Goal: Task Accomplishment & Management: Use online tool/utility

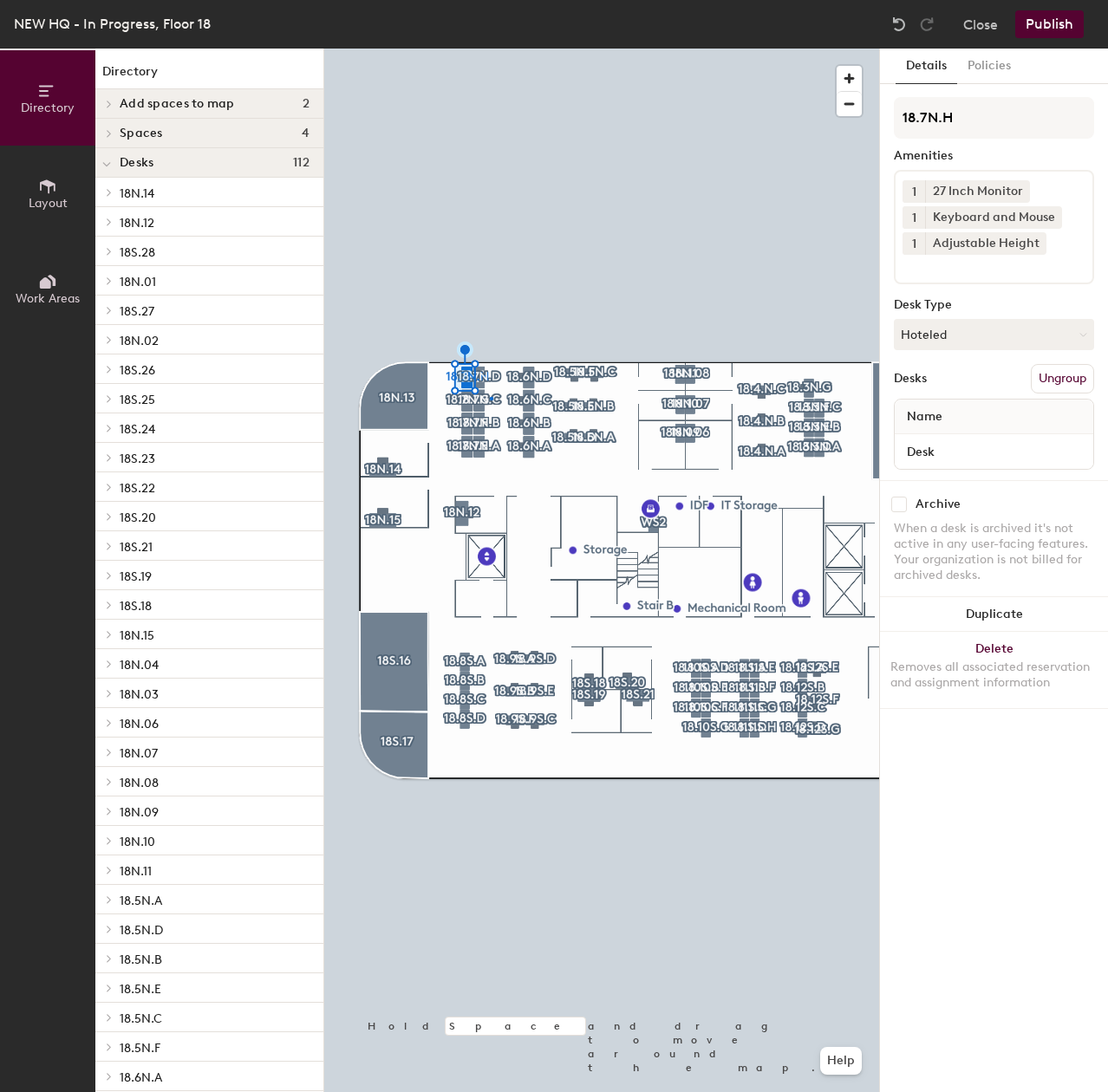
click at [489, 49] on div at bounding box center [601, 49] width 554 height 0
click at [920, 339] on button "Assigned" at bounding box center [993, 334] width 200 height 31
click at [931, 444] on div "Hoteled" at bounding box center [981, 439] width 173 height 26
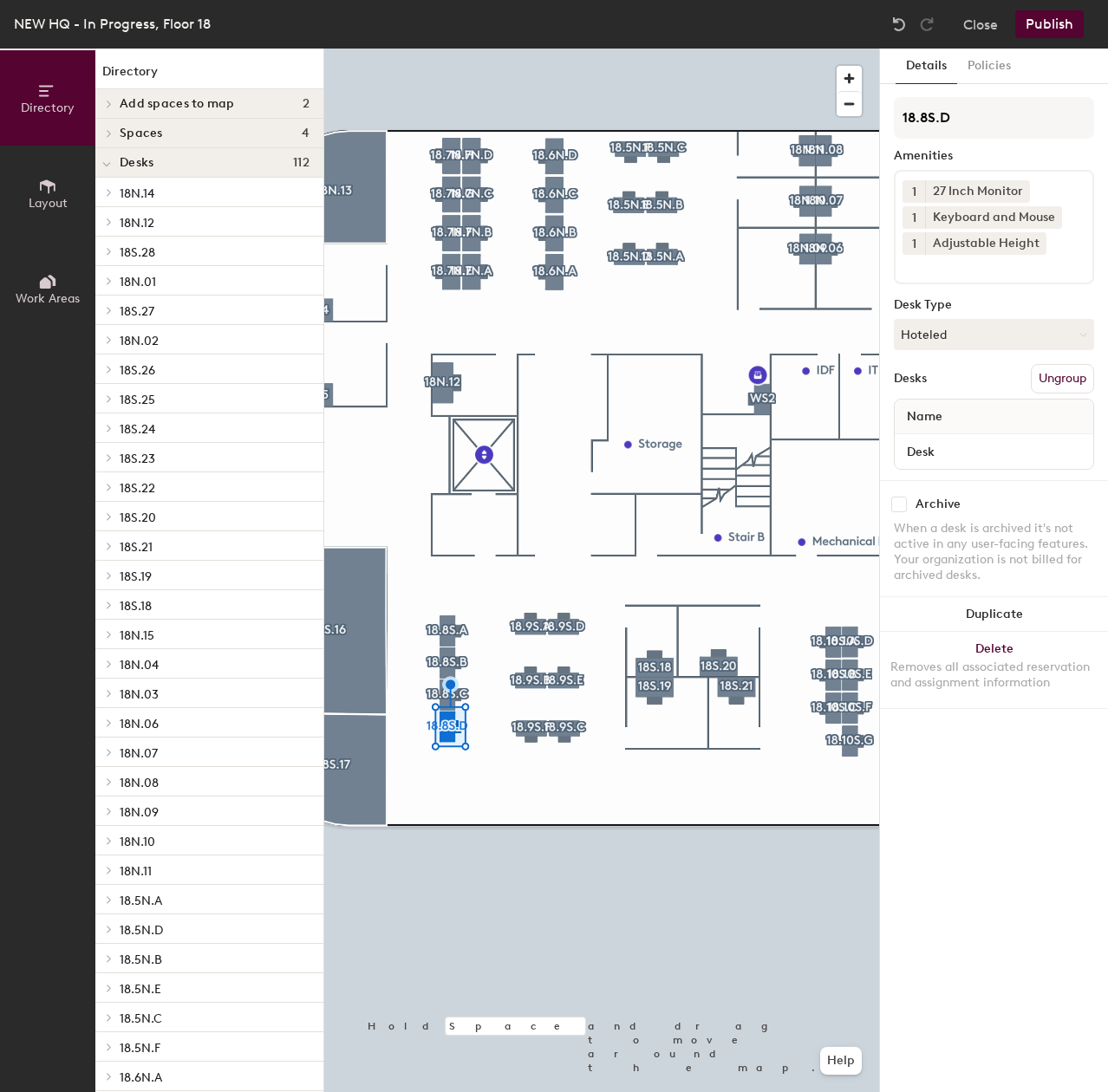
click at [527, 49] on div at bounding box center [601, 49] width 554 height 0
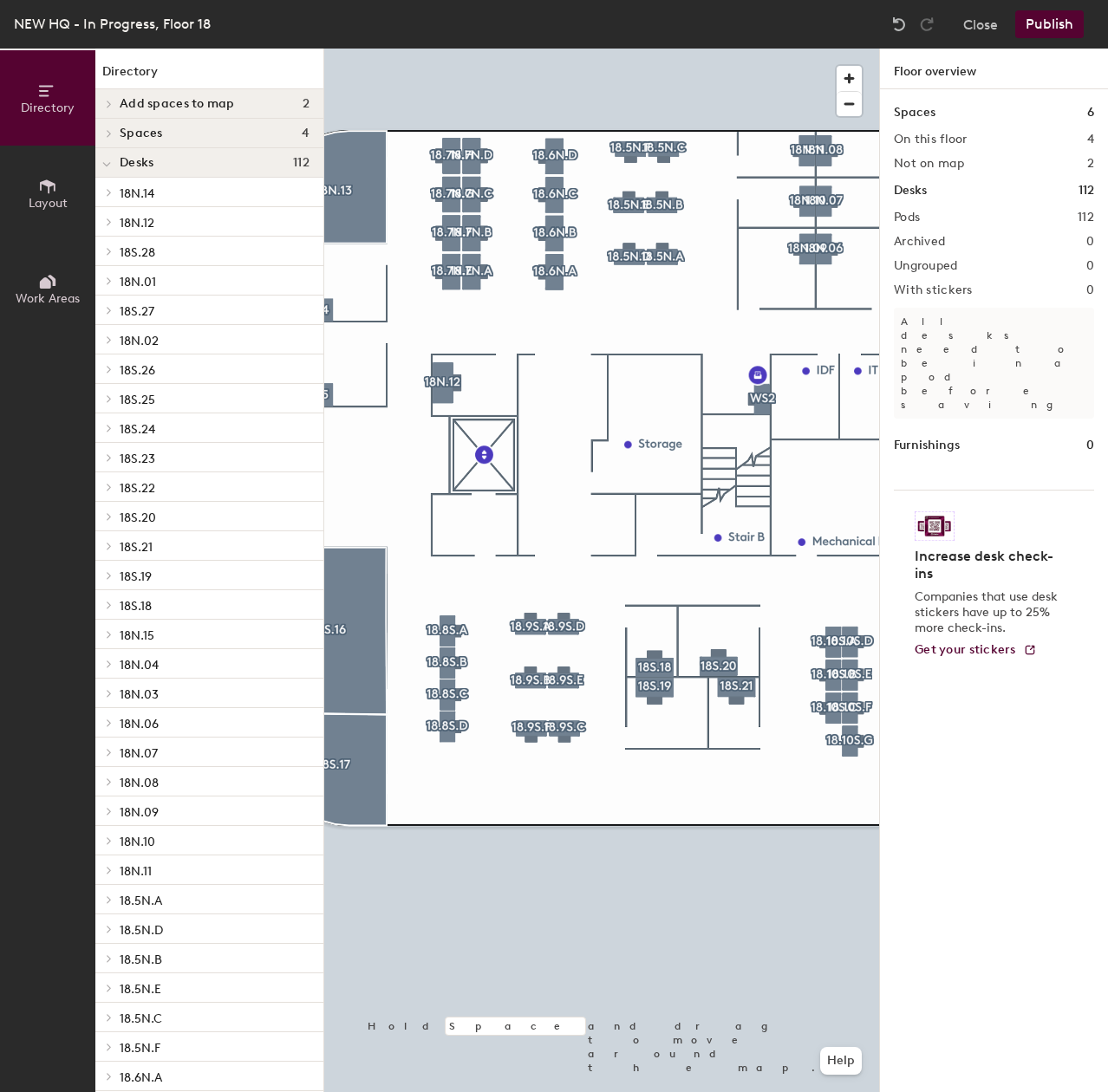
click at [530, 49] on div at bounding box center [601, 49] width 554 height 0
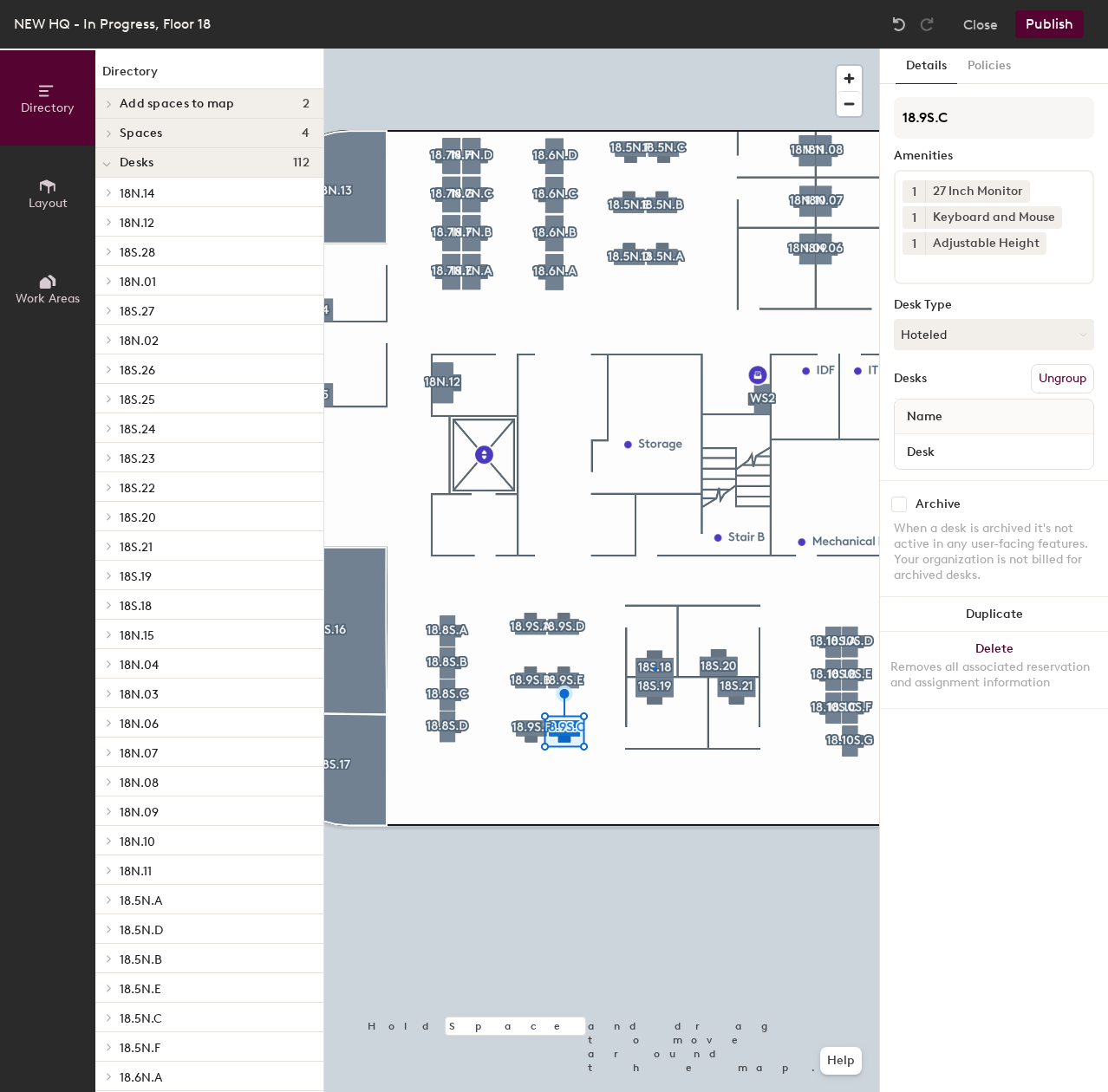
click at [652, 49] on div at bounding box center [601, 49] width 554 height 0
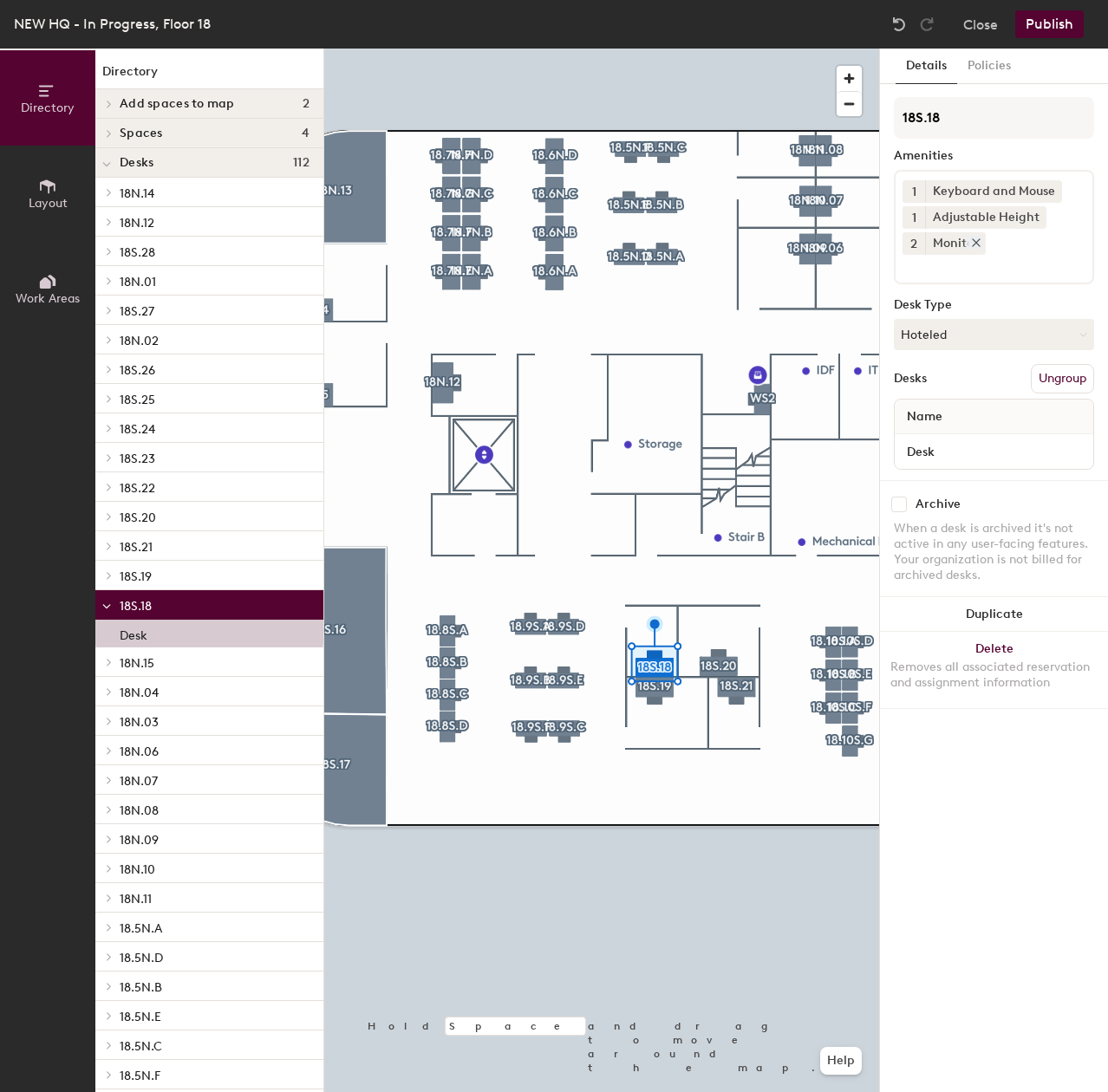
click at [974, 241] on icon at bounding box center [975, 242] width 7 height 7
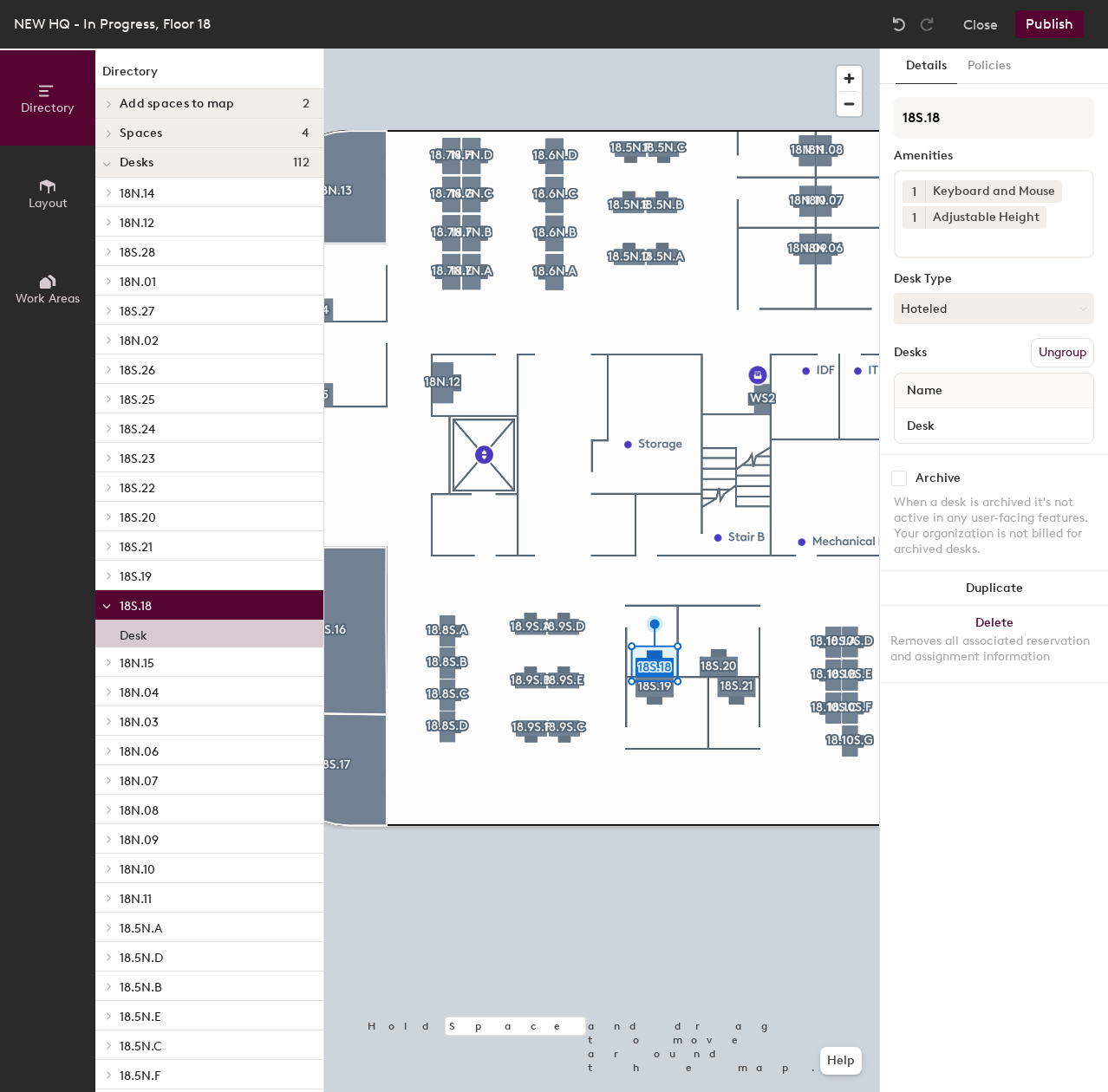
click at [985, 237] on input at bounding box center [980, 239] width 156 height 20
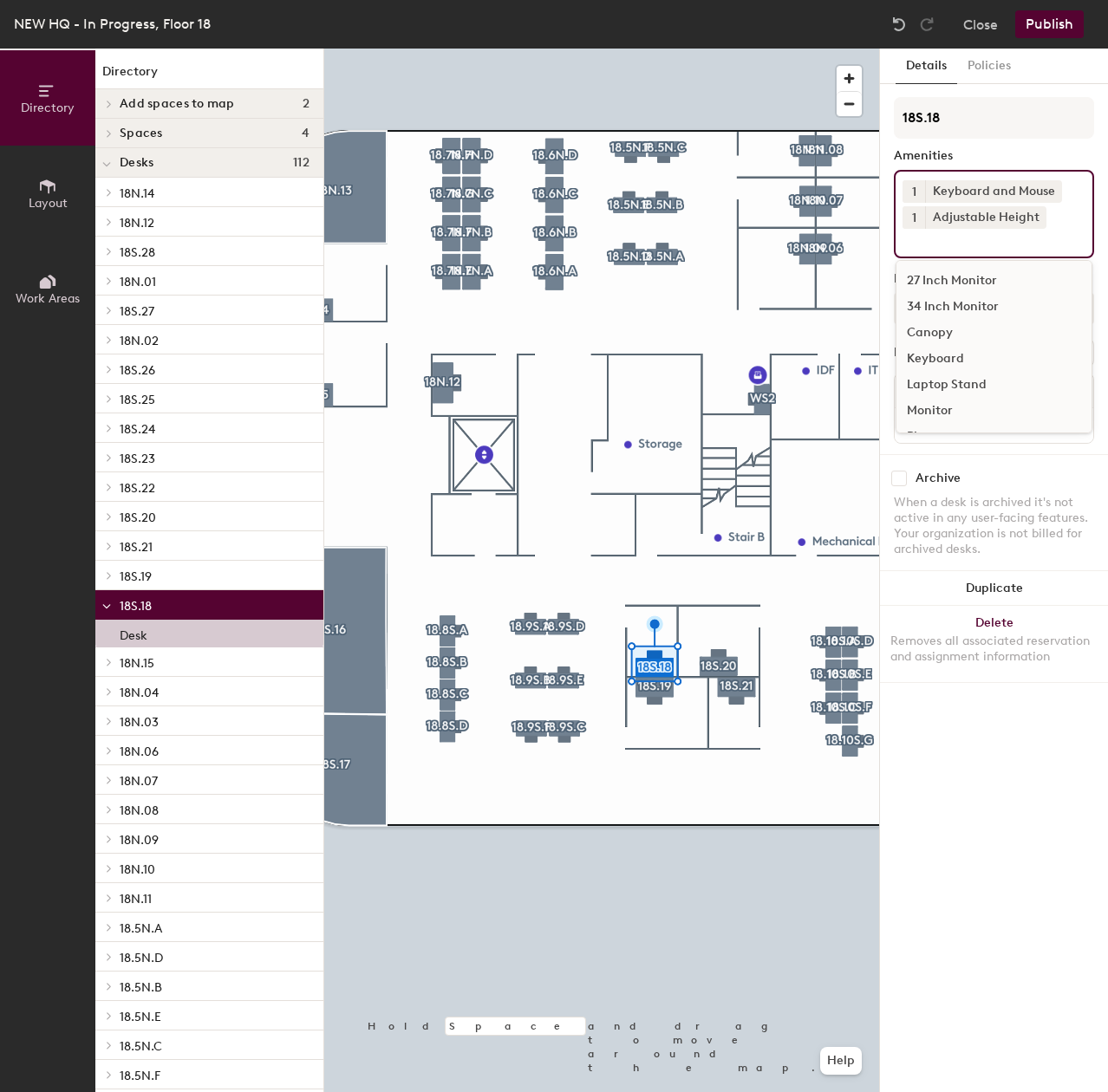
click at [957, 272] on div "27 Inch Monitor" at bounding box center [994, 281] width 195 height 26
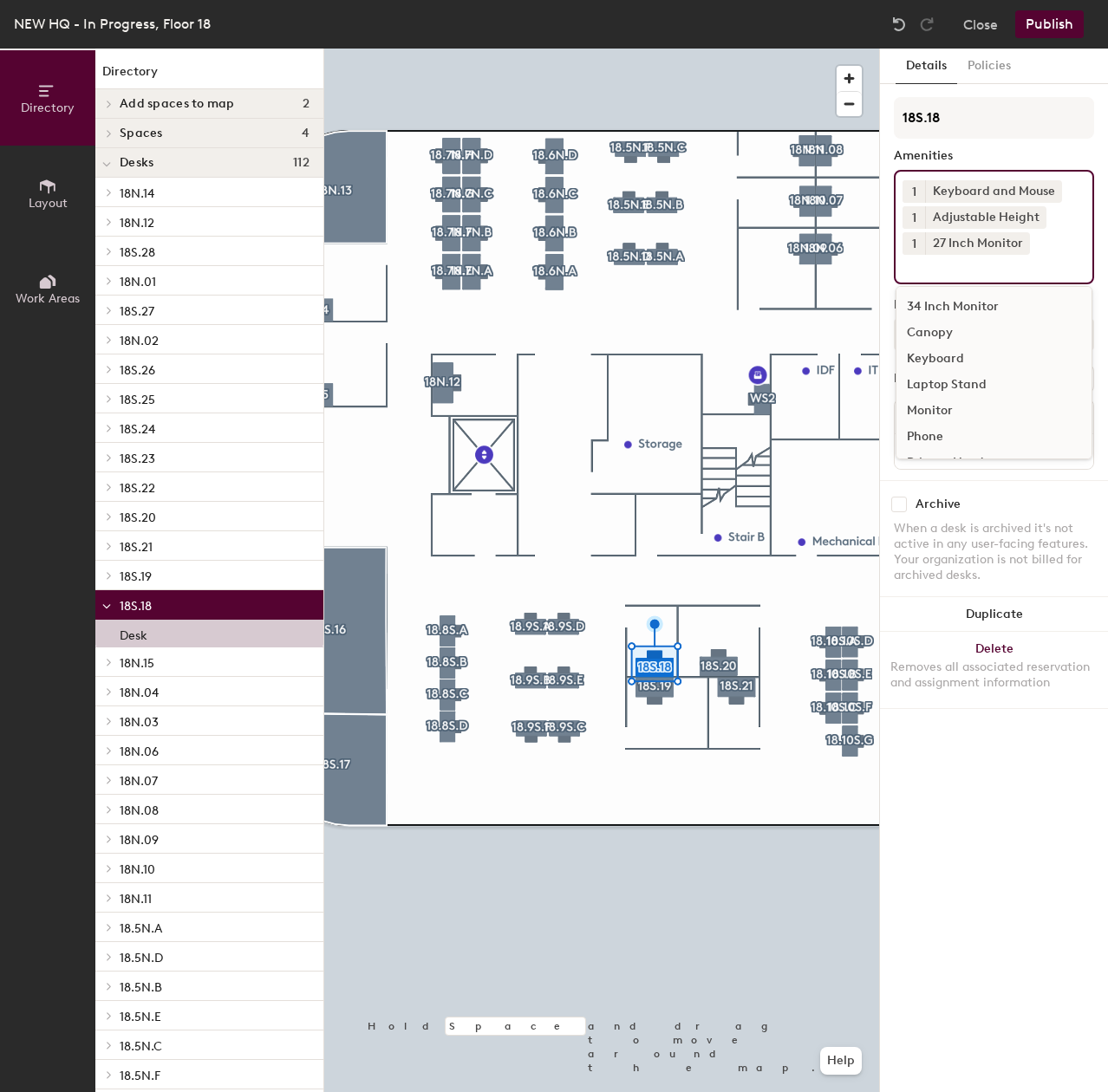
click at [922, 250] on button "1" at bounding box center [913, 243] width 22 height 22
click at [921, 270] on div "2" at bounding box center [913, 265] width 22 height 22
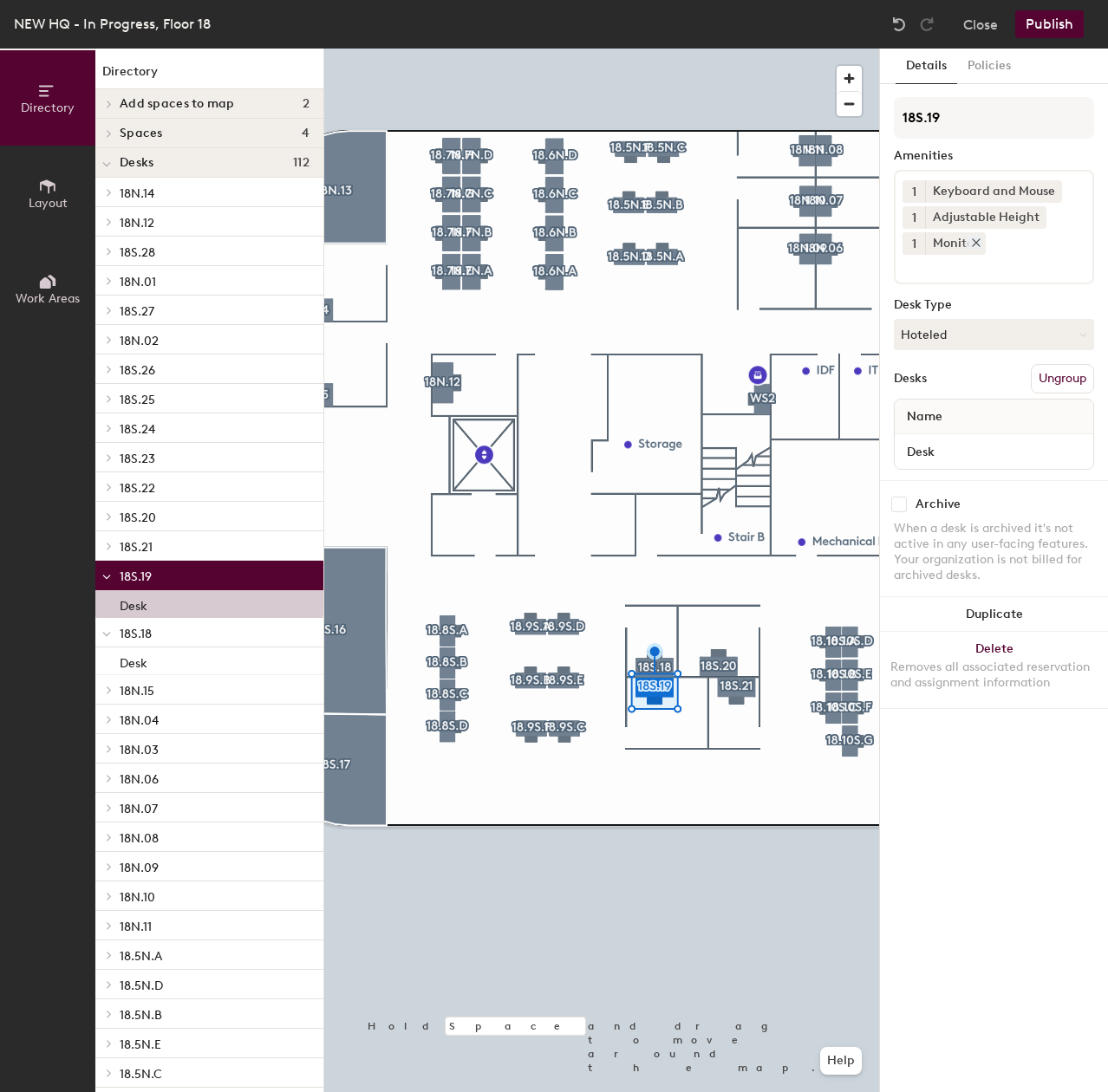
click at [964, 251] on div "Monitor" at bounding box center [955, 243] width 60 height 22
click at [974, 246] on icon at bounding box center [975, 243] width 12 height 12
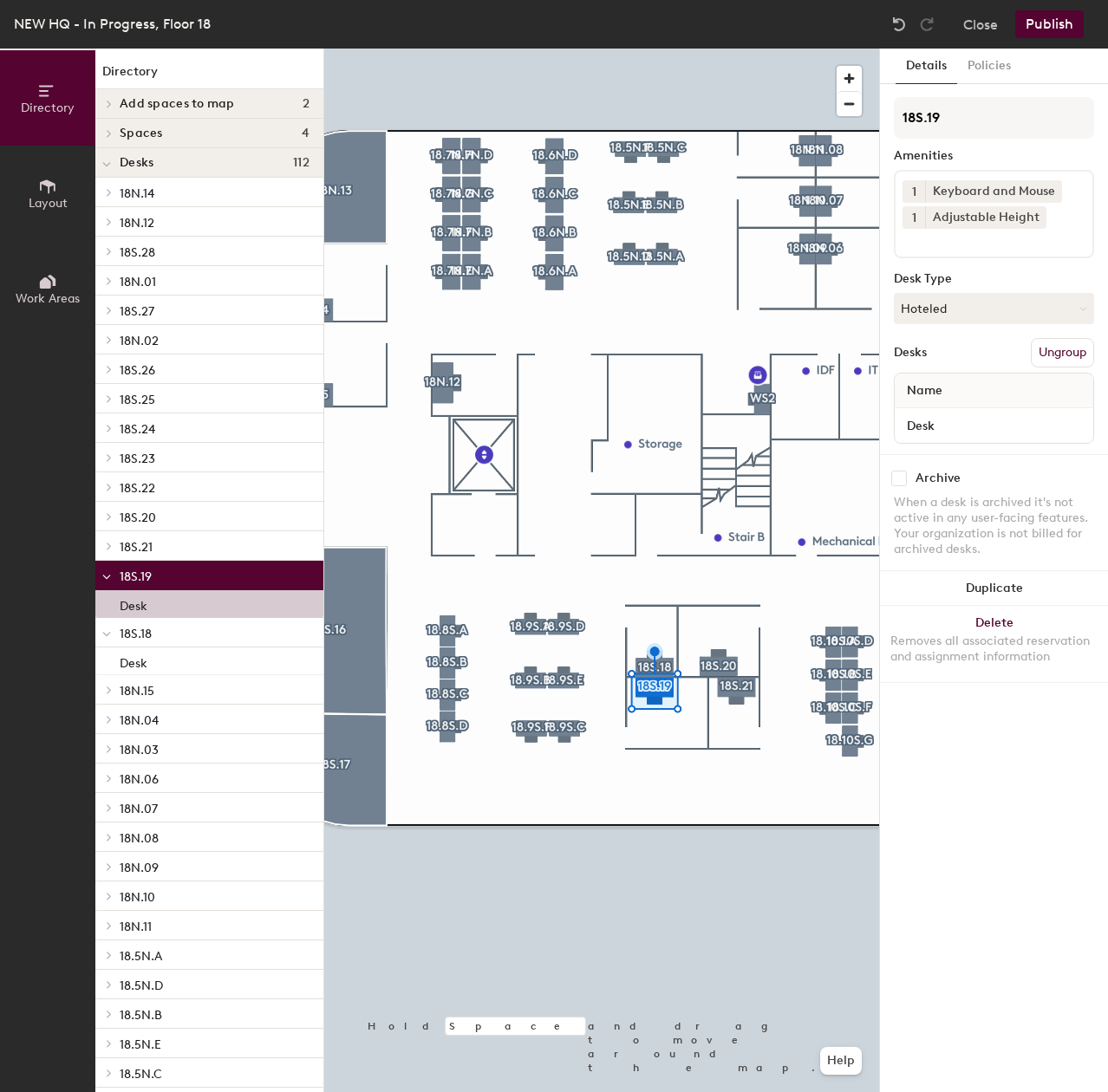
click at [974, 246] on input at bounding box center [980, 239] width 156 height 20
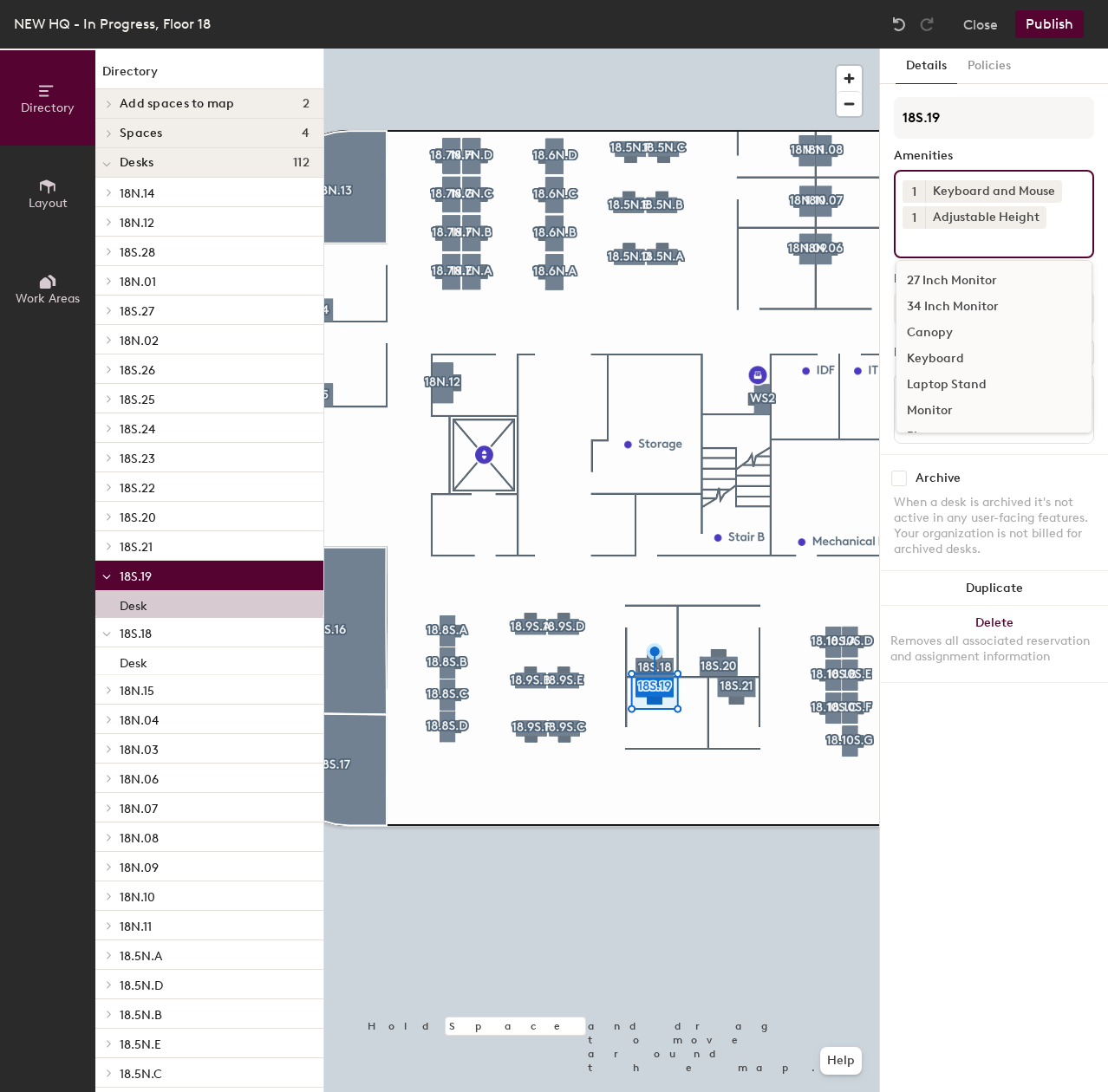
click at [952, 301] on div "34 Inch Monitor" at bounding box center [994, 306] width 195 height 26
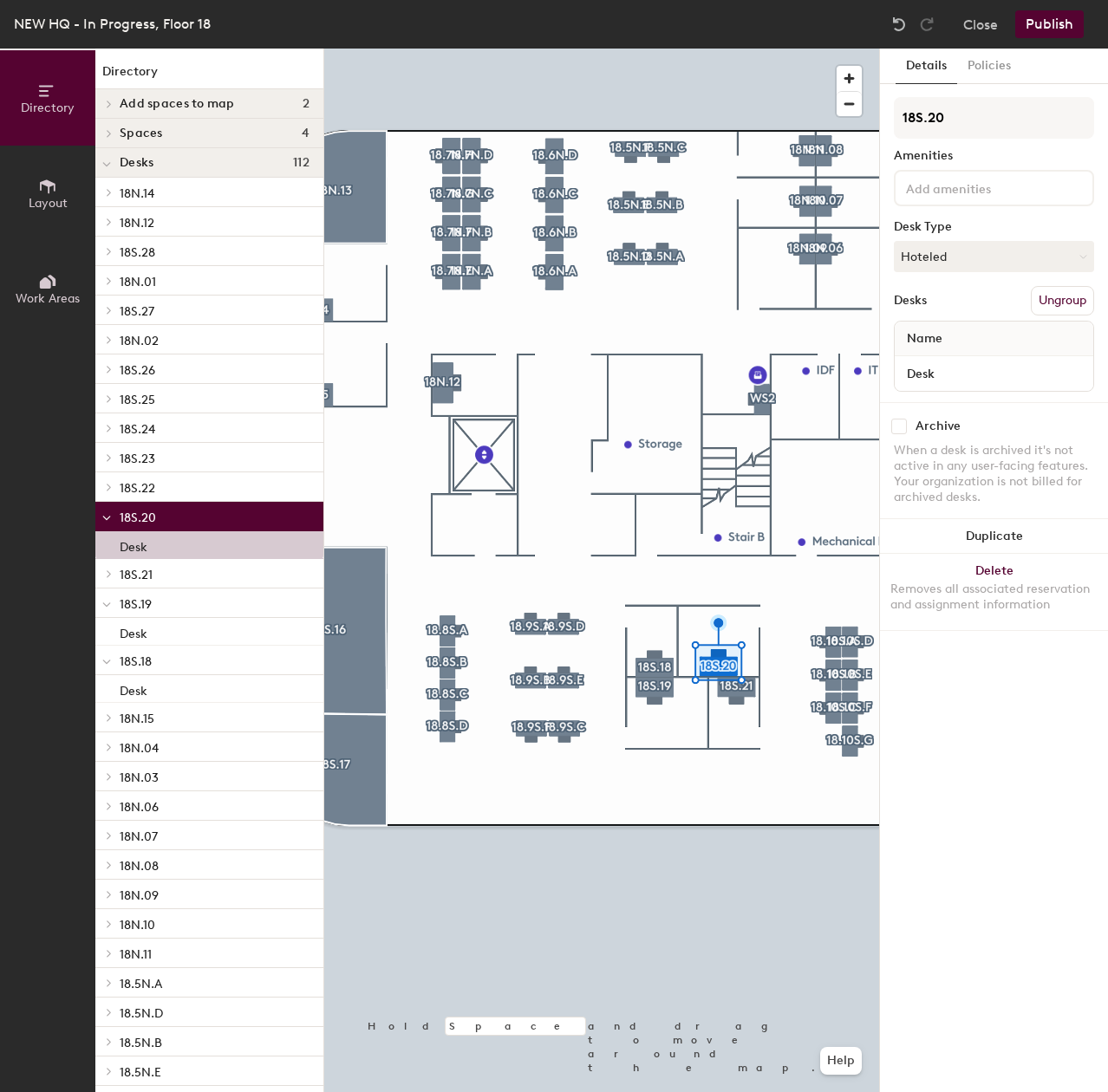
click at [1020, 194] on input at bounding box center [980, 186] width 156 height 20
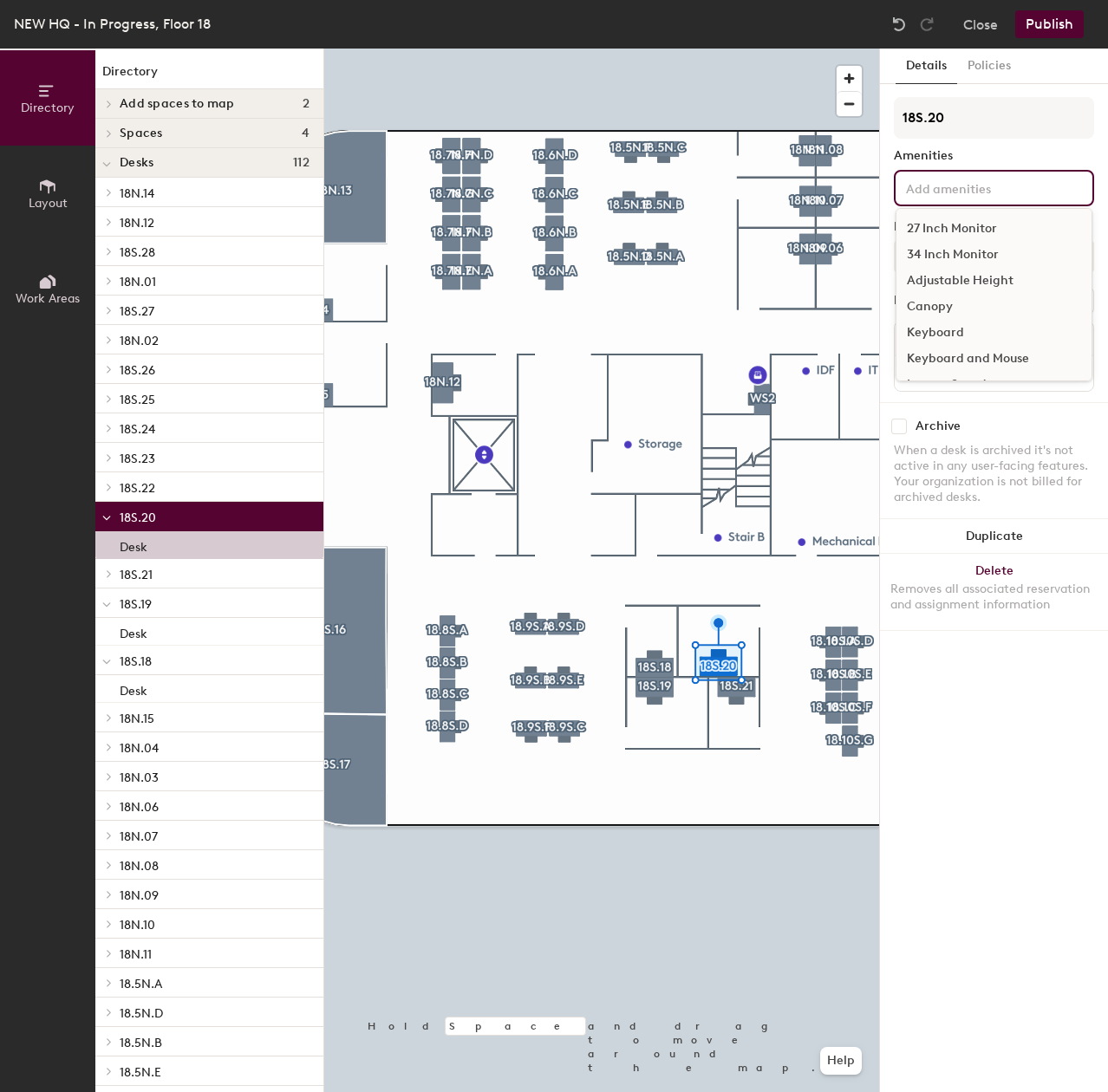
click at [990, 231] on div "27 Inch Monitor" at bounding box center [994, 228] width 195 height 26
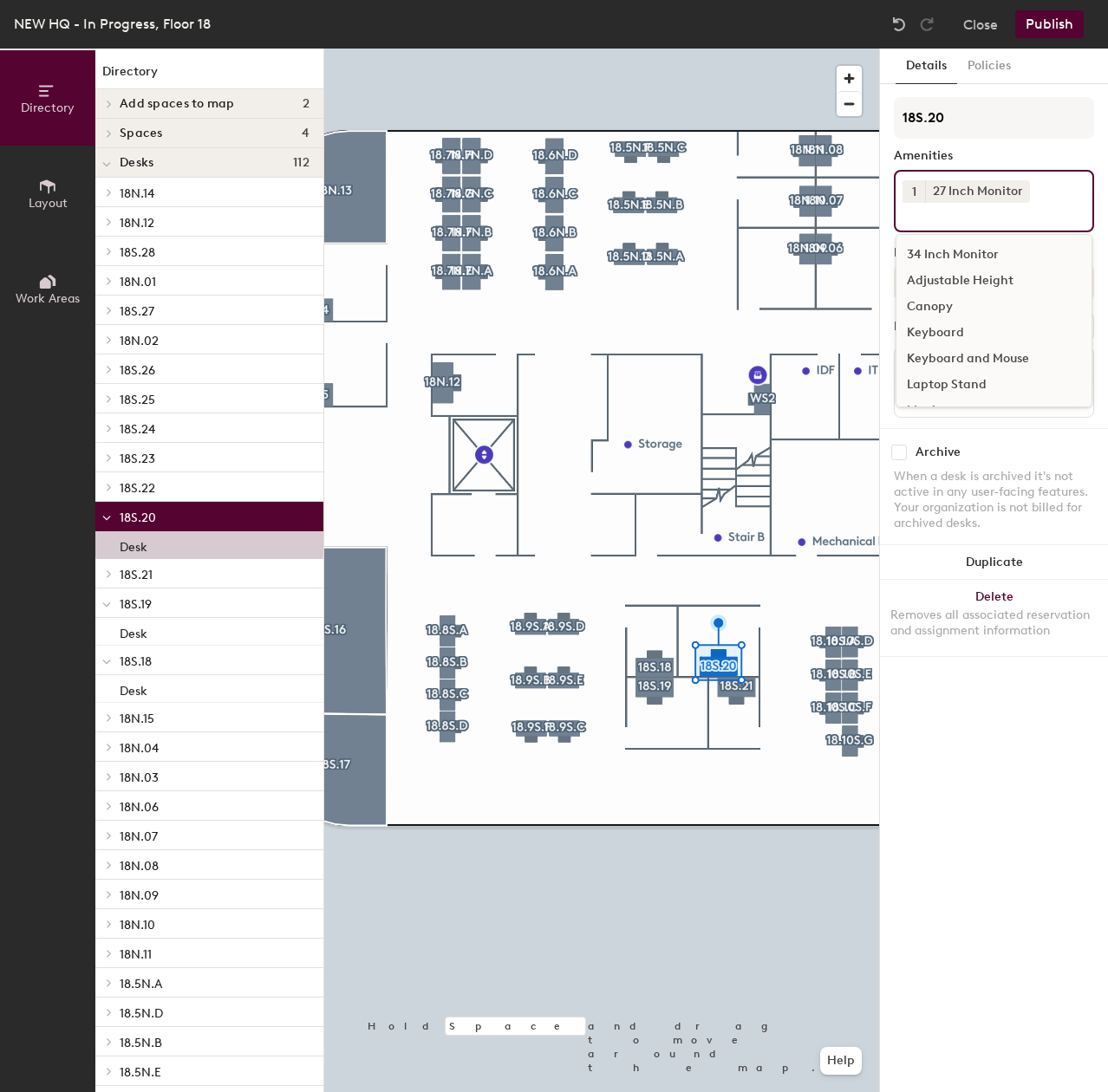
click at [912, 189] on span "1" at bounding box center [914, 192] width 4 height 19
click at [920, 209] on div "2" at bounding box center [913, 213] width 22 height 22
click at [936, 279] on div "Adjustable Height" at bounding box center [994, 281] width 195 height 26
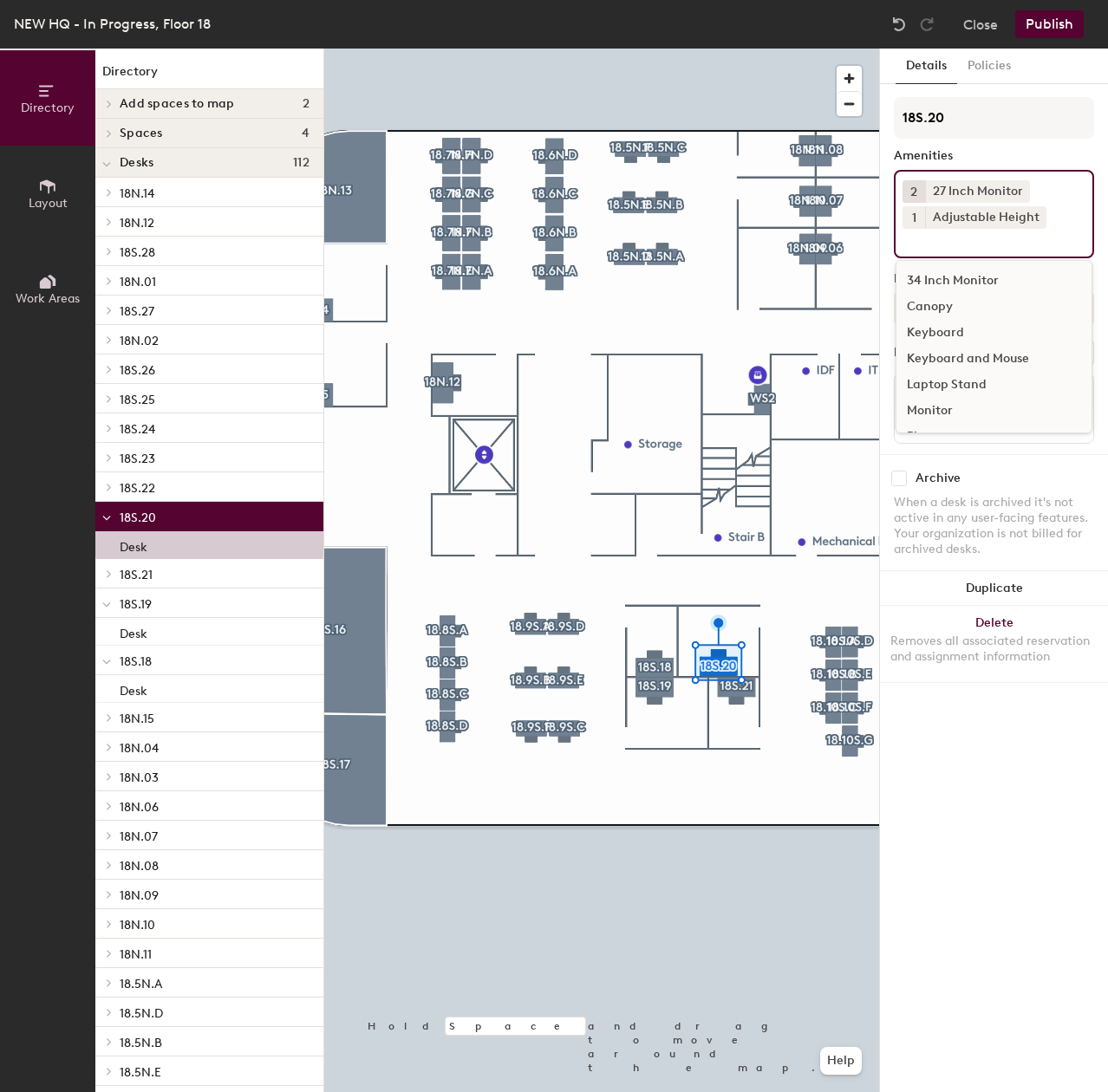
click at [936, 354] on div "Keyboard and Mouse" at bounding box center [994, 358] width 195 height 26
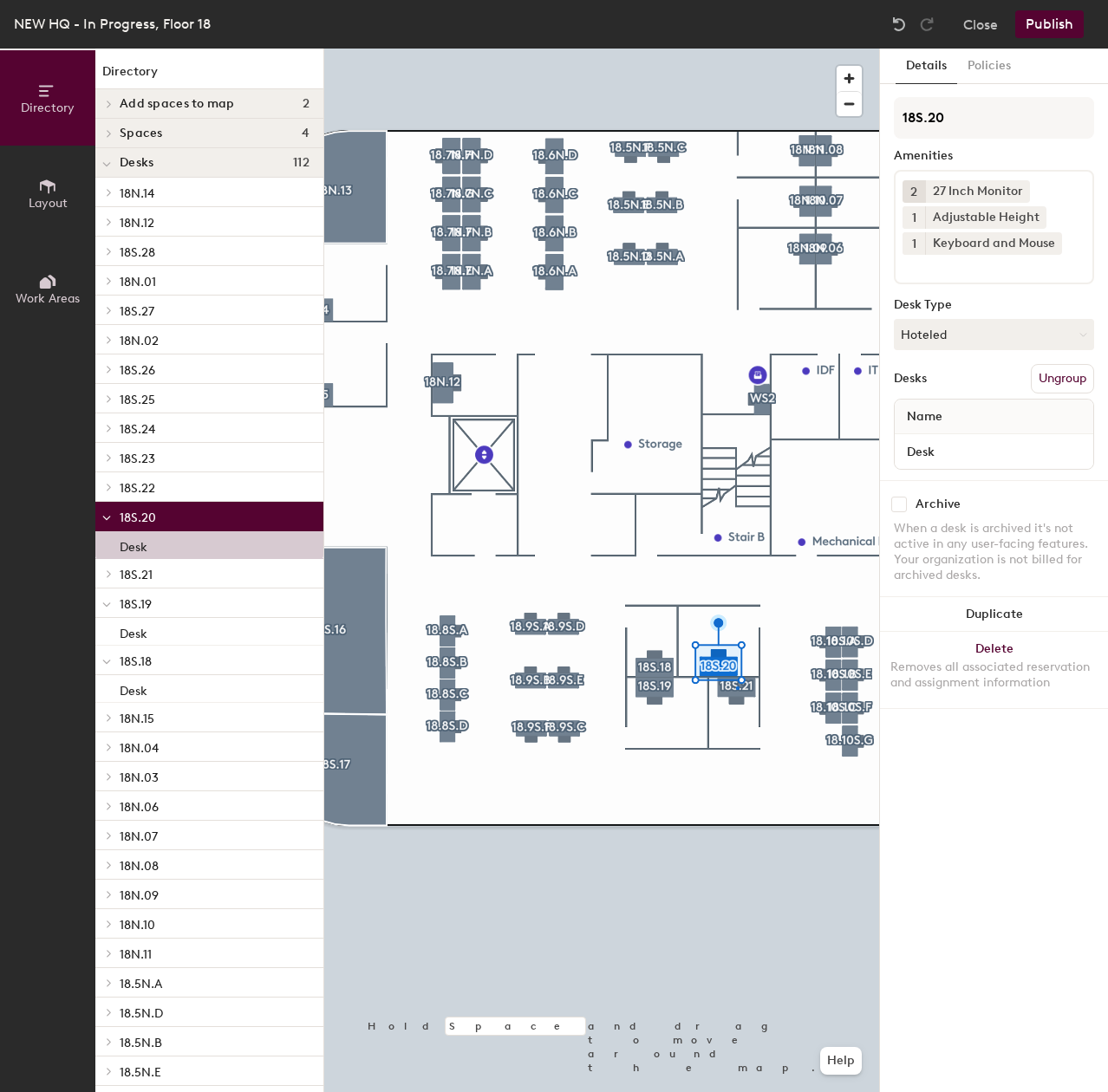
click at [738, 49] on div at bounding box center [601, 49] width 554 height 0
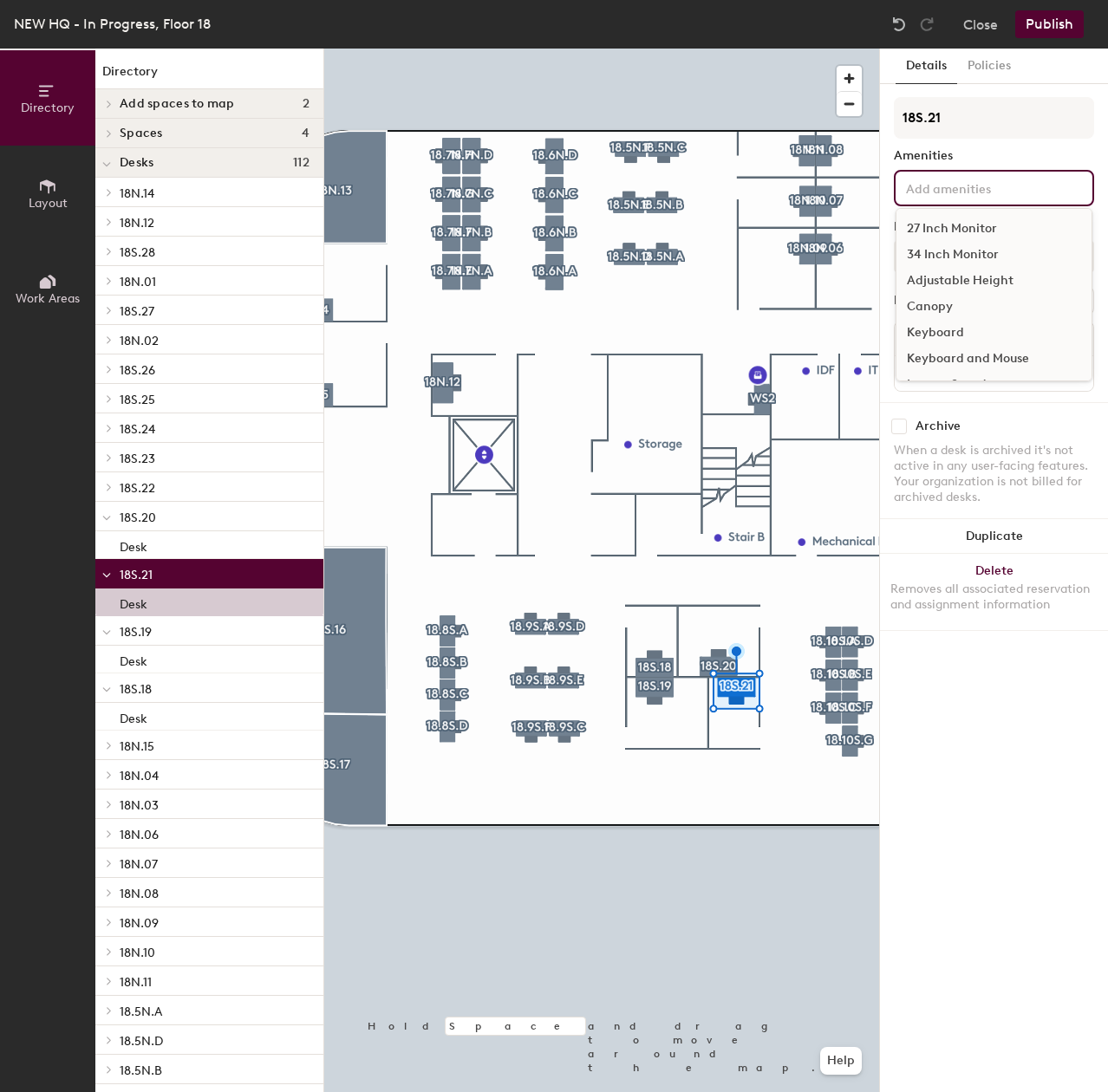
click at [971, 199] on div "27 Inch Monitor 34 Inch Monitor Adjustable Height Canopy Keyboard Keyboard and …" at bounding box center [993, 187] width 200 height 36
click at [960, 231] on div "27 Inch Monitor" at bounding box center [994, 228] width 195 height 26
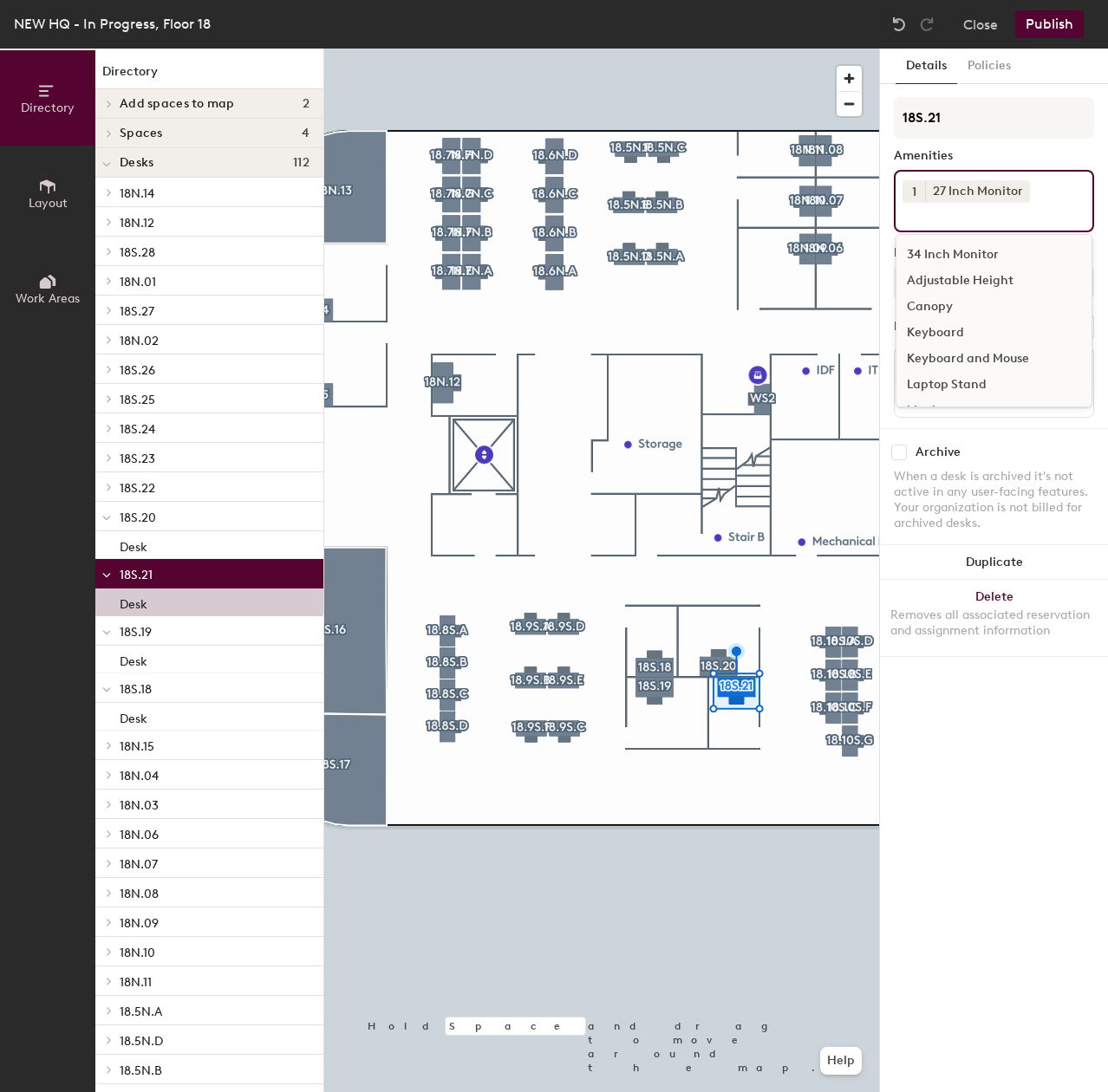
click at [919, 194] on button "1" at bounding box center [913, 191] width 22 height 22
click at [921, 213] on div "2" at bounding box center [913, 213] width 22 height 22
click at [953, 349] on div "Keyboard and Mouse" at bounding box center [994, 358] width 195 height 26
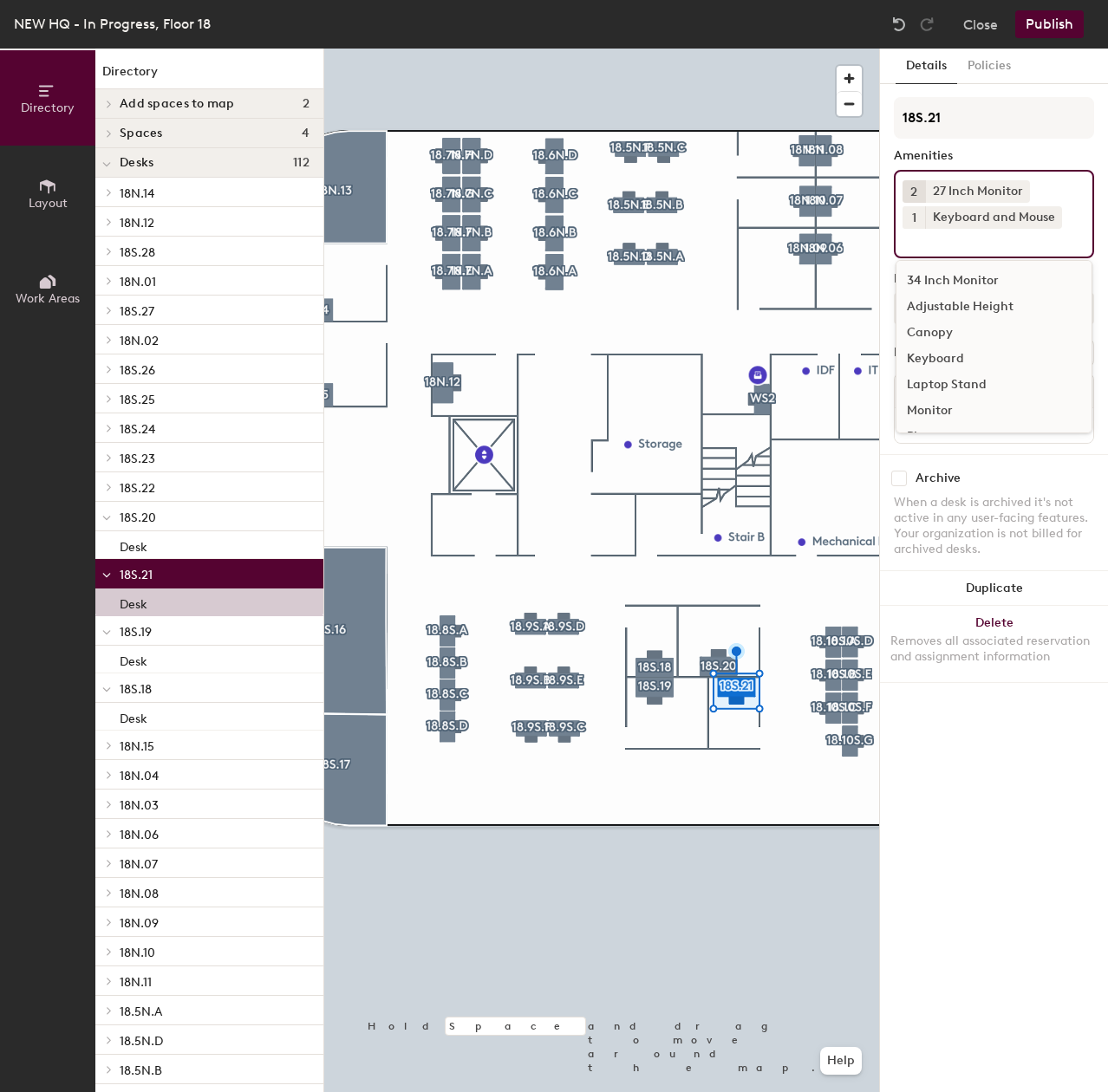
click at [960, 304] on div "Adjustable Height" at bounding box center [994, 306] width 195 height 26
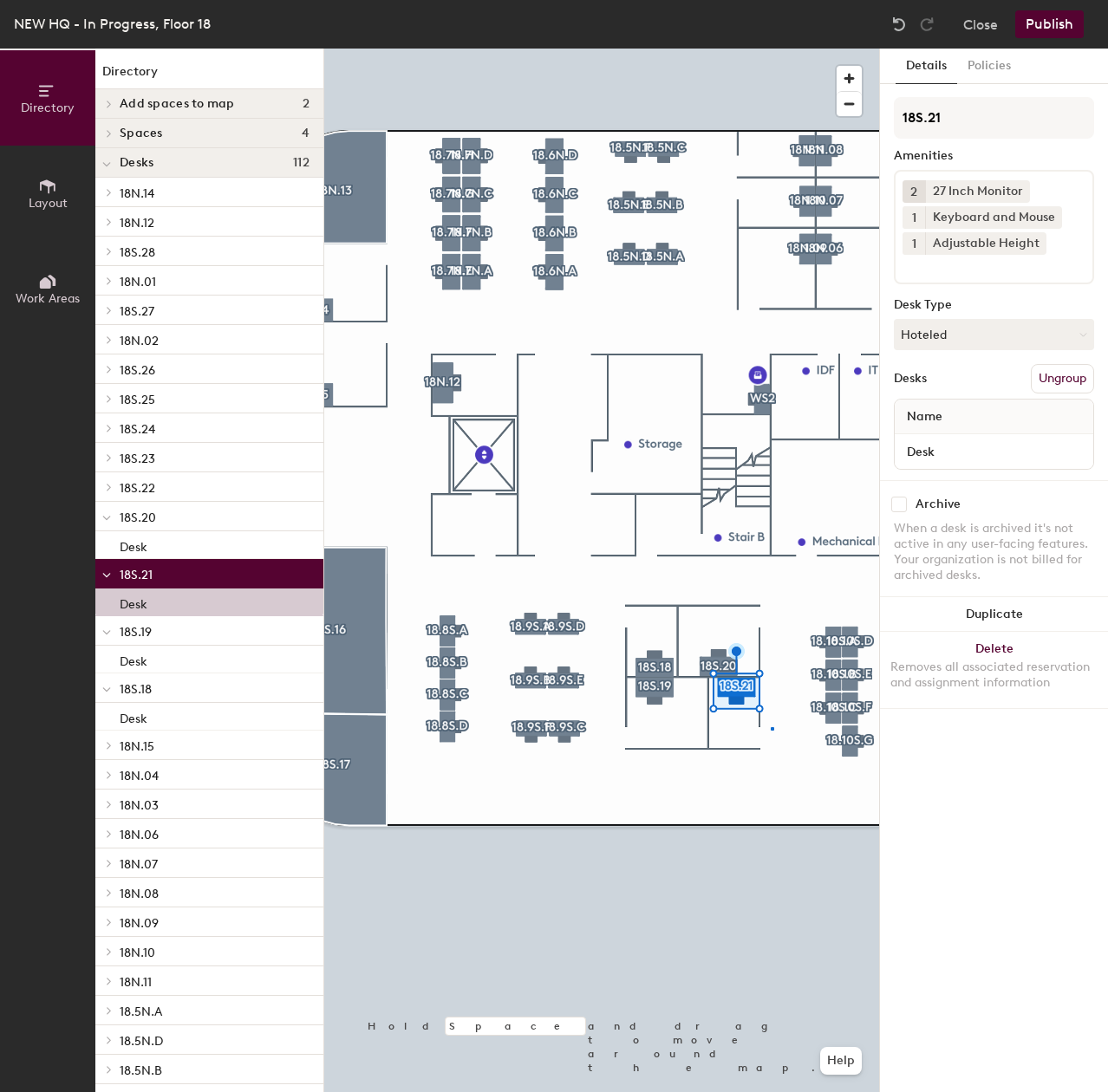
click at [771, 49] on div at bounding box center [601, 49] width 554 height 0
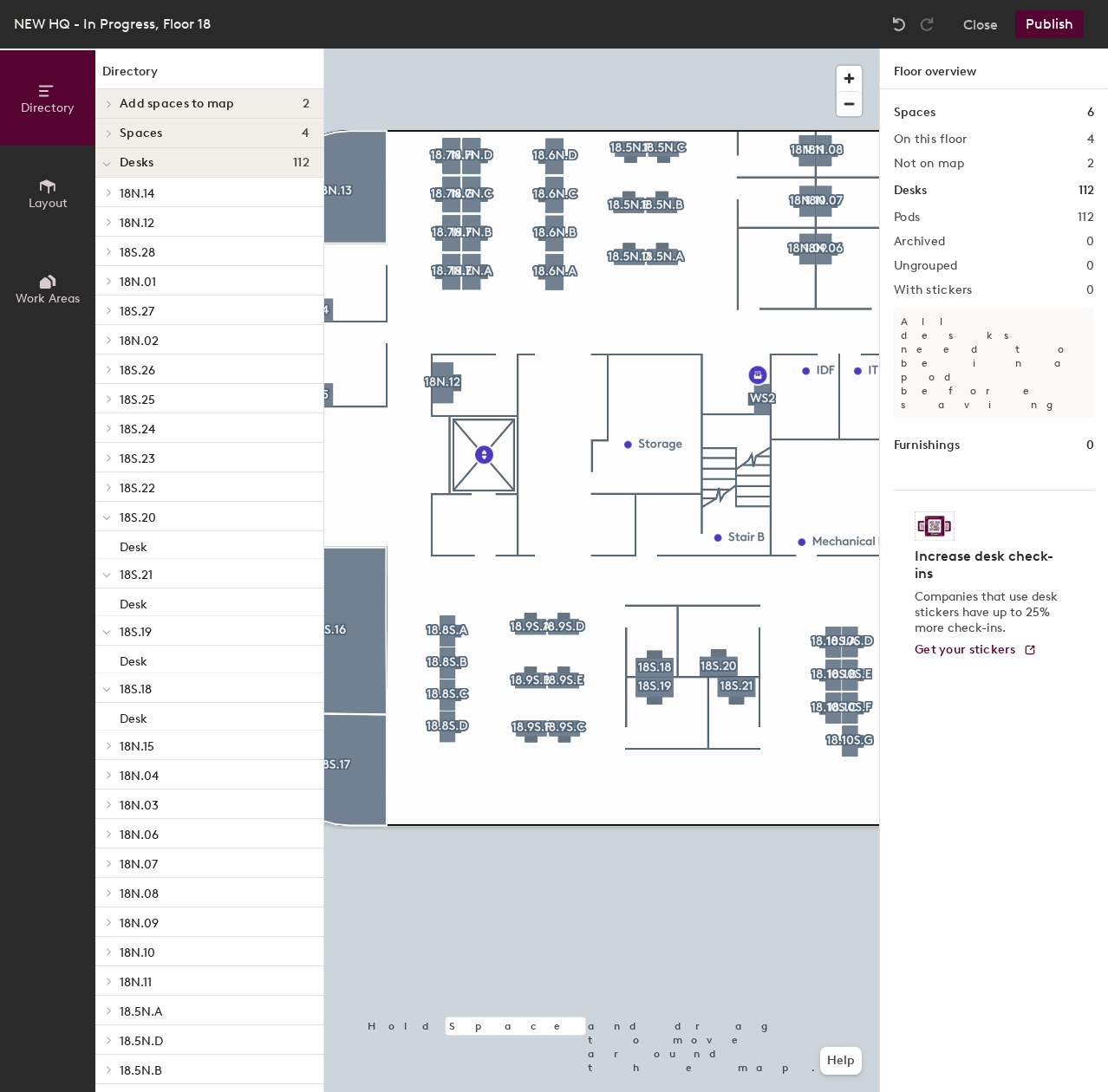
click at [824, 49] on div at bounding box center [601, 49] width 554 height 0
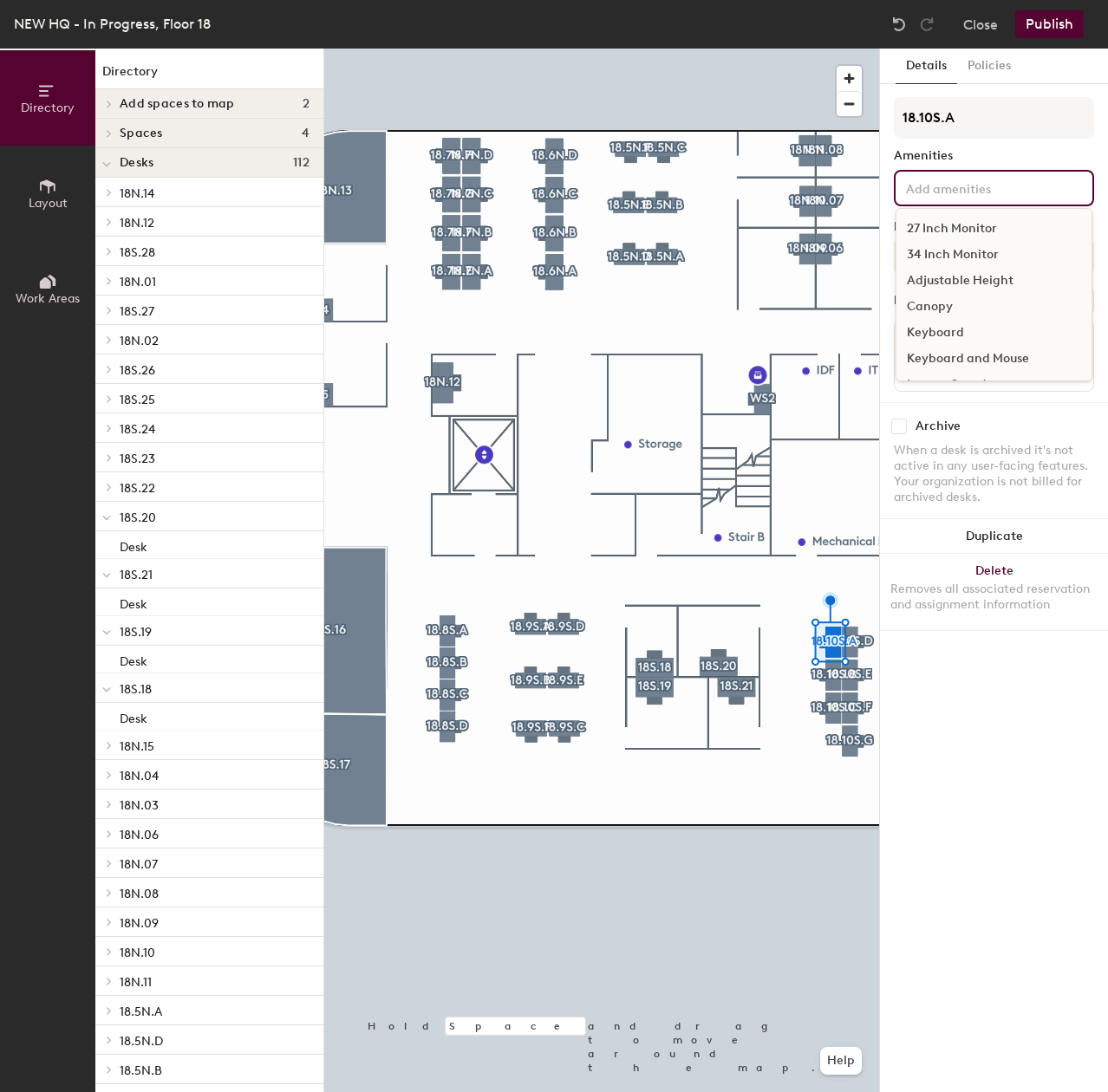
click at [1057, 199] on div "27 Inch Monitor 34 Inch Monitor Adjustable Height Canopy Keyboard Keyboard and …" at bounding box center [993, 187] width 200 height 36
click at [957, 228] on div "27 Inch Monitor" at bounding box center [994, 228] width 195 height 26
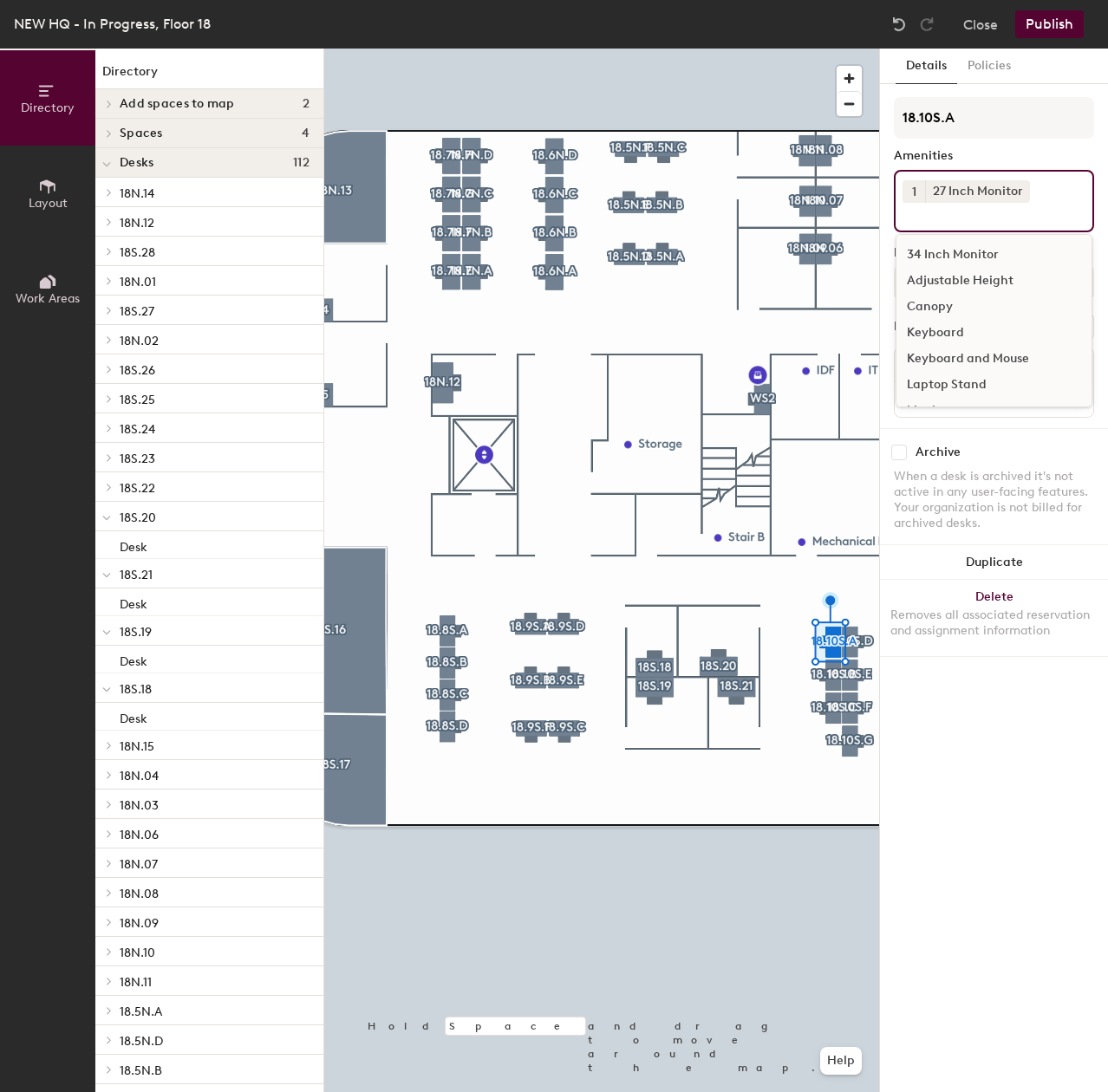
click at [951, 280] on div "Adjustable Height" at bounding box center [994, 281] width 195 height 26
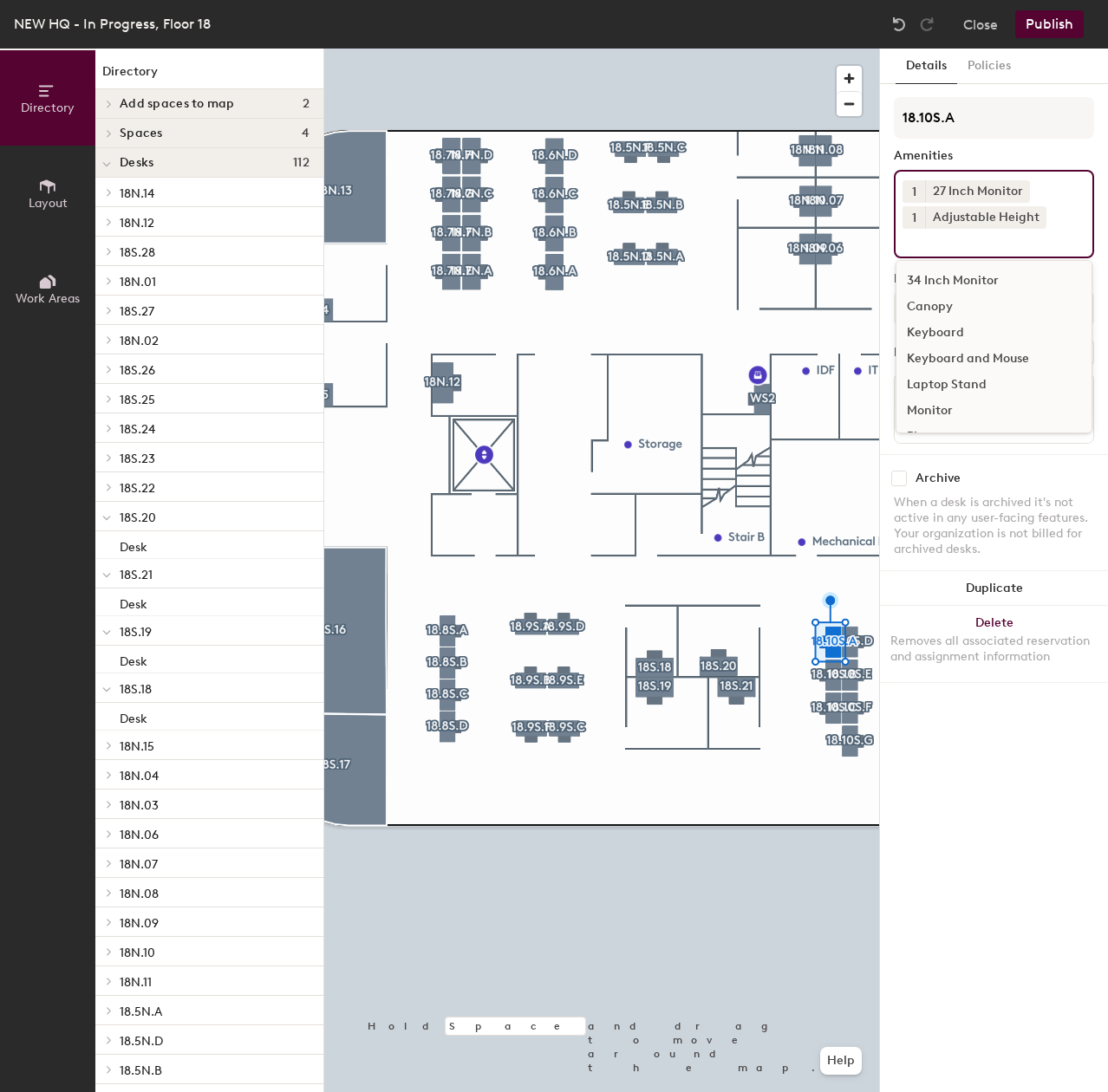
click at [960, 360] on div "Keyboard and Mouse" at bounding box center [994, 358] width 195 height 26
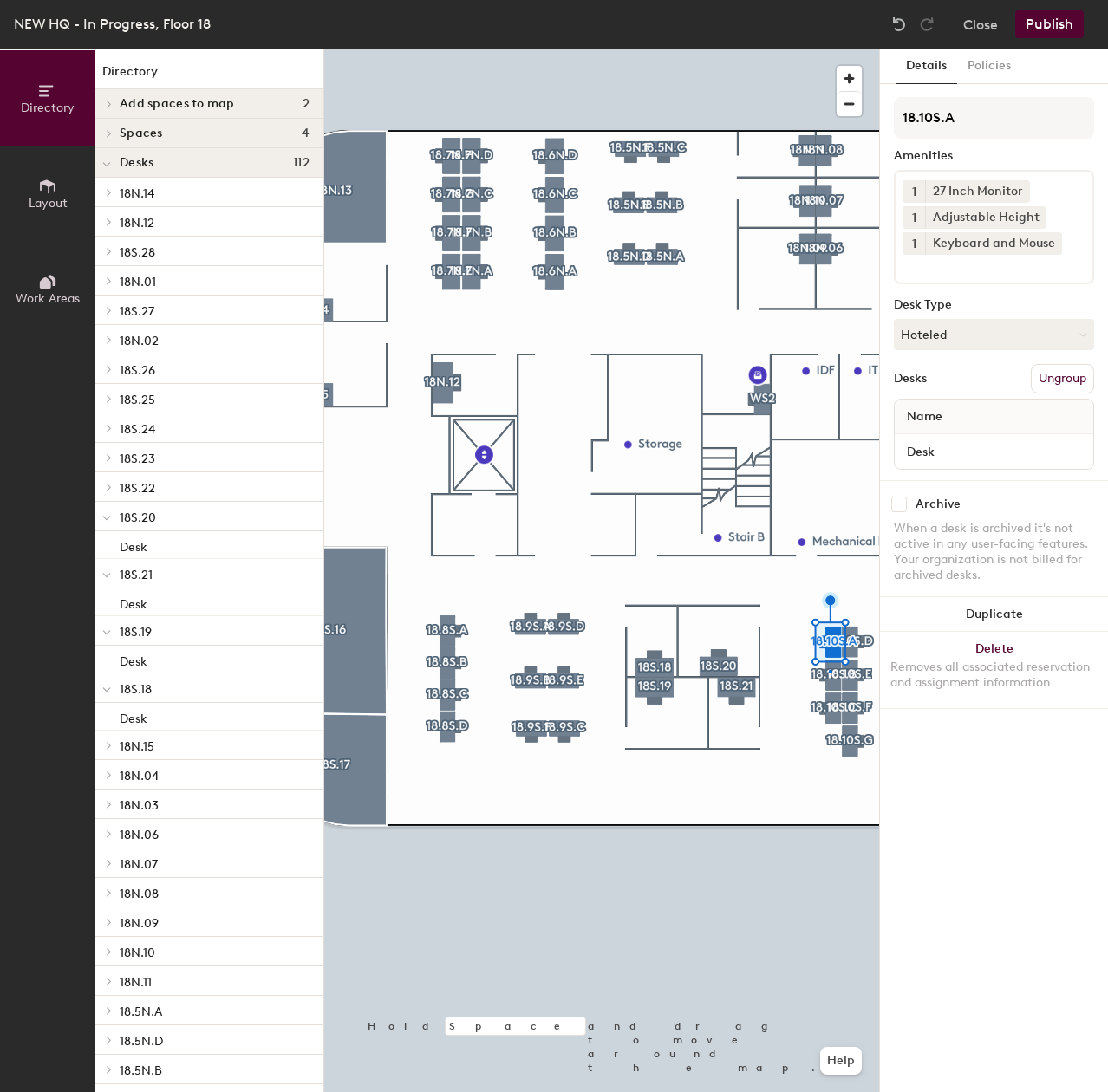
click at [829, 49] on div at bounding box center [601, 49] width 554 height 0
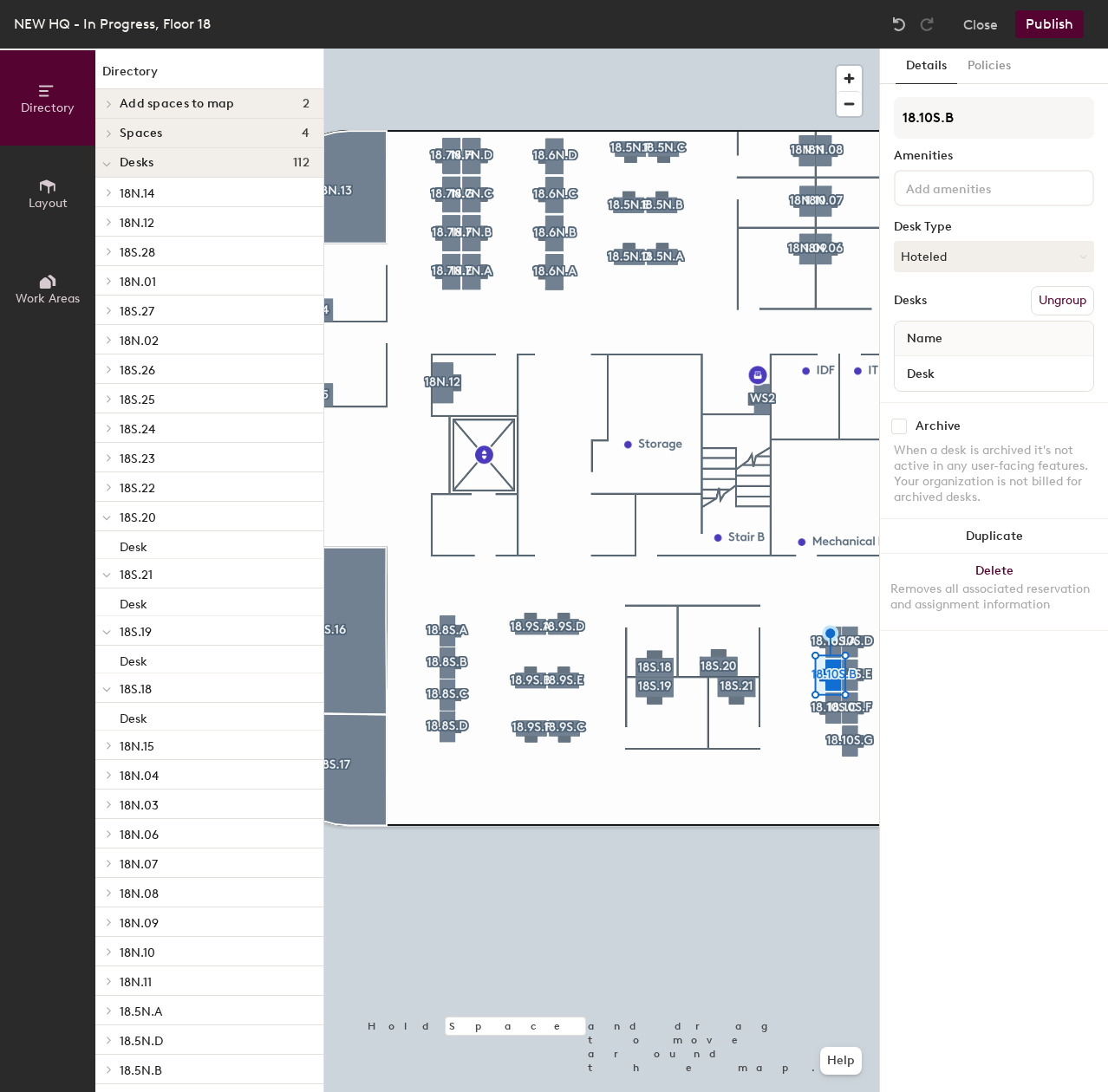
click at [987, 192] on input at bounding box center [980, 186] width 156 height 20
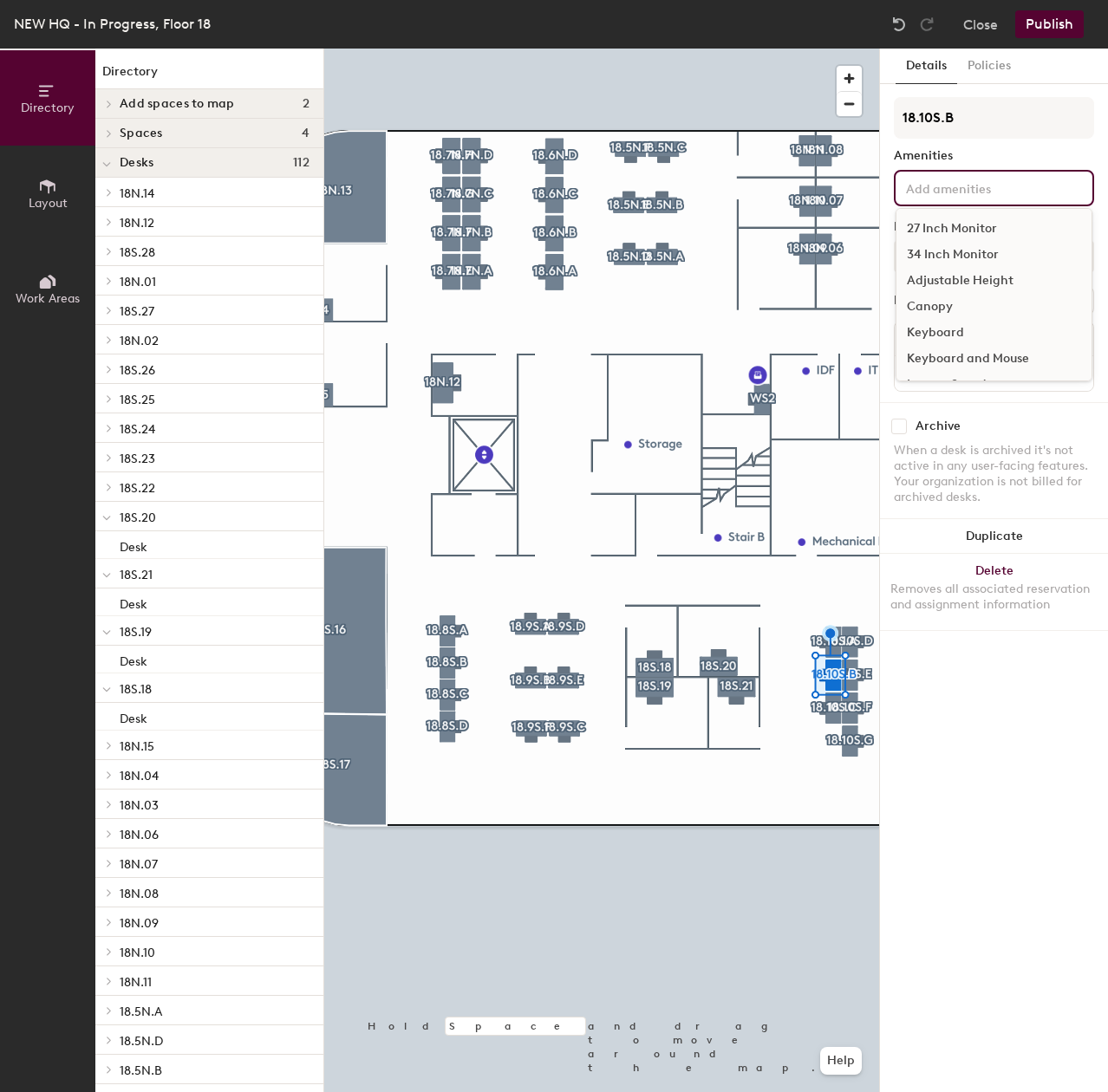
click at [975, 225] on div "27 Inch Monitor" at bounding box center [994, 228] width 195 height 26
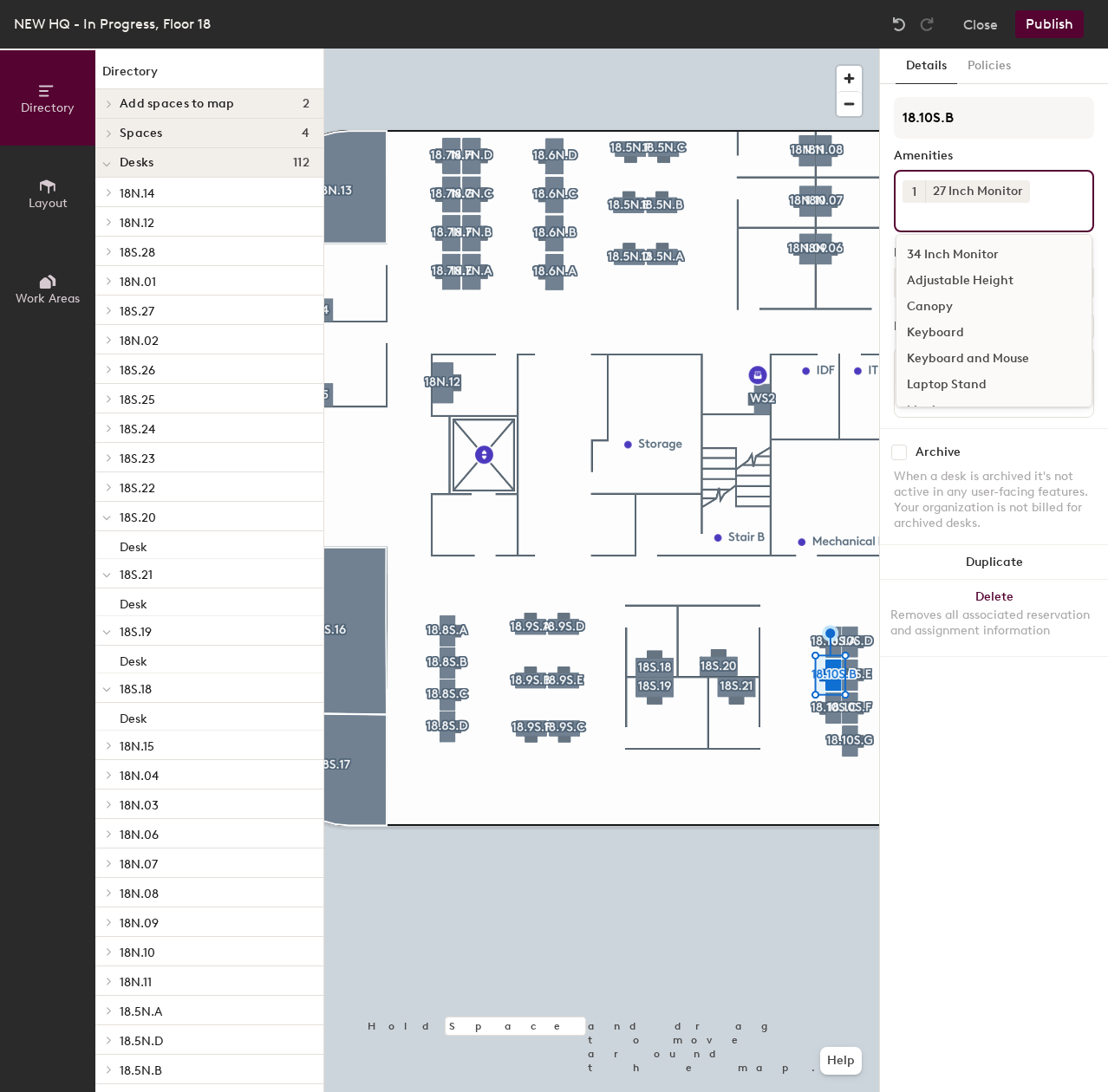
click at [960, 275] on div "Adjustable Height" at bounding box center [994, 281] width 195 height 26
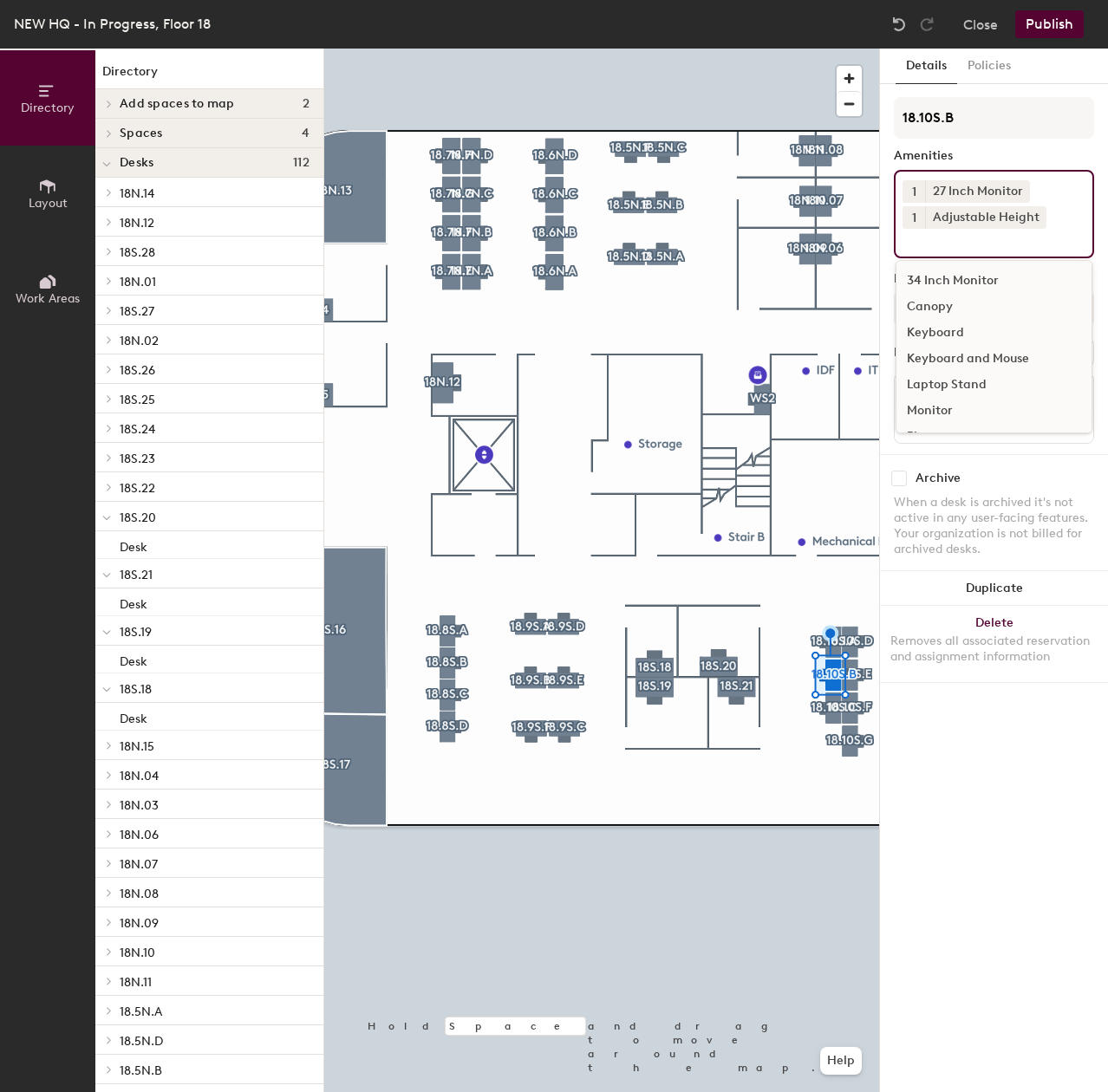
click at [969, 356] on div "Keyboard and Mouse" at bounding box center [994, 358] width 195 height 26
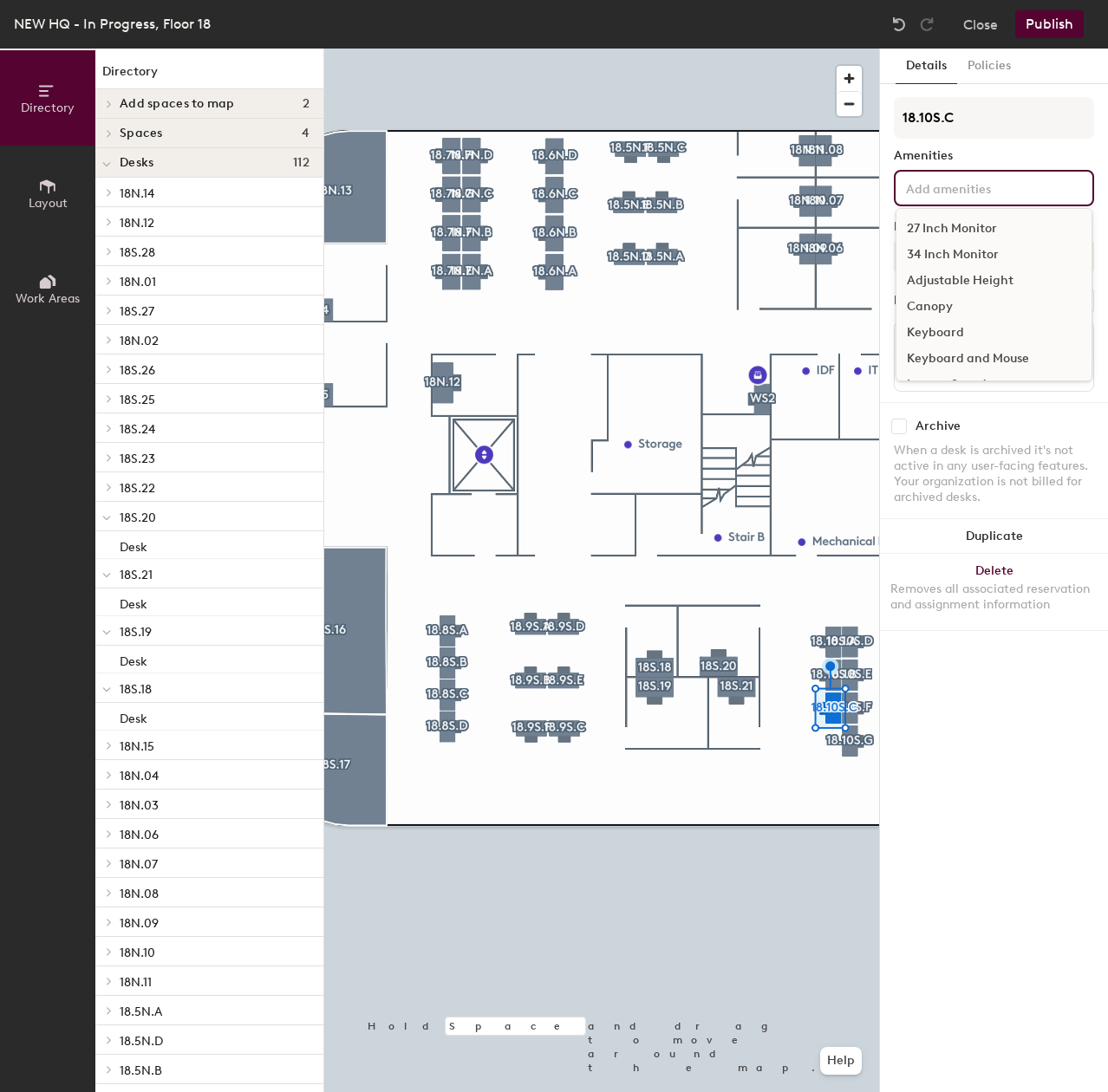
click at [941, 199] on div "27 Inch Monitor 34 Inch Monitor Adjustable Height Canopy Keyboard Keyboard and …" at bounding box center [993, 187] width 200 height 36
click at [954, 219] on div "27 Inch Monitor" at bounding box center [994, 228] width 195 height 26
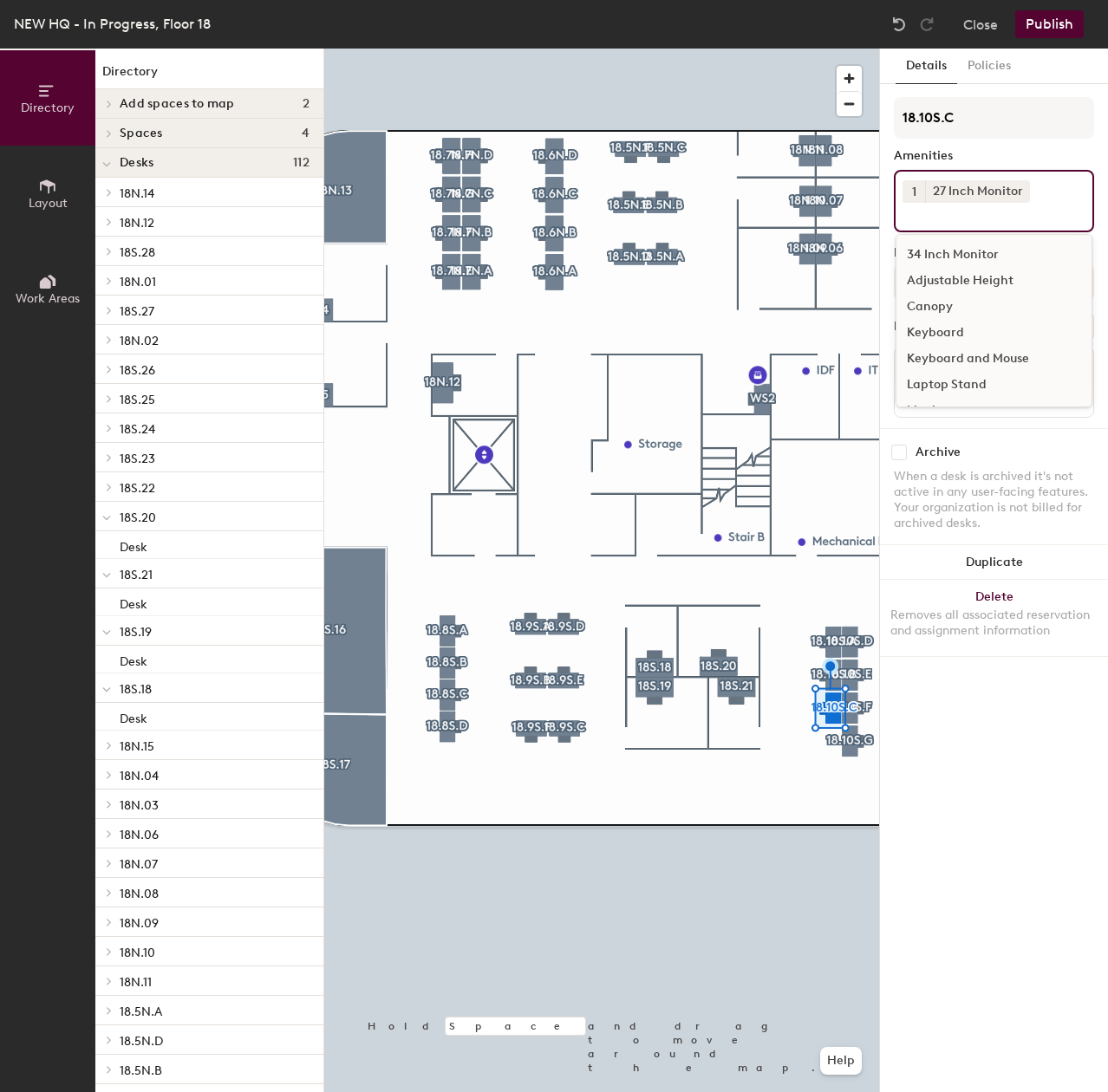
click at [940, 280] on div "Adjustable Height" at bounding box center [994, 281] width 195 height 26
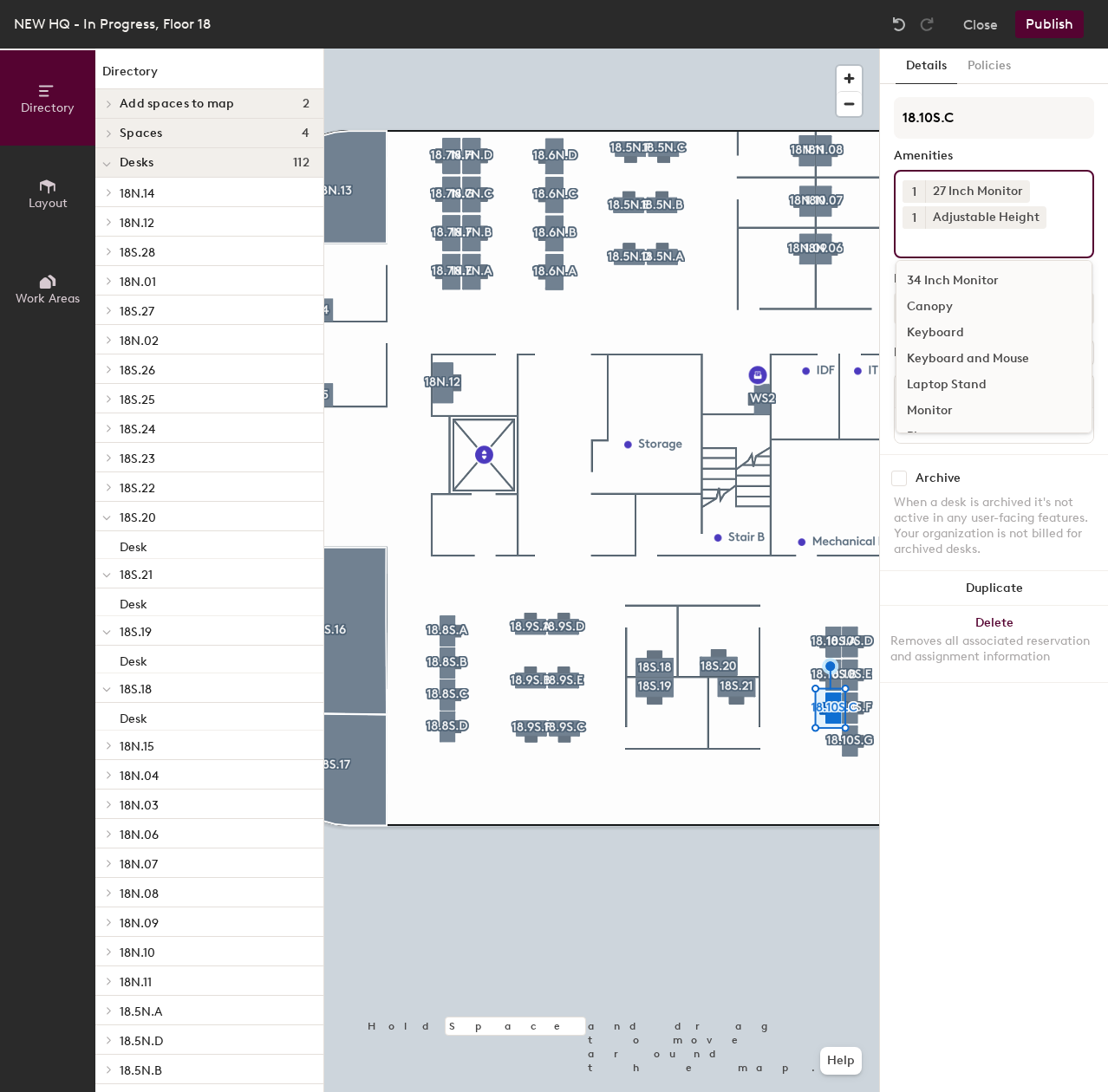
click at [929, 359] on div "Keyboard and Mouse" at bounding box center [994, 358] width 195 height 26
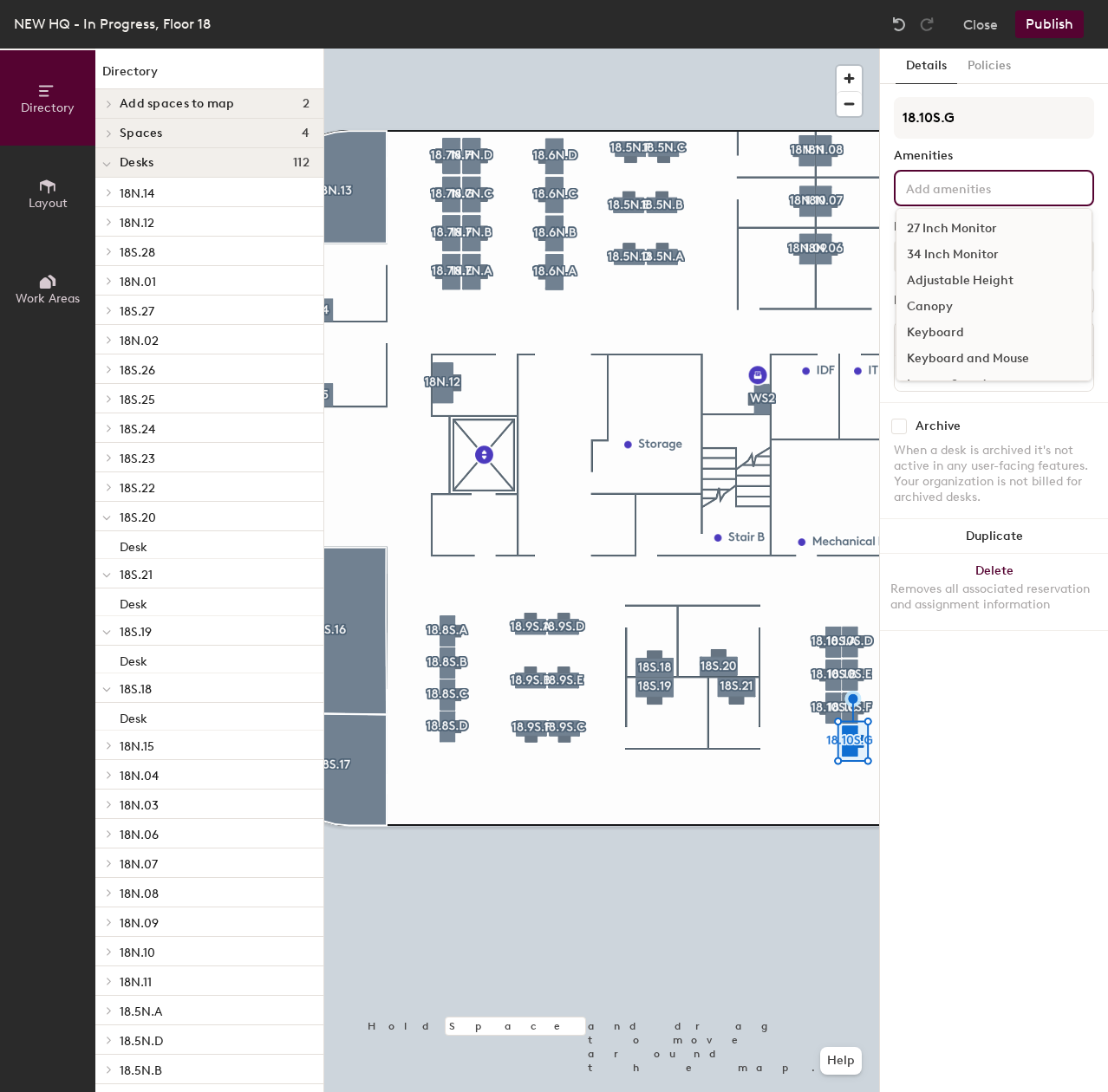
click at [952, 186] on input at bounding box center [980, 186] width 156 height 20
click at [951, 225] on div "27 Inch Monitor" at bounding box center [994, 228] width 195 height 26
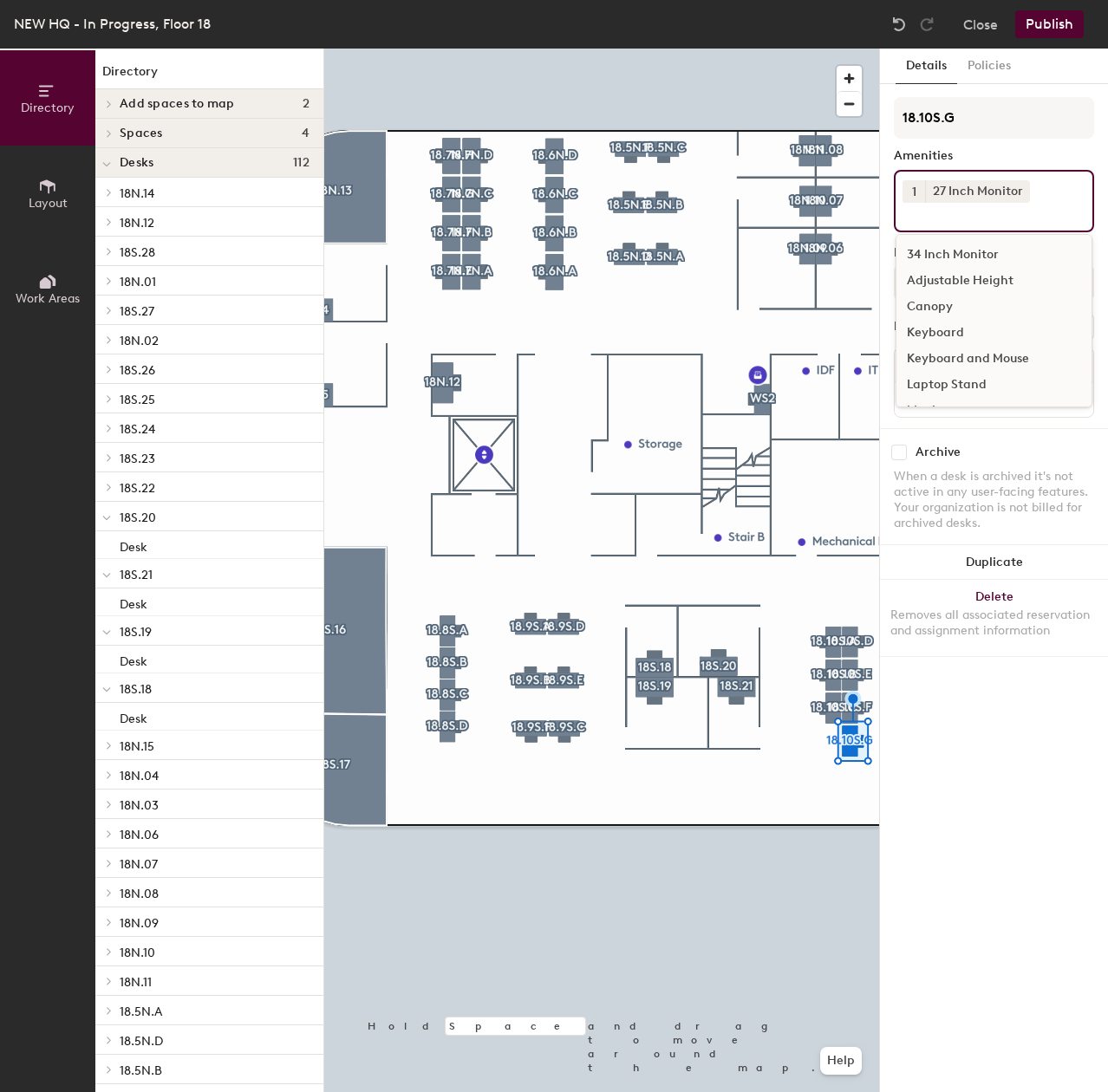
click at [943, 278] on div "Adjustable Height" at bounding box center [994, 281] width 195 height 26
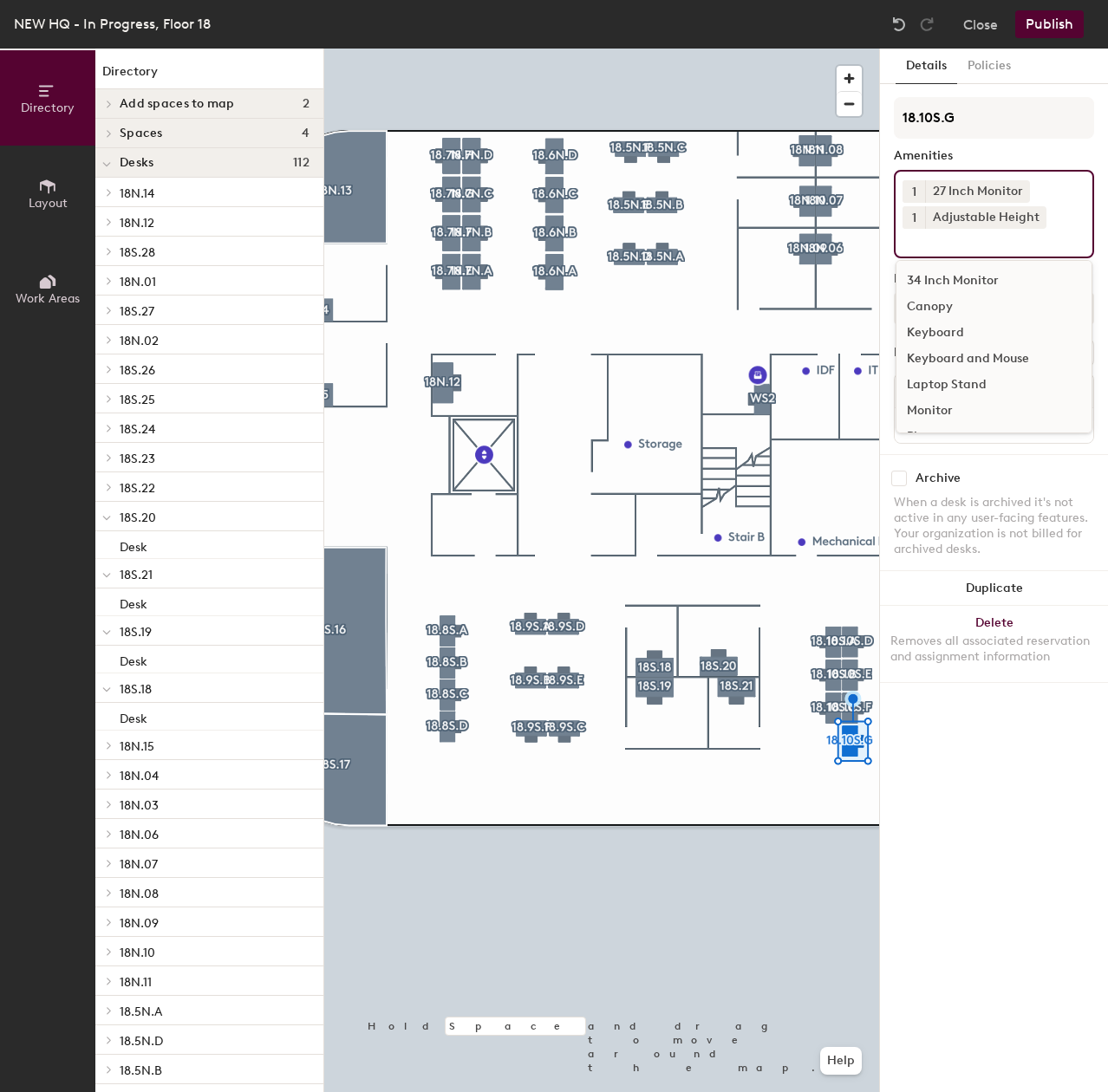
click at [934, 357] on div "Keyboard and Mouse" at bounding box center [994, 358] width 195 height 26
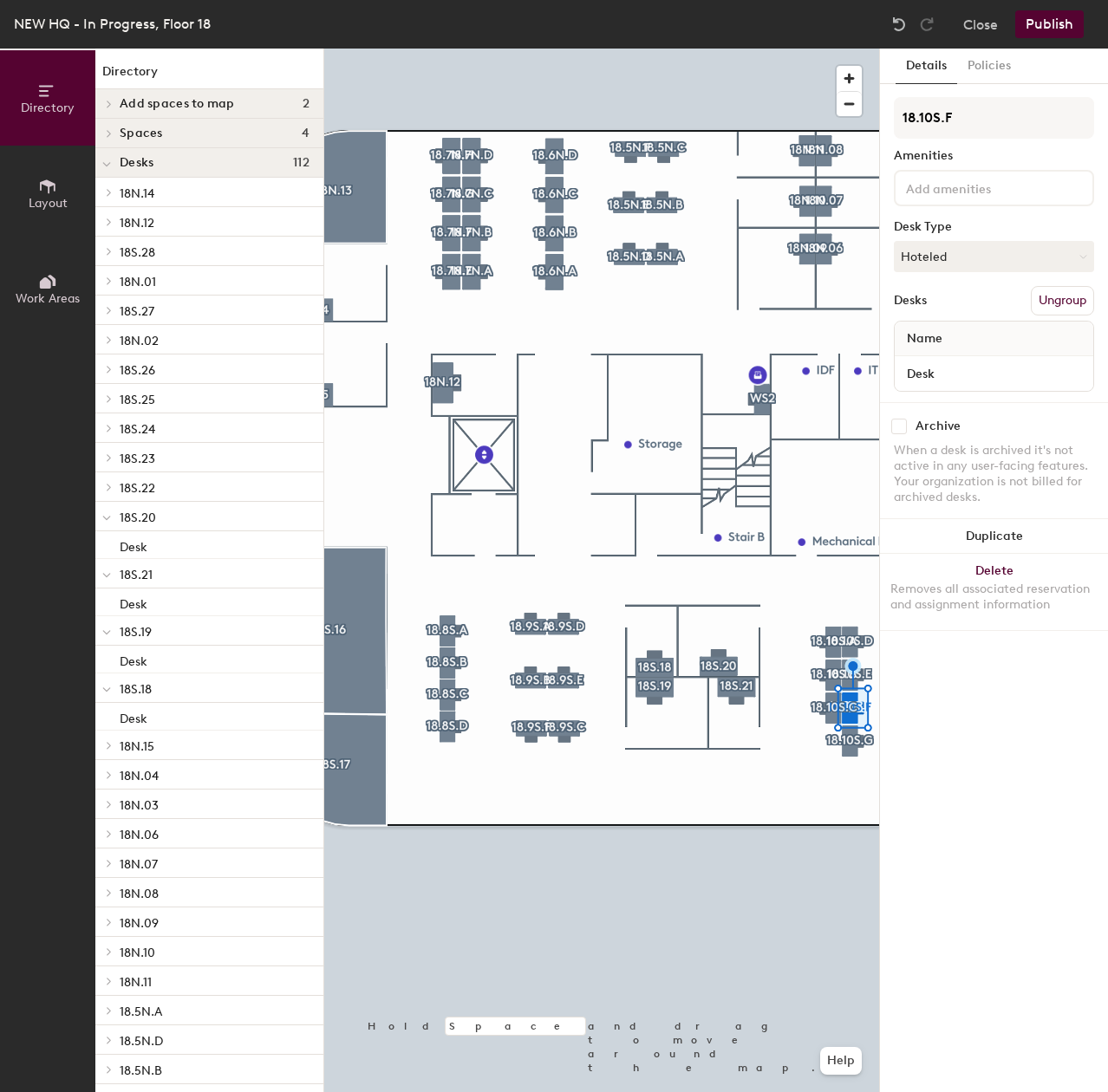
click at [1008, 192] on input at bounding box center [980, 186] width 156 height 20
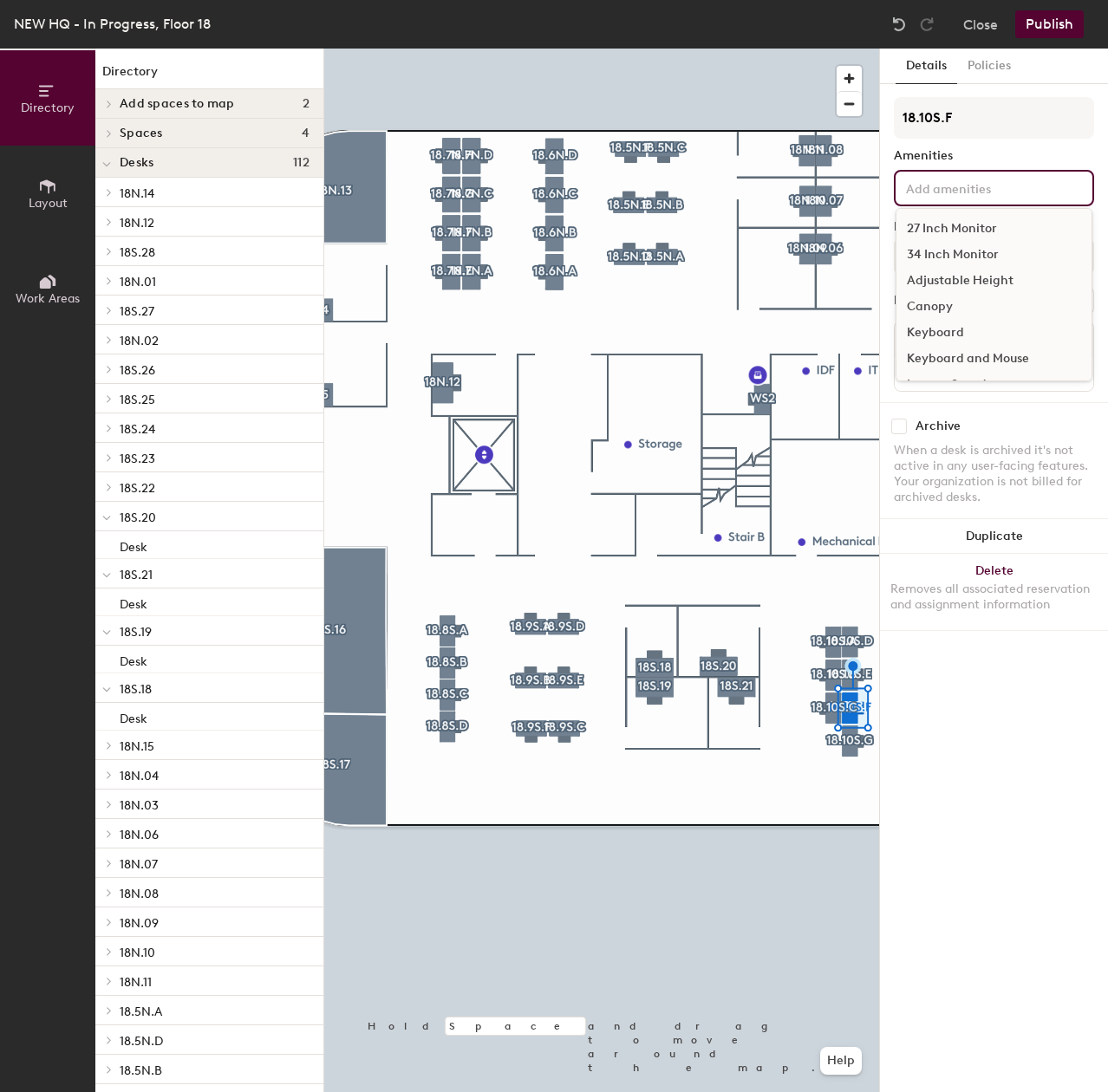
click at [994, 230] on div "27 Inch Monitor" at bounding box center [994, 228] width 195 height 26
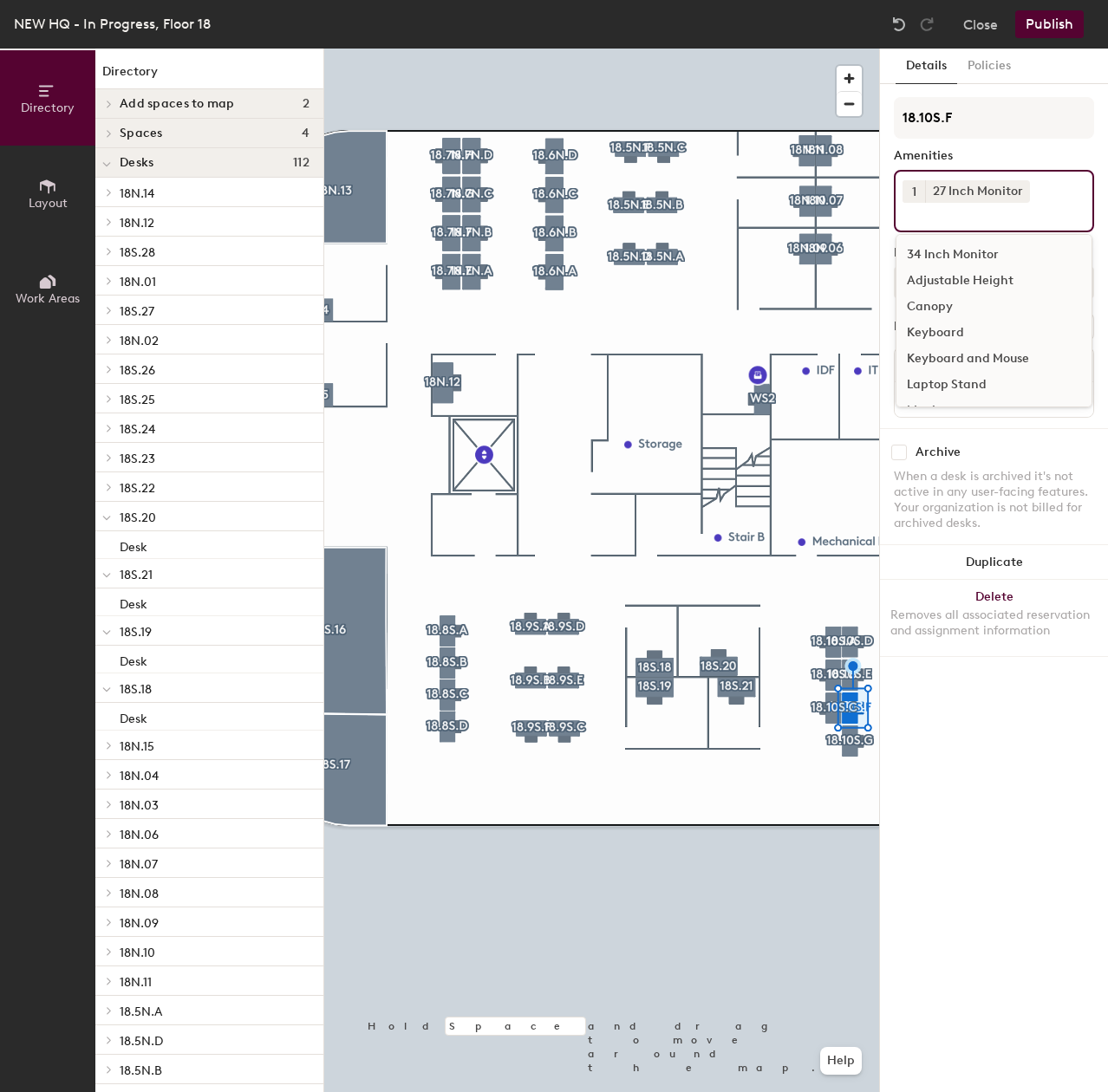
click at [967, 281] on div "Adjustable Height" at bounding box center [994, 281] width 195 height 26
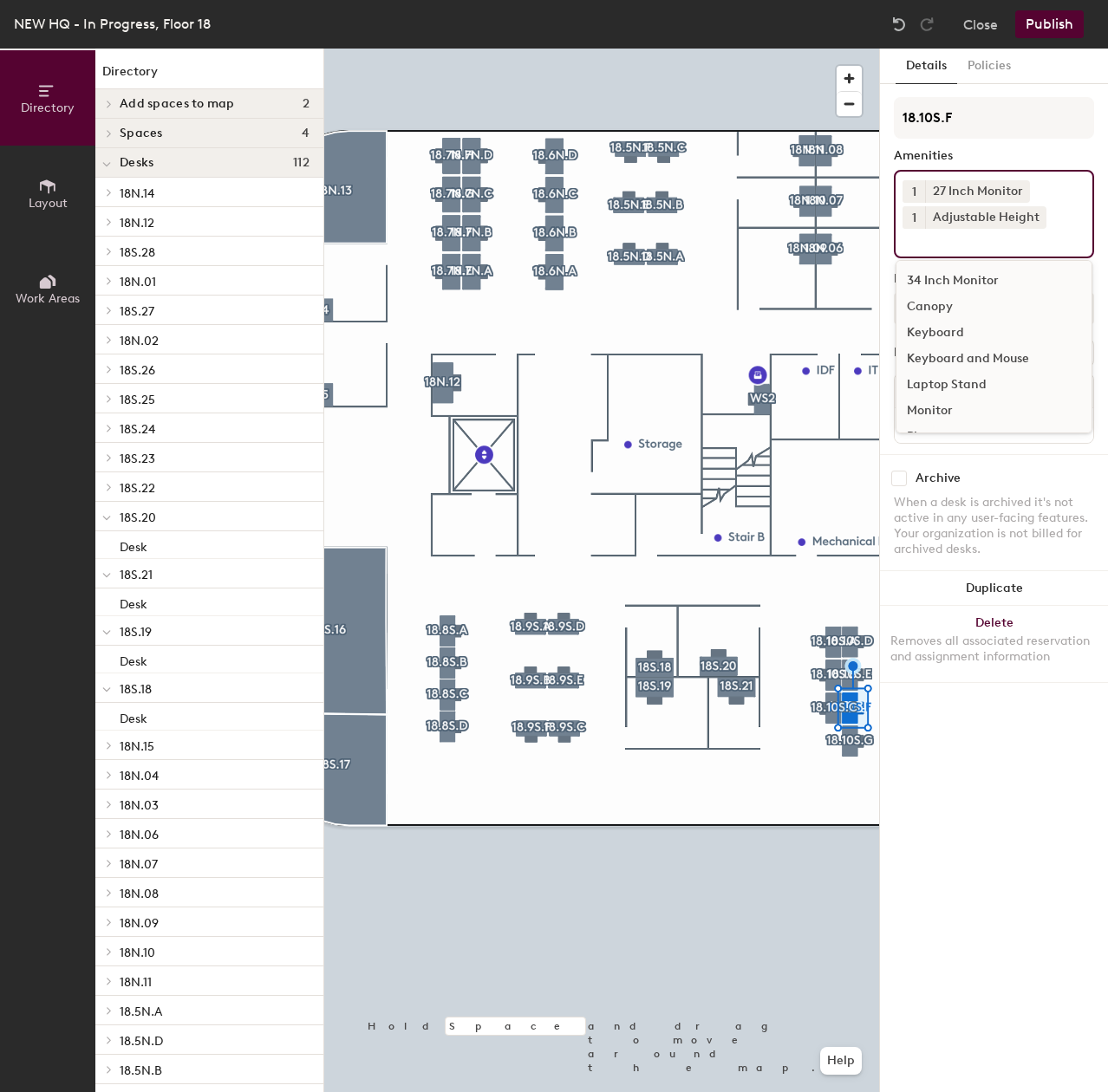
click at [948, 354] on div "Keyboard and Mouse" at bounding box center [994, 358] width 195 height 26
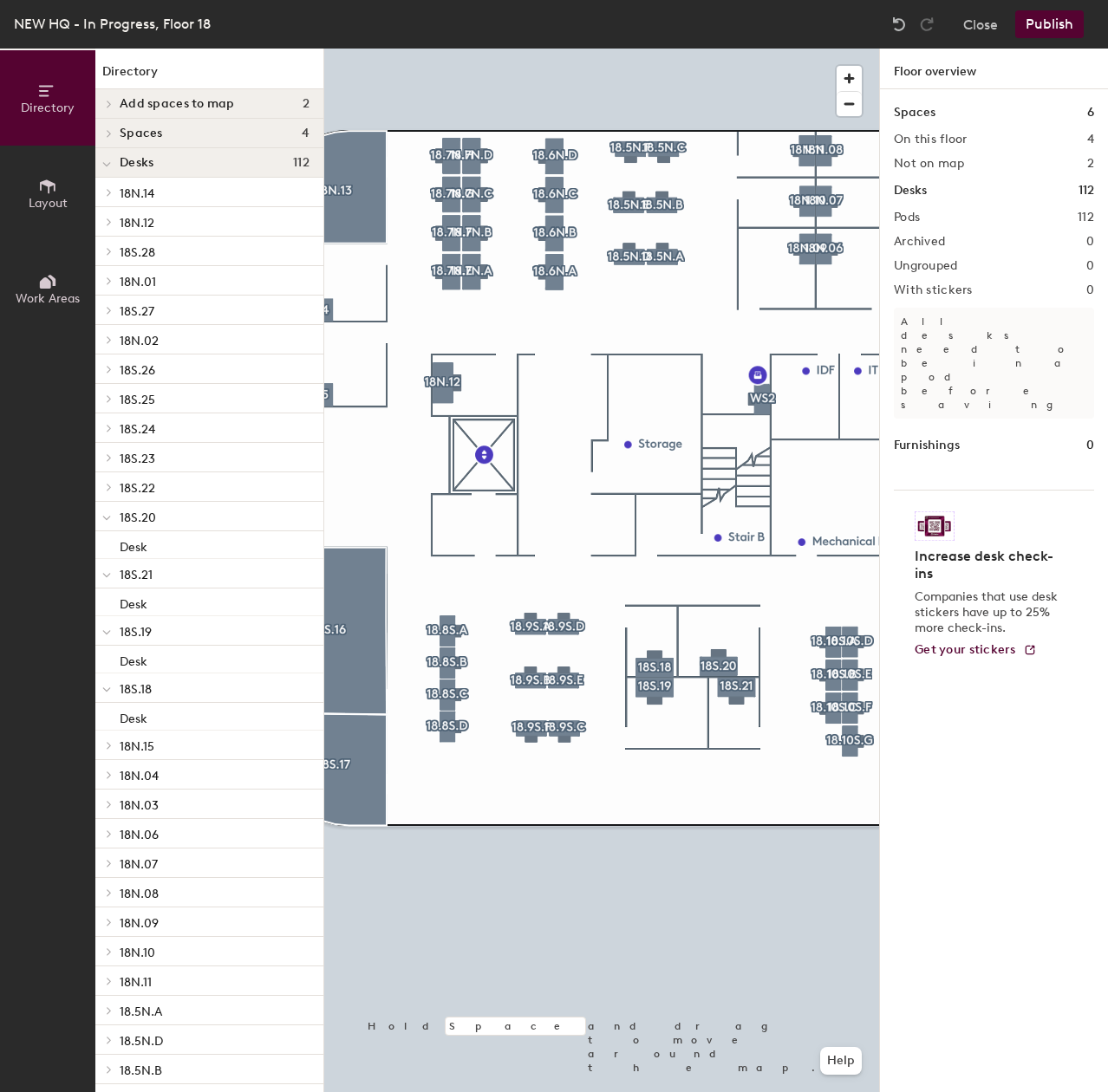
click at [850, 49] on div at bounding box center [601, 49] width 554 height 0
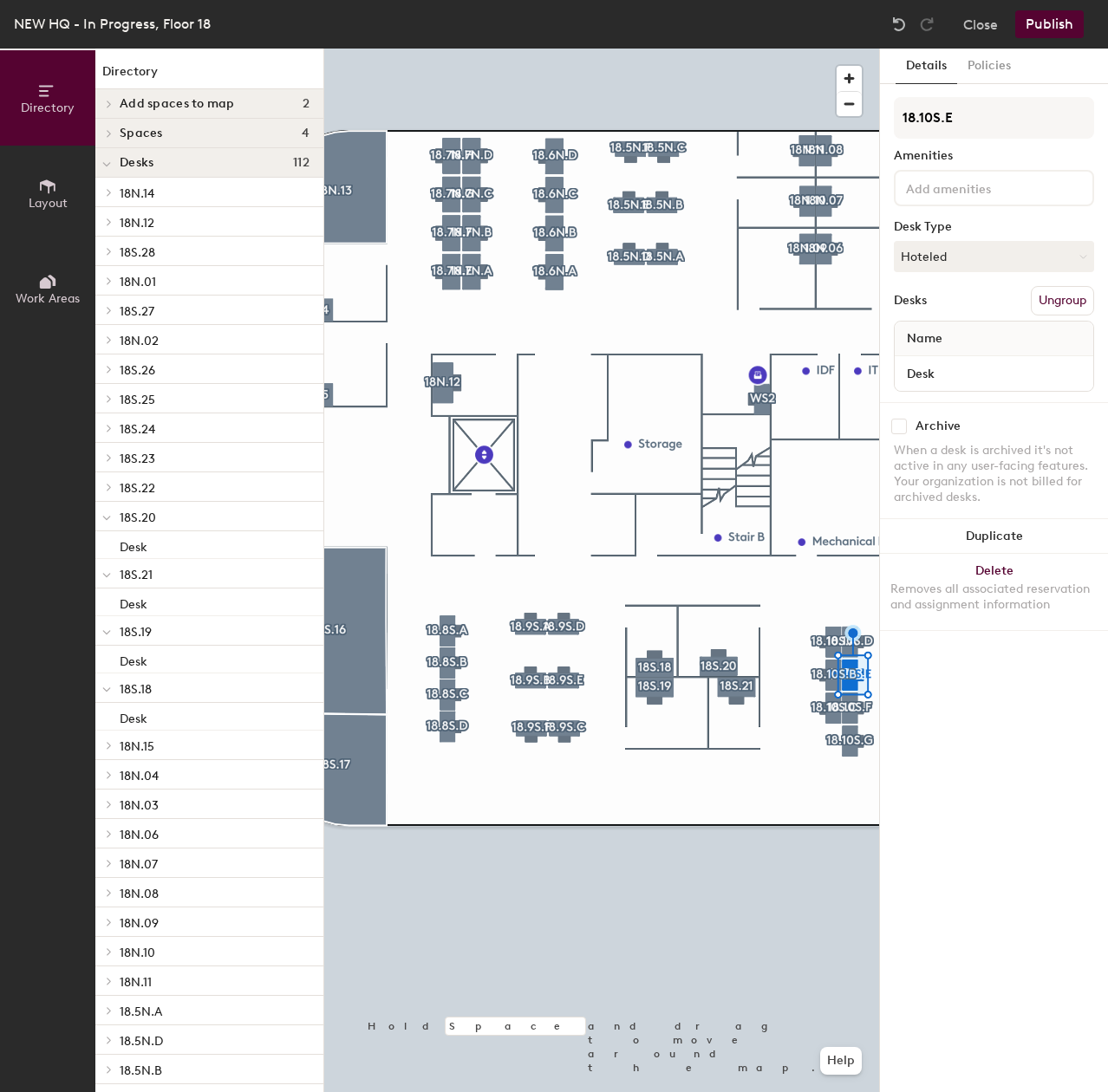
click at [977, 203] on div at bounding box center [993, 187] width 200 height 36
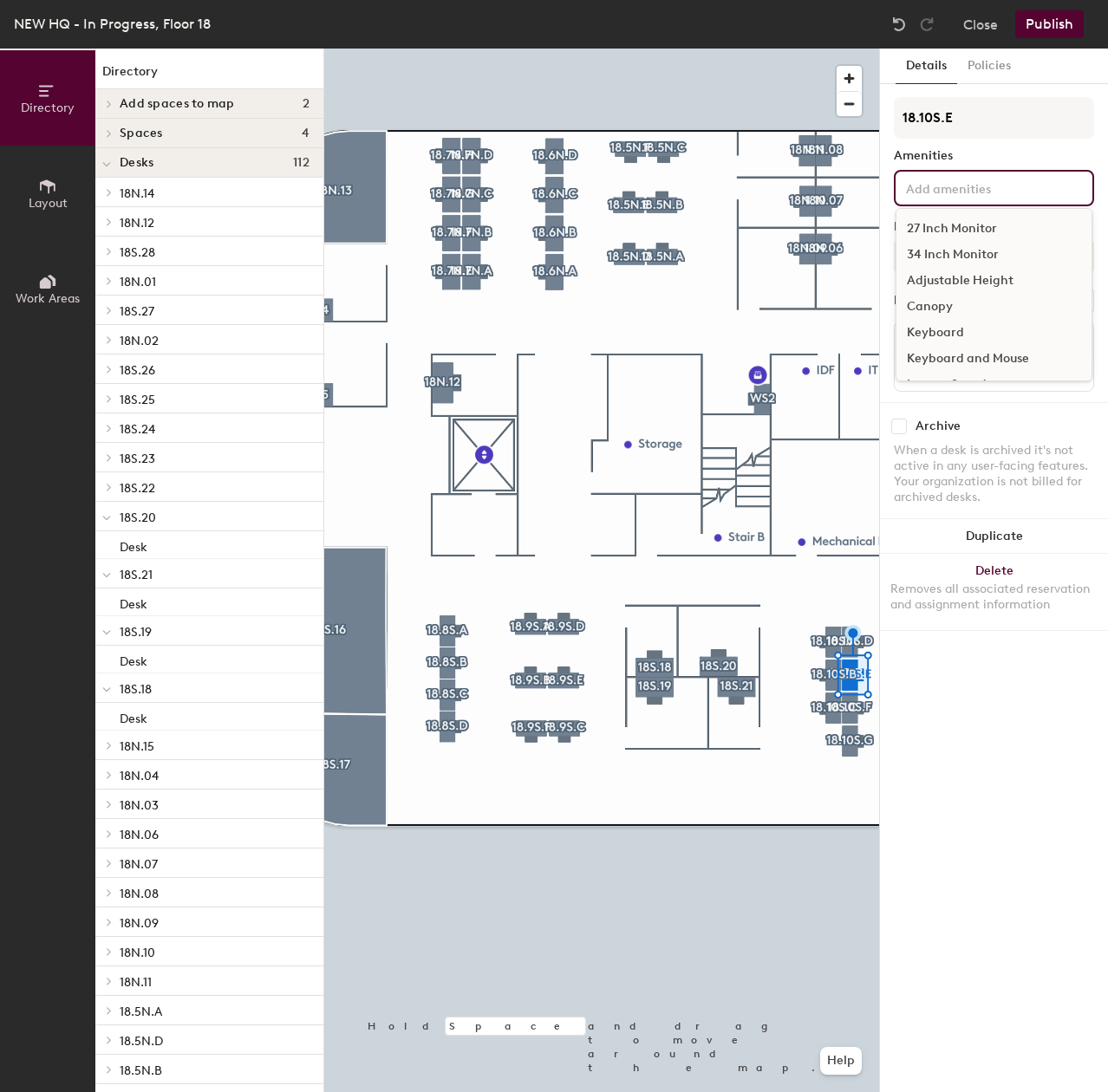
click at [978, 227] on div "27 Inch Monitor" at bounding box center [994, 228] width 195 height 26
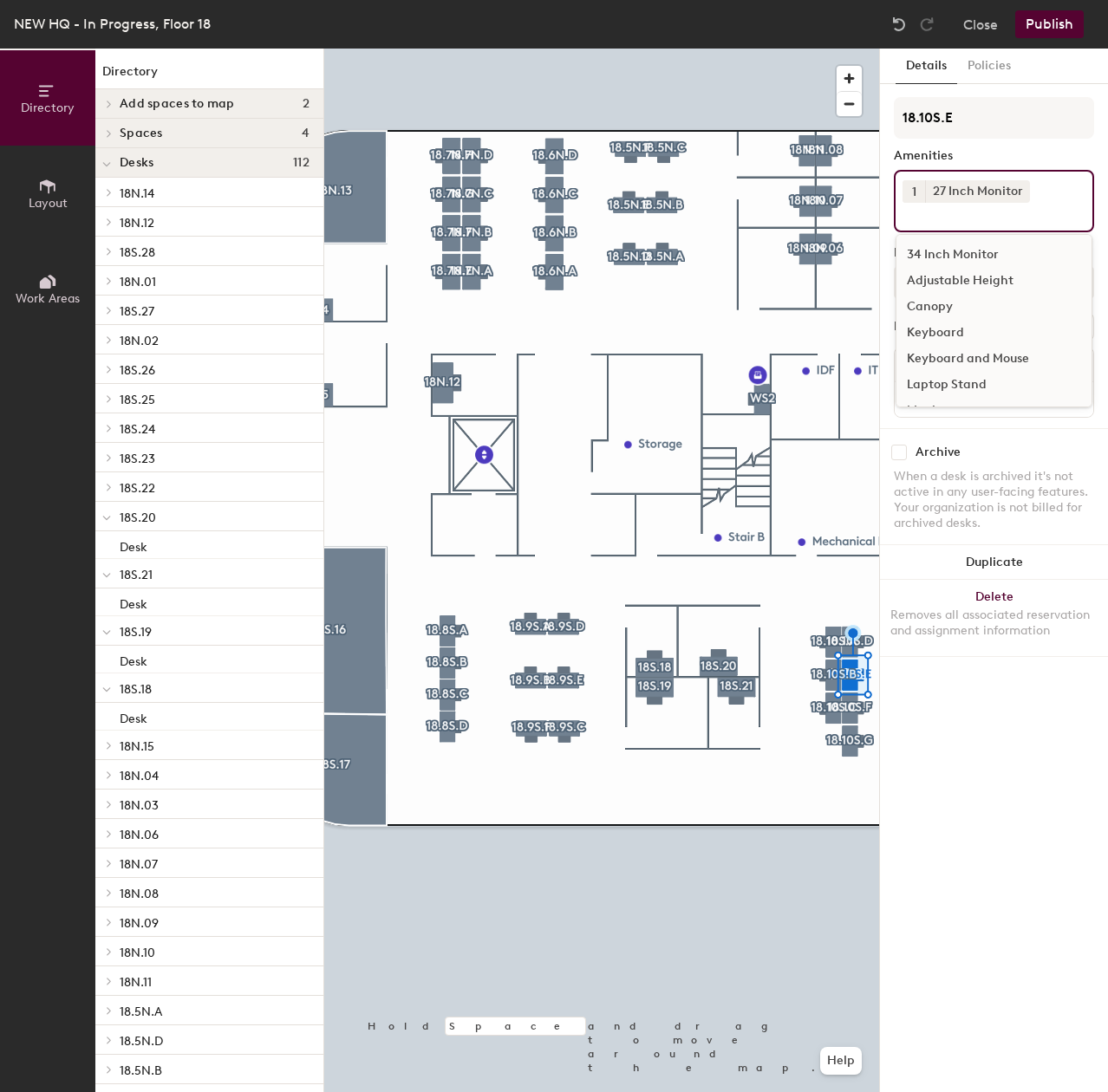
click at [945, 284] on div "Adjustable Height" at bounding box center [994, 281] width 195 height 26
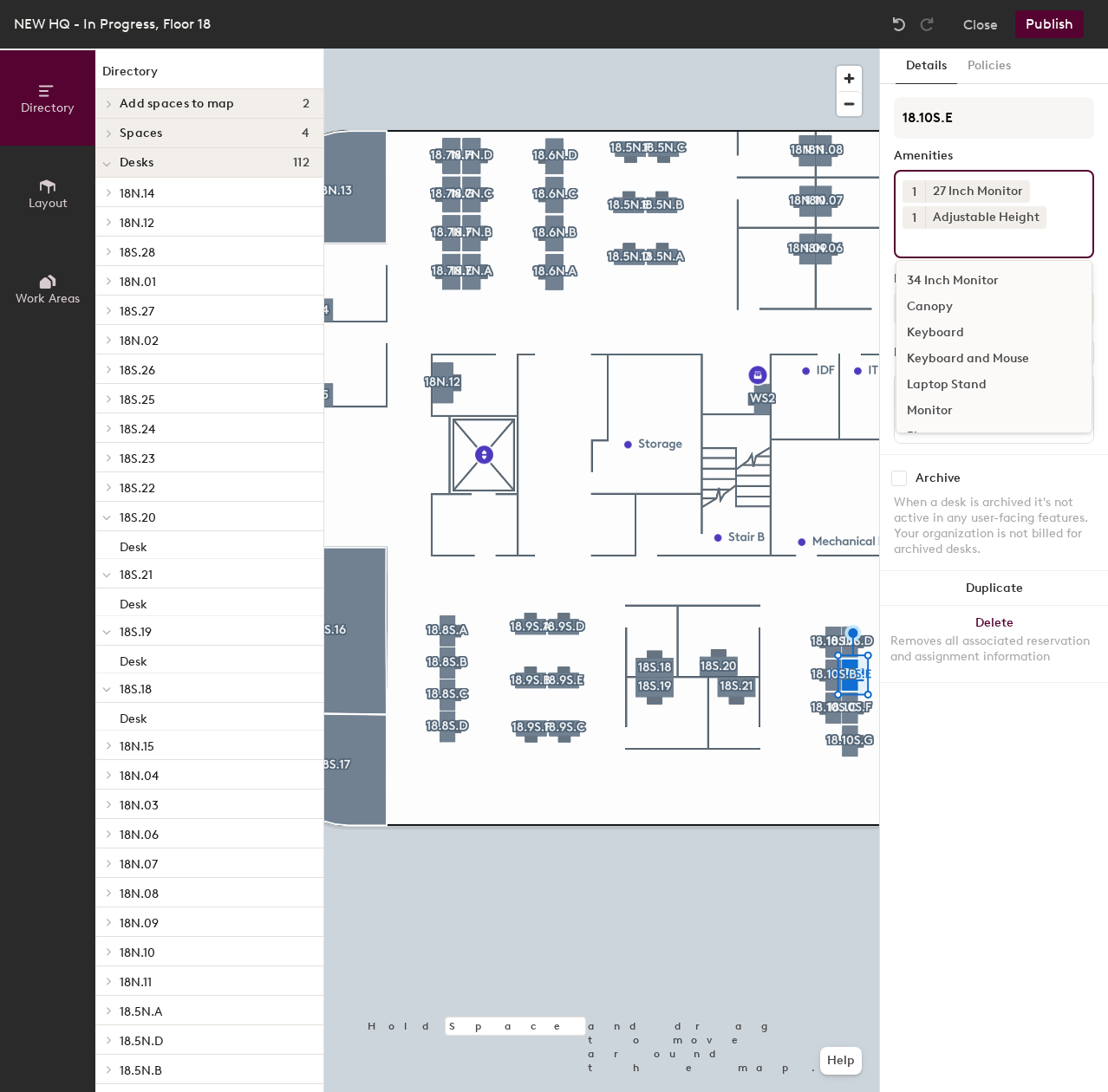
click at [958, 357] on div "Keyboard and Mouse" at bounding box center [994, 358] width 195 height 26
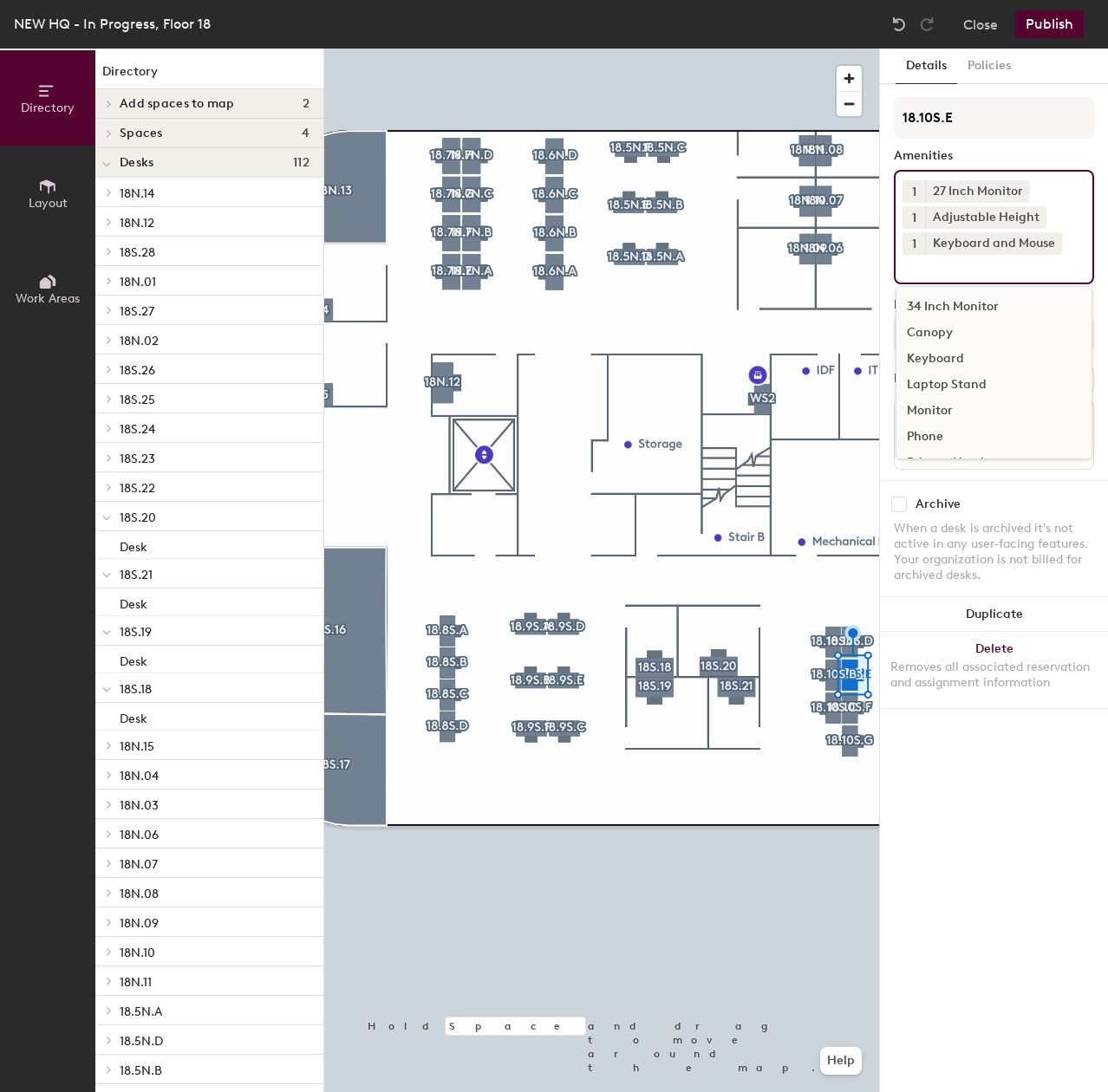
click at [797, 49] on div at bounding box center [601, 49] width 554 height 0
click at [965, 267] on input at bounding box center [980, 264] width 156 height 20
click at [944, 335] on div "Canopy" at bounding box center [994, 332] width 195 height 26
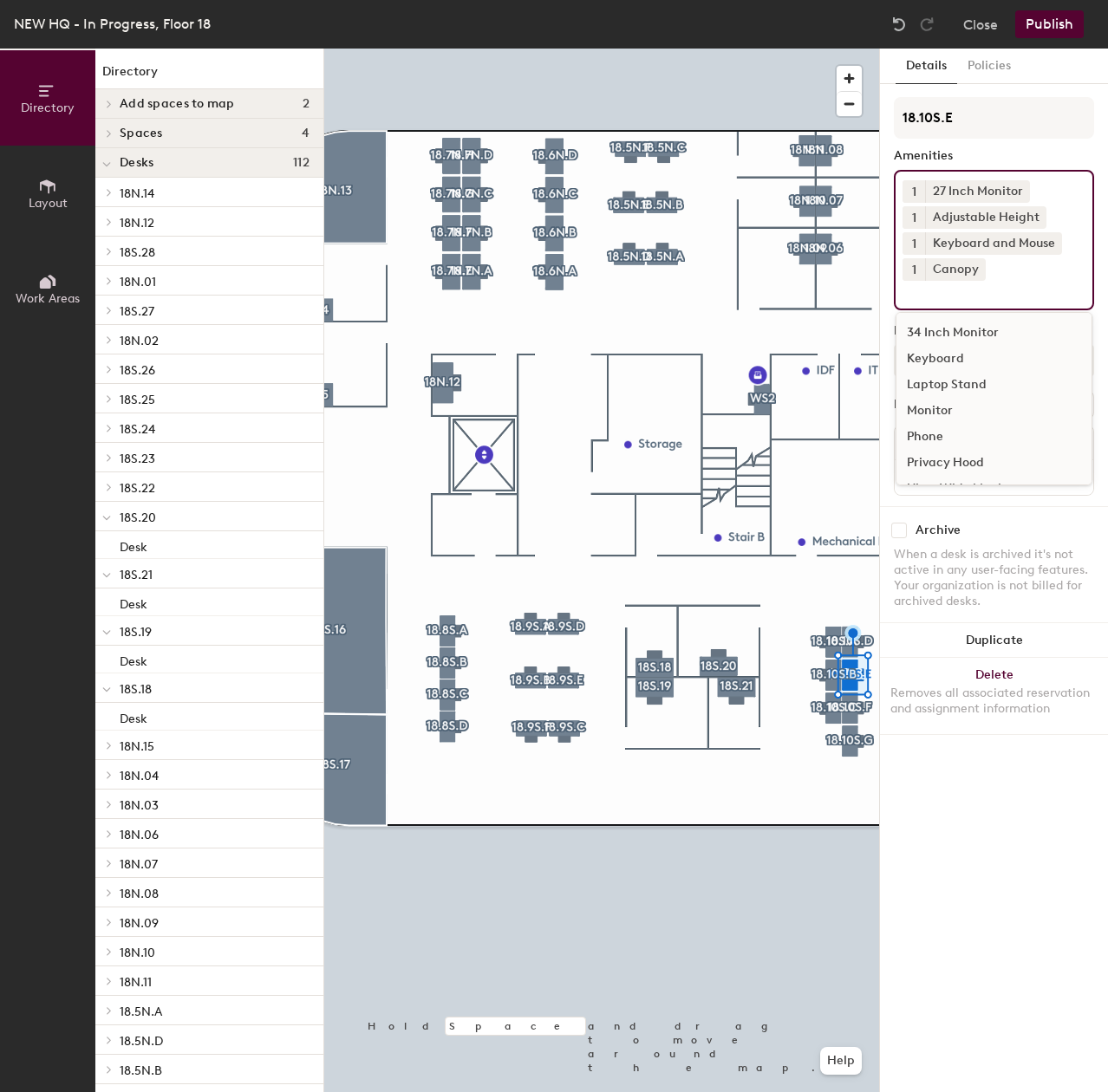
click at [773, 49] on div at bounding box center [601, 49] width 554 height 0
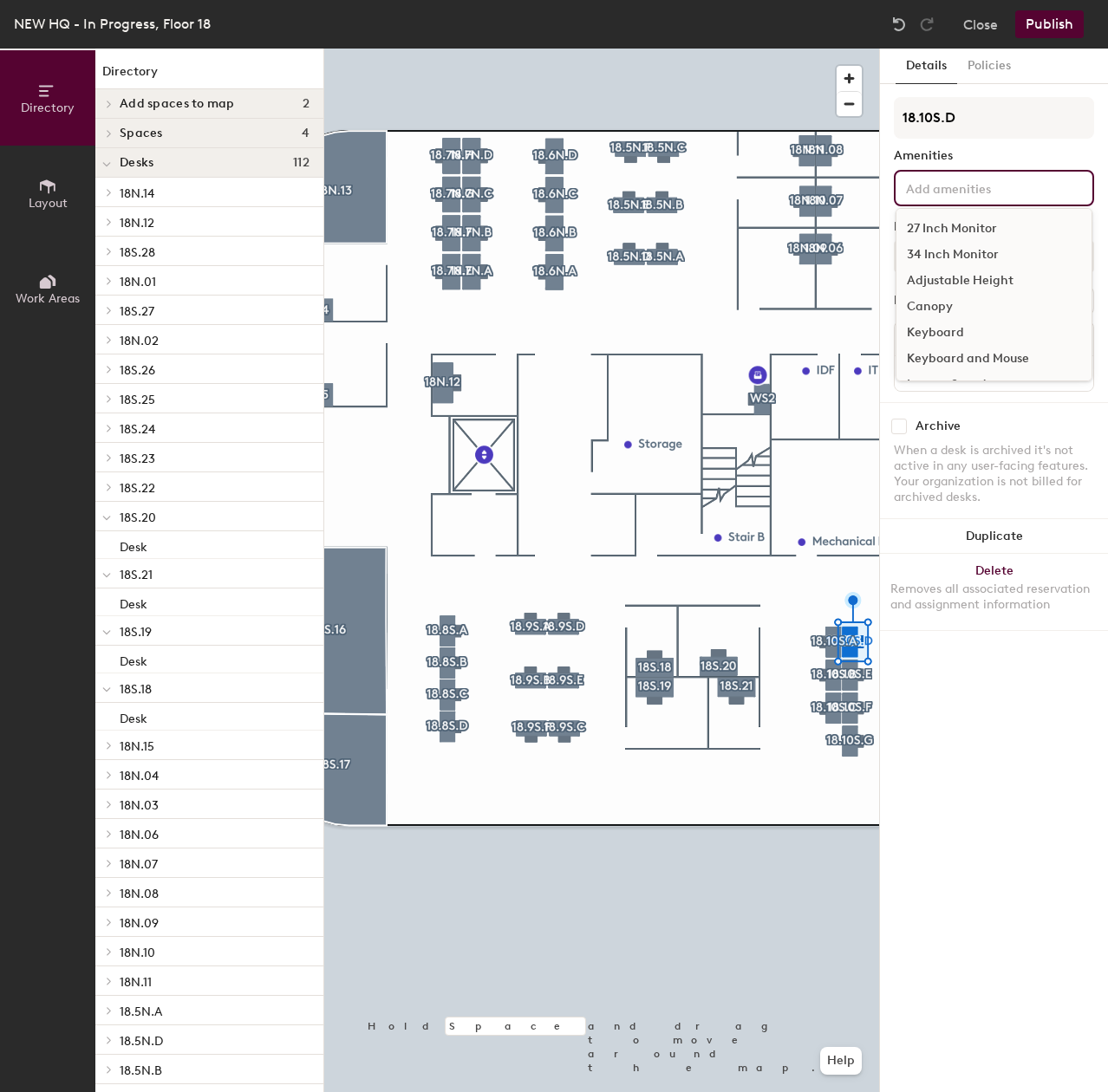
click at [1047, 198] on div "27 Inch Monitor 34 Inch Monitor Adjustable Height Canopy Keyboard Keyboard and …" at bounding box center [993, 187] width 200 height 36
click at [999, 230] on div "27 Inch Monitor" at bounding box center [994, 228] width 195 height 26
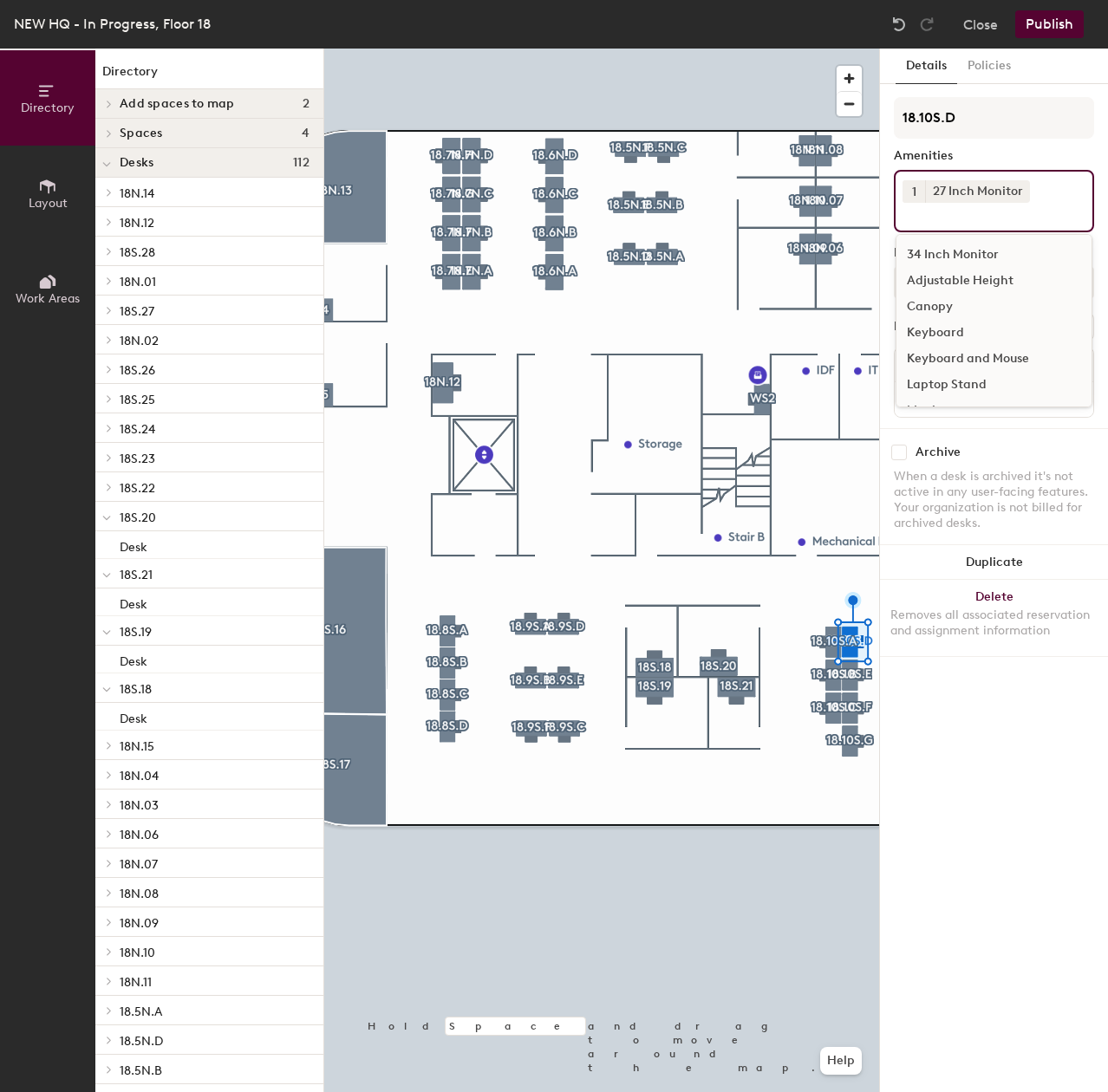
click at [957, 274] on div "Adjustable Height" at bounding box center [994, 281] width 195 height 26
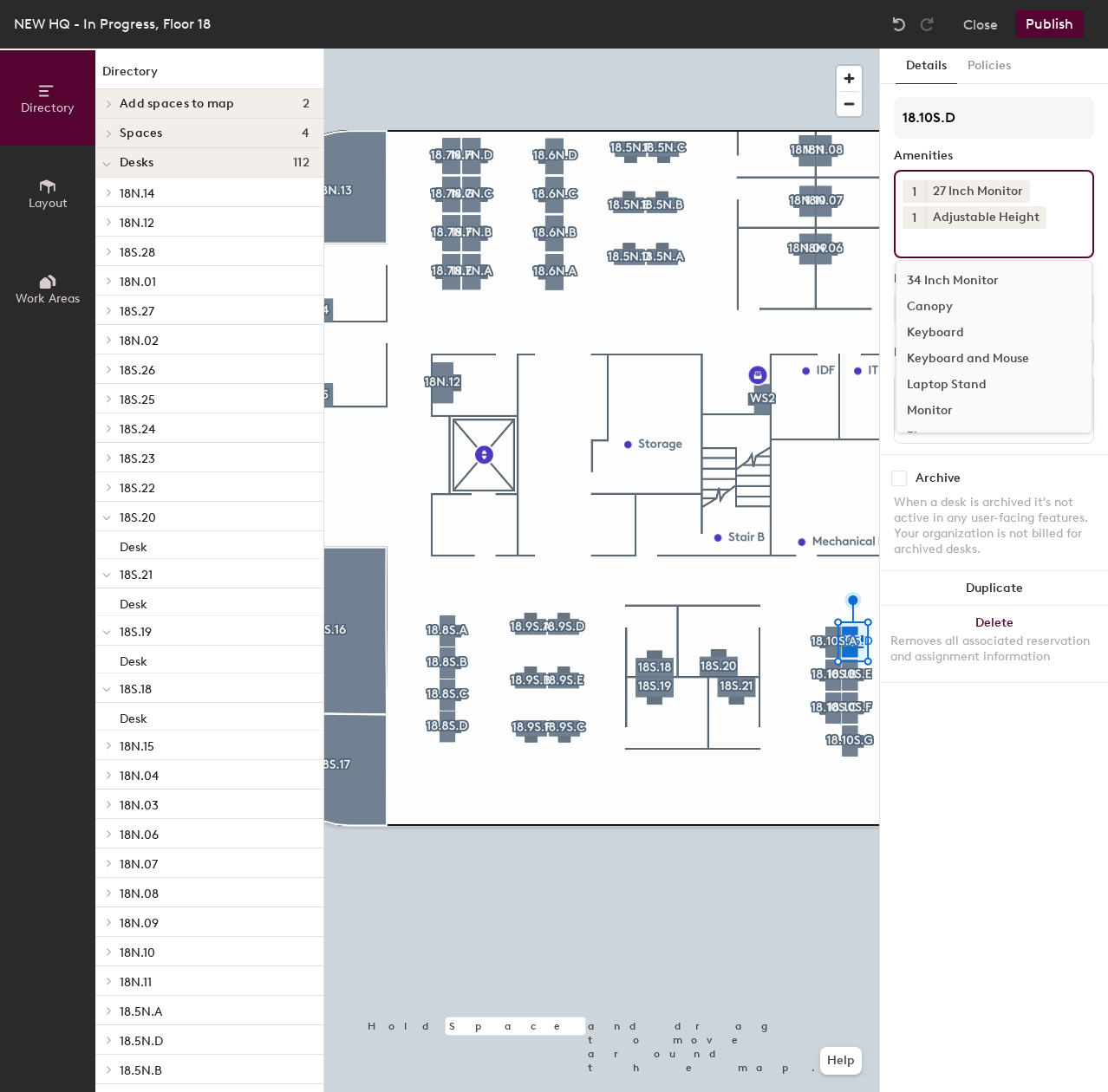
click at [945, 358] on div "Keyboard and Mouse" at bounding box center [994, 358] width 195 height 26
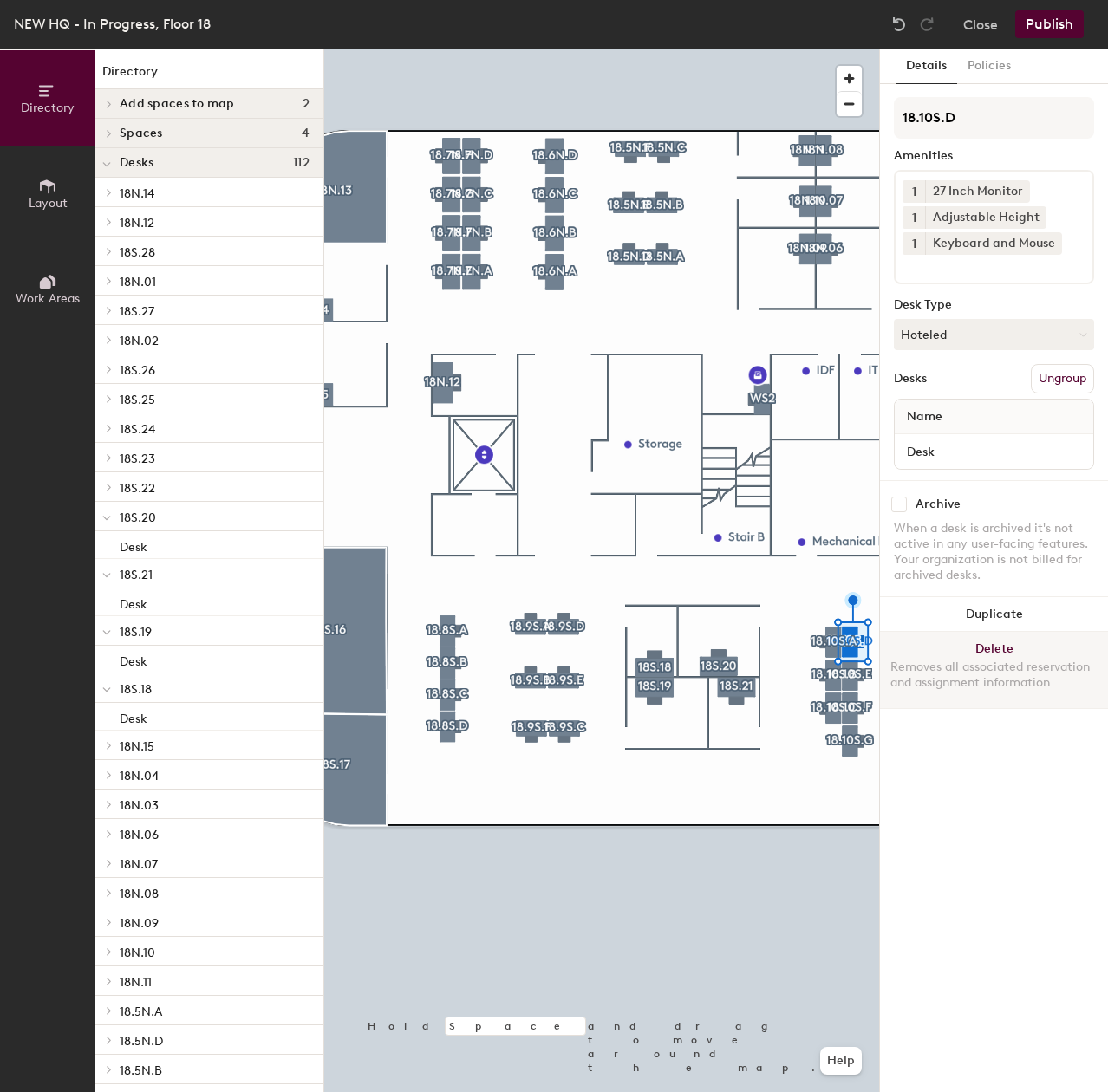
click at [784, 49] on div at bounding box center [601, 49] width 554 height 0
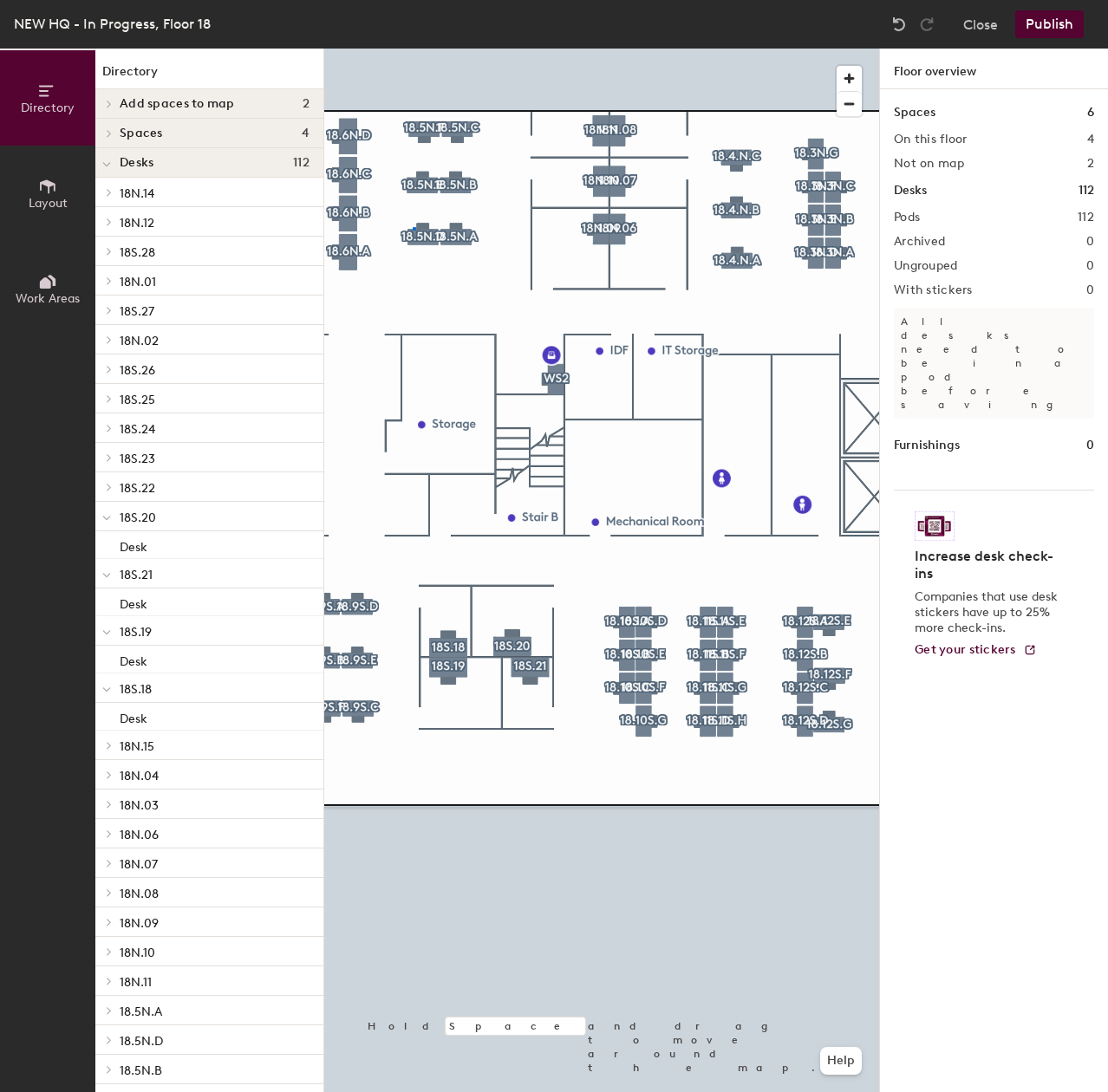
click at [412, 49] on div at bounding box center [601, 49] width 554 height 0
click at [422, 49] on div at bounding box center [601, 49] width 554 height 0
click at [605, 49] on div at bounding box center [601, 49] width 554 height 0
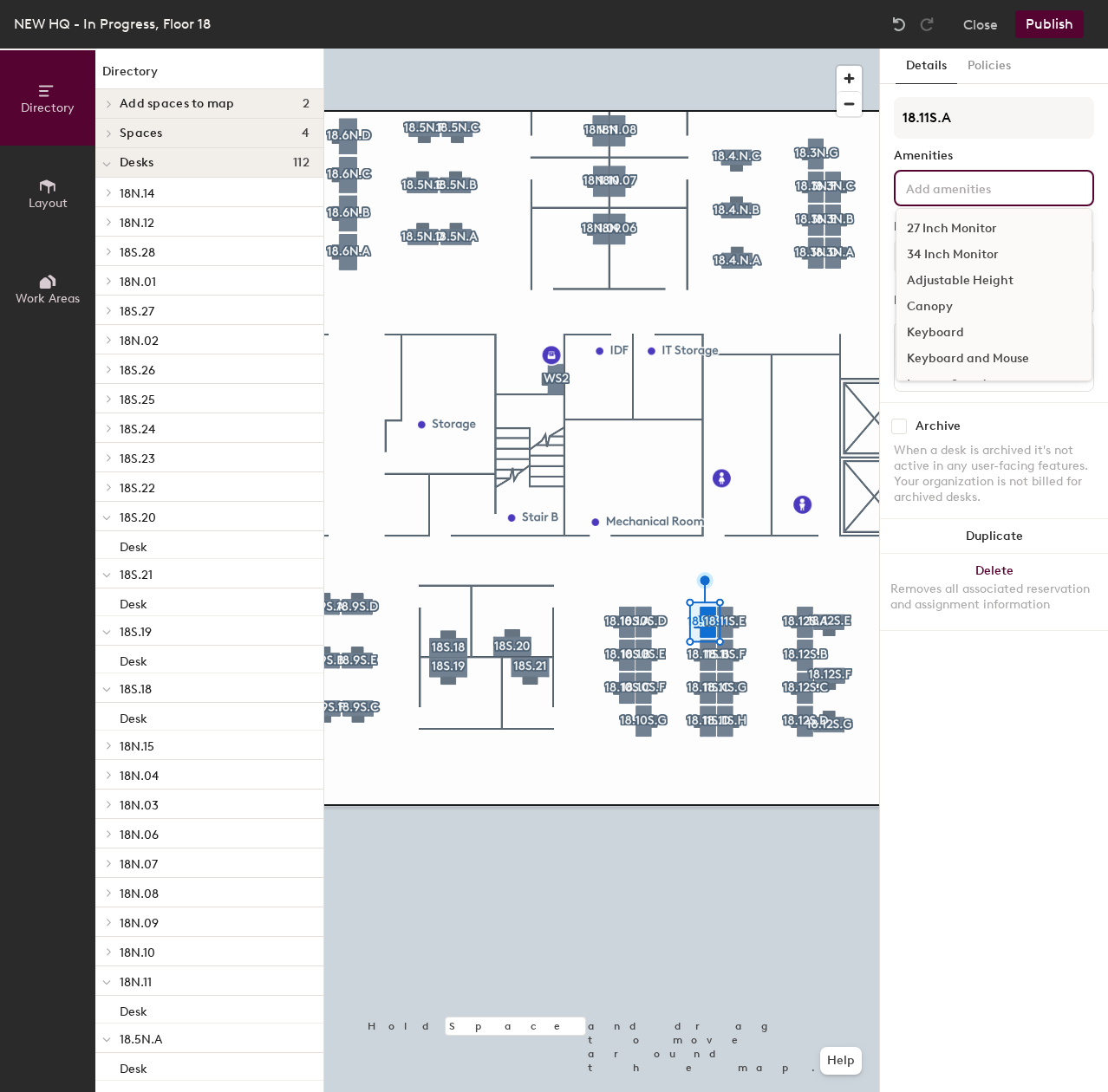
click at [928, 190] on input at bounding box center [980, 186] width 156 height 20
click at [954, 223] on div "27 Inch Monitor" at bounding box center [994, 228] width 195 height 26
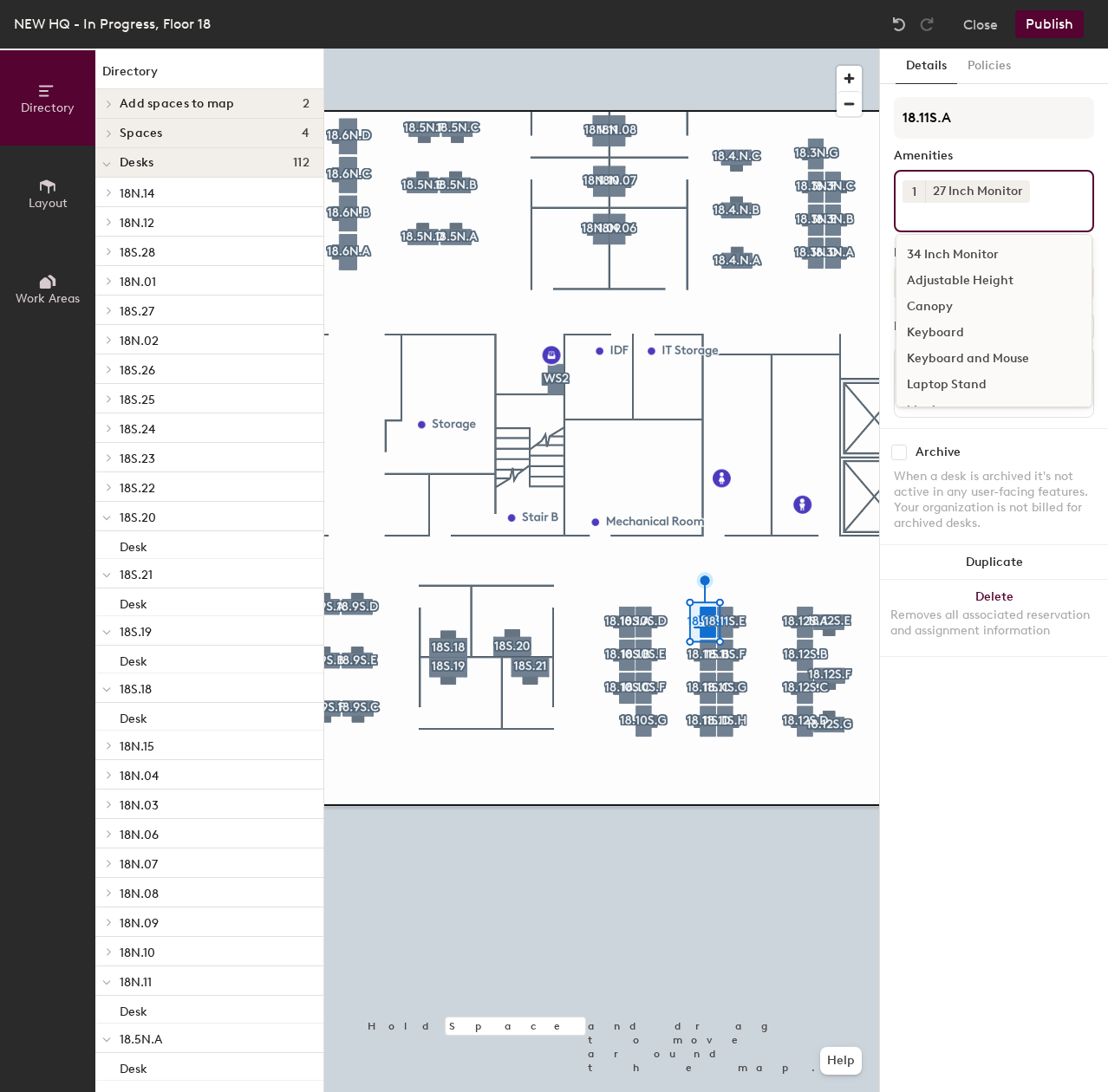
click at [961, 354] on div "Keyboard and Mouse" at bounding box center [994, 358] width 195 height 26
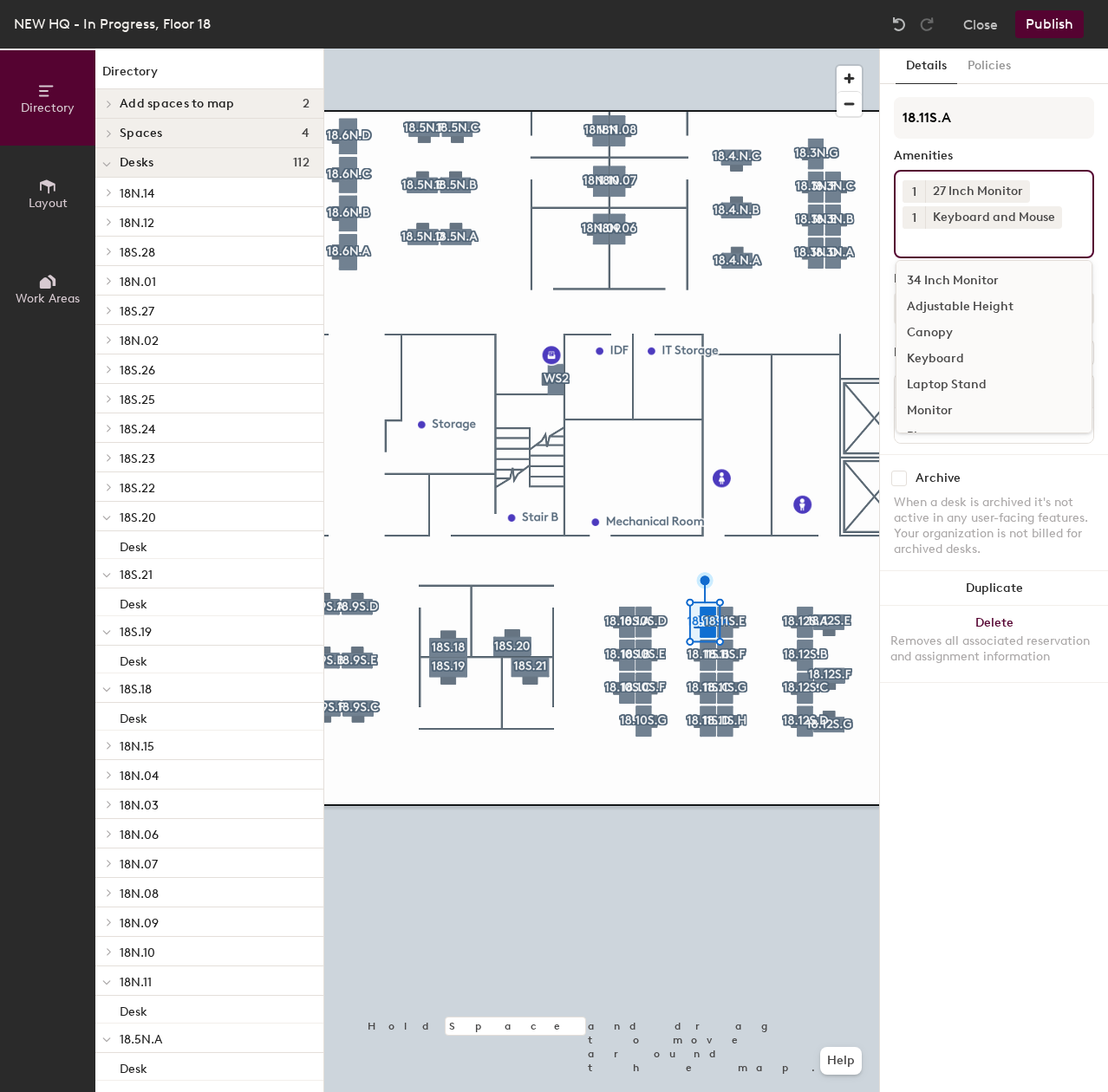
click at [942, 306] on div "Adjustable Height" at bounding box center [994, 306] width 195 height 26
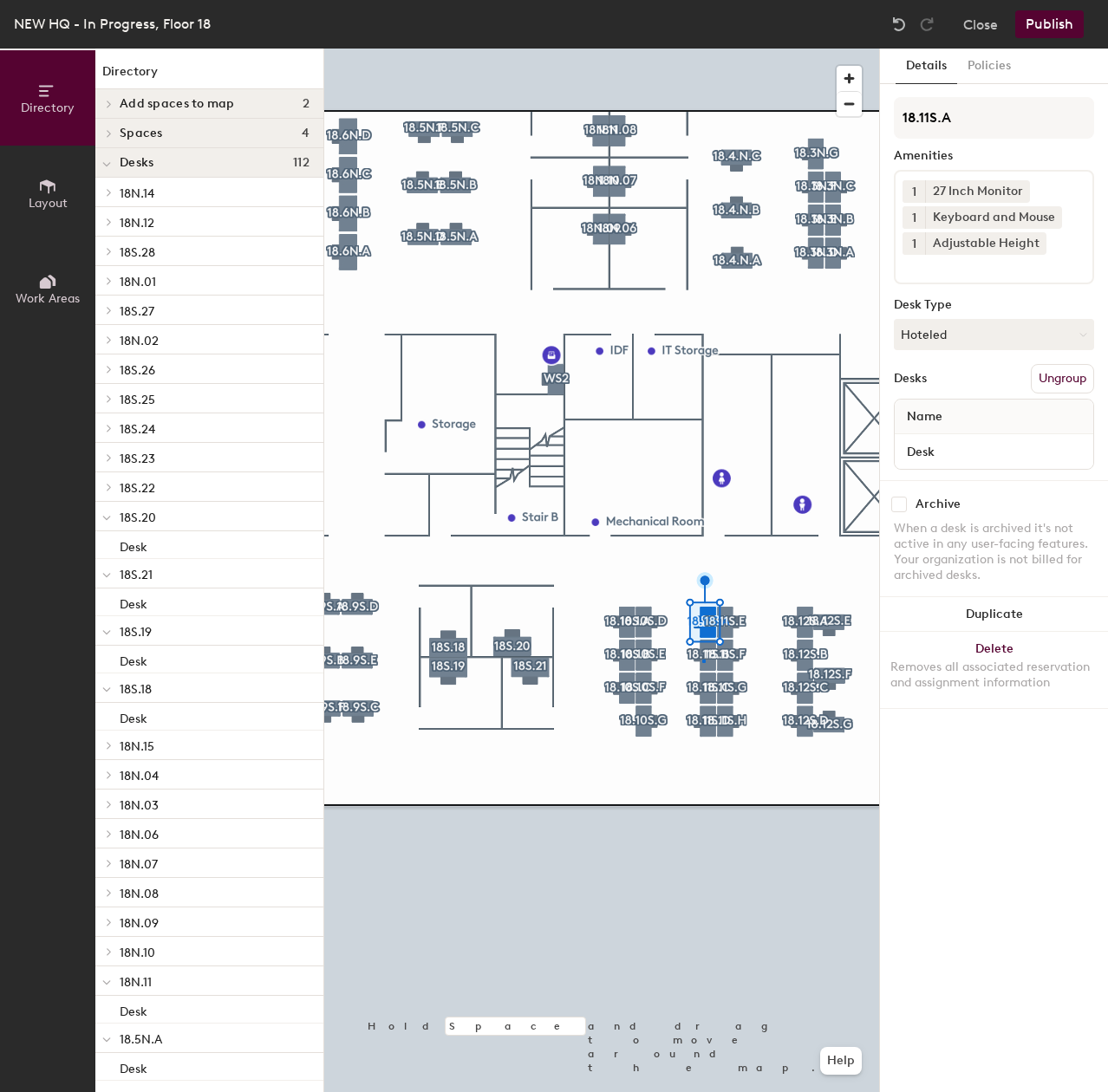
click at [701, 49] on div at bounding box center [601, 49] width 554 height 0
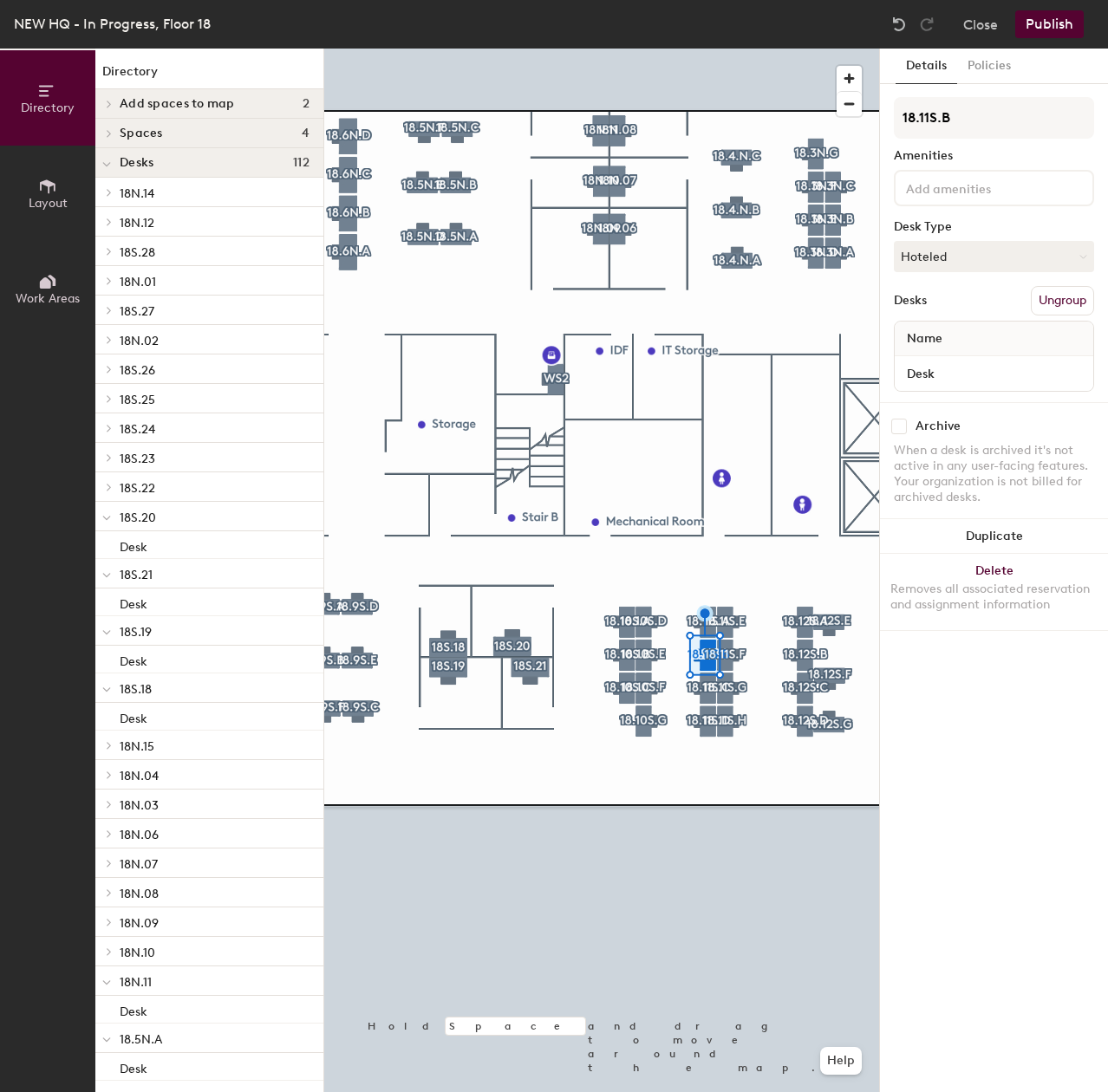
click at [928, 186] on input at bounding box center [980, 186] width 156 height 20
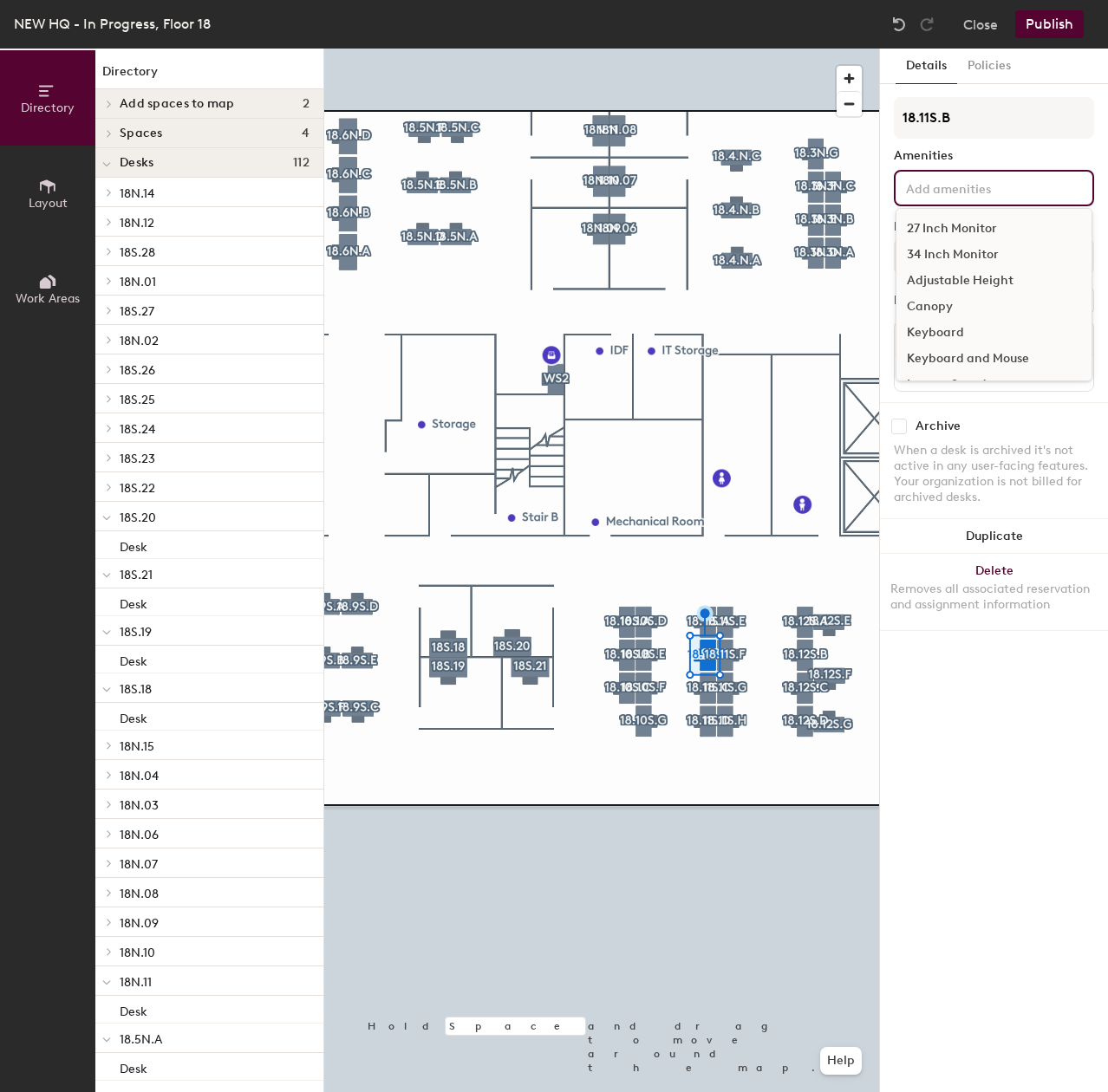
click at [935, 219] on div "27 Inch Monitor" at bounding box center [994, 228] width 195 height 26
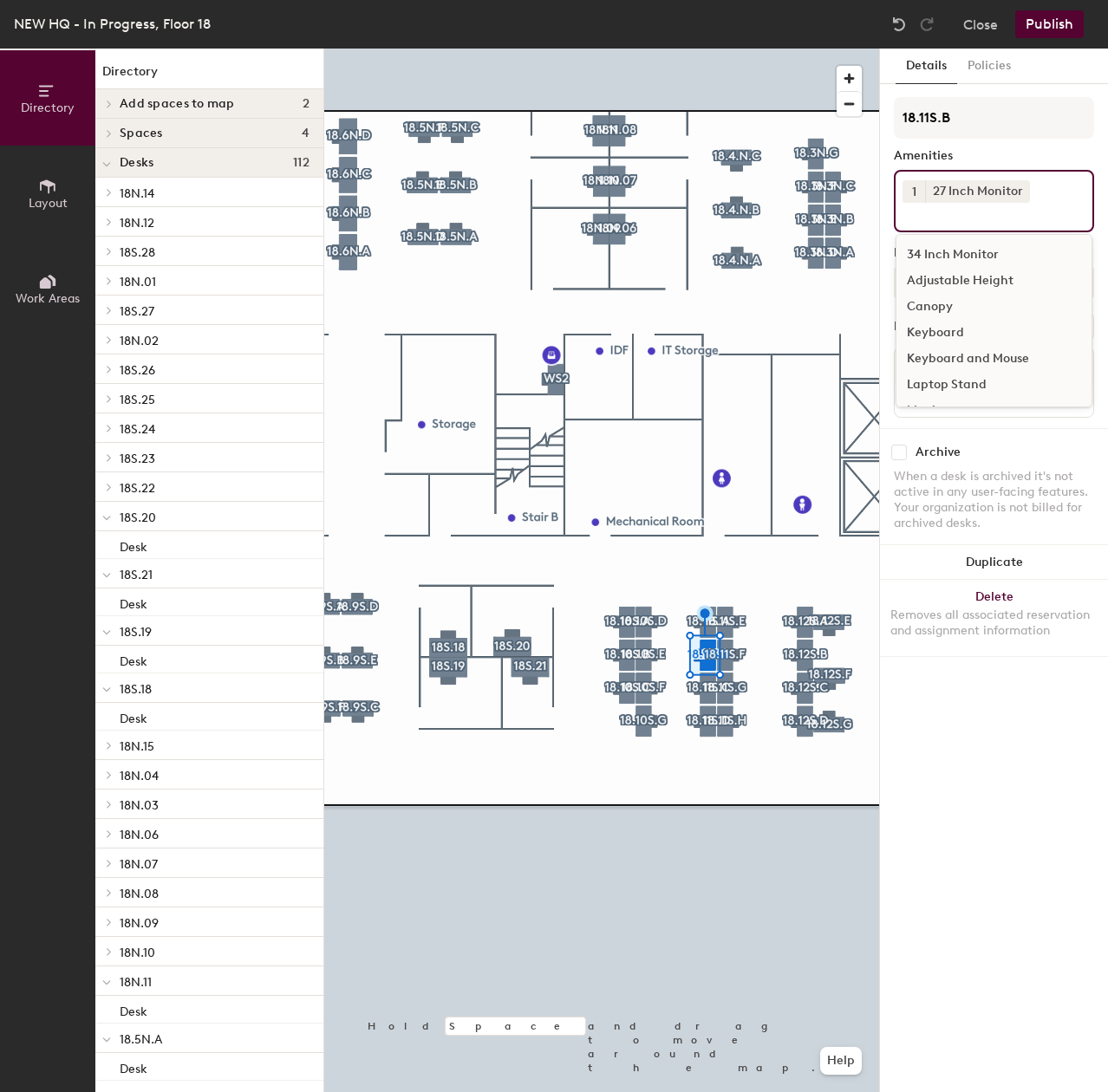
click at [939, 281] on div "Adjustable Height" at bounding box center [994, 281] width 195 height 26
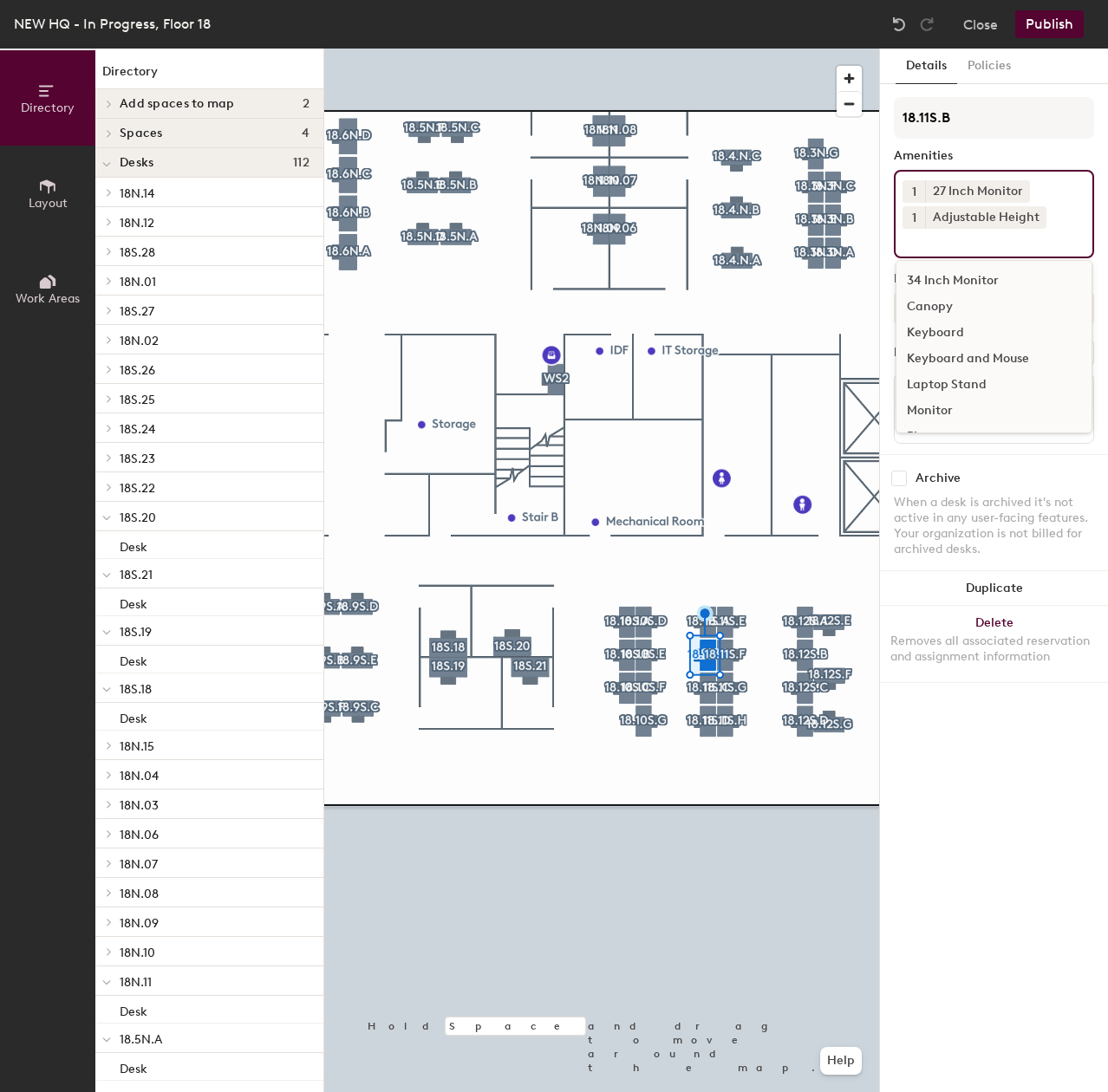
click at [950, 355] on div "Keyboard and Mouse" at bounding box center [994, 358] width 195 height 26
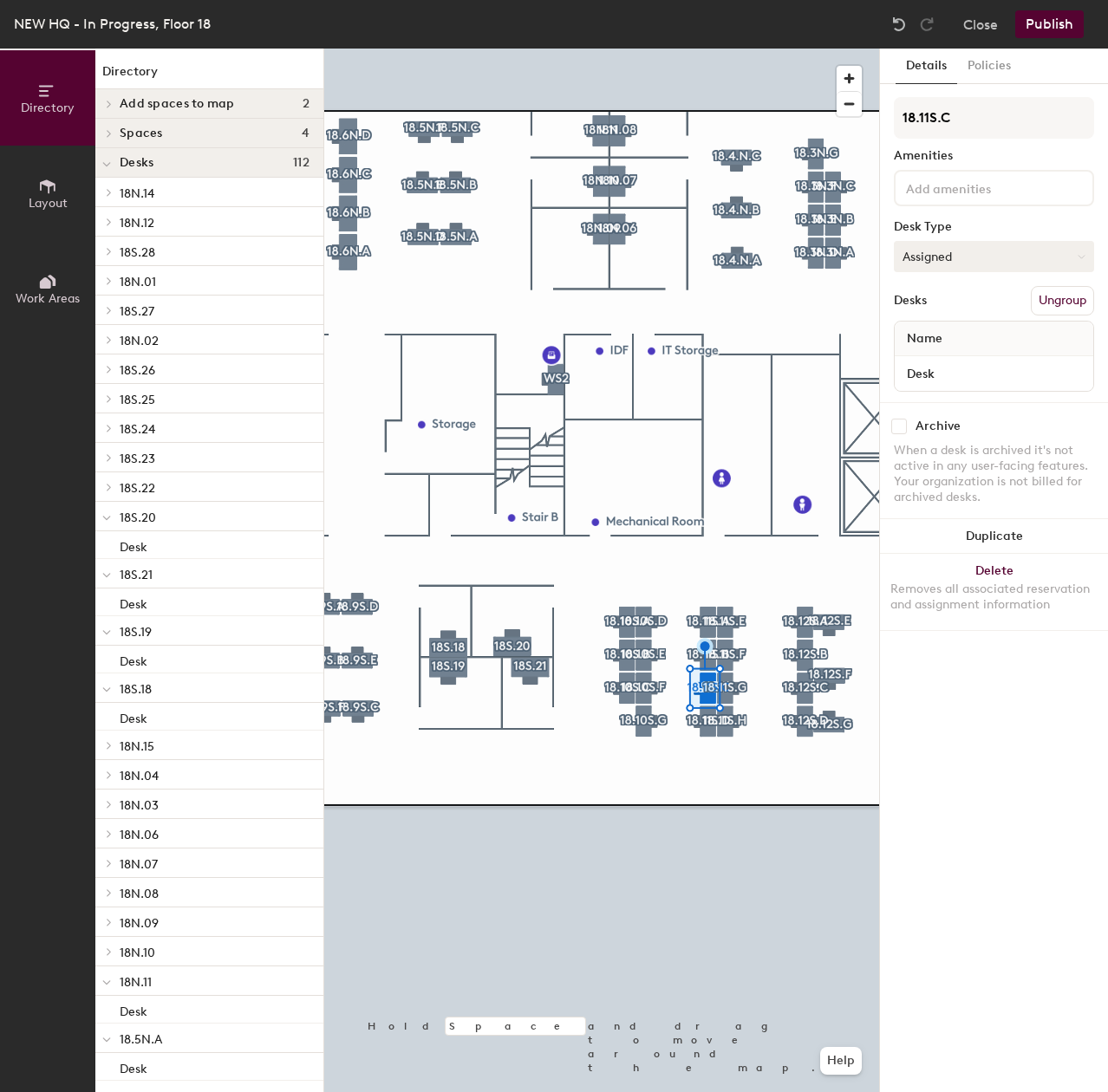
click at [948, 266] on button "Assigned" at bounding box center [993, 256] width 200 height 31
click at [931, 374] on div "Assigned Hot Hoteled" at bounding box center [993, 336] width 200 height 94
click at [948, 196] on input at bounding box center [980, 186] width 156 height 20
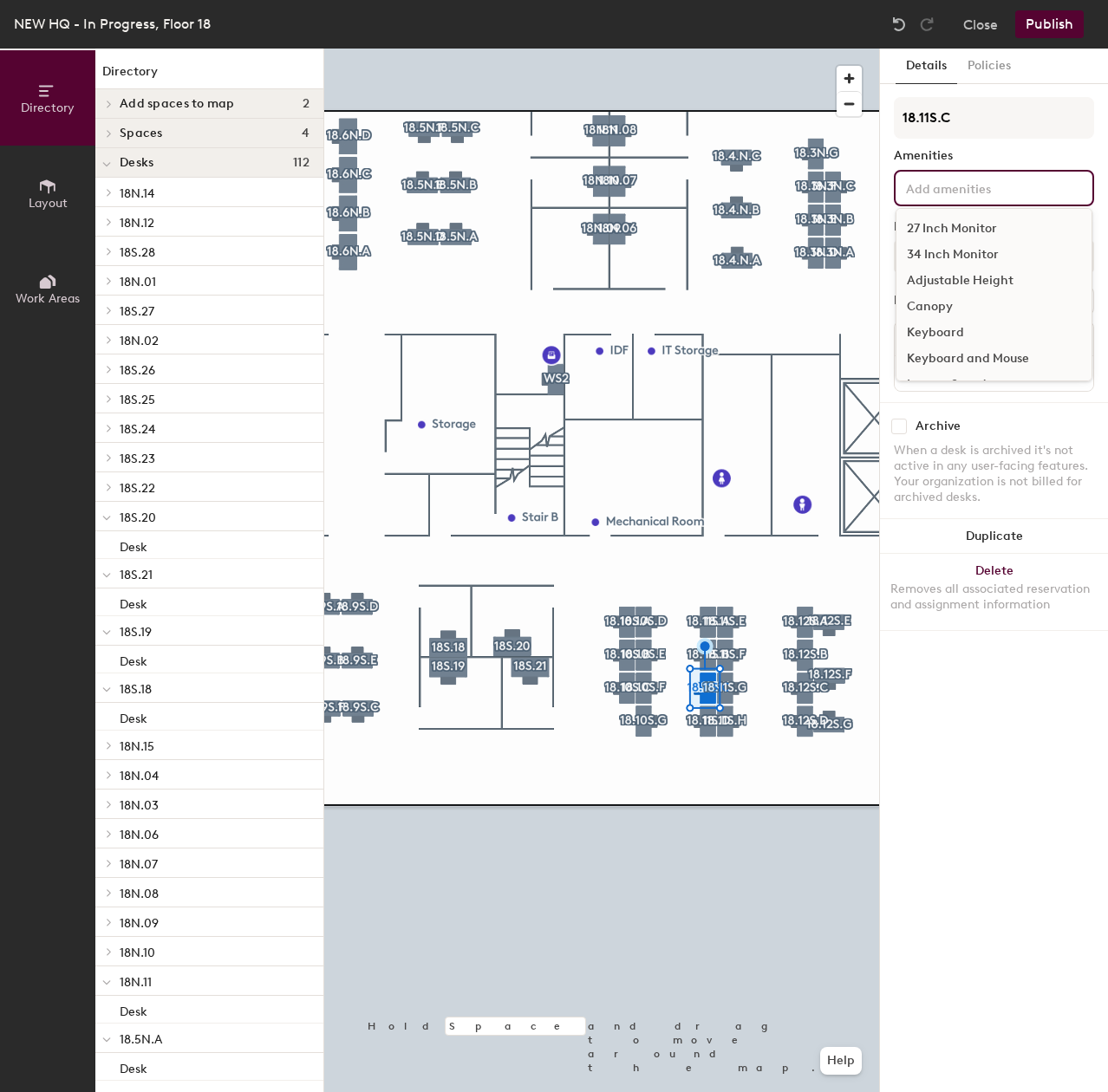
click at [955, 230] on div "27 Inch Monitor" at bounding box center [994, 228] width 195 height 26
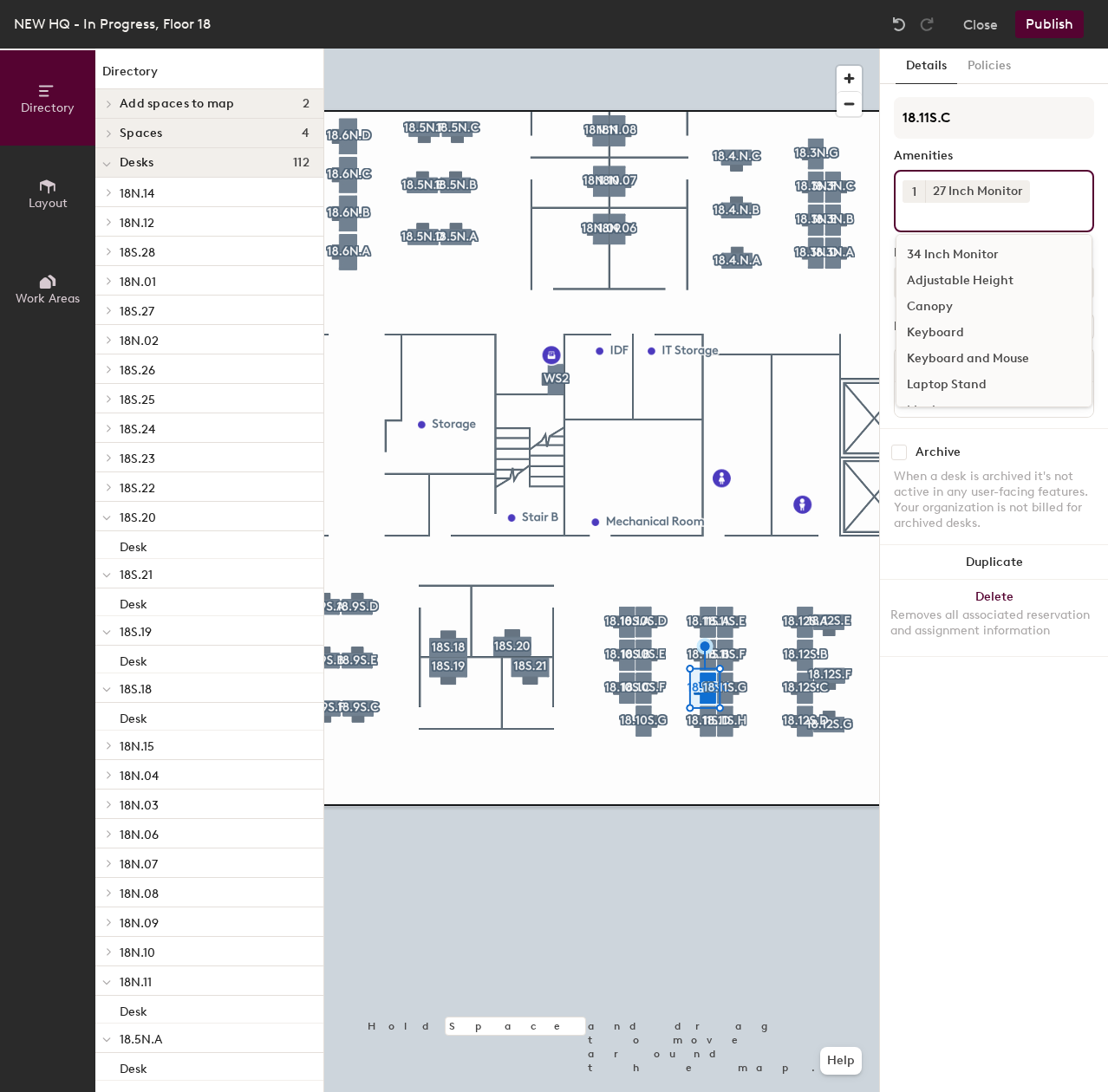
click at [941, 227] on div "1 27 Inch Monitor 34 Inch Monitor Adjustable Height Canopy Keyboard Keyboard an…" at bounding box center [993, 201] width 200 height 62
click at [960, 359] on div "Keyboard and Mouse" at bounding box center [994, 358] width 195 height 26
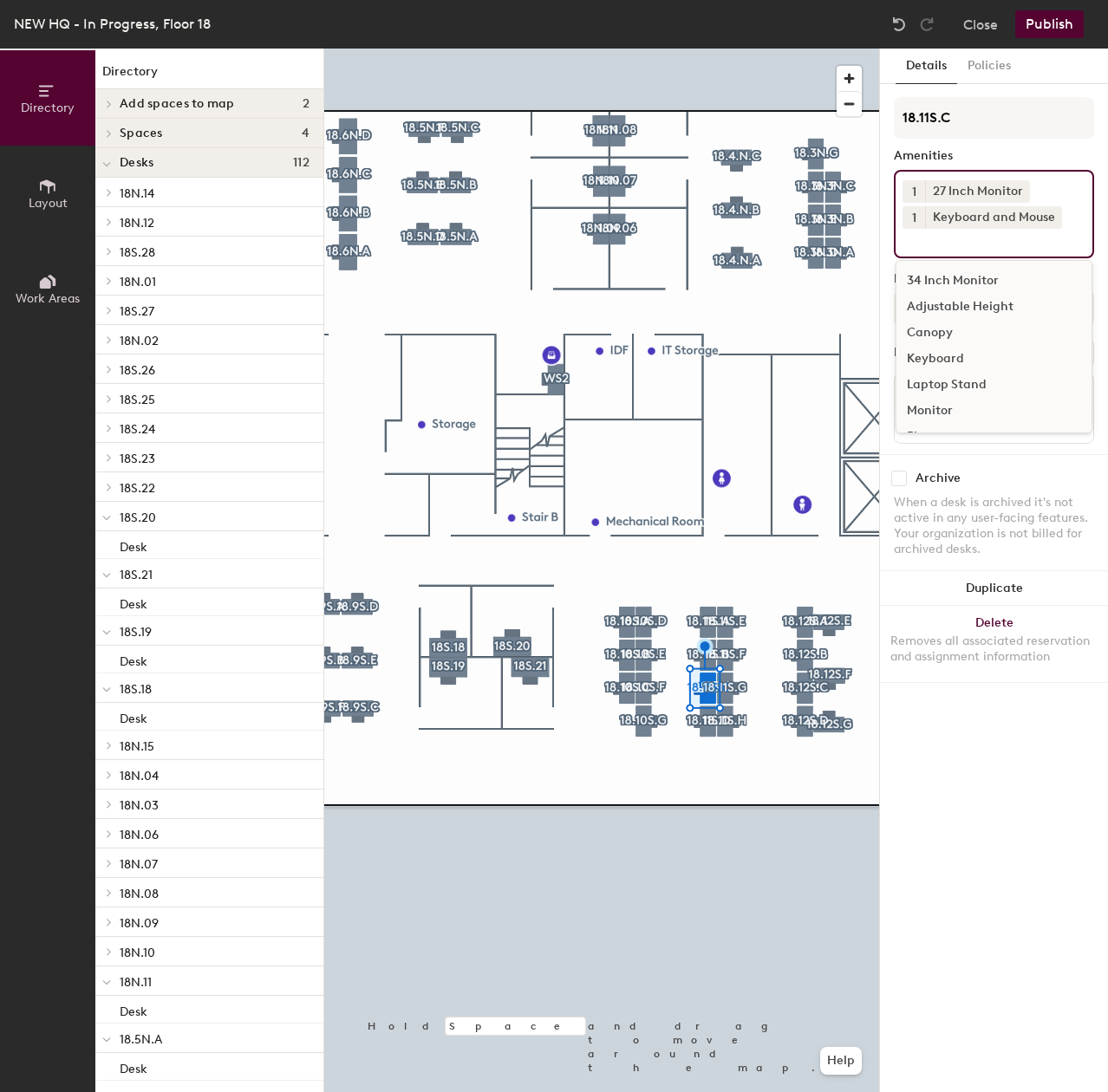
click at [943, 308] on div "Adjustable Height" at bounding box center [994, 306] width 195 height 26
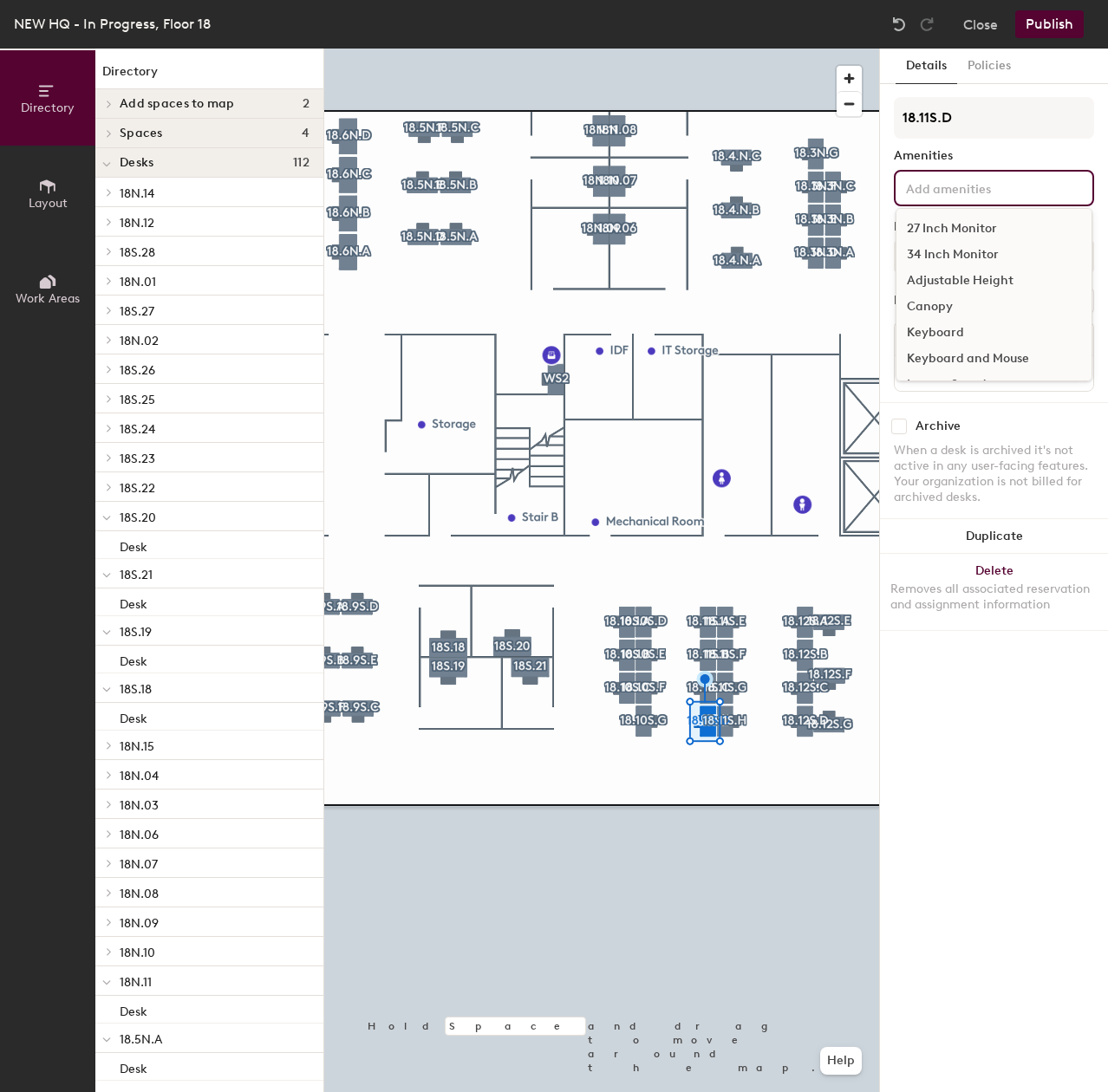
click at [968, 190] on input at bounding box center [980, 186] width 156 height 20
click at [968, 221] on div "27 Inch Monitor" at bounding box center [994, 228] width 195 height 26
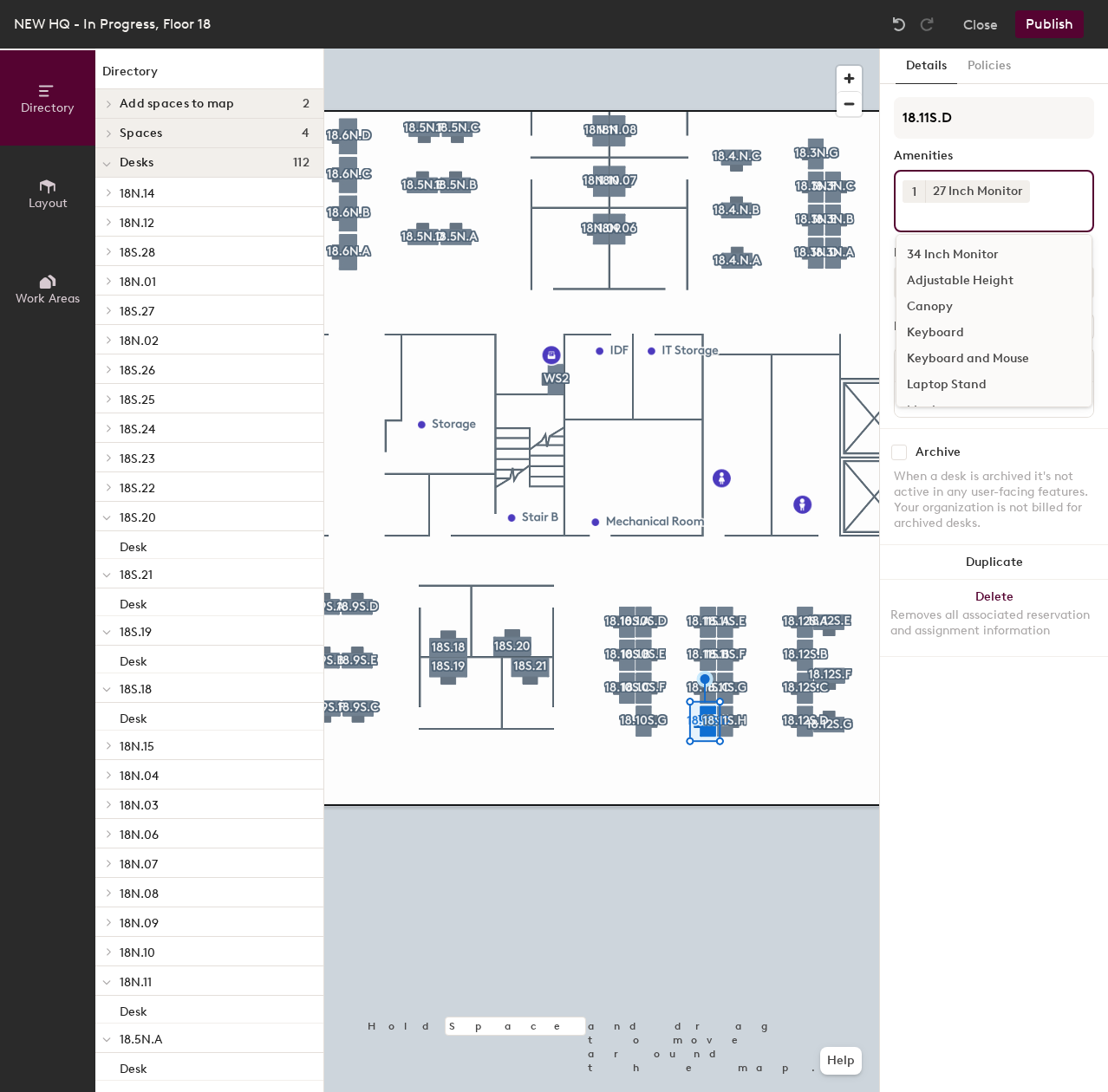
click at [960, 282] on div "Adjustable Height" at bounding box center [994, 281] width 195 height 26
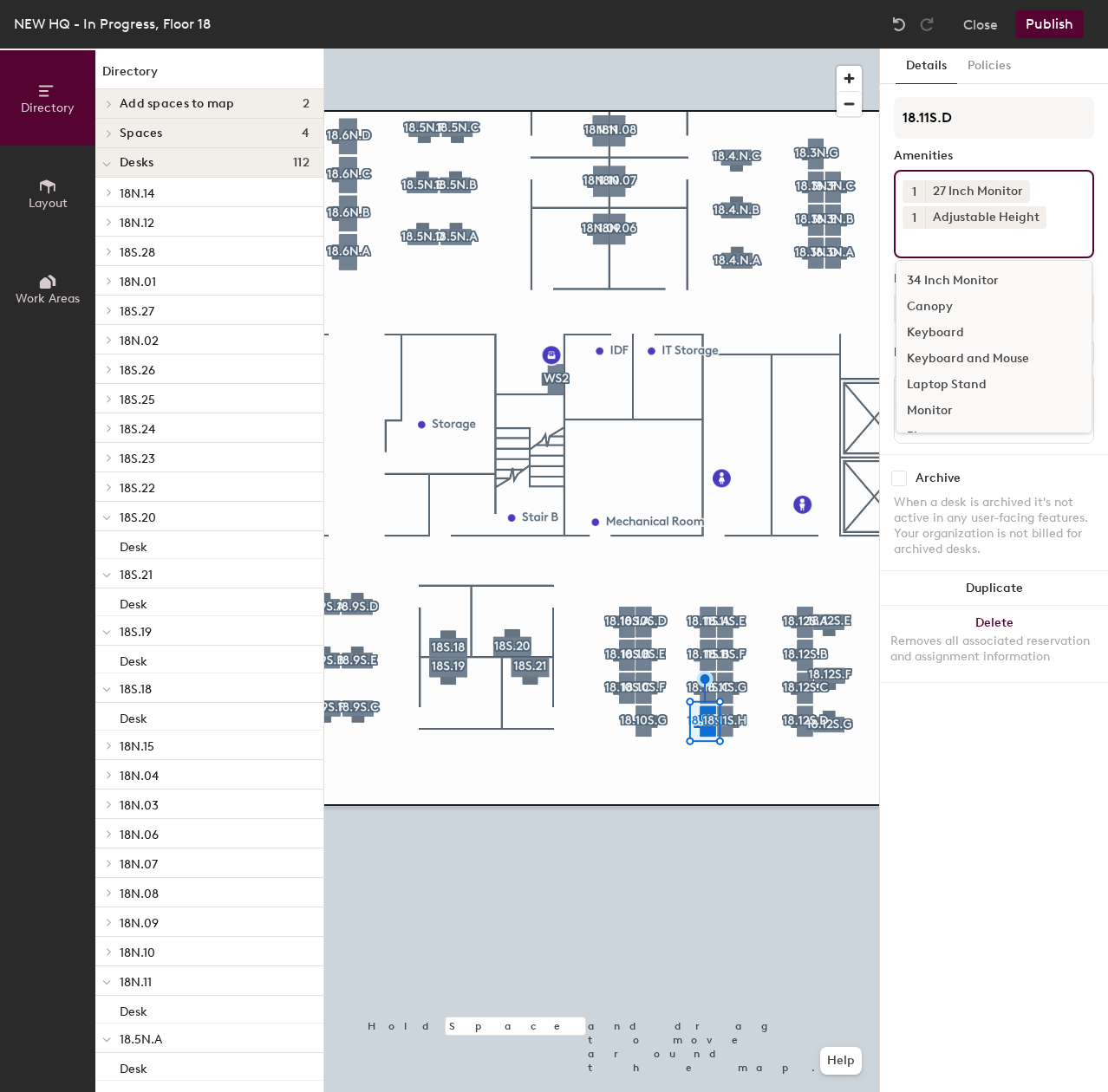
click at [954, 343] on div "Keyboard" at bounding box center [994, 332] width 195 height 26
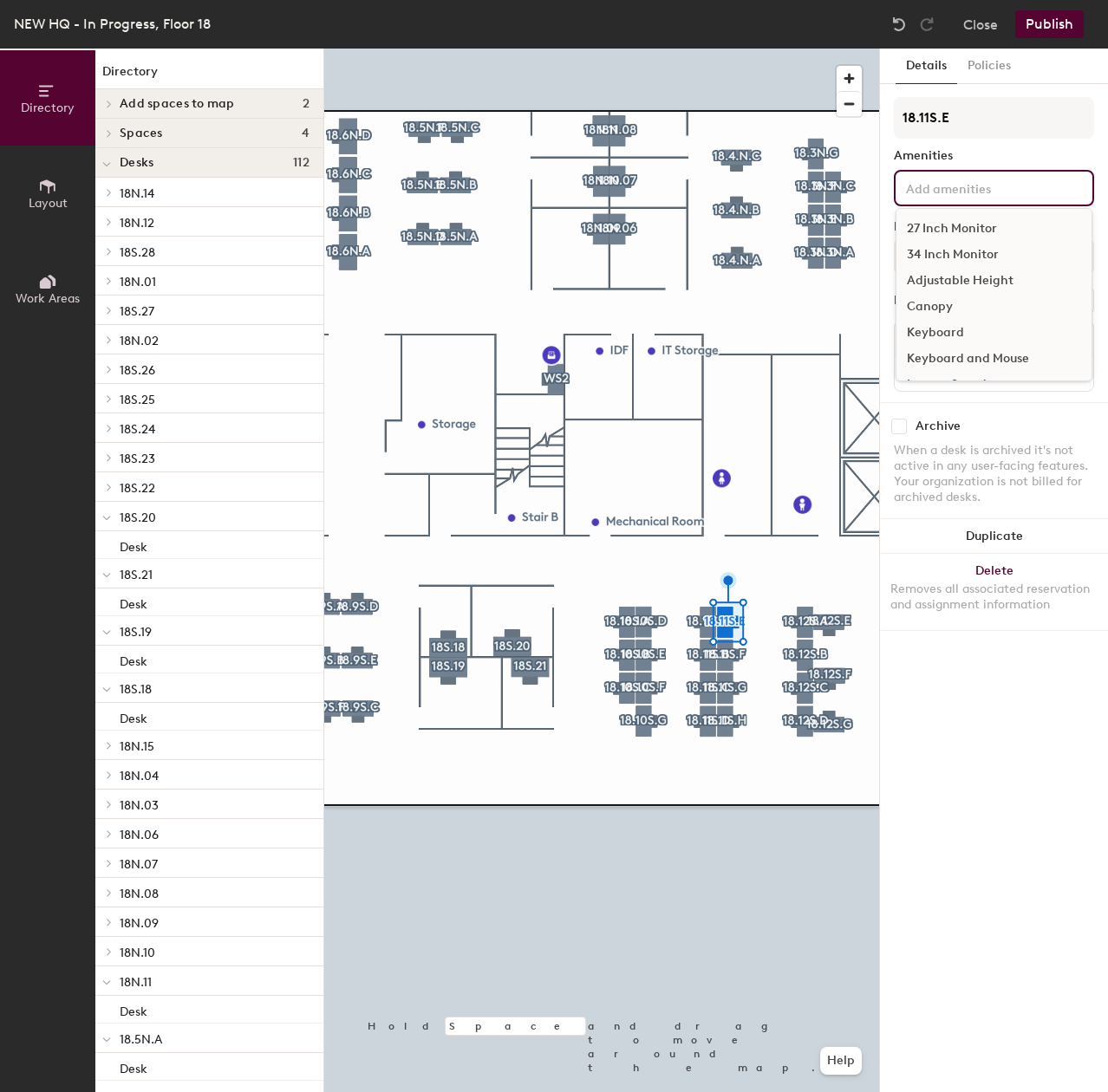
click at [928, 200] on div "27 Inch Monitor 34 Inch Monitor Adjustable Height Canopy Keyboard Keyboard and …" at bounding box center [993, 187] width 200 height 36
click at [943, 225] on div "27 Inch Monitor" at bounding box center [994, 228] width 195 height 26
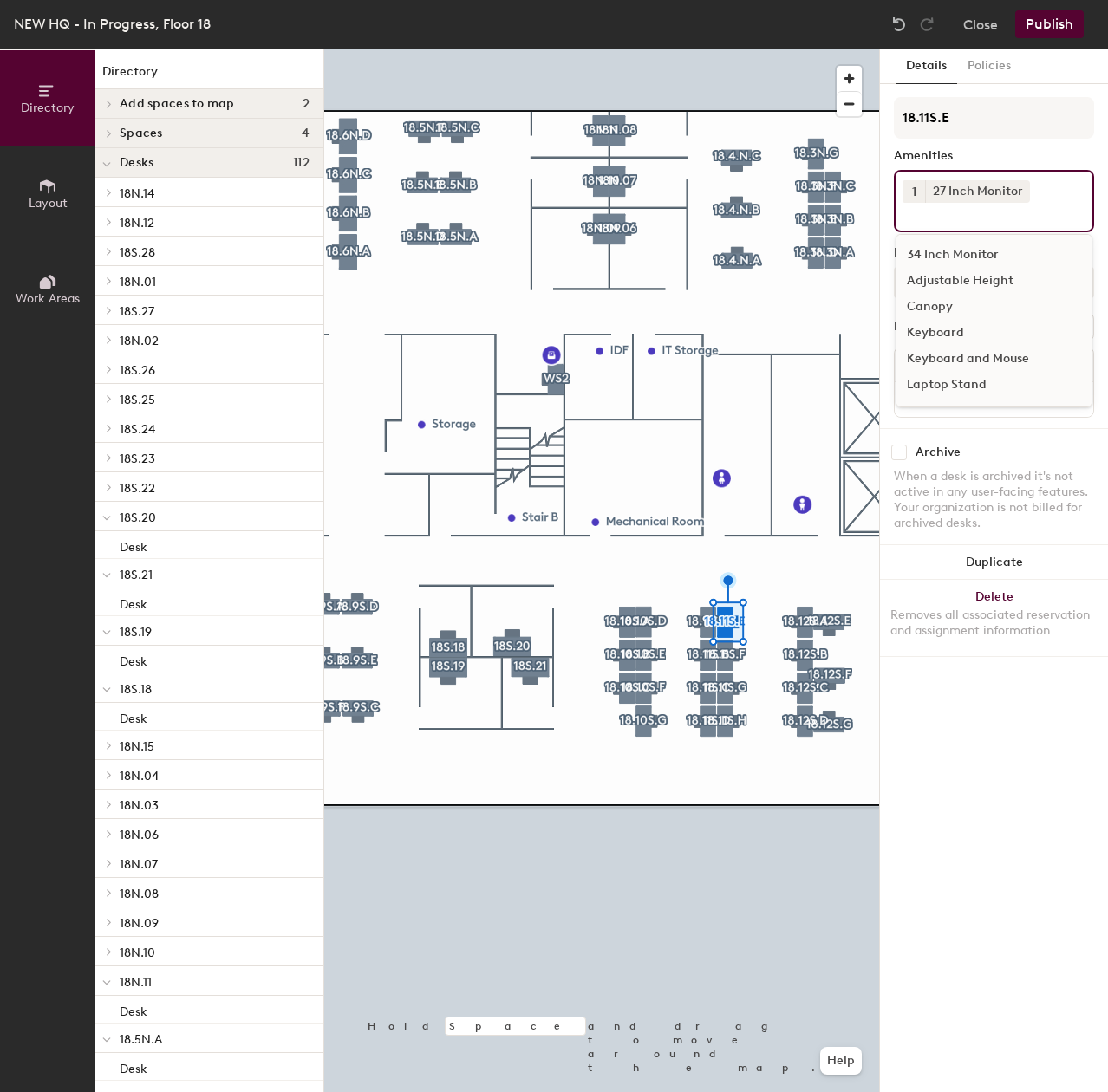
click at [948, 280] on div "Adjustable Height" at bounding box center [994, 281] width 195 height 26
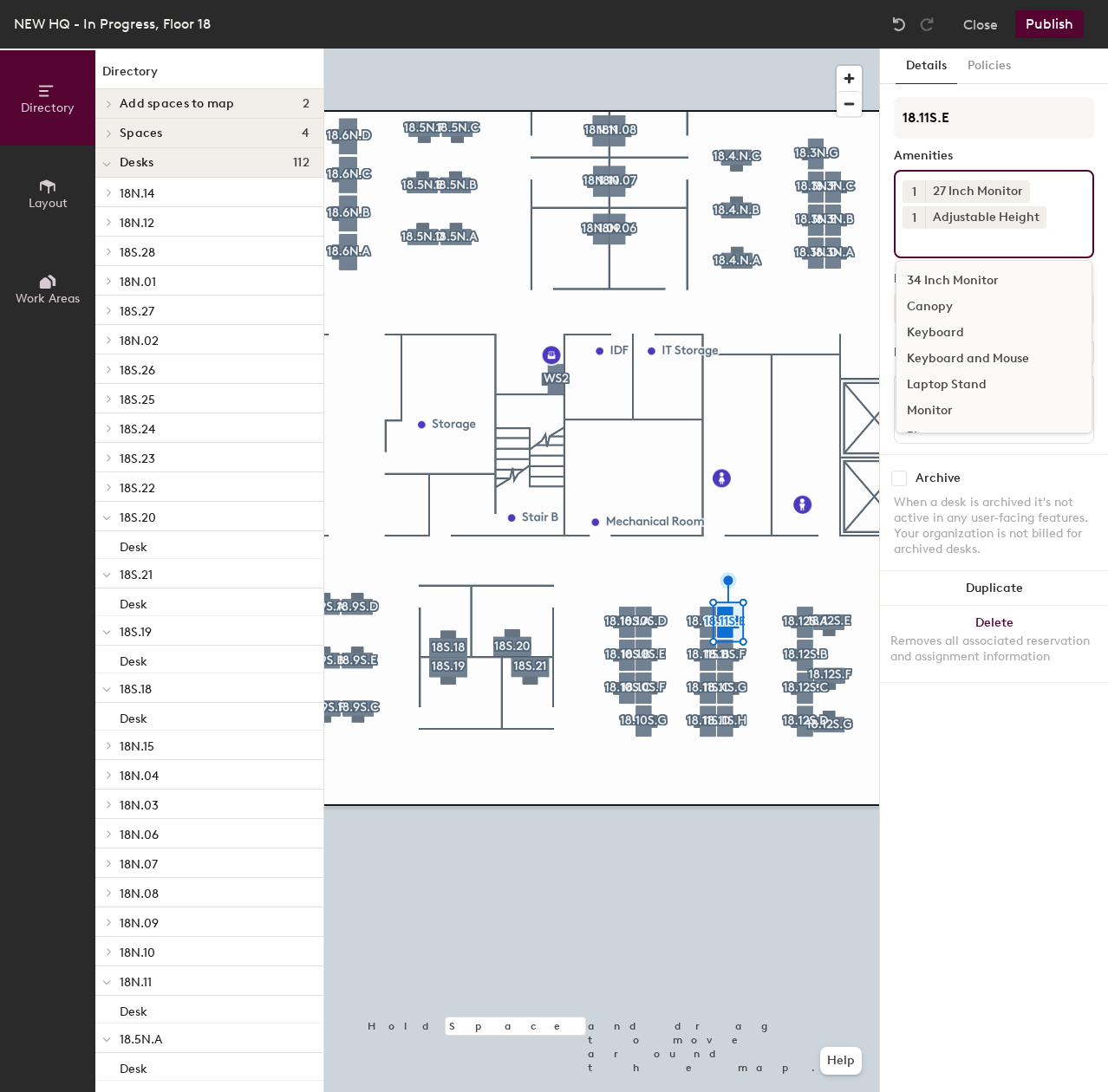
click at [942, 350] on div "Keyboard and Mouse" at bounding box center [994, 358] width 195 height 26
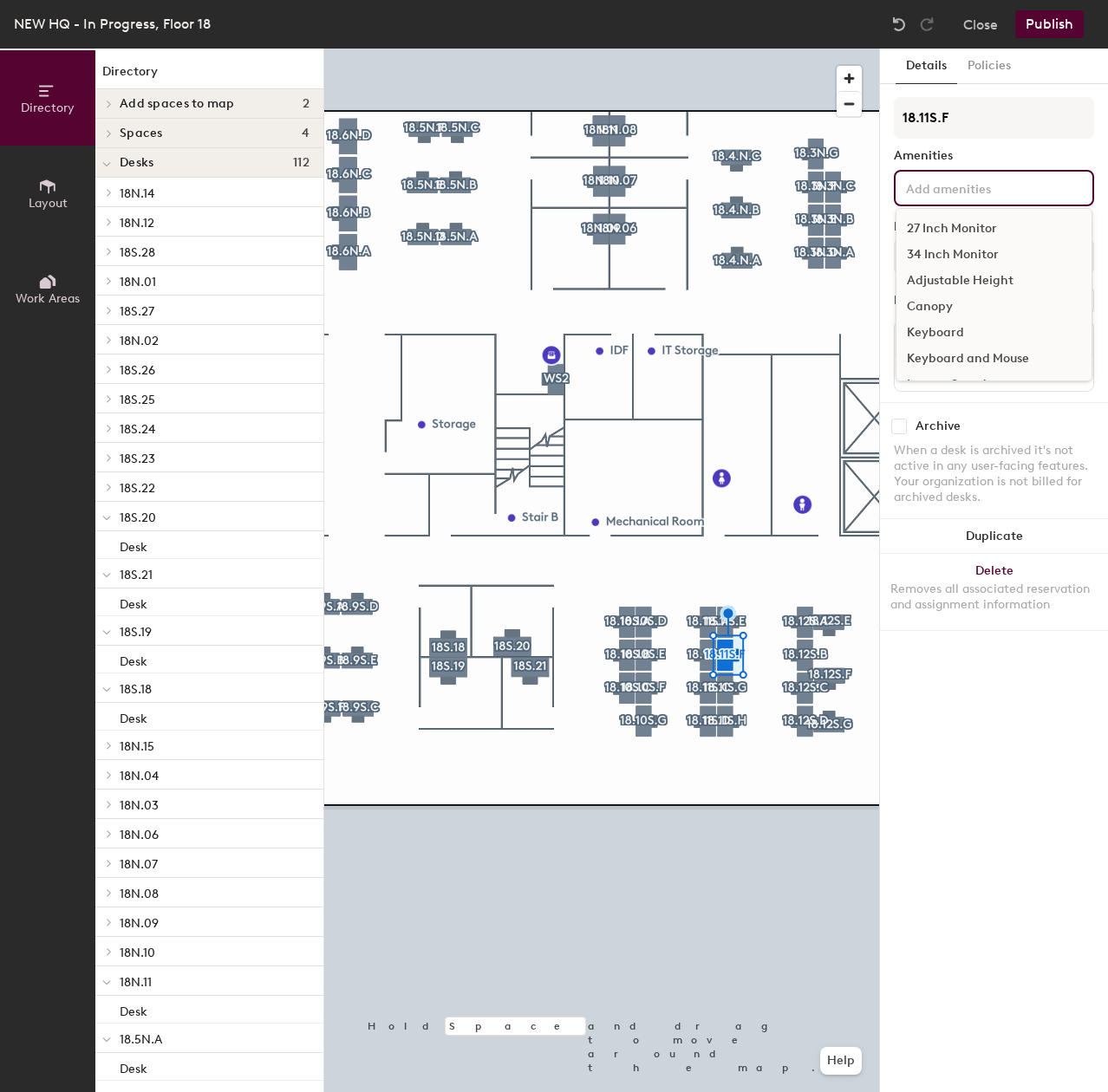
click at [972, 190] on input at bounding box center [980, 186] width 156 height 20
click at [976, 224] on div "27 Inch Monitor" at bounding box center [994, 228] width 195 height 26
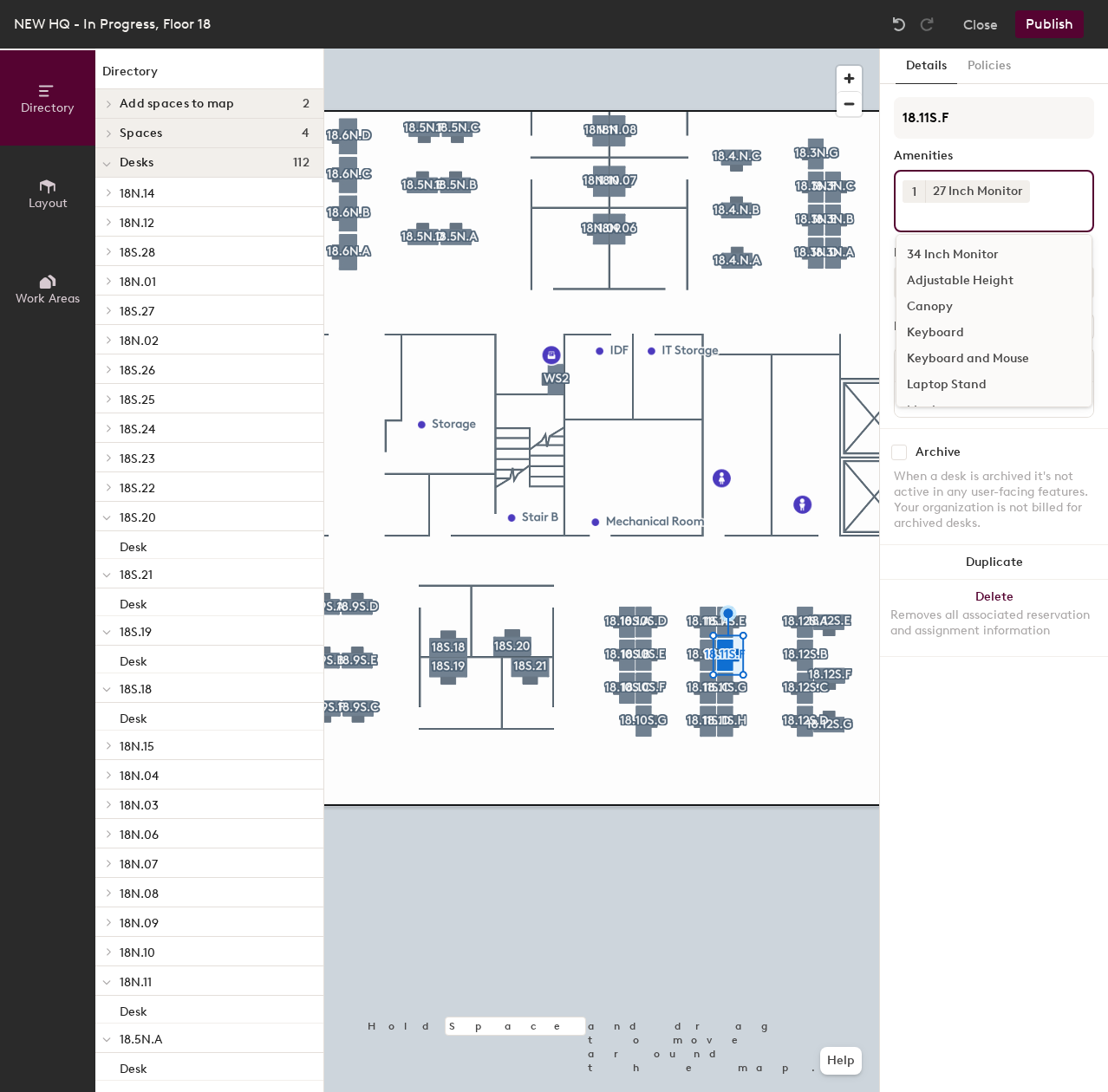
click at [974, 272] on div "Adjustable Height" at bounding box center [994, 281] width 195 height 26
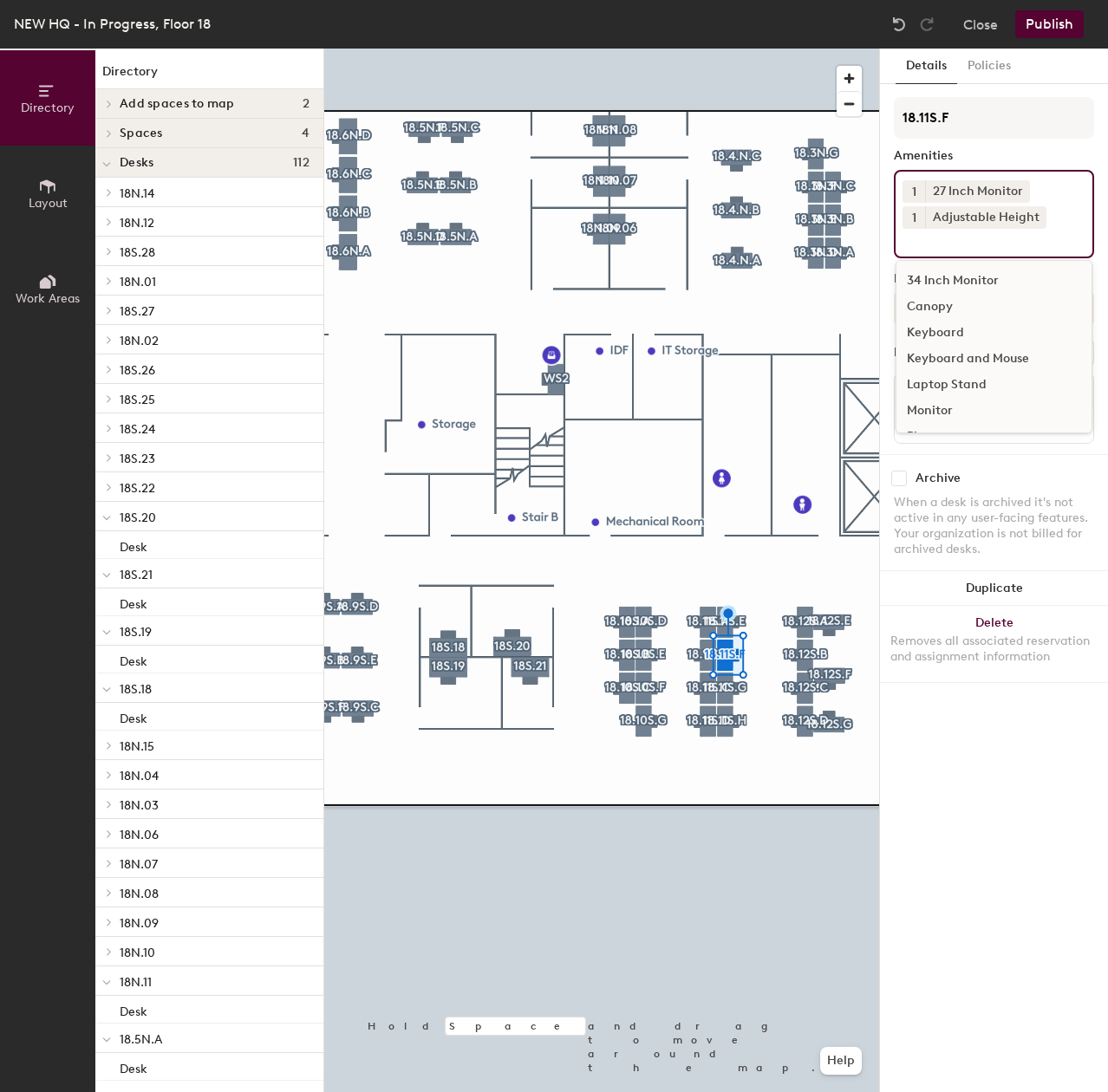
click at [952, 349] on div "Keyboard and Mouse" at bounding box center [994, 358] width 195 height 26
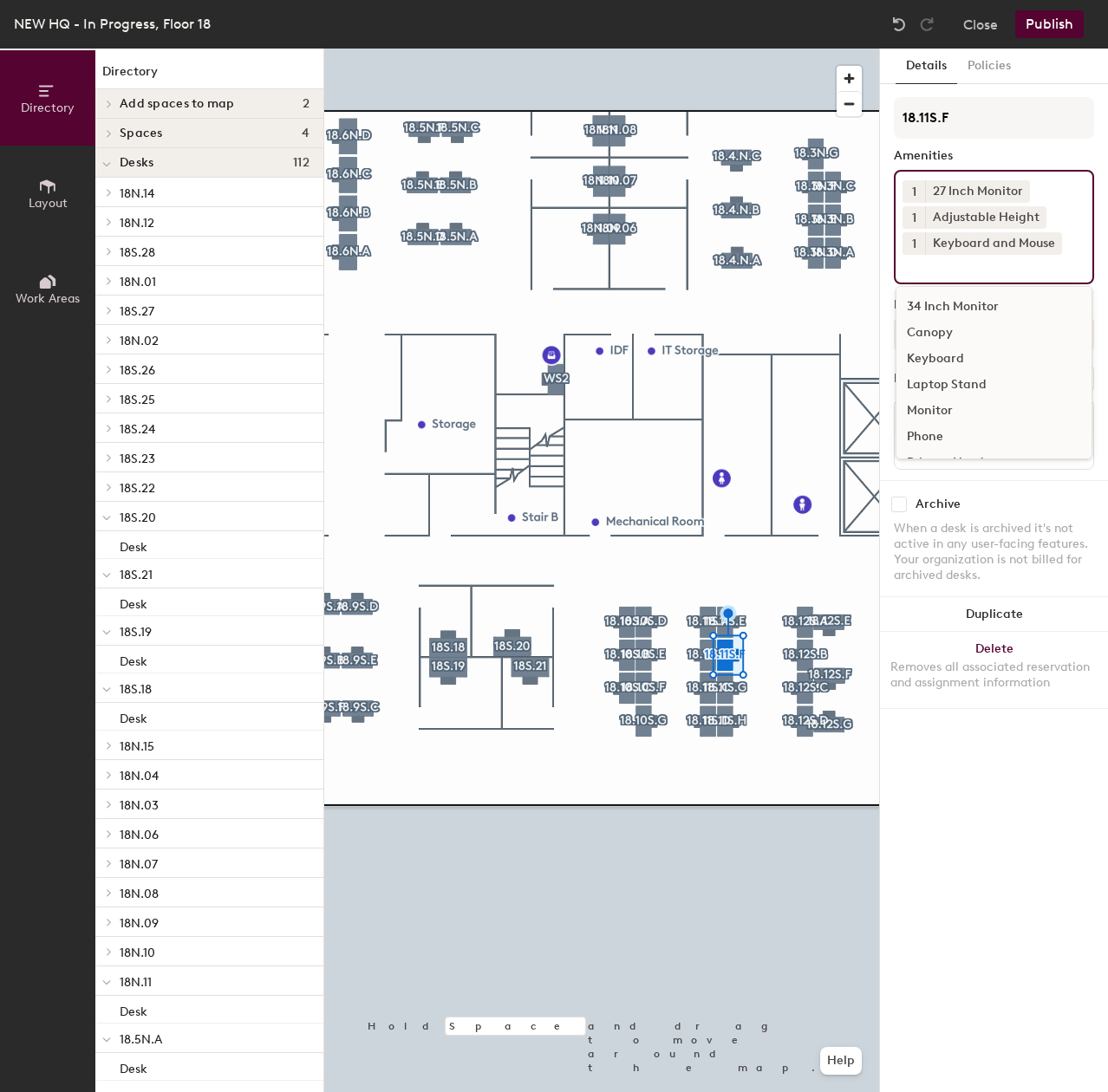
click at [941, 329] on div "Canopy" at bounding box center [994, 332] width 195 height 26
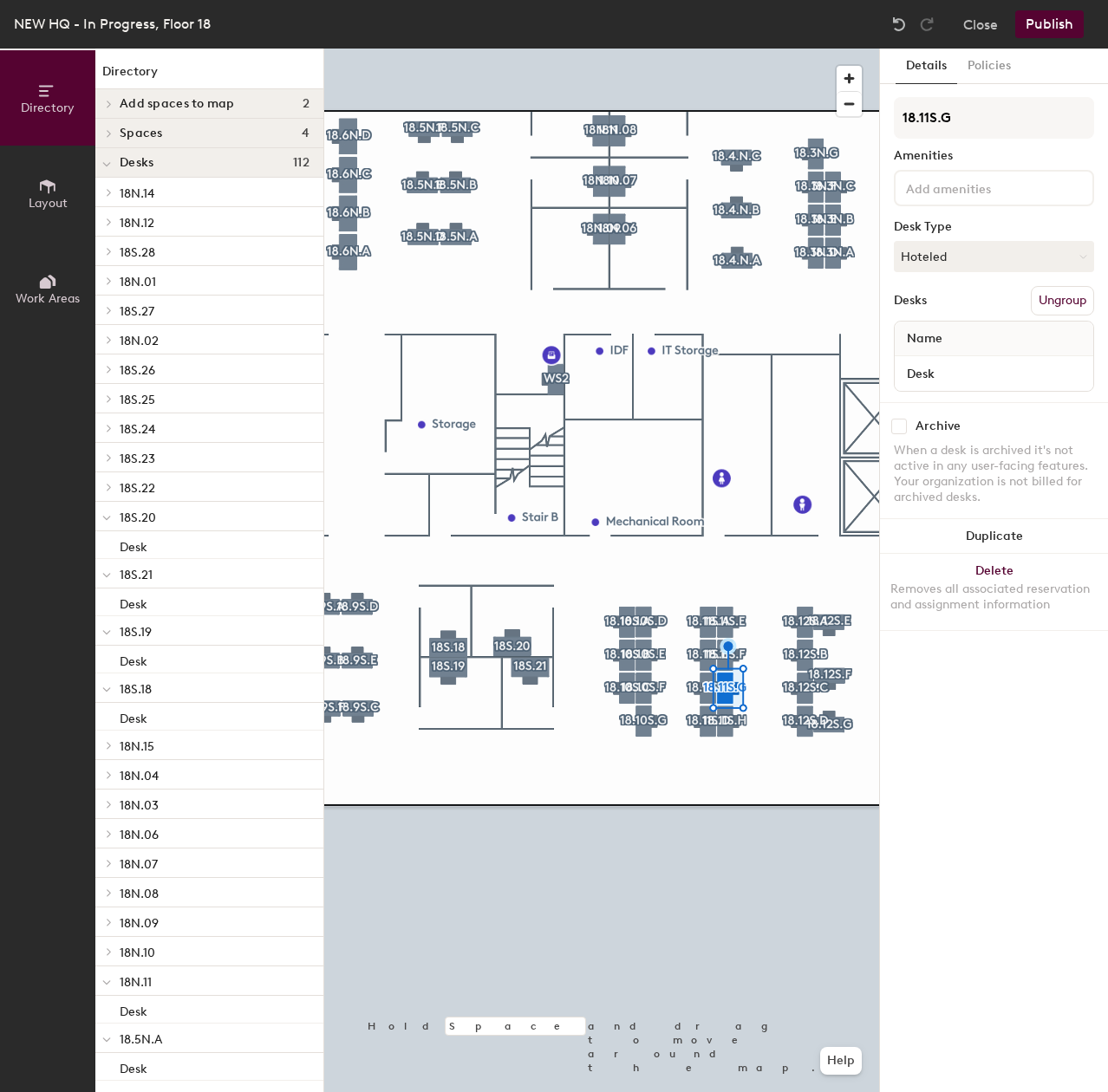
click at [952, 195] on input at bounding box center [980, 186] width 156 height 20
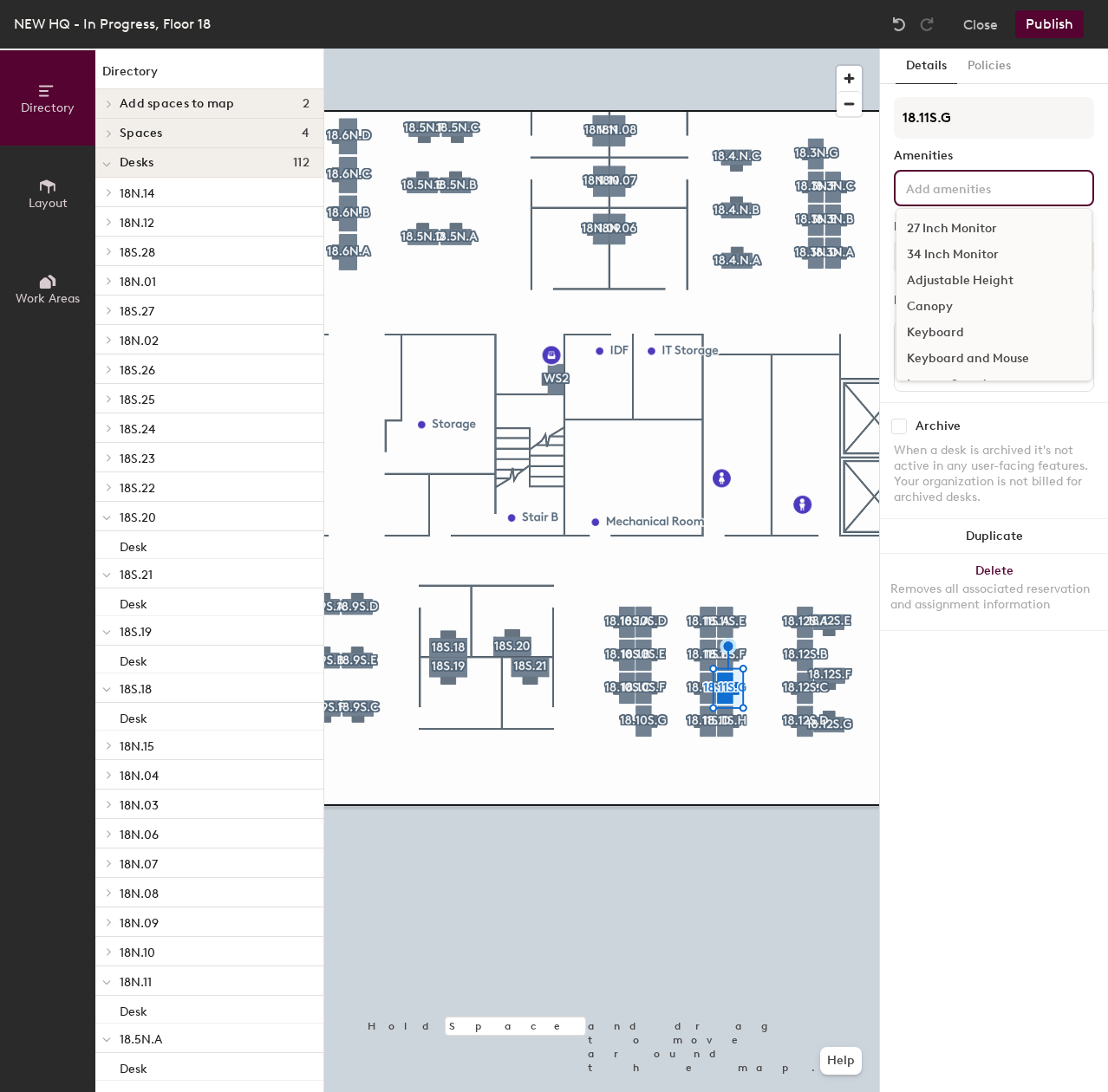
click at [960, 225] on div "27 Inch Monitor" at bounding box center [994, 228] width 195 height 26
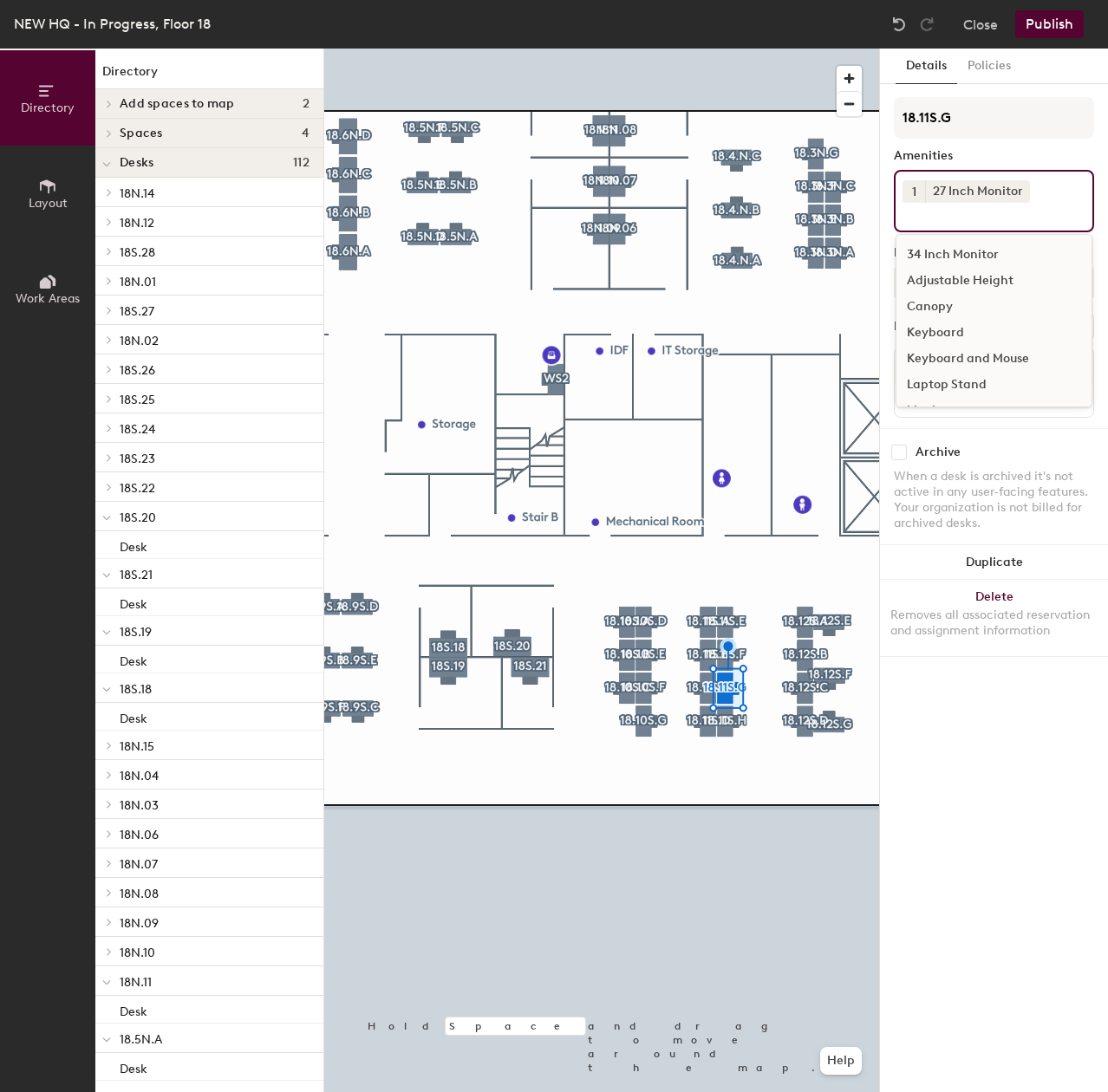
click at [952, 280] on div "Adjustable Height" at bounding box center [994, 281] width 195 height 26
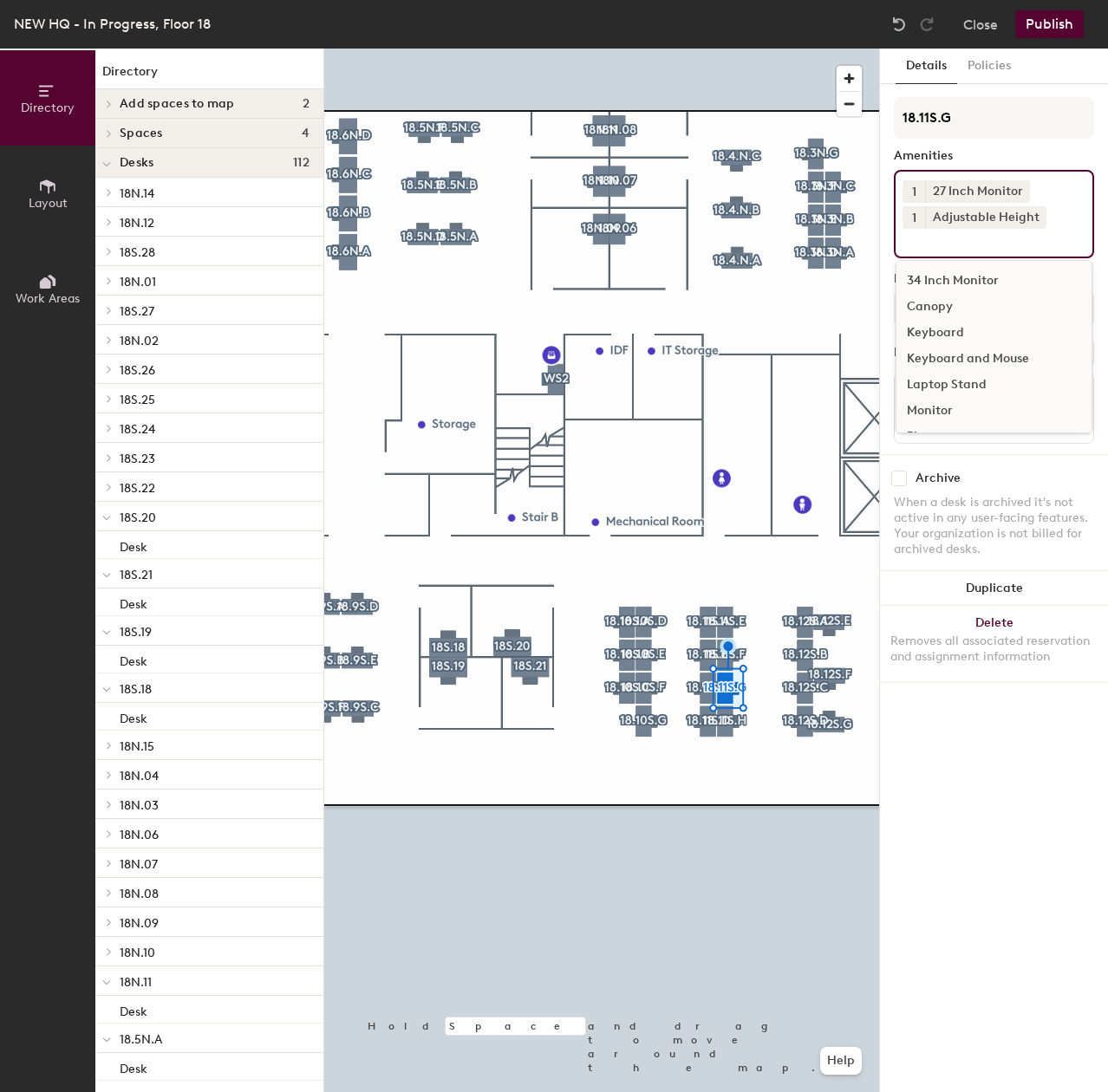
click at [951, 349] on div "Keyboard and Mouse" at bounding box center [994, 358] width 195 height 26
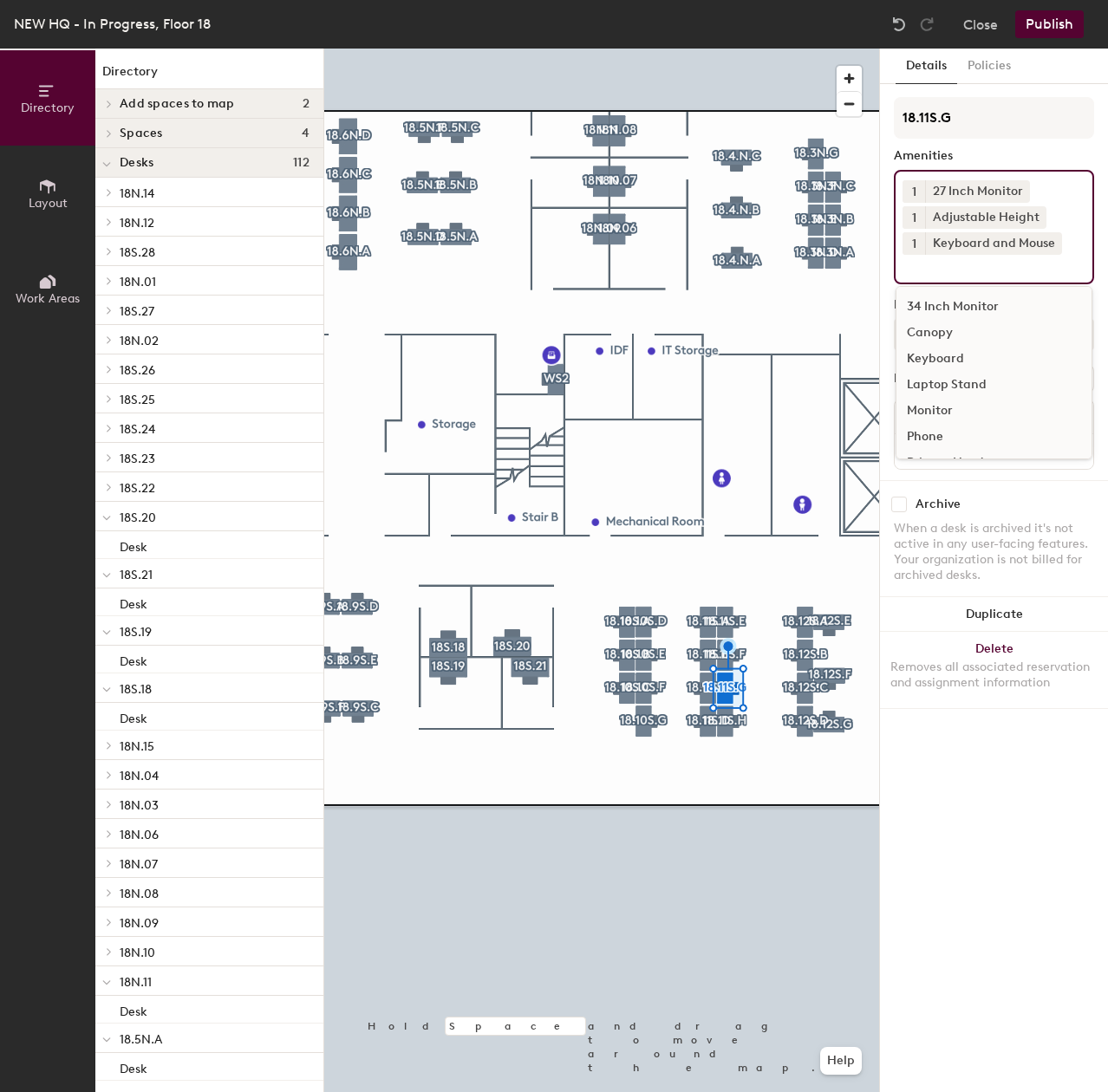
click at [697, 49] on div at bounding box center [601, 49] width 554 height 0
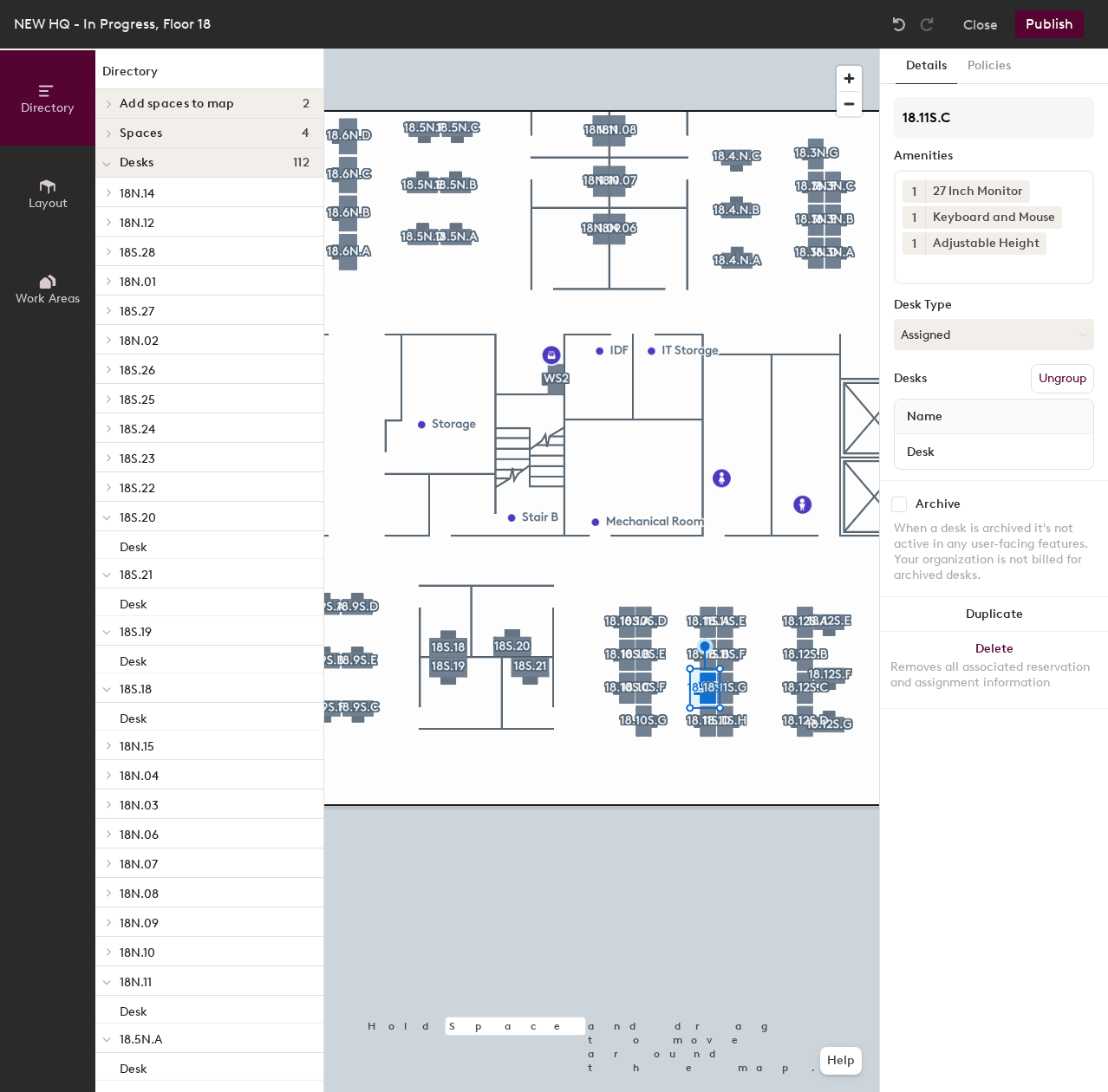
click at [932, 283] on div "1 27 Inch Monitor 1 Keyboard and Mouse 1 Adjustable Height" at bounding box center [993, 226] width 200 height 114
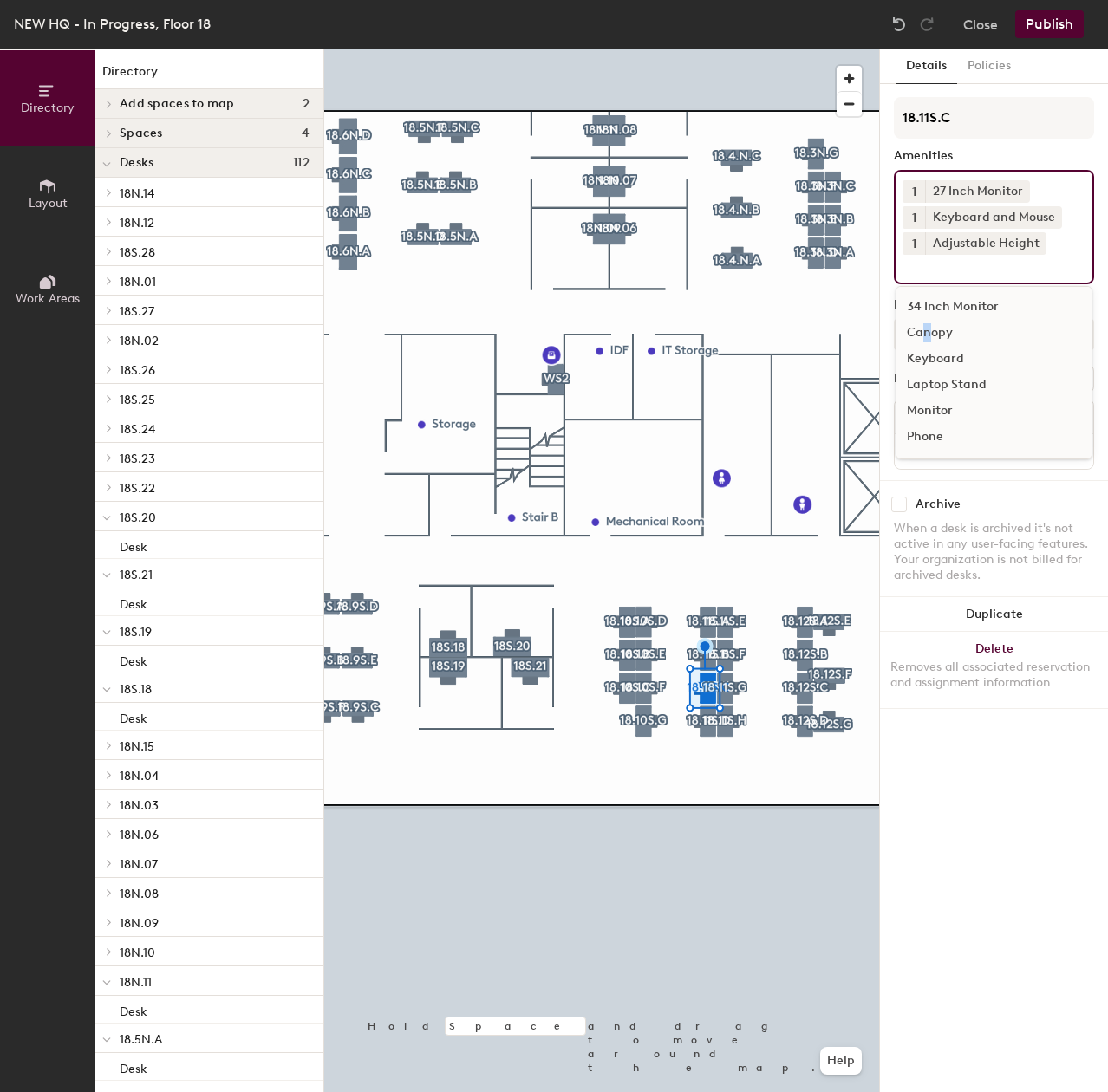
click at [921, 333] on div "Canopy" at bounding box center [994, 332] width 195 height 26
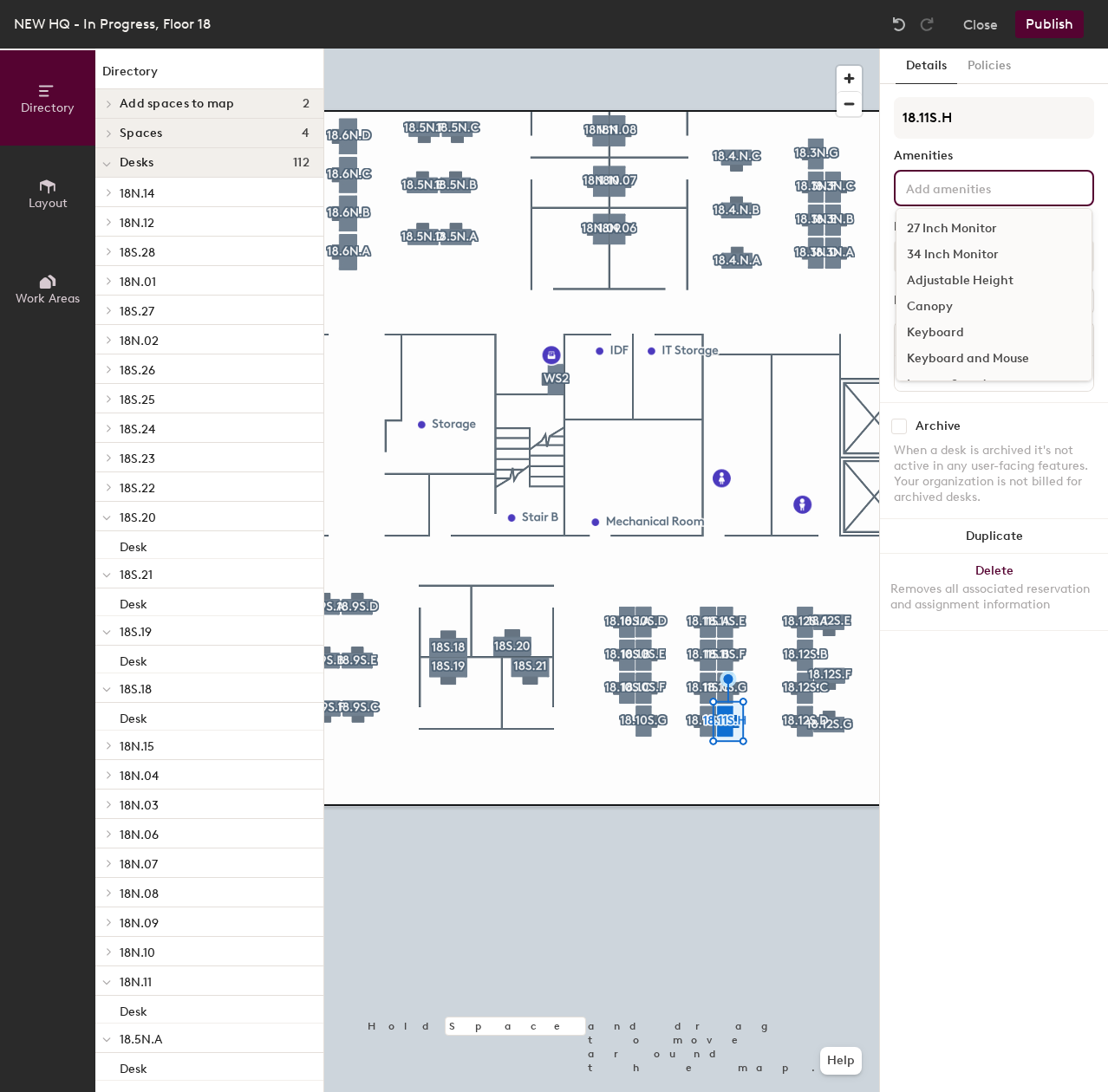
click at [1009, 179] on input at bounding box center [980, 186] width 156 height 20
click at [958, 225] on div "27 Inch Monitor" at bounding box center [994, 228] width 195 height 26
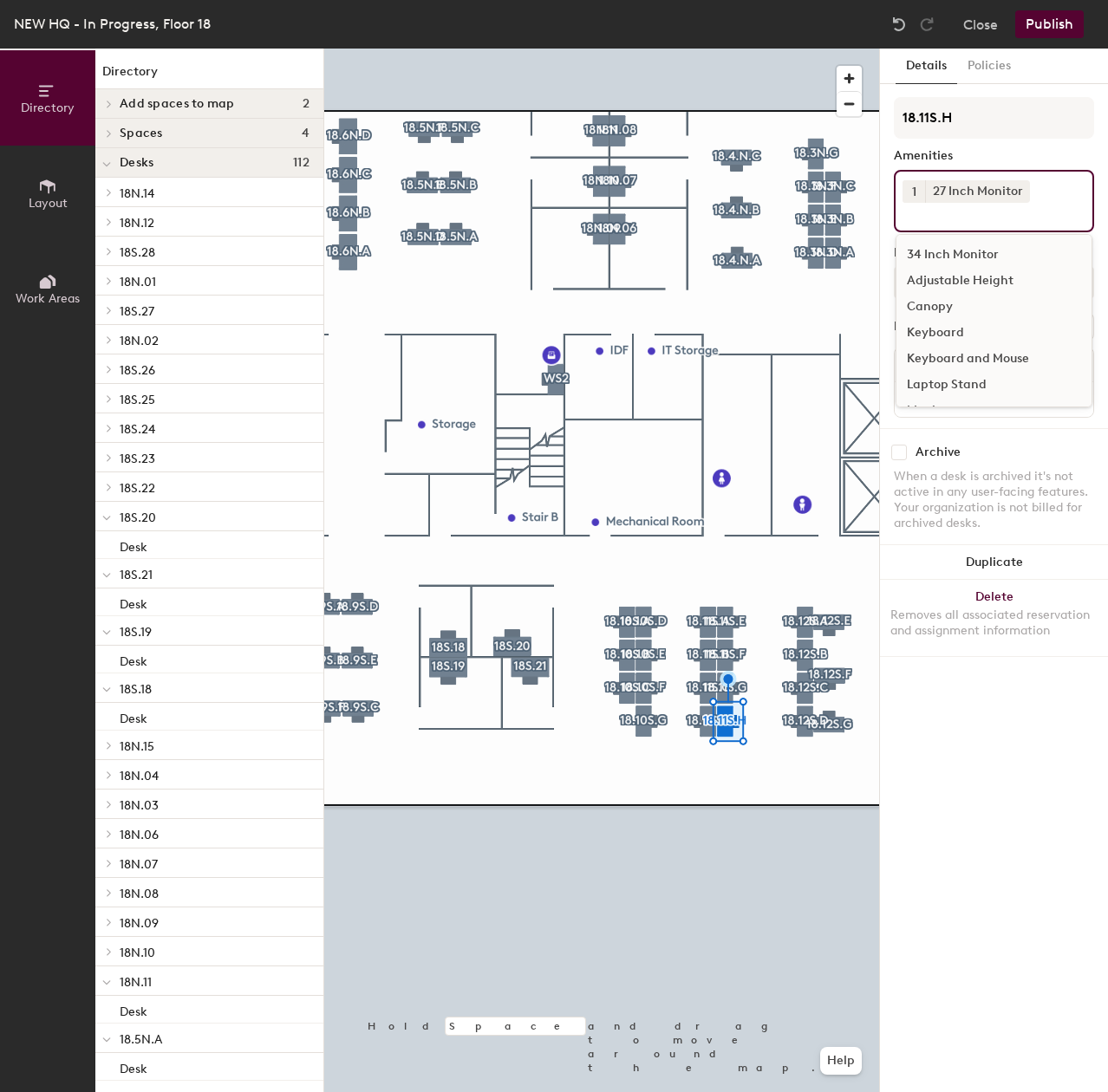
click at [965, 270] on div "Adjustable Height" at bounding box center [994, 281] width 195 height 26
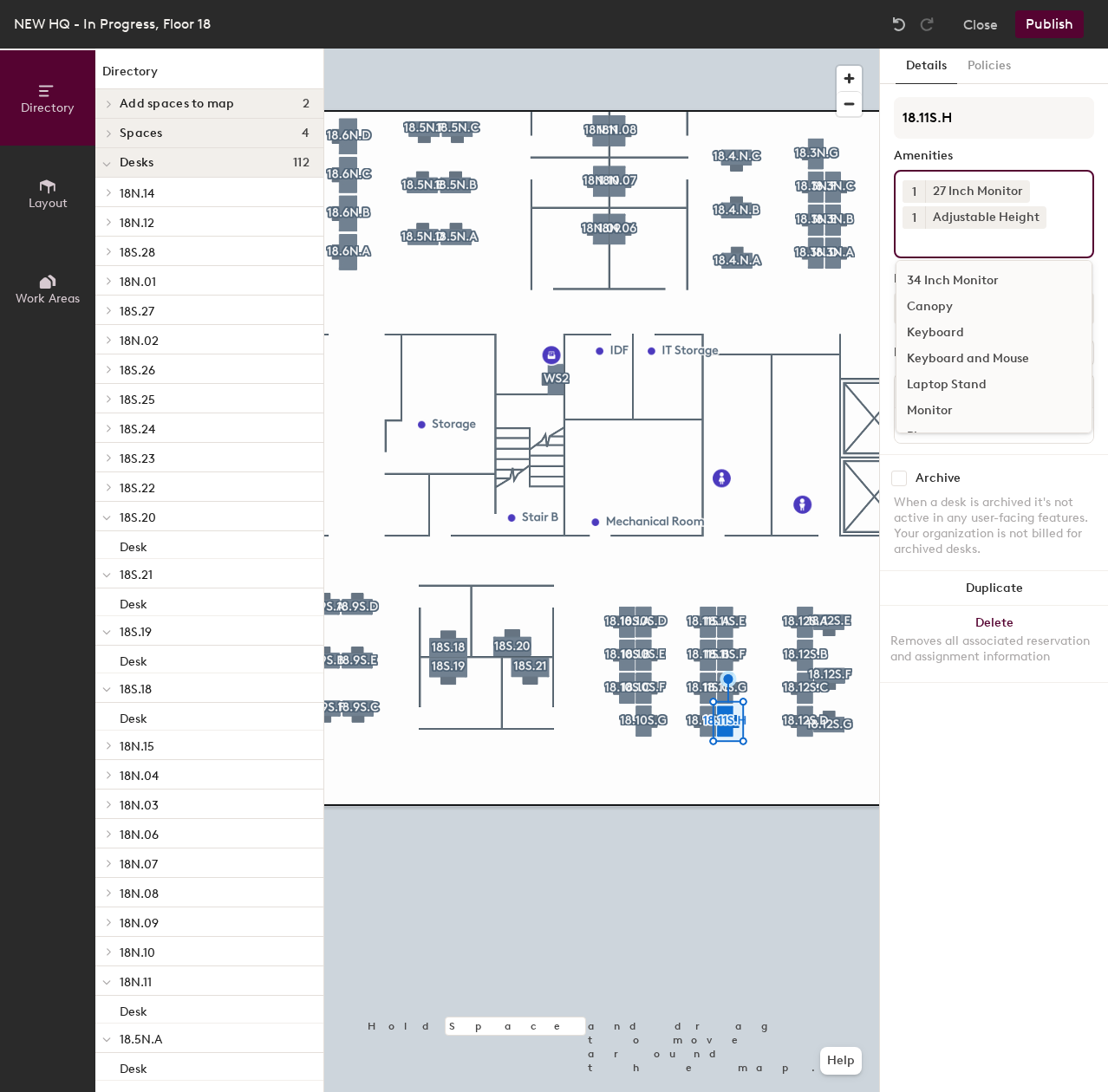
click at [963, 351] on div "Keyboard and Mouse" at bounding box center [994, 358] width 195 height 26
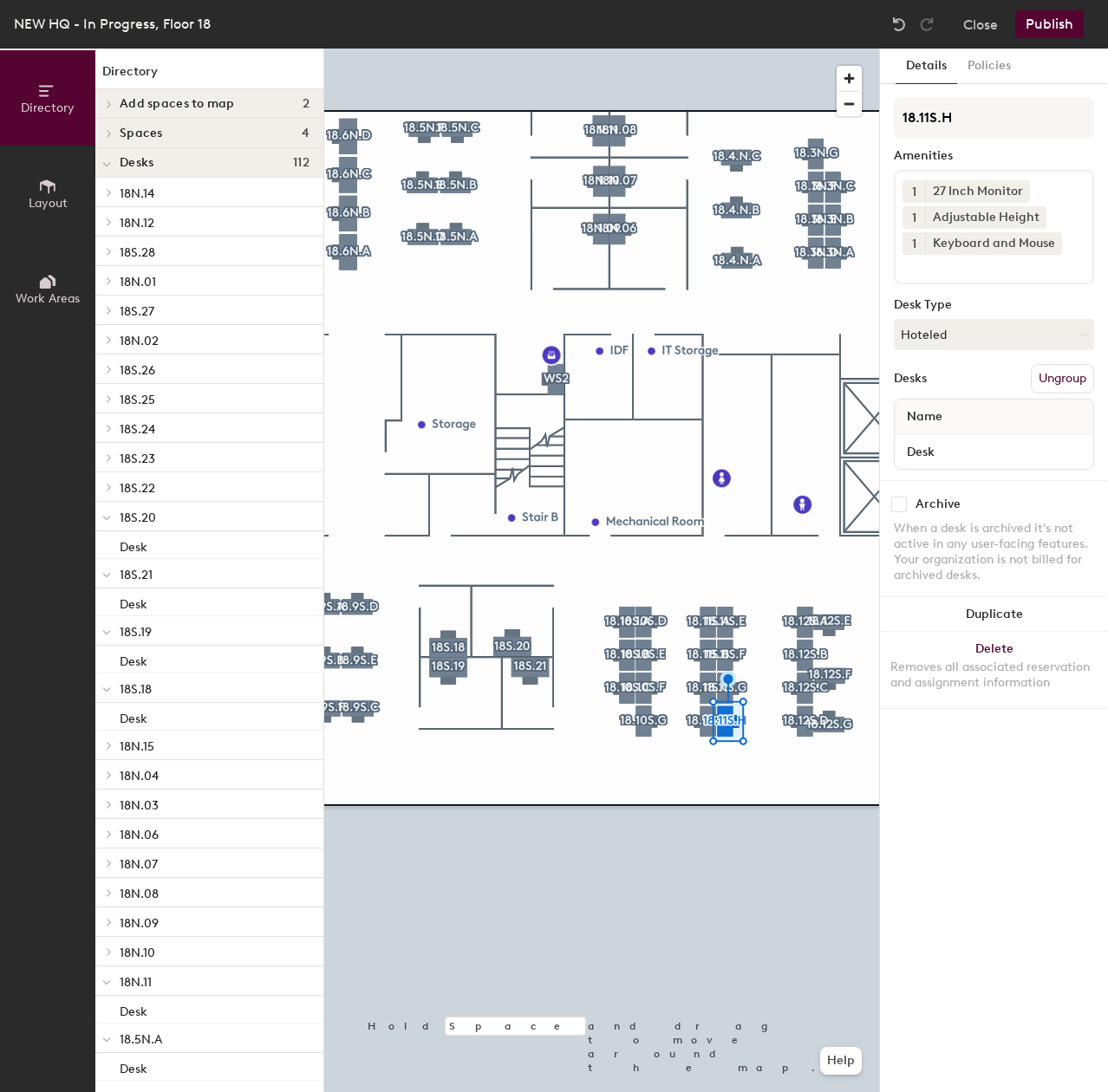
click at [723, 49] on div at bounding box center [601, 49] width 554 height 0
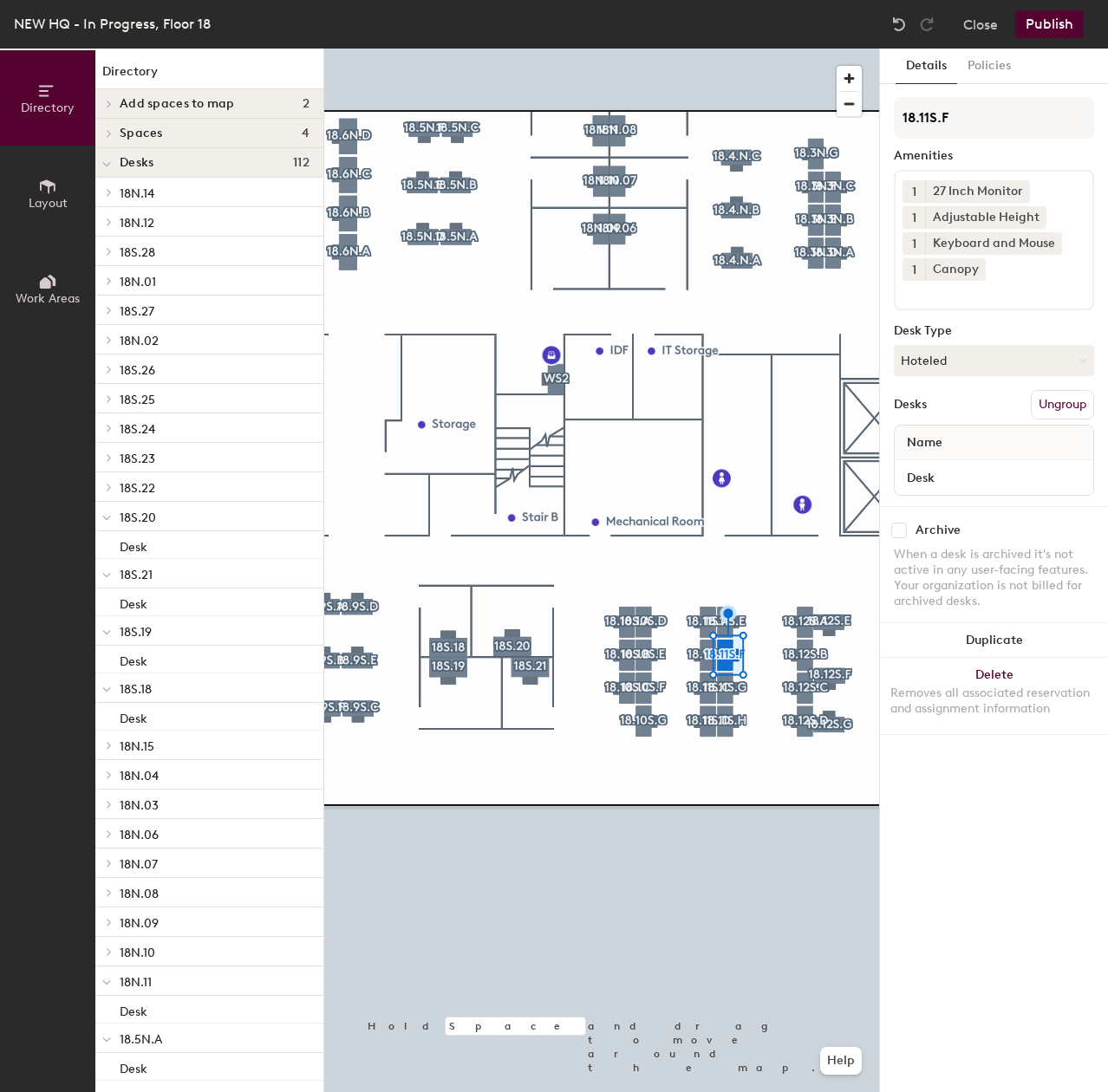
click at [706, 49] on div at bounding box center [601, 49] width 554 height 0
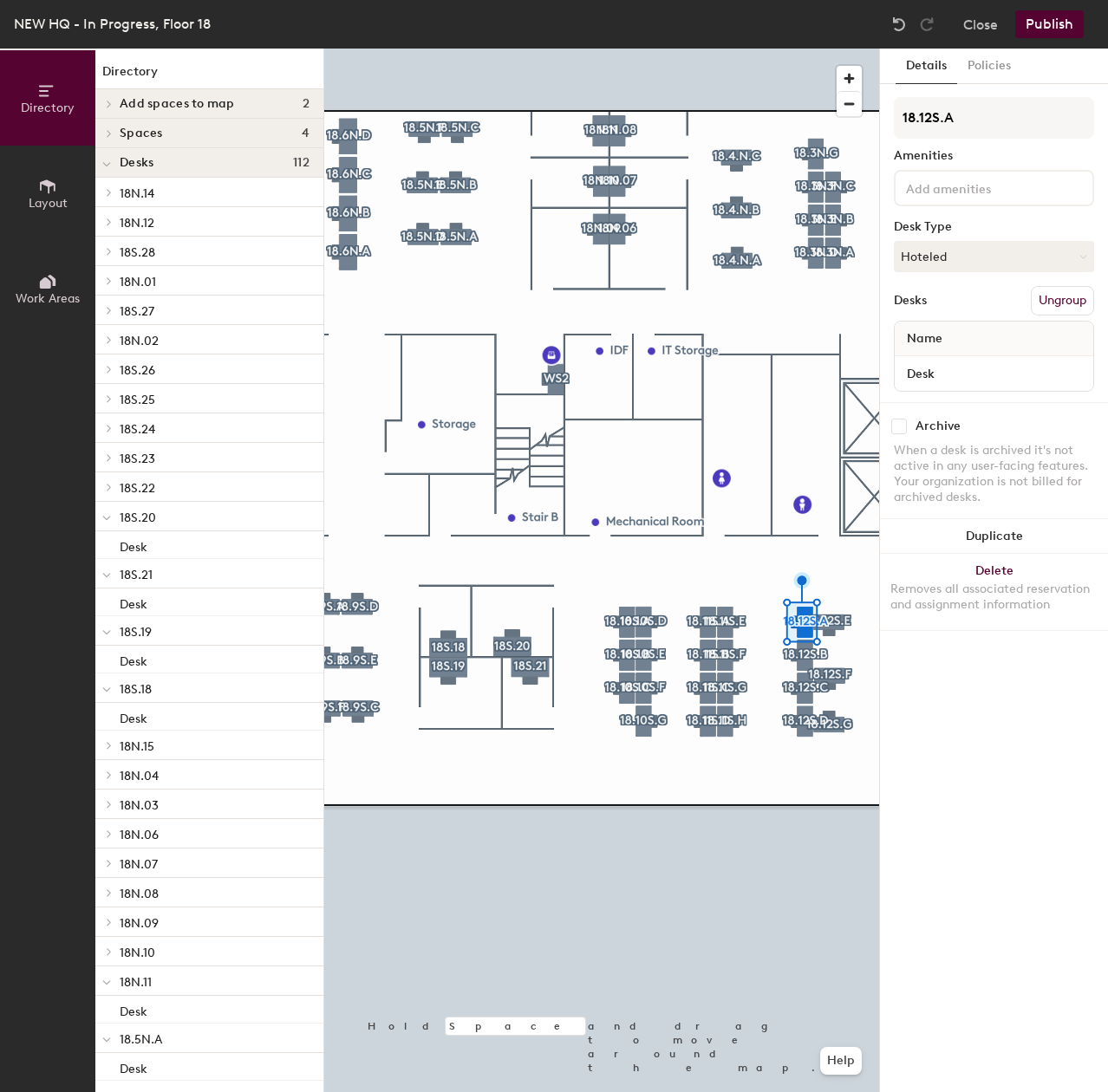
click at [952, 192] on input at bounding box center [980, 186] width 156 height 20
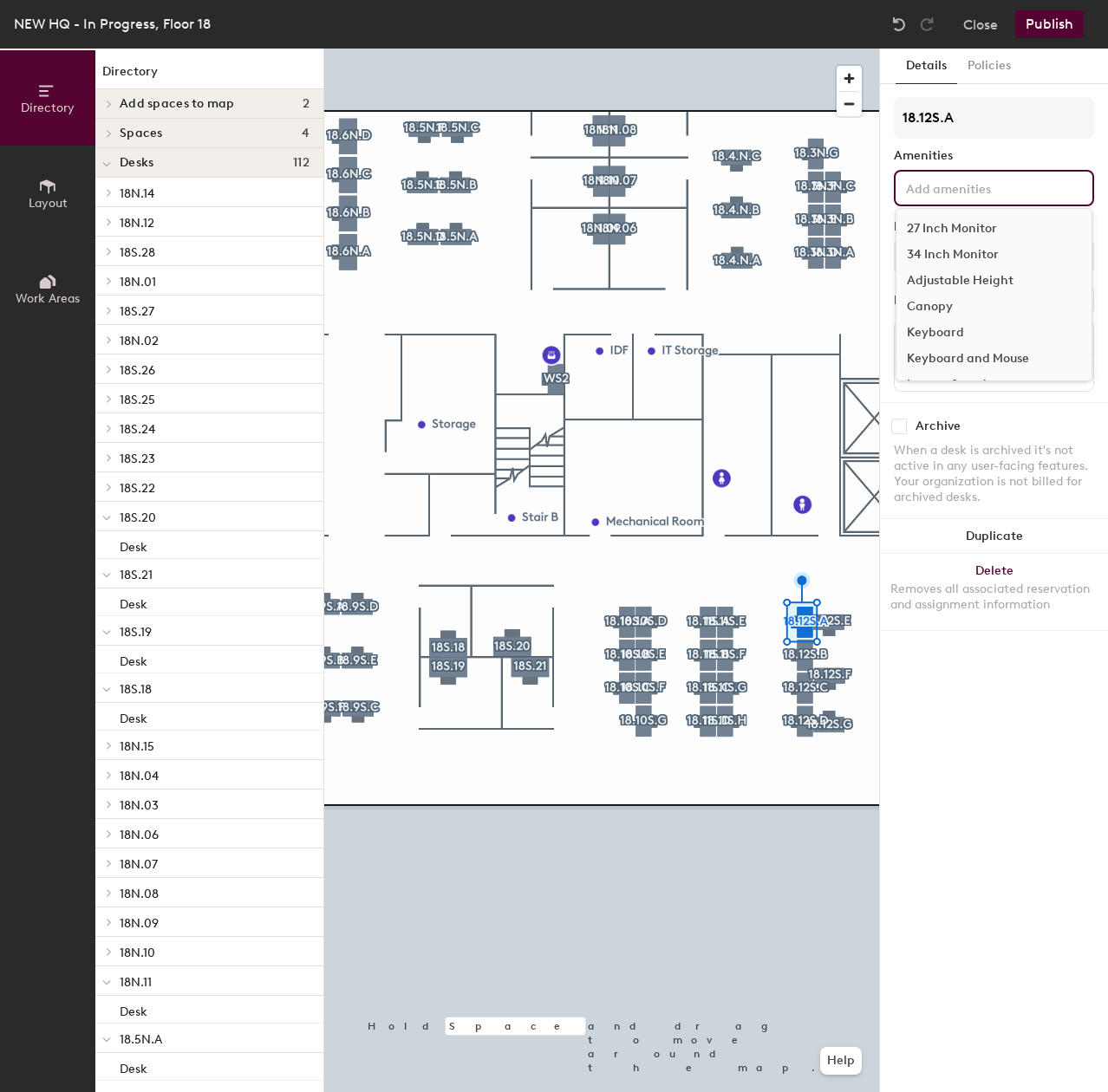
click at [964, 219] on div "27 Inch Monitor" at bounding box center [994, 228] width 195 height 26
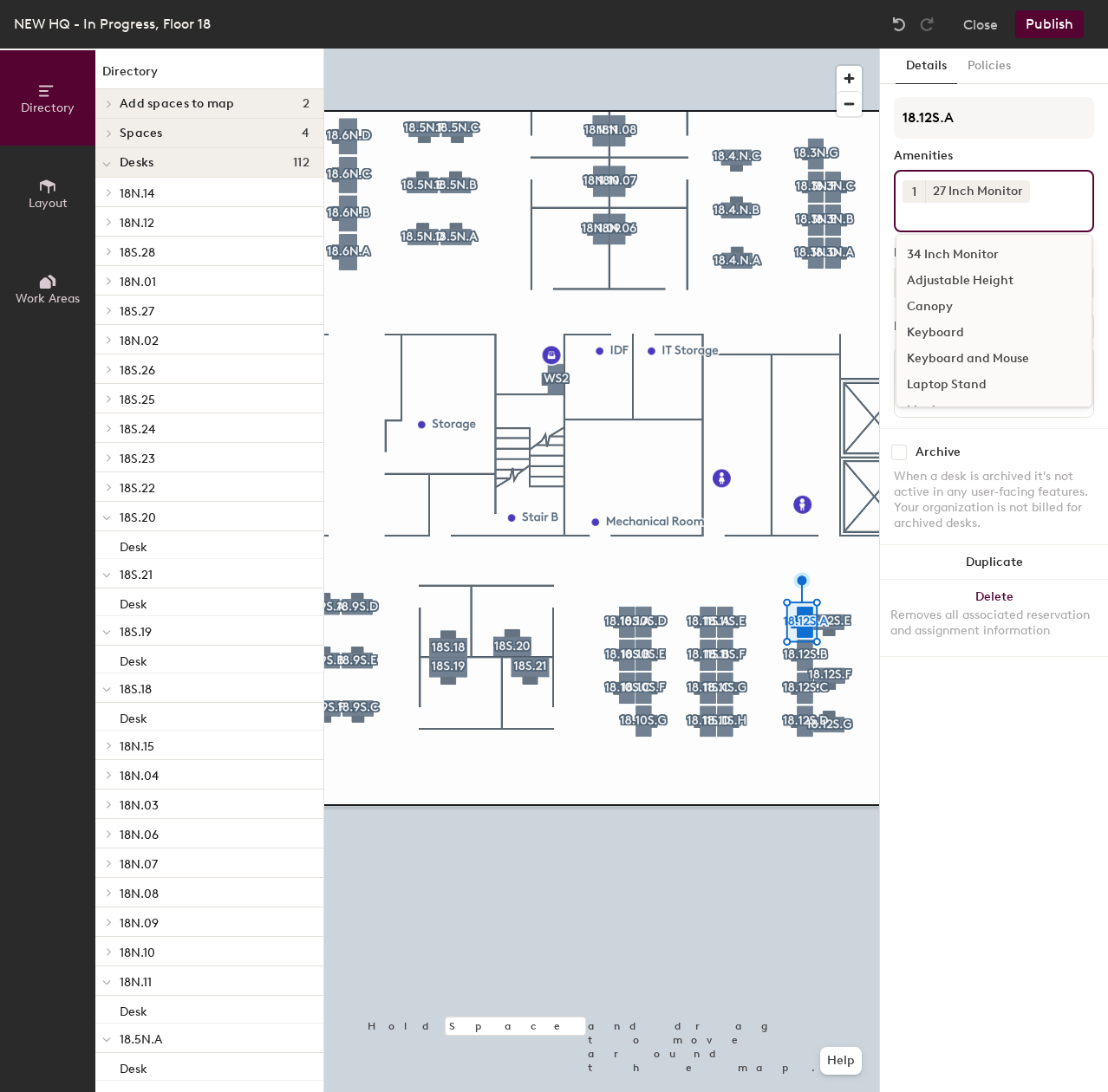
click at [957, 275] on div "Adjustable Height" at bounding box center [994, 281] width 195 height 26
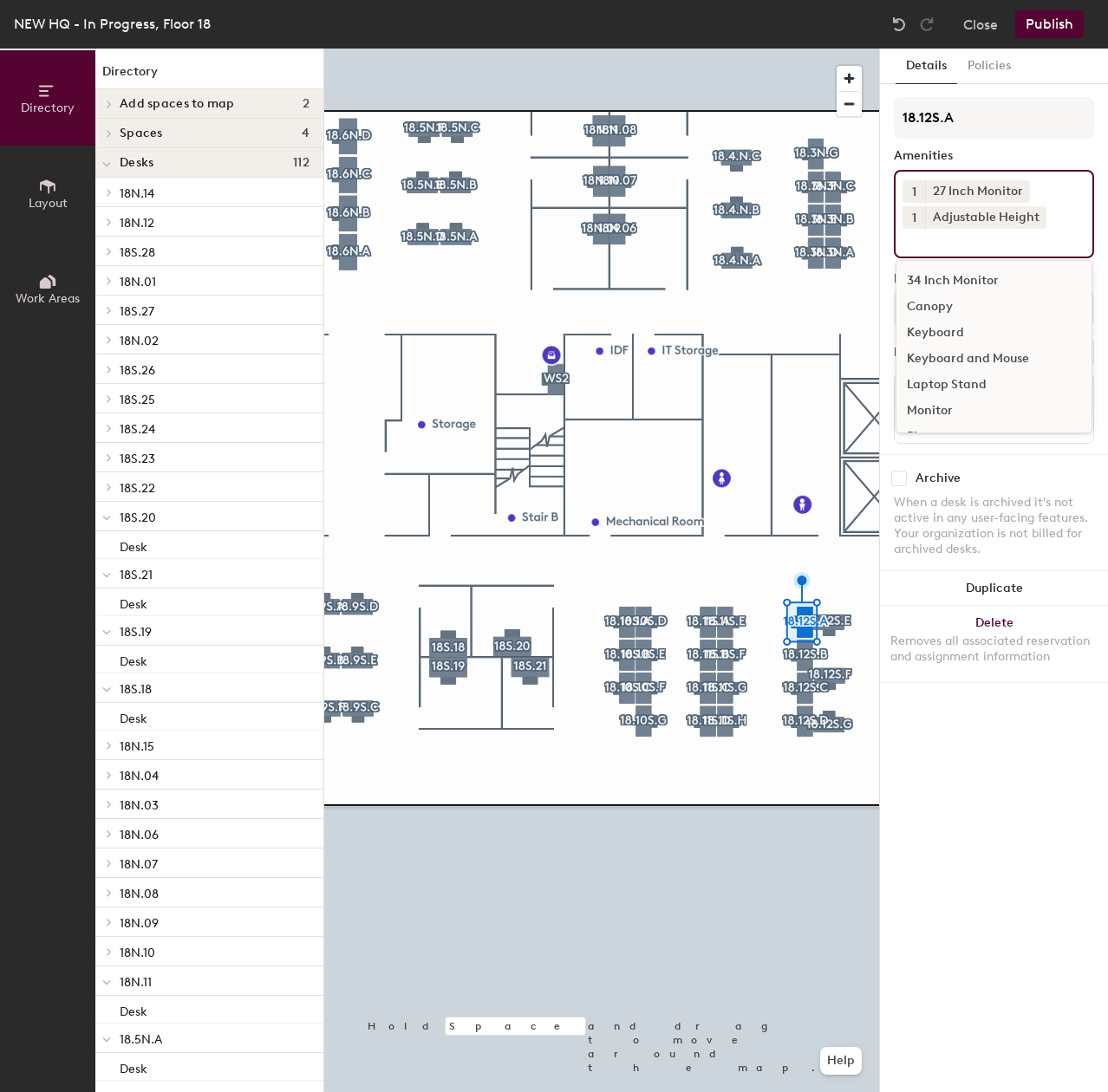
click at [959, 359] on div "Keyboard and Mouse" at bounding box center [994, 358] width 195 height 26
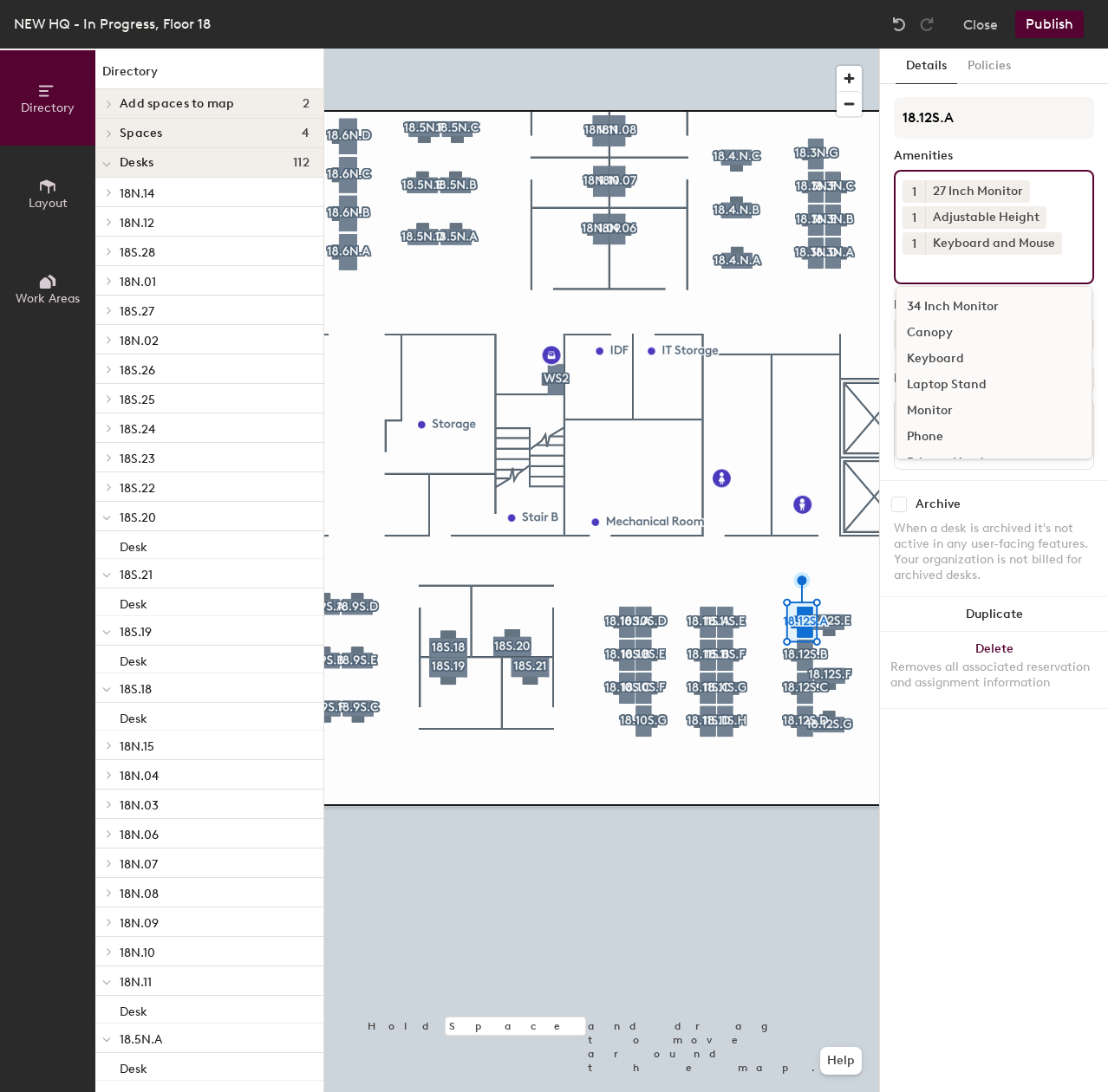
click at [805, 49] on div at bounding box center [601, 49] width 554 height 0
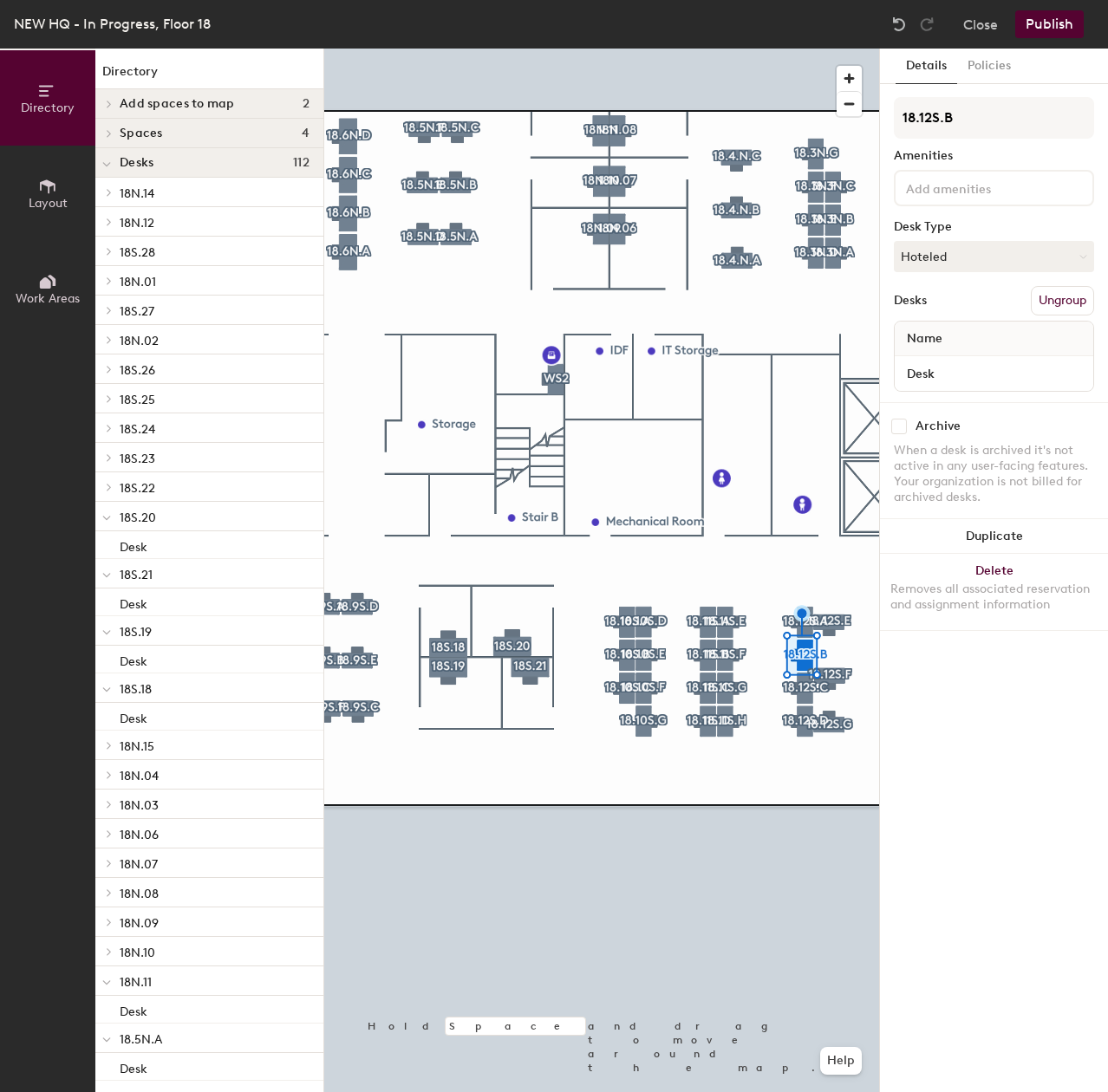
click at [975, 189] on input at bounding box center [980, 186] width 156 height 20
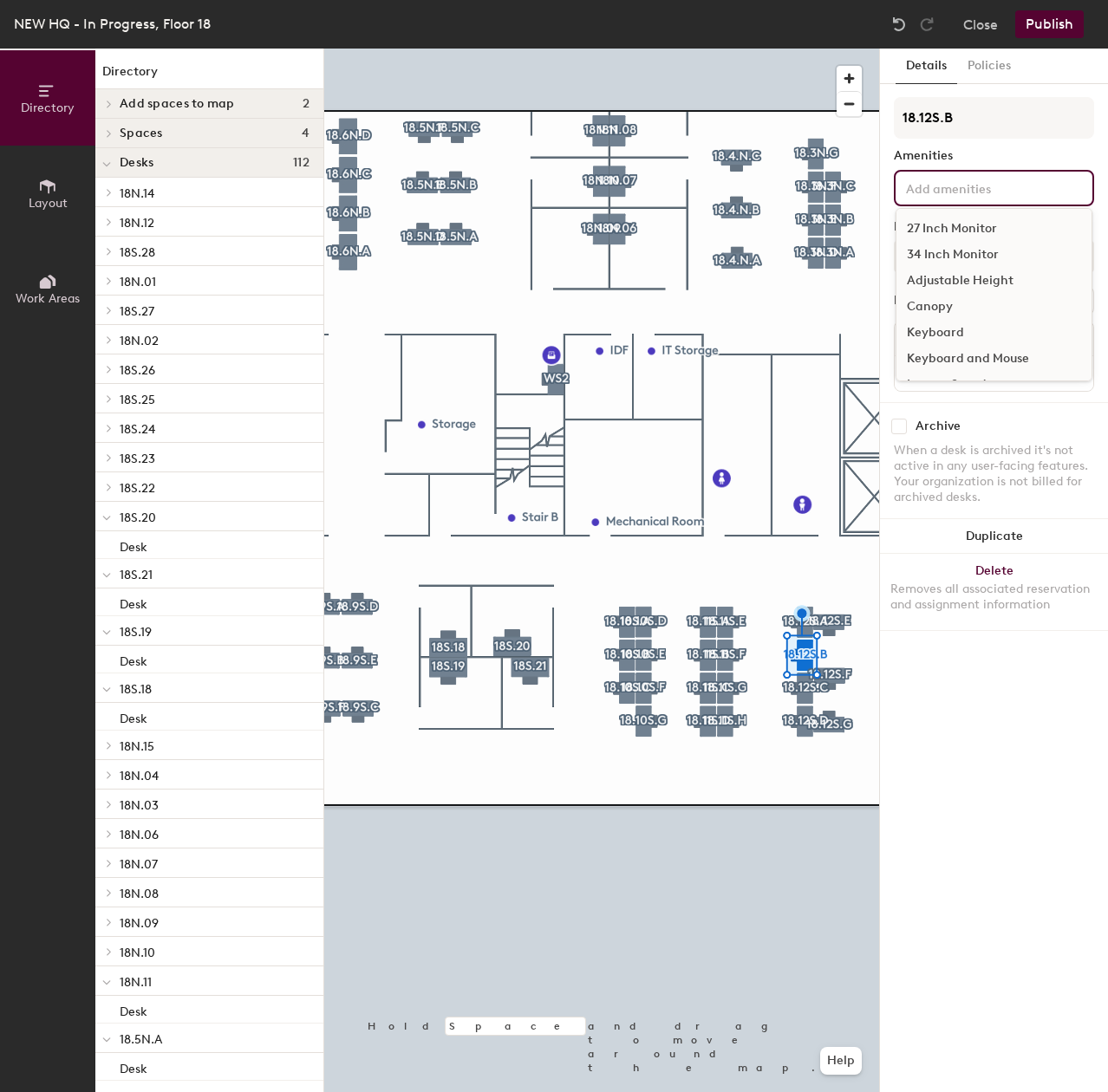
click at [983, 228] on div "27 Inch Monitor" at bounding box center [994, 228] width 195 height 26
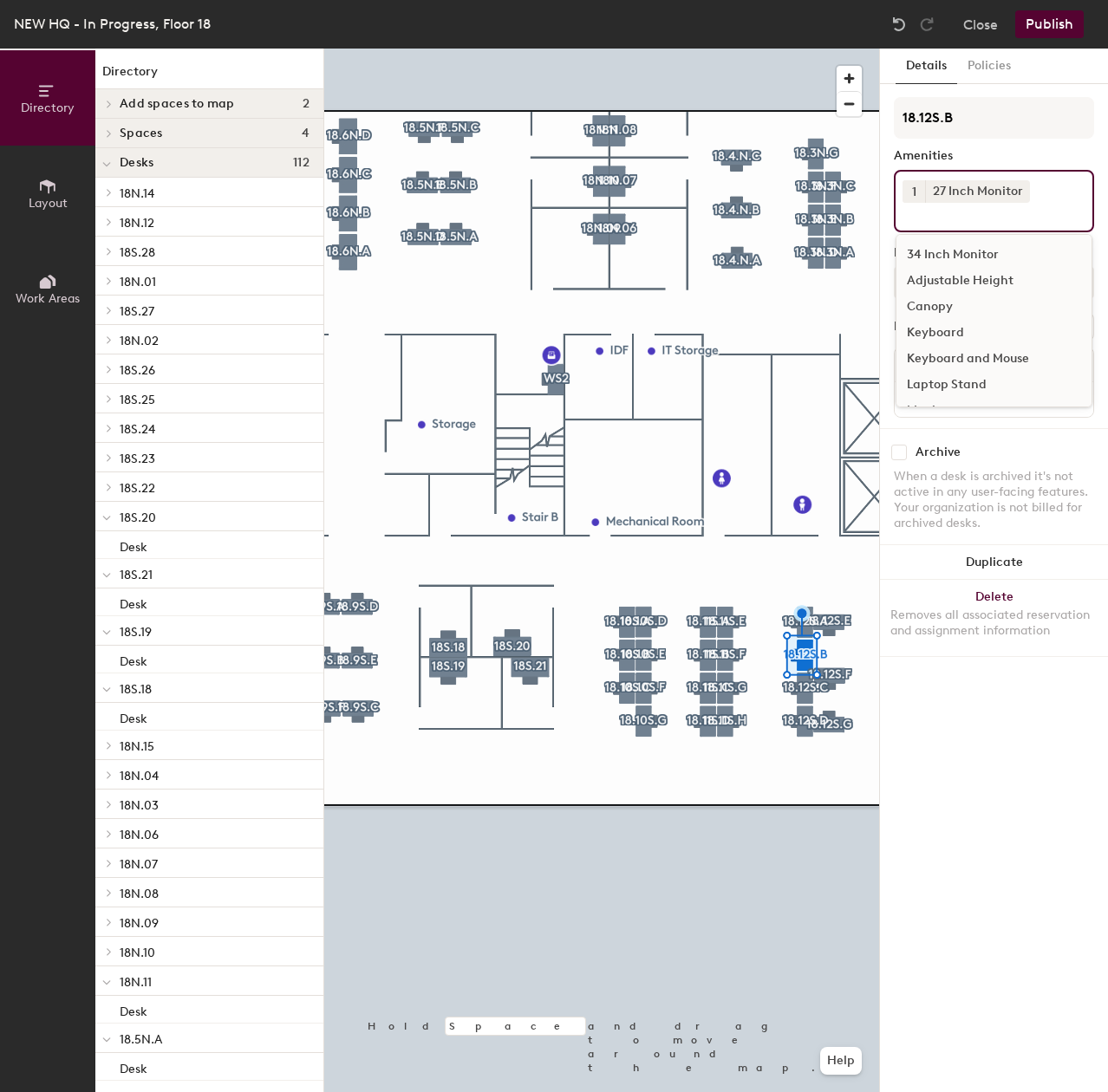
click at [965, 275] on div "Adjustable Height" at bounding box center [994, 281] width 195 height 26
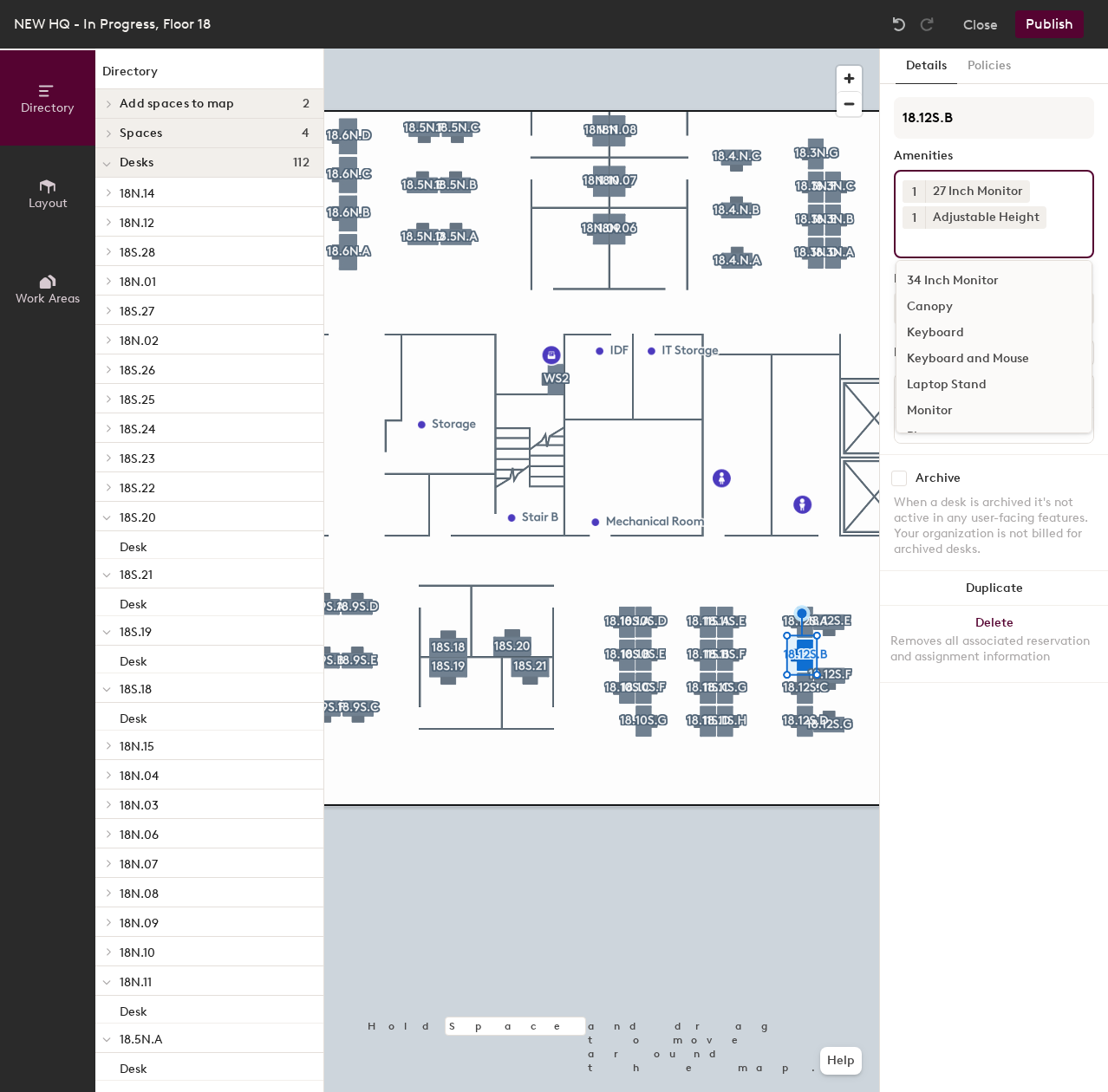
click at [965, 355] on div "Keyboard and Mouse" at bounding box center [994, 358] width 195 height 26
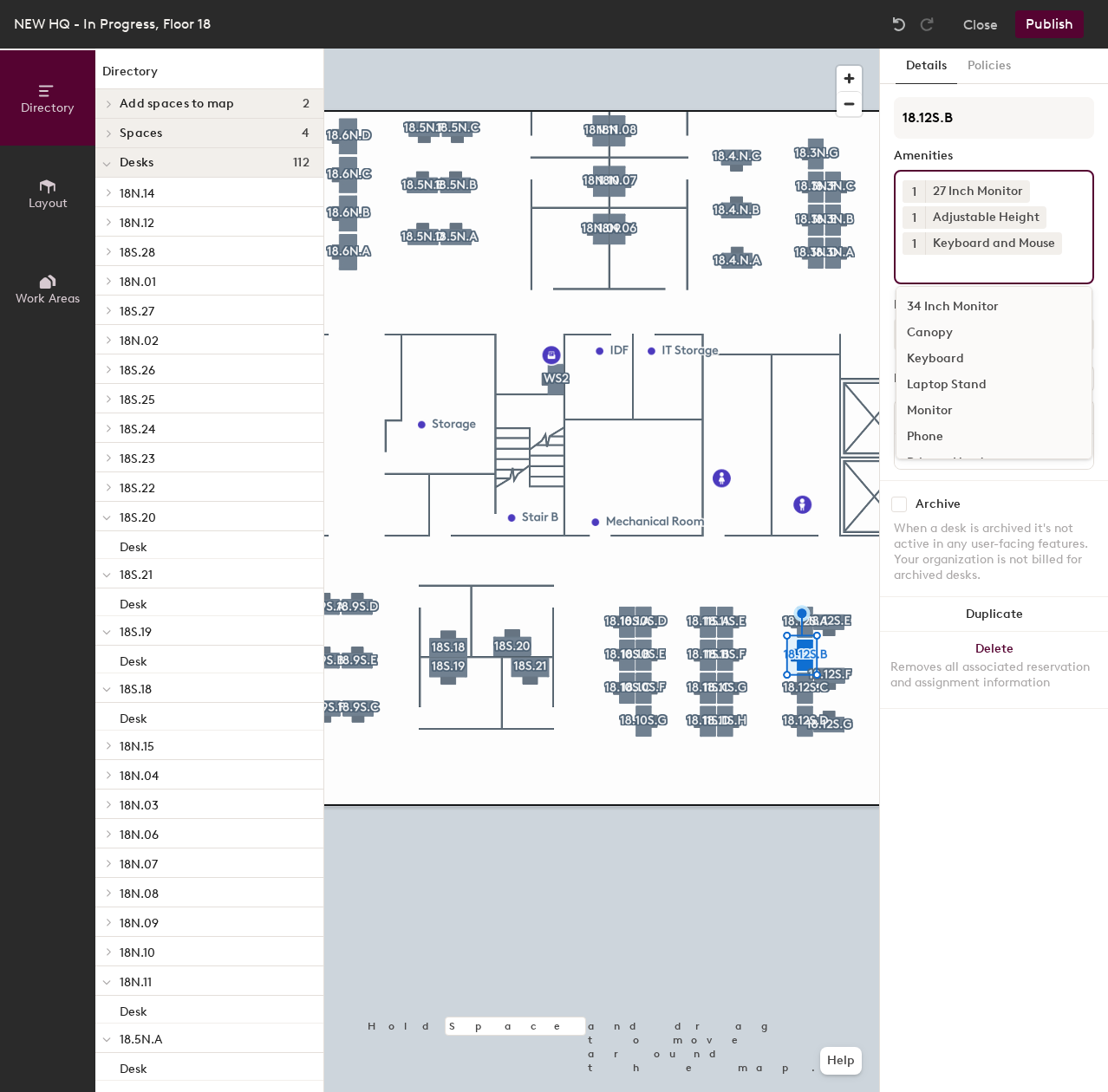
click at [951, 328] on div "Canopy" at bounding box center [994, 332] width 195 height 26
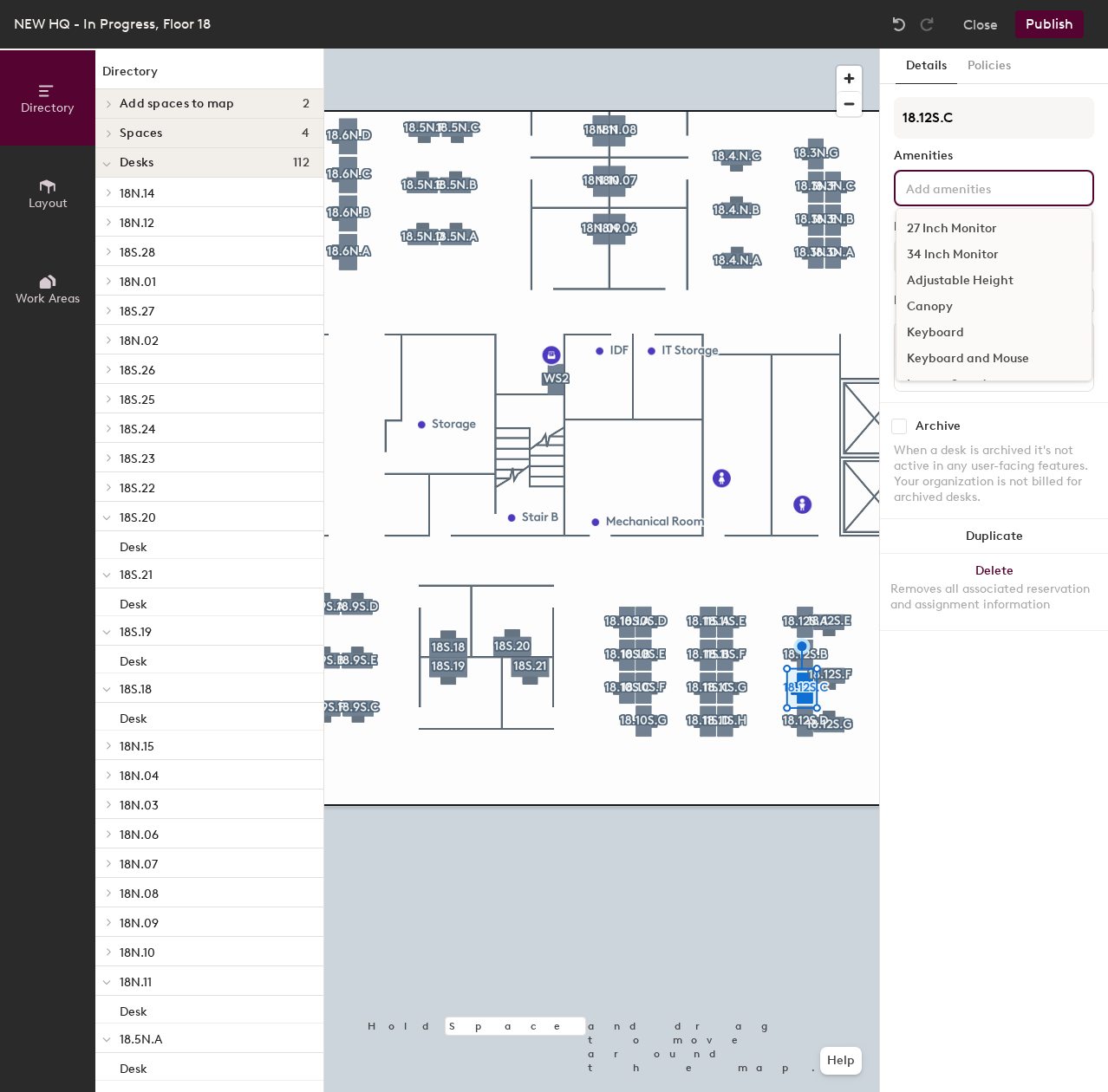
click at [941, 200] on div "27 Inch Monitor 34 Inch Monitor Adjustable Height Canopy Keyboard Keyboard and …" at bounding box center [993, 187] width 200 height 36
click at [943, 223] on div "27 Inch Monitor" at bounding box center [994, 228] width 195 height 26
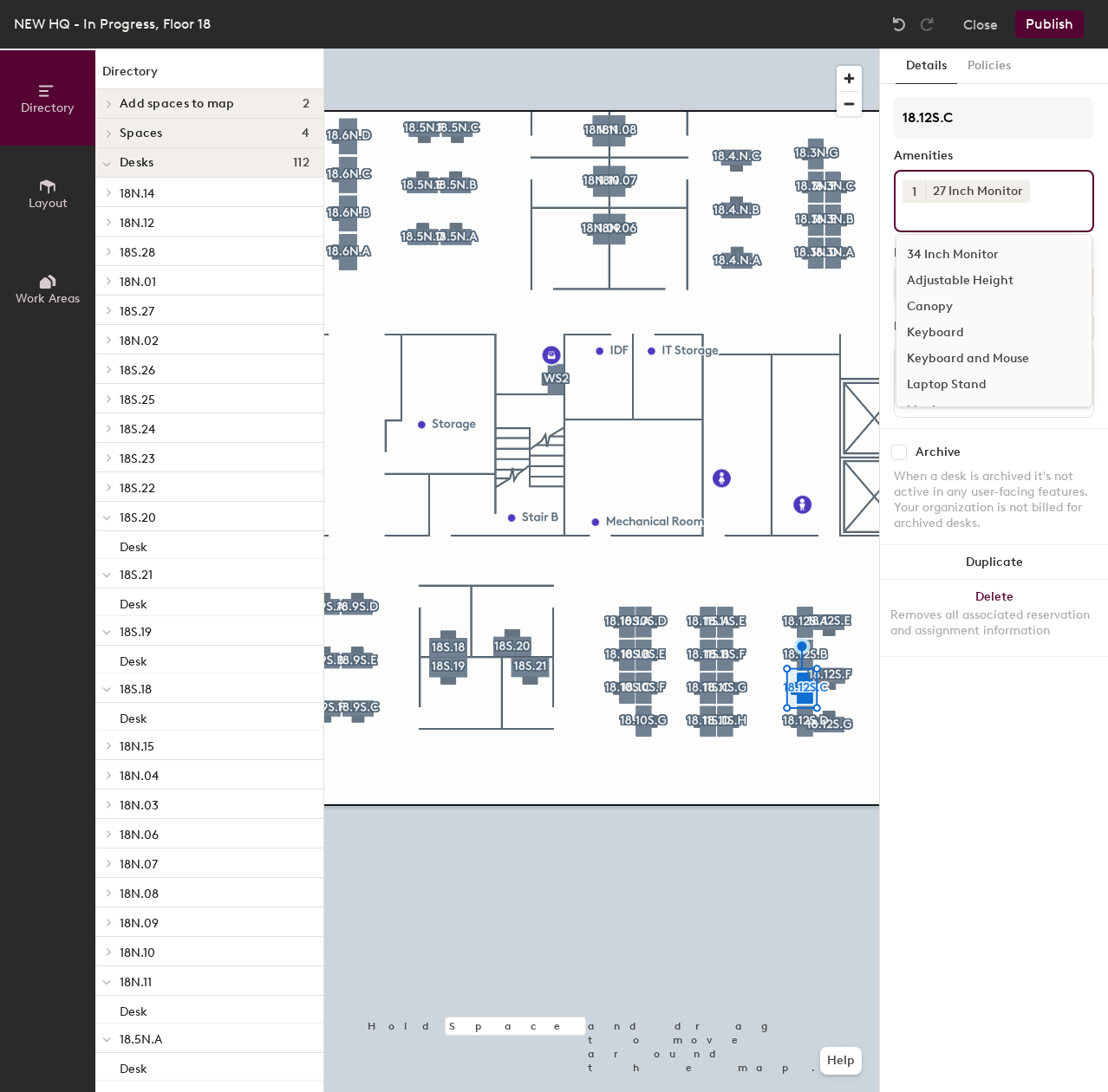
click at [944, 283] on div "Adjustable Height" at bounding box center [994, 281] width 195 height 26
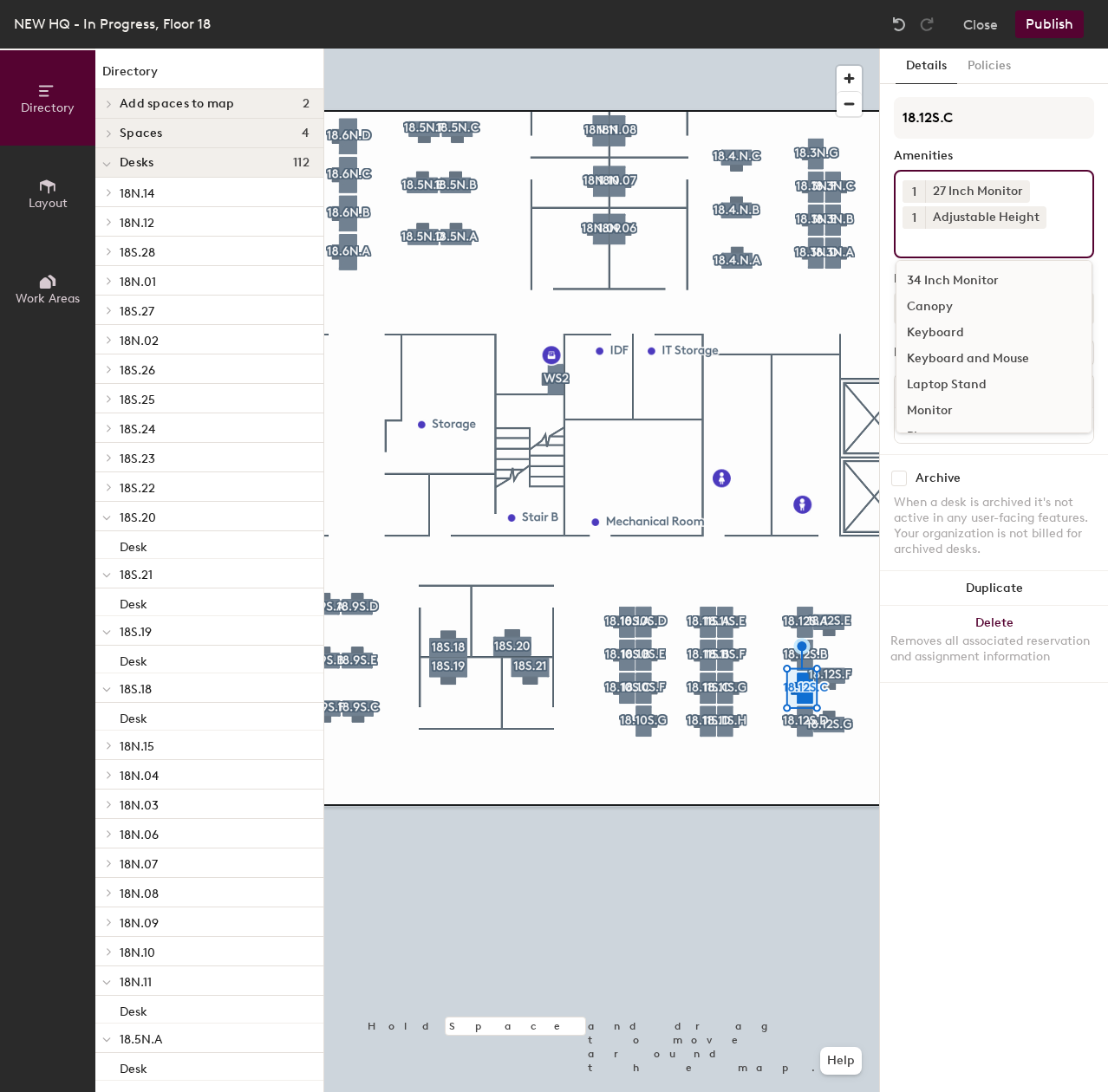
click at [944, 358] on div "Keyboard and Mouse" at bounding box center [994, 358] width 195 height 26
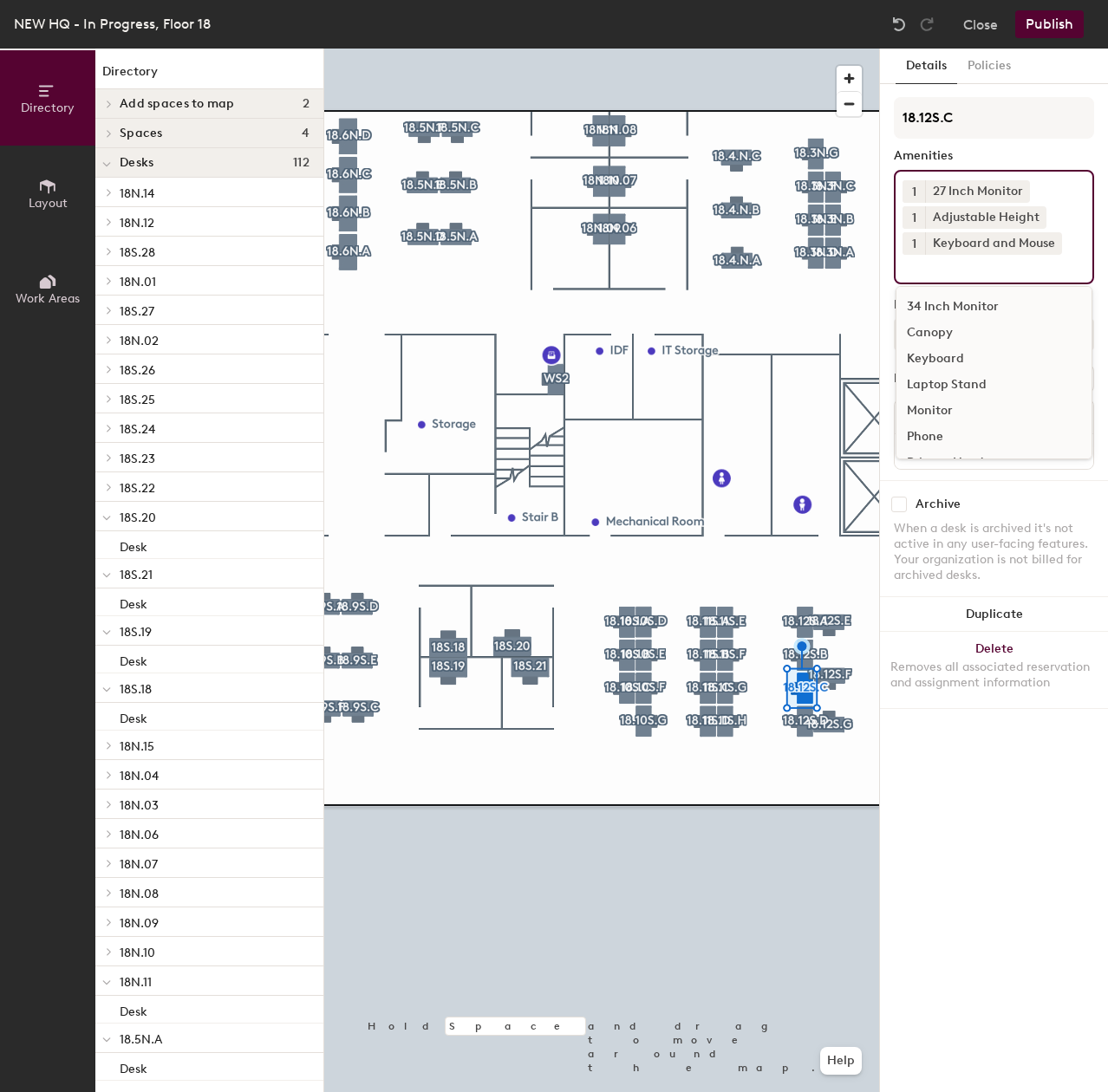
click at [801, 49] on div at bounding box center [601, 49] width 554 height 0
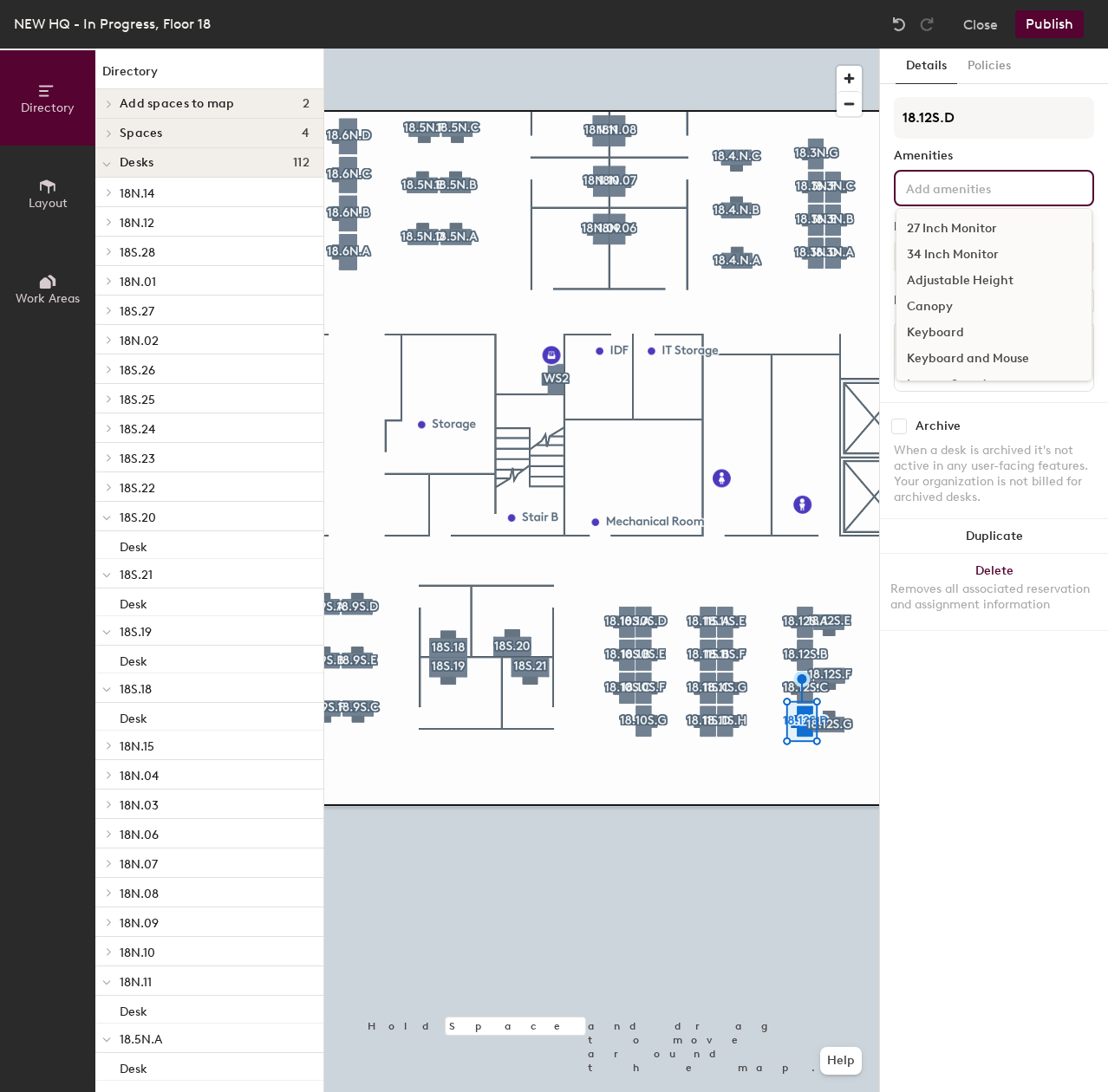
click at [912, 183] on input at bounding box center [980, 186] width 156 height 20
click at [922, 222] on div "27 Inch Monitor" at bounding box center [994, 228] width 195 height 26
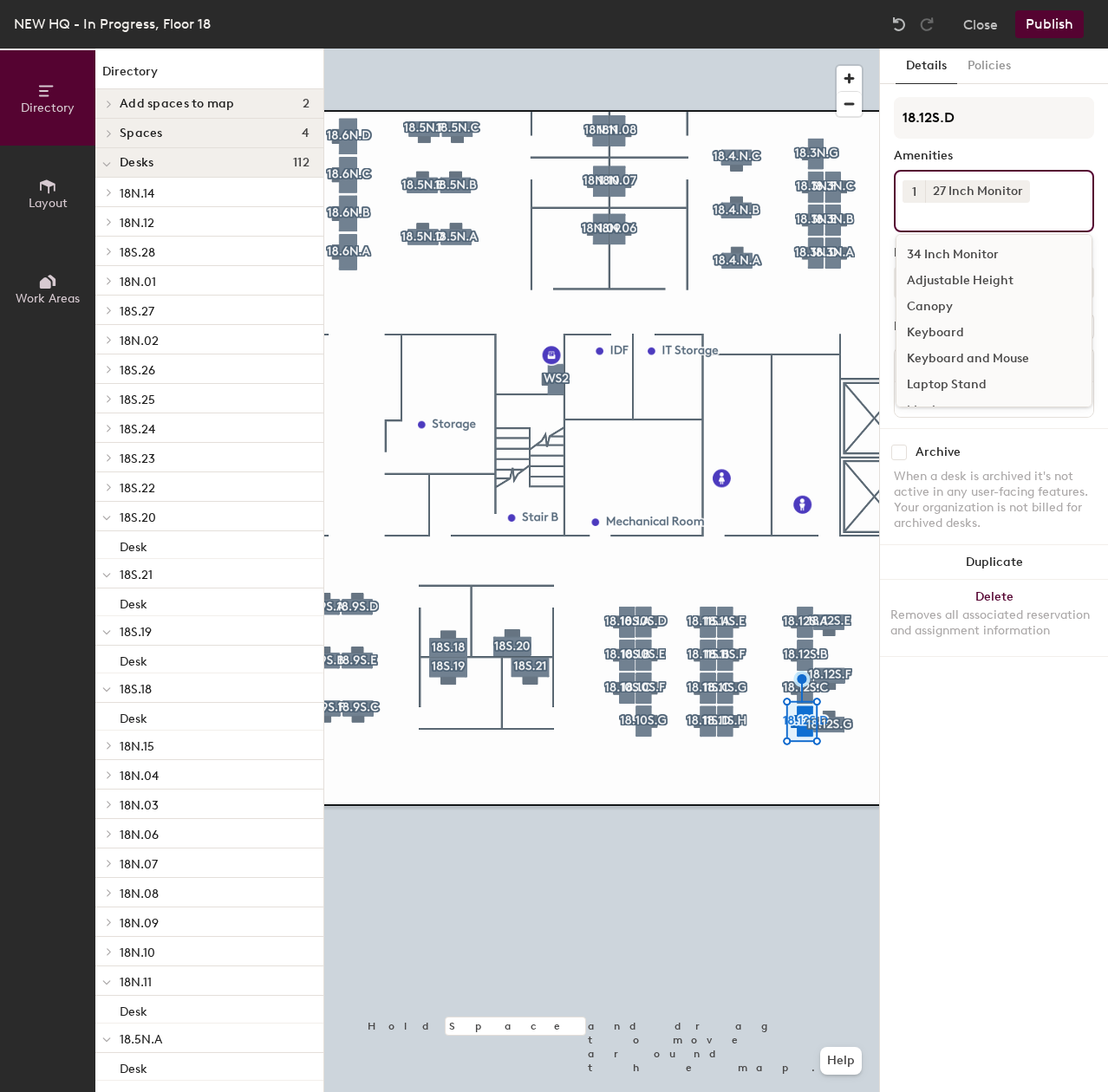
click at [928, 273] on div "Adjustable Height" at bounding box center [994, 281] width 195 height 26
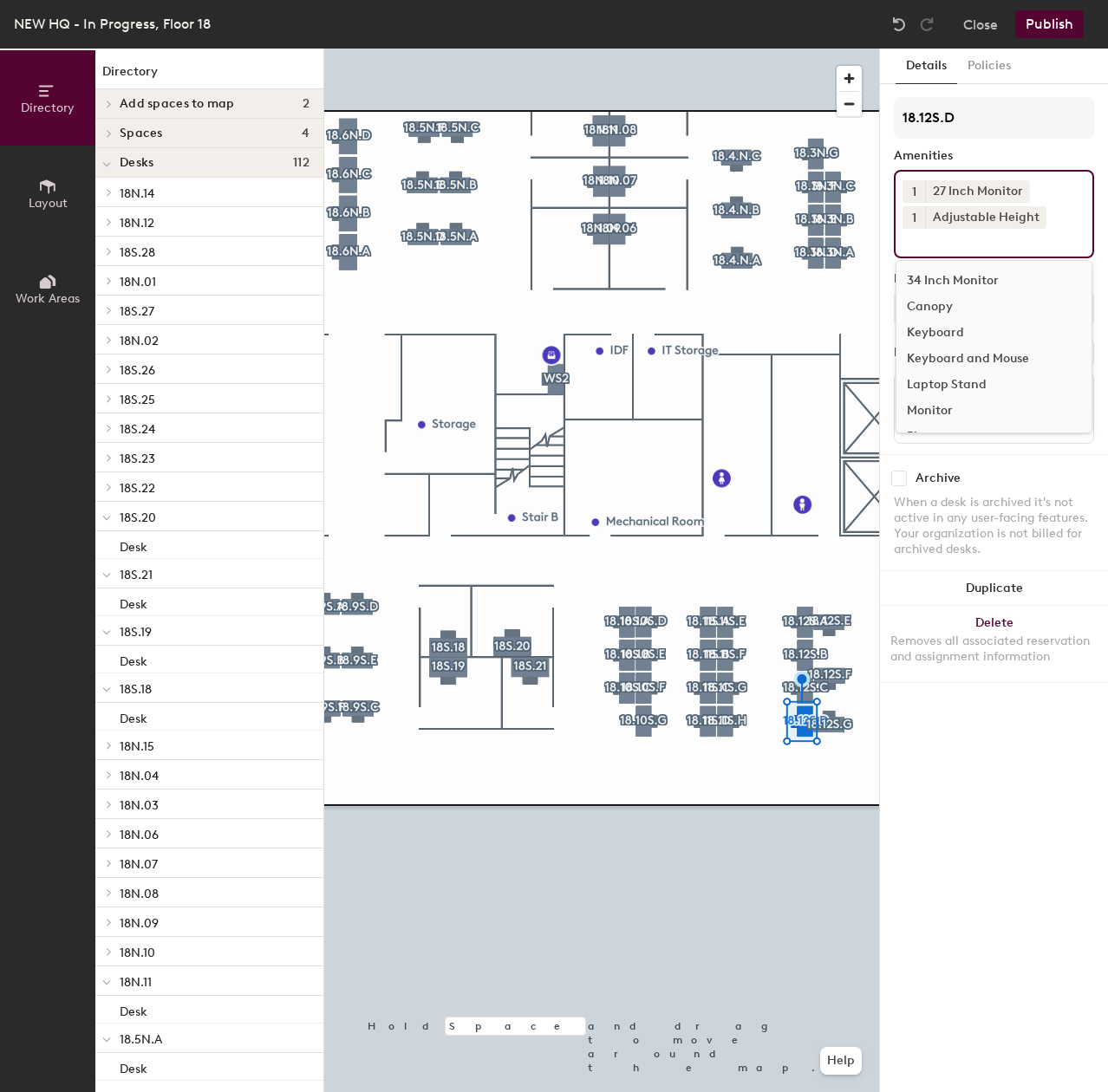
click at [944, 352] on div "Keyboard and Mouse" at bounding box center [994, 358] width 195 height 26
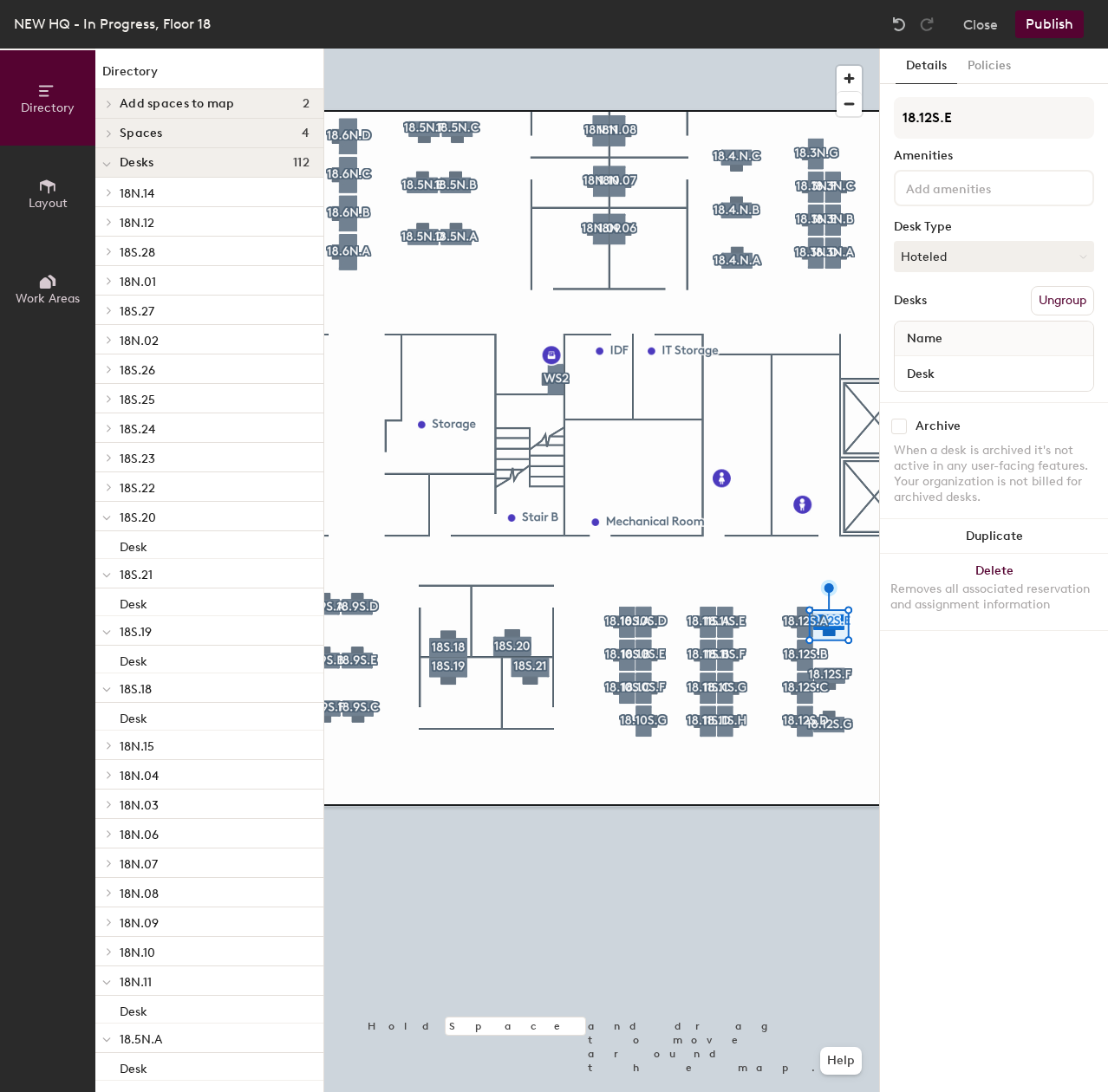
click at [961, 199] on div at bounding box center [993, 187] width 200 height 36
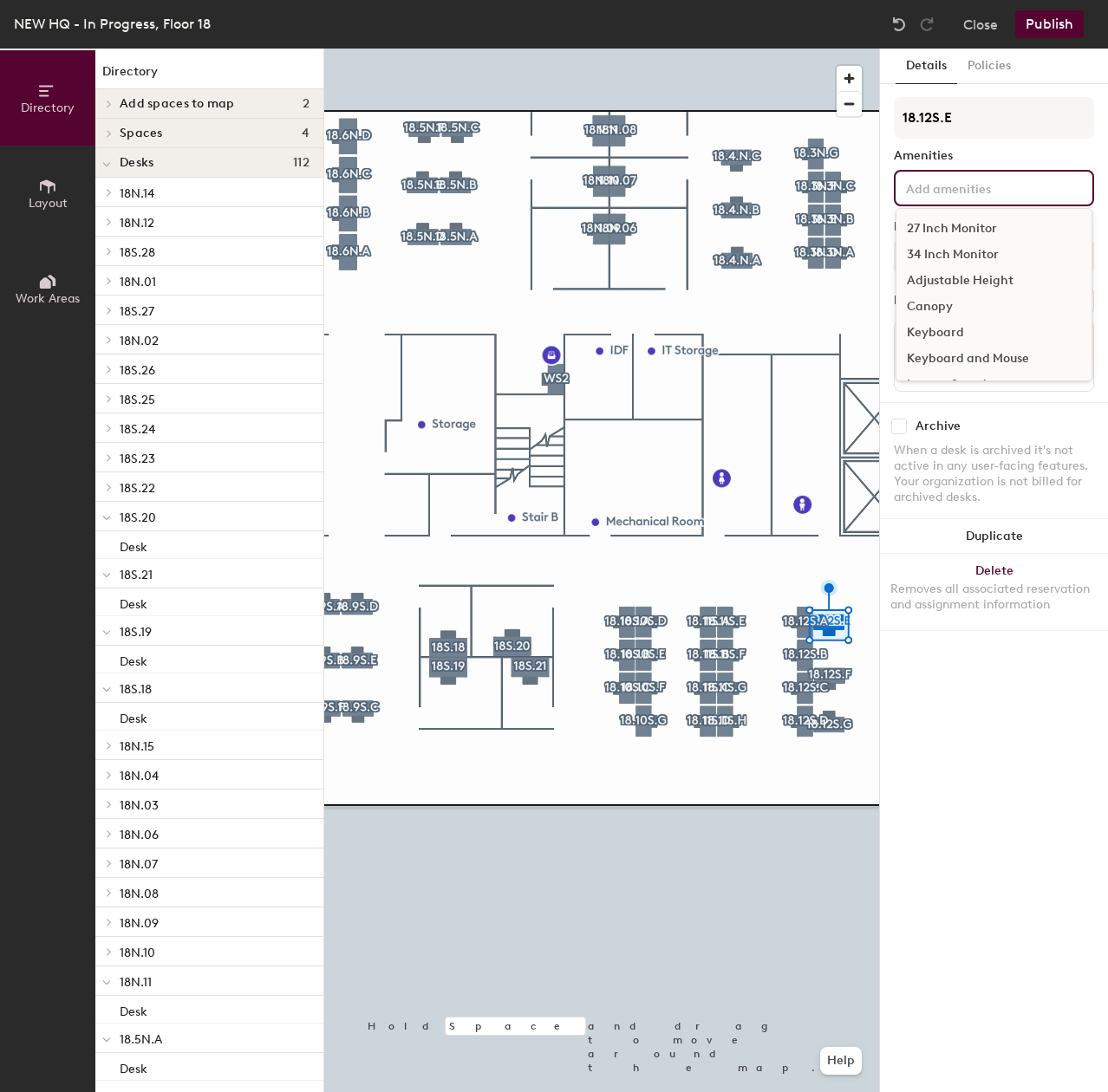
click at [957, 222] on div "27 Inch Monitor" at bounding box center [994, 228] width 195 height 26
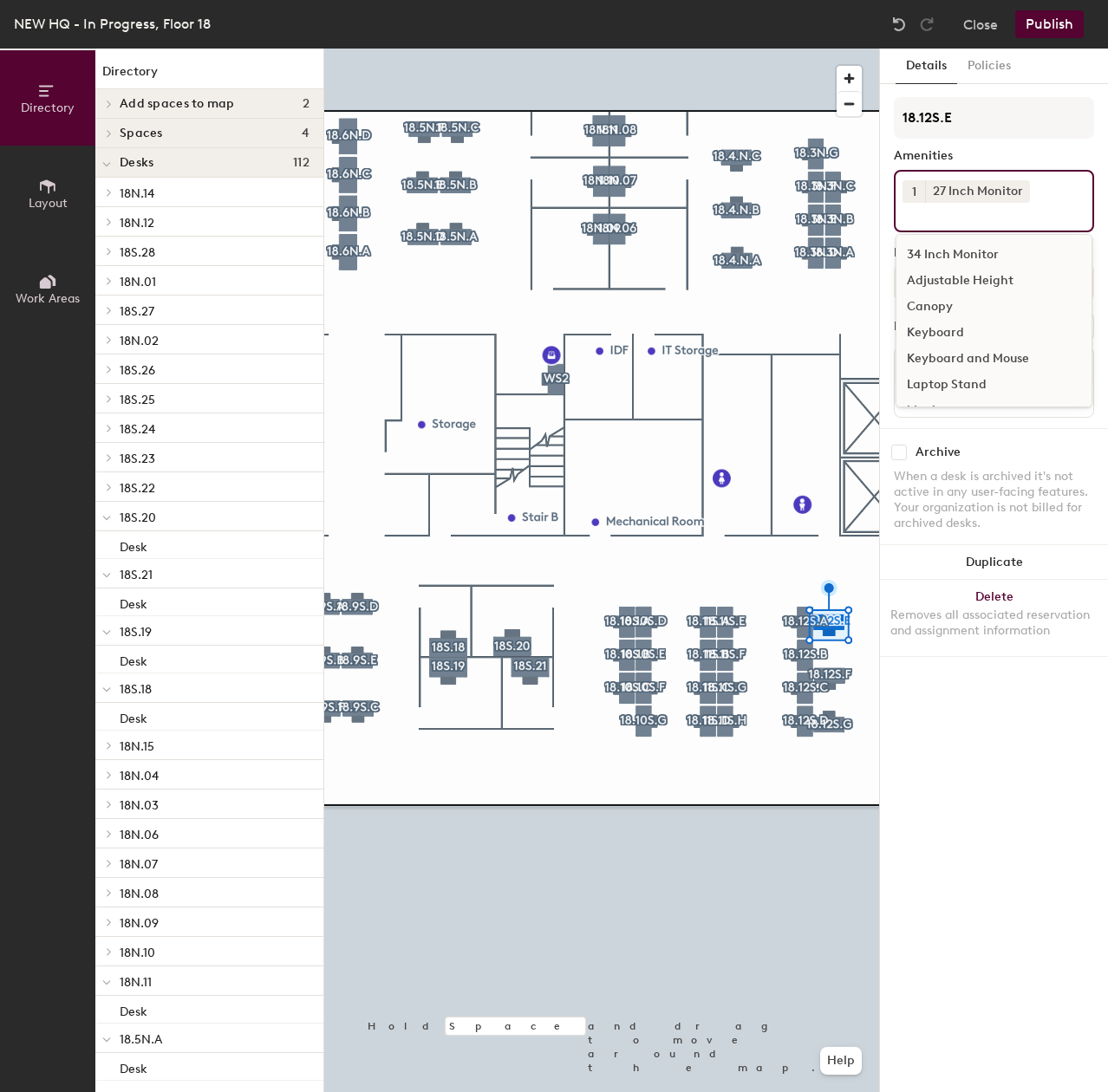
click at [961, 269] on div "Adjustable Height" at bounding box center [994, 281] width 195 height 26
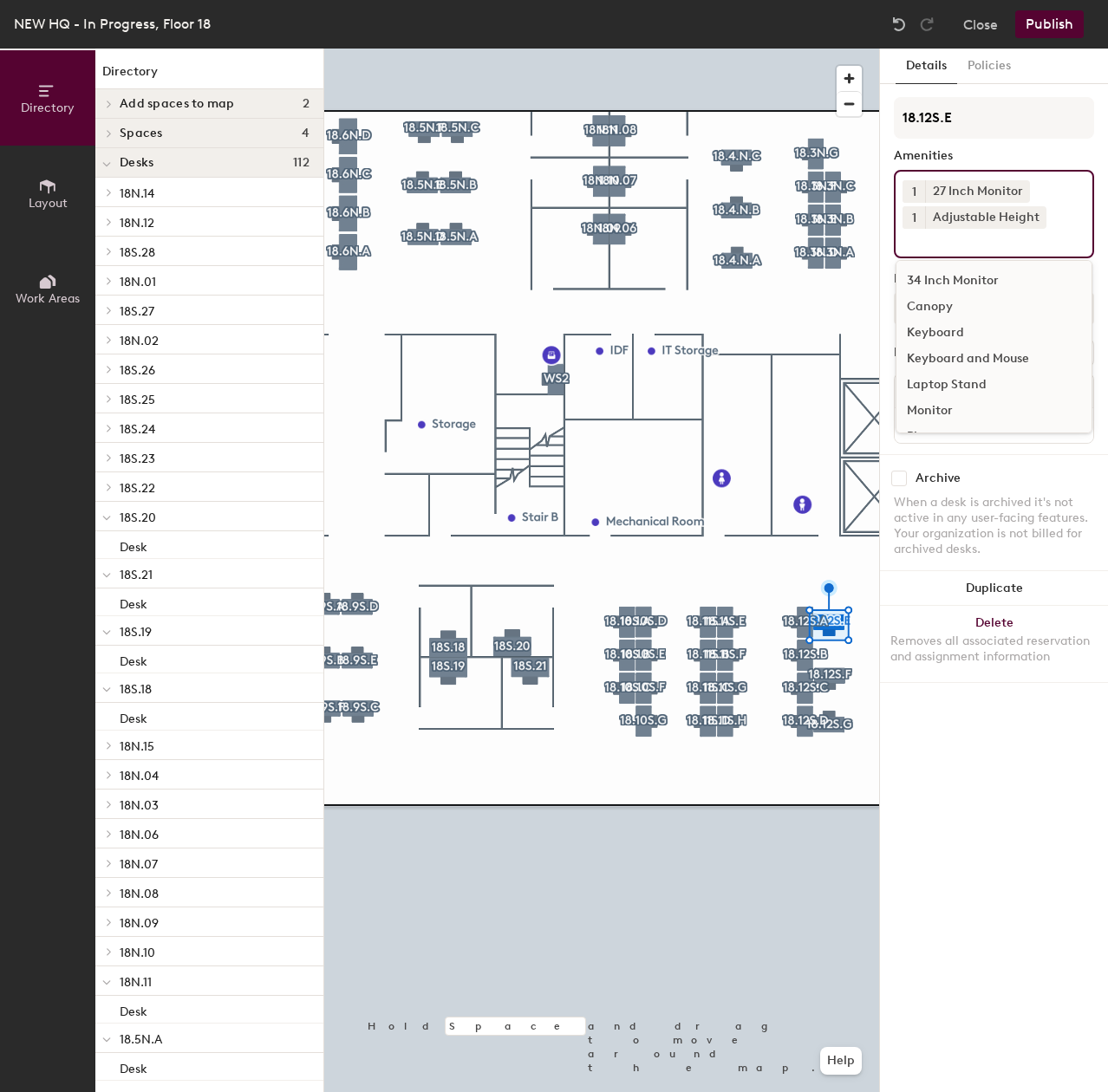
click at [936, 331] on div "Keyboard" at bounding box center [994, 332] width 195 height 26
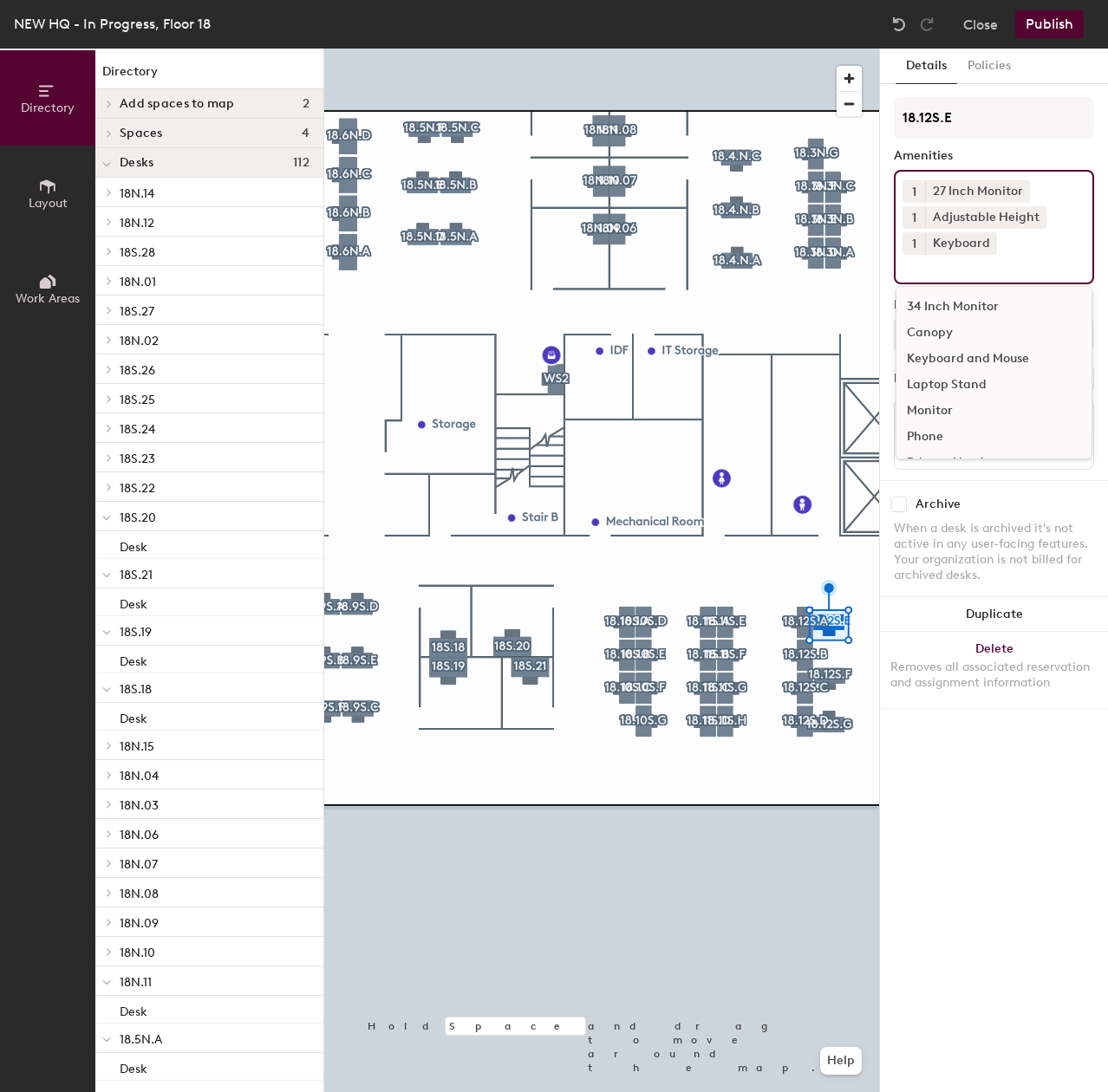
click at [919, 320] on div "Canopy" at bounding box center [994, 332] width 195 height 26
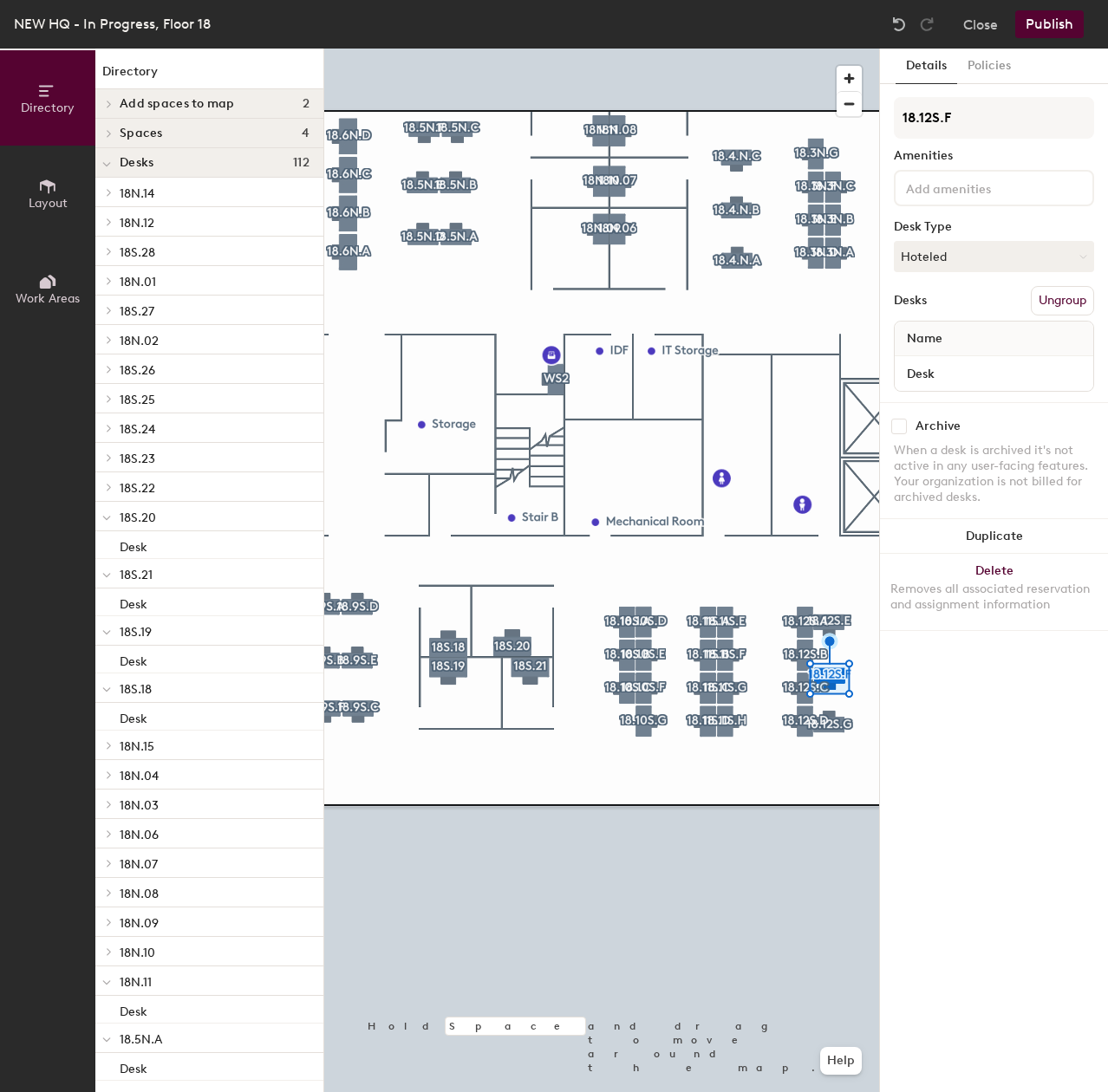
click at [970, 204] on div at bounding box center [993, 187] width 200 height 36
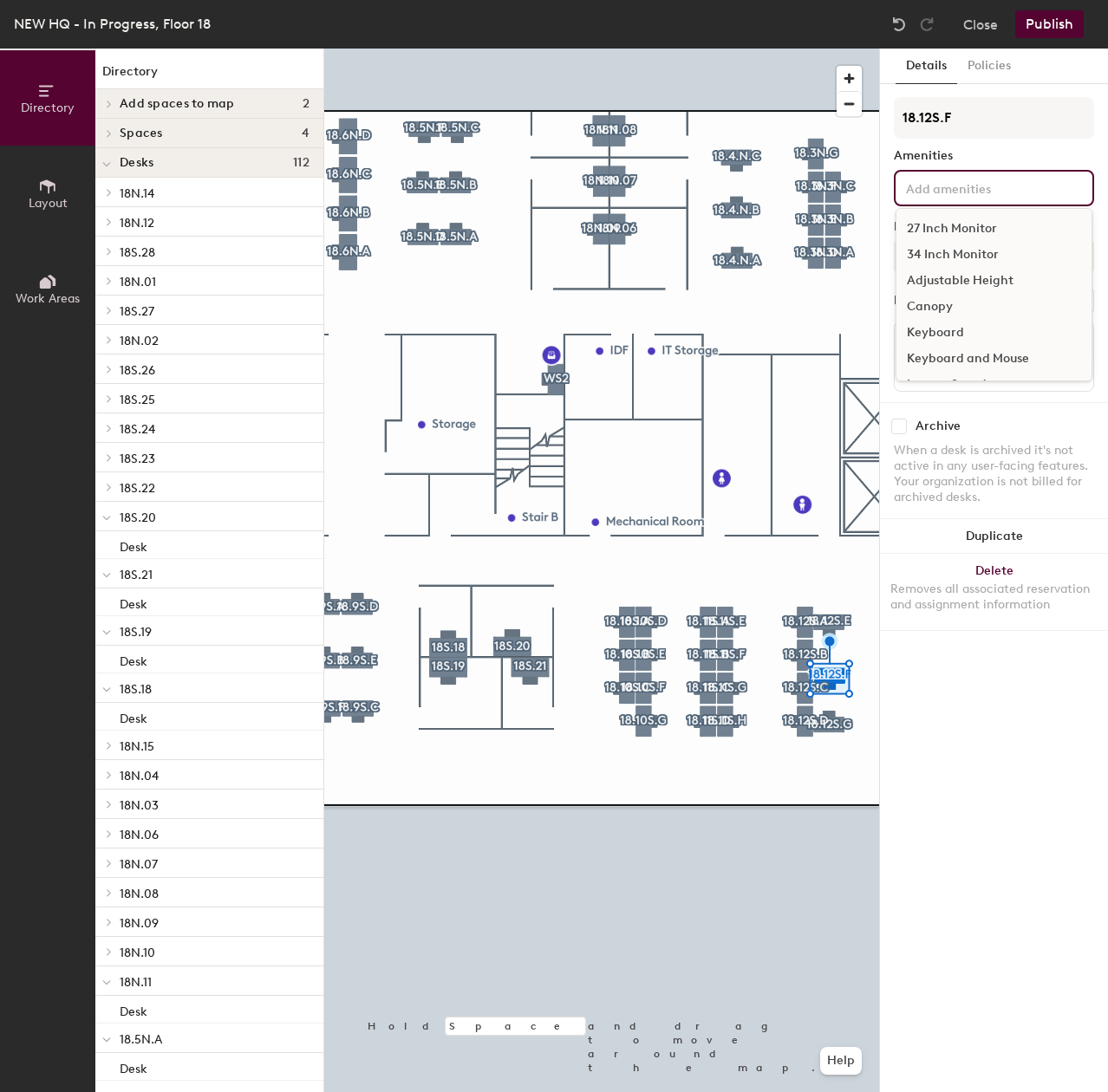
click at [968, 229] on div "27 Inch Monitor" at bounding box center [994, 228] width 195 height 26
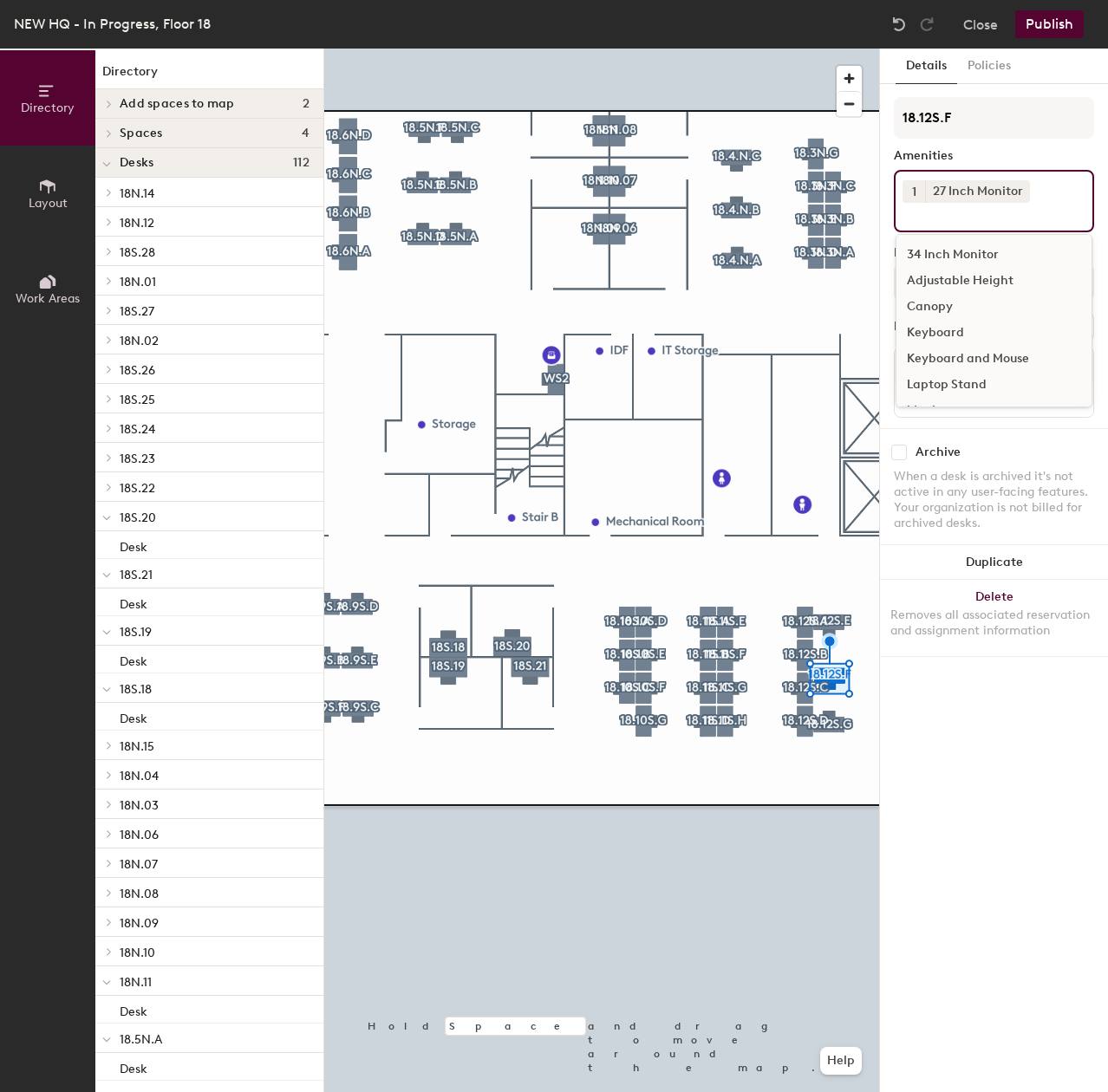
click at [970, 282] on div "Adjustable Height" at bounding box center [994, 281] width 195 height 26
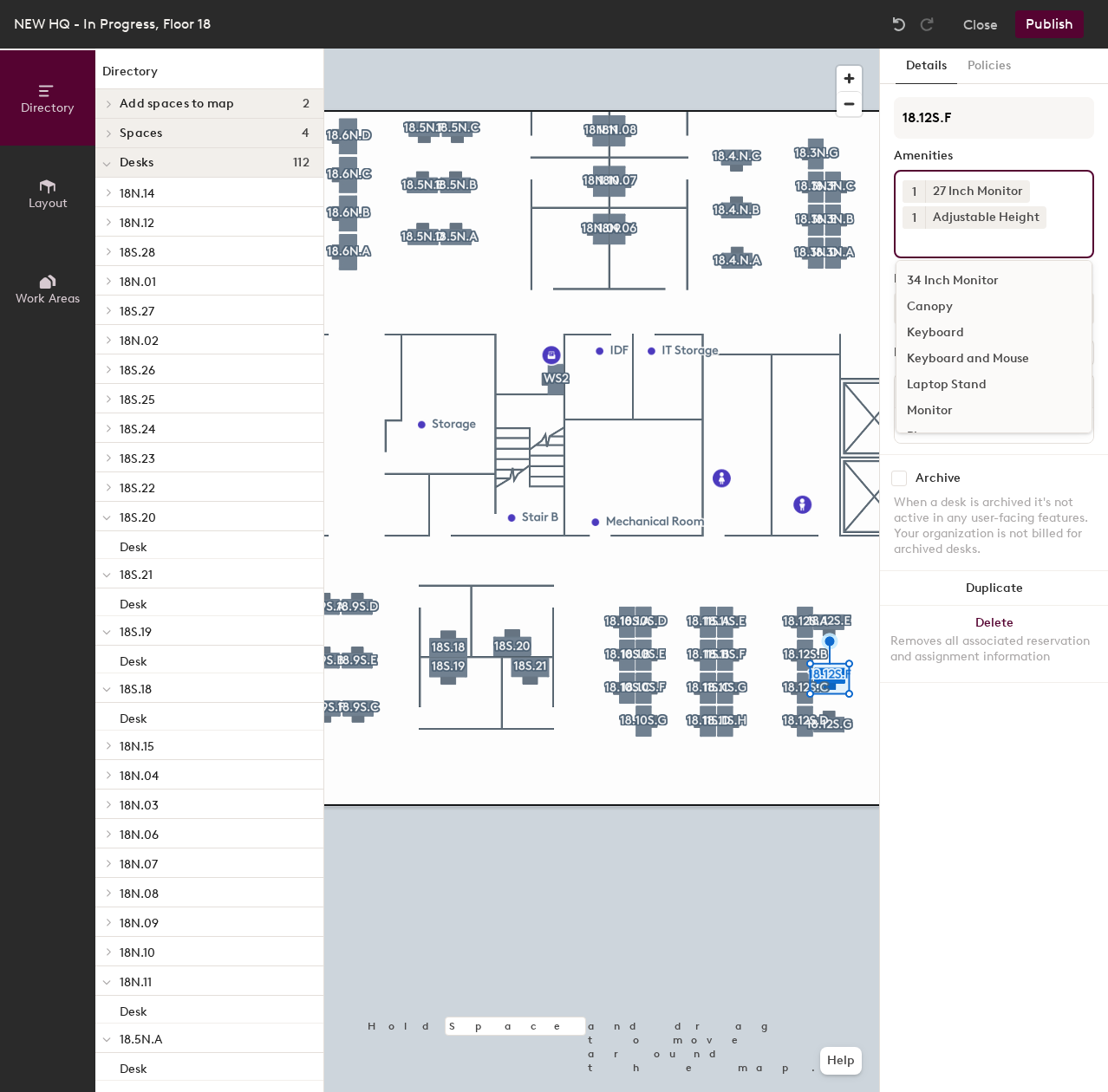
click at [964, 356] on div "Keyboard and Mouse" at bounding box center [994, 358] width 195 height 26
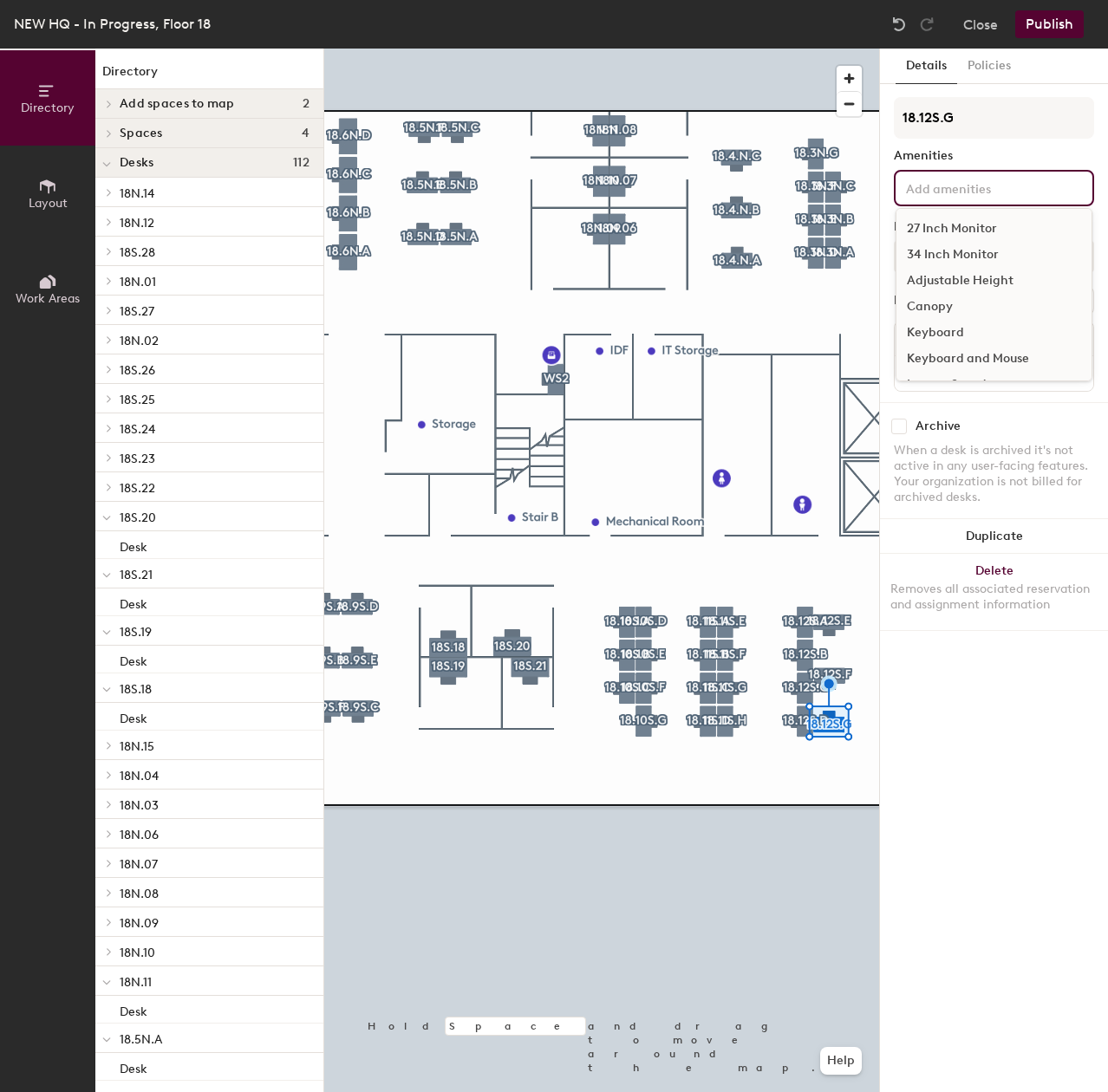
click at [936, 201] on div "27 Inch Monitor 34 Inch Monitor Adjustable Height Canopy Keyboard Keyboard and …" at bounding box center [993, 187] width 200 height 36
click at [938, 228] on div "27 Inch Monitor" at bounding box center [994, 228] width 195 height 26
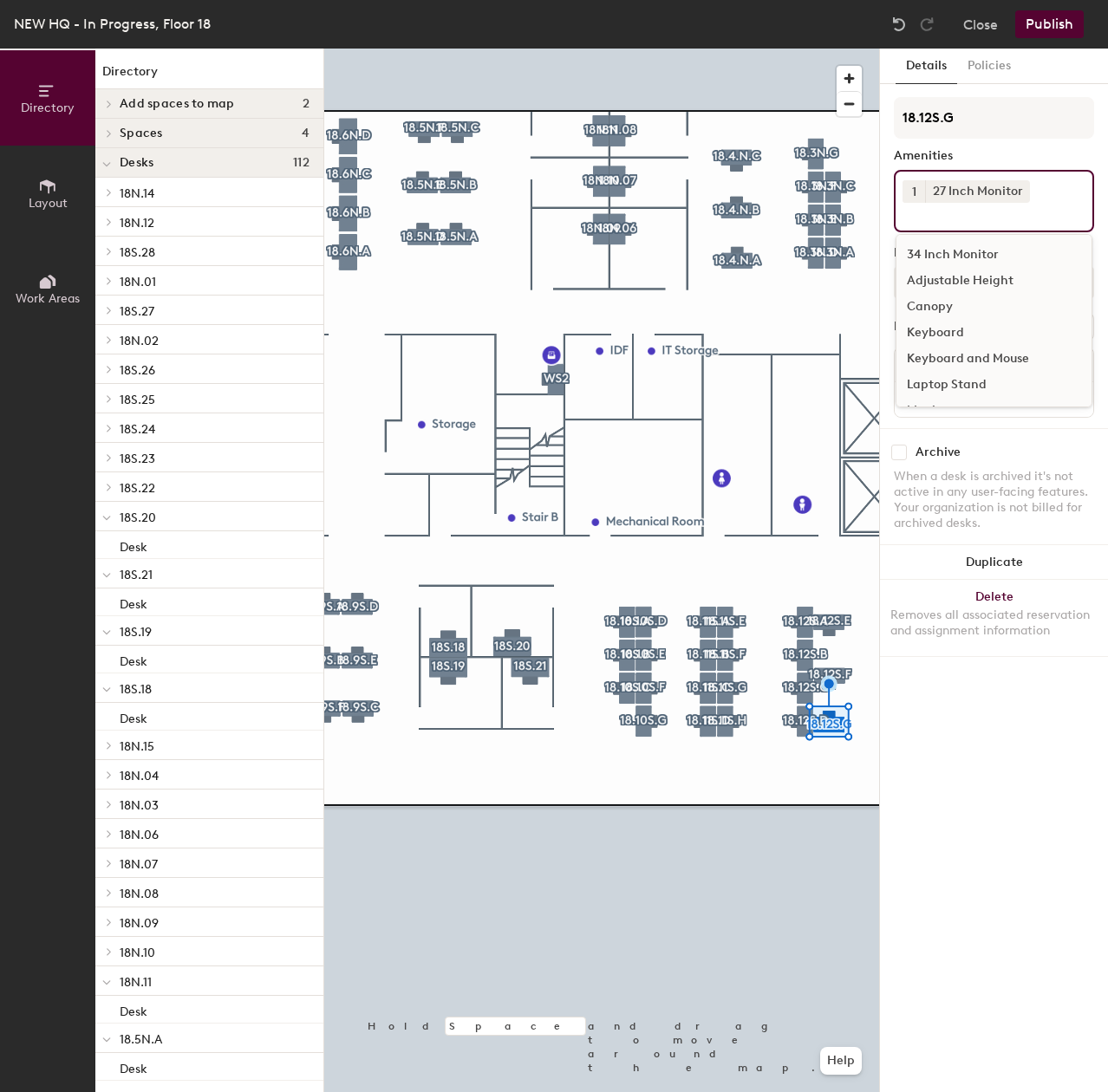
click at [944, 271] on div "Adjustable Height" at bounding box center [994, 281] width 195 height 26
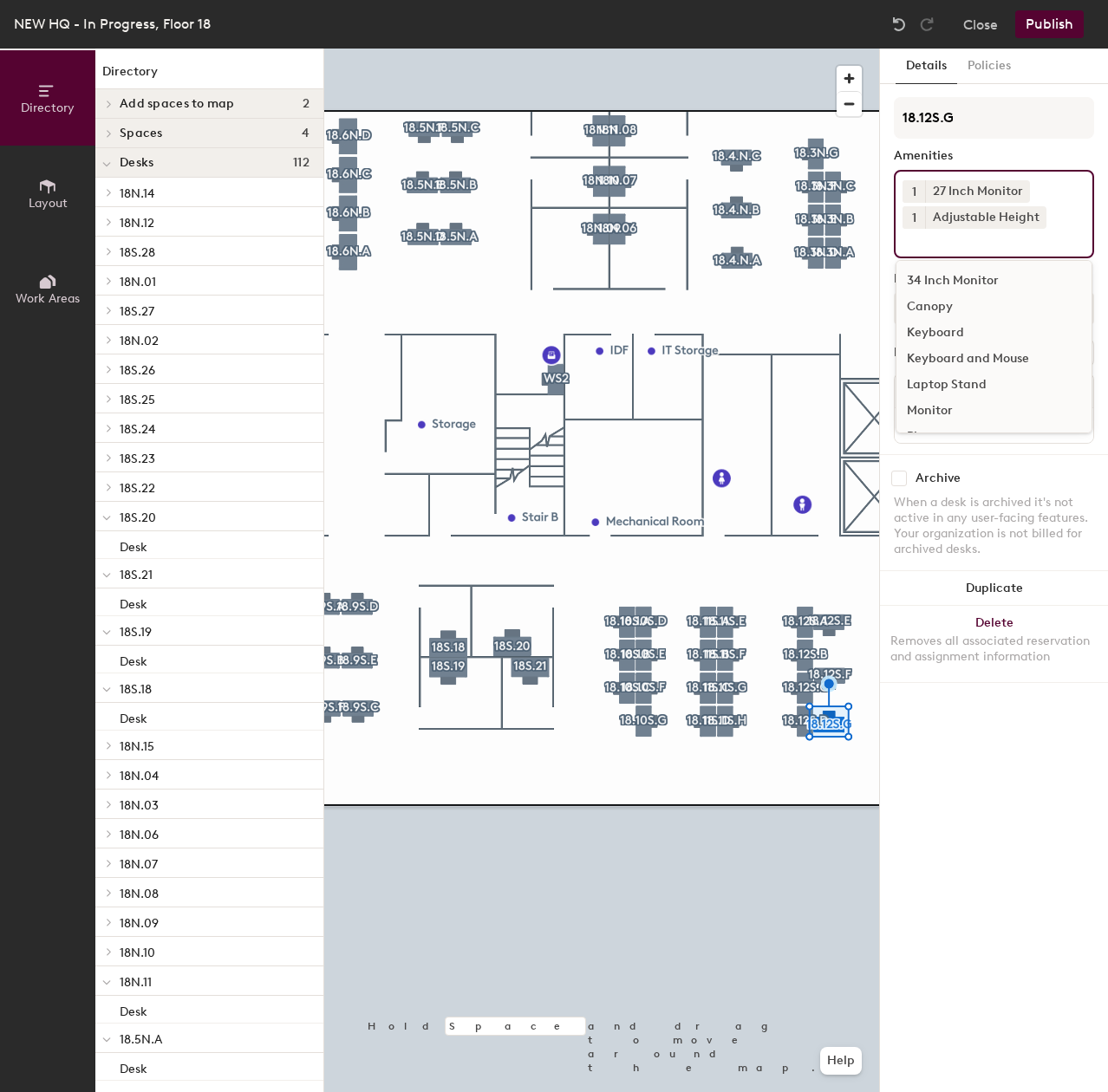
click at [943, 330] on div "Keyboard" at bounding box center [994, 332] width 195 height 26
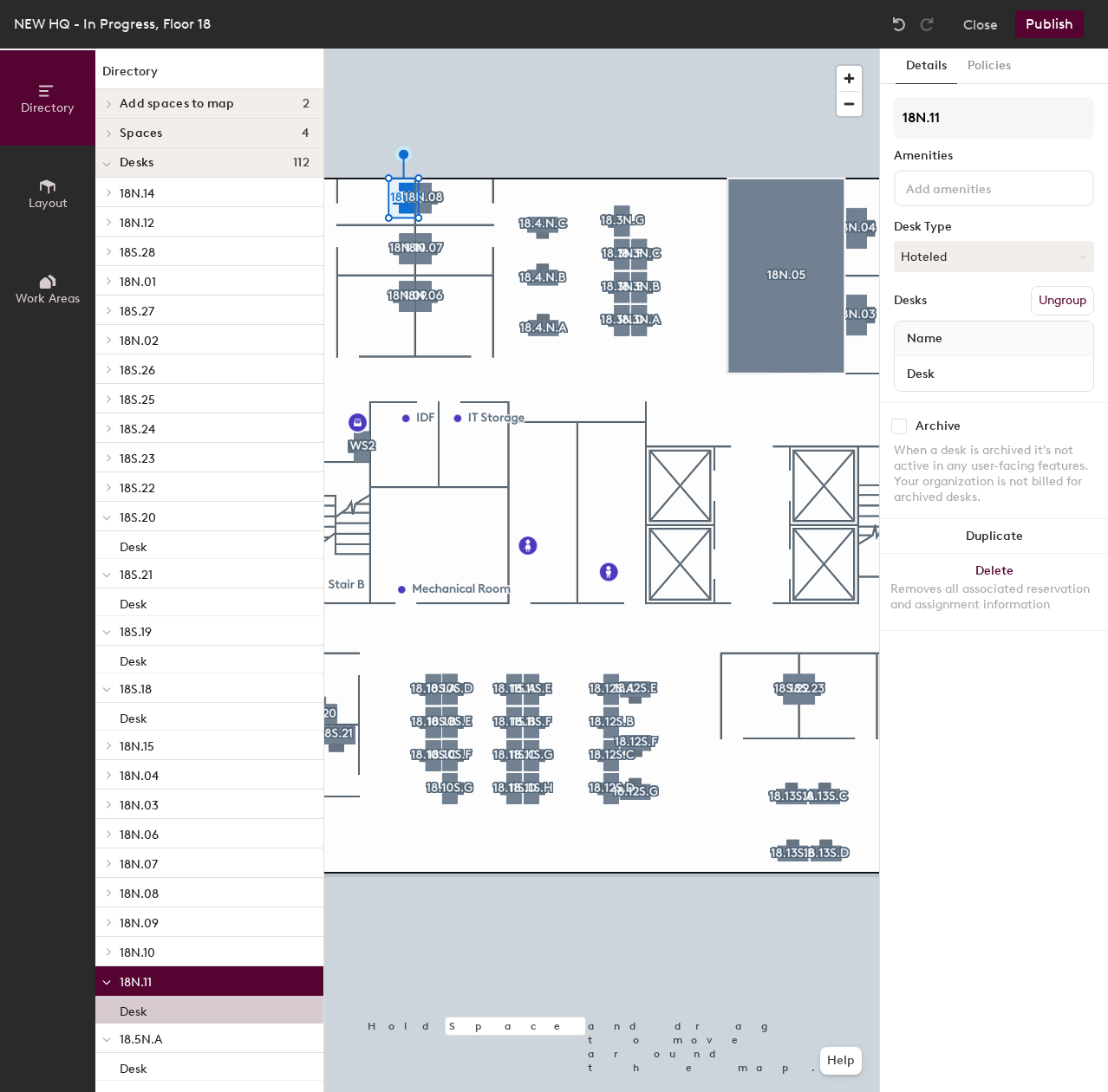
click at [954, 198] on div at bounding box center [993, 187] width 200 height 36
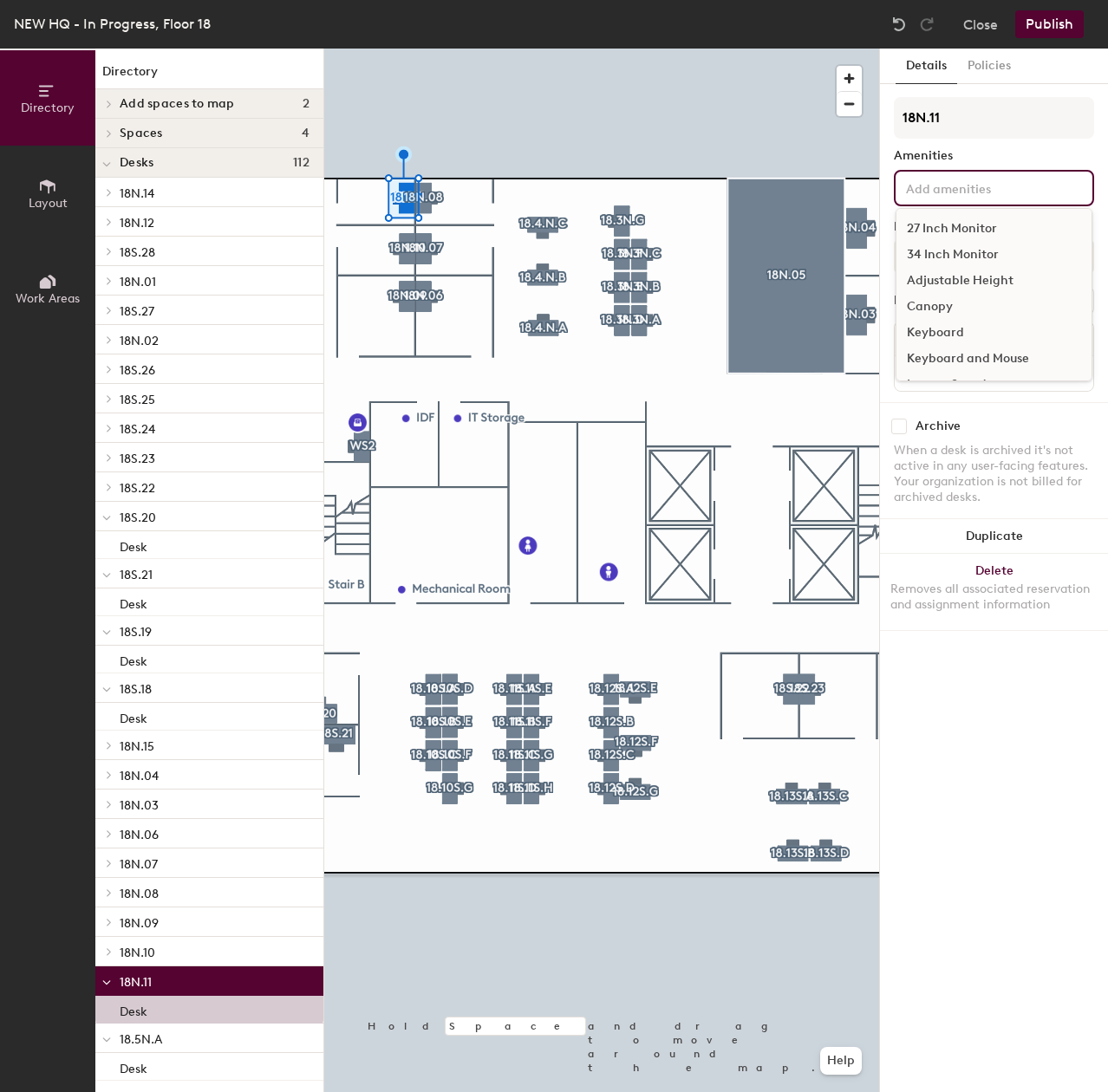
click at [993, 222] on div "27 Inch Monitor" at bounding box center [994, 228] width 195 height 26
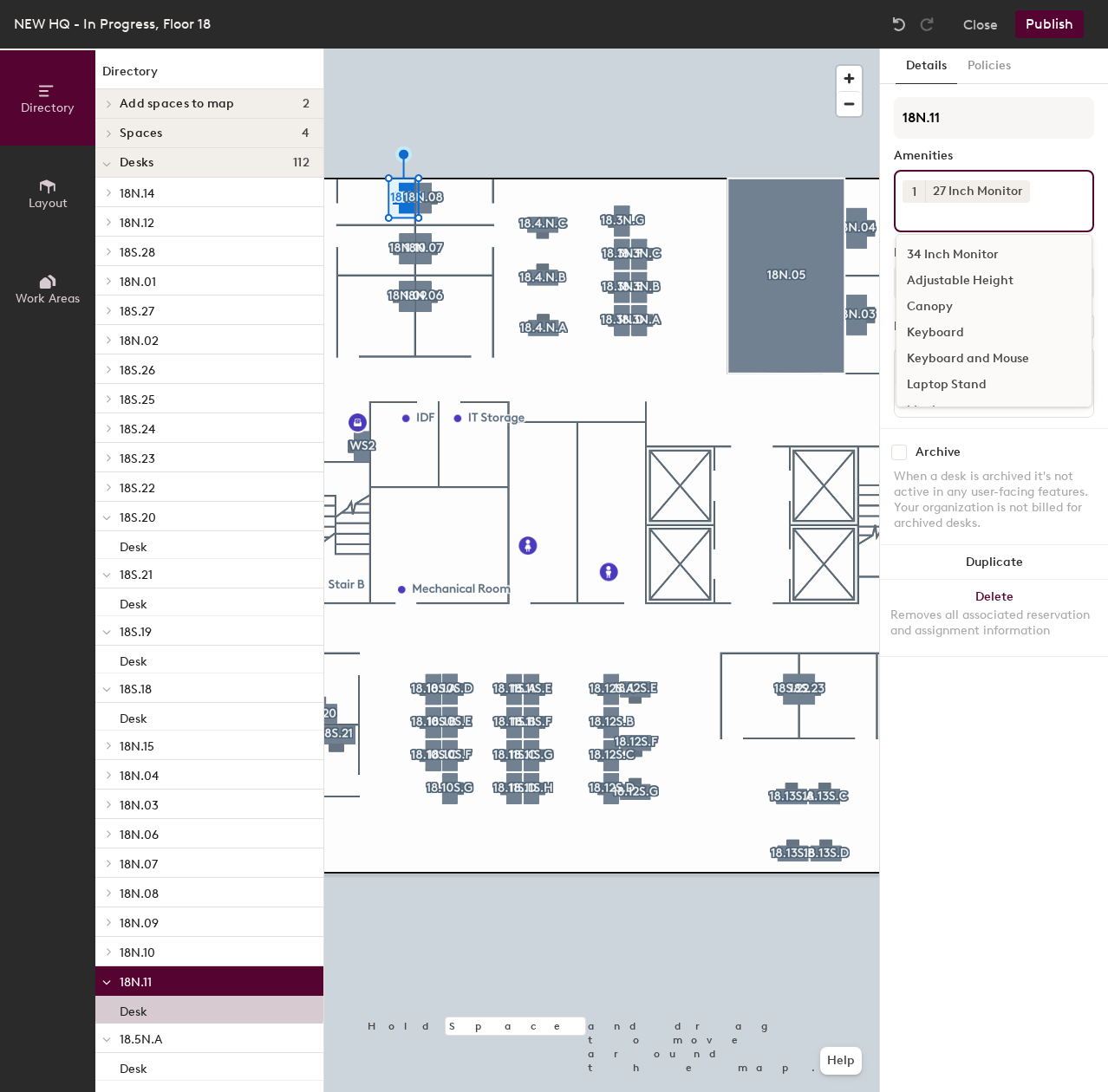
click at [916, 192] on button "1" at bounding box center [913, 191] width 22 height 22
click at [914, 218] on div "2" at bounding box center [913, 213] width 22 height 22
click at [1014, 218] on input at bounding box center [980, 212] width 156 height 20
click at [997, 271] on div "Adjustable Height" at bounding box center [994, 281] width 195 height 26
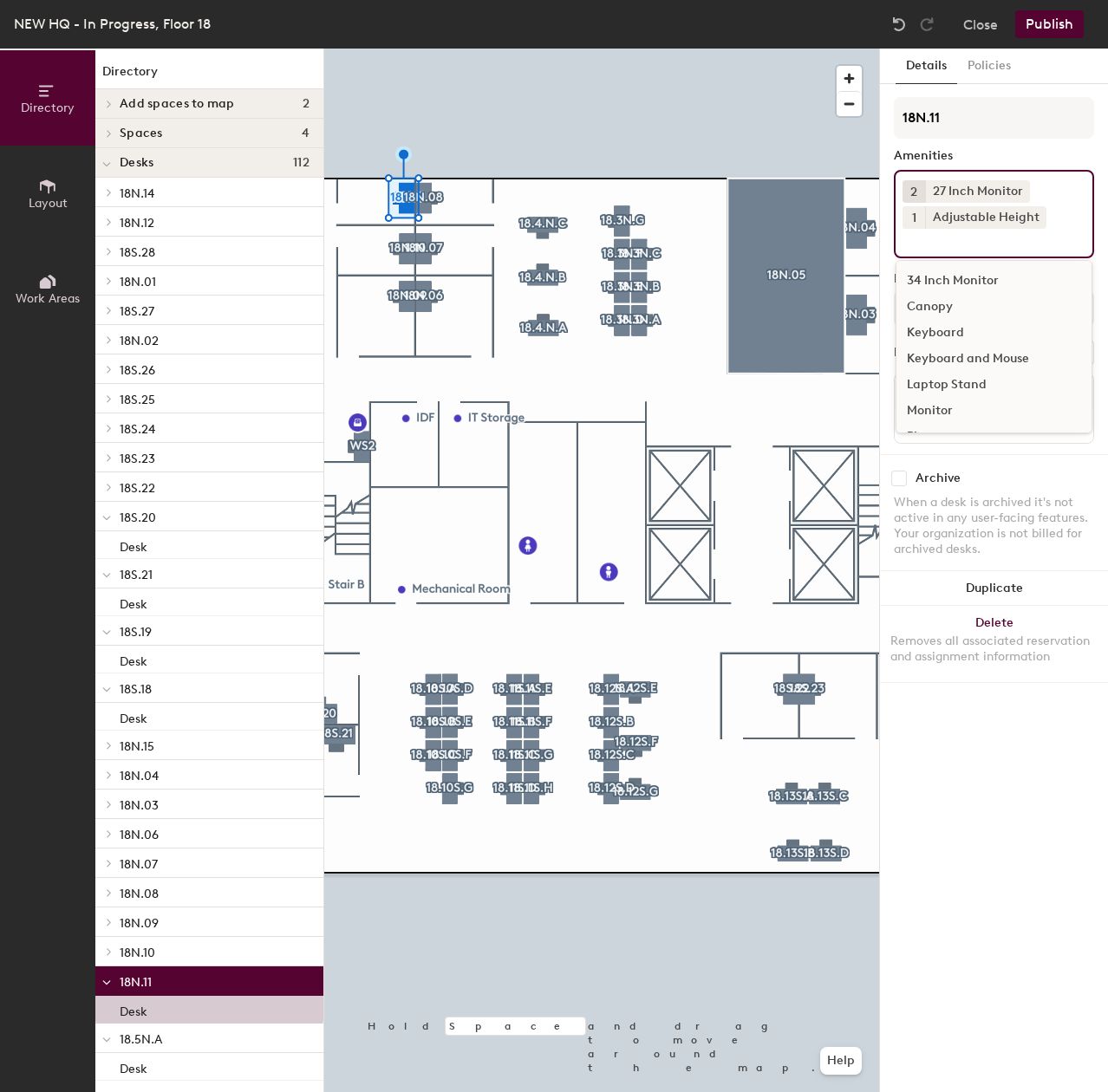
click at [983, 357] on div "Keyboard and Mouse" at bounding box center [994, 358] width 195 height 26
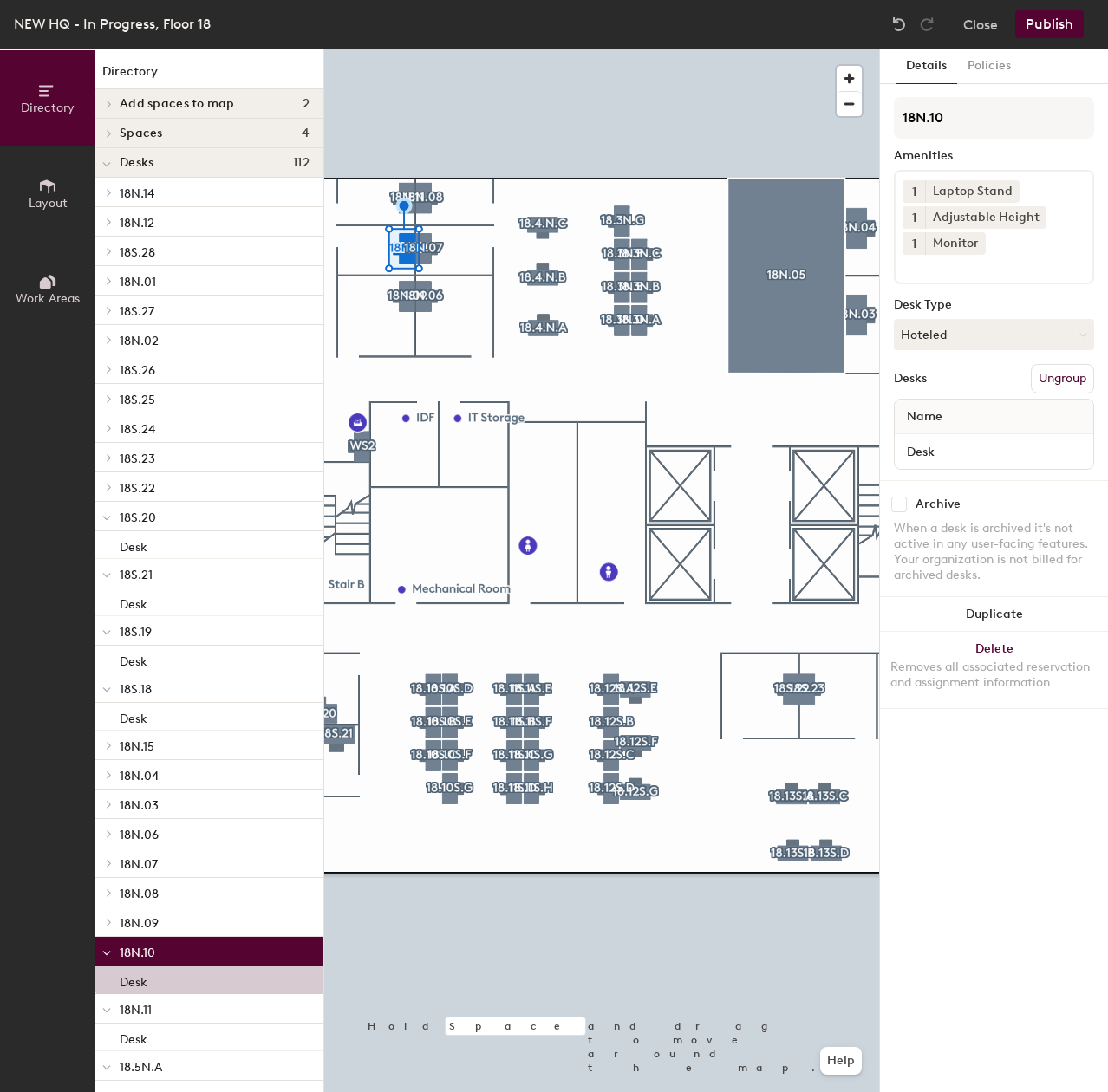
click at [920, 194] on button "1" at bounding box center [913, 191] width 22 height 22
click at [997, 193] on div at bounding box center [1007, 190] width 19 height 13
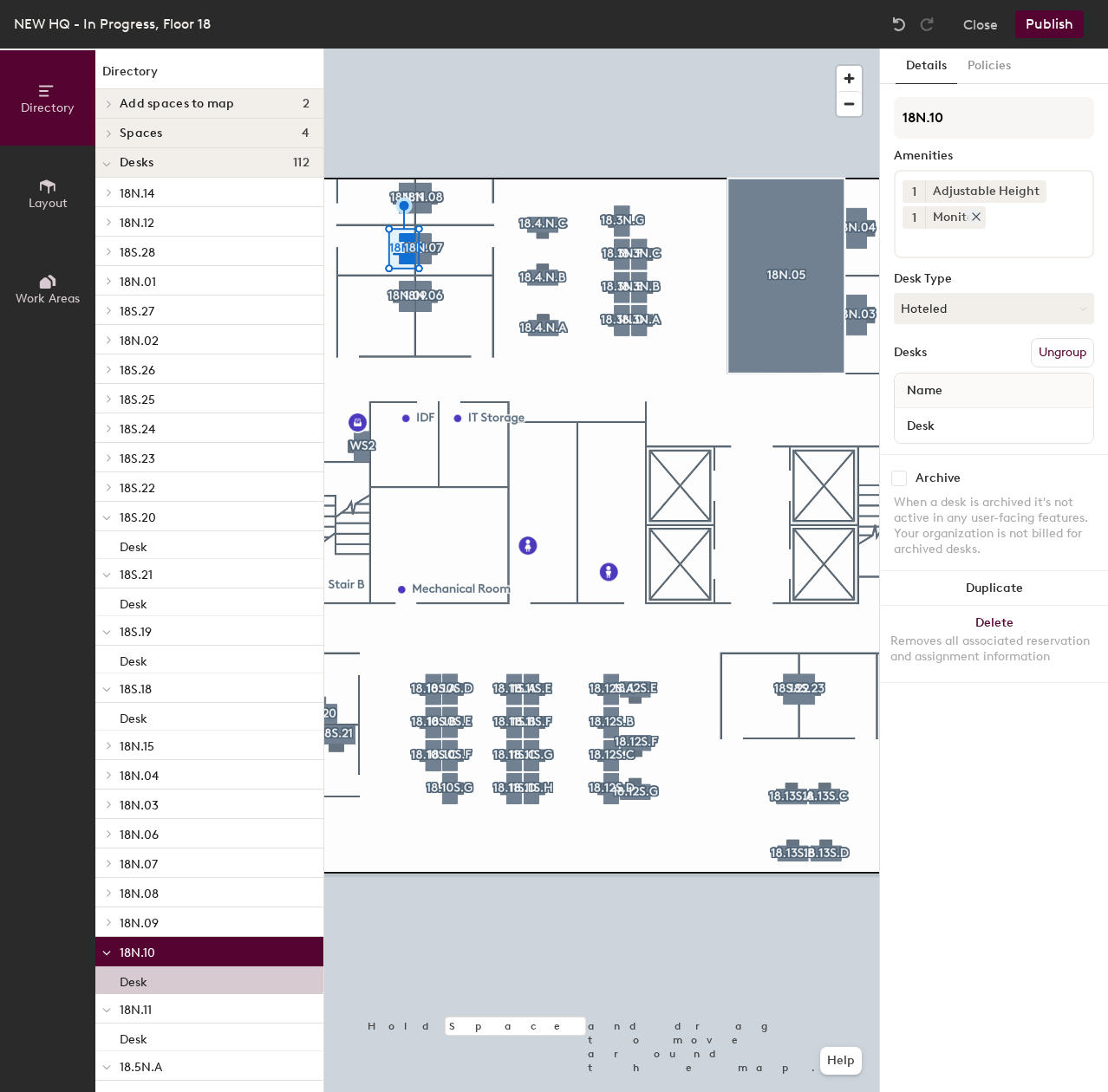
click at [975, 217] on icon at bounding box center [975, 216] width 12 height 12
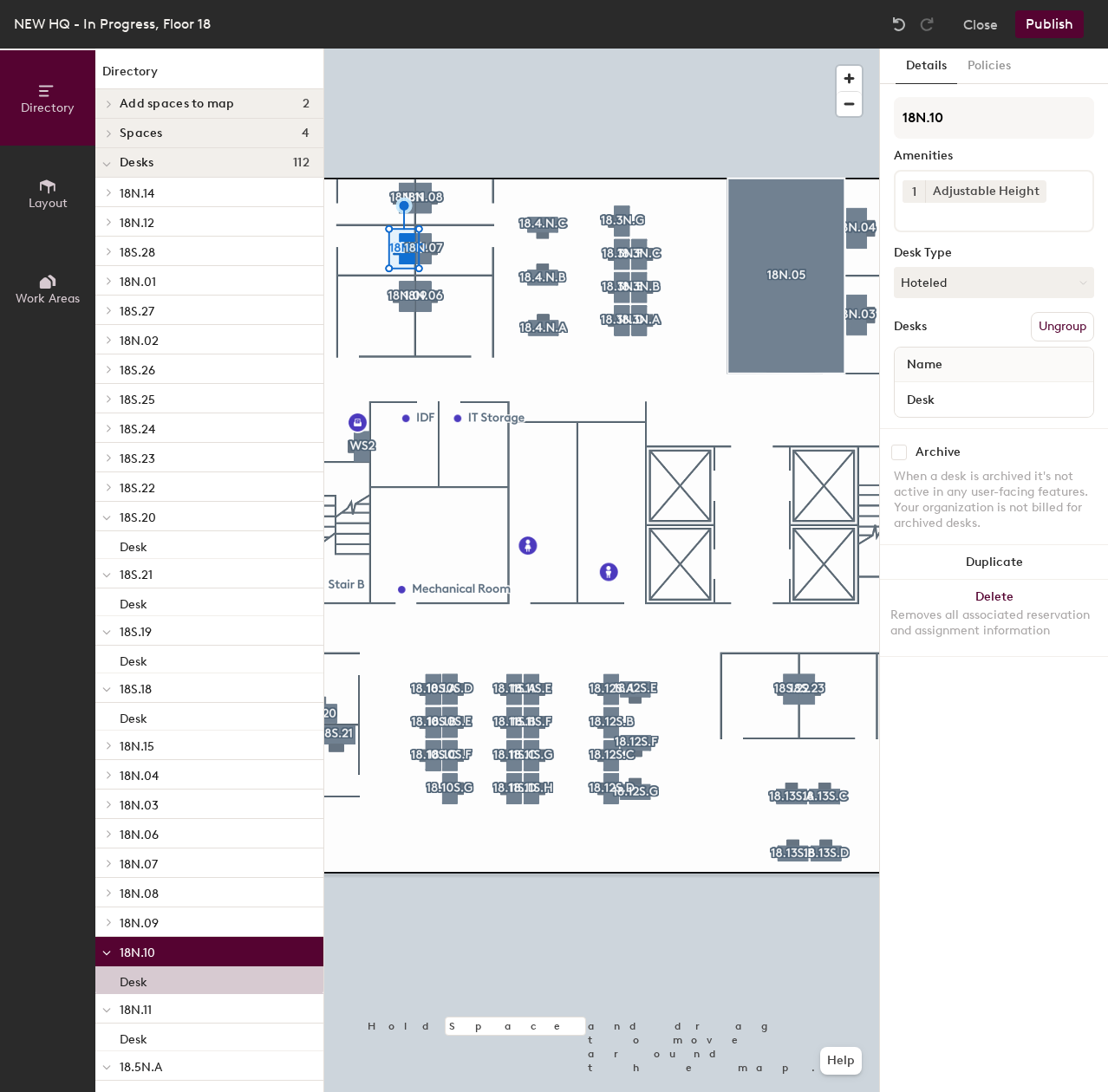
click at [975, 218] on input at bounding box center [980, 212] width 156 height 20
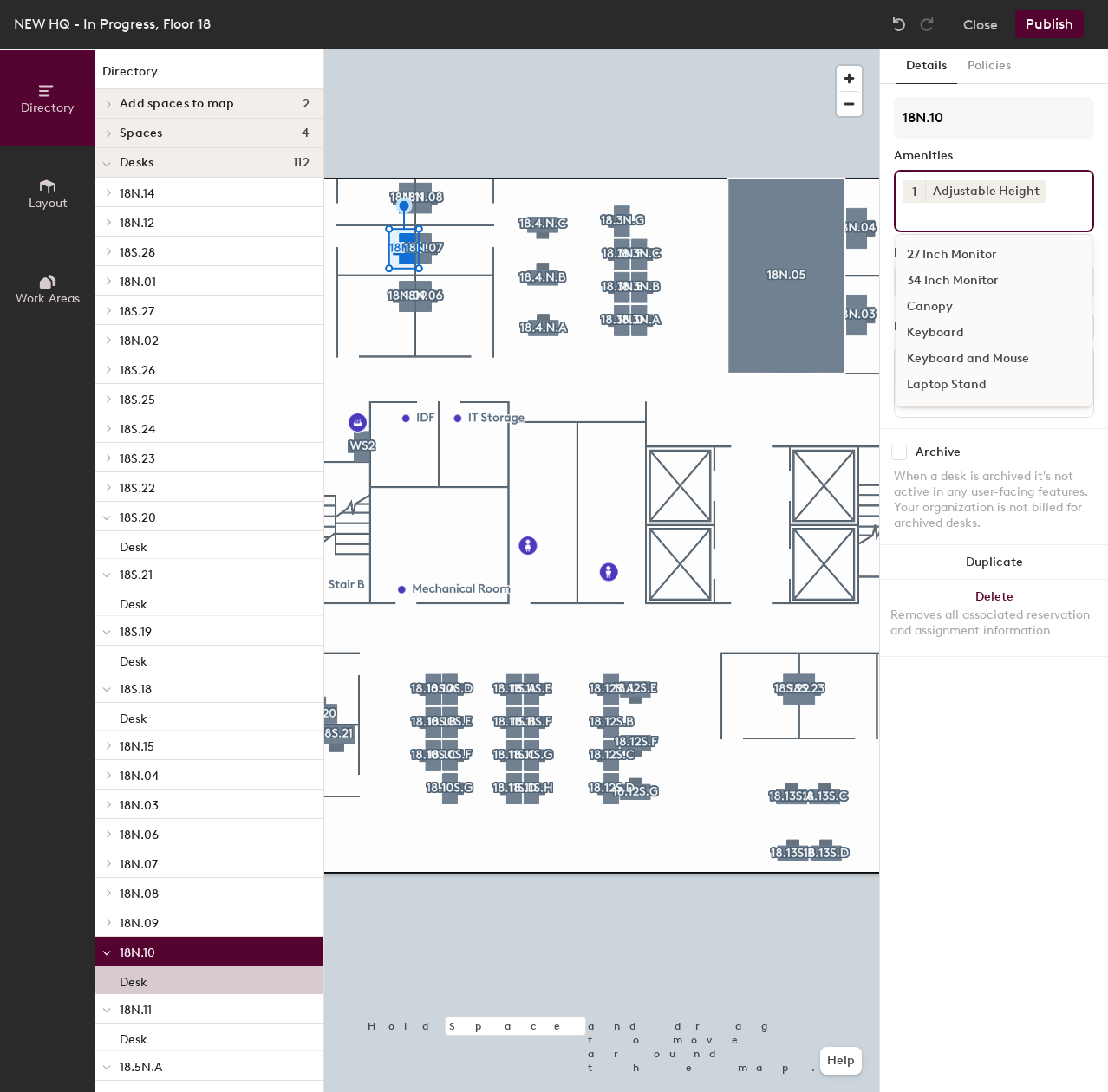
click at [962, 251] on div "27 Inch Monitor" at bounding box center [994, 254] width 195 height 26
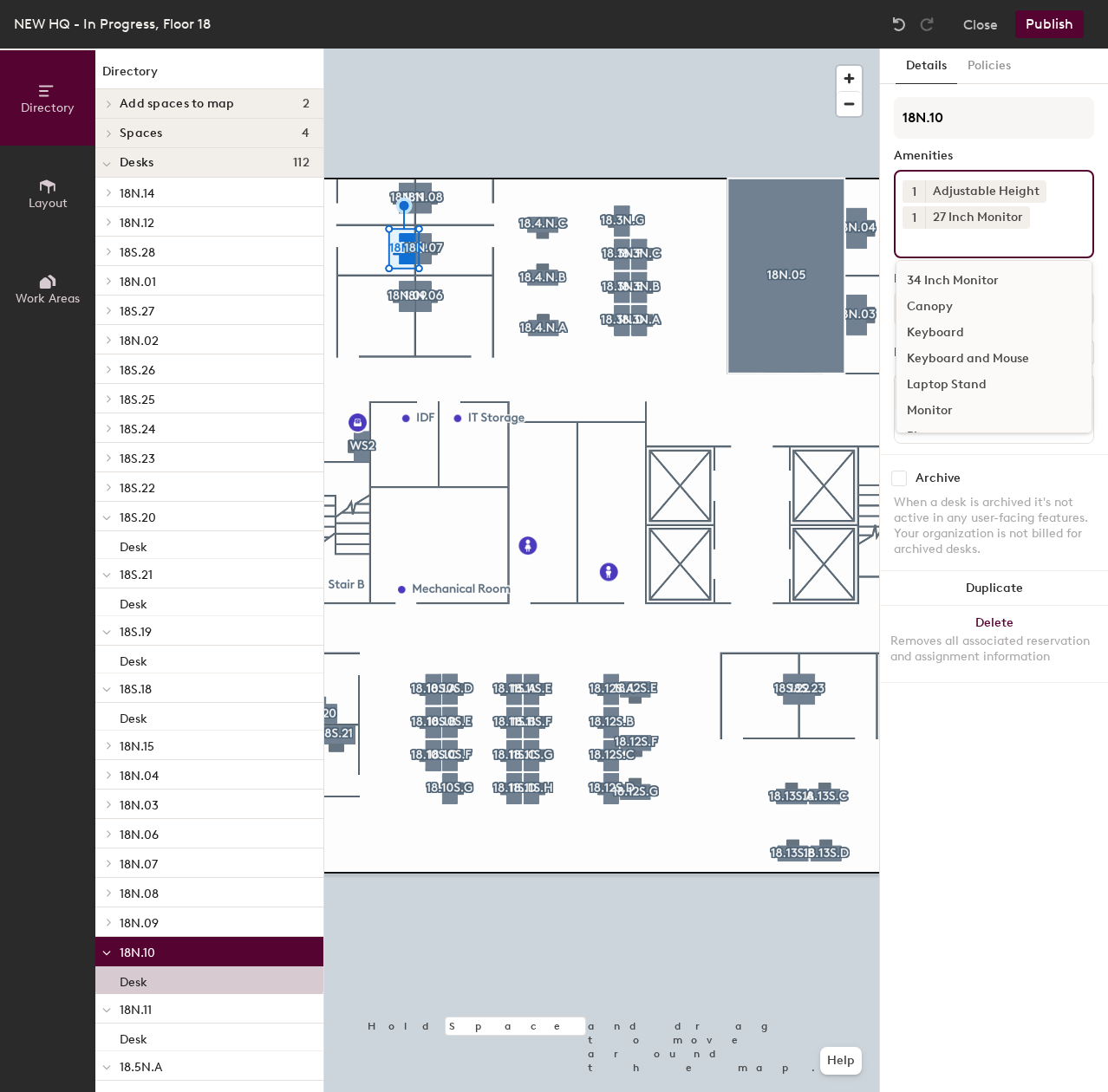
click at [914, 223] on span "1" at bounding box center [914, 217] width 4 height 19
click at [920, 246] on div "2" at bounding box center [913, 240] width 22 height 22
click at [952, 349] on div "Keyboard and Mouse" at bounding box center [994, 358] width 195 height 26
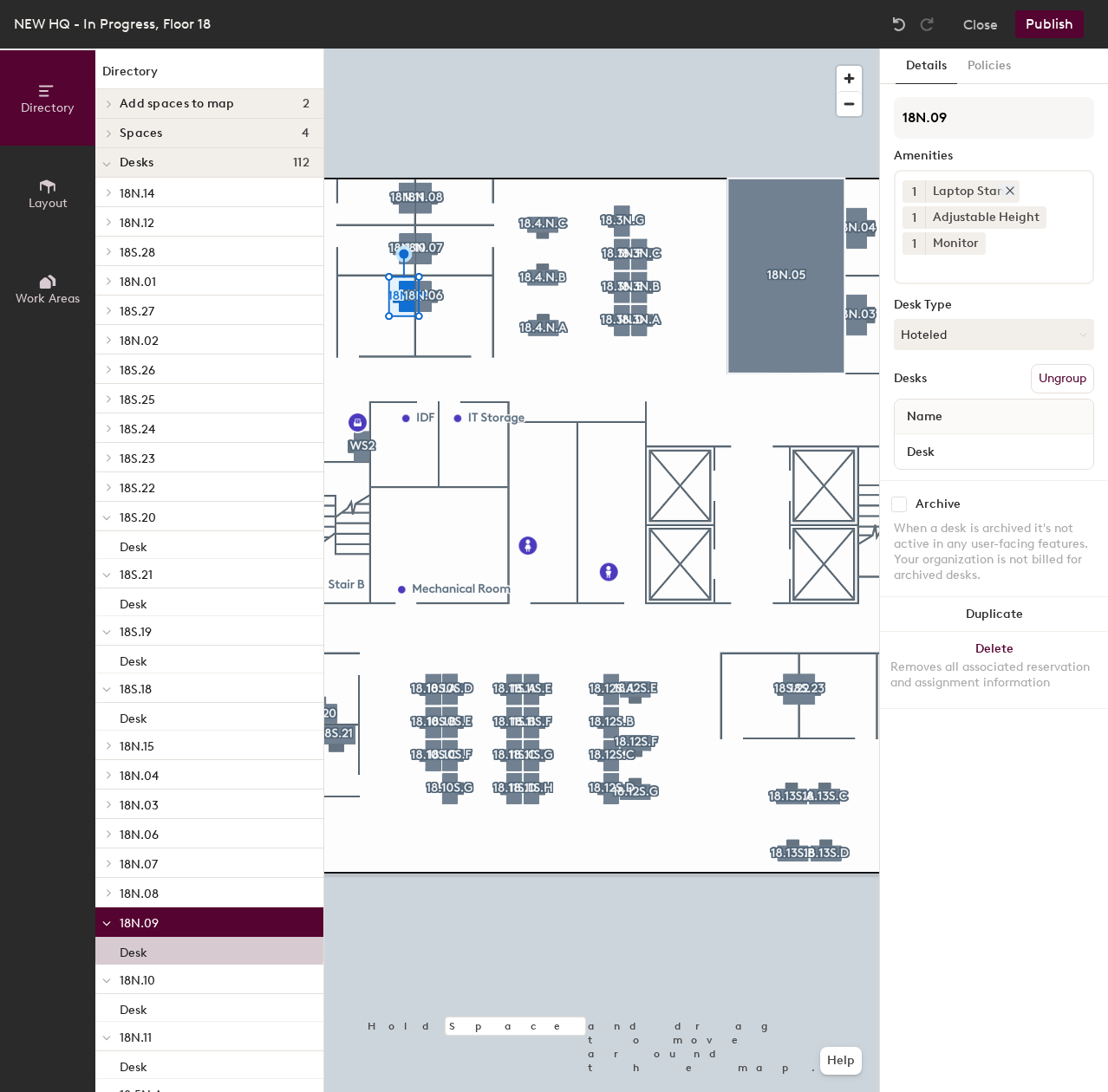
click at [1000, 196] on div at bounding box center [1007, 190] width 19 height 13
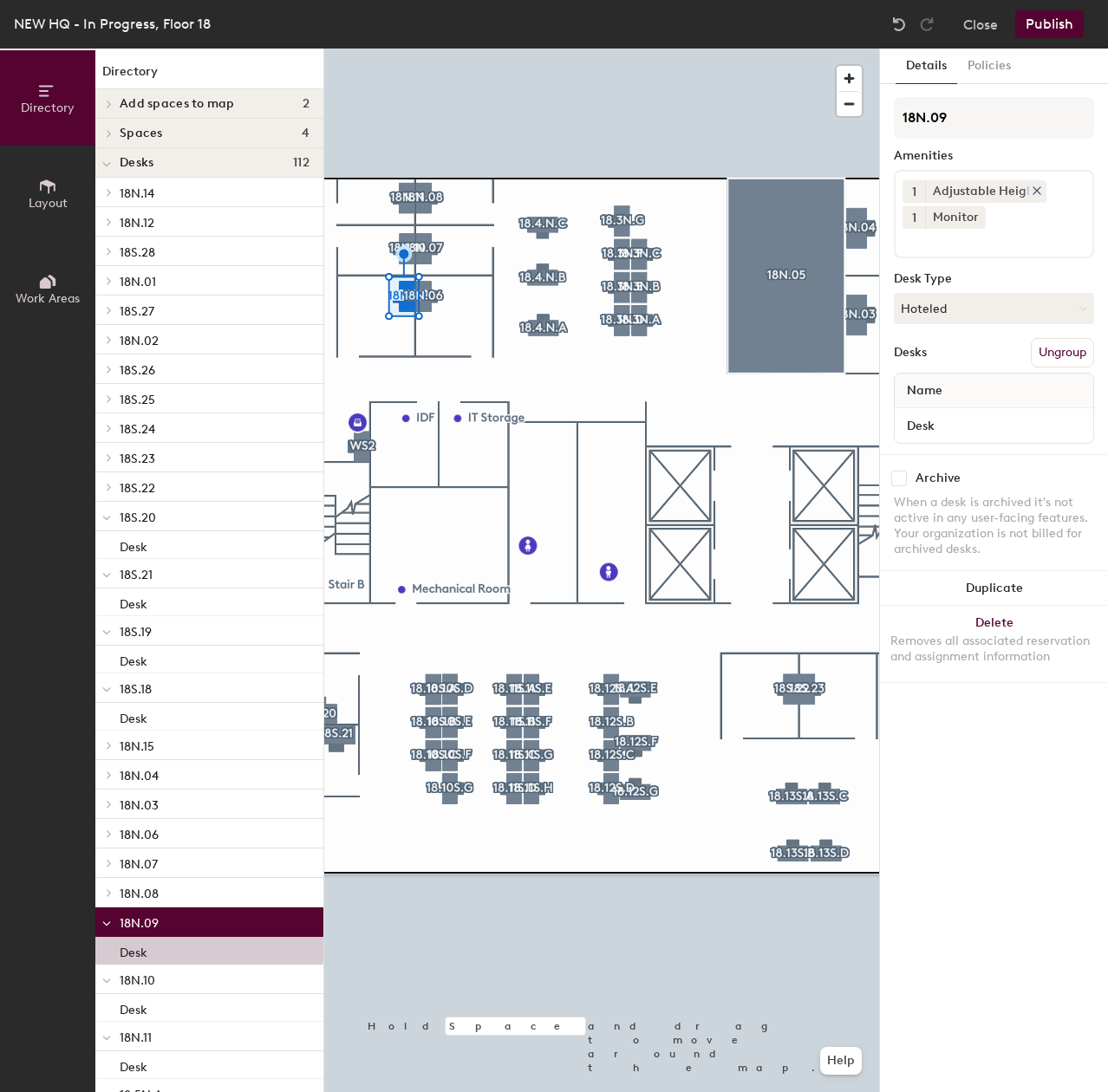
click at [1026, 195] on div at bounding box center [1033, 190] width 19 height 13
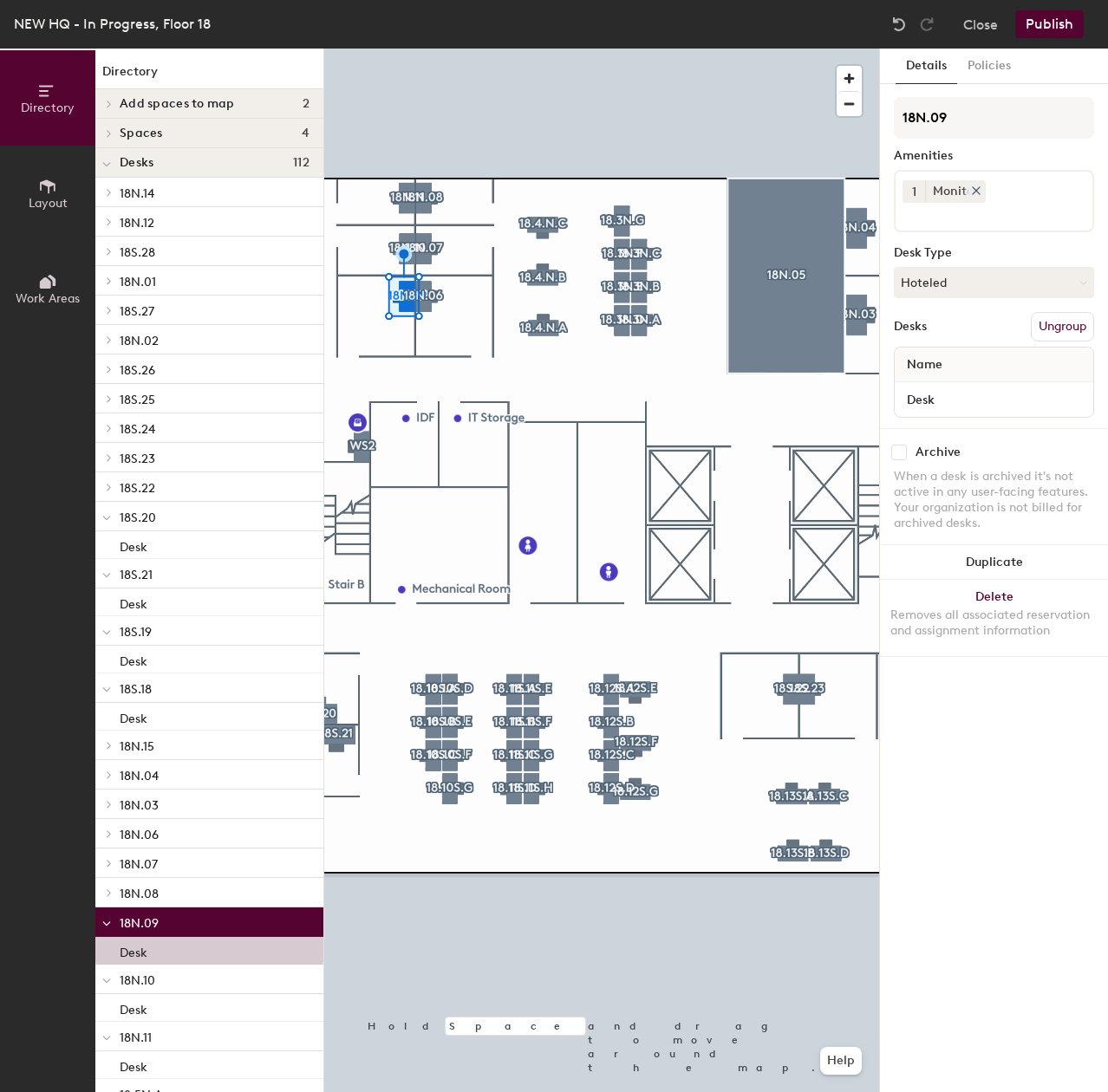
click at [976, 196] on icon at bounding box center [975, 190] width 12 height 12
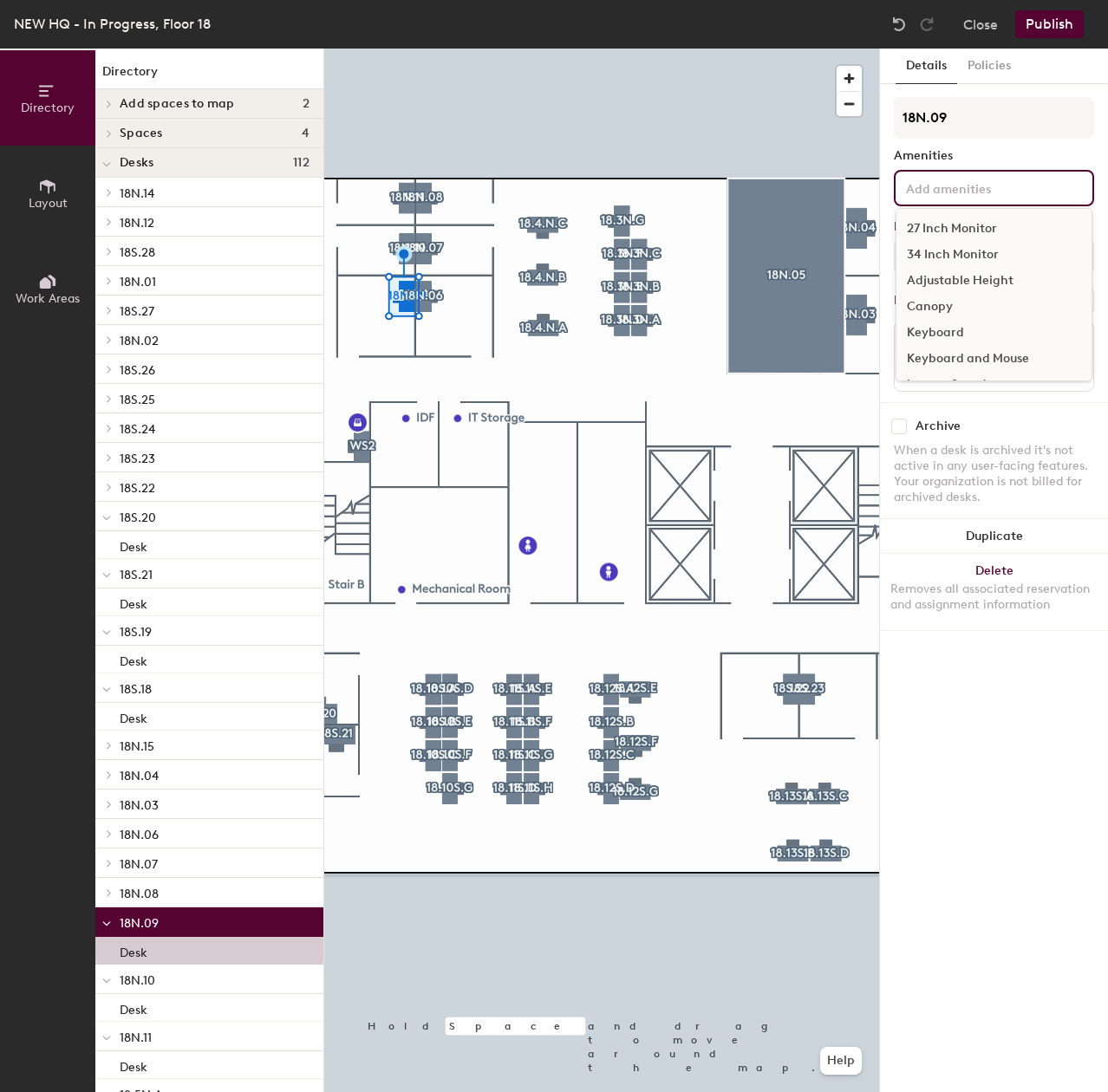
click at [968, 197] on input at bounding box center [980, 186] width 156 height 20
click at [961, 227] on div "27 Inch Monitor" at bounding box center [994, 228] width 195 height 26
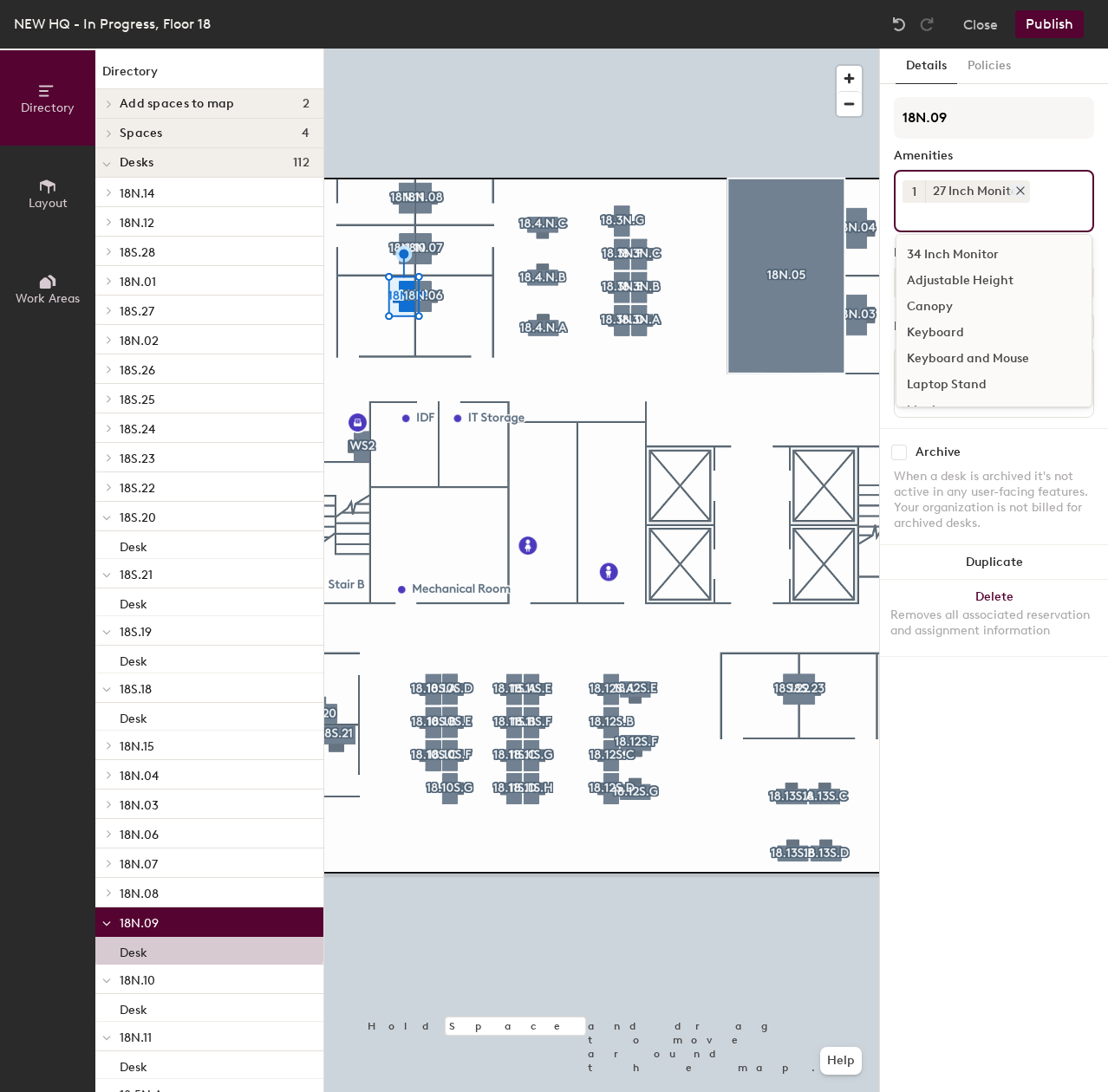
click at [1023, 193] on icon at bounding box center [1020, 190] width 12 height 12
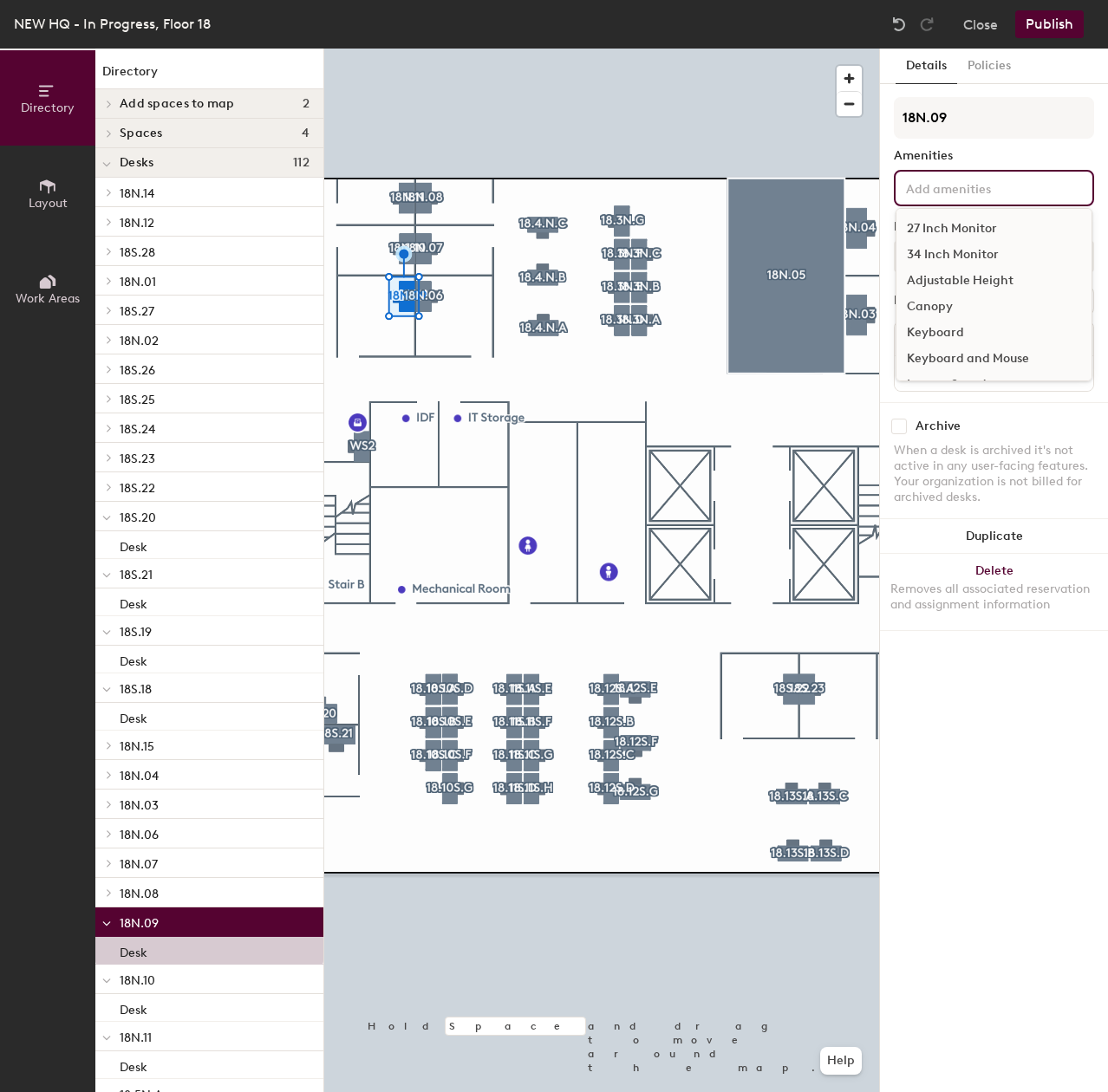
click at [1007, 196] on input at bounding box center [980, 186] width 156 height 20
click at [974, 245] on div "34 Inch Monitor" at bounding box center [994, 254] width 195 height 26
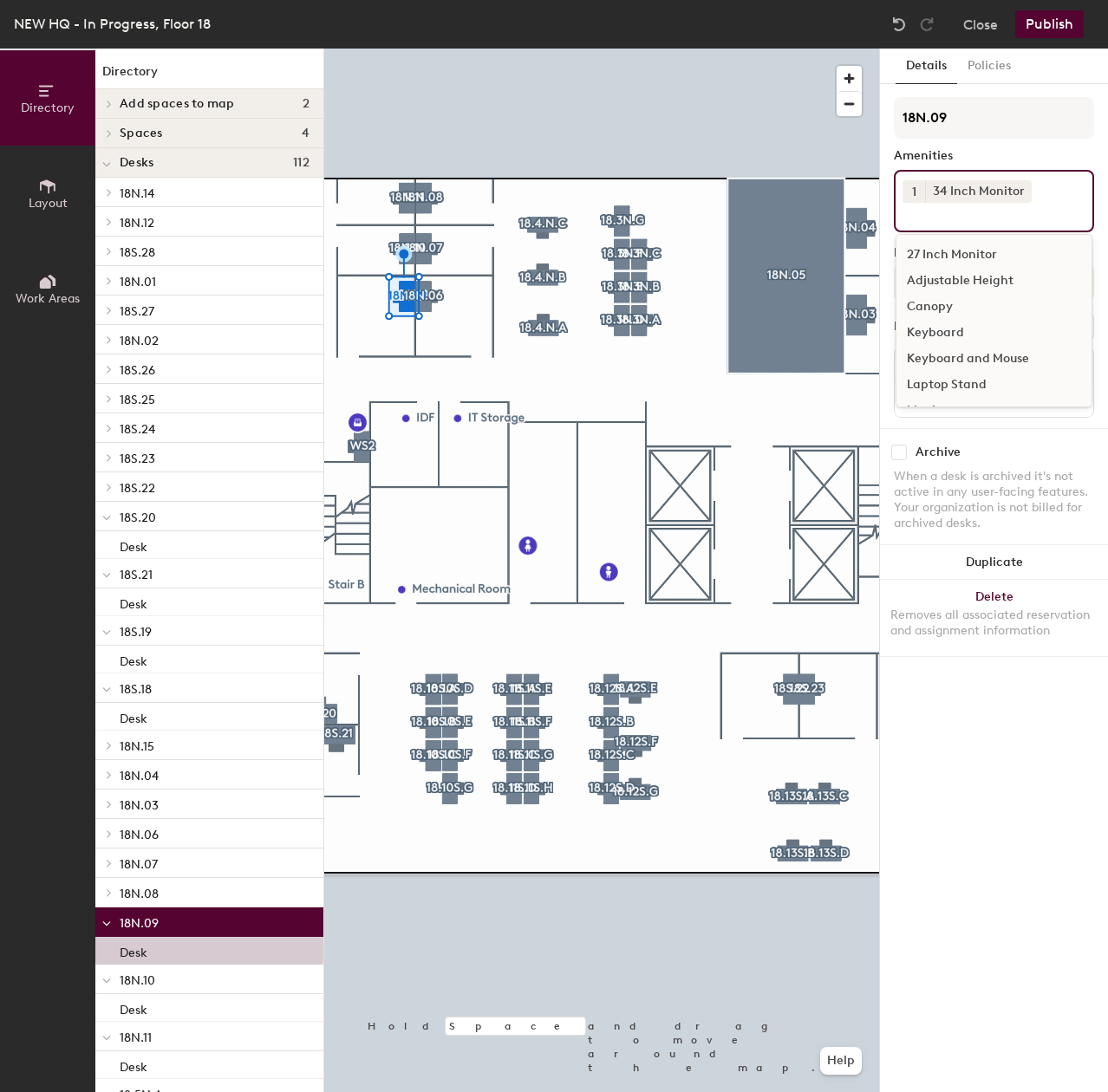
click at [974, 279] on div "Adjustable Height" at bounding box center [994, 281] width 195 height 26
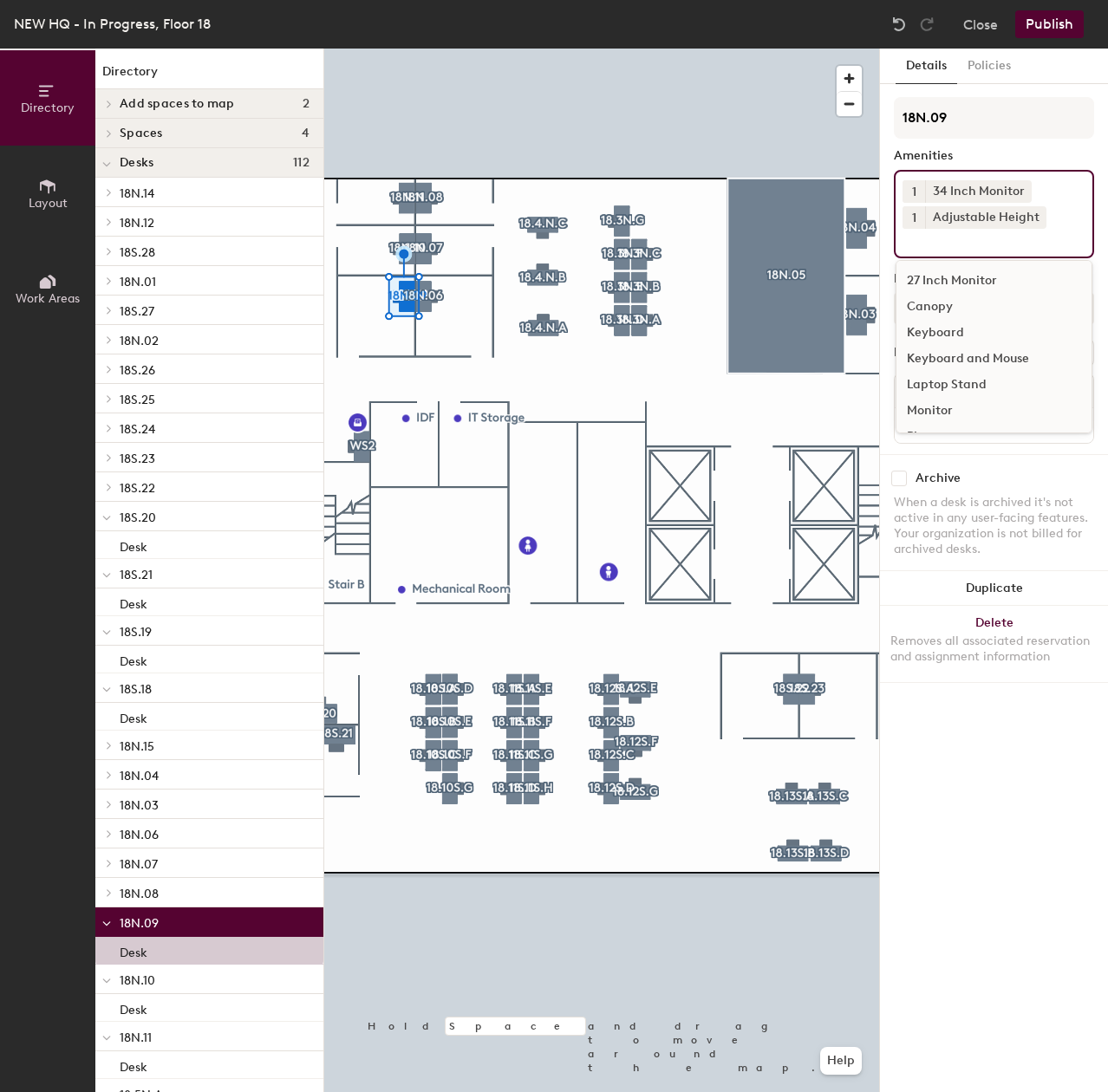
click at [968, 356] on div "Keyboard and Mouse" at bounding box center [994, 358] width 195 height 26
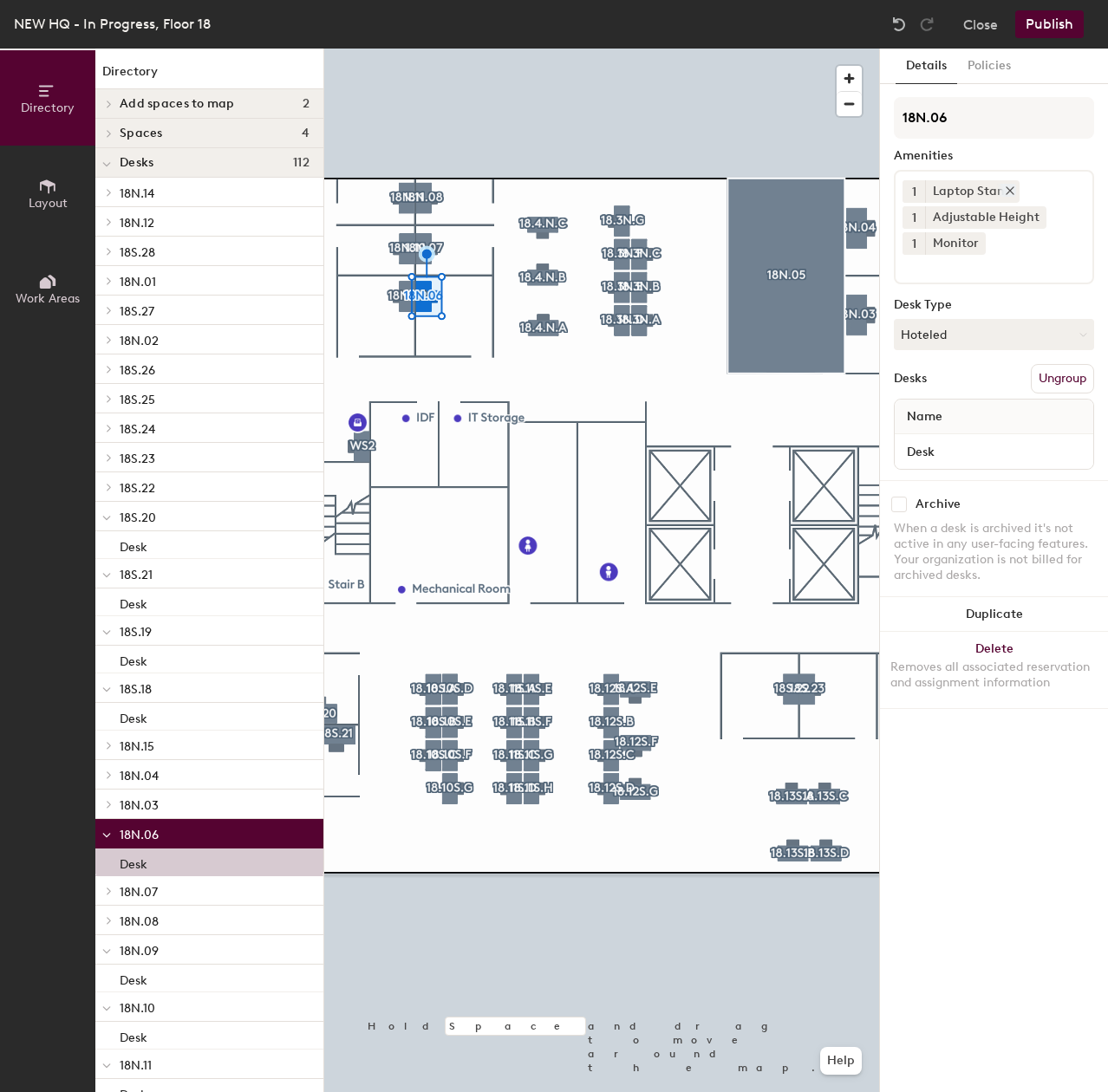
click at [957, 193] on div "Laptop Stand" at bounding box center [972, 191] width 95 height 22
click at [1007, 190] on icon at bounding box center [1010, 190] width 7 height 7
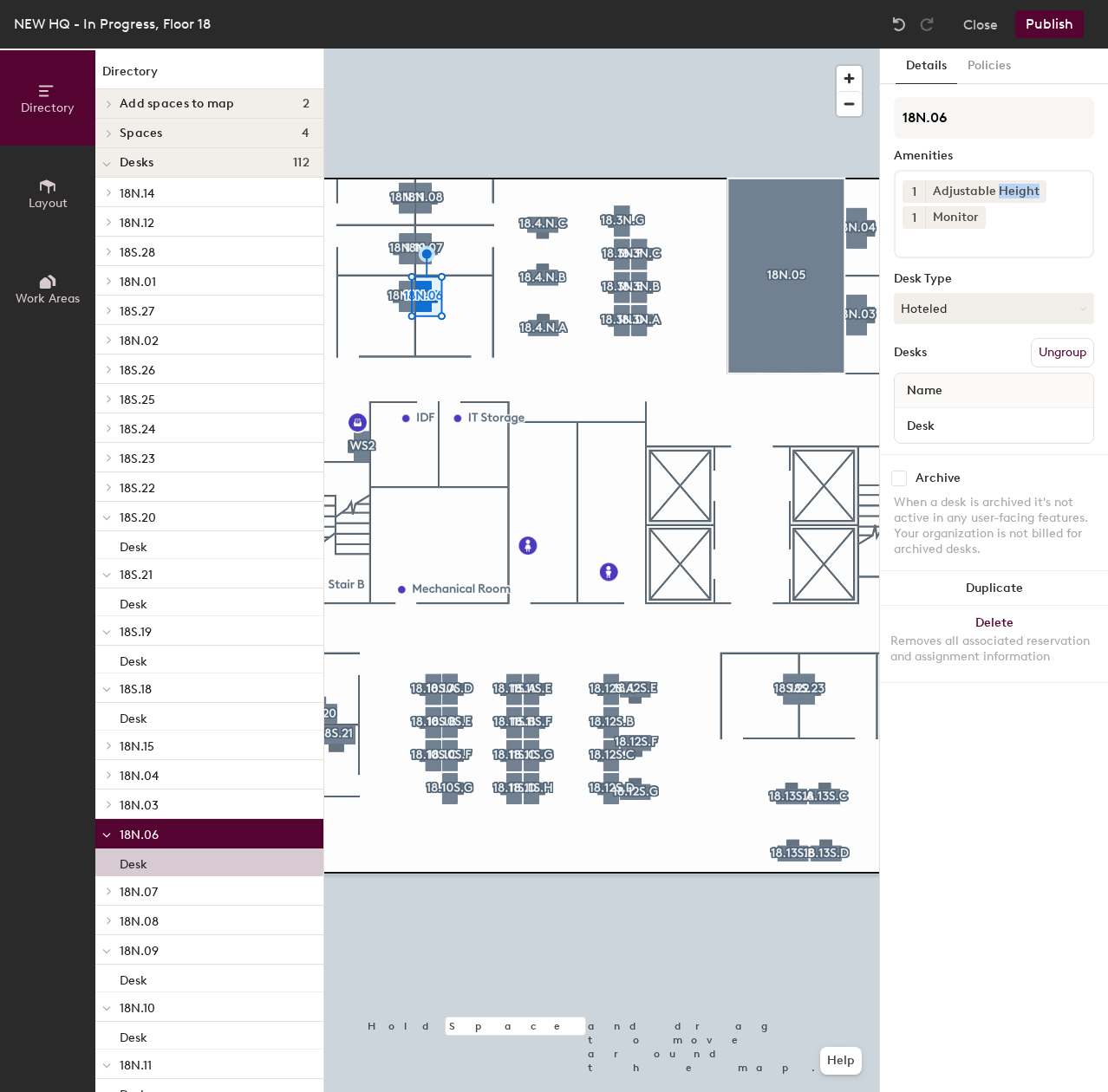
click at [1007, 190] on div "Adjustable Height" at bounding box center [985, 191] width 122 height 22
click at [1026, 190] on div at bounding box center [1033, 190] width 19 height 13
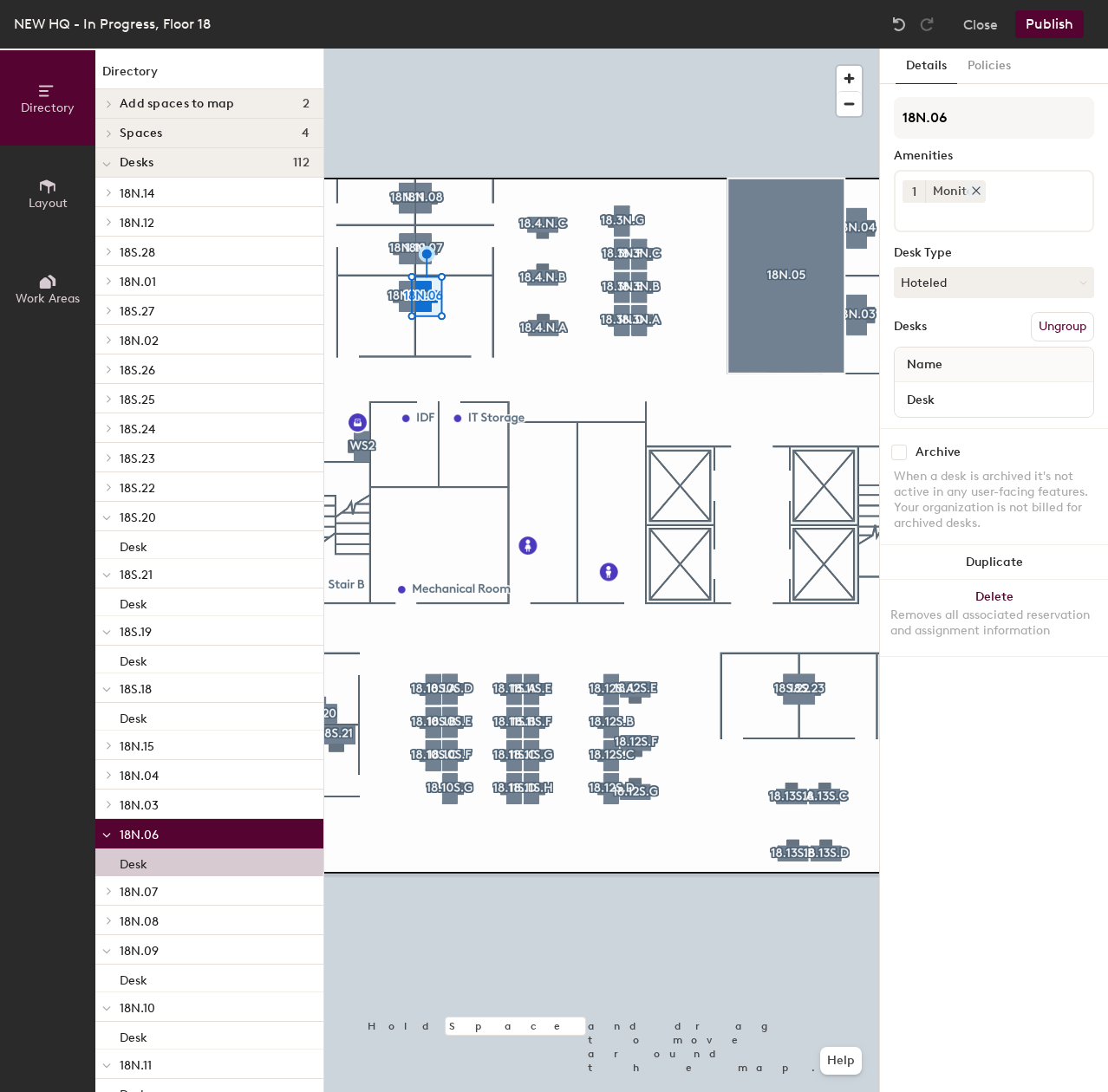
click at [975, 192] on icon at bounding box center [975, 190] width 12 height 12
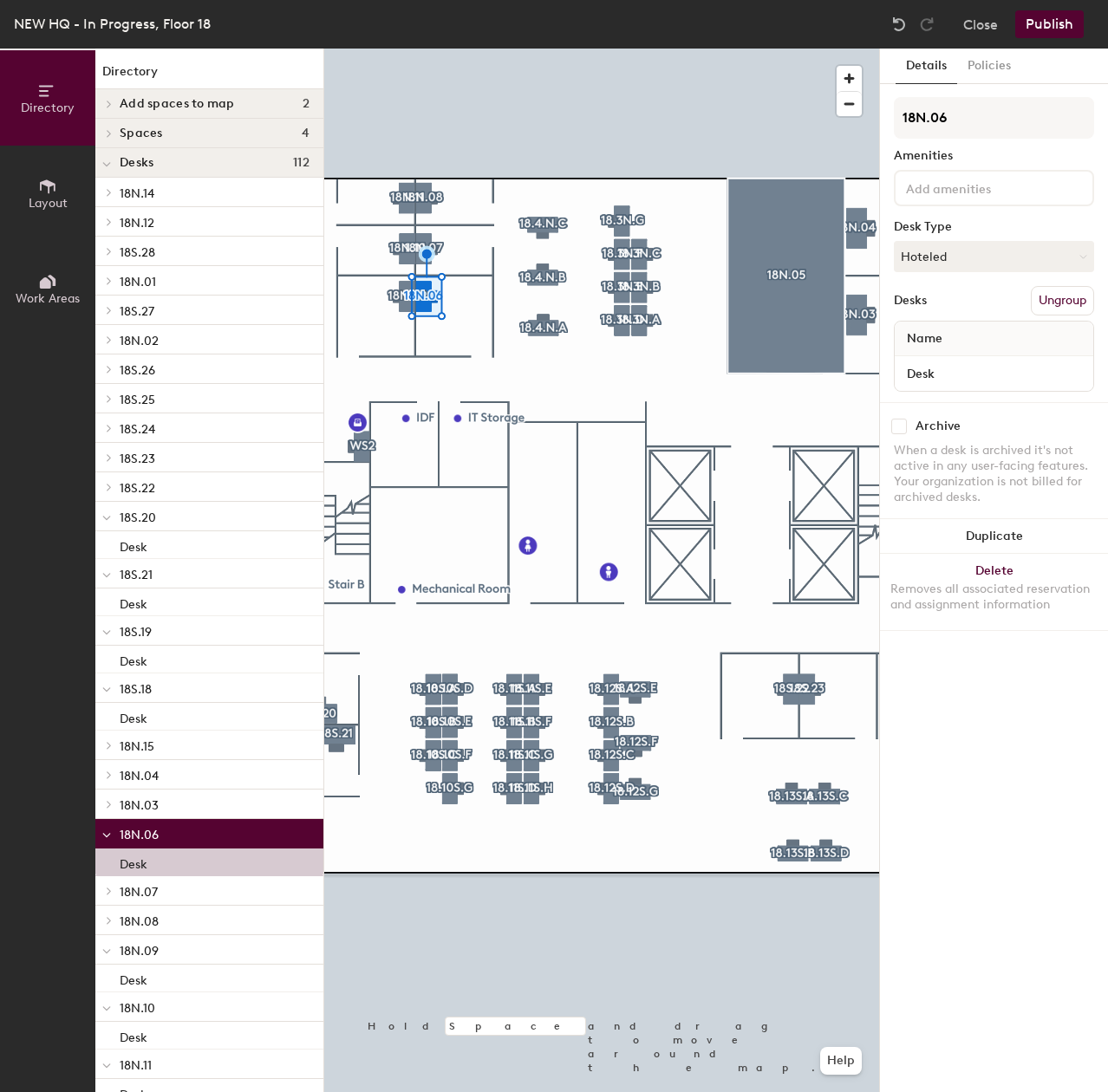
click at [974, 194] on input at bounding box center [980, 186] width 156 height 20
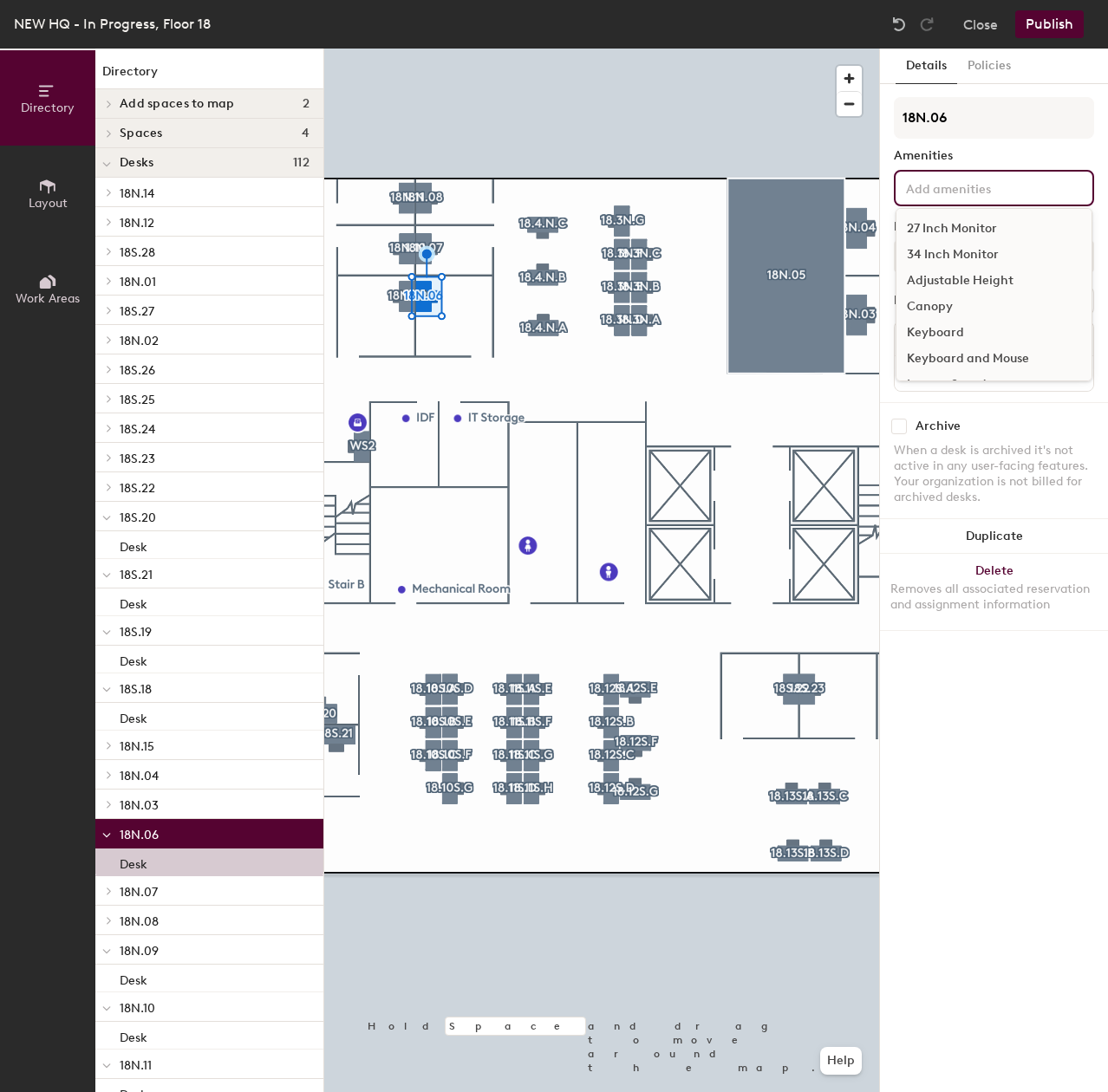
click at [952, 246] on div "34 Inch Monitor" at bounding box center [994, 254] width 195 height 26
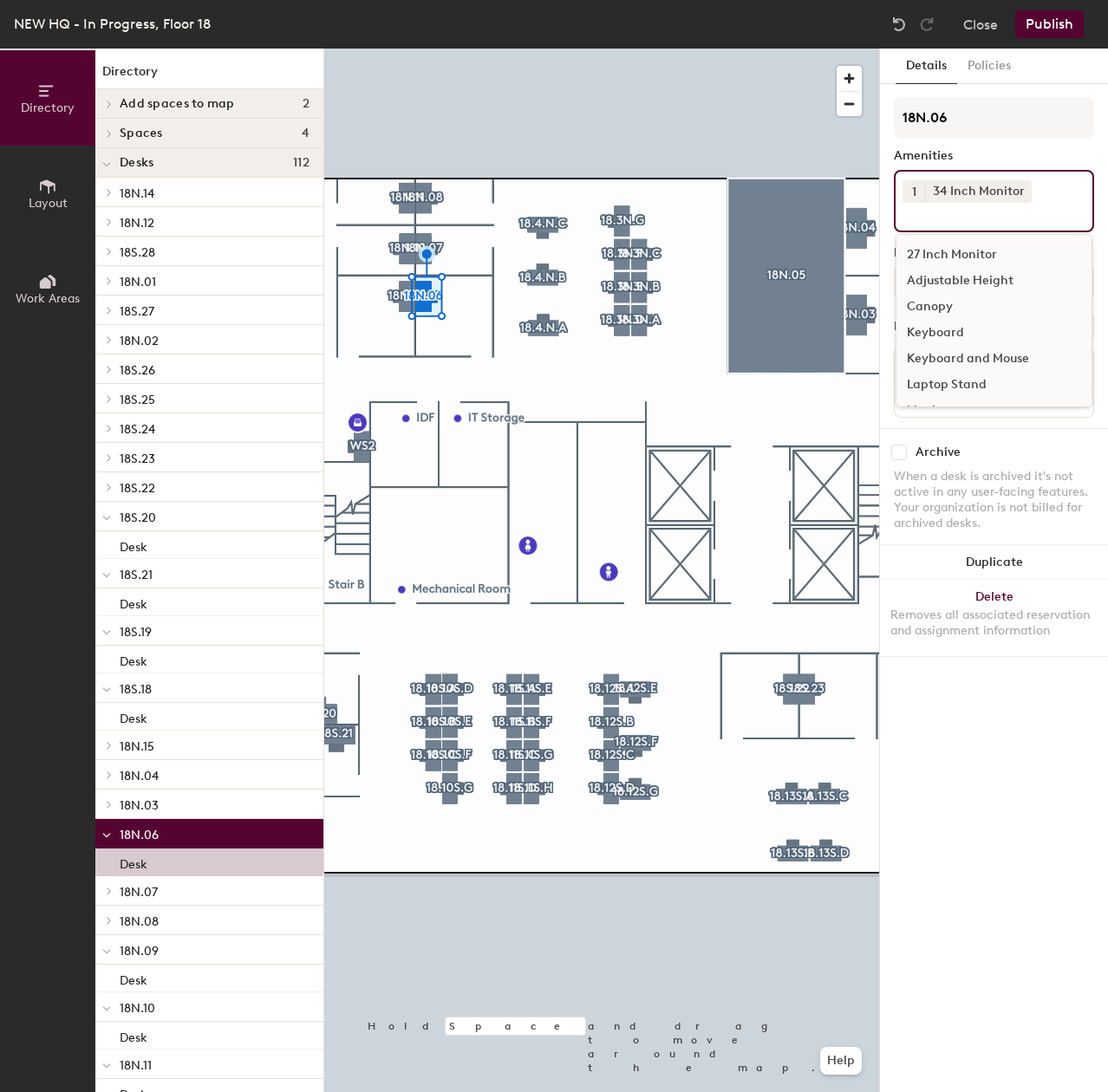
click at [956, 278] on div "Adjustable Height" at bounding box center [994, 281] width 195 height 26
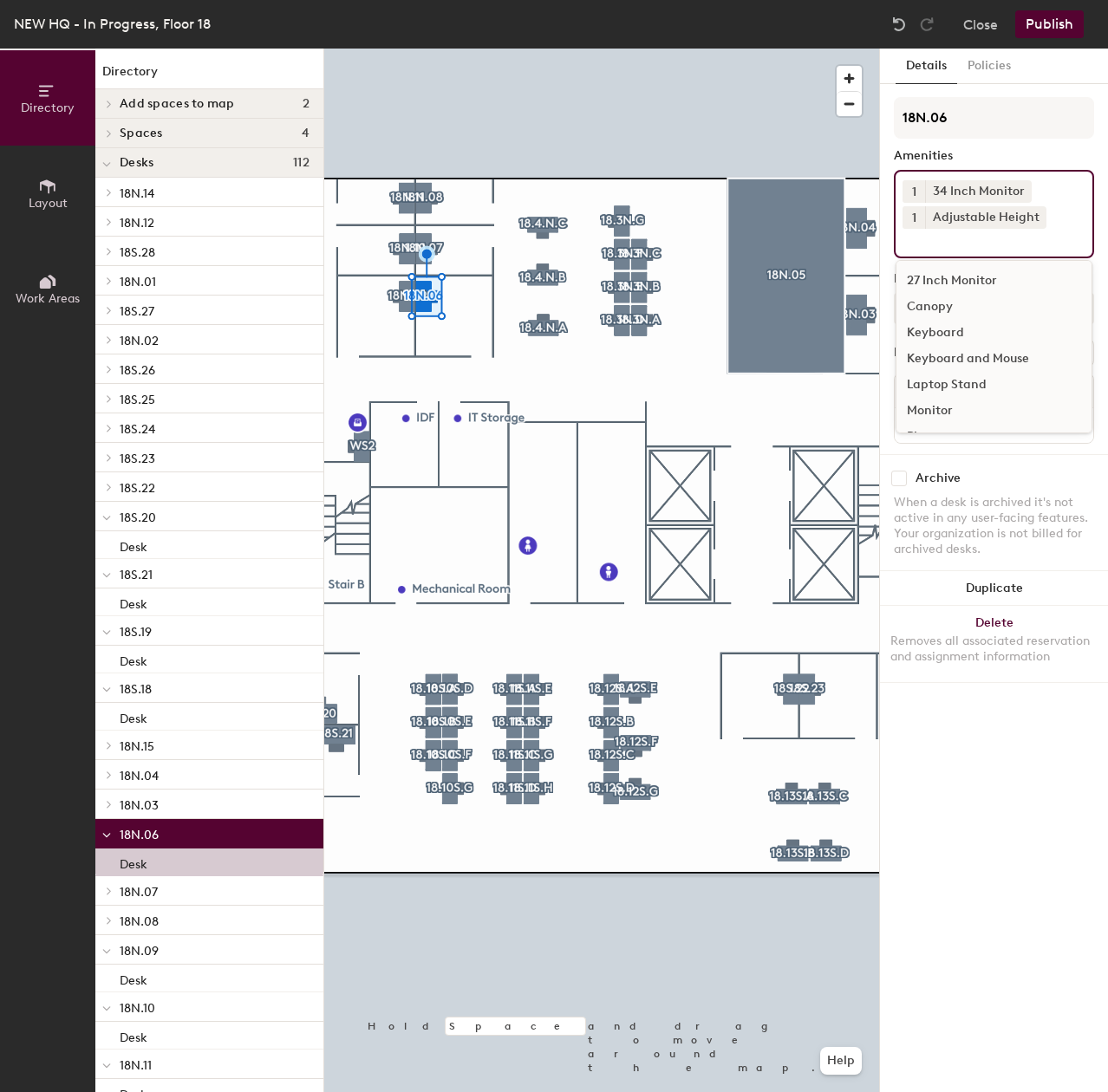
click at [955, 348] on div "Keyboard and Mouse" at bounding box center [994, 358] width 195 height 26
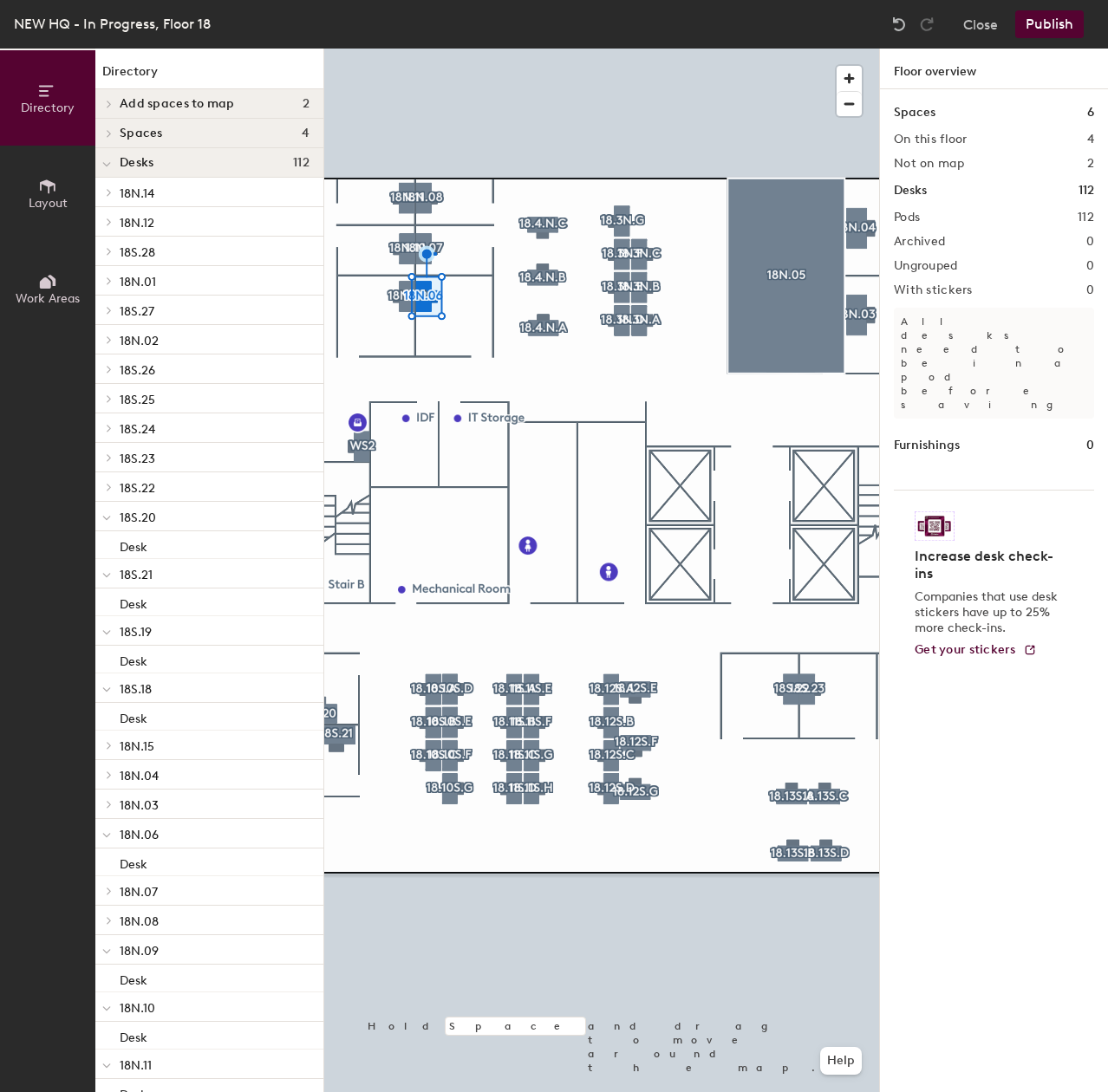
click at [434, 49] on div at bounding box center [601, 49] width 554 height 0
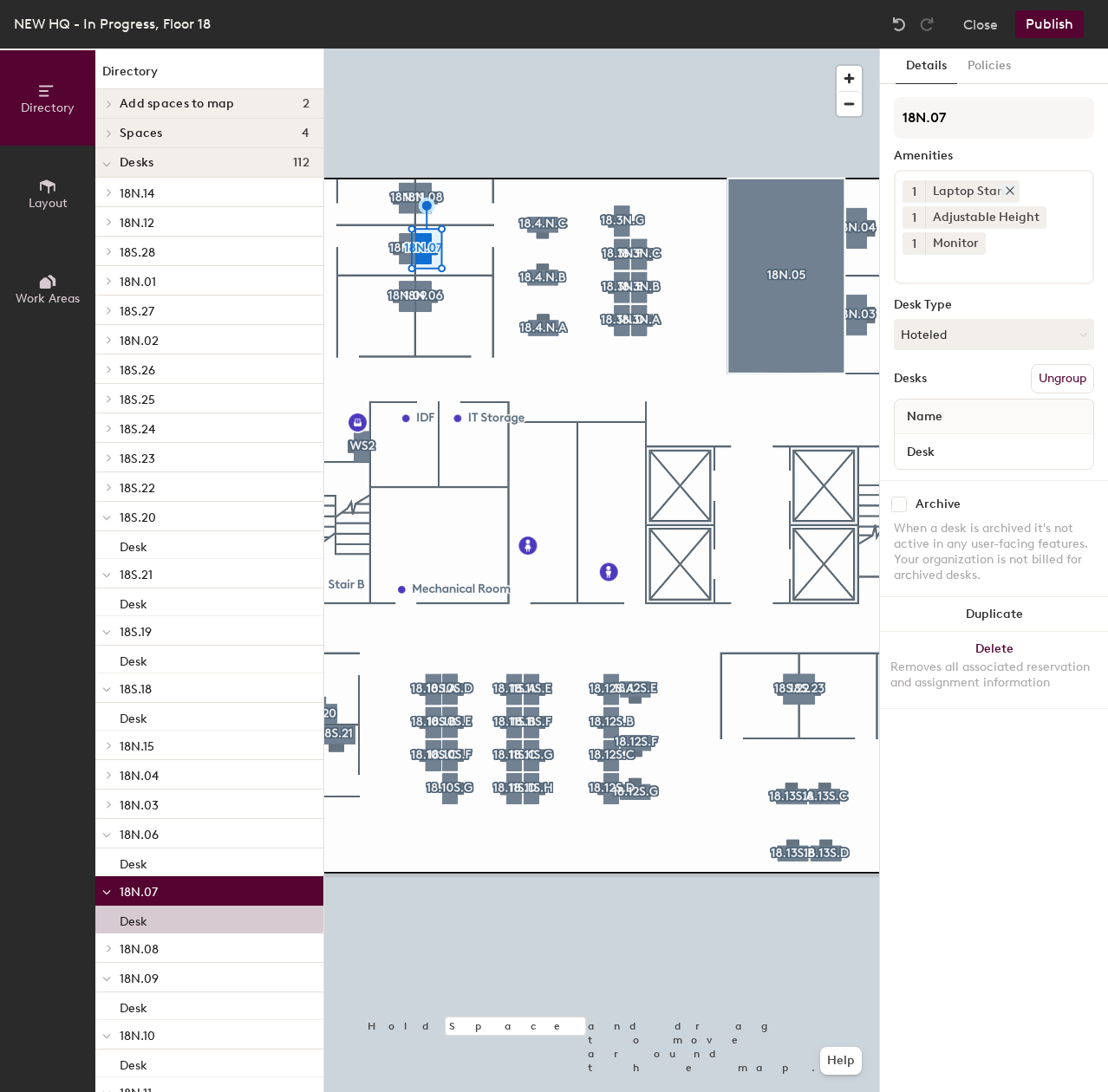
click at [1010, 190] on icon at bounding box center [1010, 190] width 12 height 12
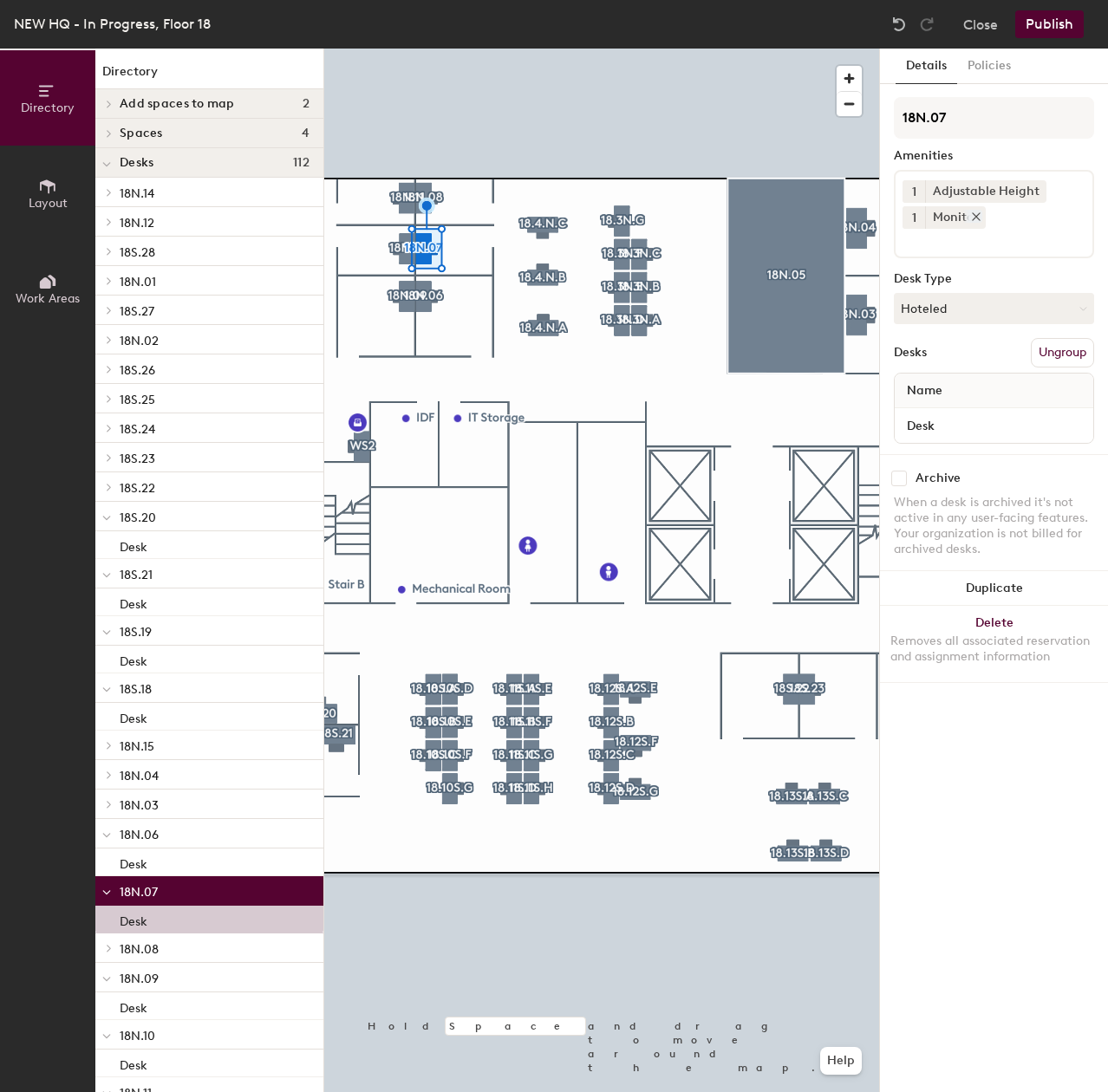
click at [975, 216] on icon at bounding box center [975, 216] width 7 height 7
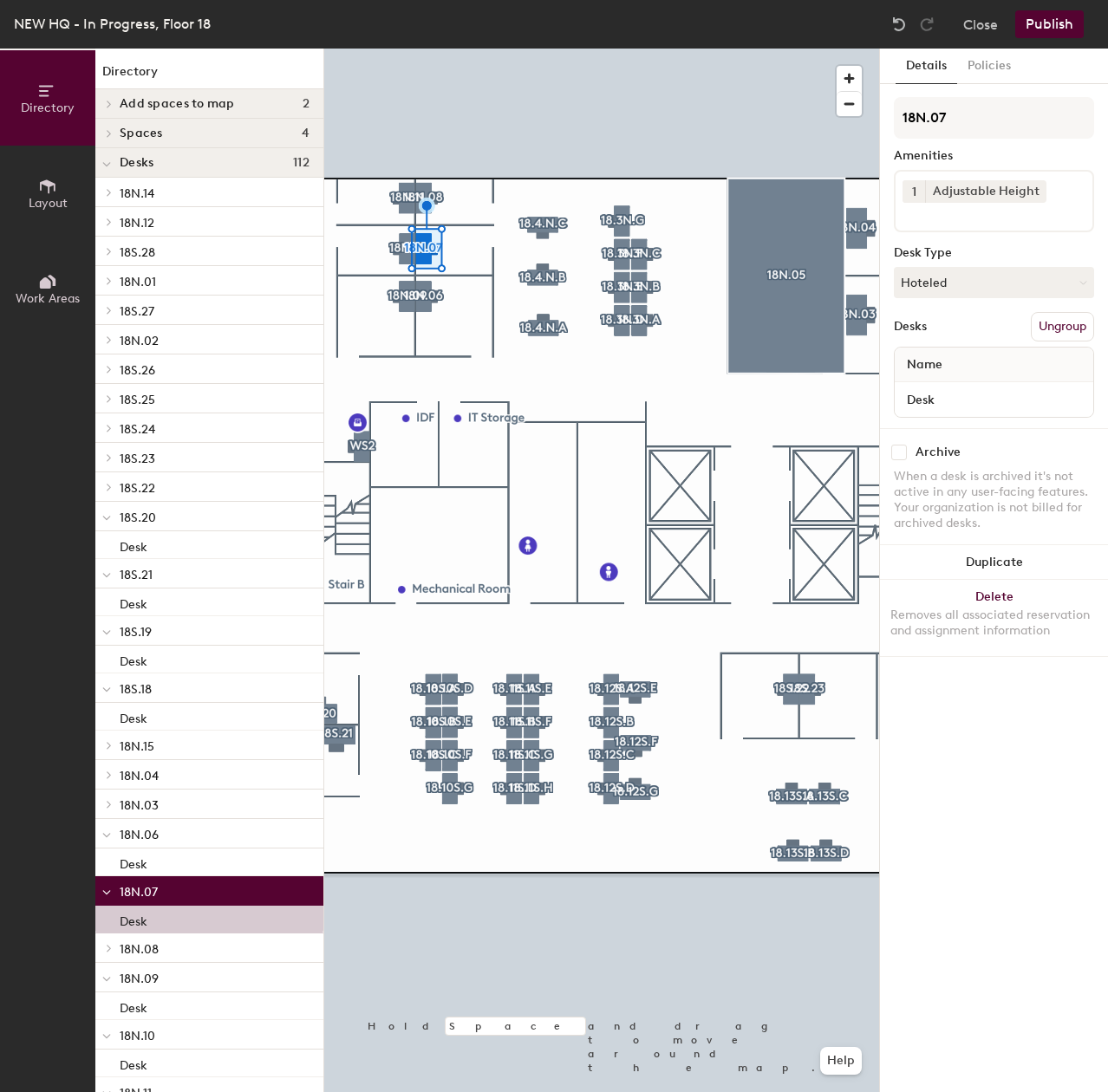
click at [975, 216] on input at bounding box center [980, 212] width 156 height 20
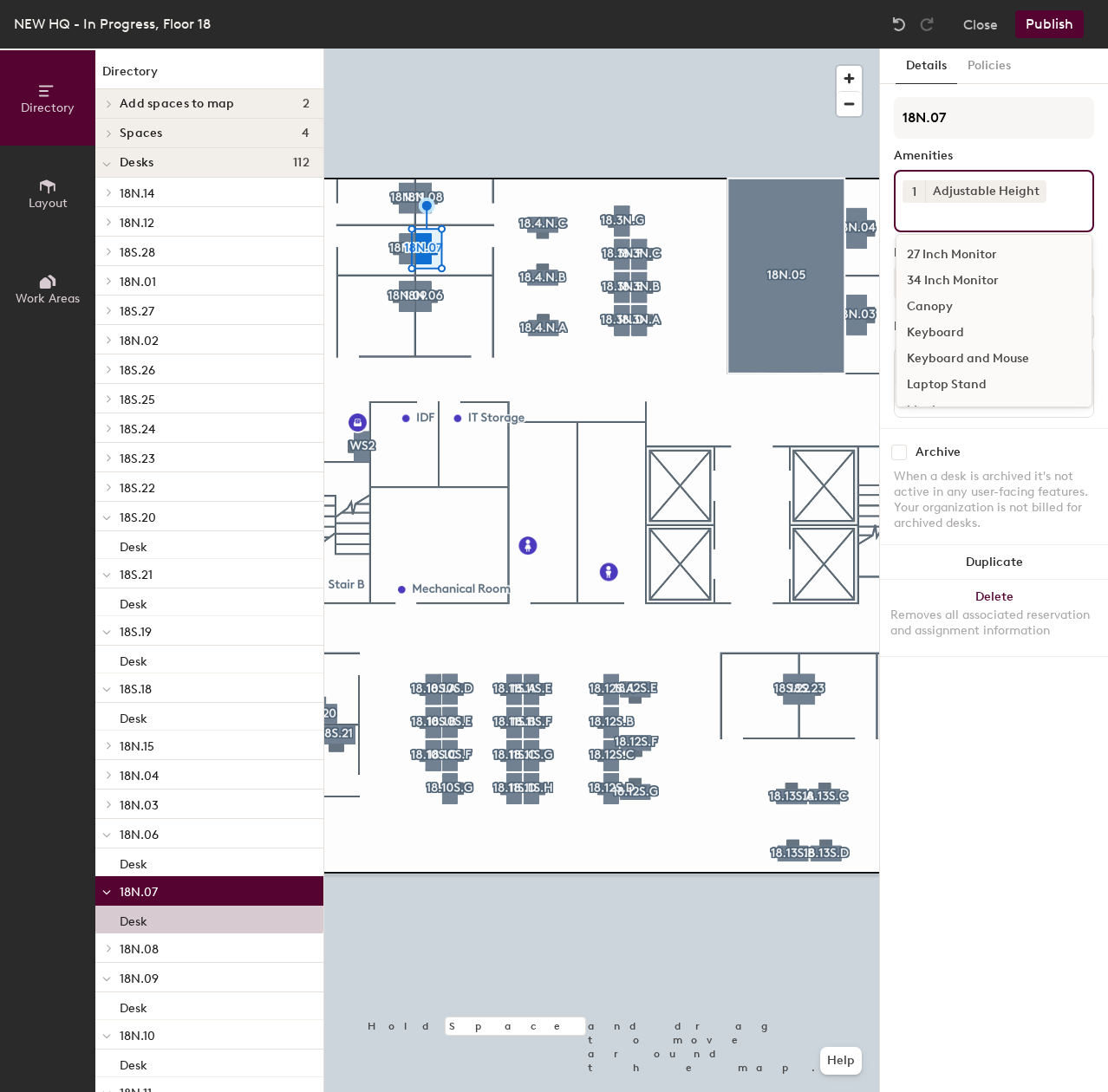
click at [962, 258] on div "27 Inch Monitor" at bounding box center [994, 254] width 195 height 26
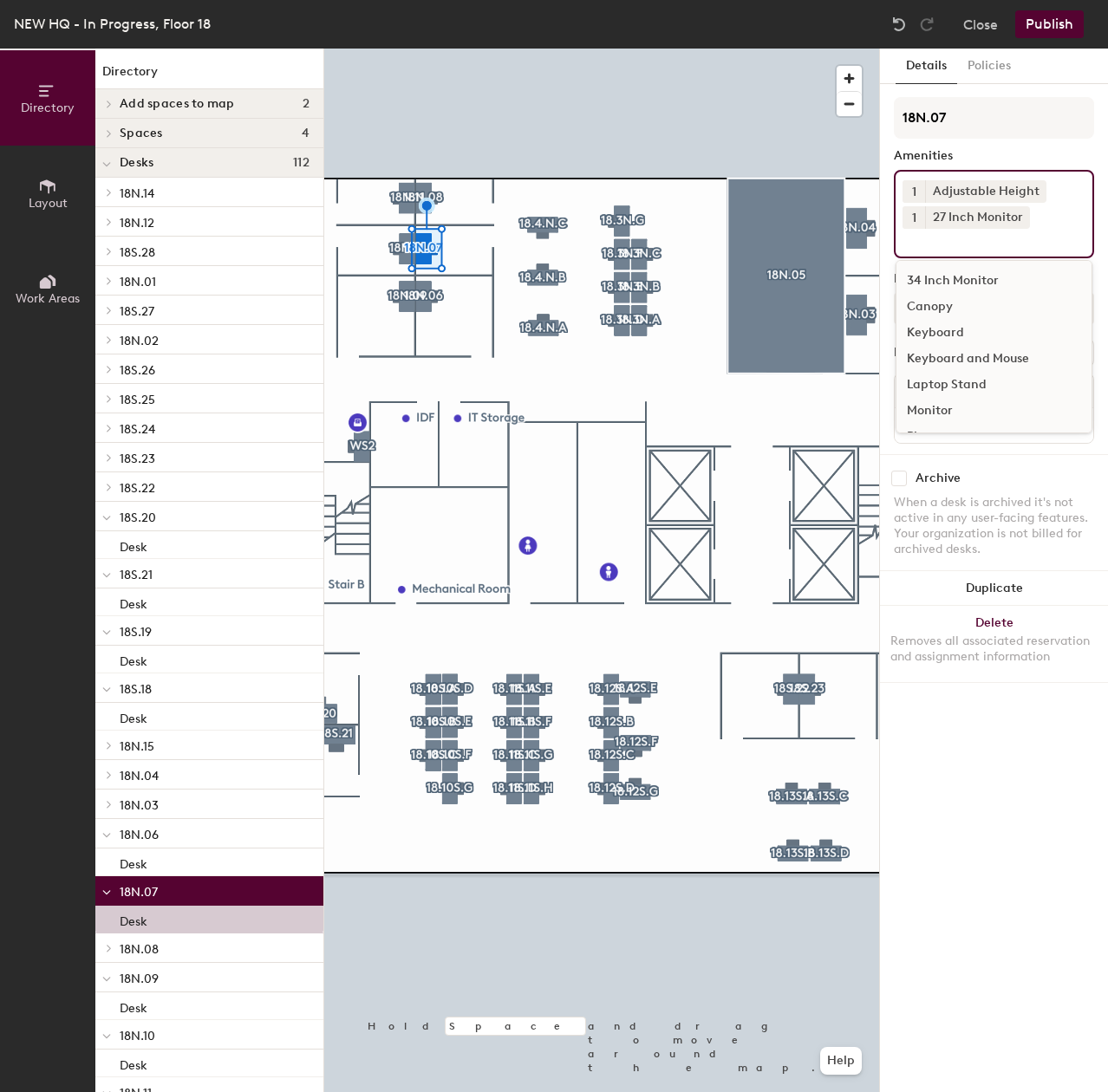
click at [917, 225] on button "1" at bounding box center [913, 217] width 22 height 22
click at [920, 245] on div "2" at bounding box center [913, 240] width 22 height 22
click at [957, 349] on div "Keyboard and Mouse" at bounding box center [994, 358] width 195 height 26
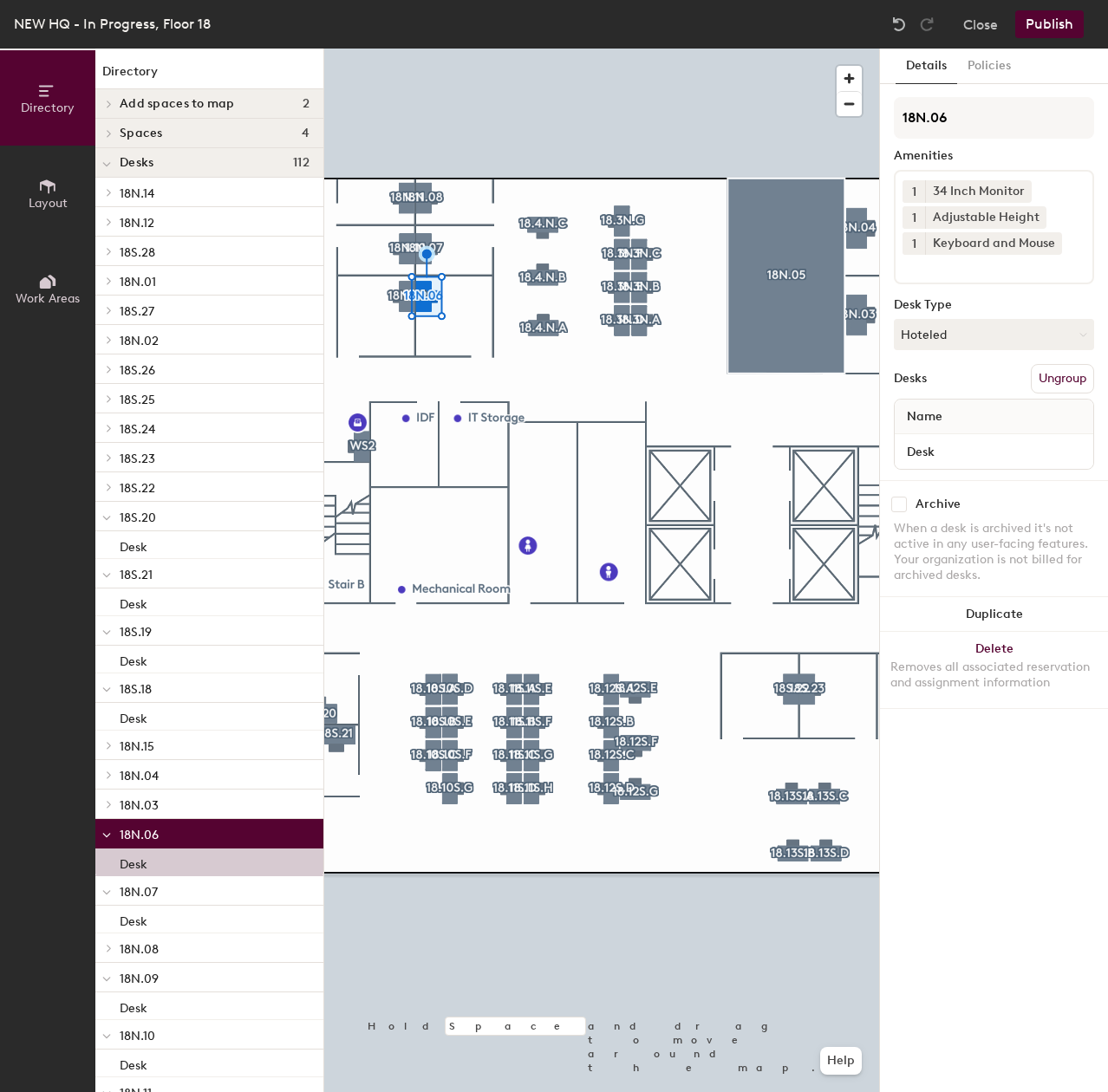
click at [471, 49] on div at bounding box center [601, 49] width 554 height 0
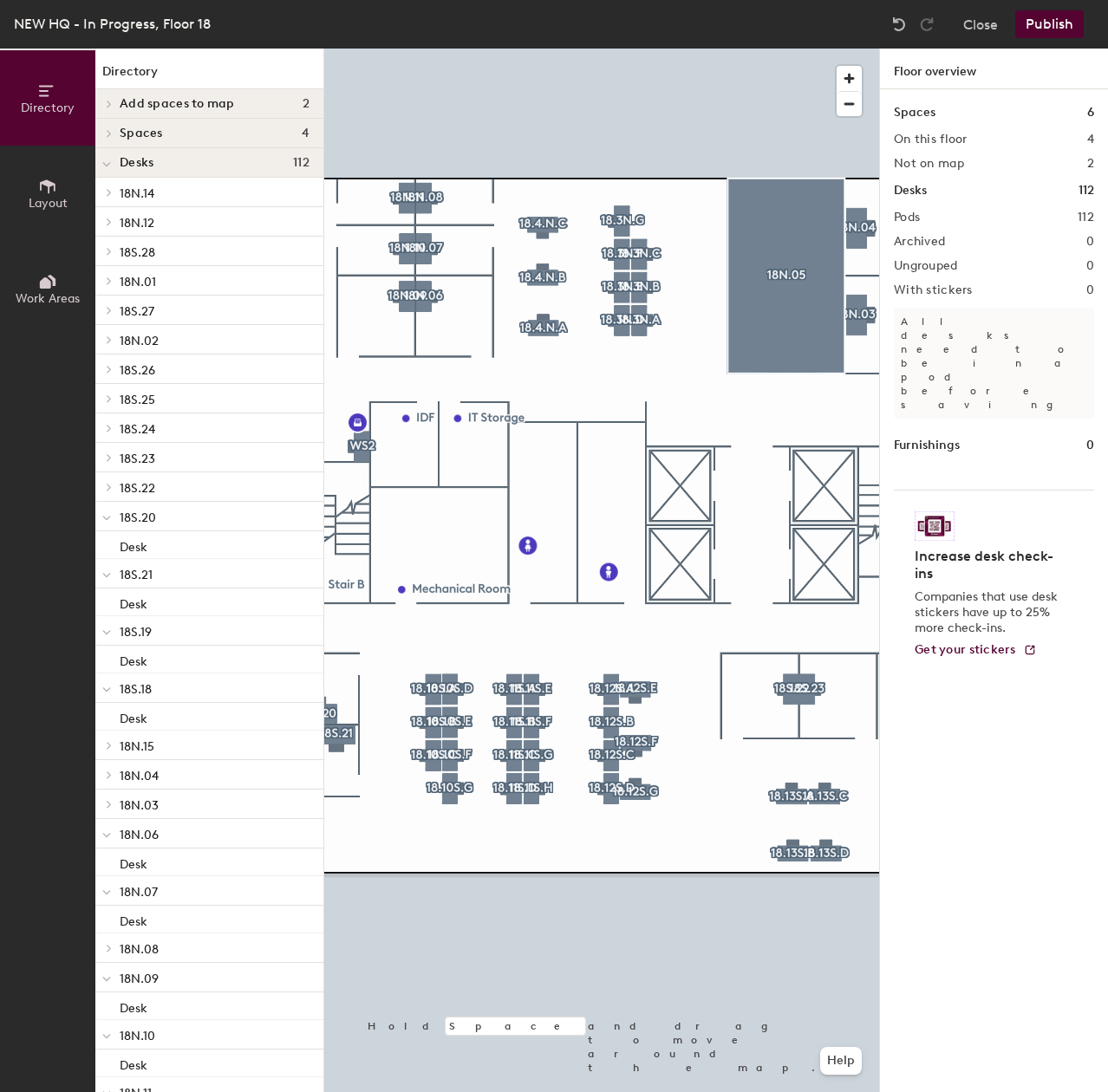
click at [424, 49] on div at bounding box center [601, 49] width 554 height 0
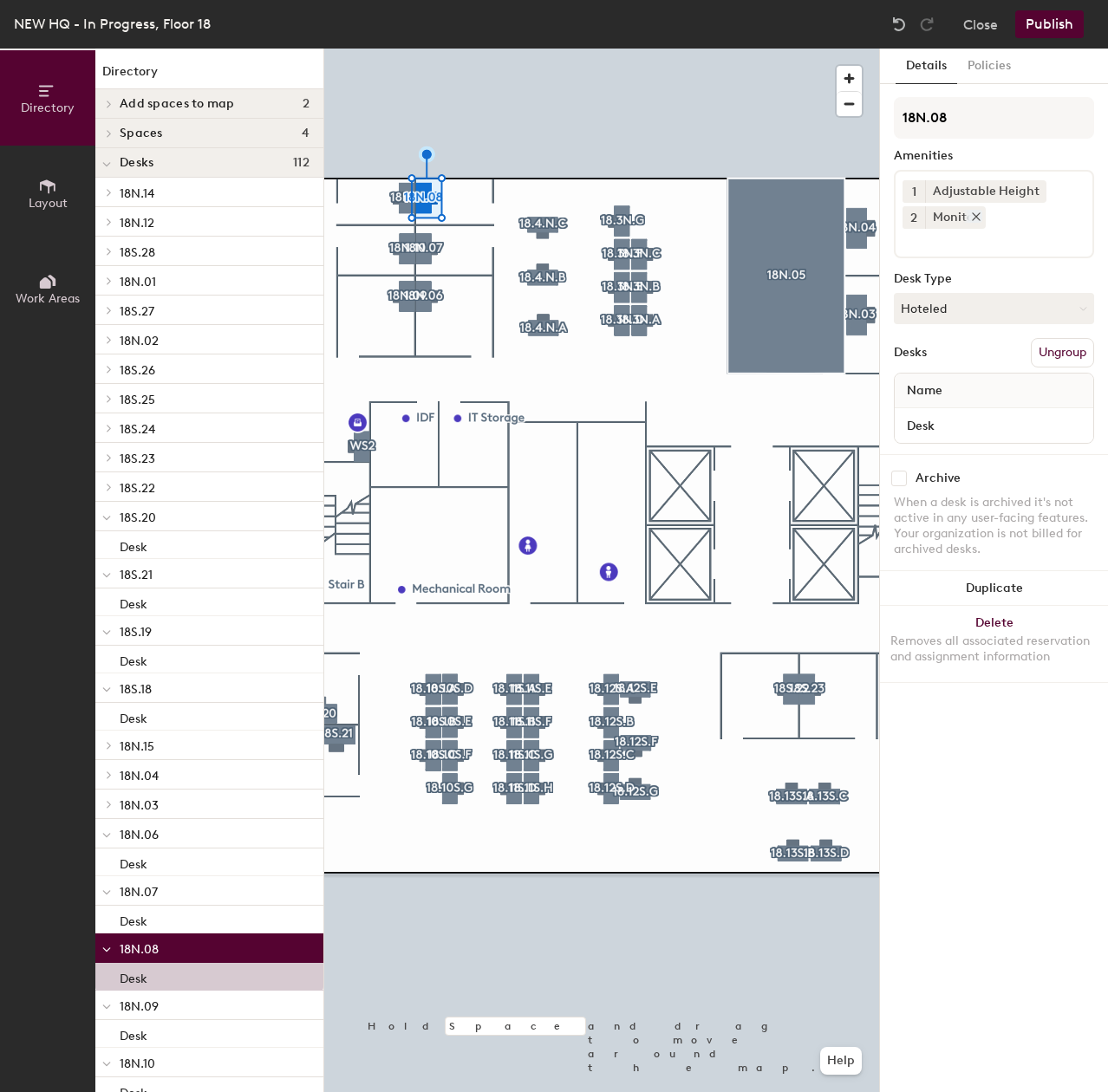
click at [972, 223] on div "Monitor" at bounding box center [955, 217] width 60 height 22
click at [973, 221] on icon at bounding box center [975, 216] width 12 height 12
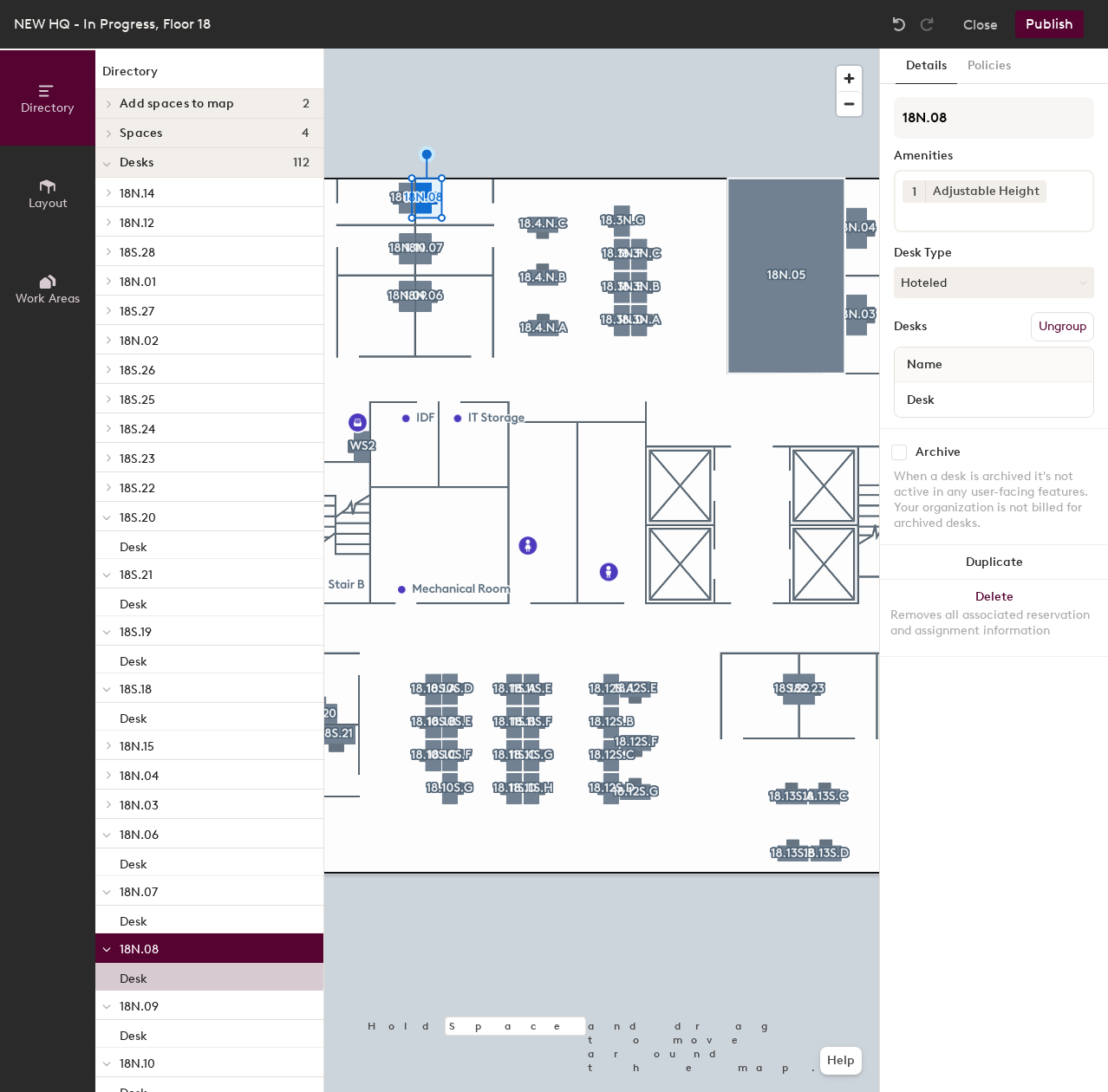
click at [973, 221] on input at bounding box center [980, 212] width 156 height 20
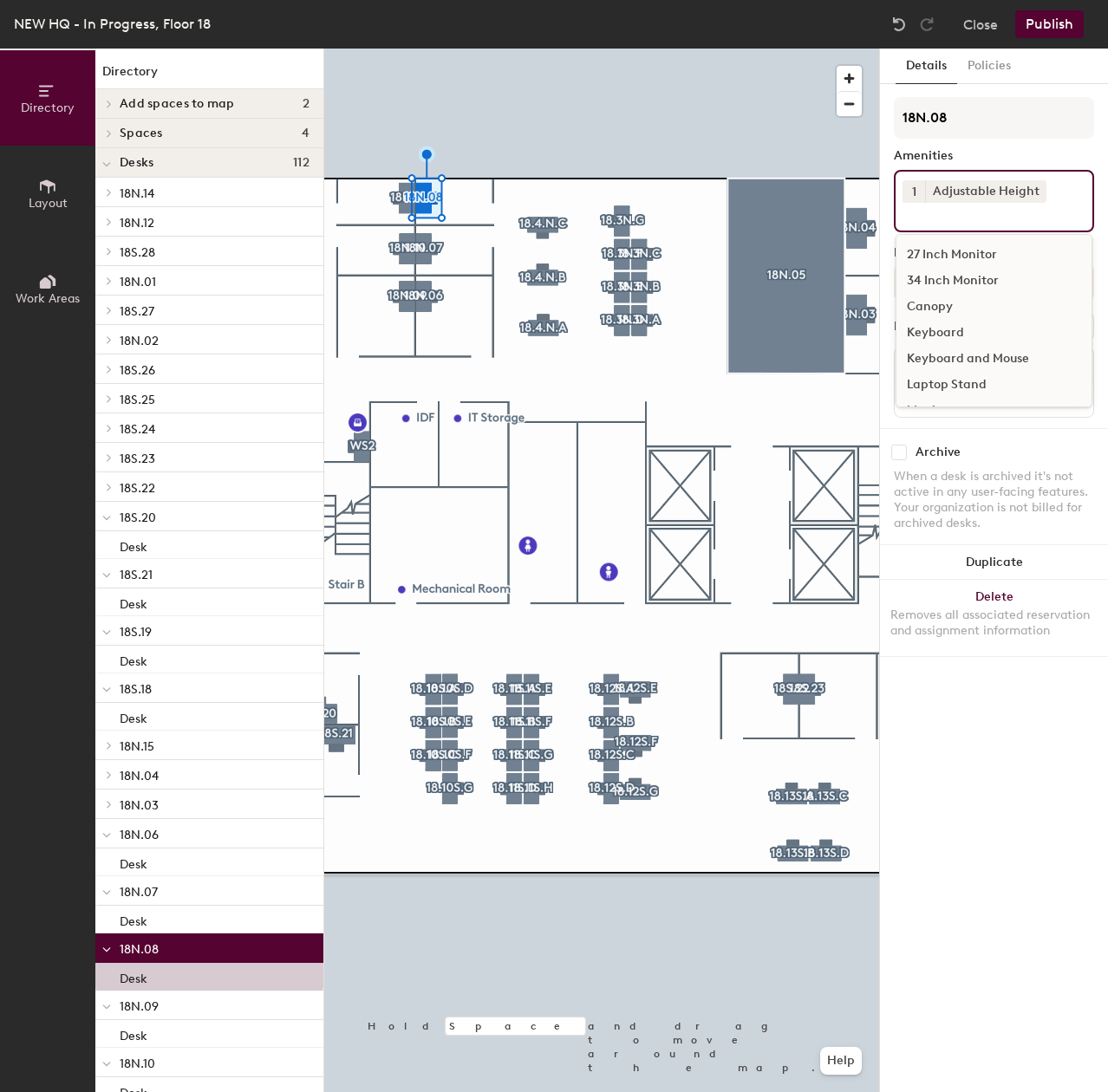
click at [936, 252] on div "27 Inch Monitor" at bounding box center [994, 254] width 195 height 26
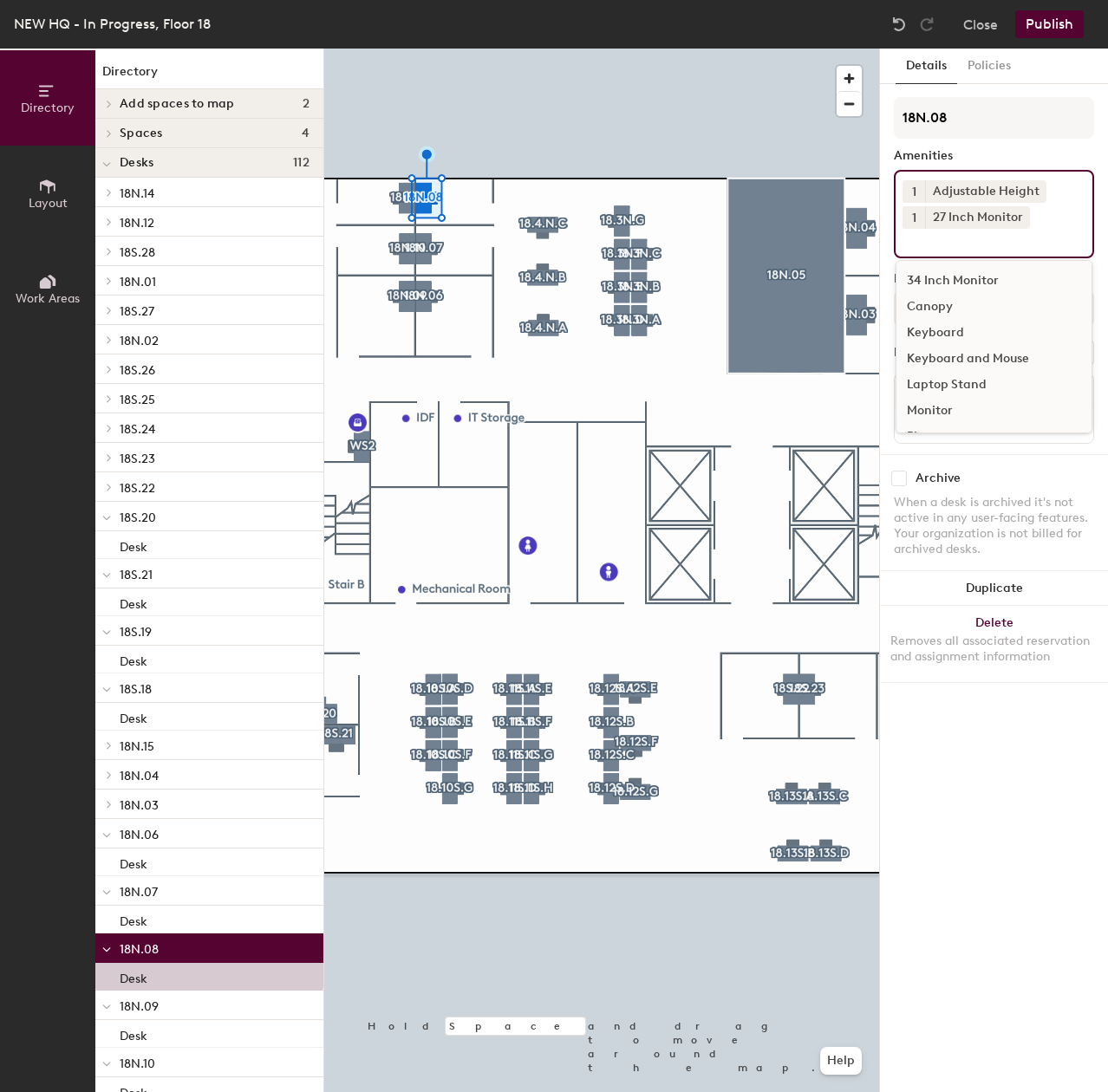
click at [914, 220] on span "1" at bounding box center [914, 217] width 4 height 19
click at [919, 244] on div "2" at bounding box center [913, 240] width 22 height 22
click at [944, 355] on div "Keyboard and Mouse" at bounding box center [994, 358] width 195 height 26
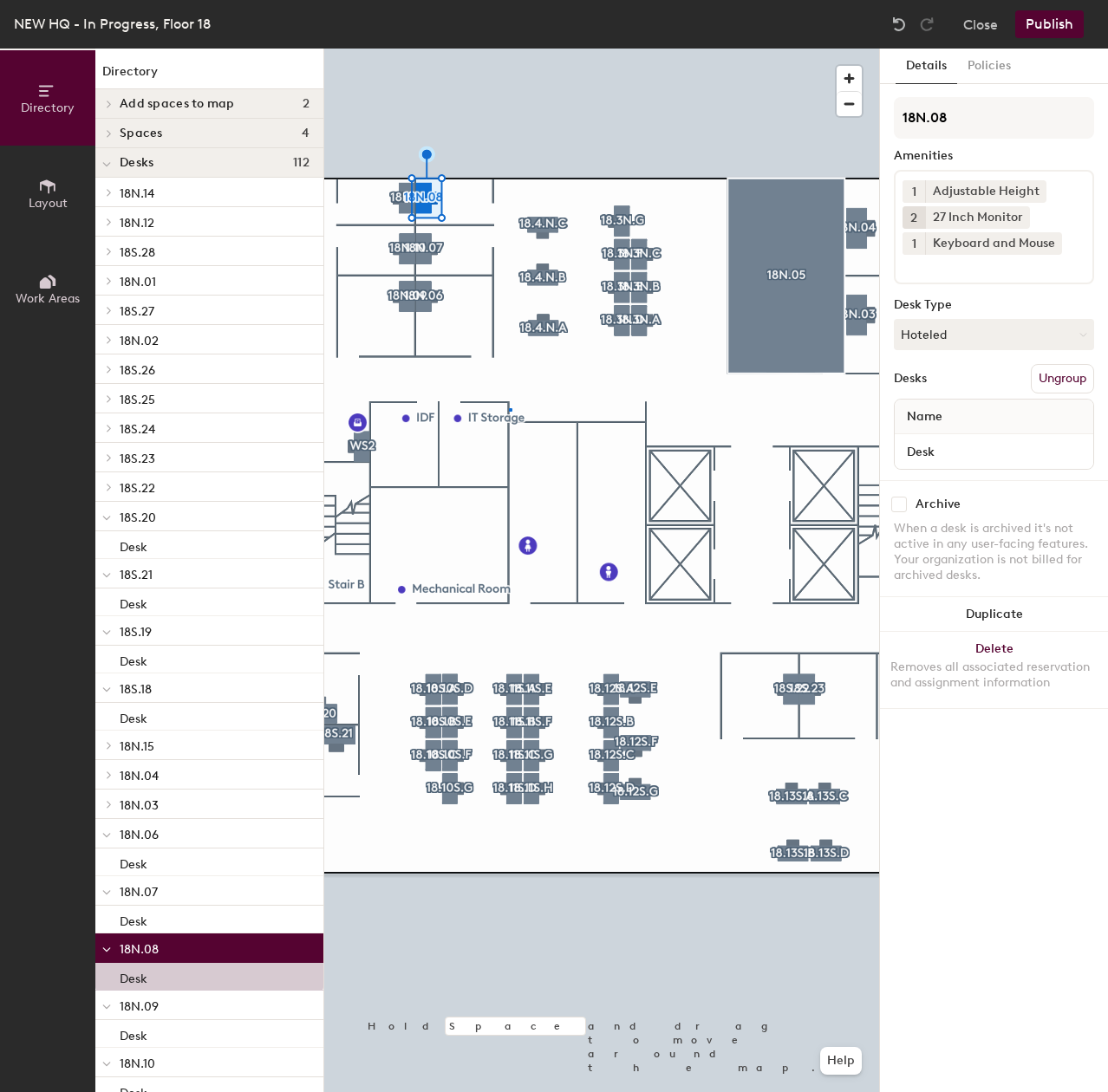
click at [509, 49] on div at bounding box center [601, 49] width 554 height 0
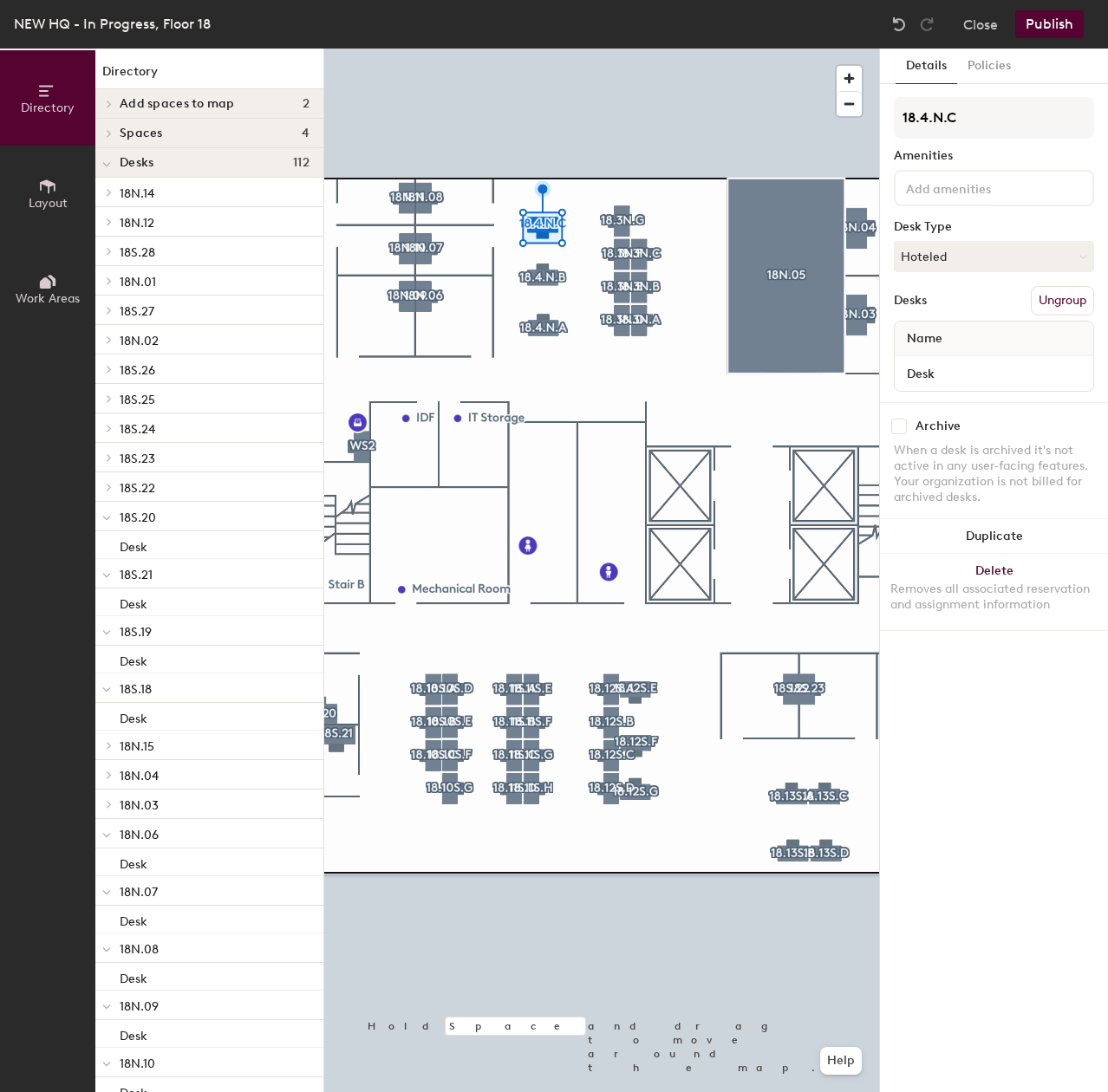
click at [914, 183] on input at bounding box center [980, 186] width 156 height 20
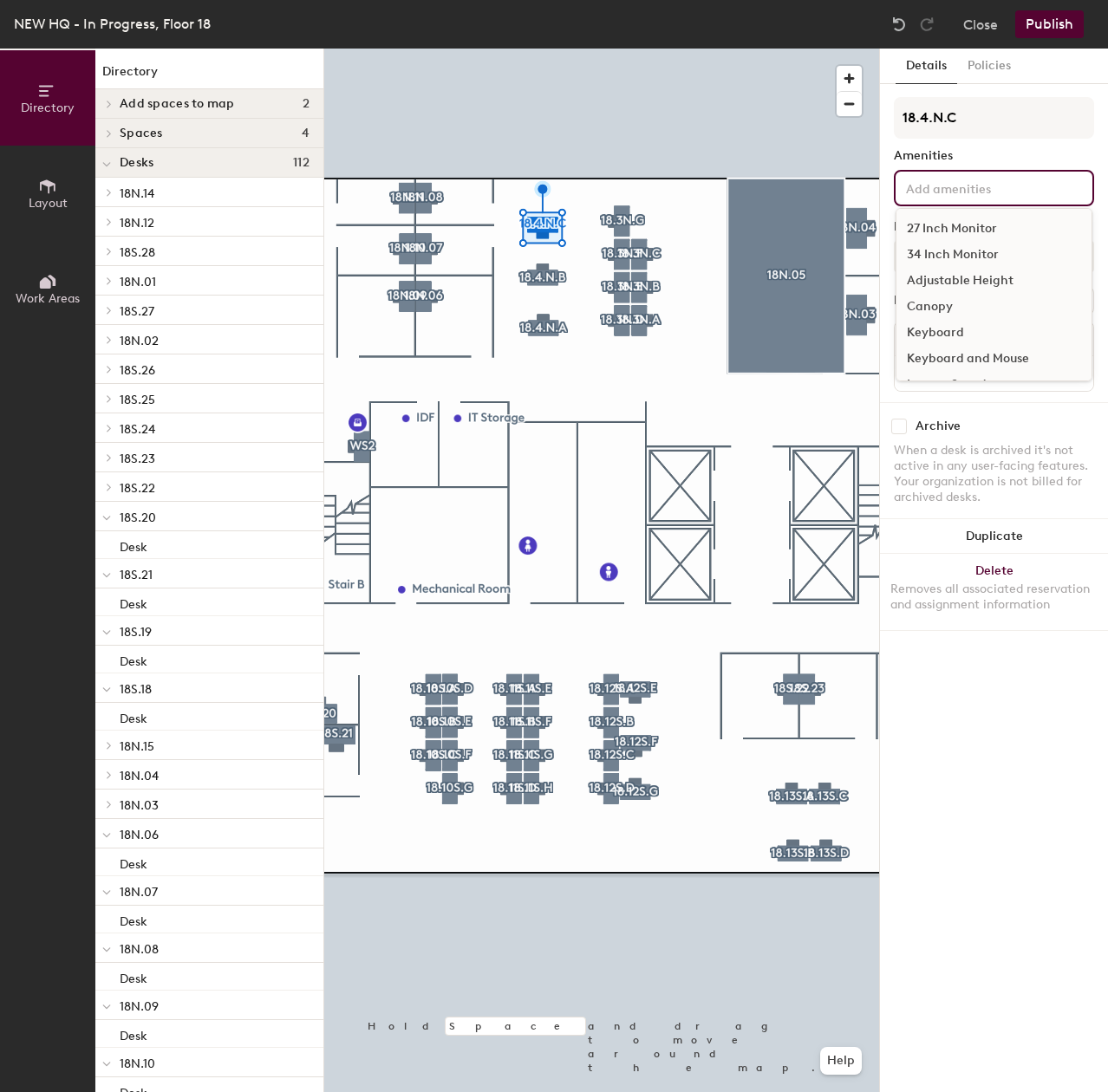
click at [972, 226] on div "27 Inch Monitor" at bounding box center [994, 228] width 195 height 26
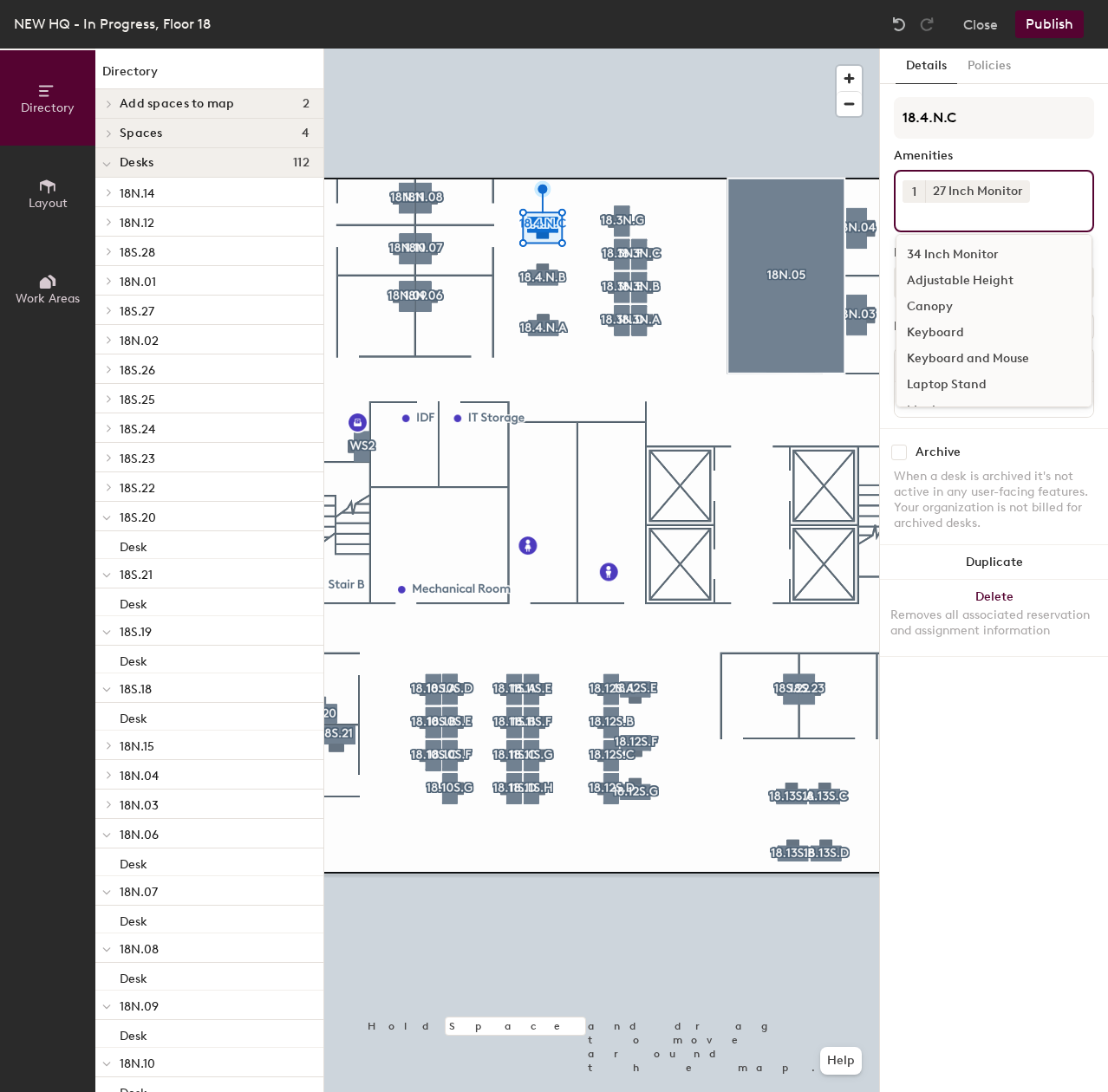
click at [962, 275] on div "Adjustable Height" at bounding box center [994, 281] width 195 height 26
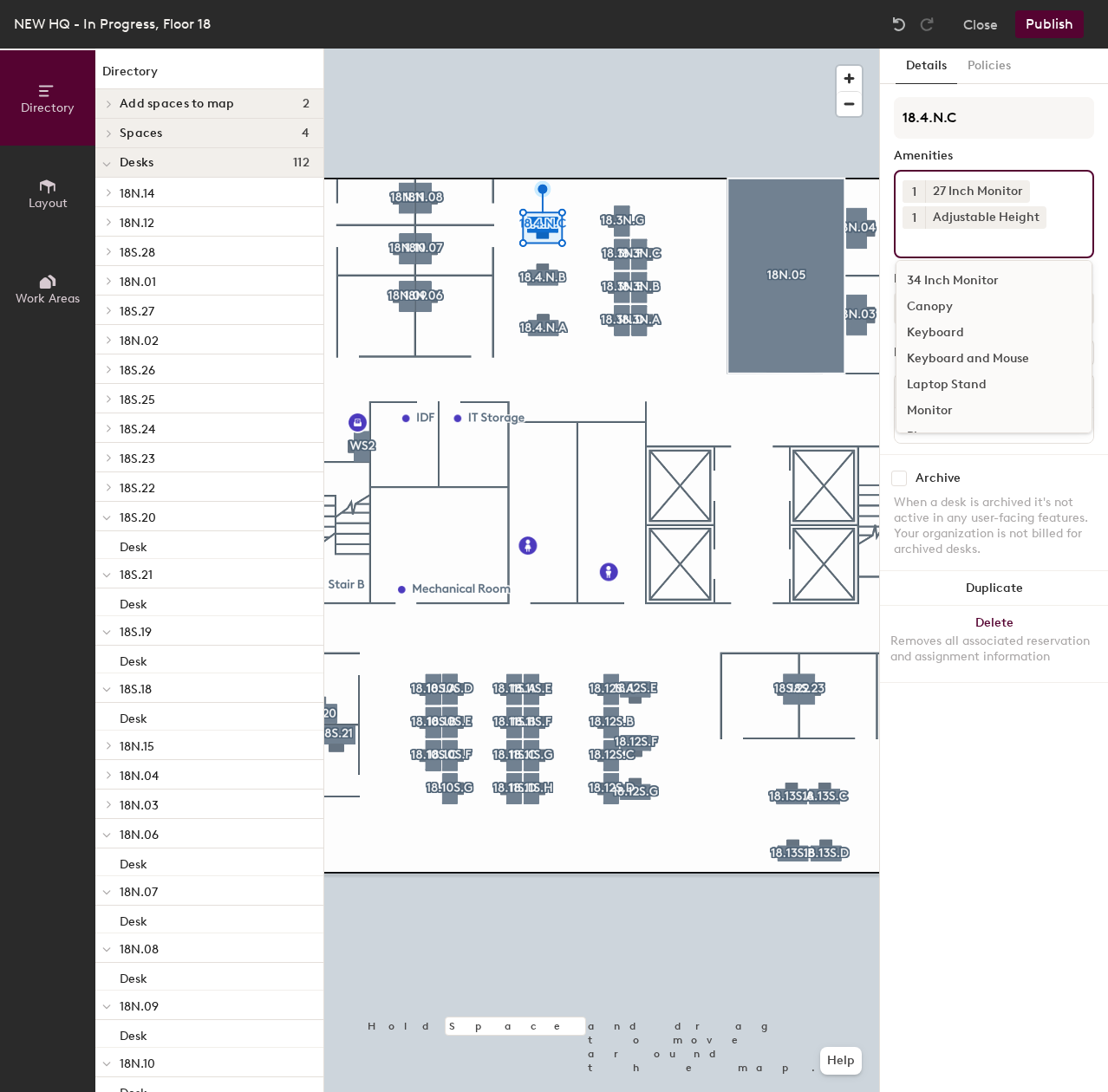
click at [967, 358] on div "Keyboard and Mouse" at bounding box center [994, 358] width 195 height 26
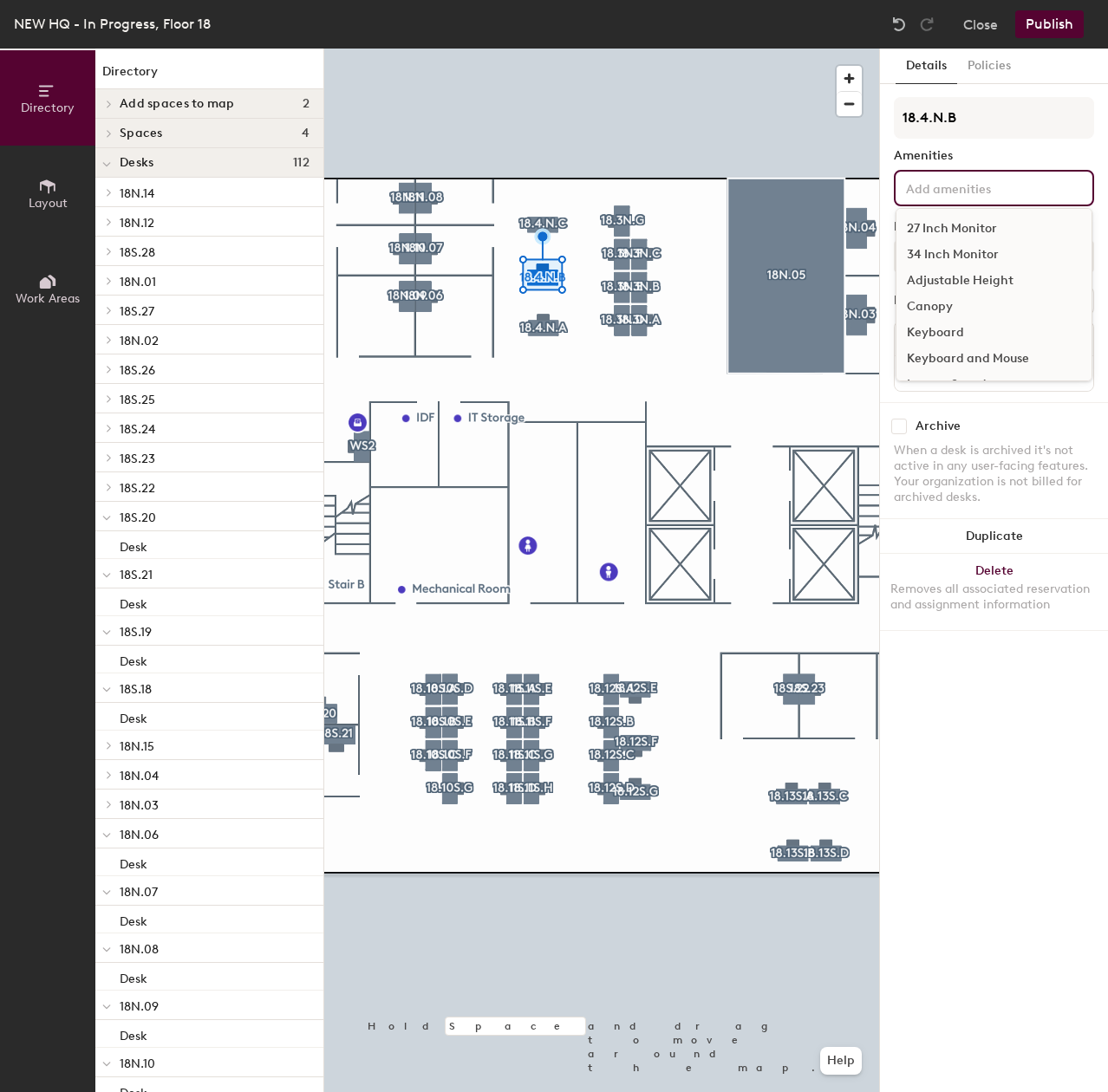
click at [964, 192] on input at bounding box center [980, 186] width 156 height 20
click at [959, 228] on div "27 Inch Monitor" at bounding box center [994, 228] width 195 height 26
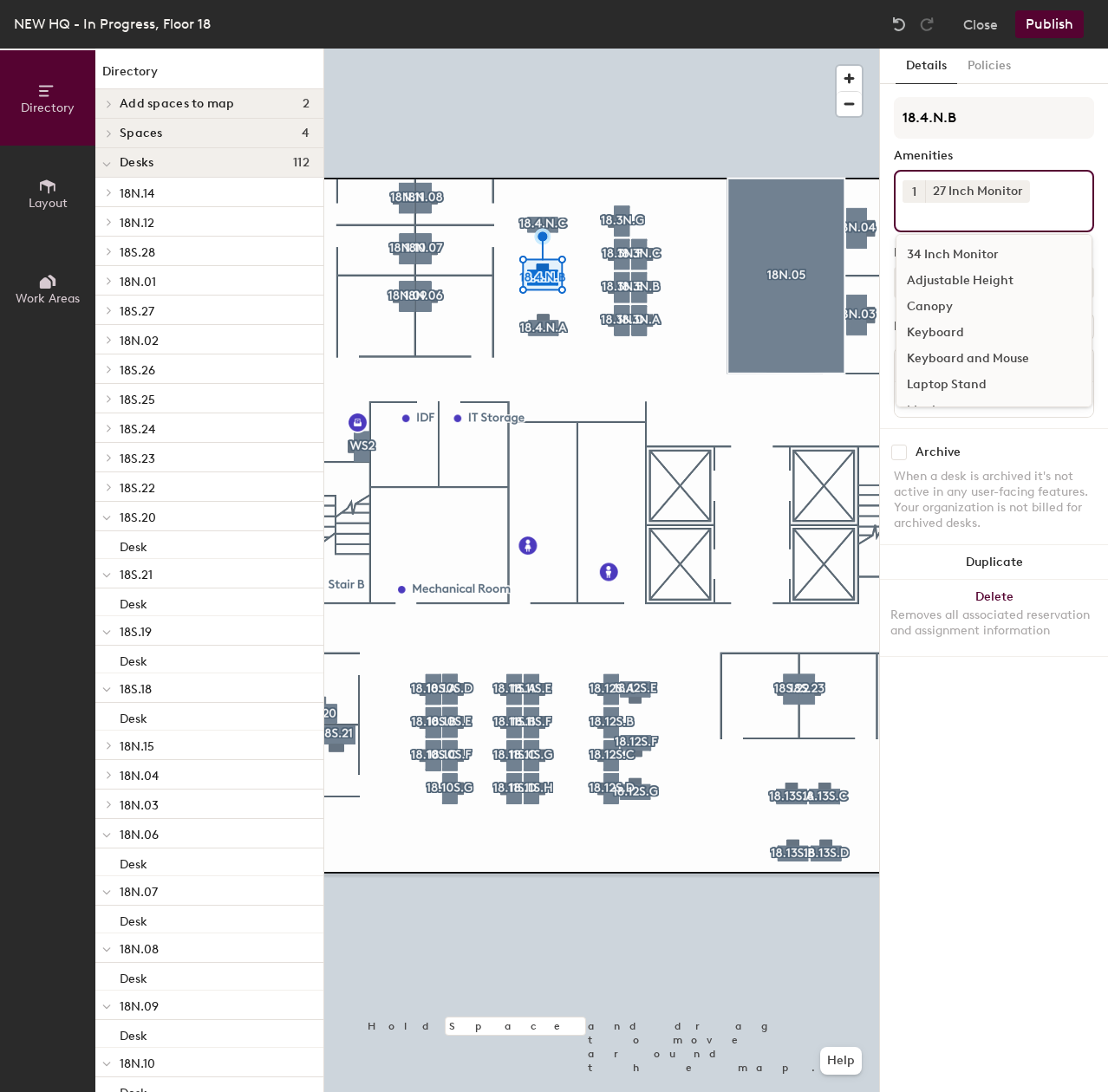
click at [966, 280] on div "Adjustable Height" at bounding box center [994, 281] width 195 height 26
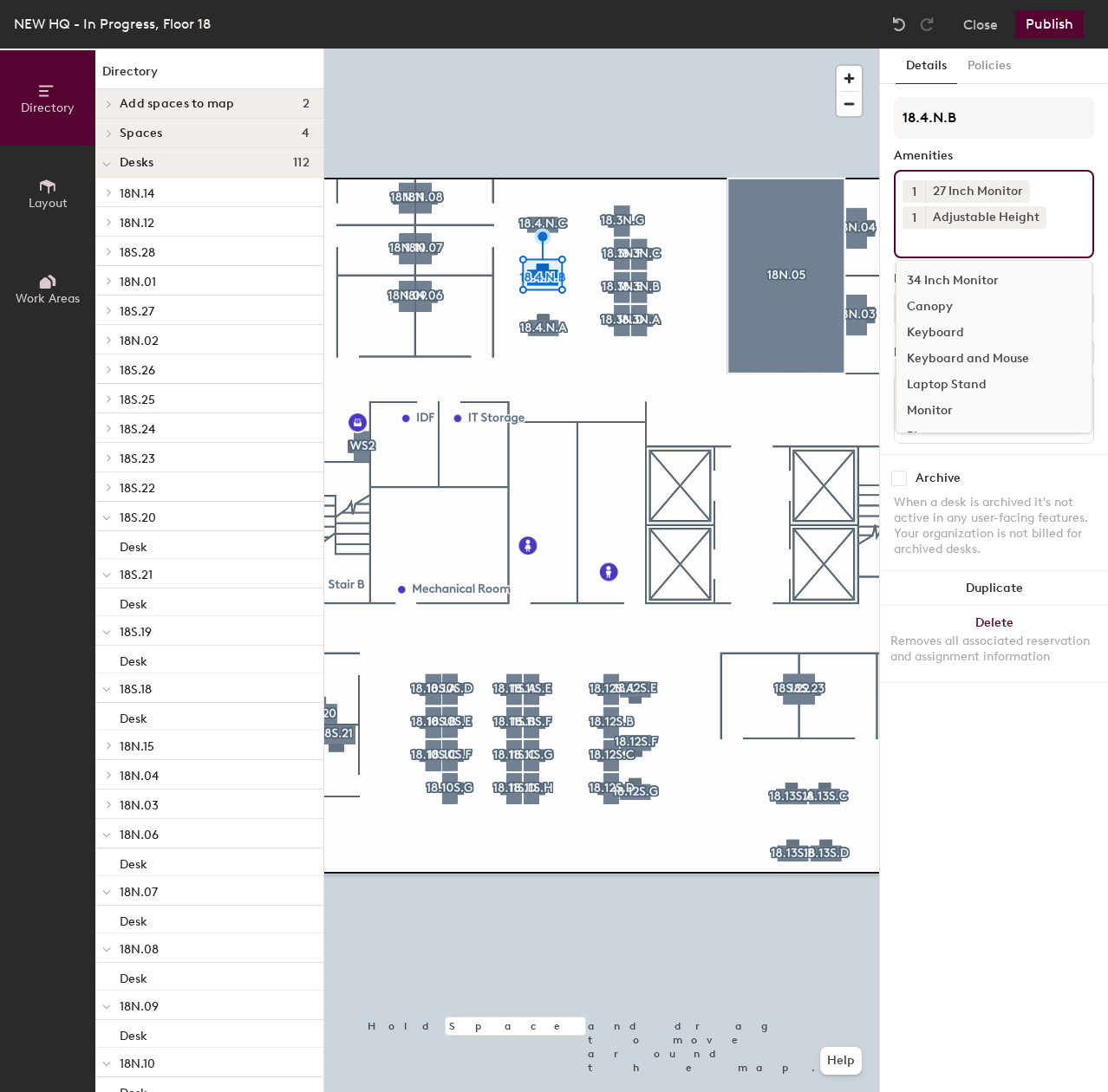
click at [960, 349] on div "Keyboard and Mouse" at bounding box center [994, 358] width 195 height 26
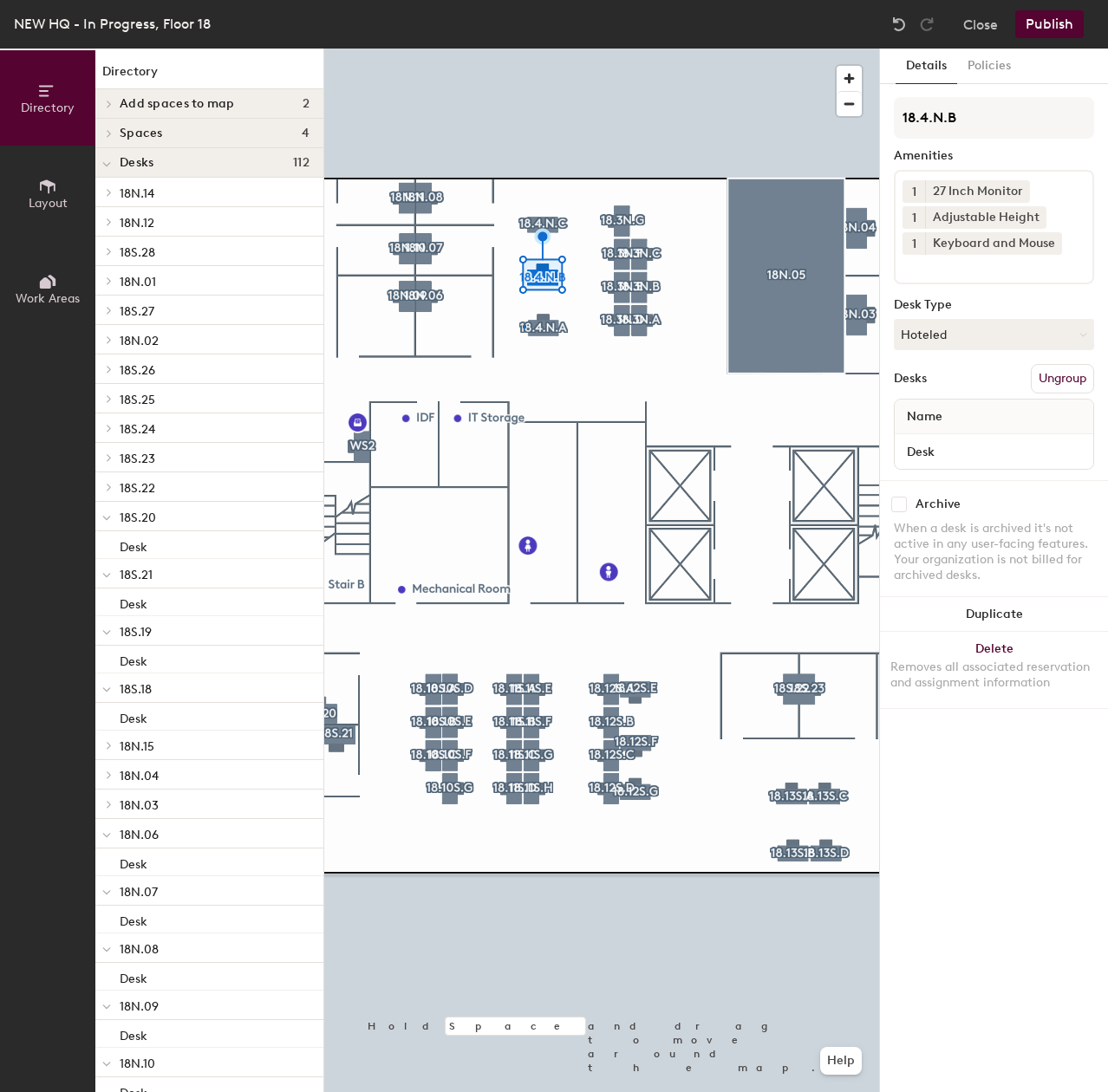
click at [522, 49] on div at bounding box center [601, 49] width 554 height 0
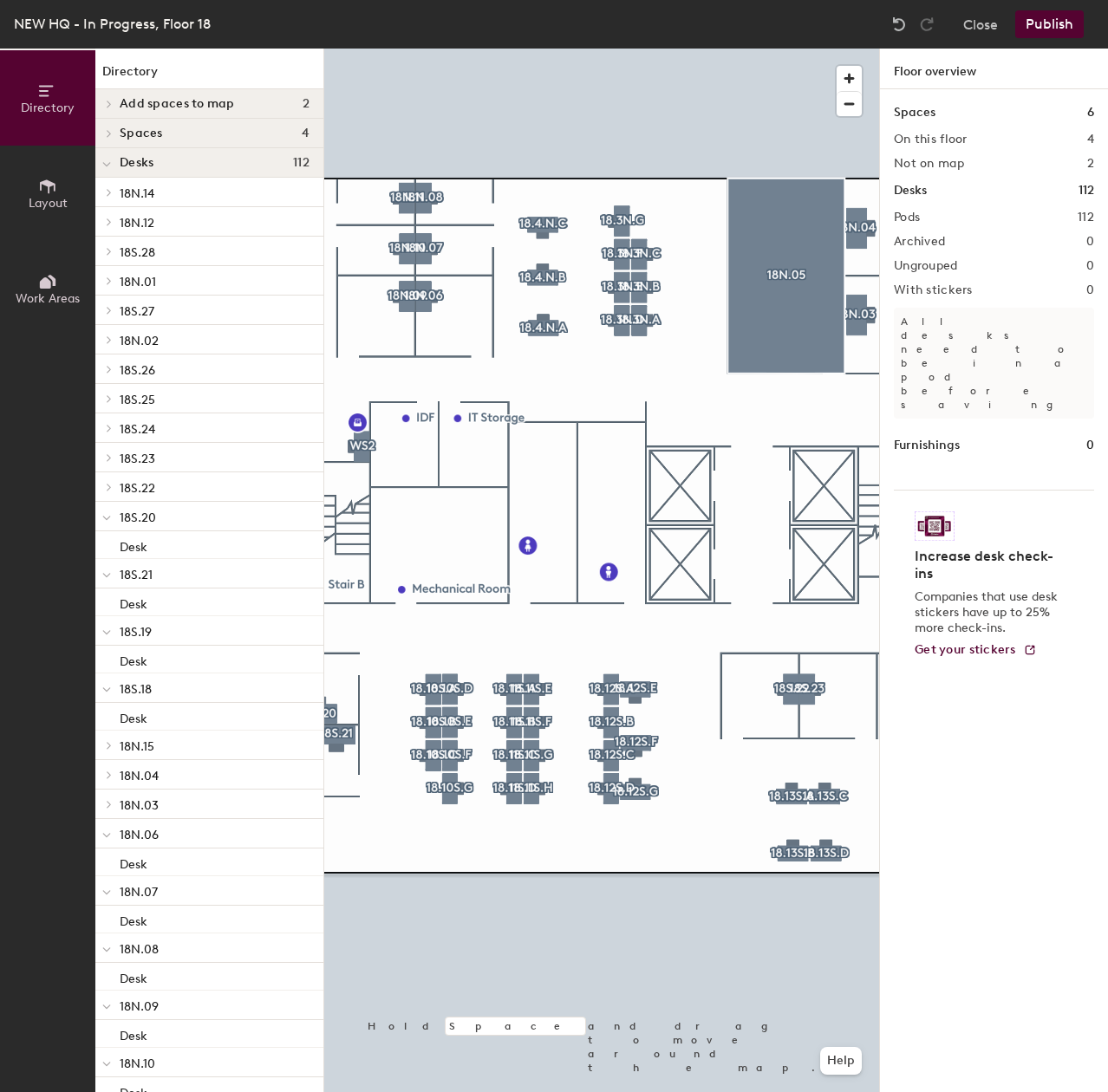
click at [571, 49] on div at bounding box center [601, 49] width 554 height 0
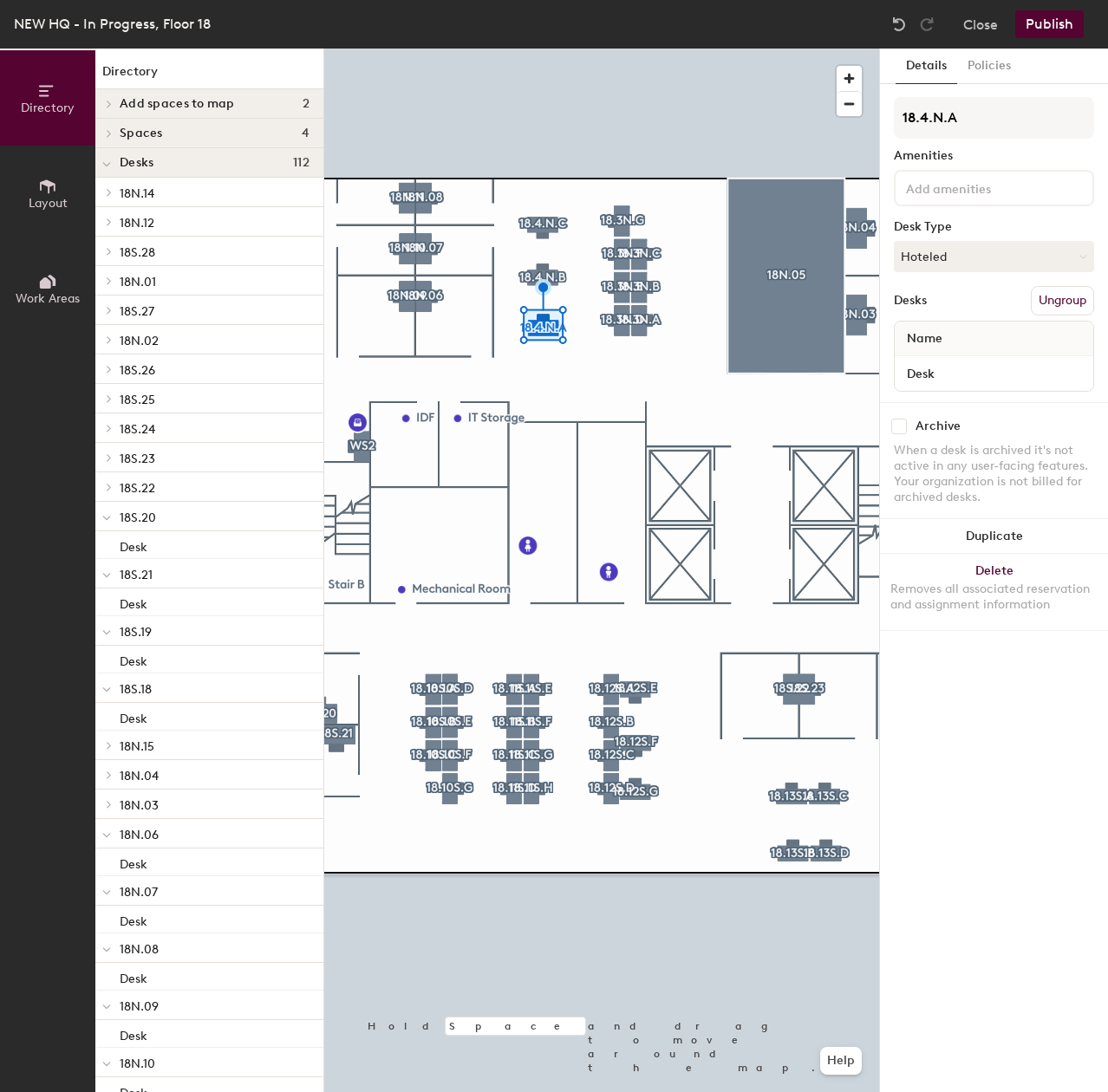
click at [952, 197] on input at bounding box center [980, 186] width 156 height 20
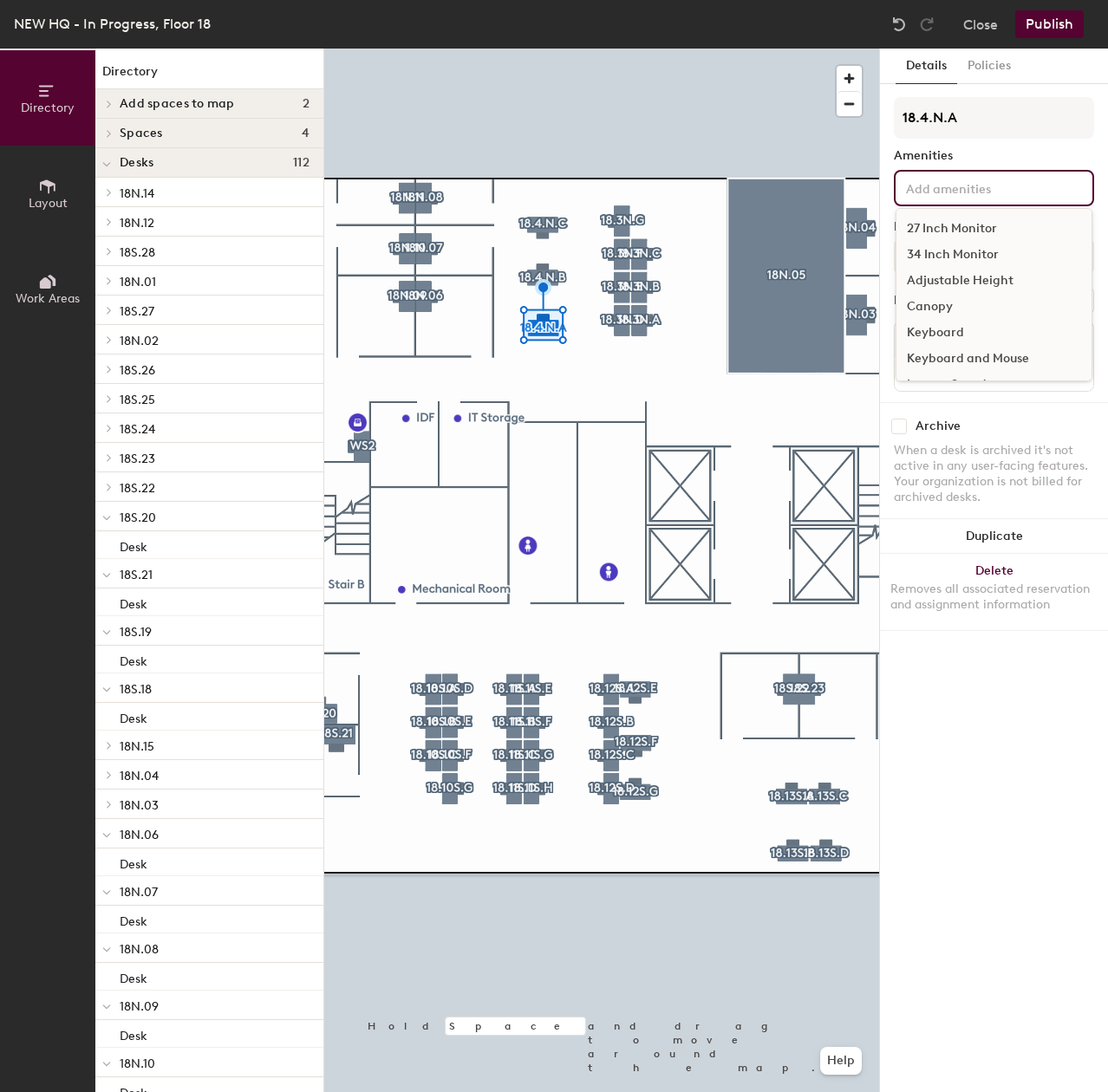
click at [947, 229] on div "27 Inch Monitor" at bounding box center [994, 228] width 195 height 26
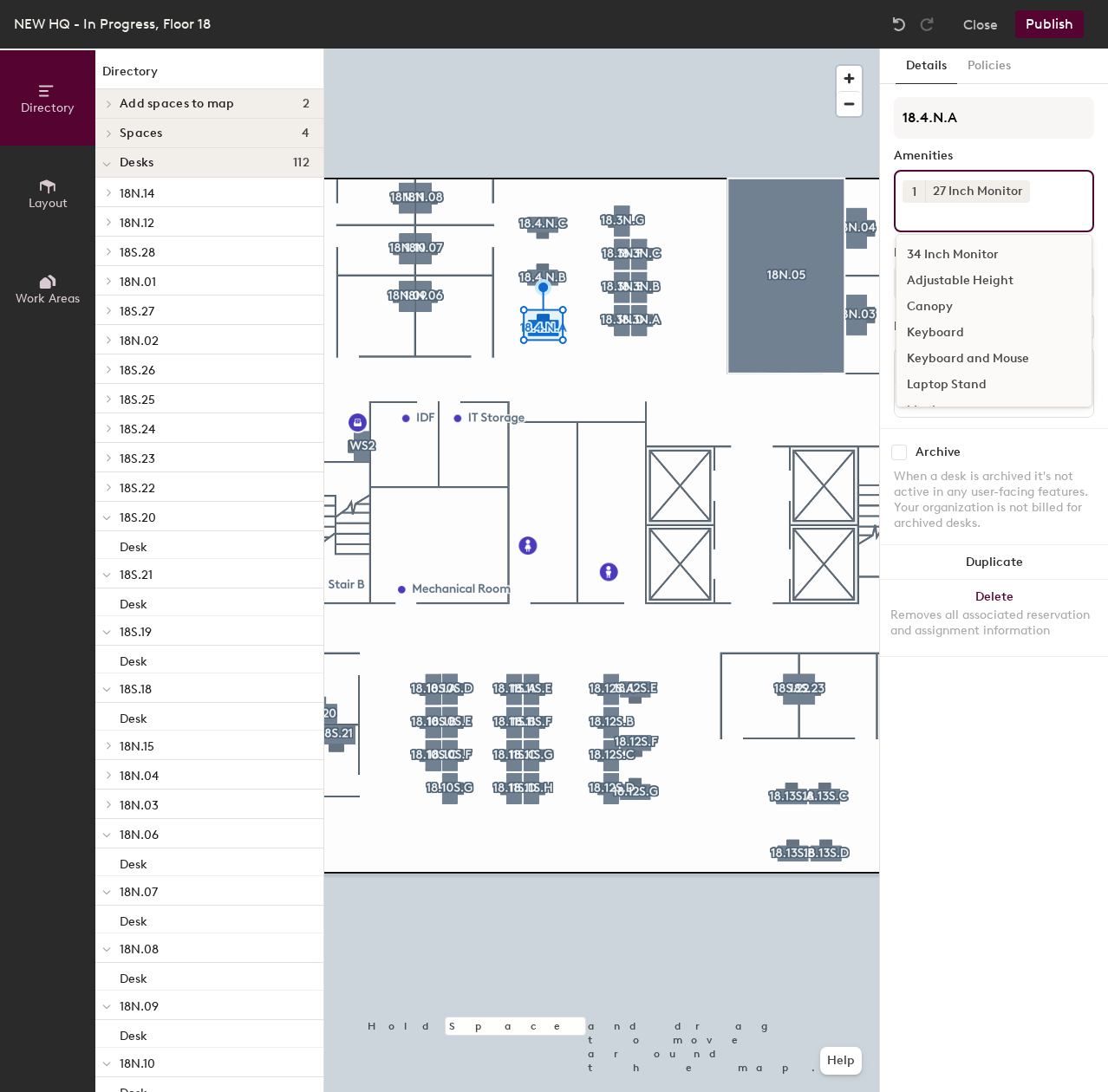
click at [956, 282] on div "Adjustable Height" at bounding box center [994, 281] width 195 height 26
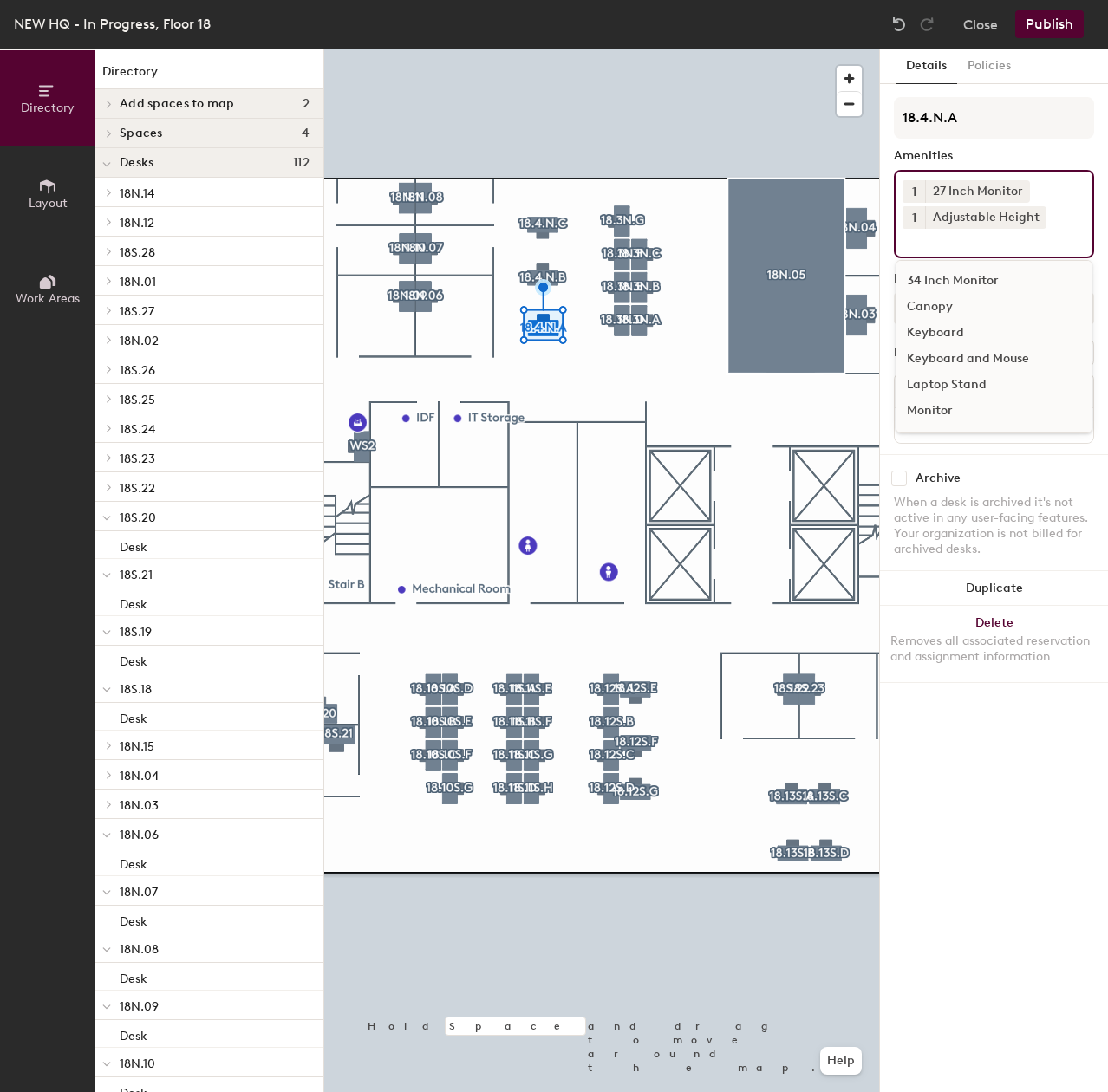
click at [954, 352] on div "Keyboard and Mouse" at bounding box center [994, 358] width 195 height 26
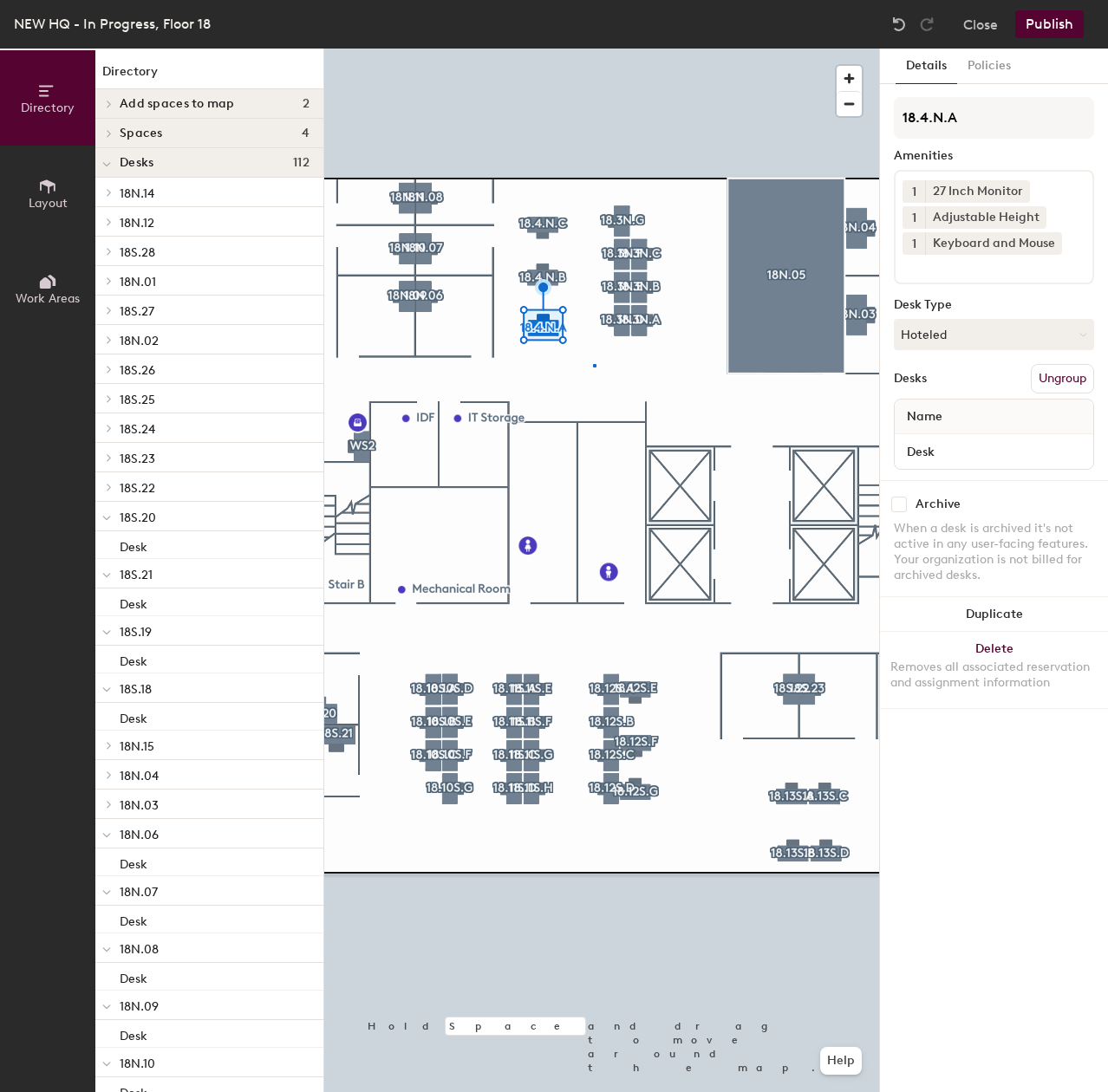
click at [594, 49] on div at bounding box center [601, 49] width 554 height 0
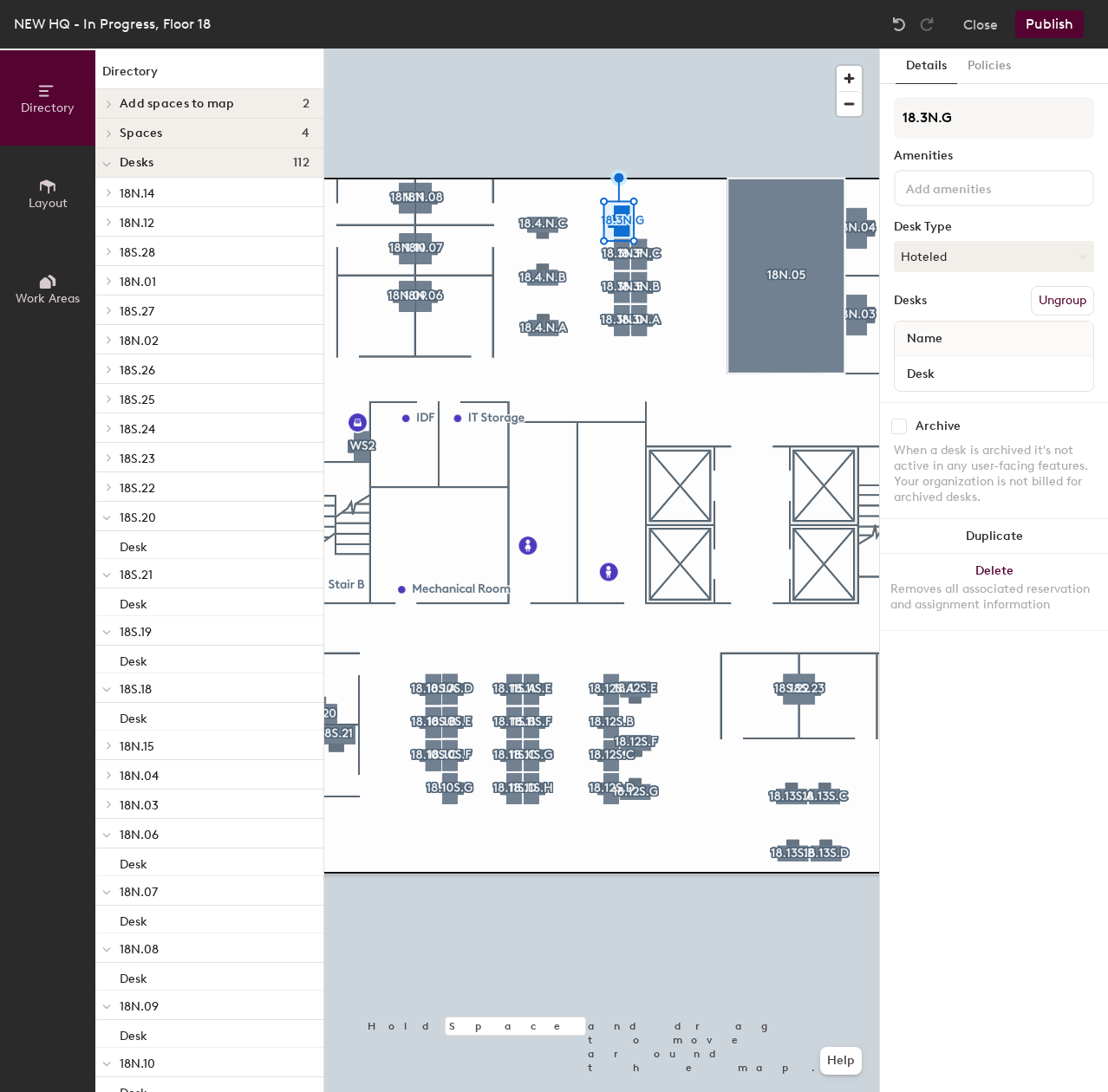
click at [960, 201] on div at bounding box center [993, 187] width 200 height 36
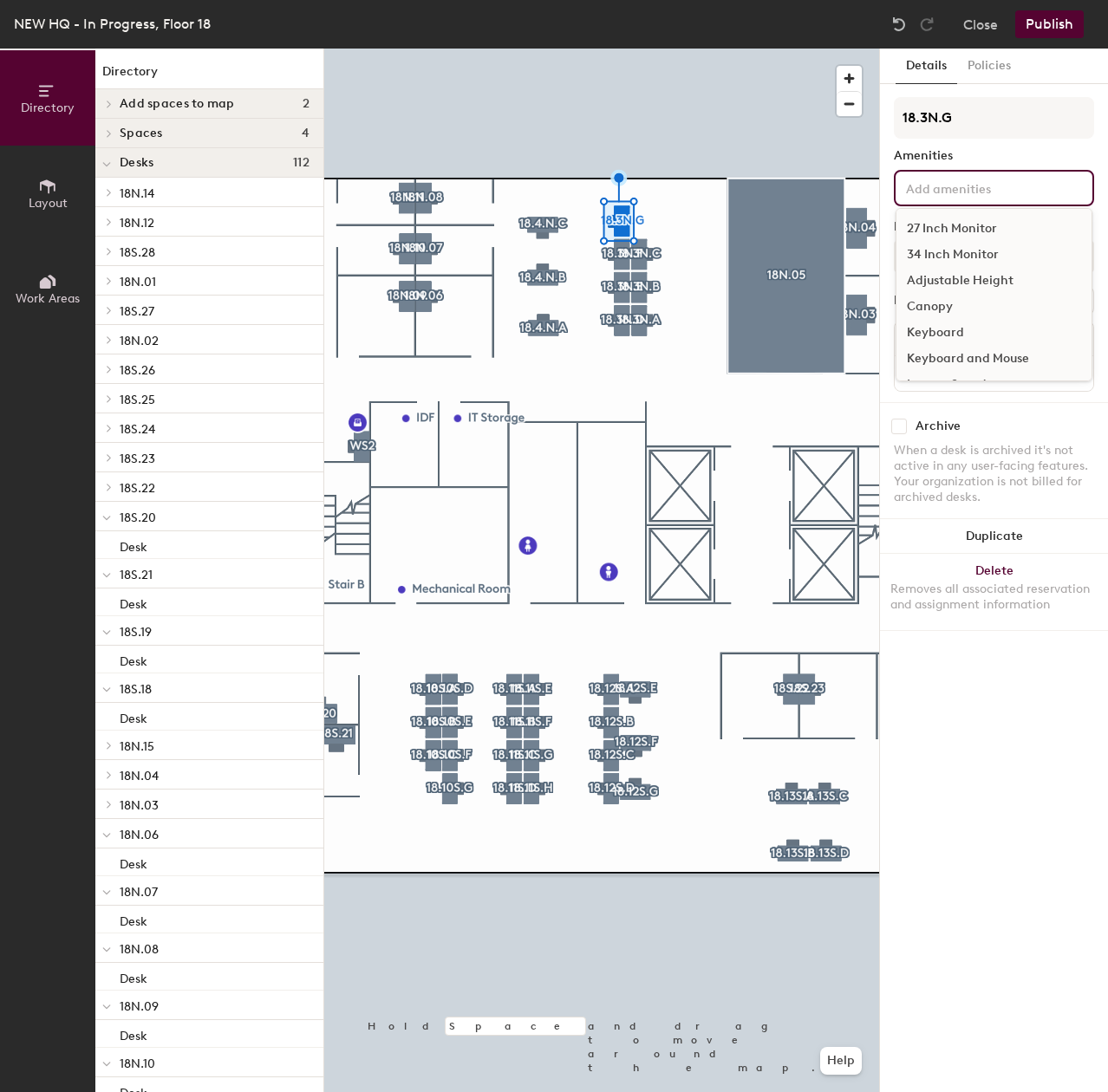
click at [954, 217] on div "27 Inch Monitor" at bounding box center [994, 228] width 195 height 26
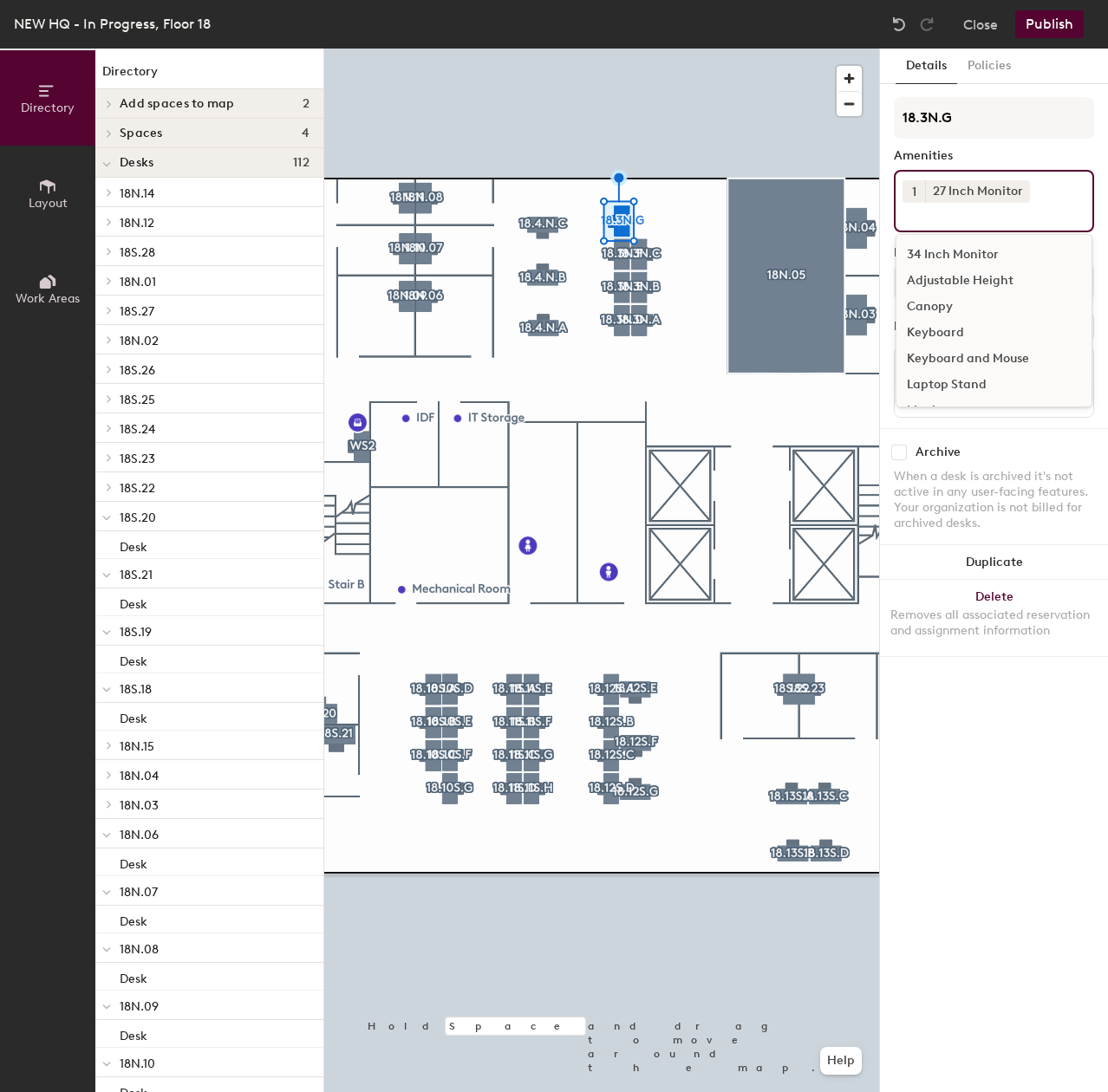
click at [962, 282] on div "Adjustable Height" at bounding box center [994, 281] width 195 height 26
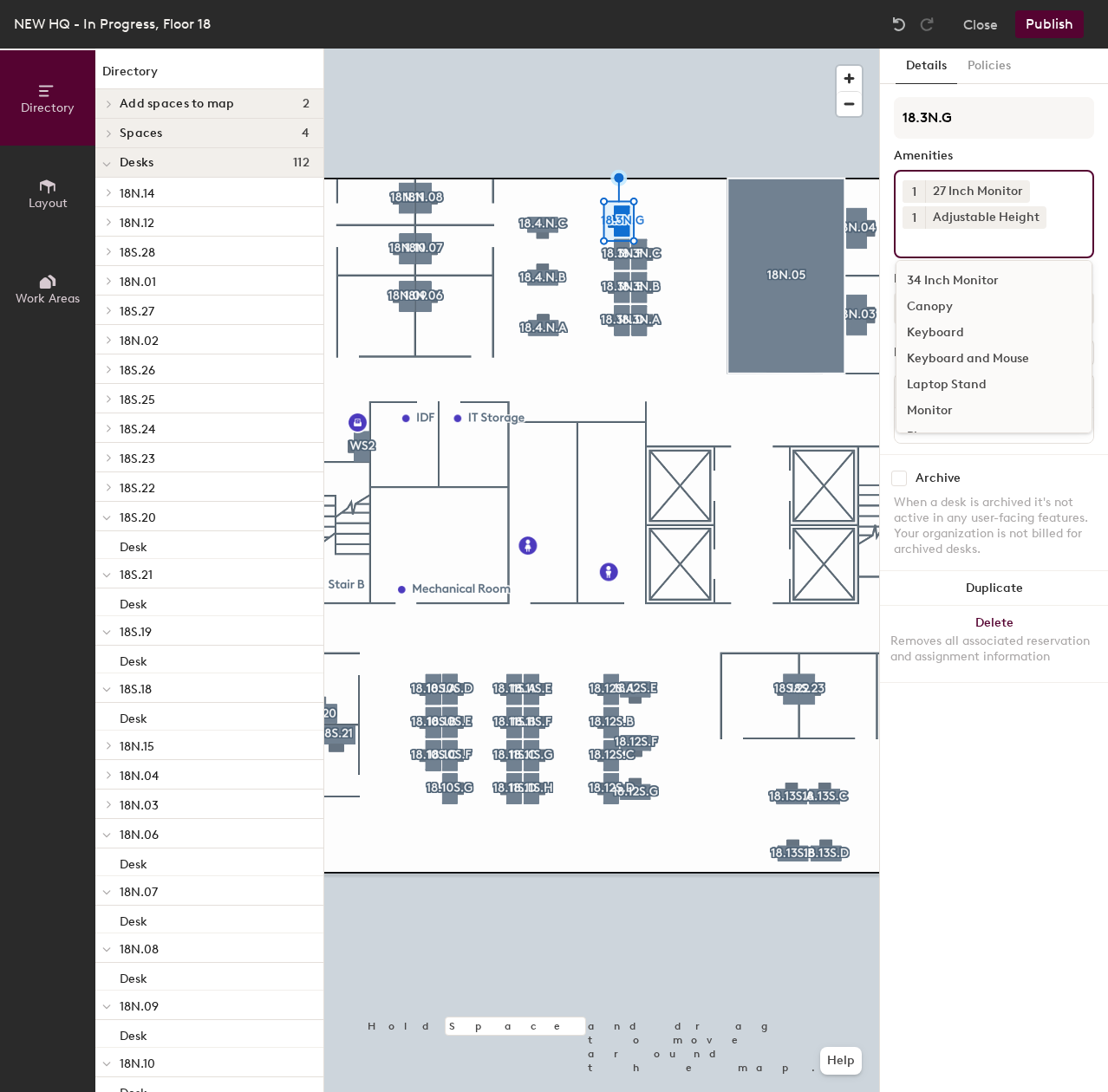
click at [958, 360] on div "Keyboard and Mouse" at bounding box center [994, 358] width 195 height 26
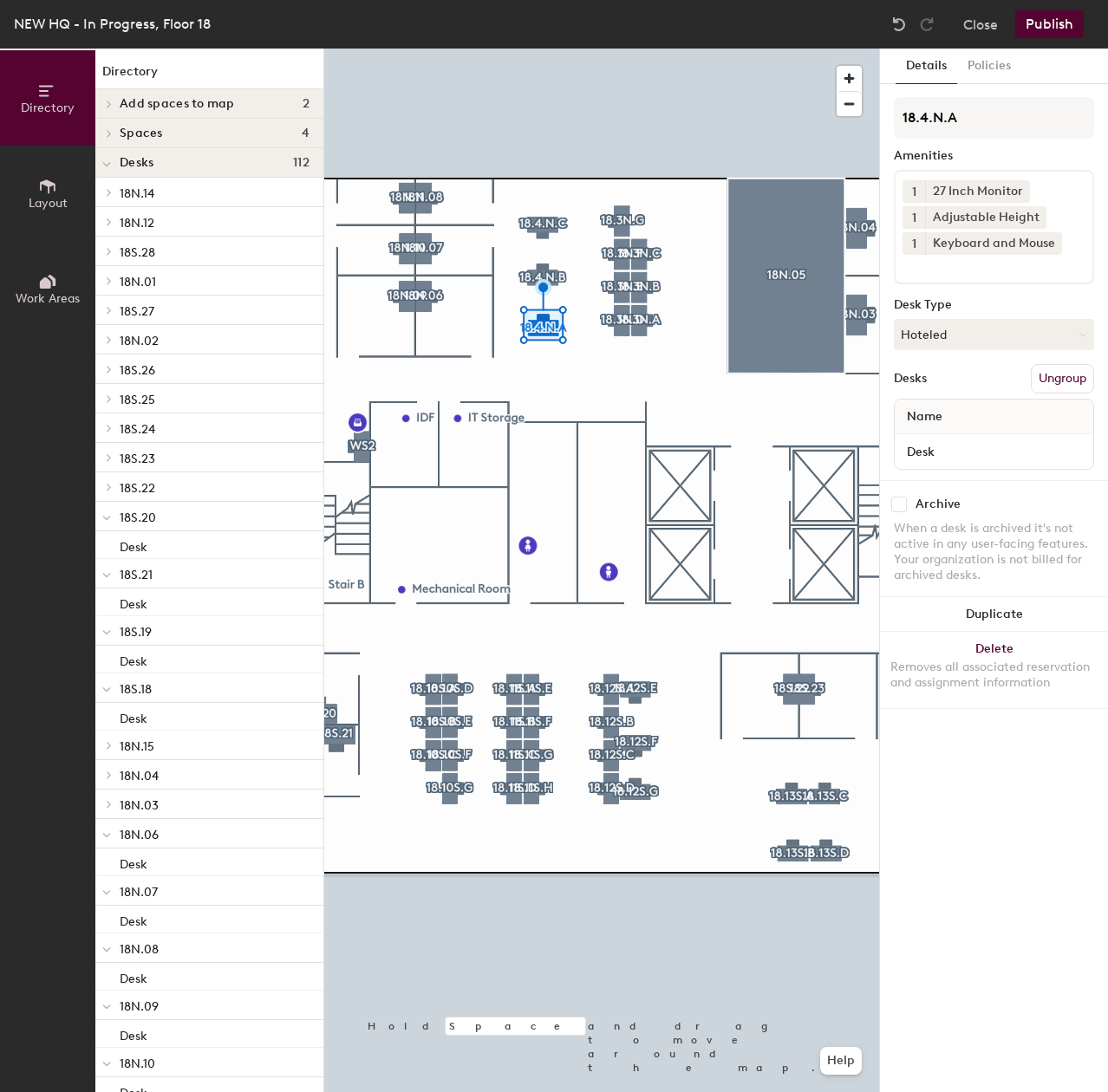
click at [937, 265] on input at bounding box center [980, 264] width 156 height 20
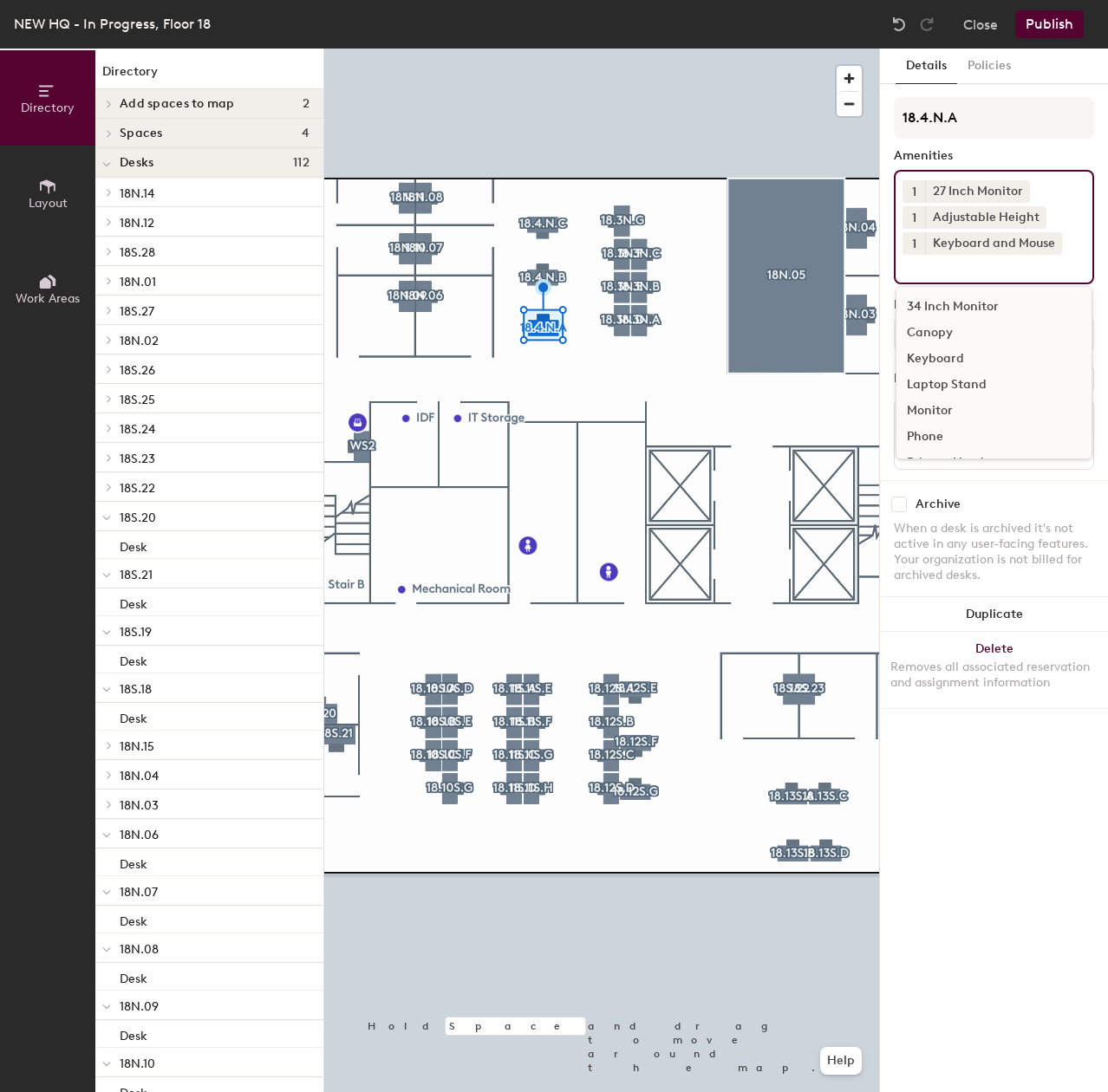
click at [933, 330] on div "Canopy" at bounding box center [994, 332] width 195 height 26
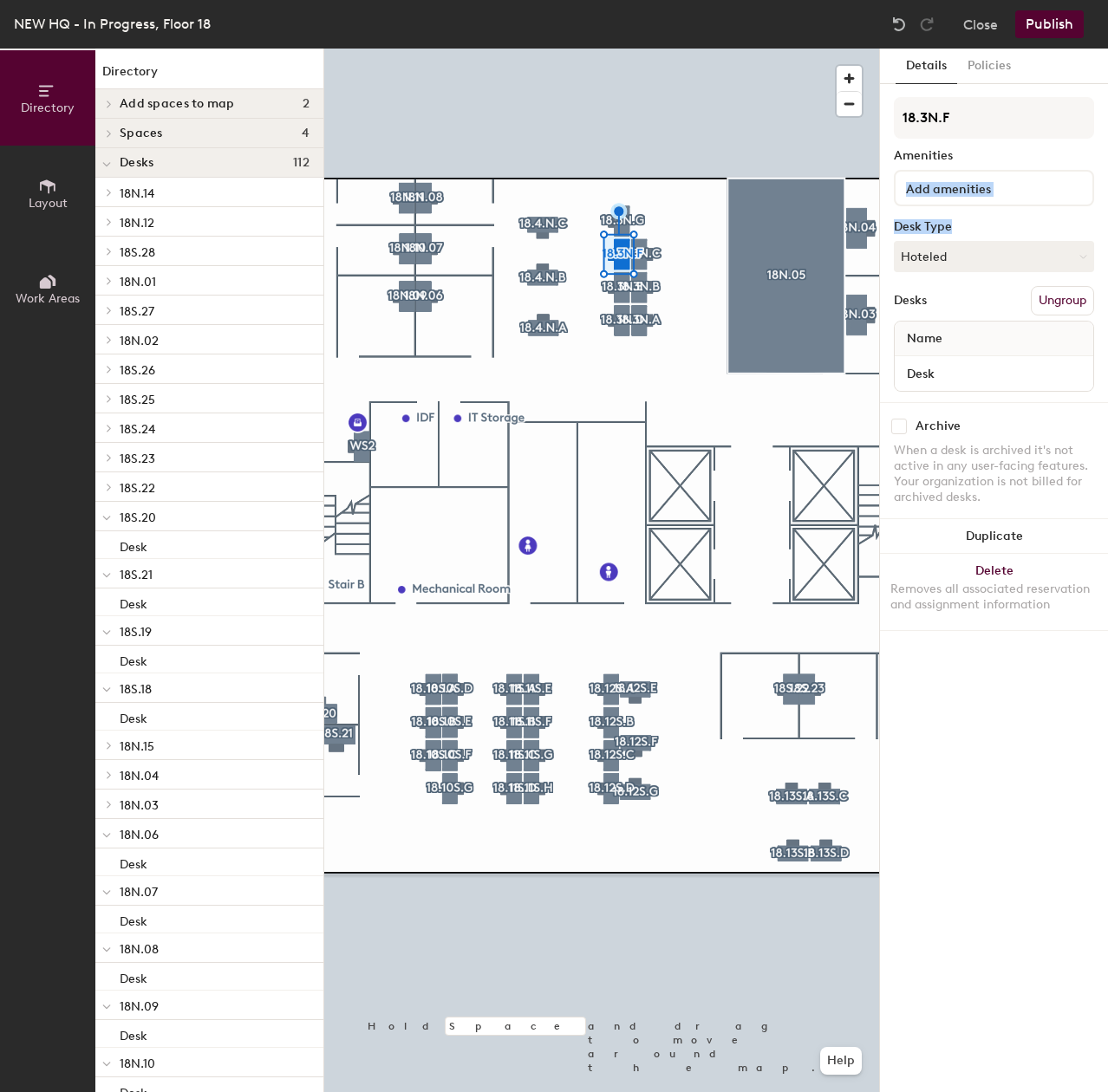
click at [1042, 201] on div "18.3N.F Amenities Desk Type Hoteled Desks Ungroup Name Desk" at bounding box center [993, 249] width 200 height 305
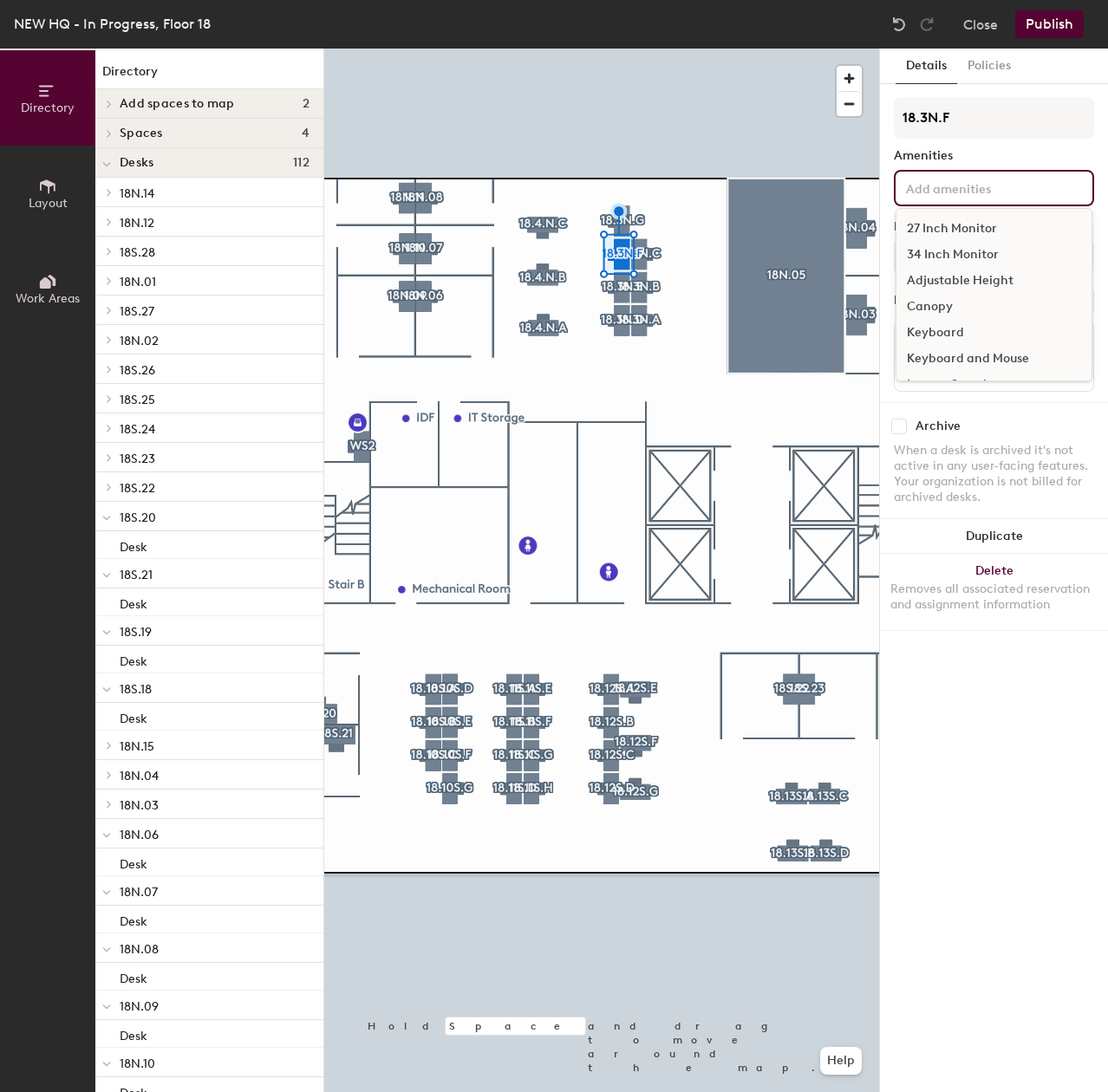
click at [1042, 197] on input at bounding box center [980, 186] width 156 height 20
click at [1029, 223] on div "27 Inch Monitor" at bounding box center [994, 228] width 195 height 26
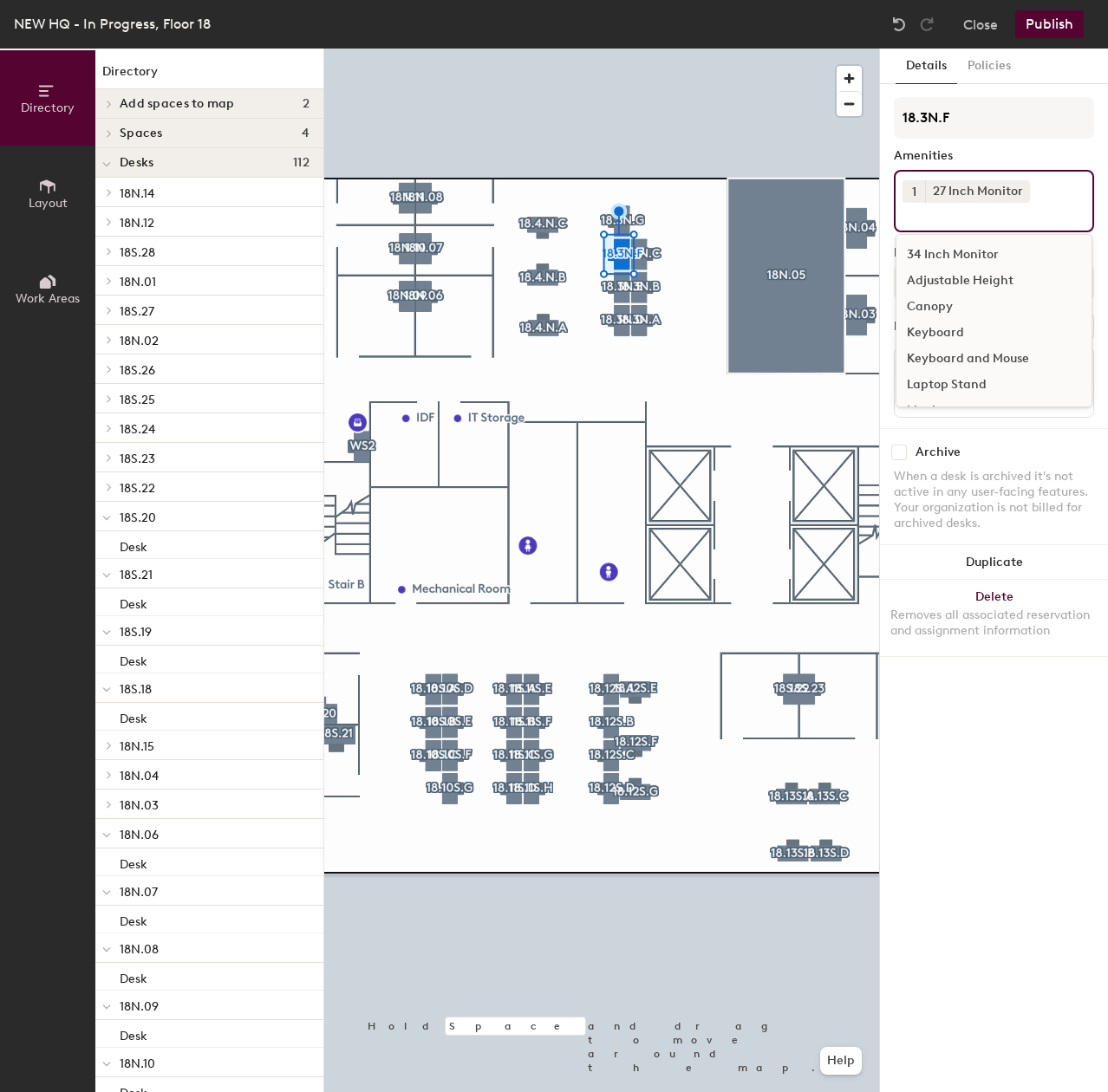
click at [968, 288] on div "Adjustable Height" at bounding box center [994, 281] width 195 height 26
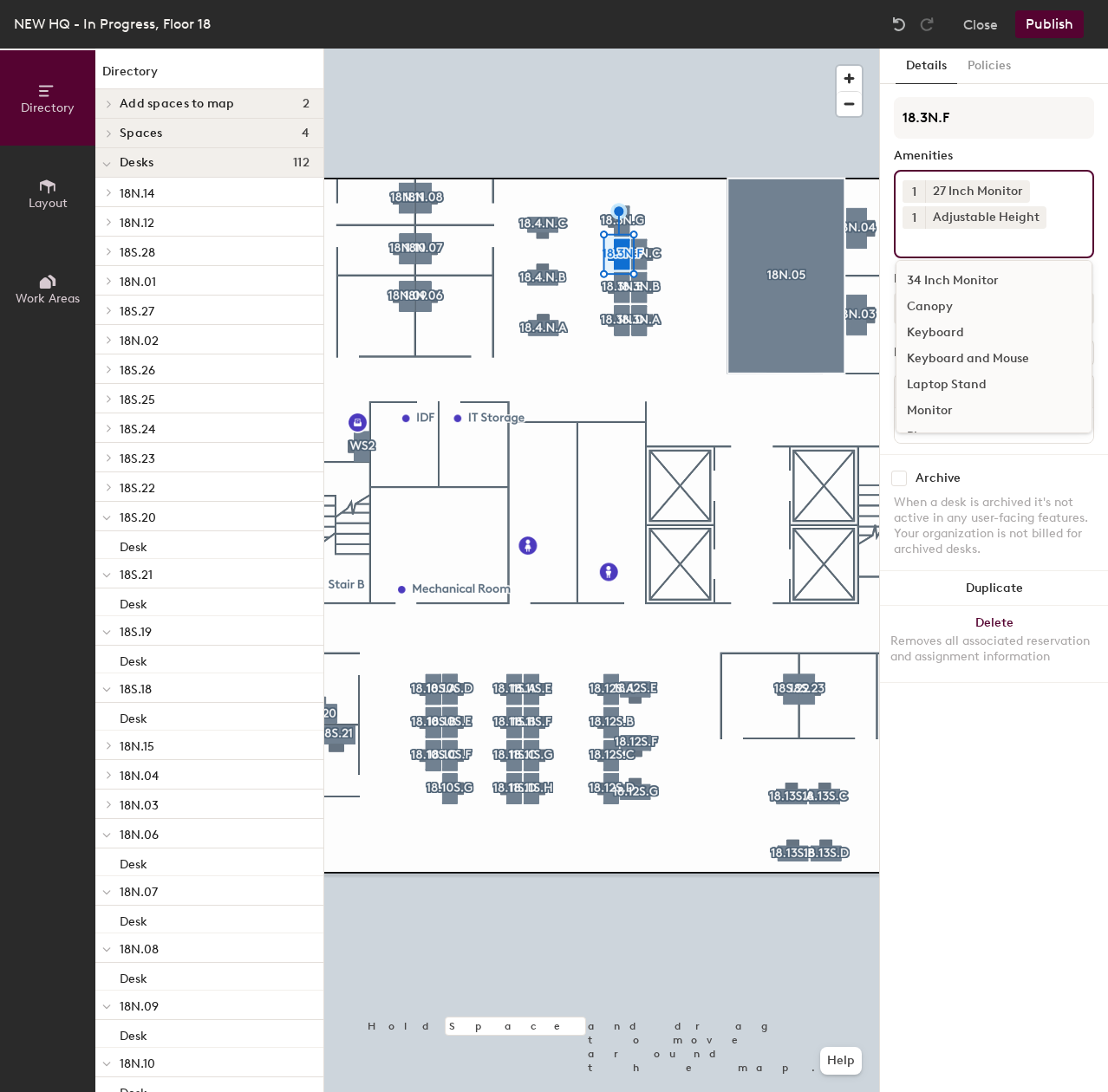
click at [955, 356] on div "Keyboard and Mouse" at bounding box center [994, 358] width 195 height 26
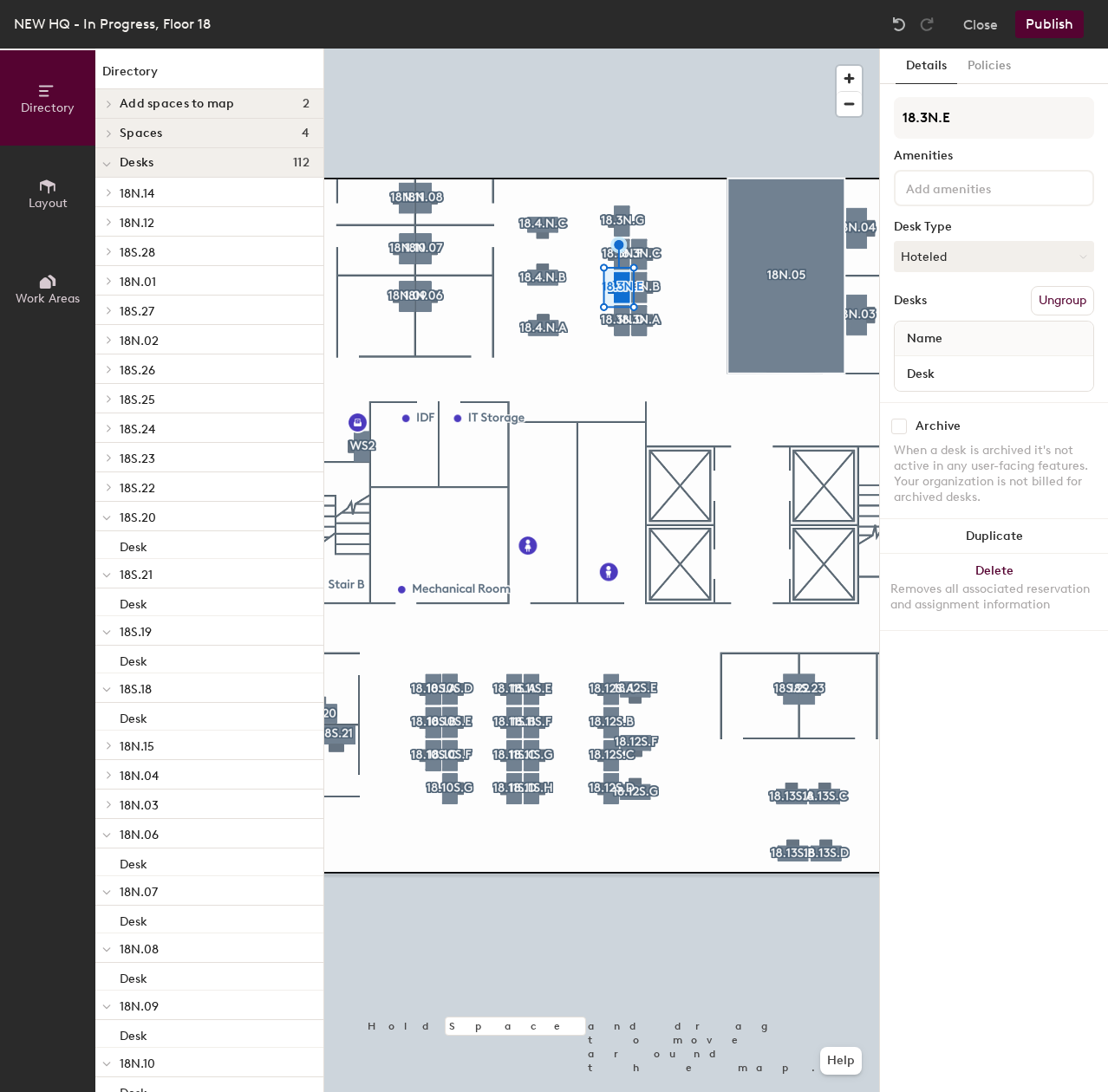
click at [987, 209] on div "18.3N.E Amenities Desk Type Hoteled Desks Ungroup Name Desk" at bounding box center [993, 249] width 200 height 305
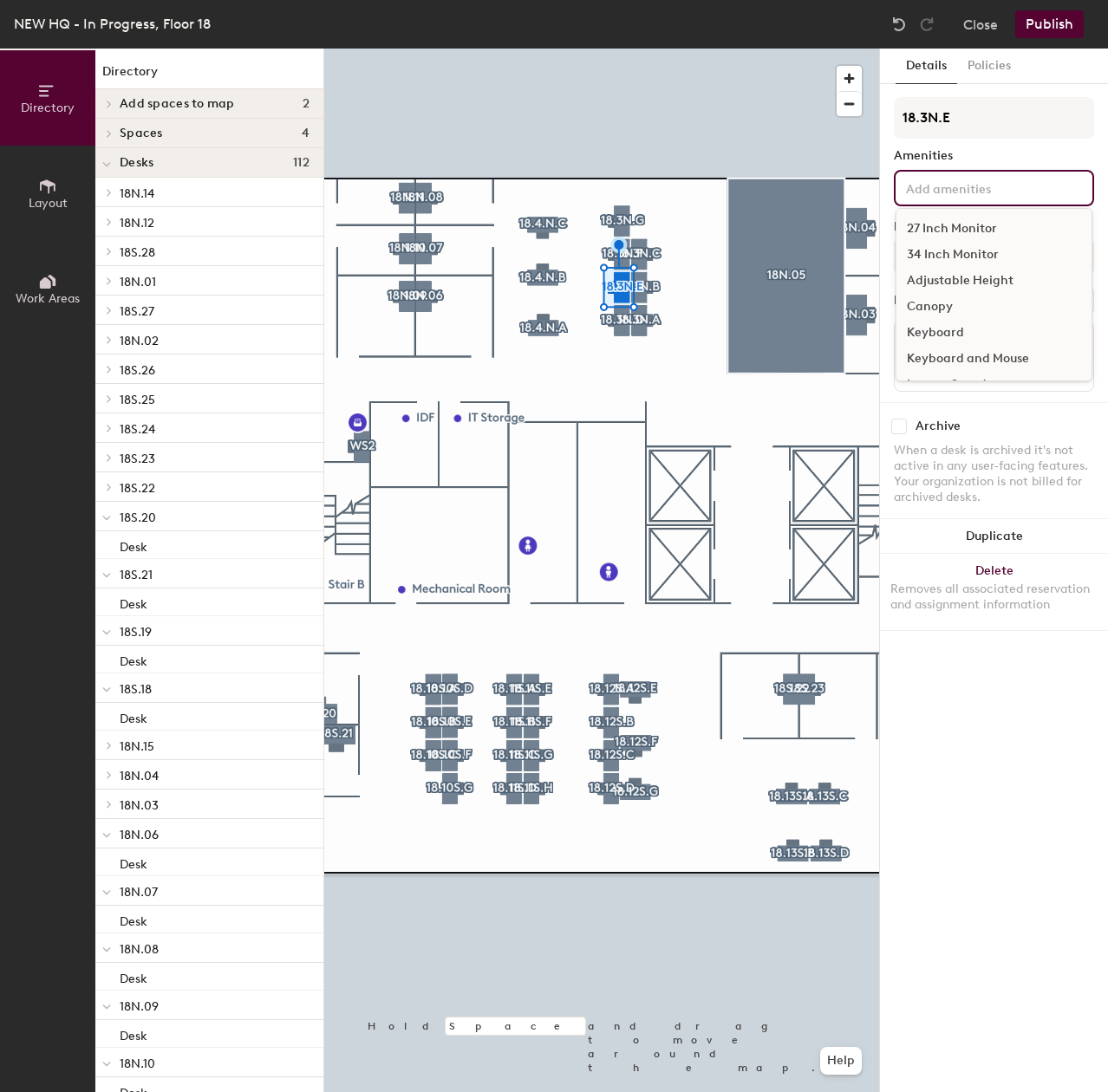
click at [991, 197] on input at bounding box center [980, 186] width 156 height 20
click at [997, 222] on div "27 Inch Monitor" at bounding box center [994, 228] width 195 height 26
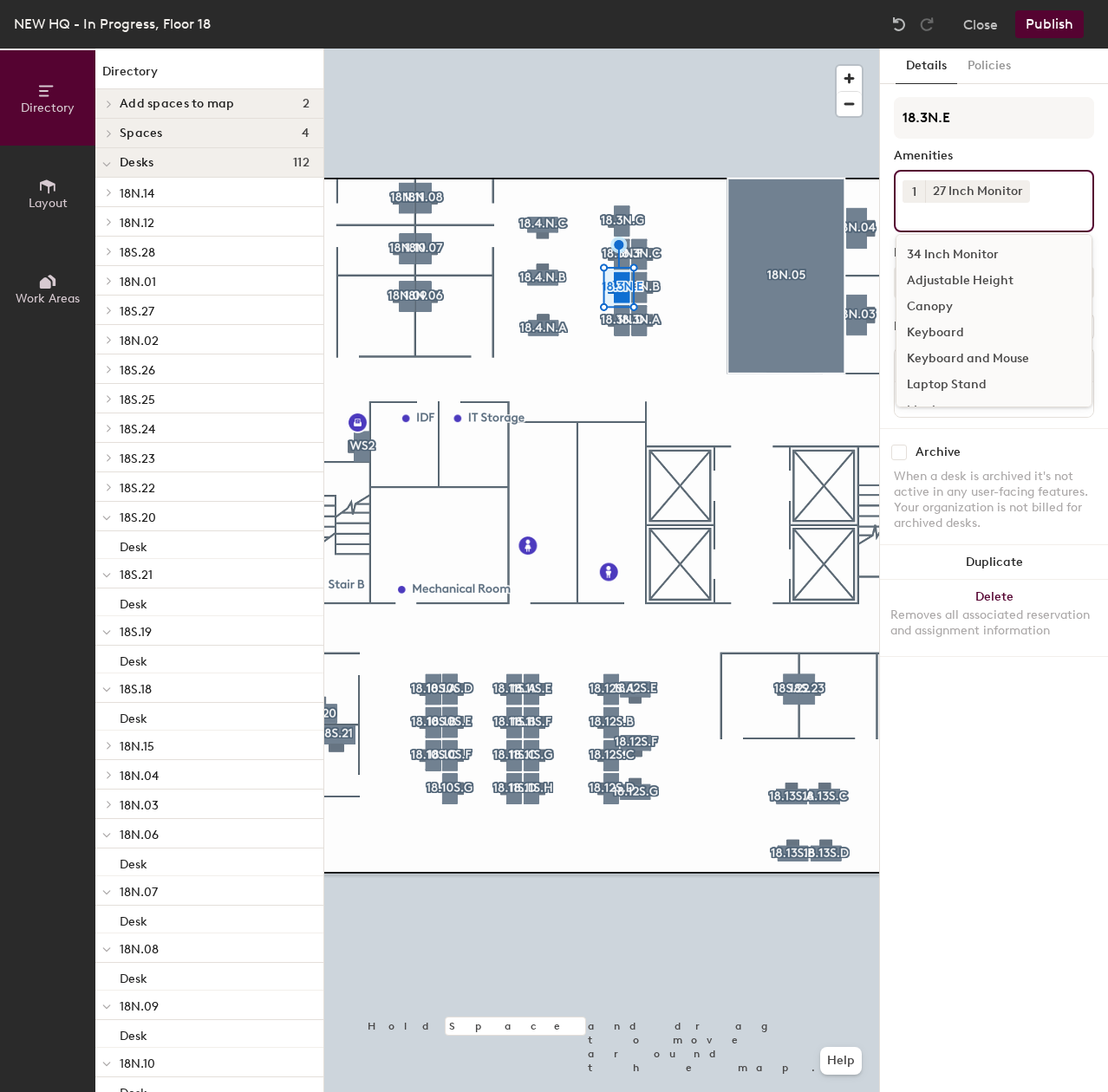
click at [977, 270] on div "Adjustable Height" at bounding box center [994, 281] width 195 height 26
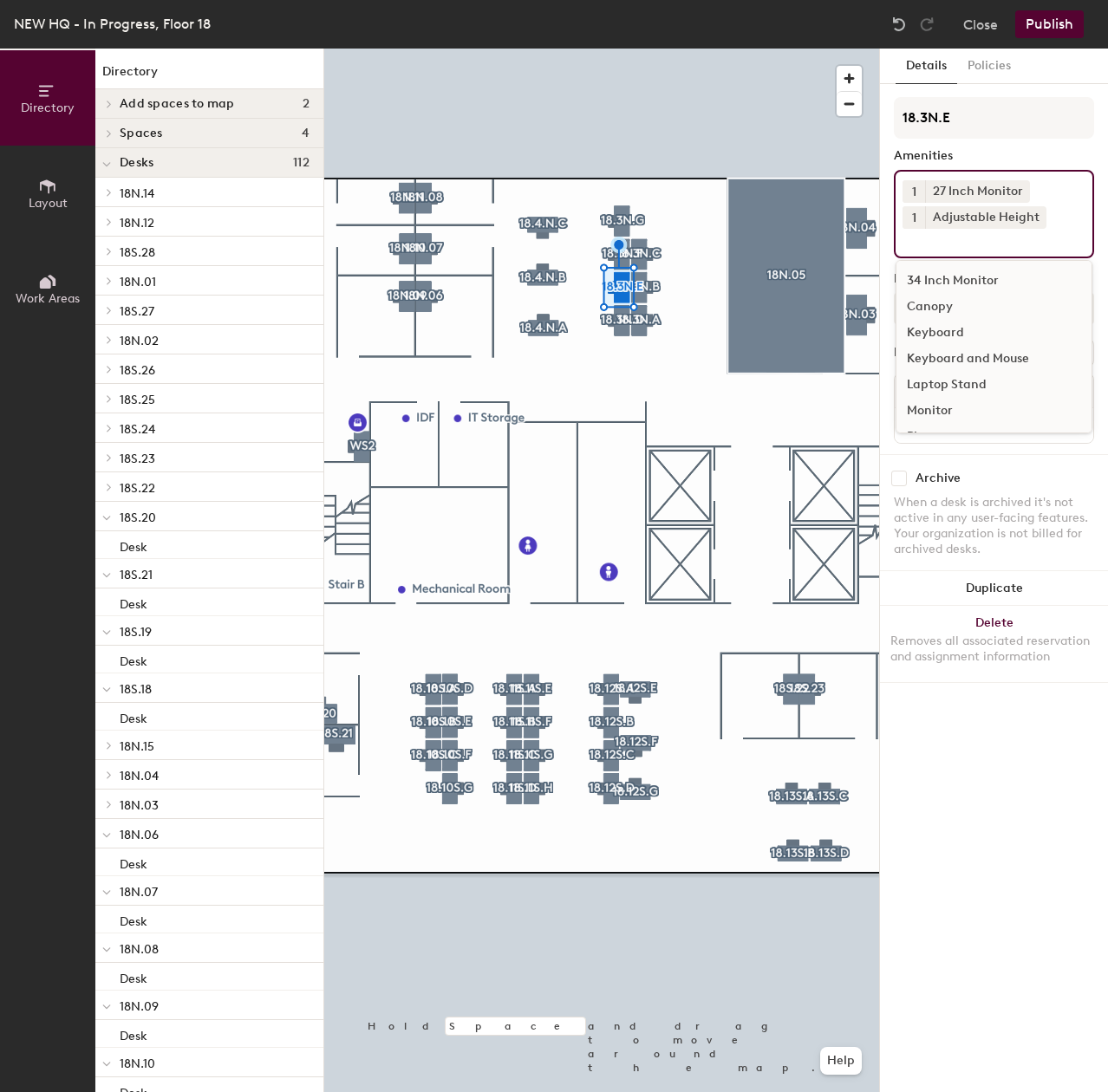
click at [966, 349] on div "Keyboard and Mouse" at bounding box center [994, 358] width 195 height 26
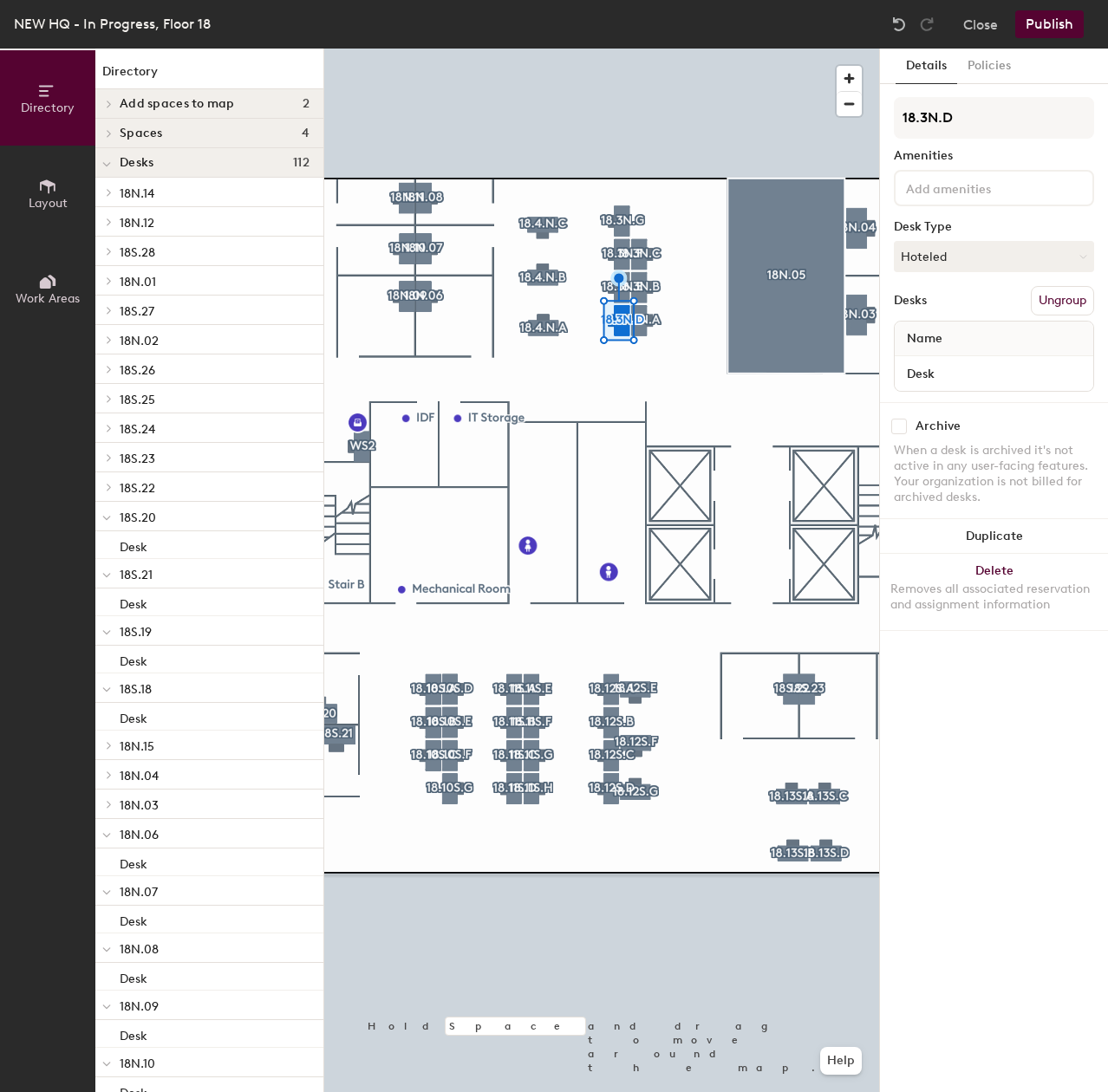
click at [933, 198] on div at bounding box center [993, 187] width 200 height 36
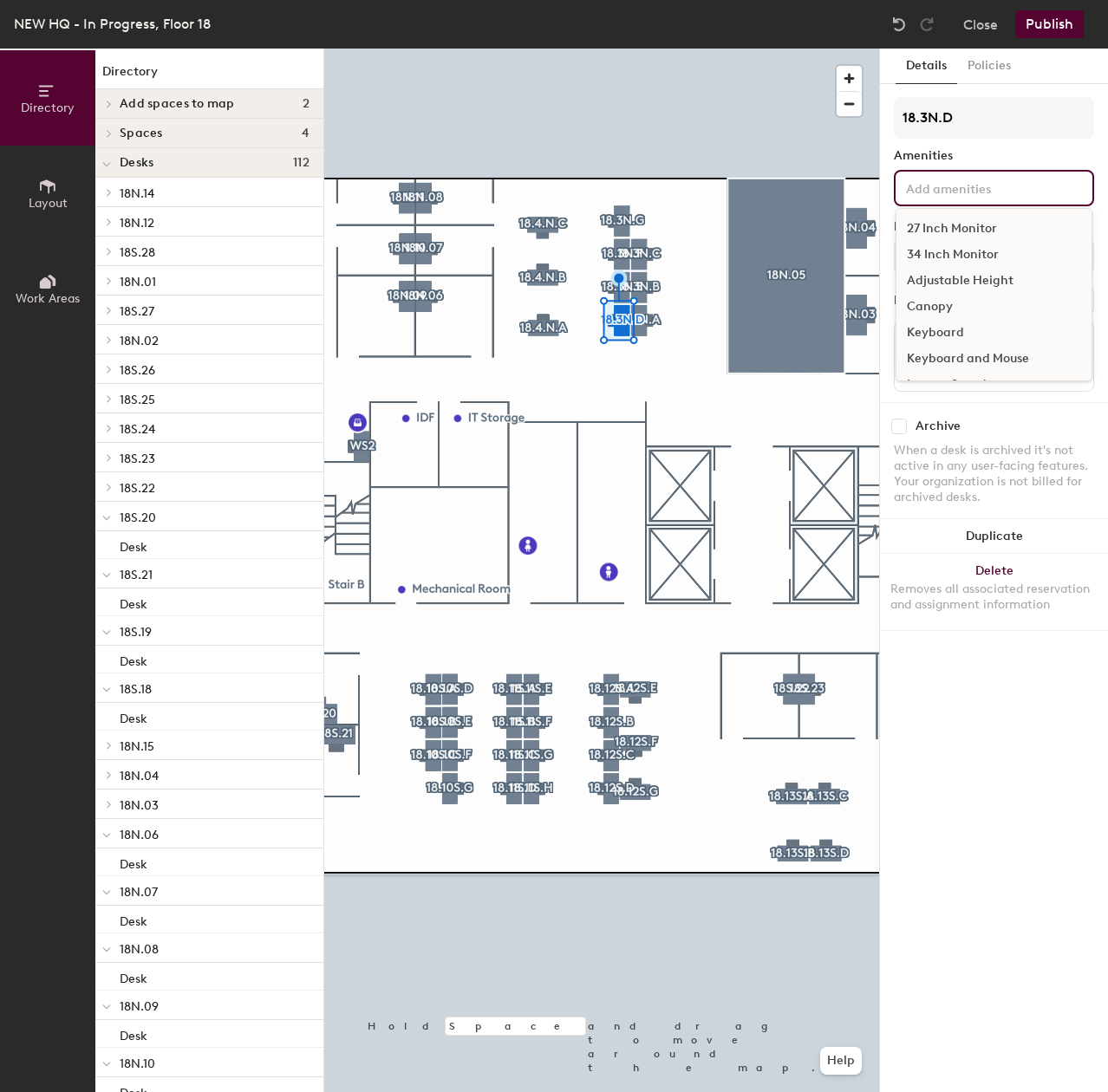
click at [936, 229] on div "27 Inch Monitor" at bounding box center [994, 228] width 195 height 26
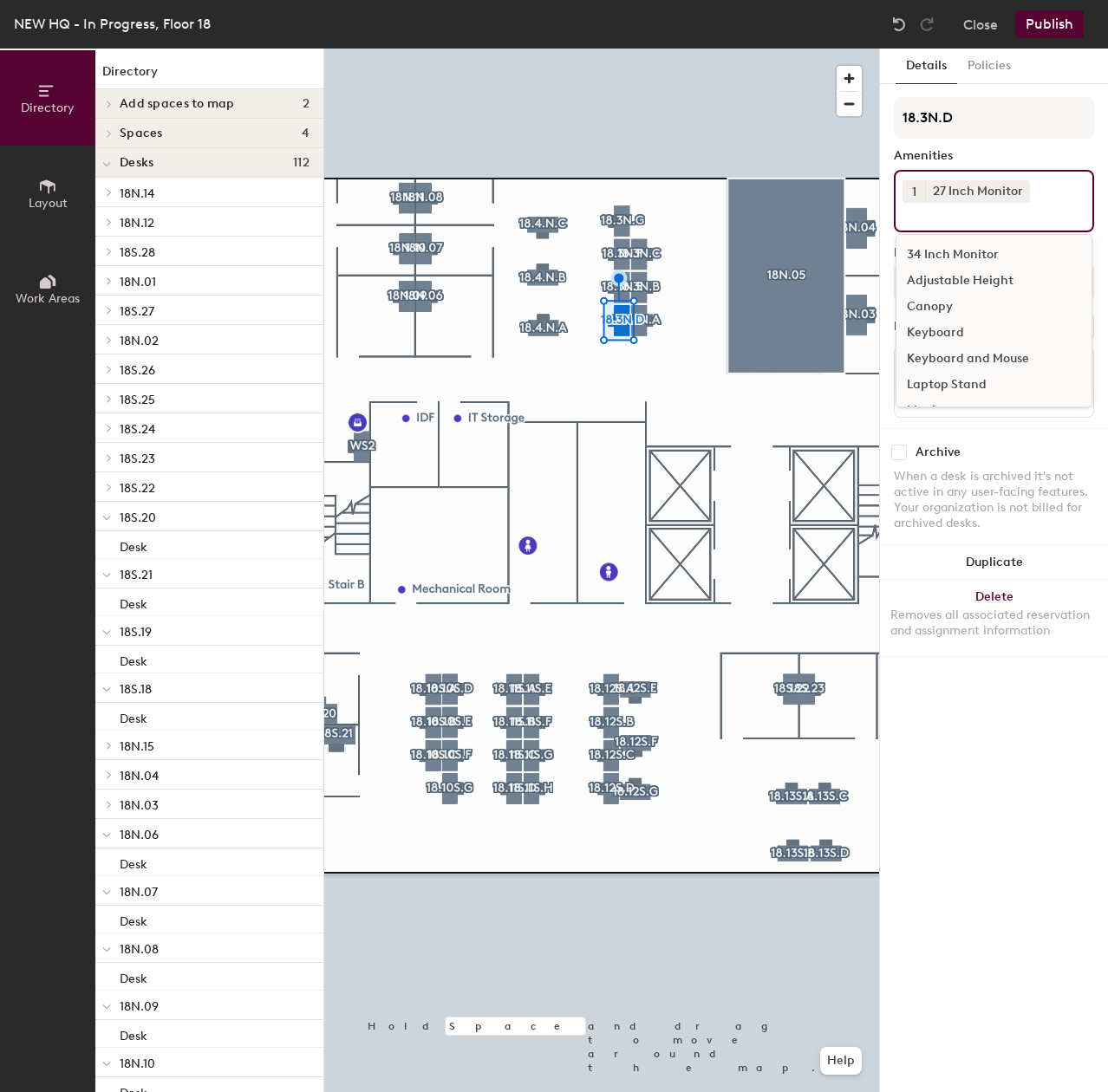
click at [946, 285] on div "Adjustable Height" at bounding box center [994, 281] width 195 height 26
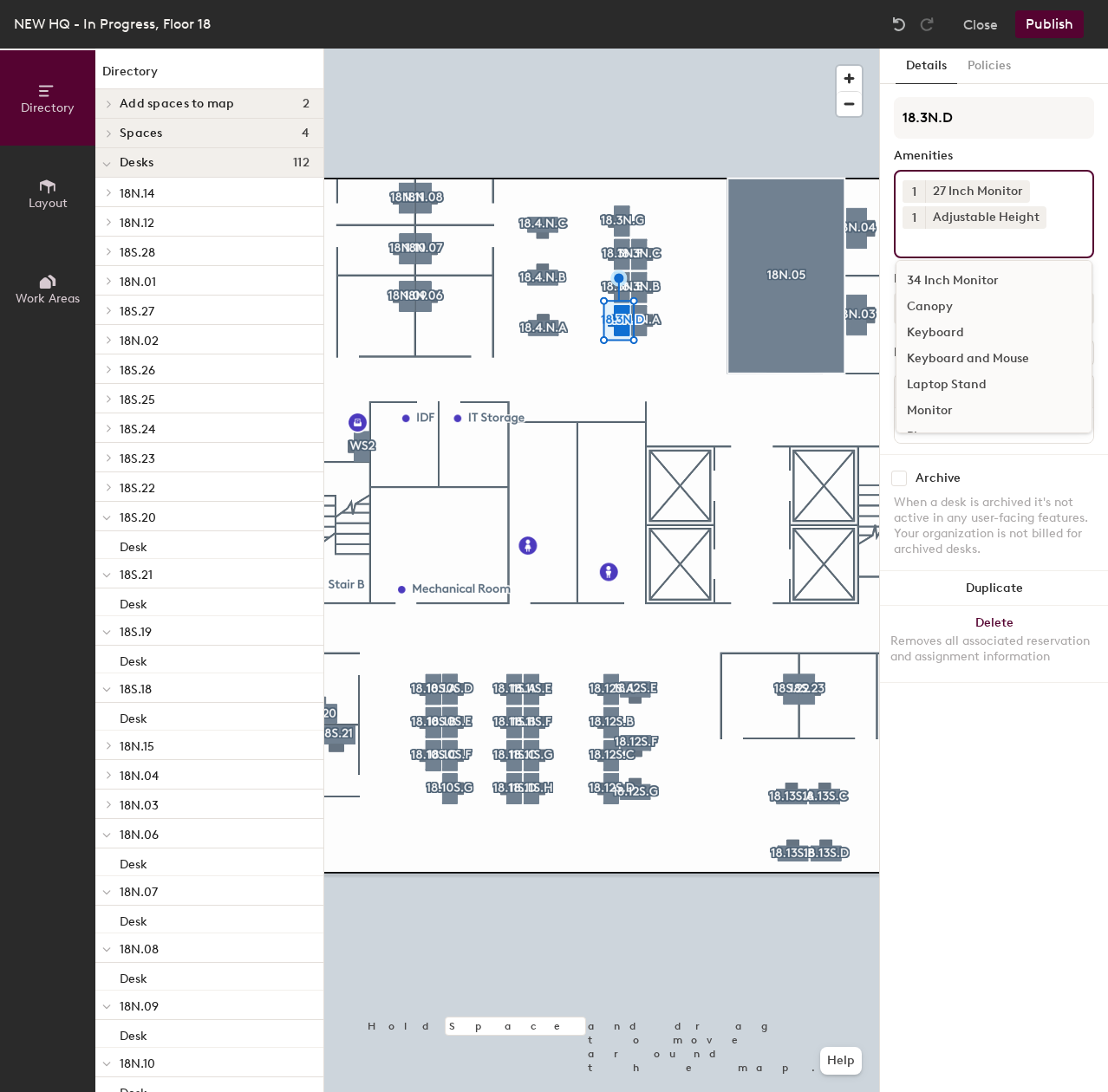
click at [945, 357] on div "Keyboard and Mouse" at bounding box center [994, 358] width 195 height 26
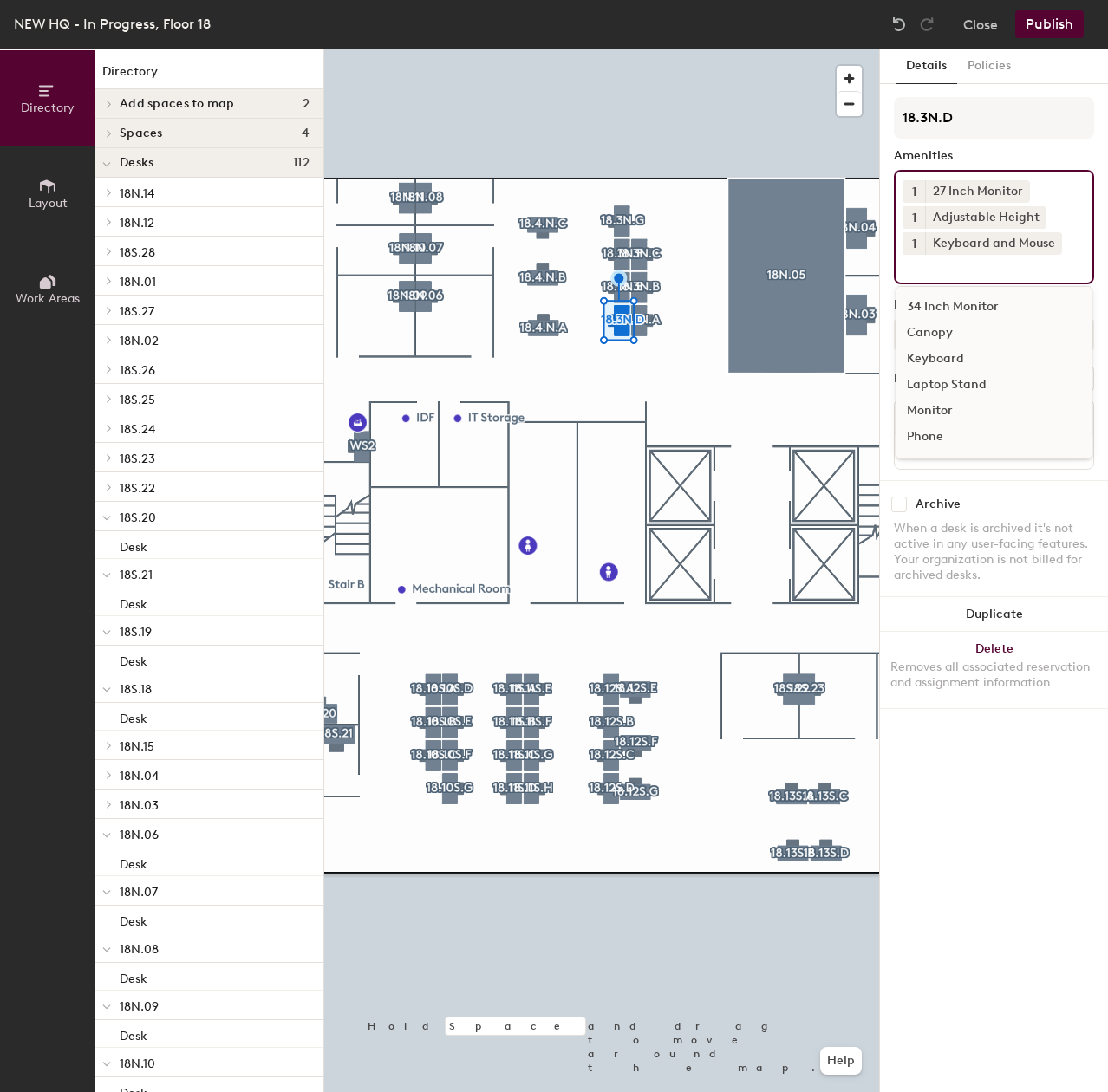
click at [934, 334] on div "Canopy" at bounding box center [994, 332] width 195 height 26
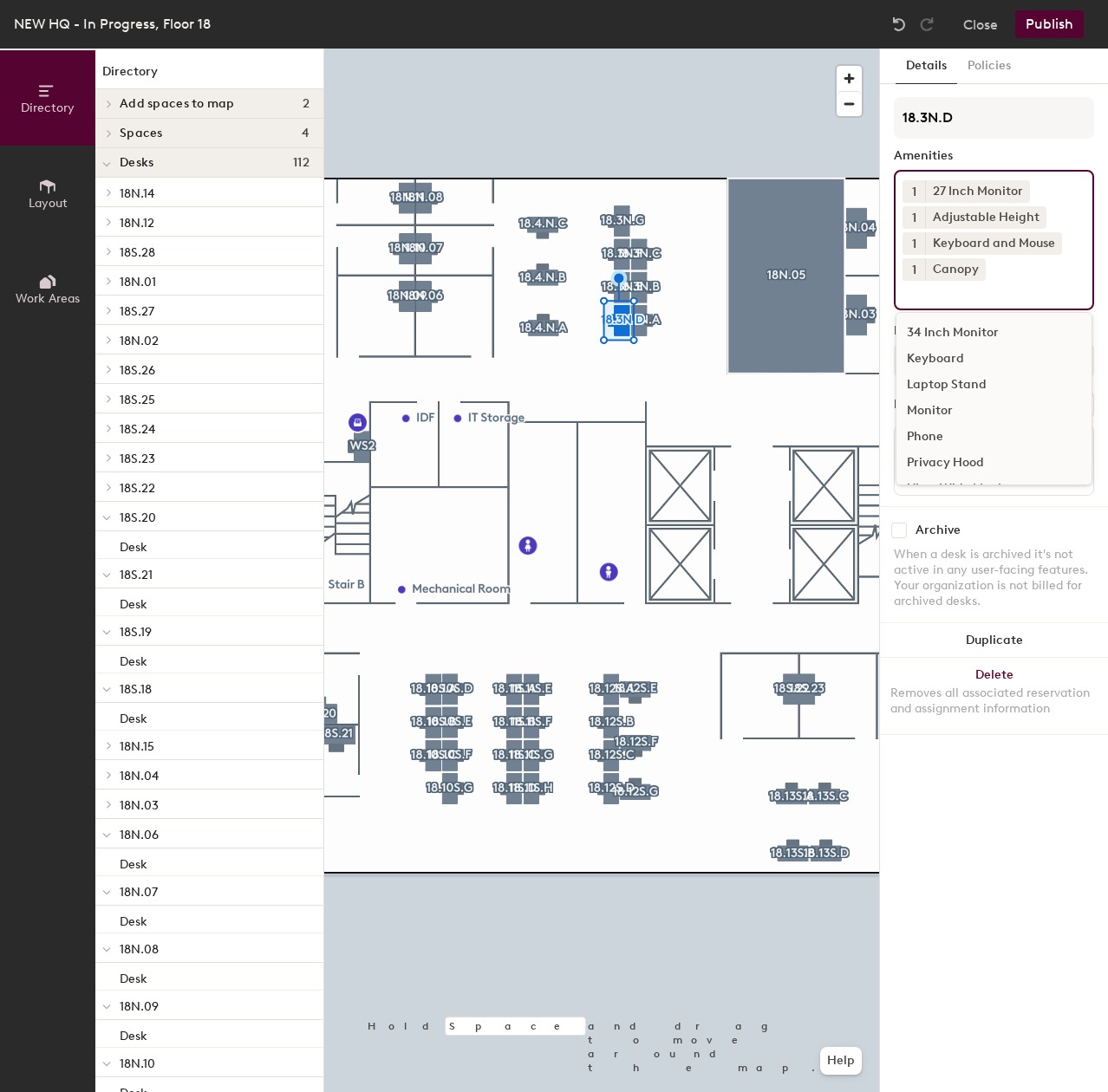
click at [685, 49] on div at bounding box center [601, 49] width 554 height 0
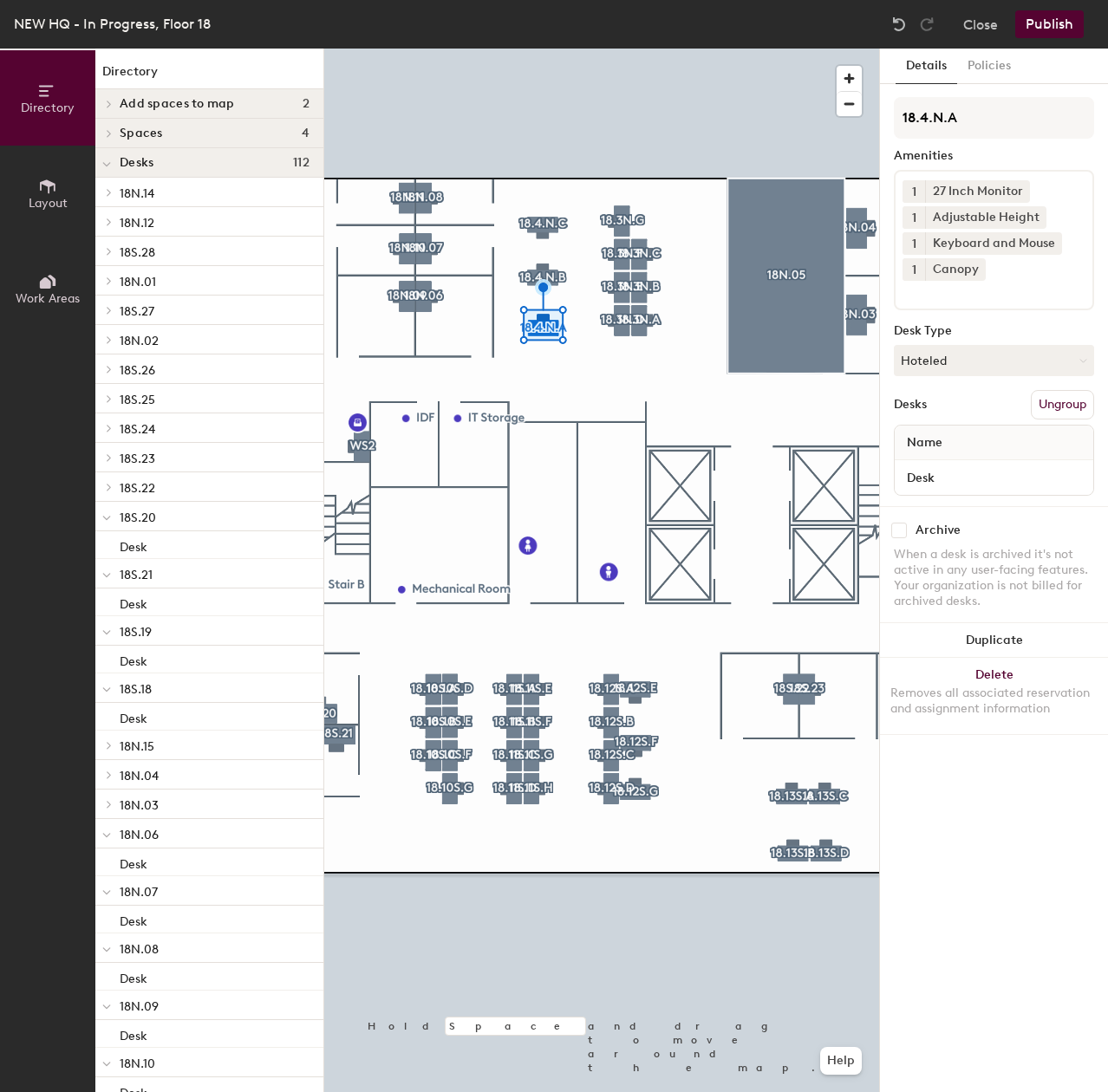
click at [649, 49] on div at bounding box center [601, 49] width 554 height 0
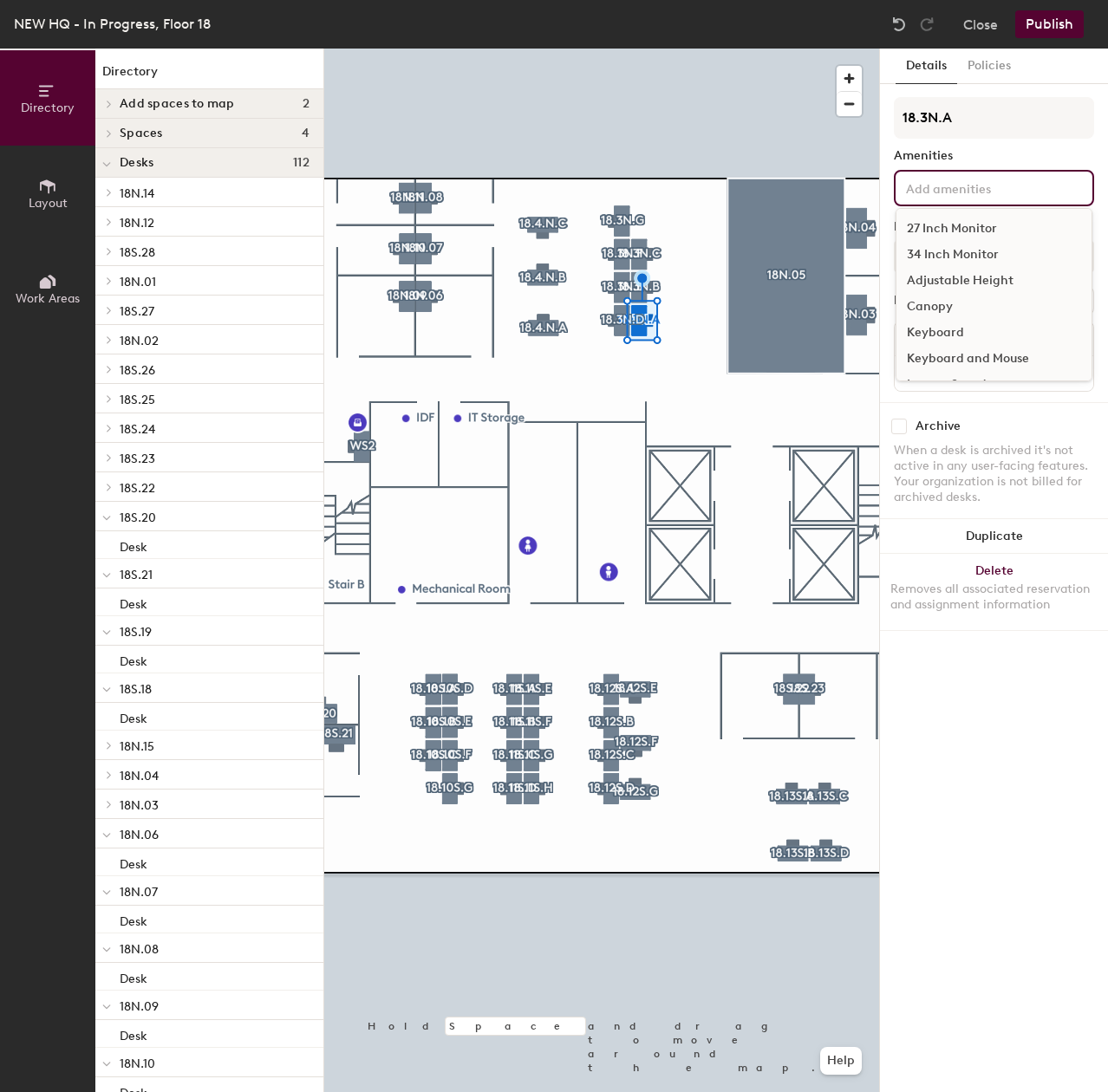
click at [941, 185] on input at bounding box center [980, 186] width 156 height 20
click at [927, 215] on div "27 Inch Monitor 34 Inch Monitor Adjustable Height Canopy Keyboard Keyboard and …" at bounding box center [994, 294] width 197 height 173
click at [927, 219] on div "27 Inch Monitor" at bounding box center [994, 228] width 195 height 26
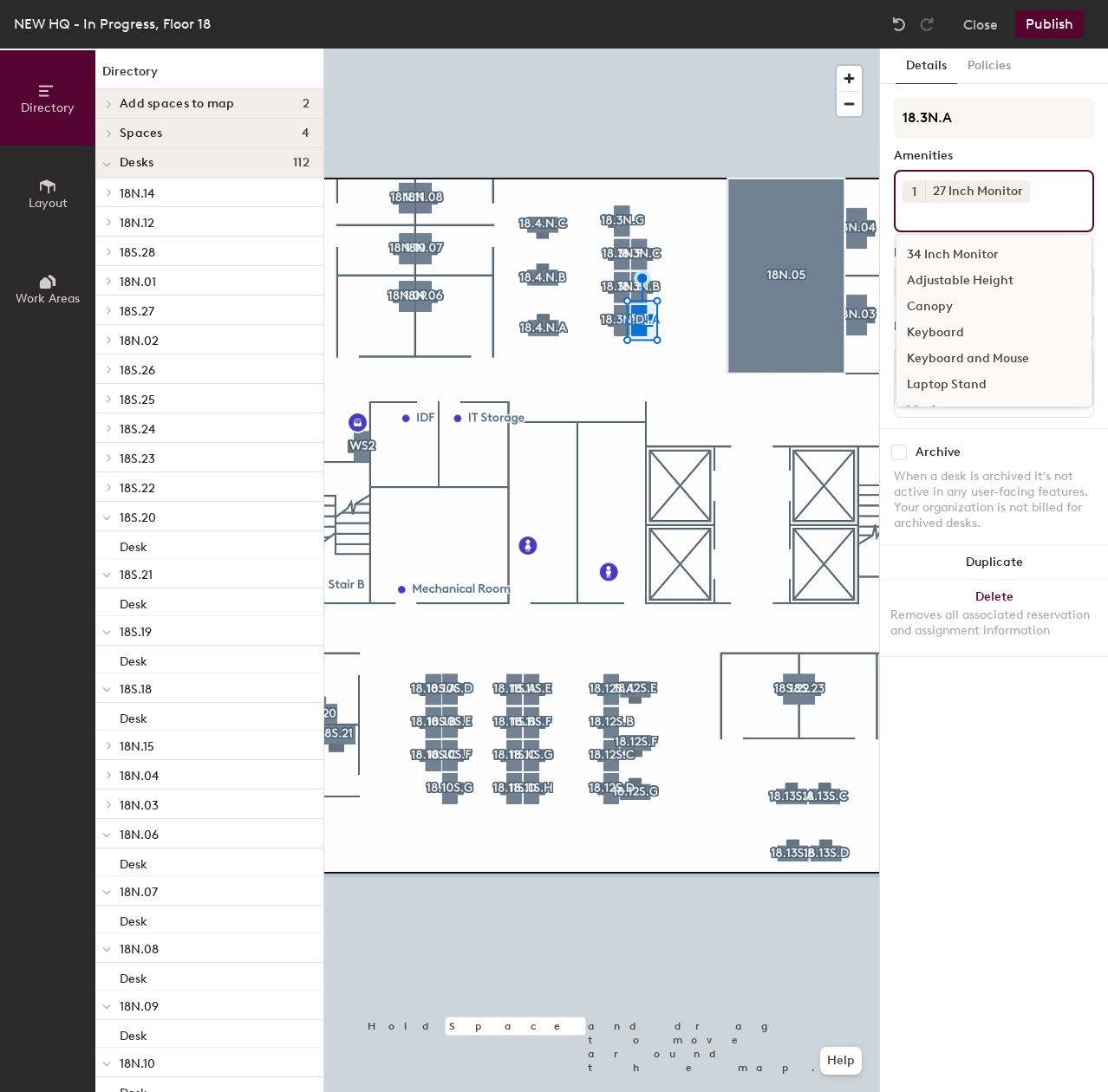
click at [928, 273] on div "Adjustable Height" at bounding box center [994, 281] width 195 height 26
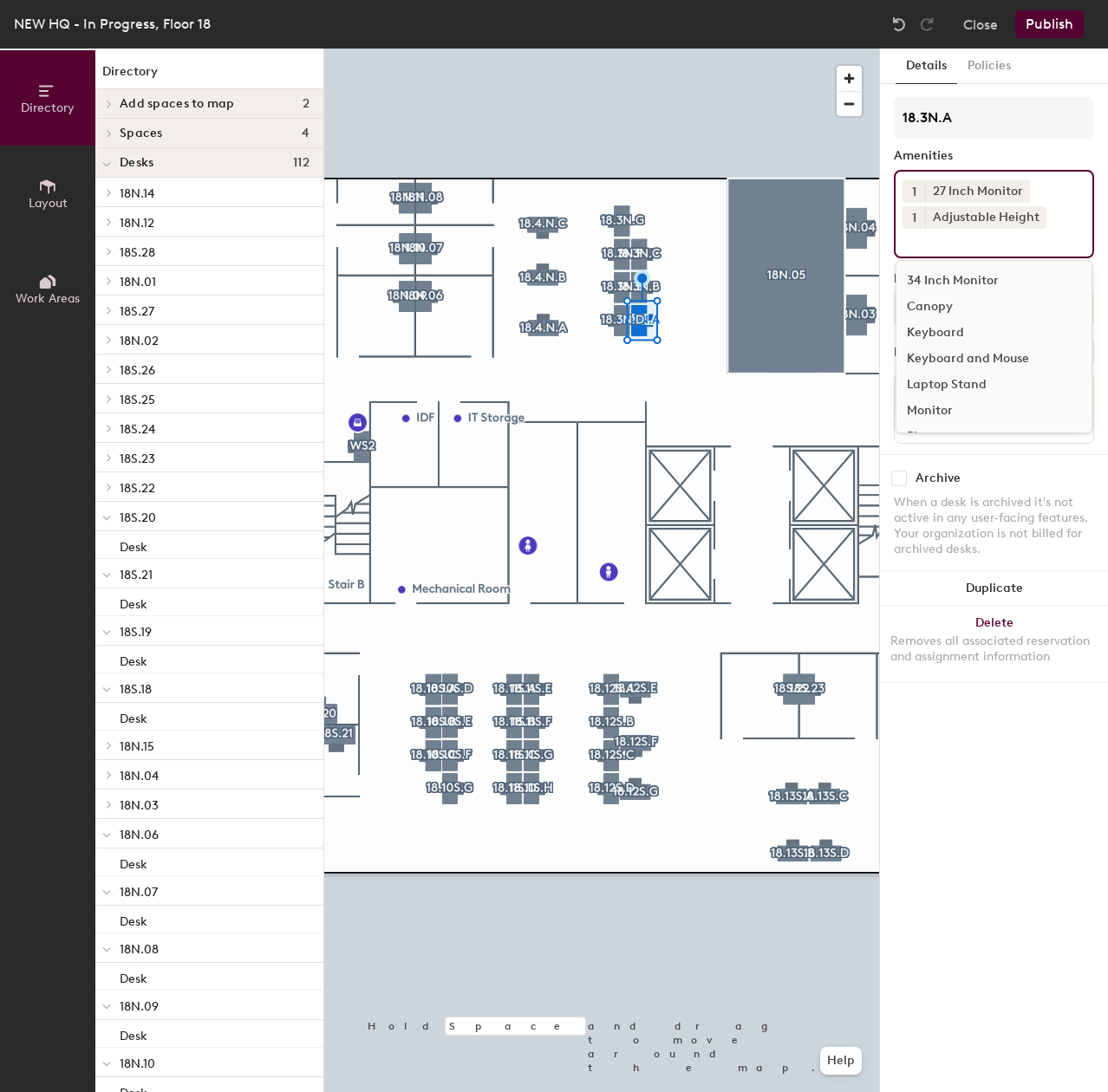
click at [935, 329] on div "Keyboard" at bounding box center [994, 332] width 195 height 26
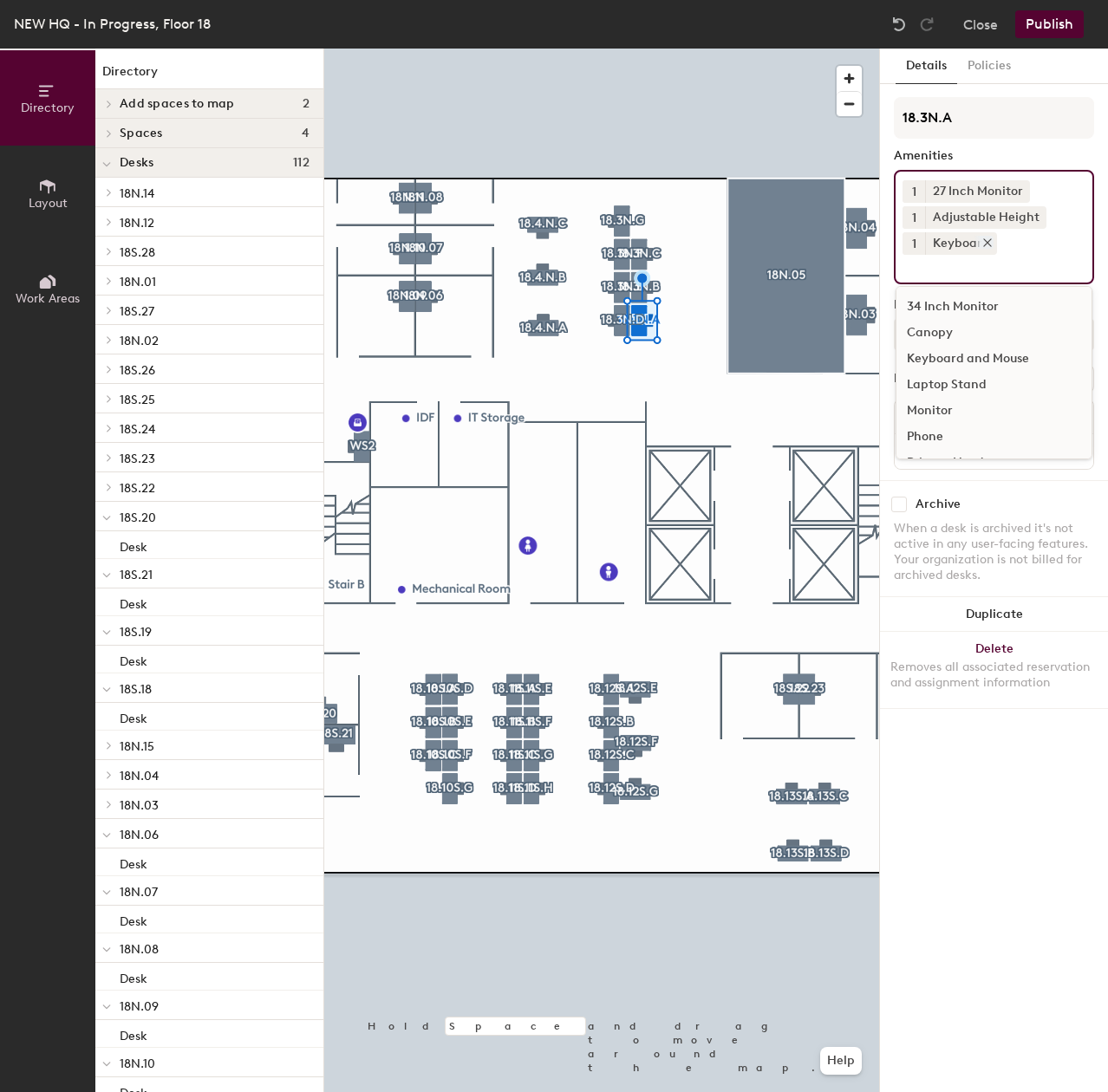
click at [983, 239] on icon at bounding box center [986, 242] width 7 height 7
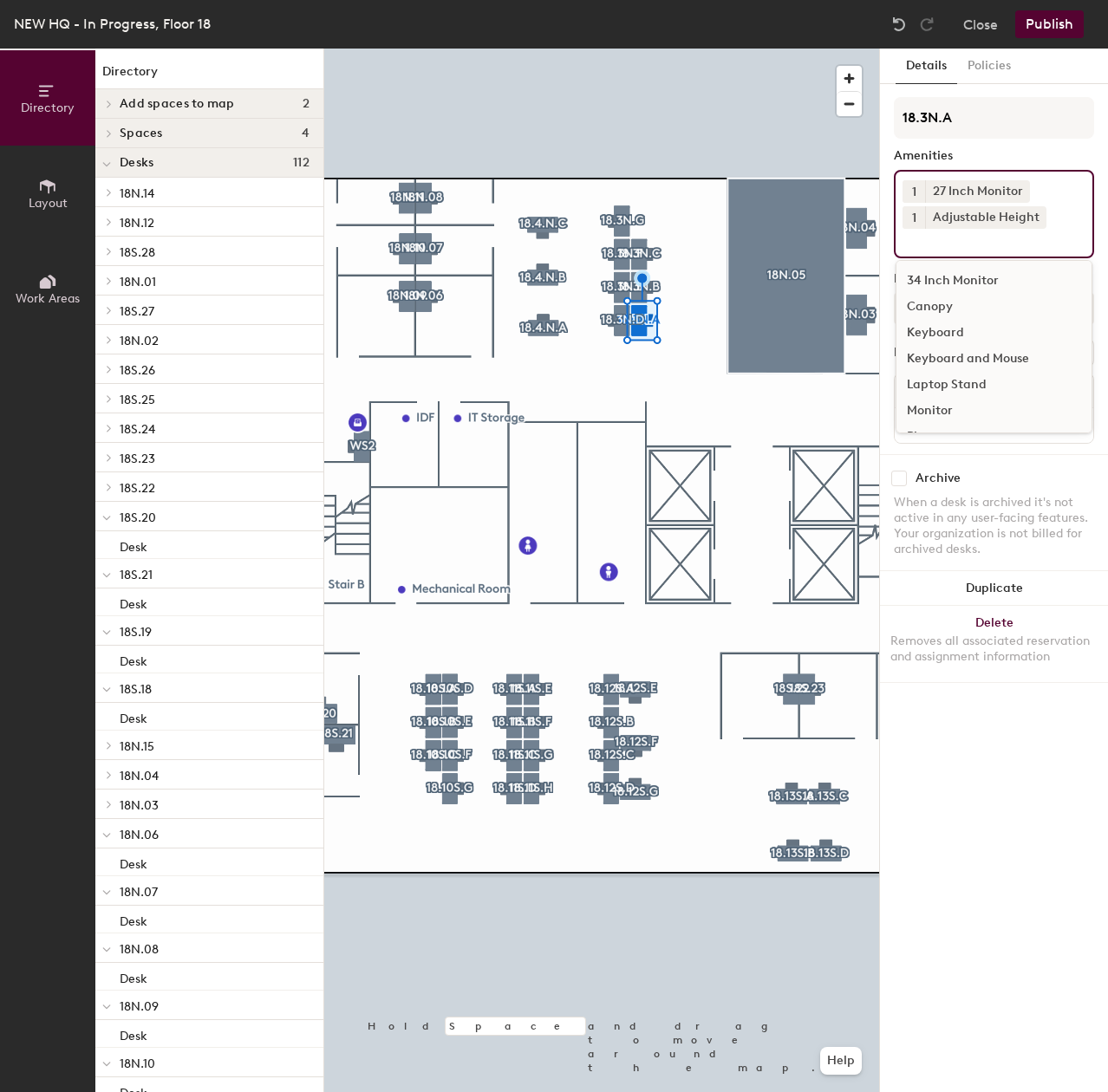
click at [937, 245] on input at bounding box center [980, 239] width 156 height 20
click at [971, 358] on div "Keyboard and Mouse" at bounding box center [994, 358] width 195 height 26
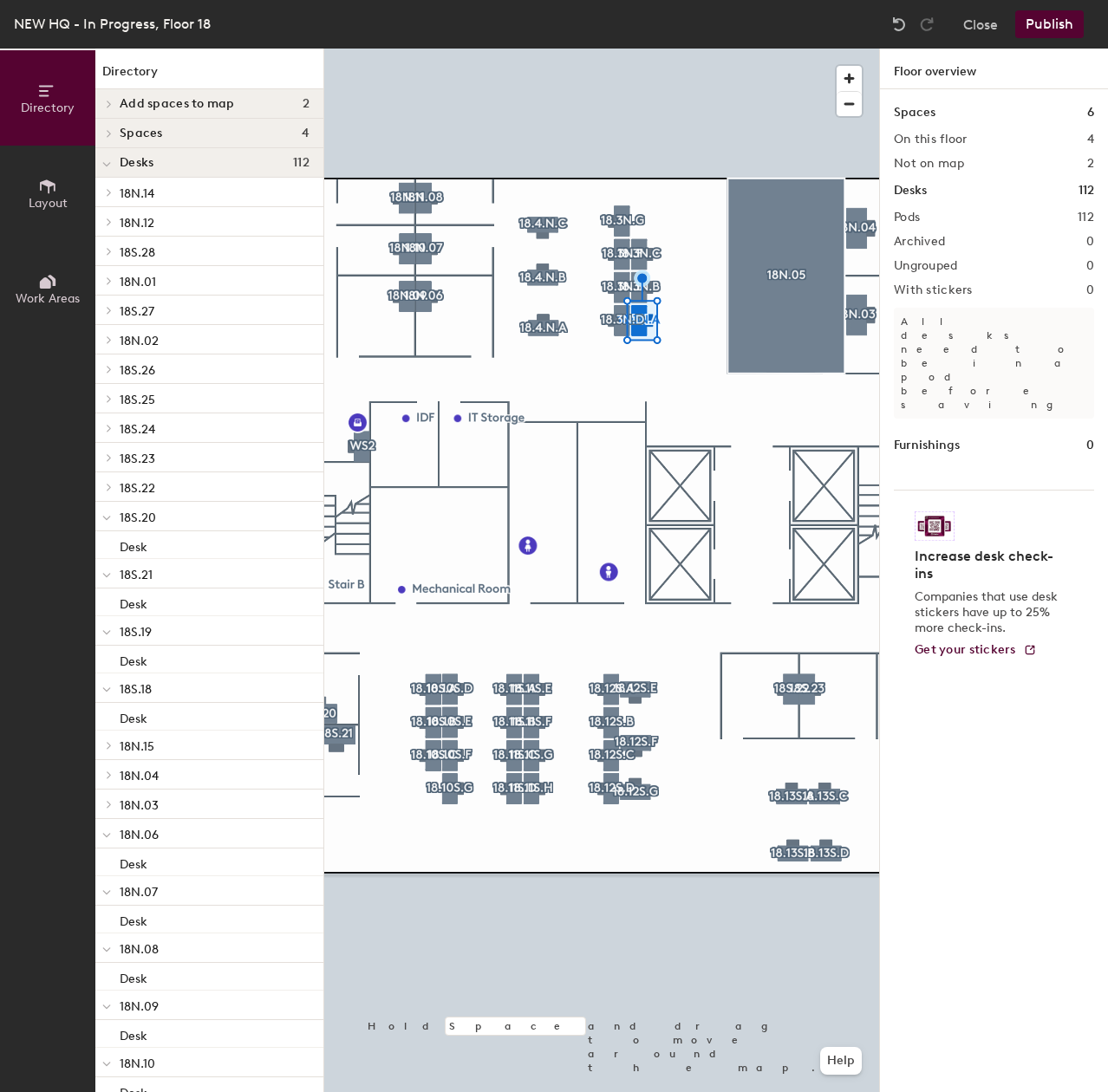
click at [647, 49] on div at bounding box center [601, 49] width 554 height 0
click at [650, 49] on div at bounding box center [601, 49] width 554 height 0
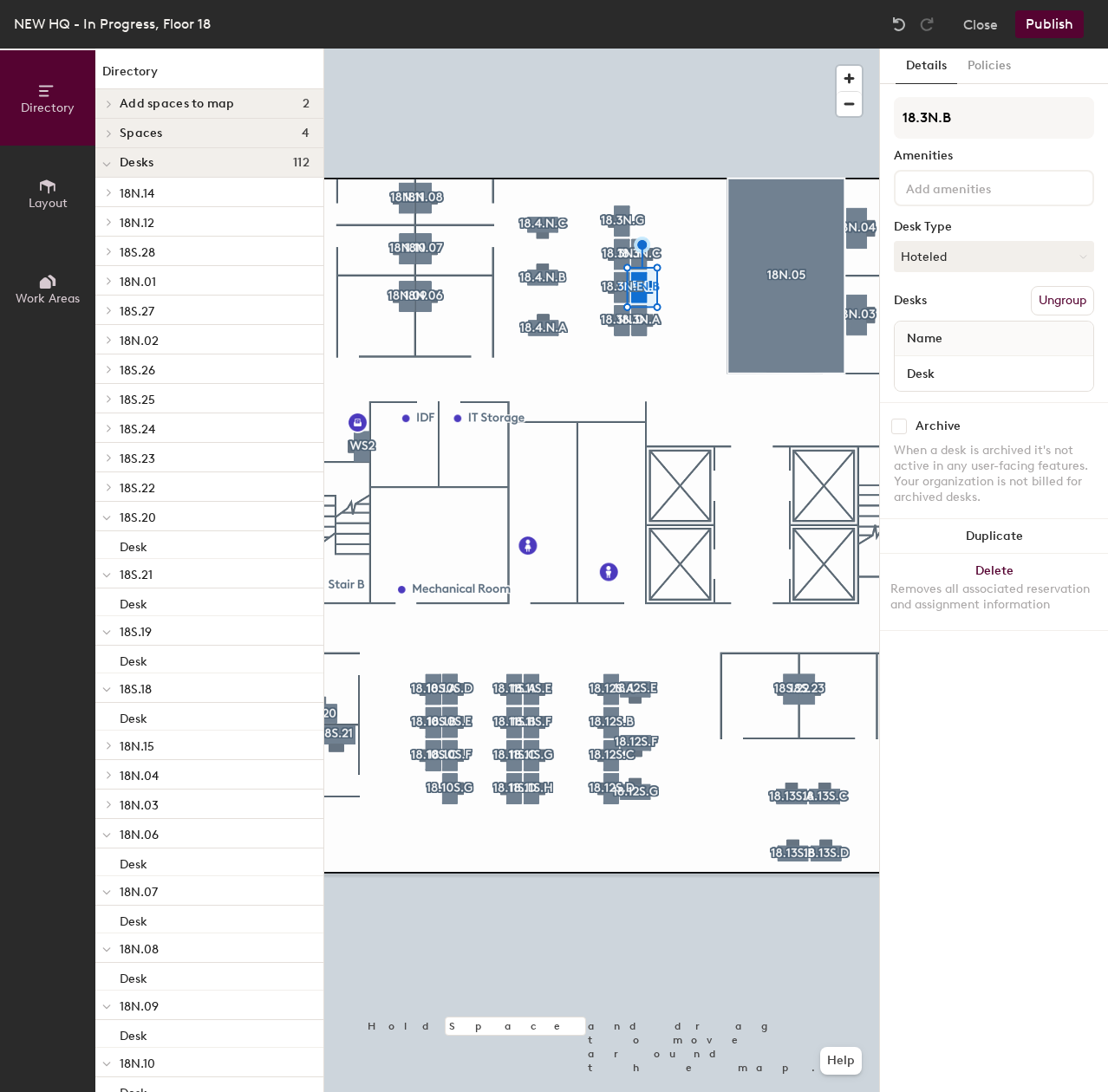
click at [960, 192] on input at bounding box center [980, 186] width 156 height 20
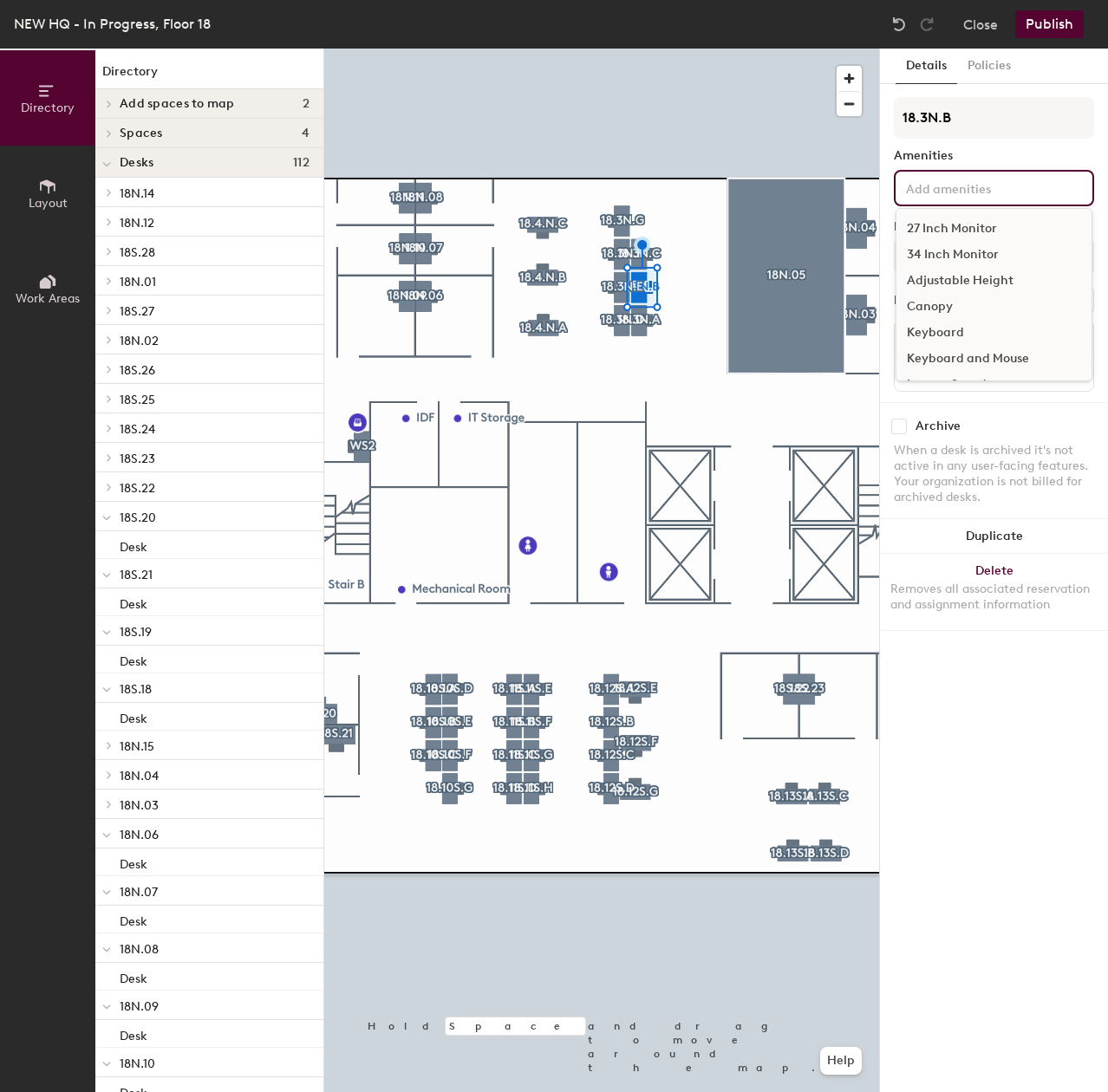
click at [956, 228] on div "27 Inch Monitor" at bounding box center [994, 228] width 195 height 26
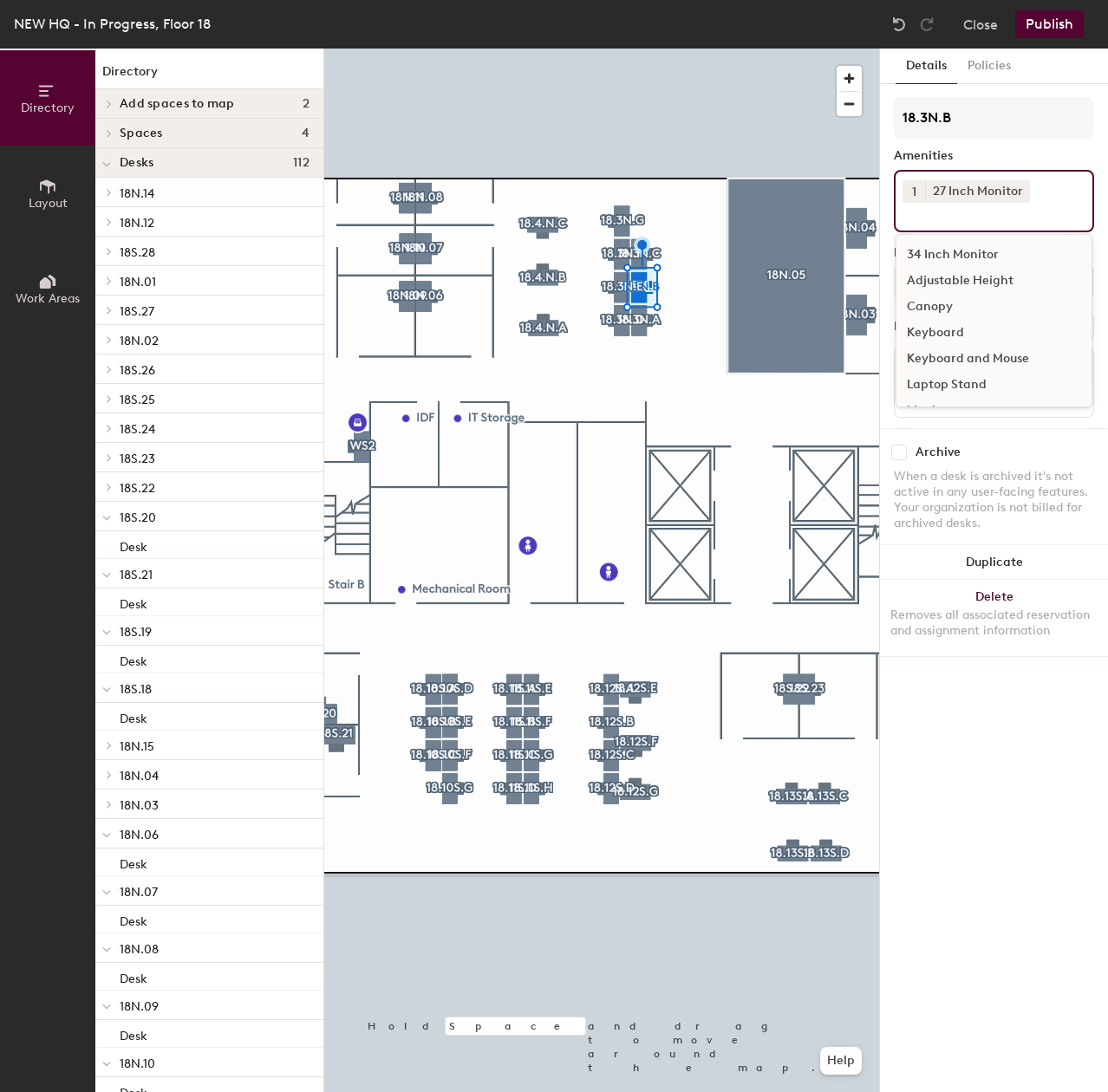
click at [968, 270] on div "Adjustable Height" at bounding box center [994, 281] width 195 height 26
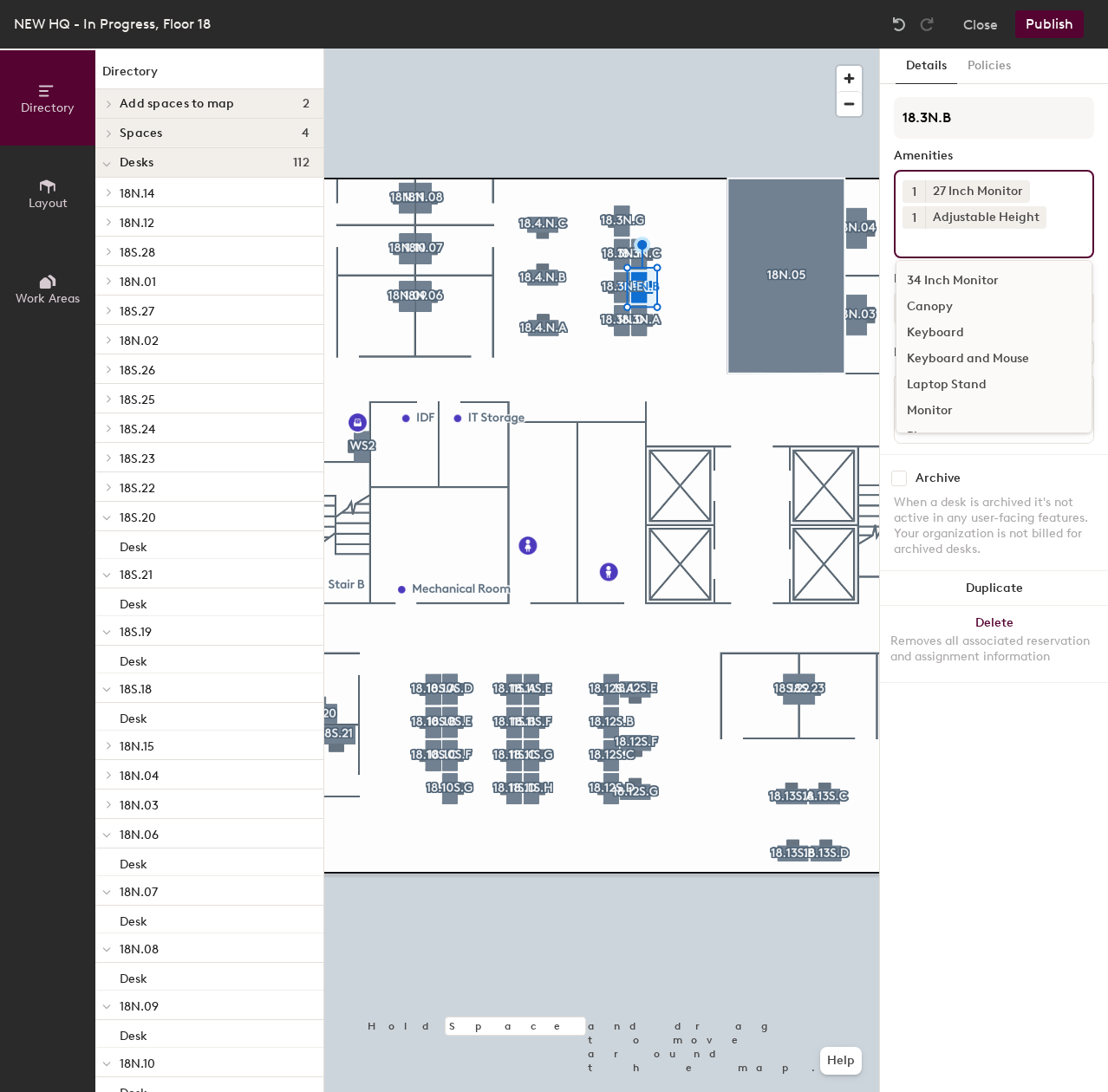
click at [950, 346] on div "Keyboard and Mouse" at bounding box center [994, 358] width 195 height 26
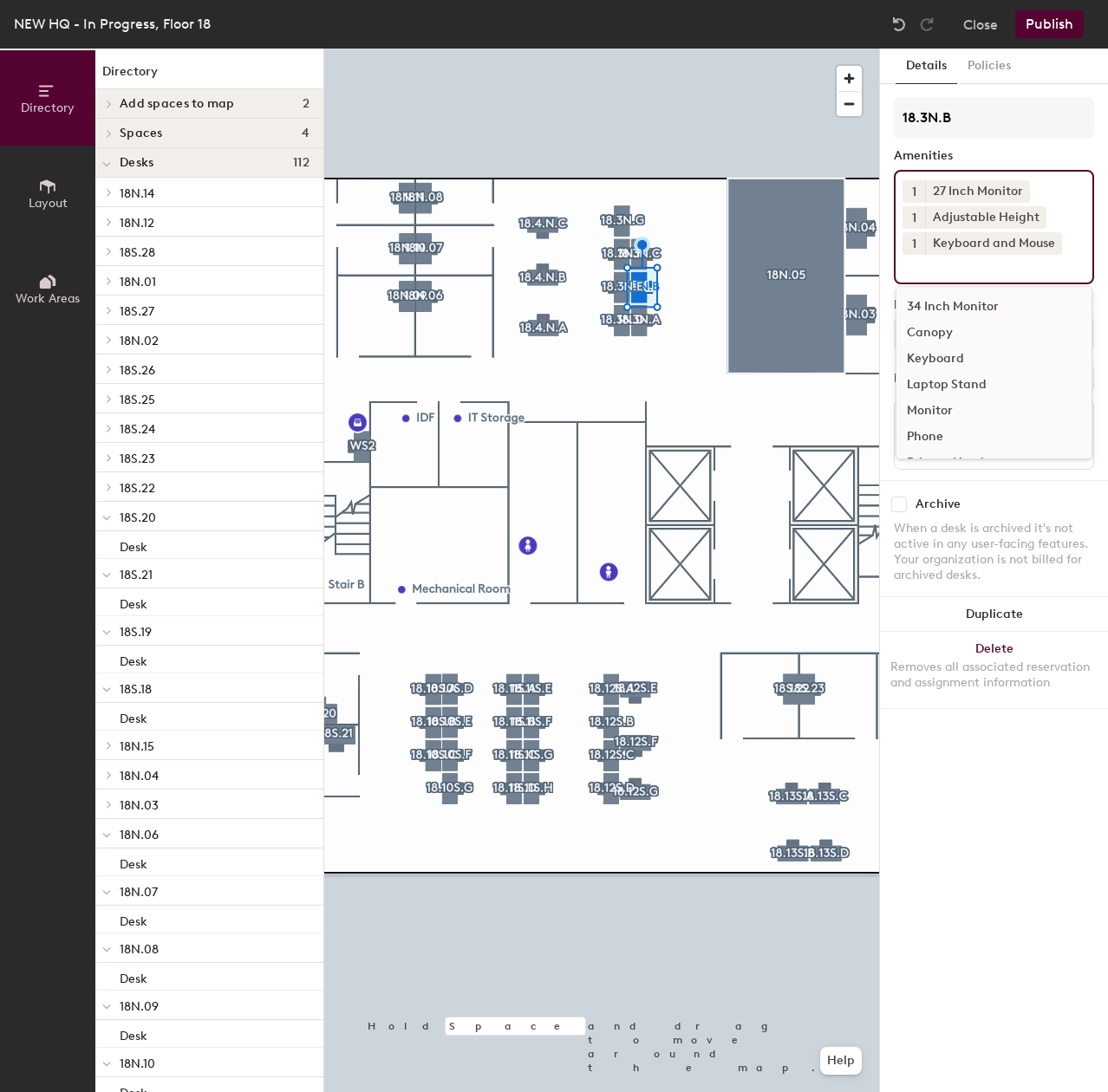
click at [971, 265] on input at bounding box center [980, 264] width 156 height 20
click at [936, 326] on div "Canopy" at bounding box center [994, 332] width 195 height 26
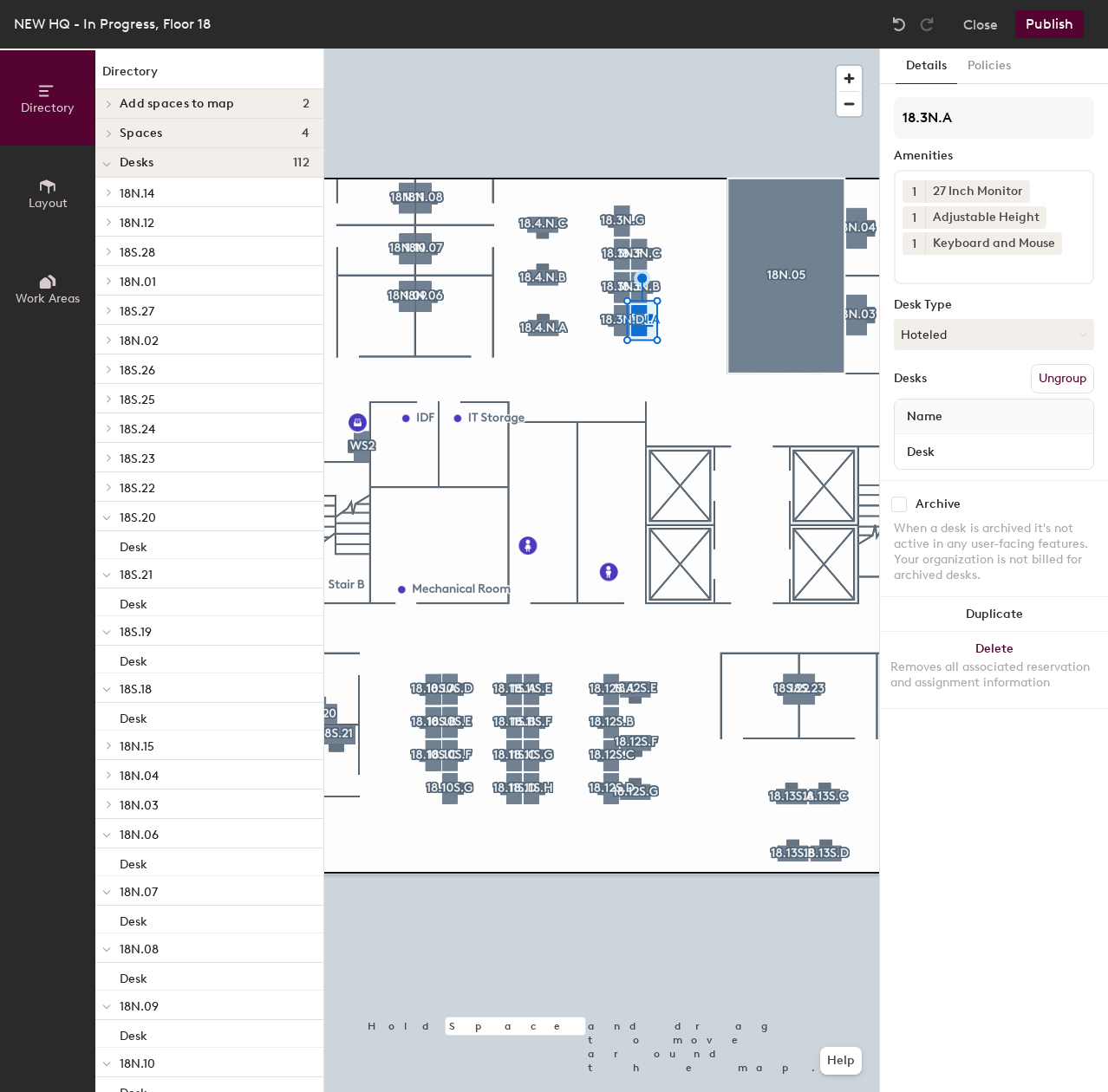
click at [611, 49] on div at bounding box center [601, 49] width 554 height 0
click at [602, 49] on div at bounding box center [601, 49] width 554 height 0
click at [989, 246] on icon at bounding box center [987, 243] width 12 height 12
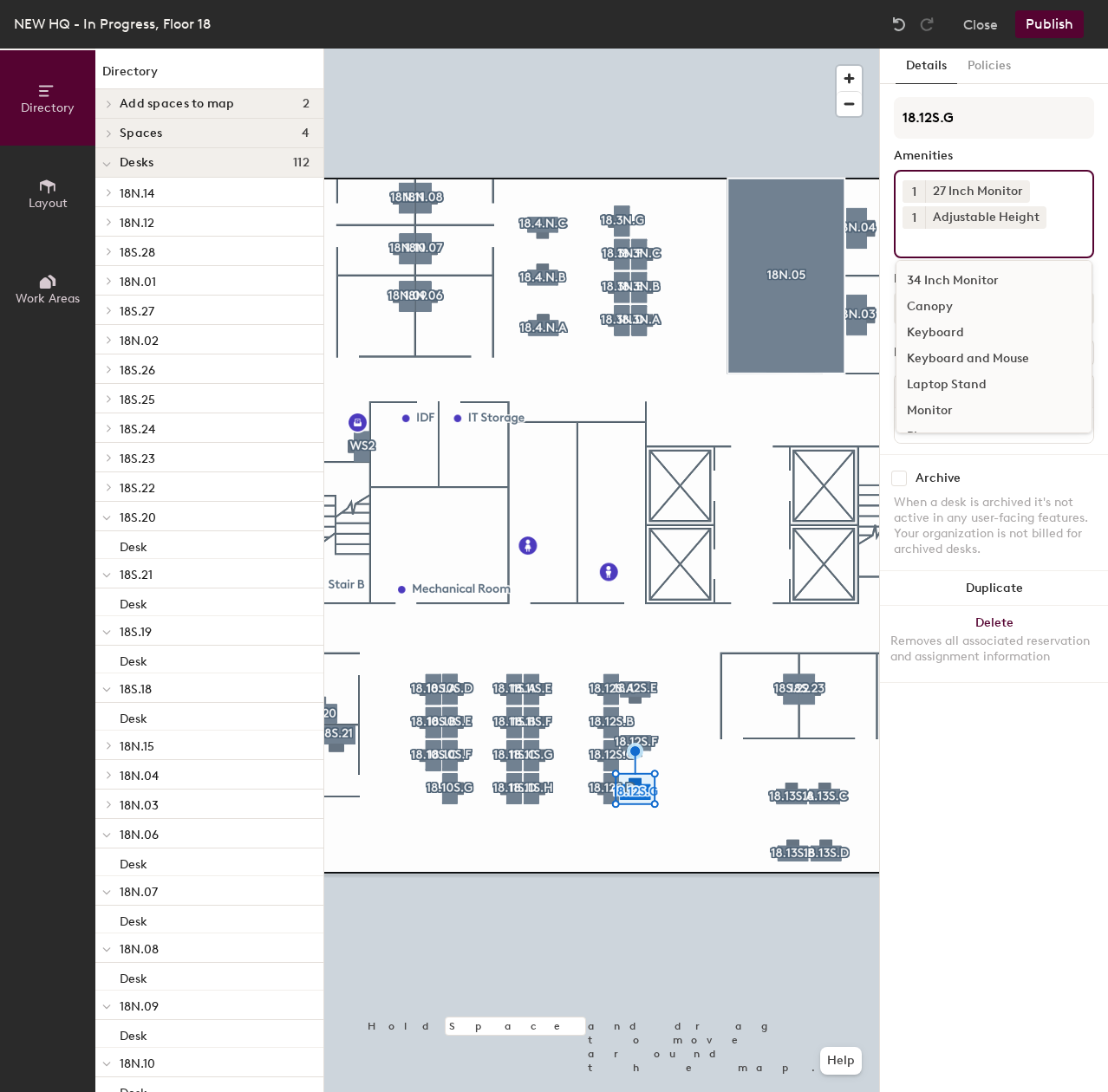
click at [989, 246] on input at bounding box center [980, 239] width 156 height 20
click at [964, 353] on div "Keyboard and Mouse" at bounding box center [994, 358] width 195 height 26
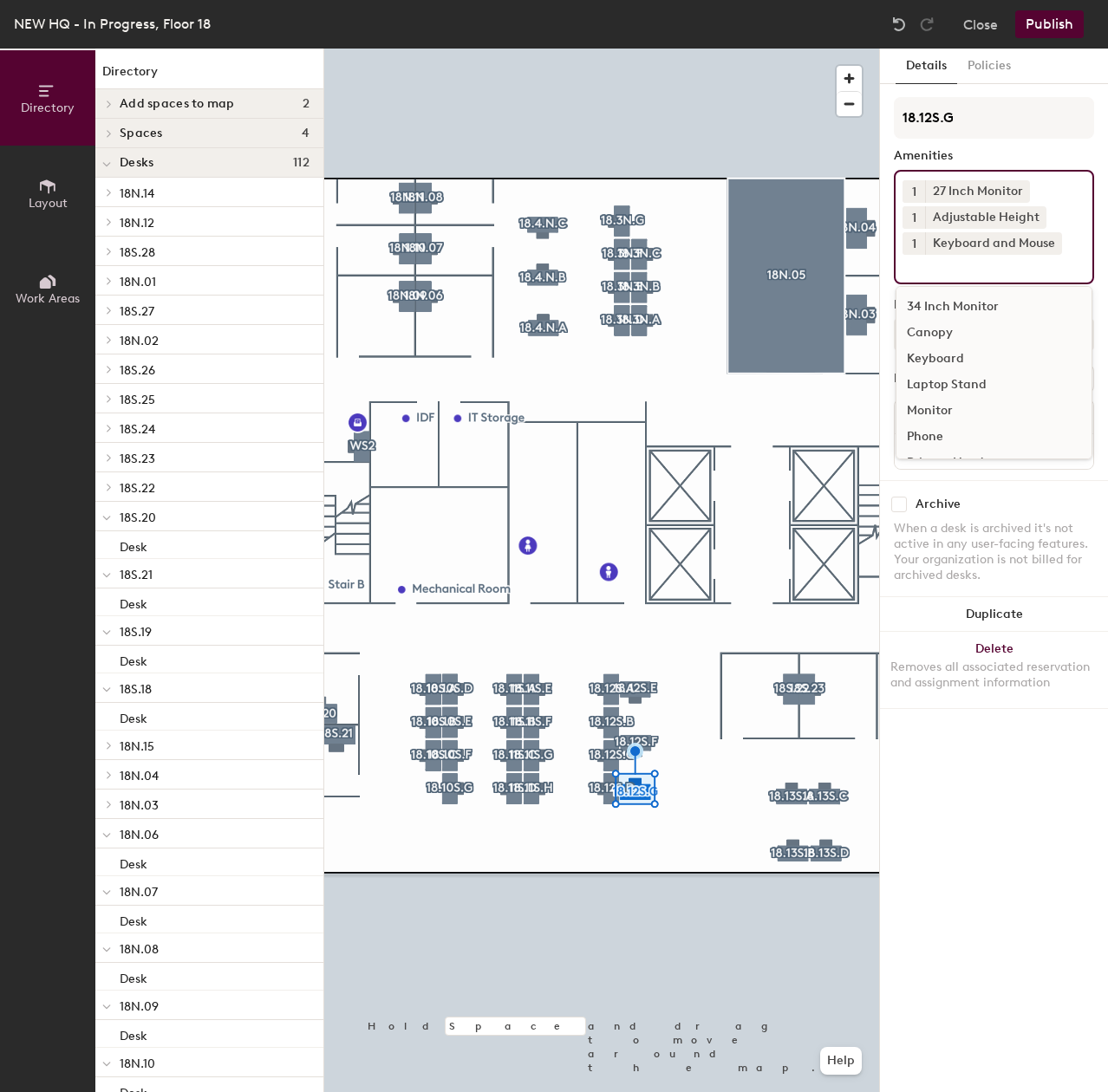
click at [657, 49] on div at bounding box center [601, 49] width 554 height 0
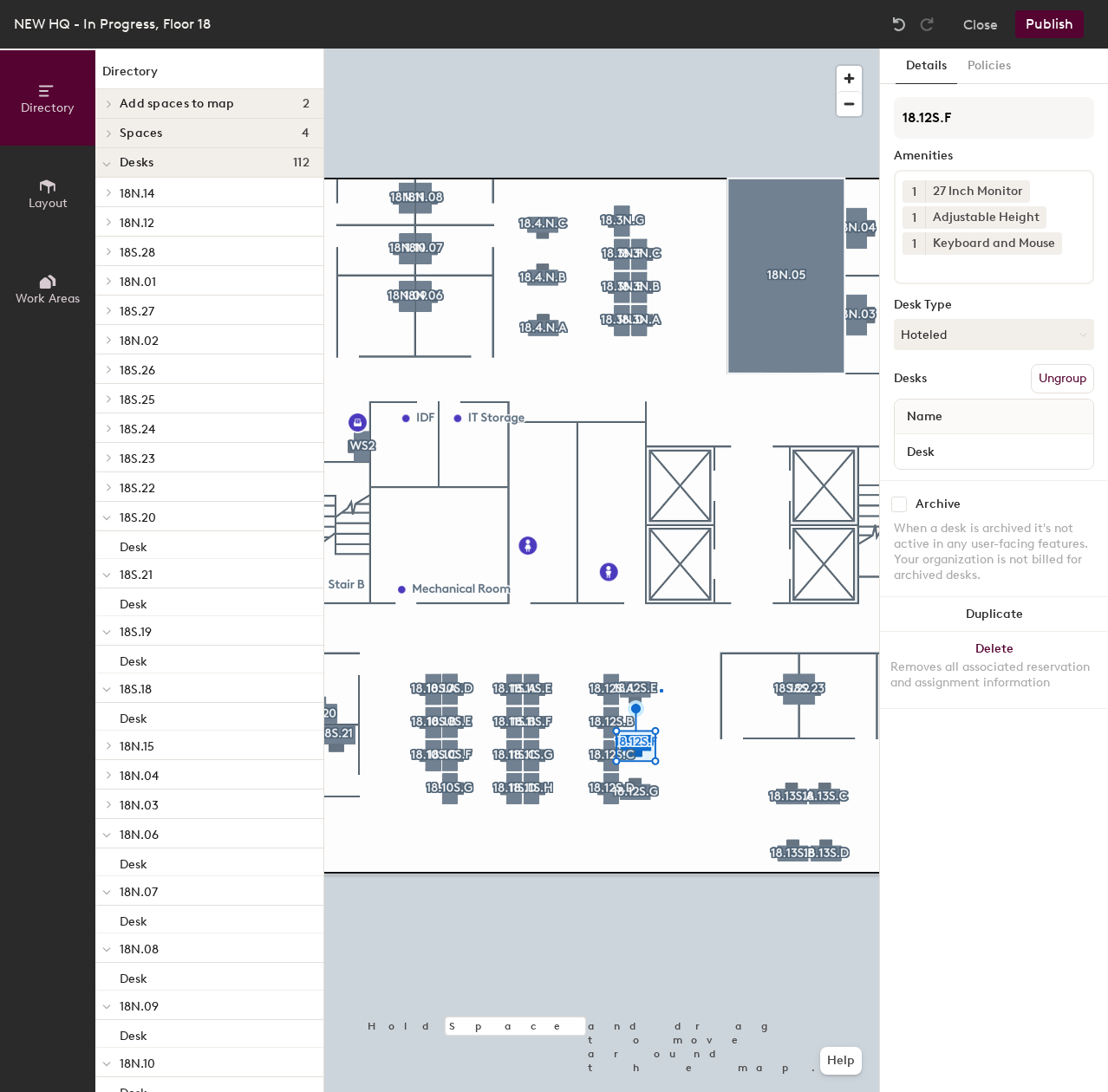
click at [660, 49] on div at bounding box center [601, 49] width 554 height 0
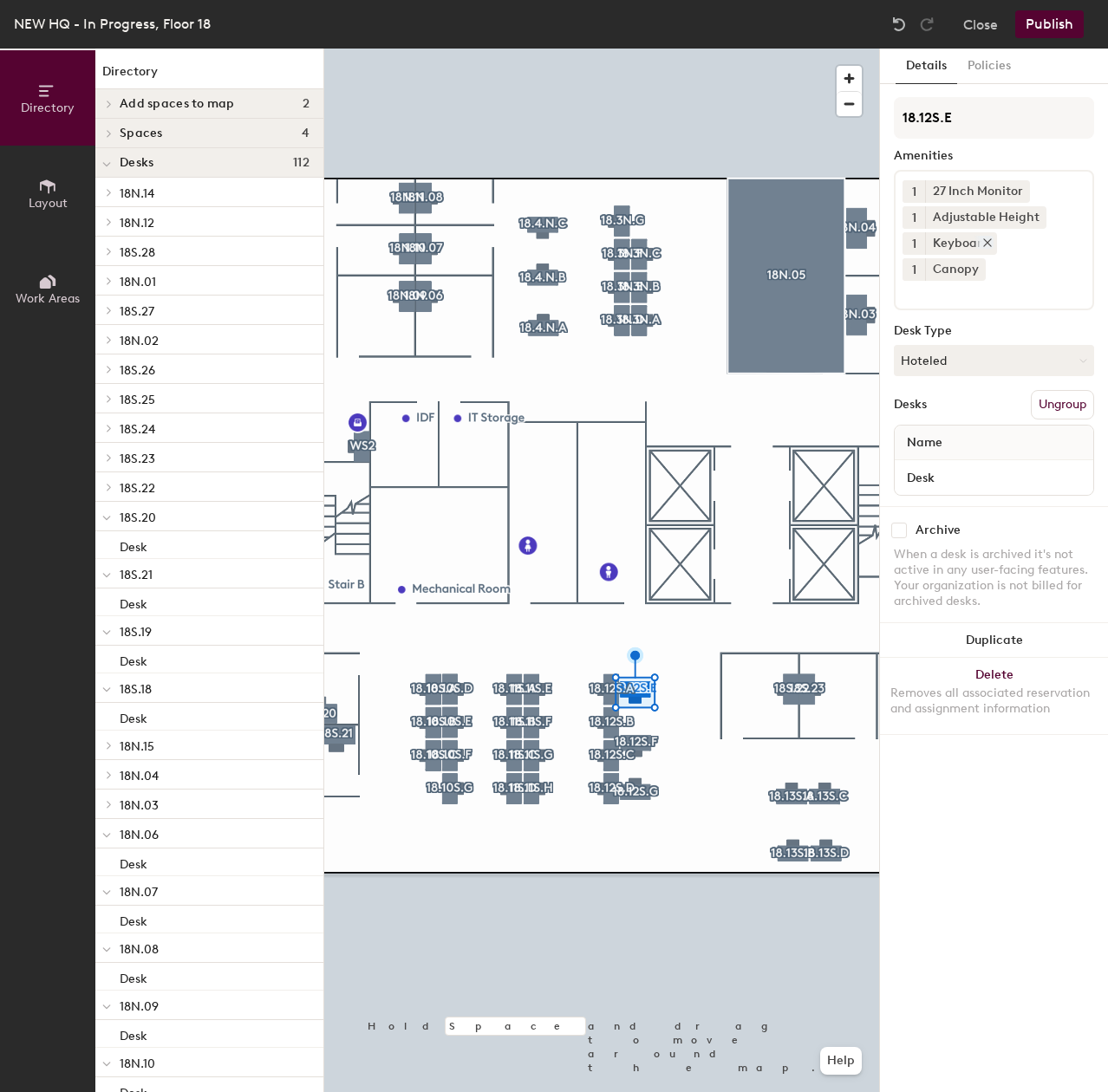
click at [983, 242] on icon at bounding box center [987, 243] width 12 height 12
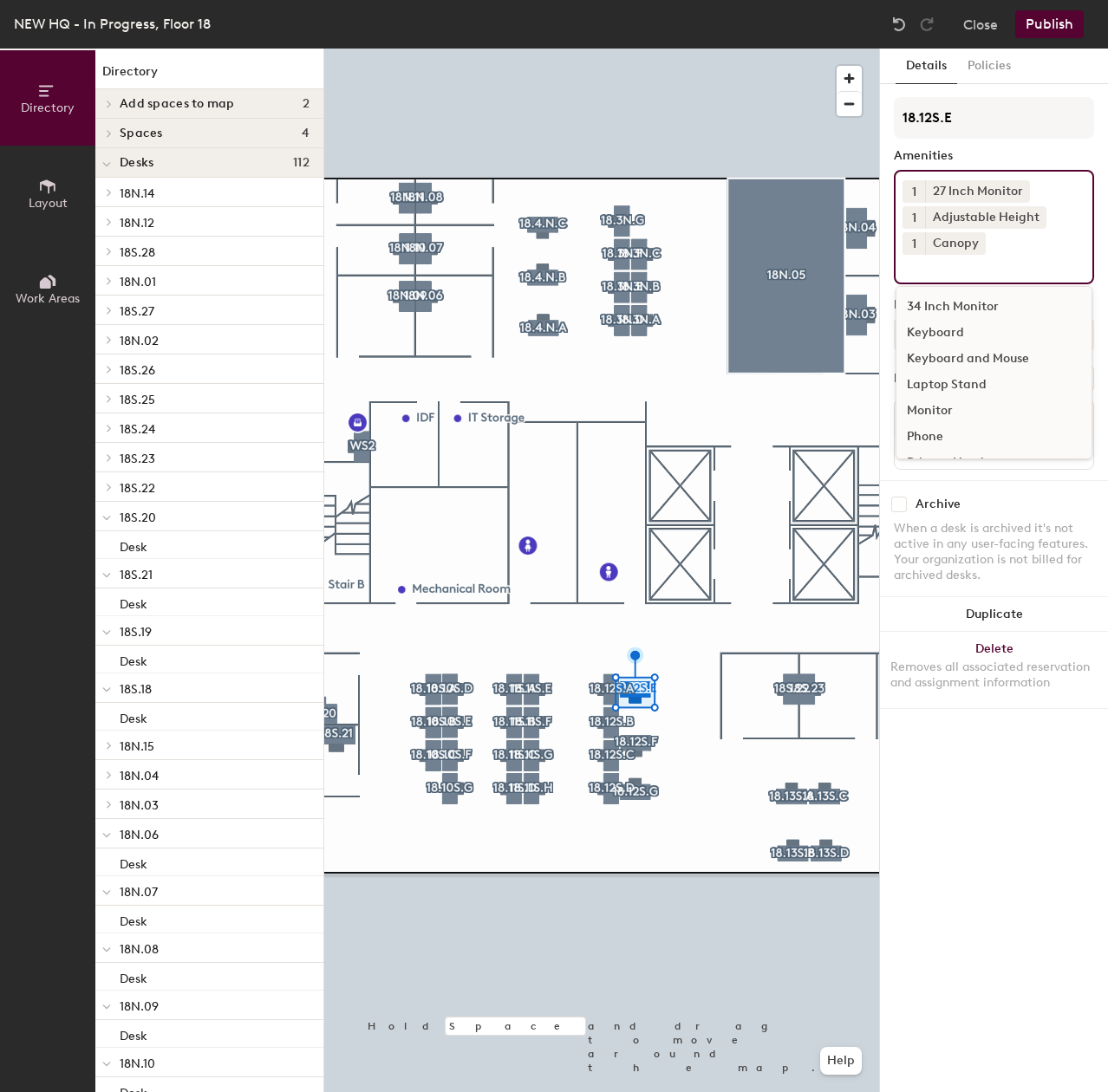
click at [968, 268] on input at bounding box center [980, 264] width 156 height 20
click at [948, 360] on div "Keyboard and Mouse" at bounding box center [994, 358] width 195 height 26
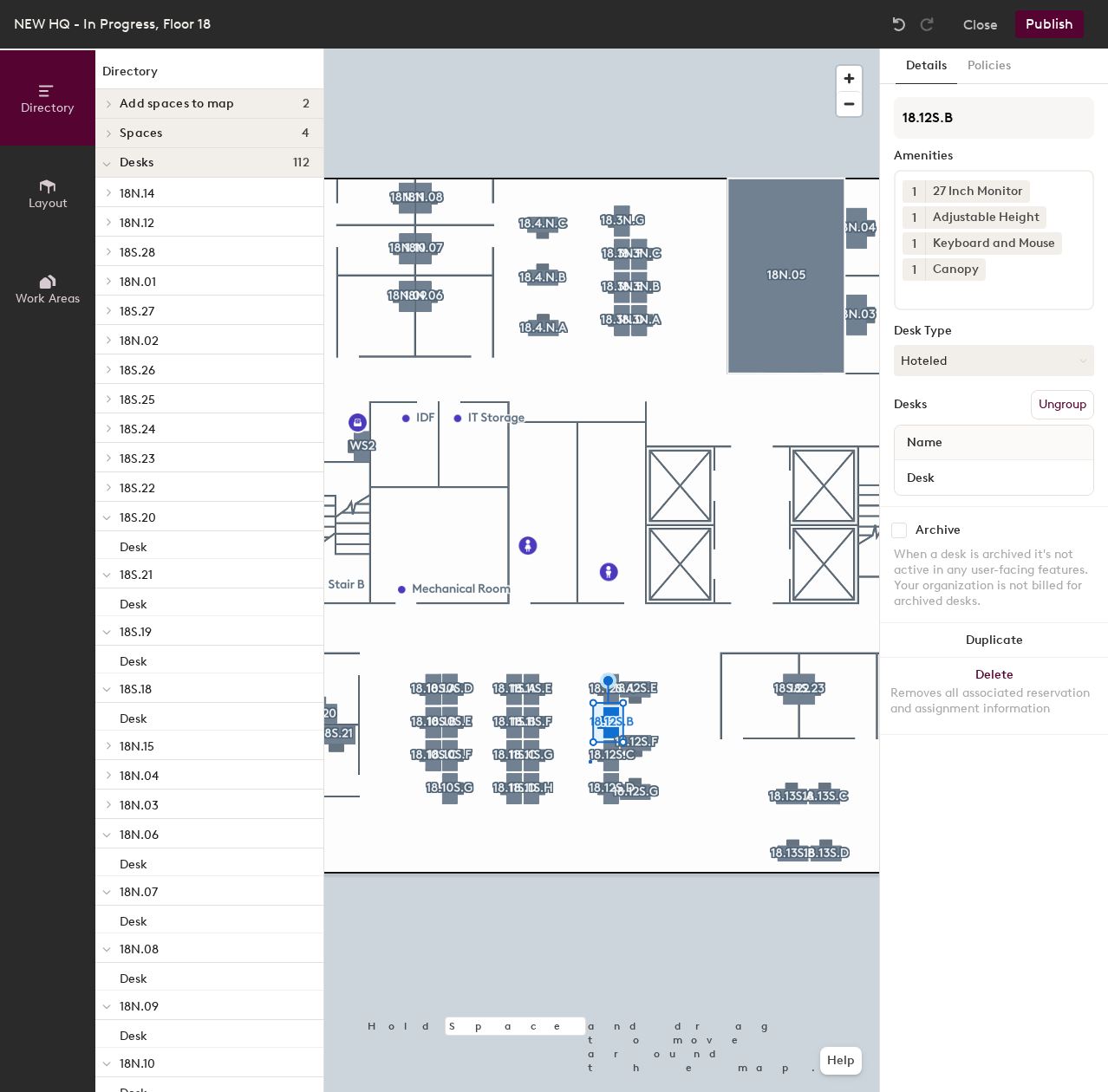
click at [589, 49] on div at bounding box center [601, 49] width 554 height 0
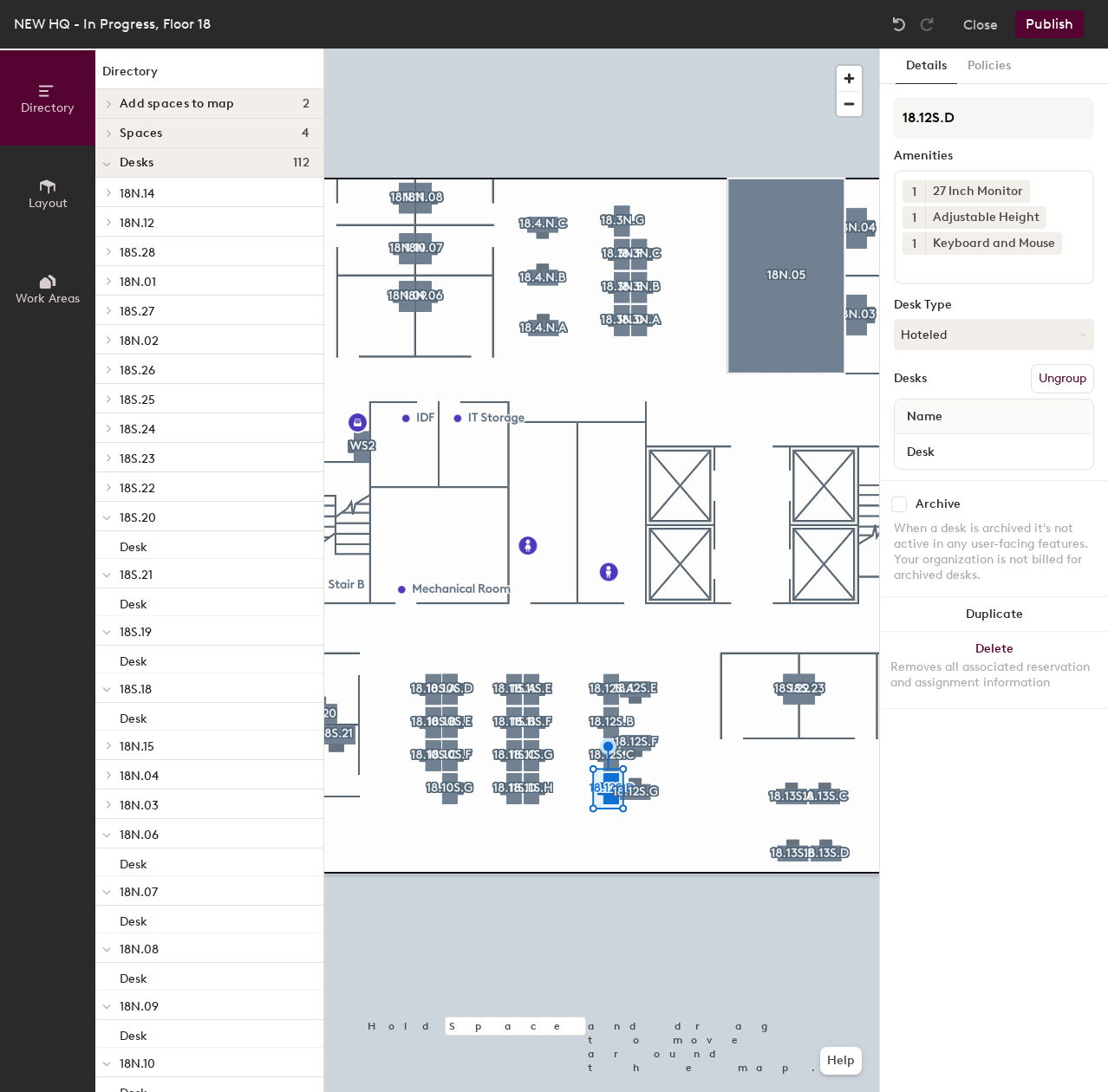
click at [523, 49] on div at bounding box center [601, 49] width 554 height 0
click at [986, 245] on icon at bounding box center [987, 243] width 12 height 12
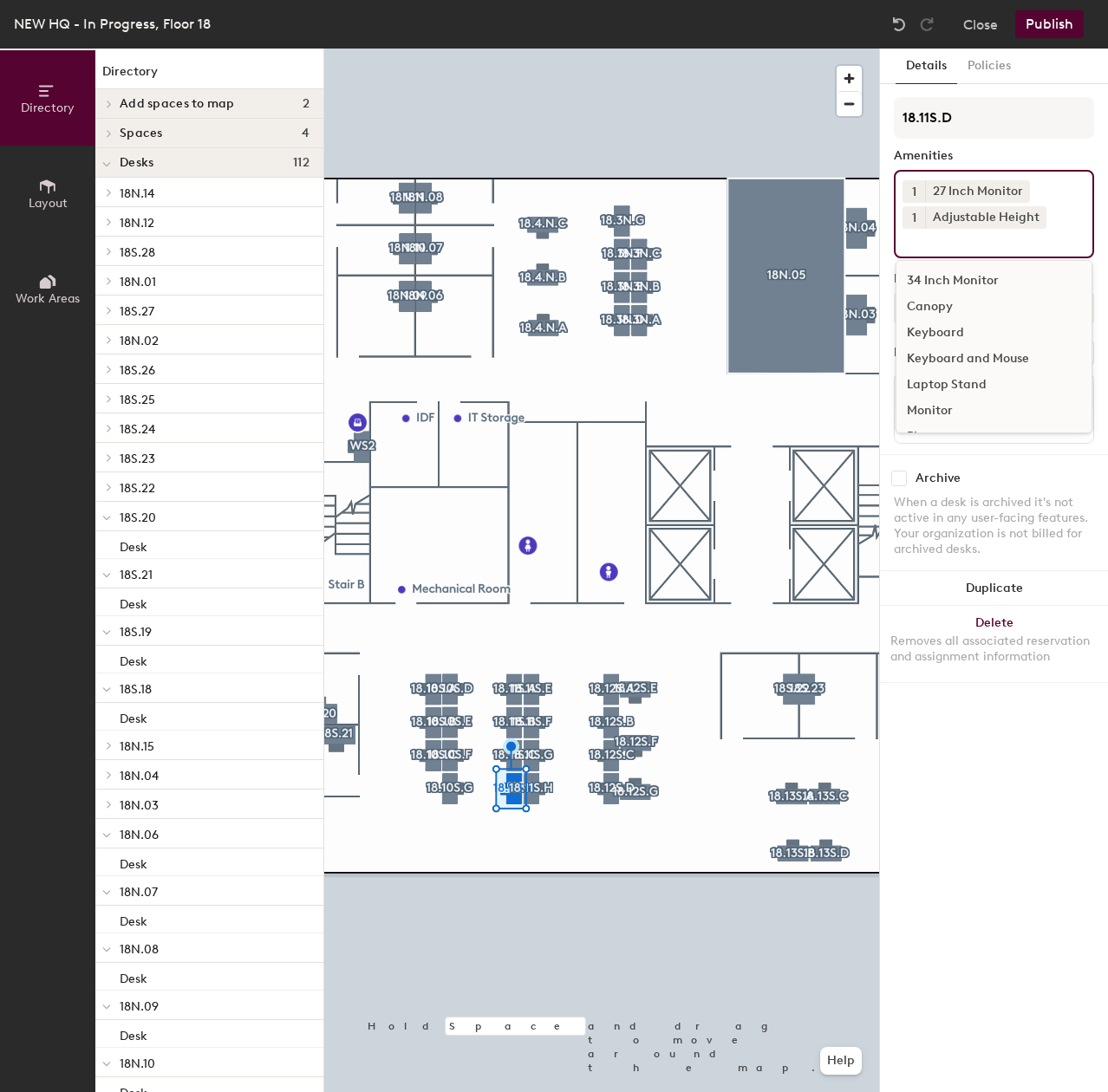
click at [991, 245] on input at bounding box center [980, 239] width 156 height 20
click at [969, 350] on div "Keyboard and Mouse" at bounding box center [994, 358] width 195 height 26
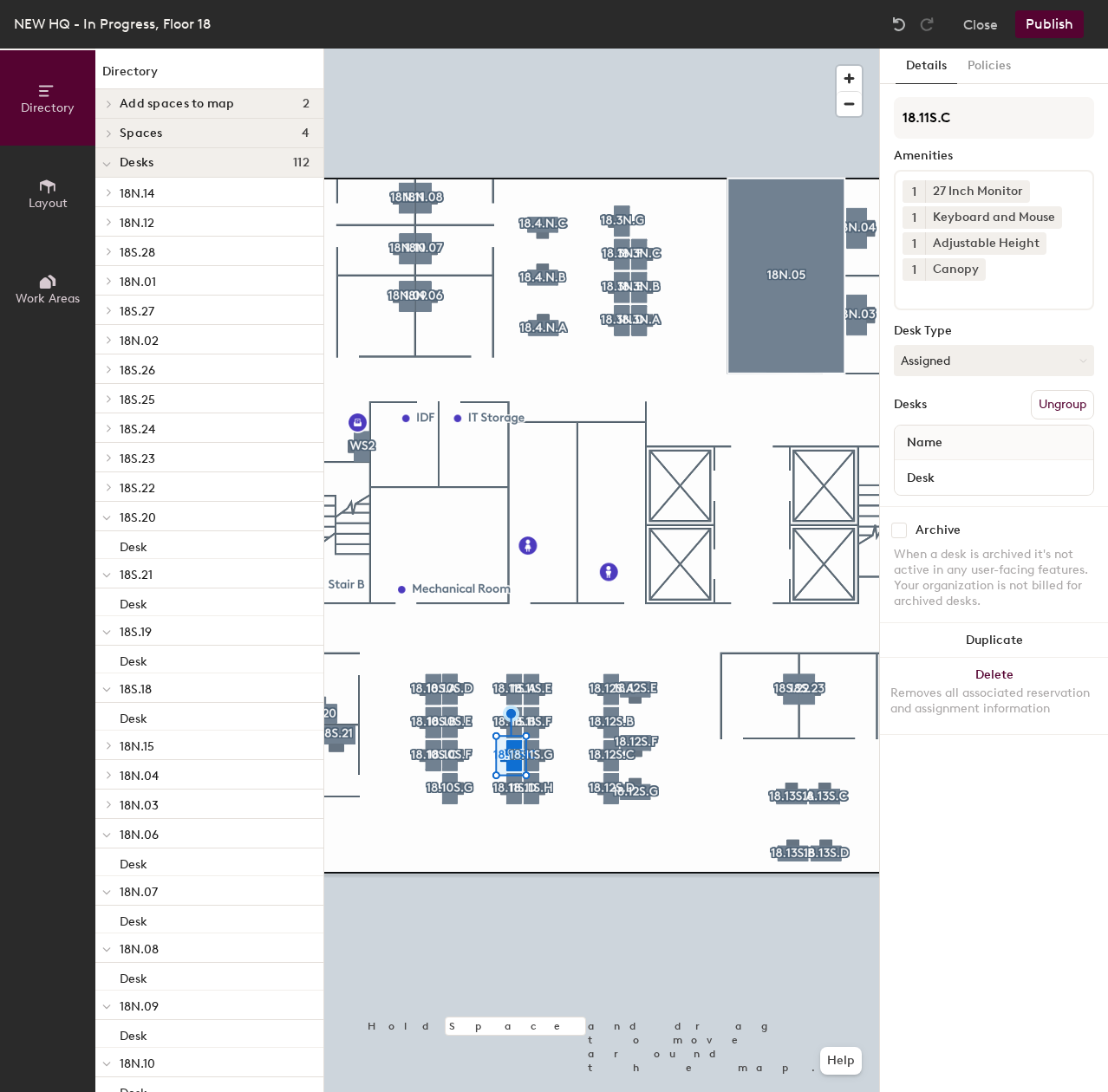
click at [533, 49] on div at bounding box center [601, 49] width 554 height 0
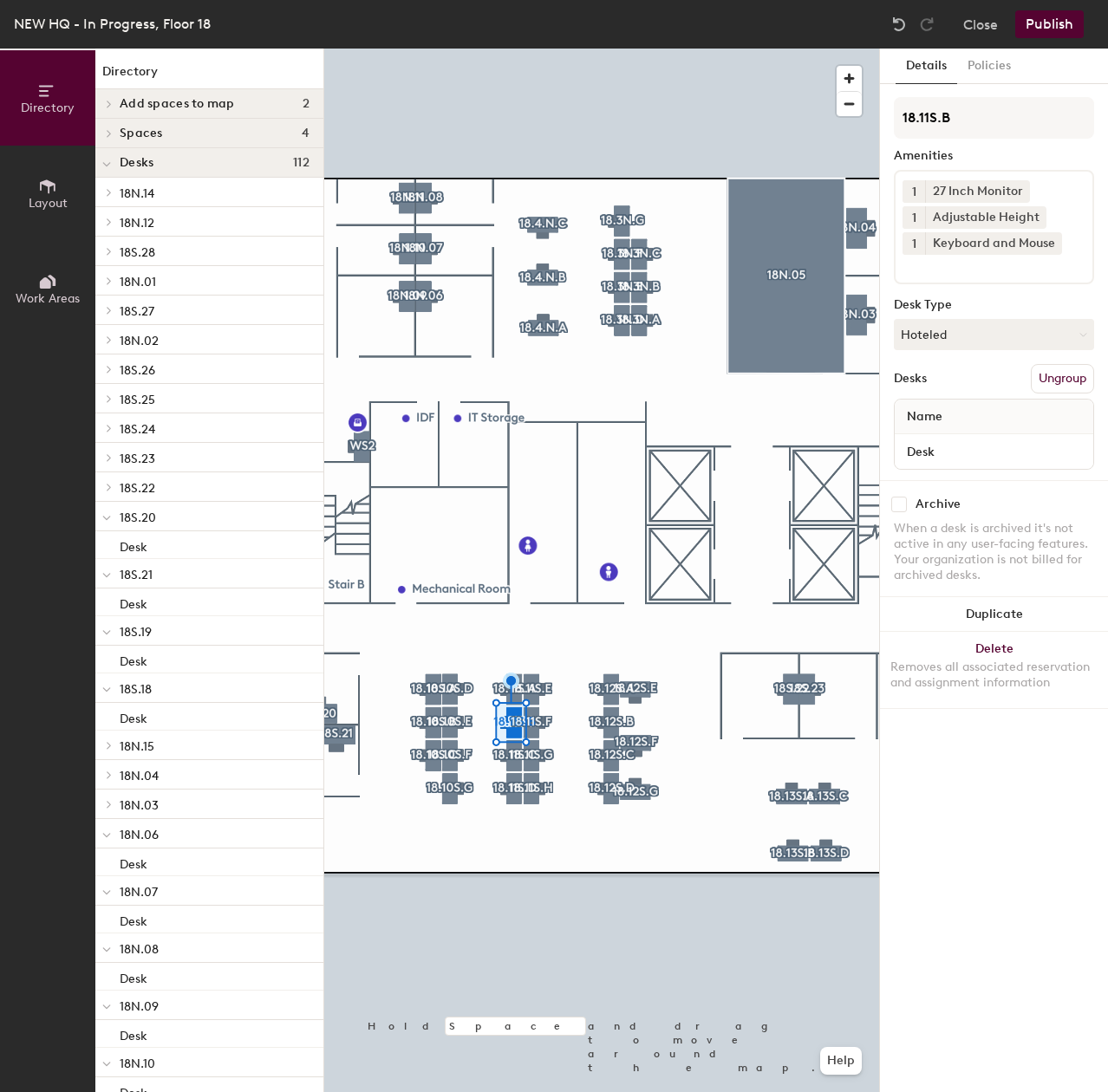
click at [539, 49] on div at bounding box center [601, 49] width 554 height 0
click at [425, 49] on div at bounding box center [601, 49] width 554 height 0
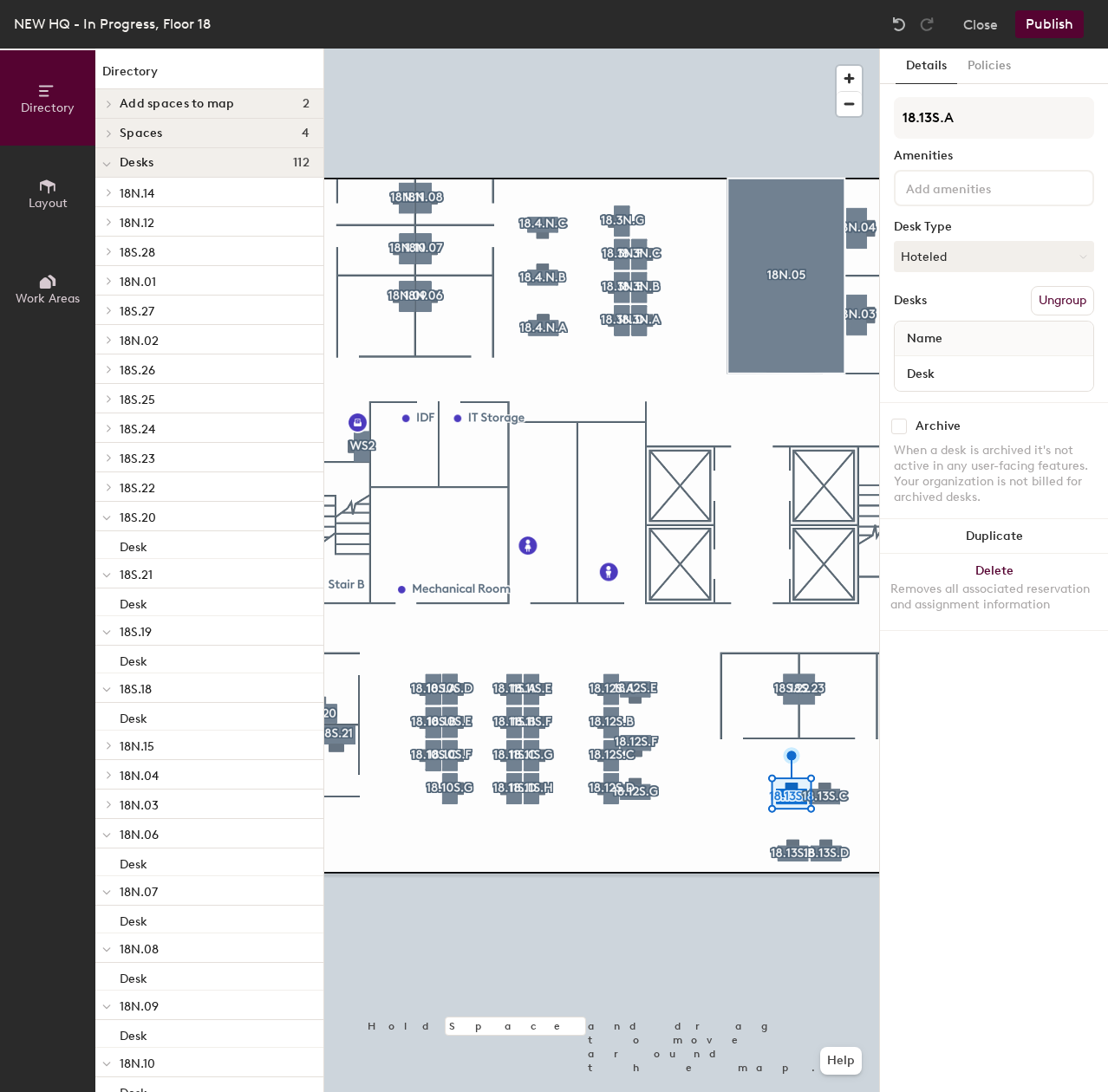
click at [1007, 181] on input at bounding box center [980, 186] width 156 height 20
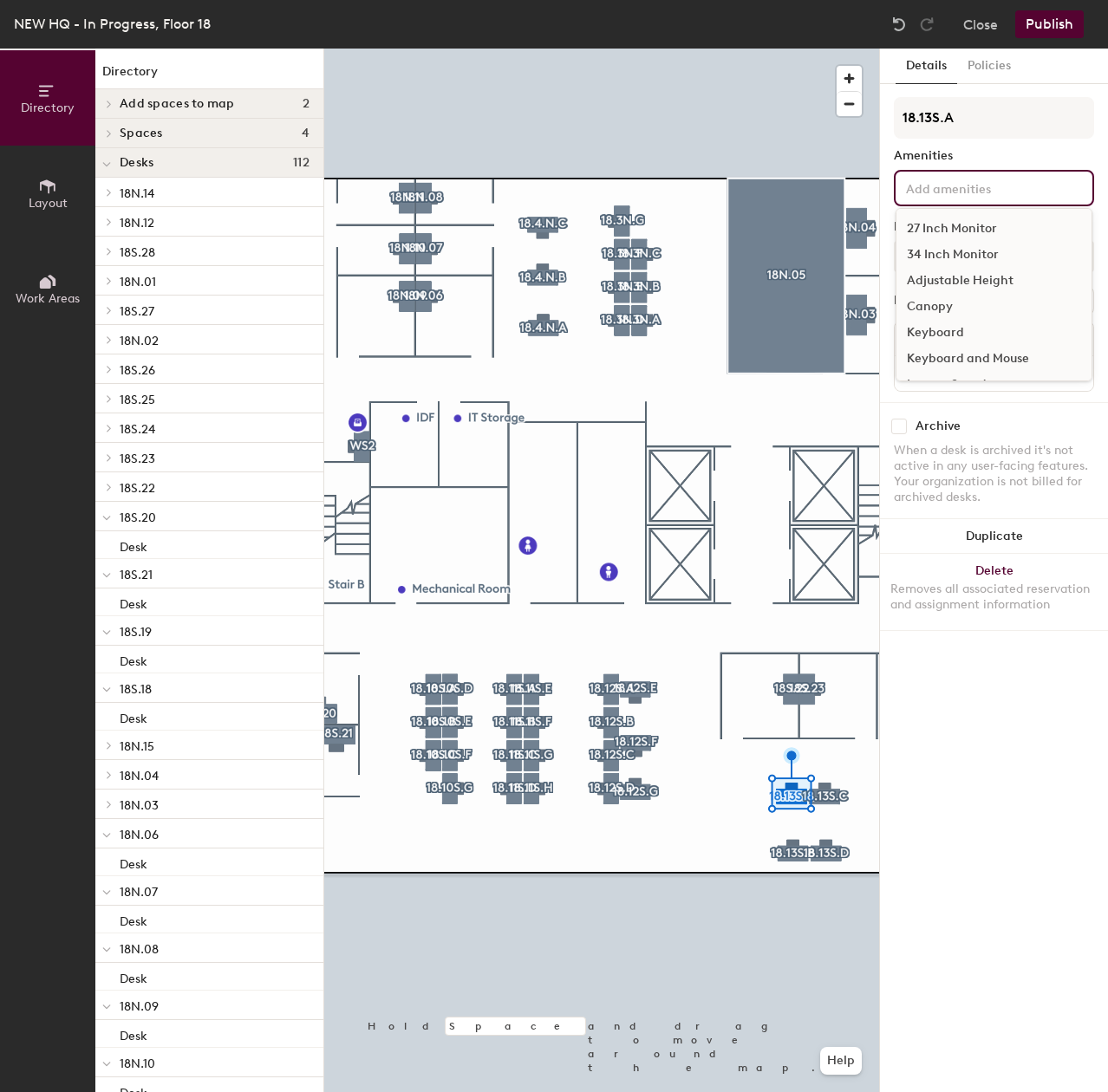
click at [995, 225] on div "27 Inch Monitor" at bounding box center [994, 228] width 195 height 26
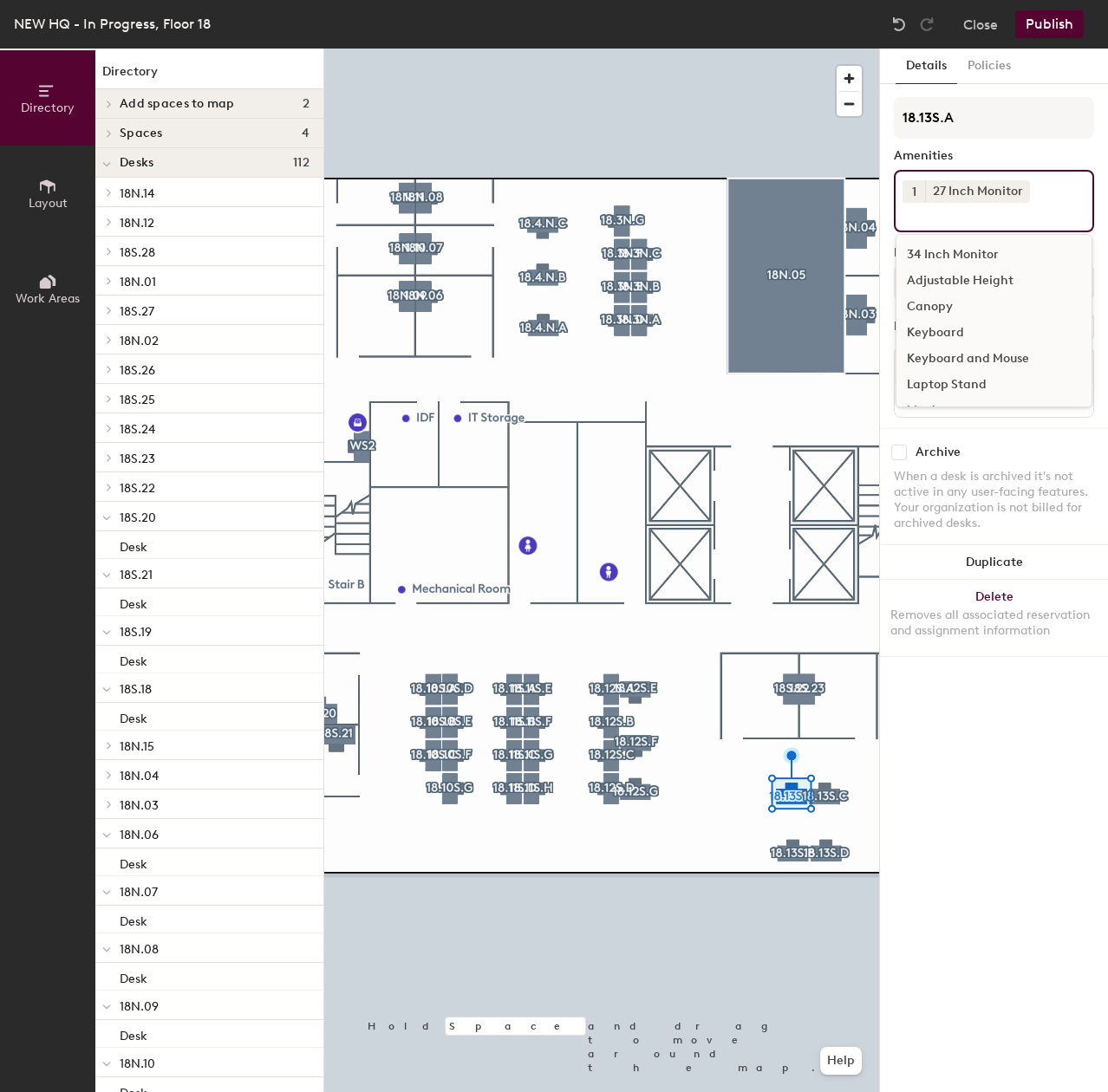
click at [979, 269] on div "Adjustable Height" at bounding box center [994, 281] width 195 height 26
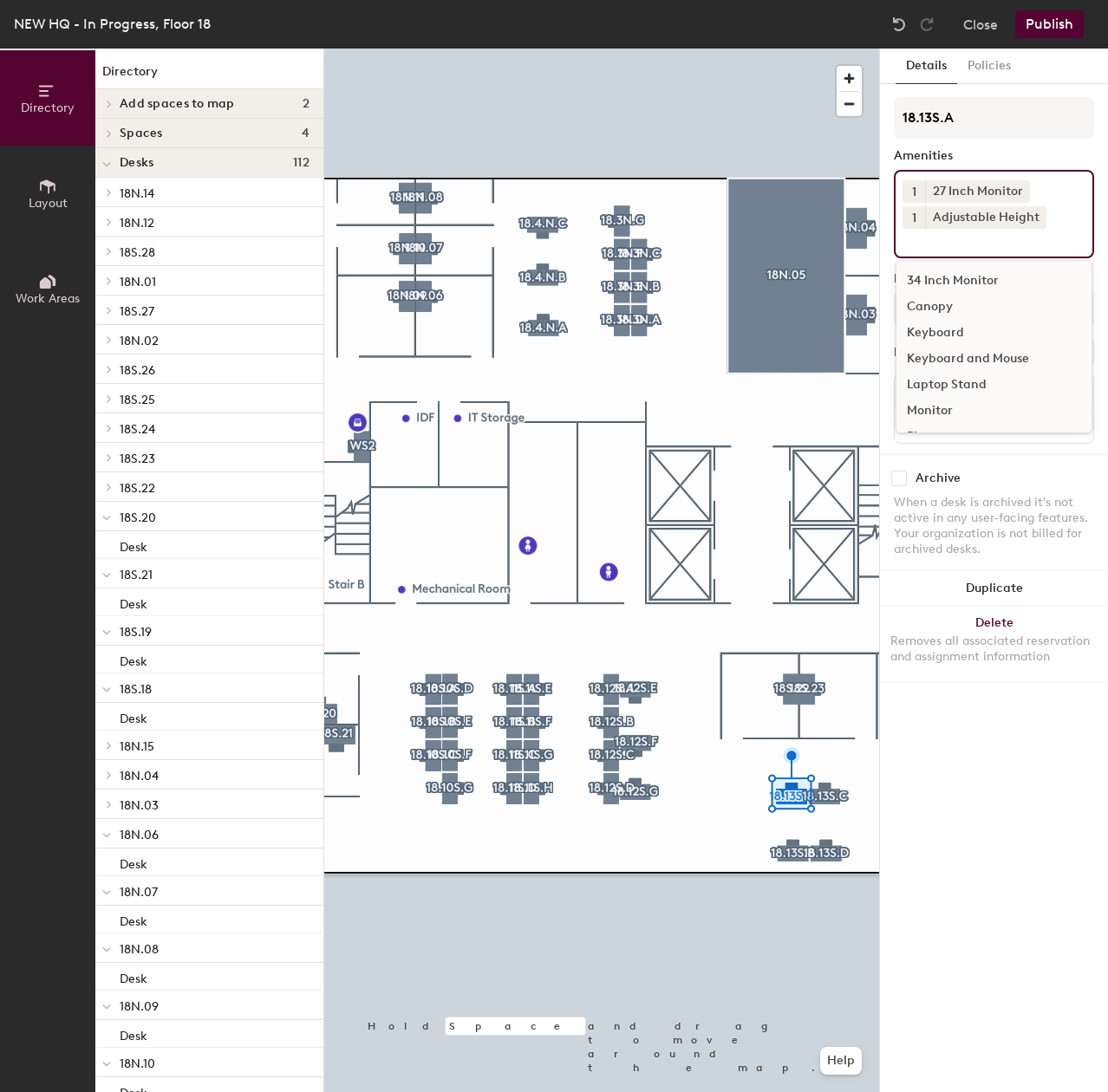
click at [969, 357] on div "Keyboard and Mouse" at bounding box center [994, 358] width 195 height 26
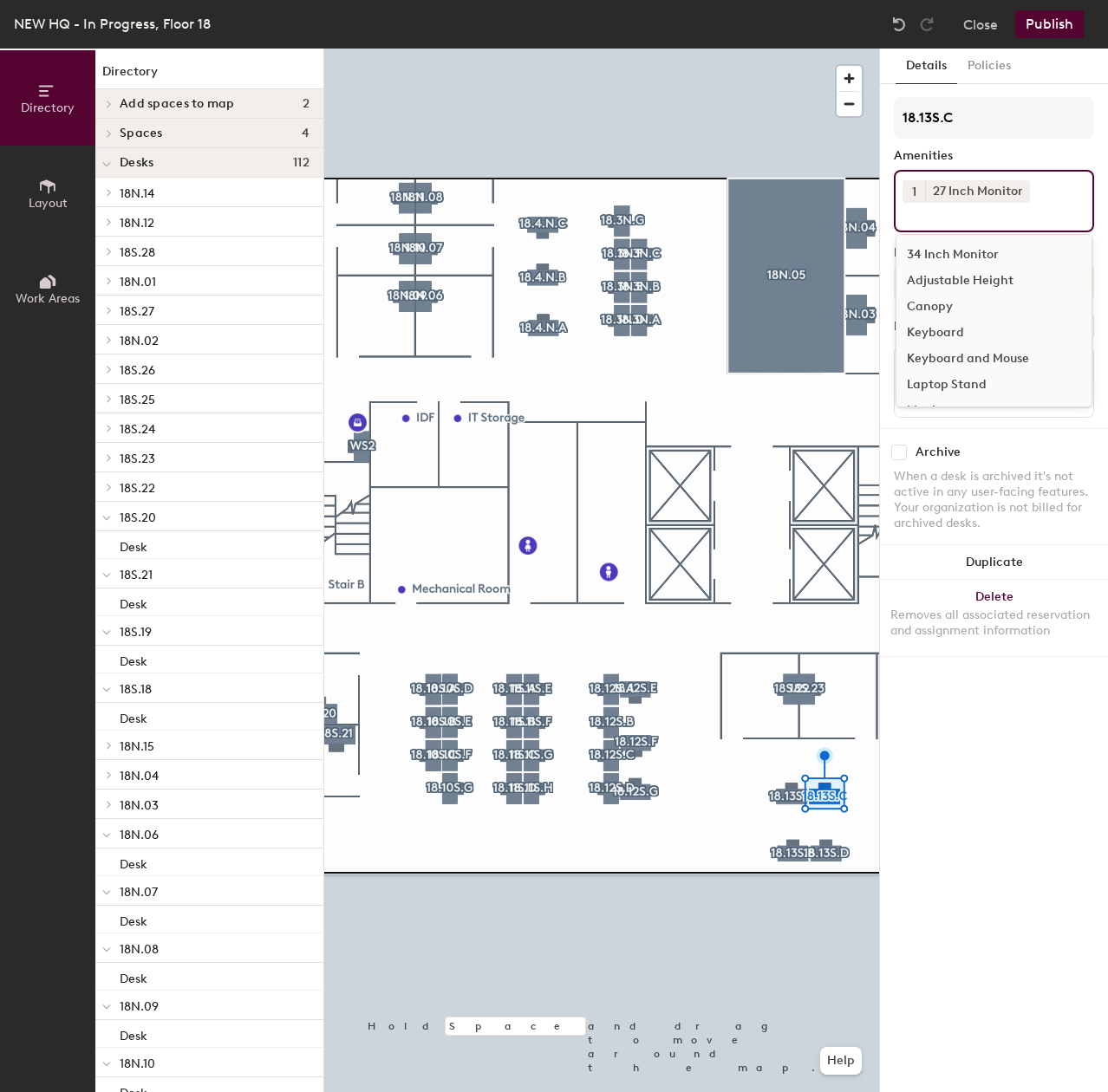
click at [953, 271] on div "Adjustable Height" at bounding box center [994, 281] width 195 height 26
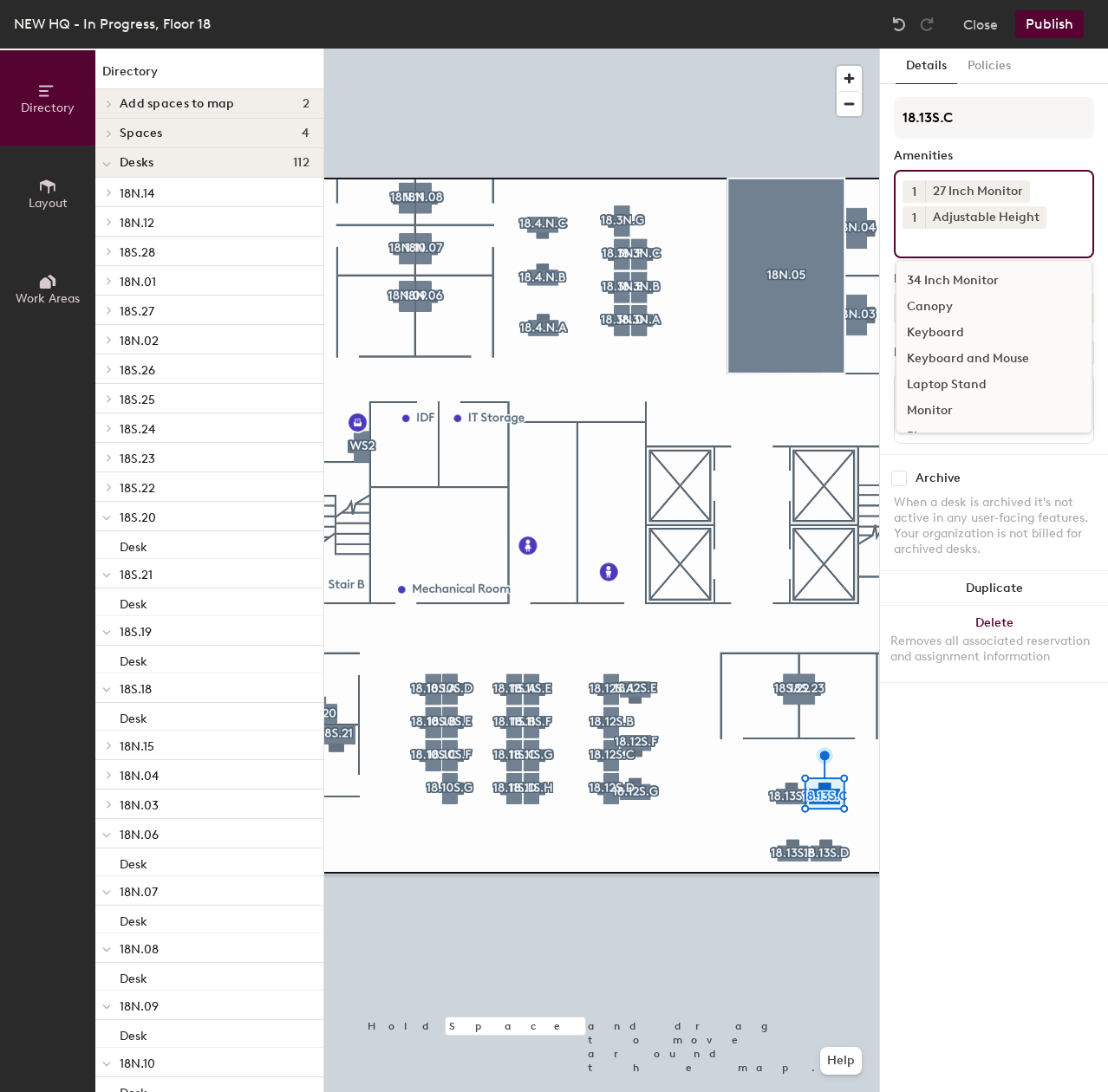
click at [949, 352] on div "Keyboard and Mouse" at bounding box center [994, 358] width 195 height 26
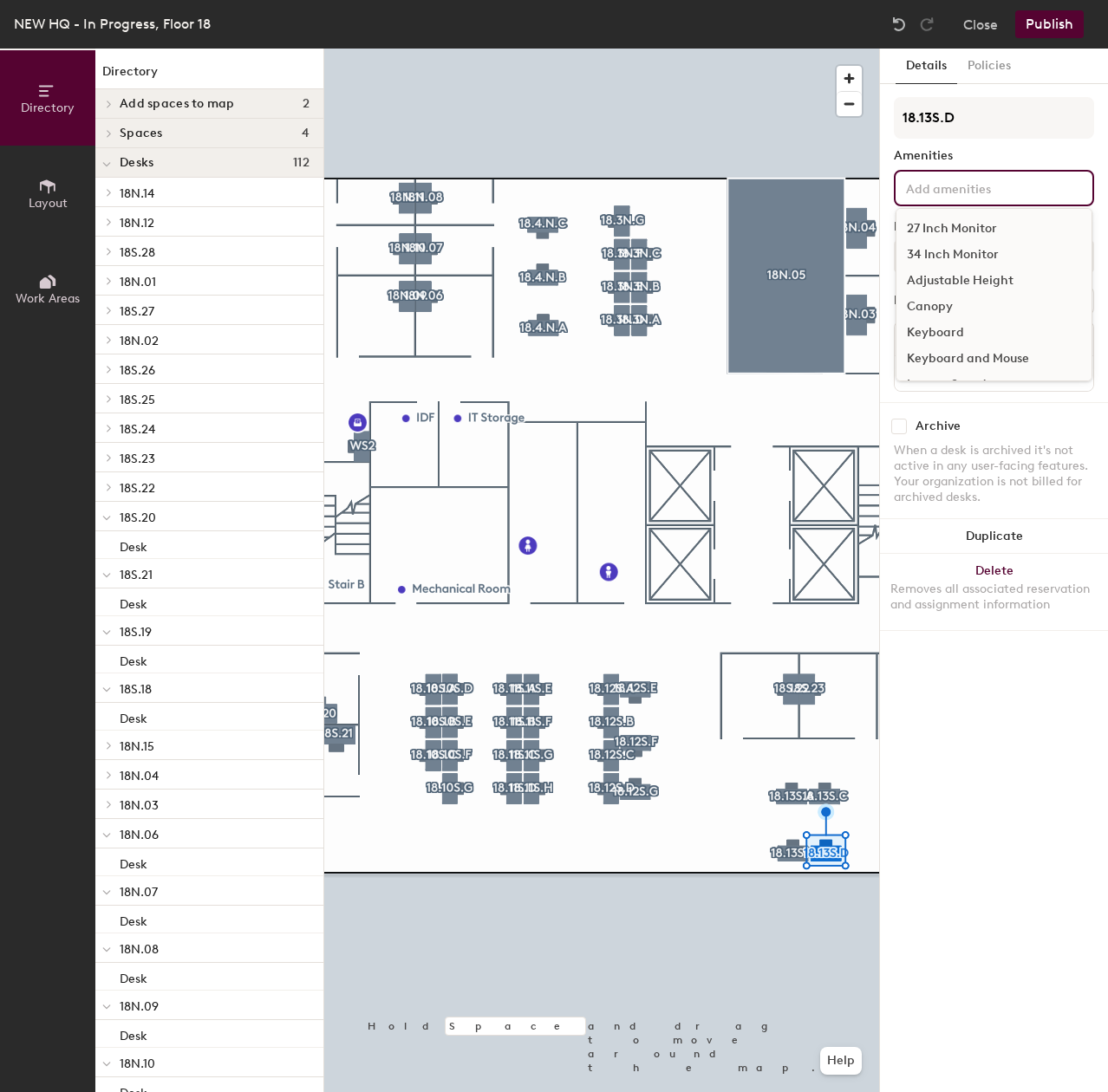
click at [995, 195] on input at bounding box center [980, 186] width 156 height 20
click at [989, 226] on div "27 Inch Monitor" at bounding box center [994, 228] width 195 height 26
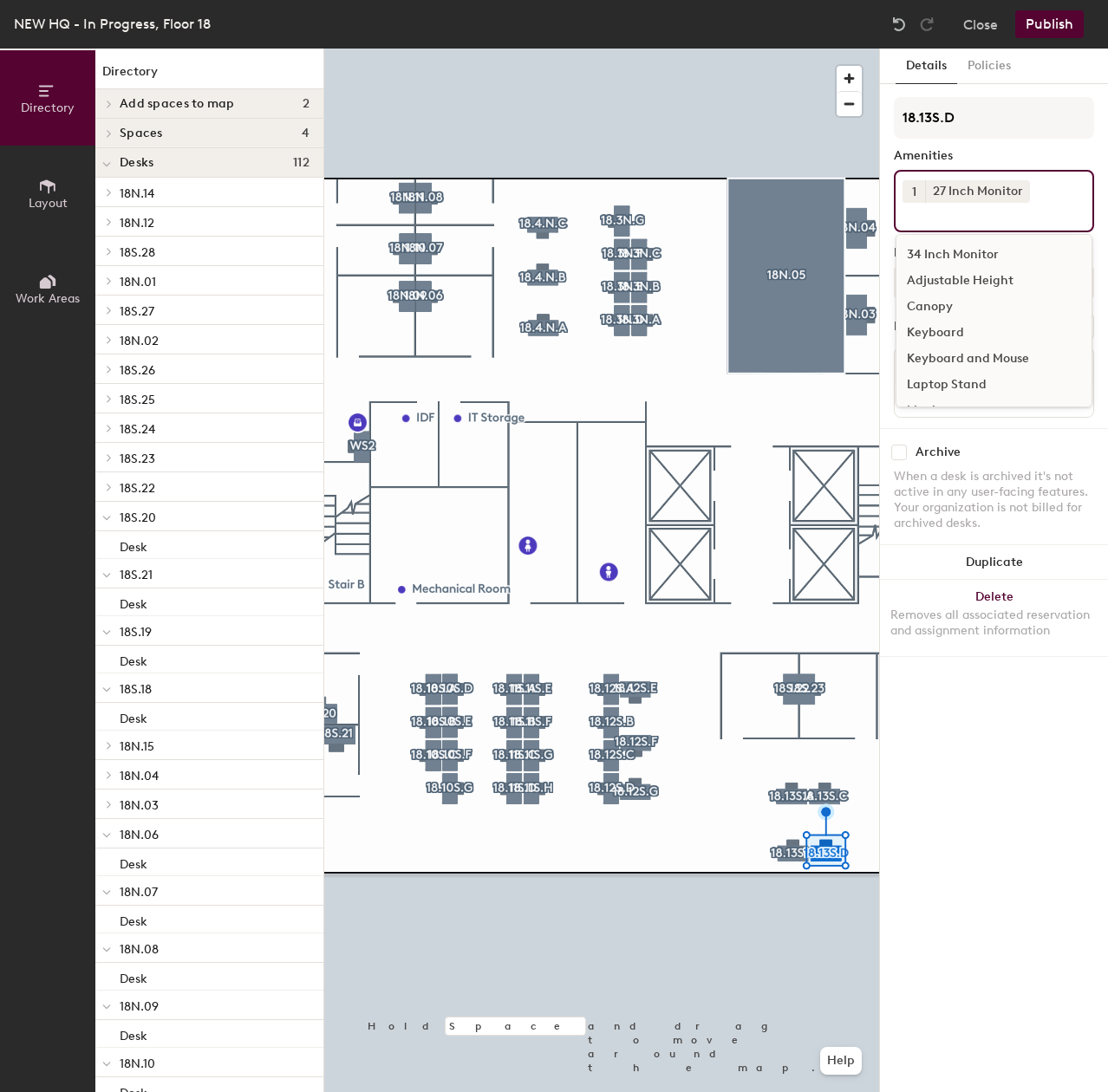
click at [962, 281] on div "Adjustable Height" at bounding box center [994, 281] width 195 height 26
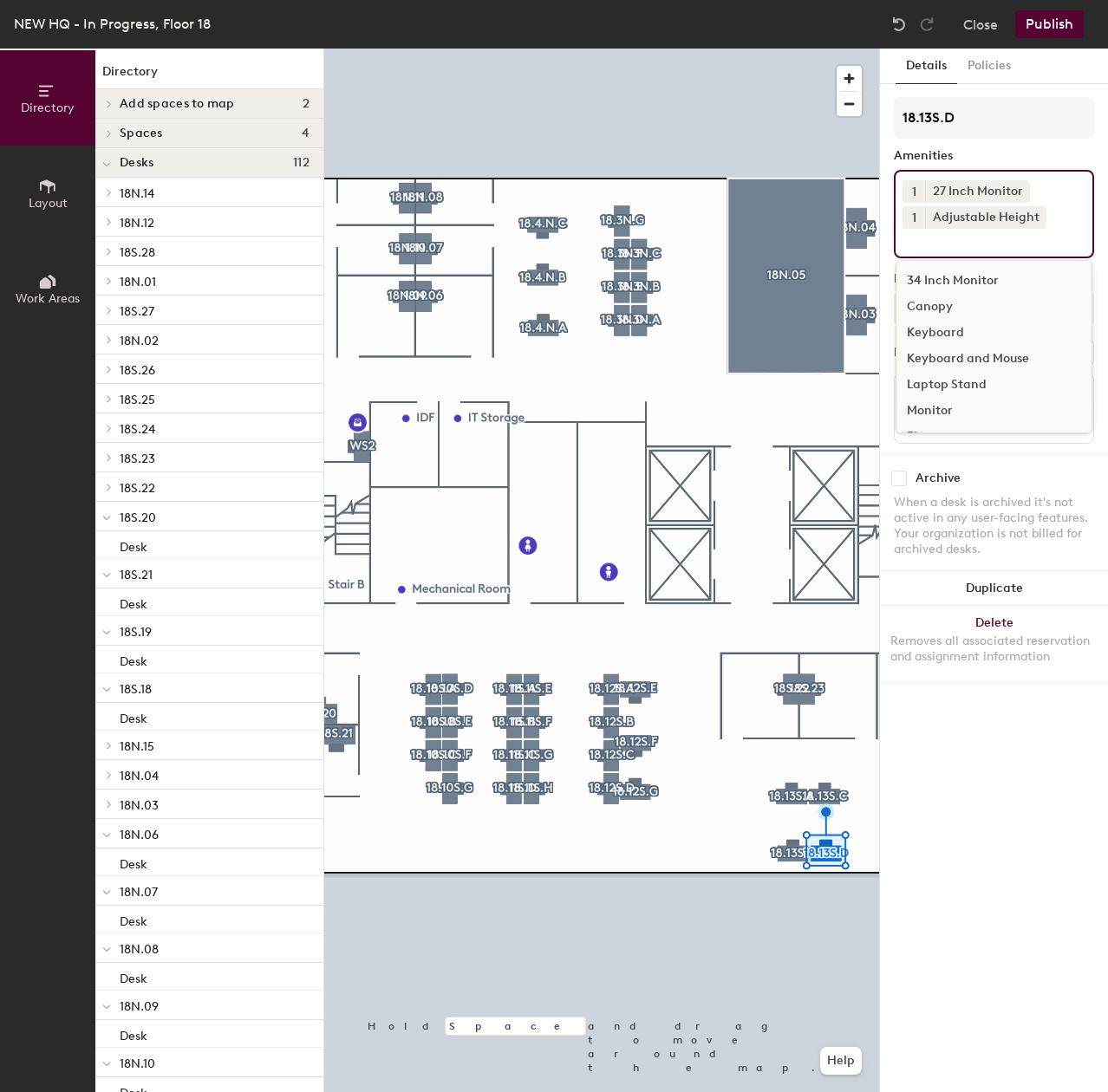
click at [956, 355] on div "Keyboard and Mouse" at bounding box center [994, 358] width 195 height 26
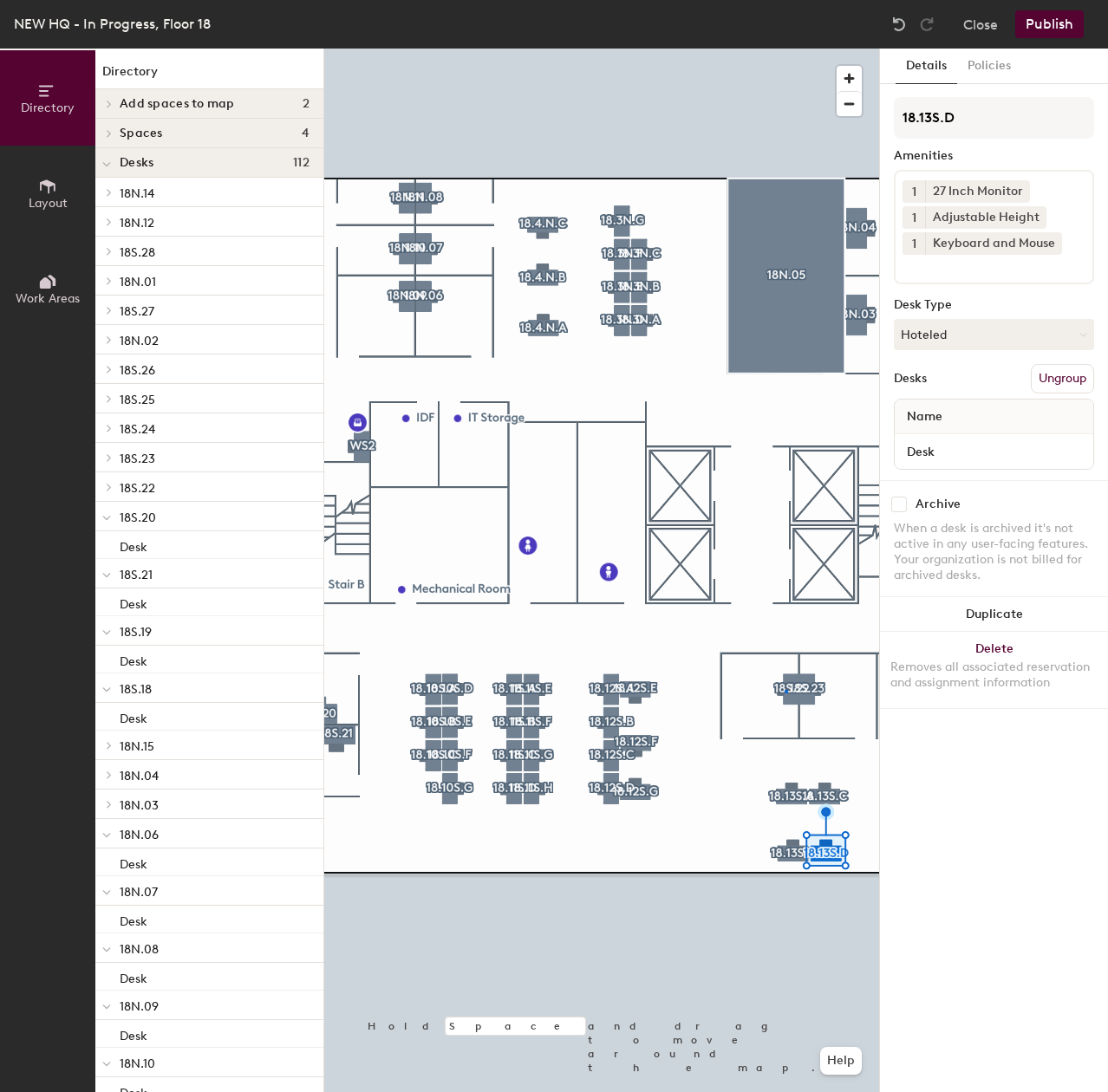
click at [784, 49] on div at bounding box center [601, 49] width 554 height 0
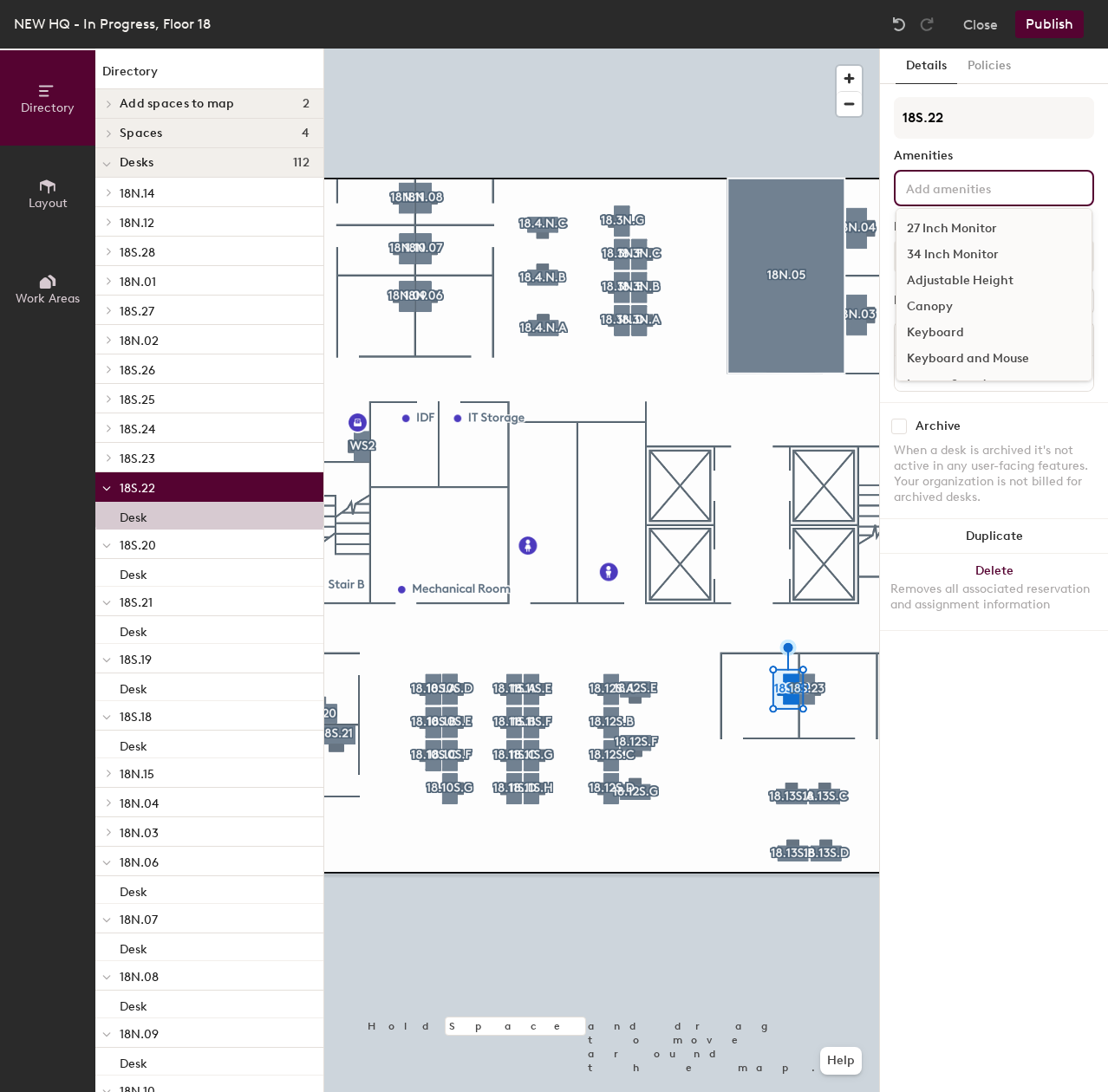
click at [978, 186] on input at bounding box center [980, 186] width 156 height 20
click at [955, 248] on div "34 Inch Monitor" at bounding box center [994, 254] width 195 height 26
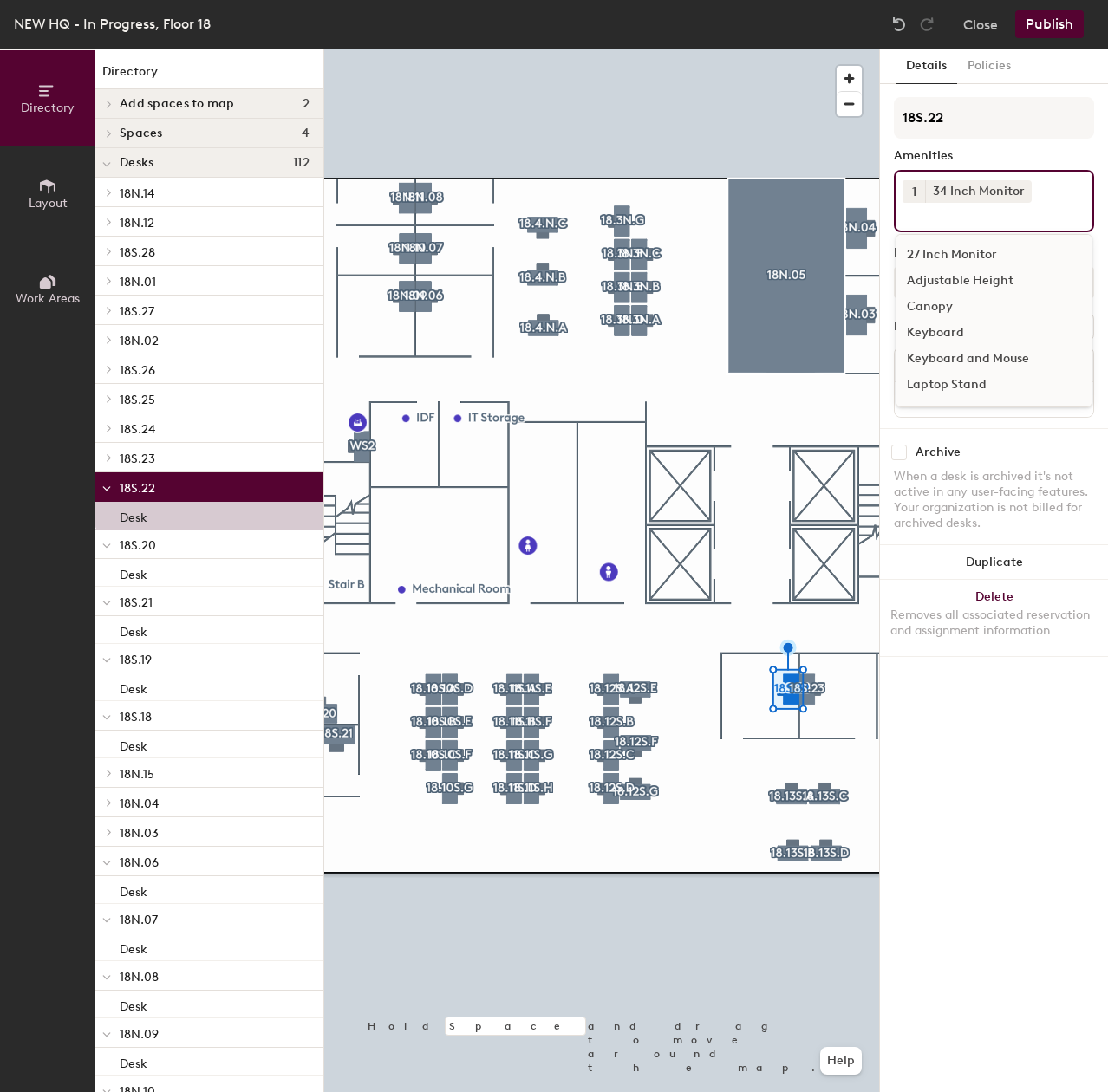
click at [957, 279] on div "Adjustable Height" at bounding box center [994, 281] width 195 height 26
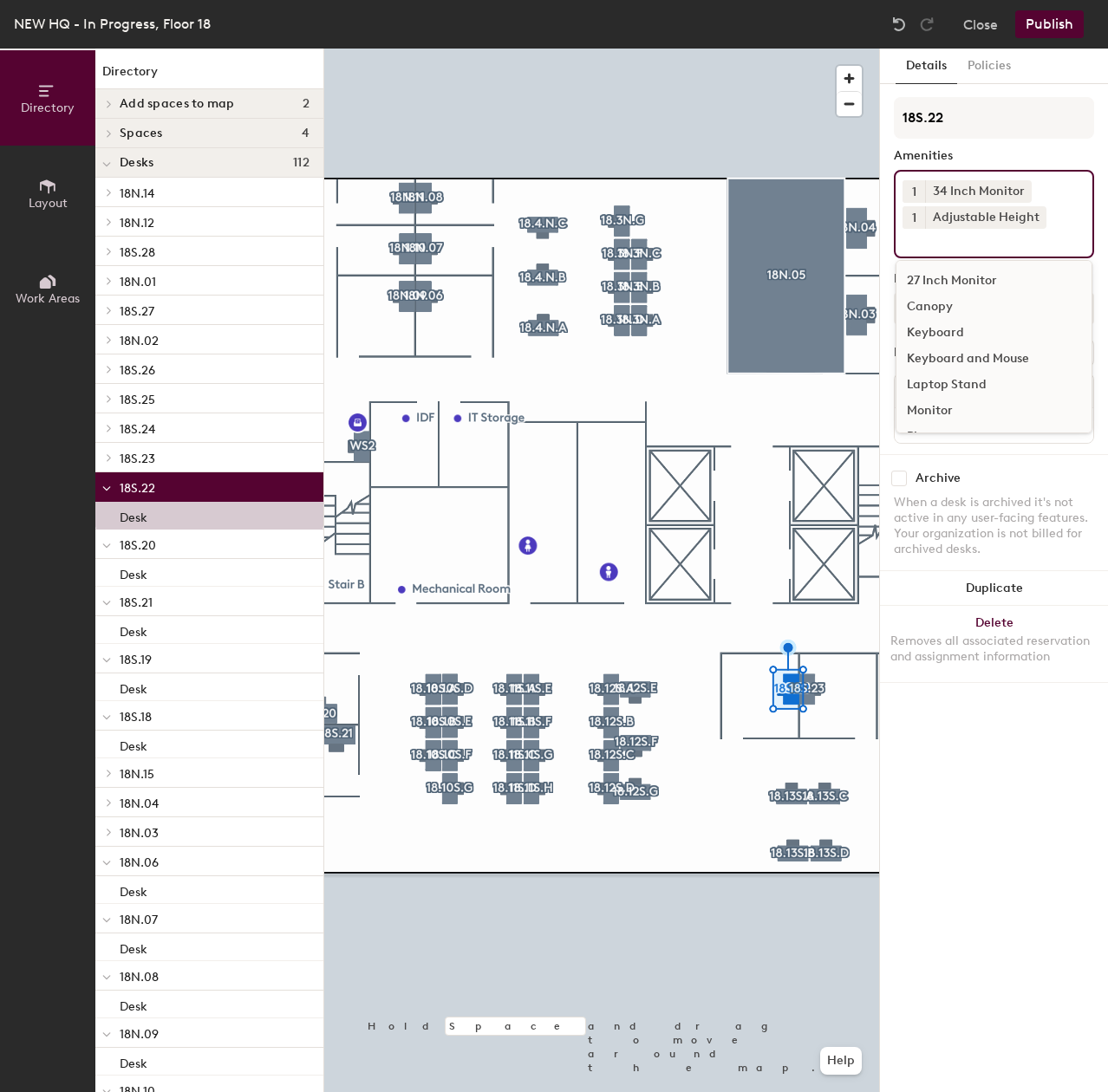
click at [956, 358] on div "Keyboard and Mouse" at bounding box center [994, 358] width 195 height 26
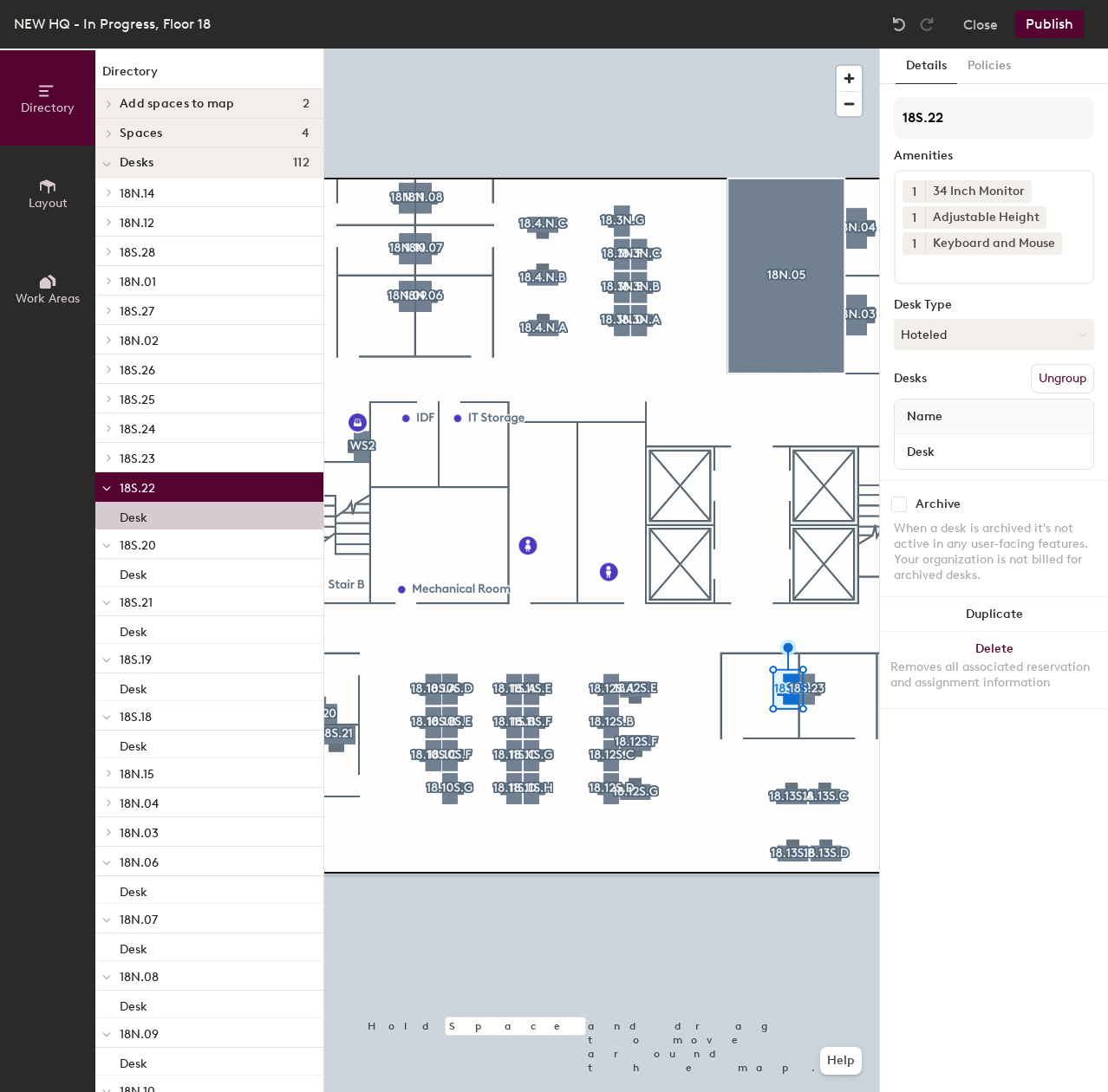
click at [814, 49] on div at bounding box center [601, 49] width 554 height 0
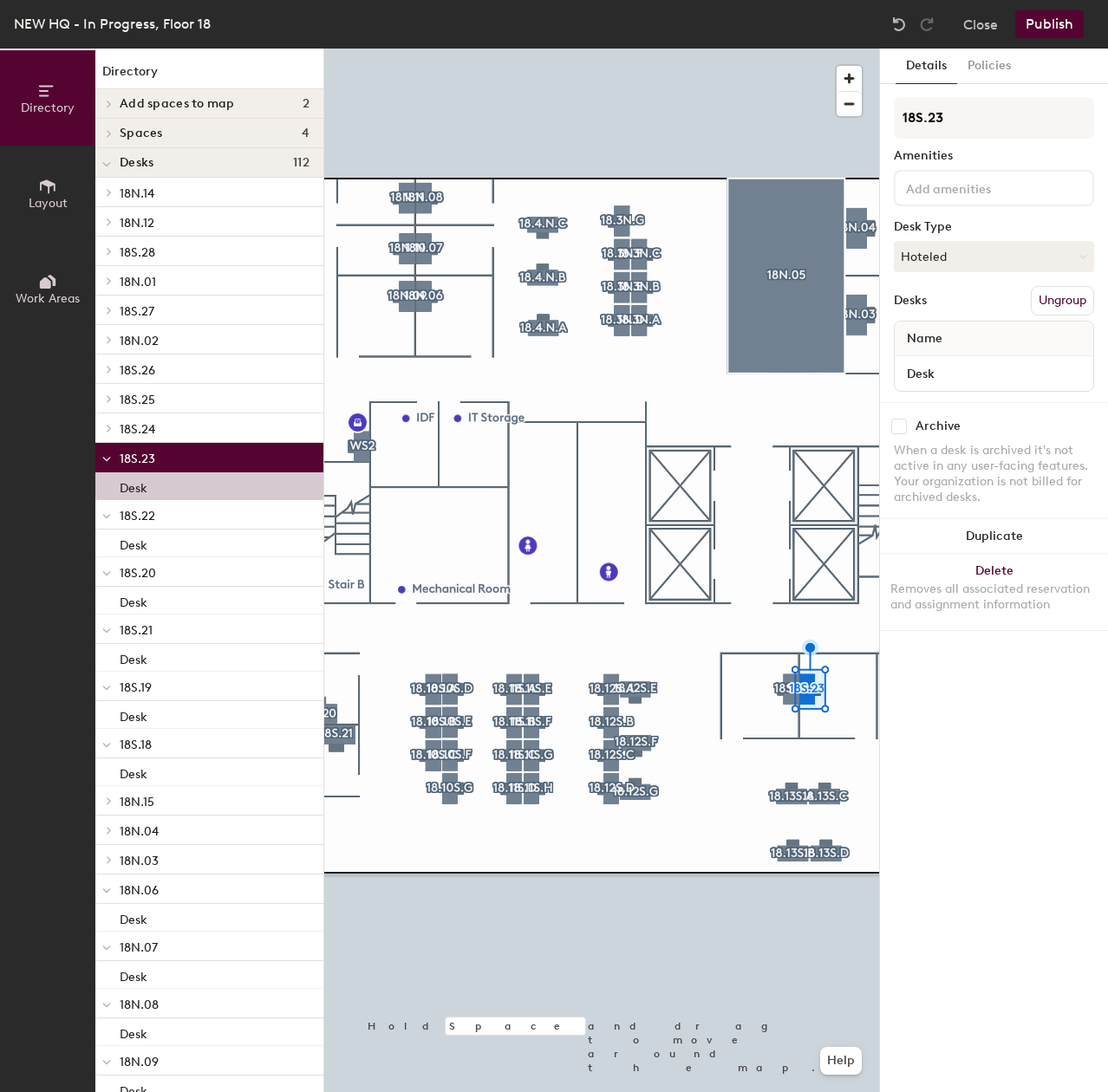
click at [962, 186] on input at bounding box center [980, 186] width 156 height 20
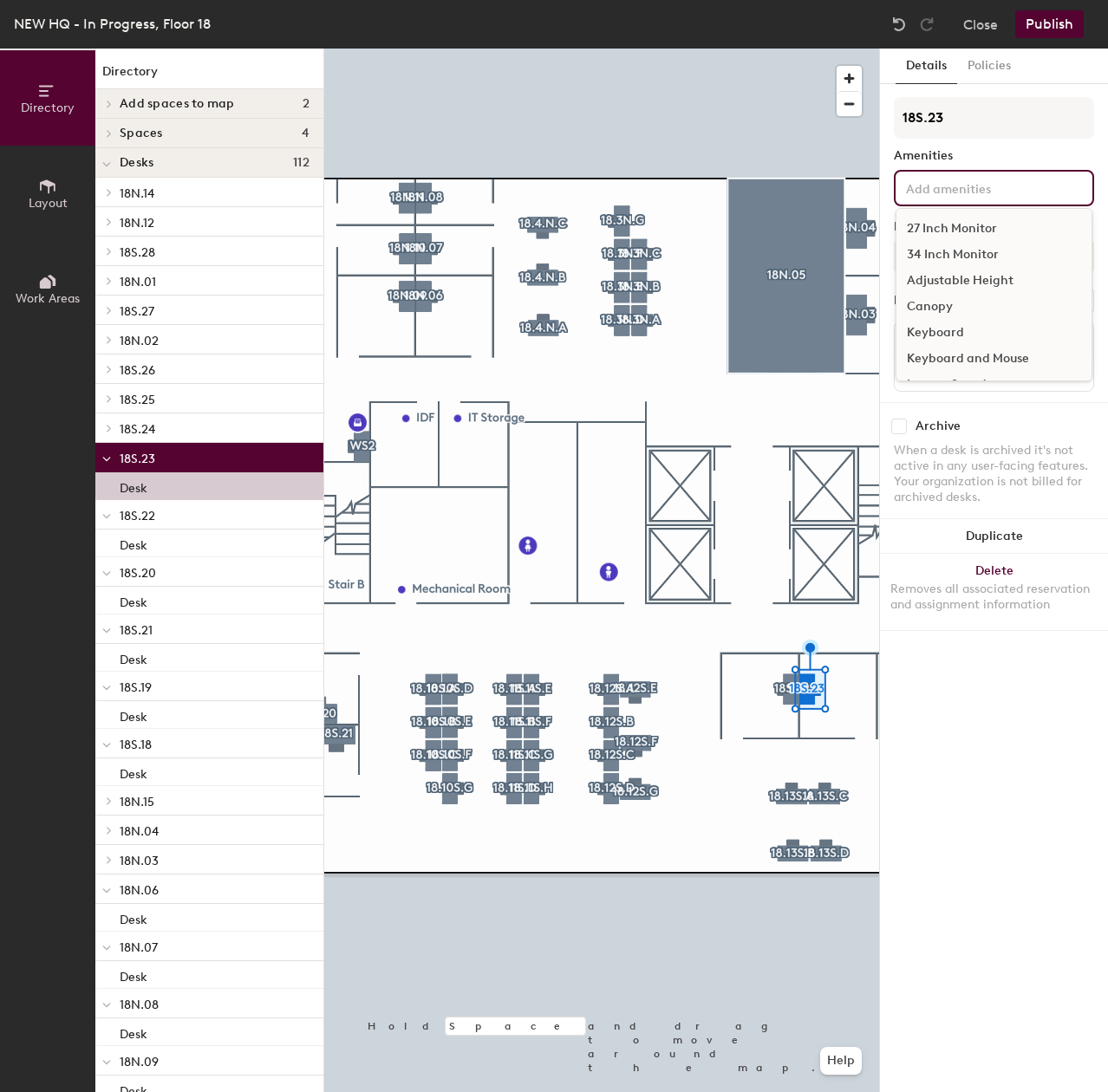
click at [973, 249] on div "34 Inch Monitor" at bounding box center [994, 254] width 195 height 26
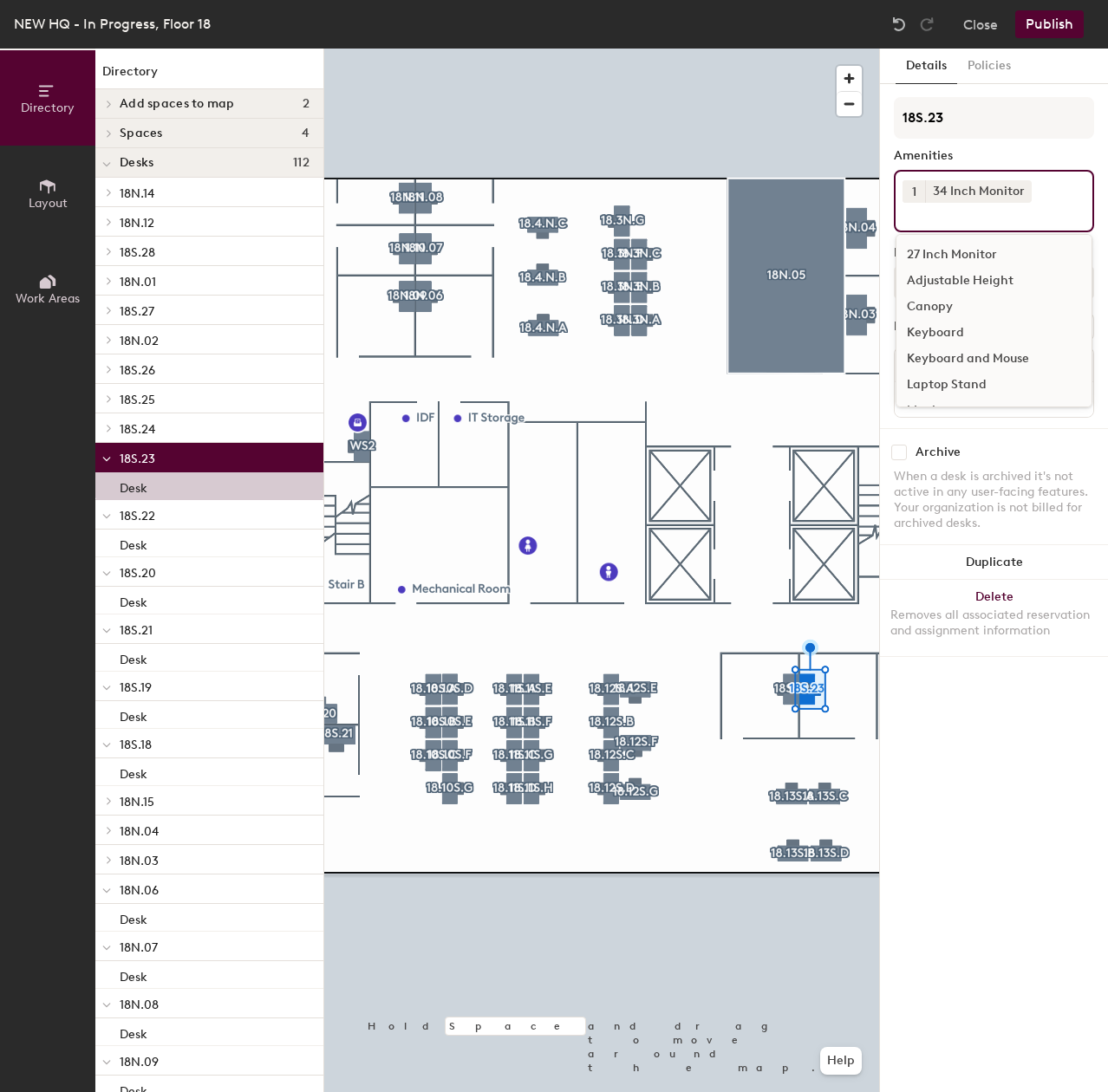
click at [968, 277] on div "Adjustable Height" at bounding box center [994, 281] width 195 height 26
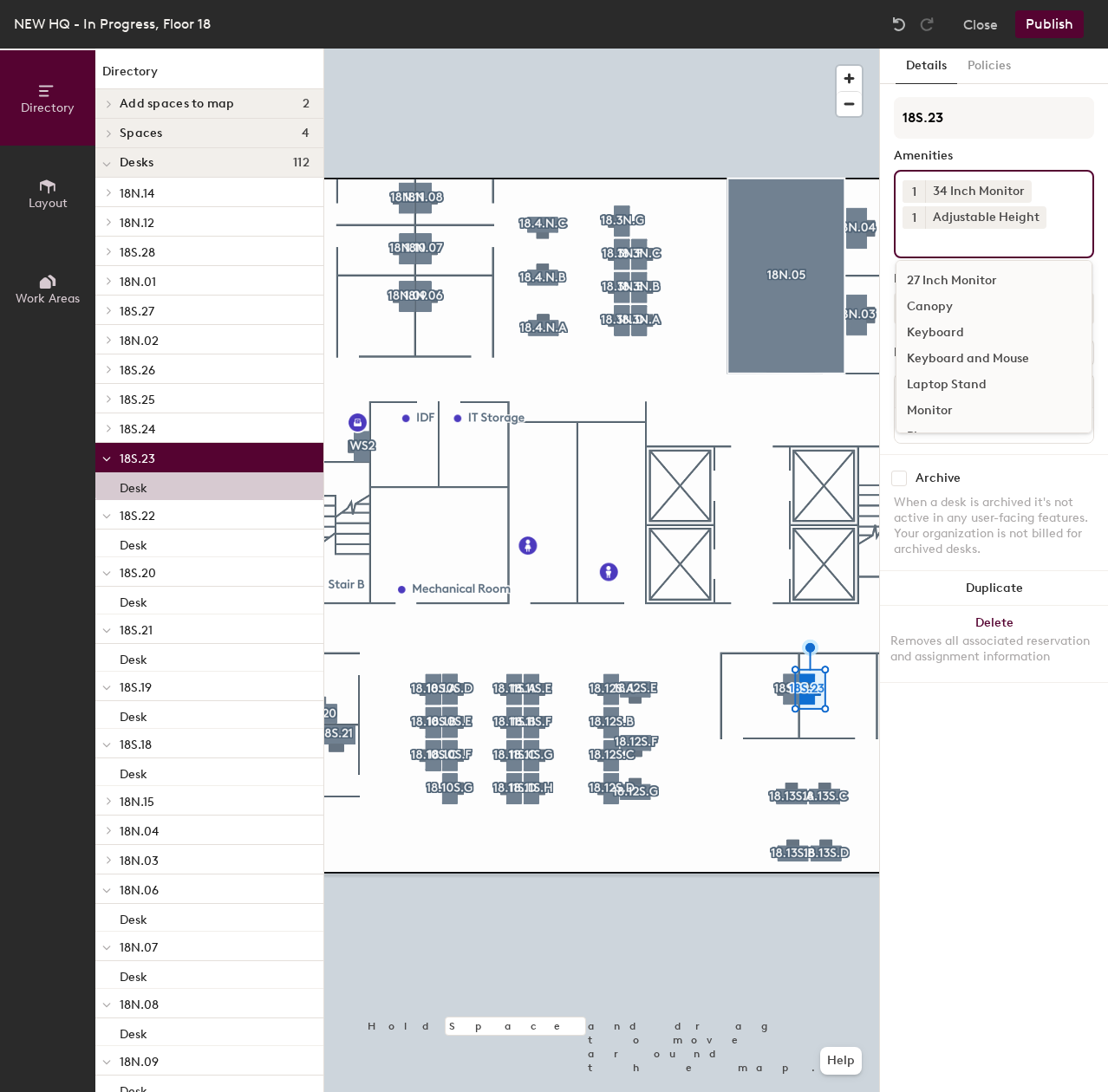
click at [947, 362] on div "Keyboard and Mouse" at bounding box center [994, 358] width 195 height 26
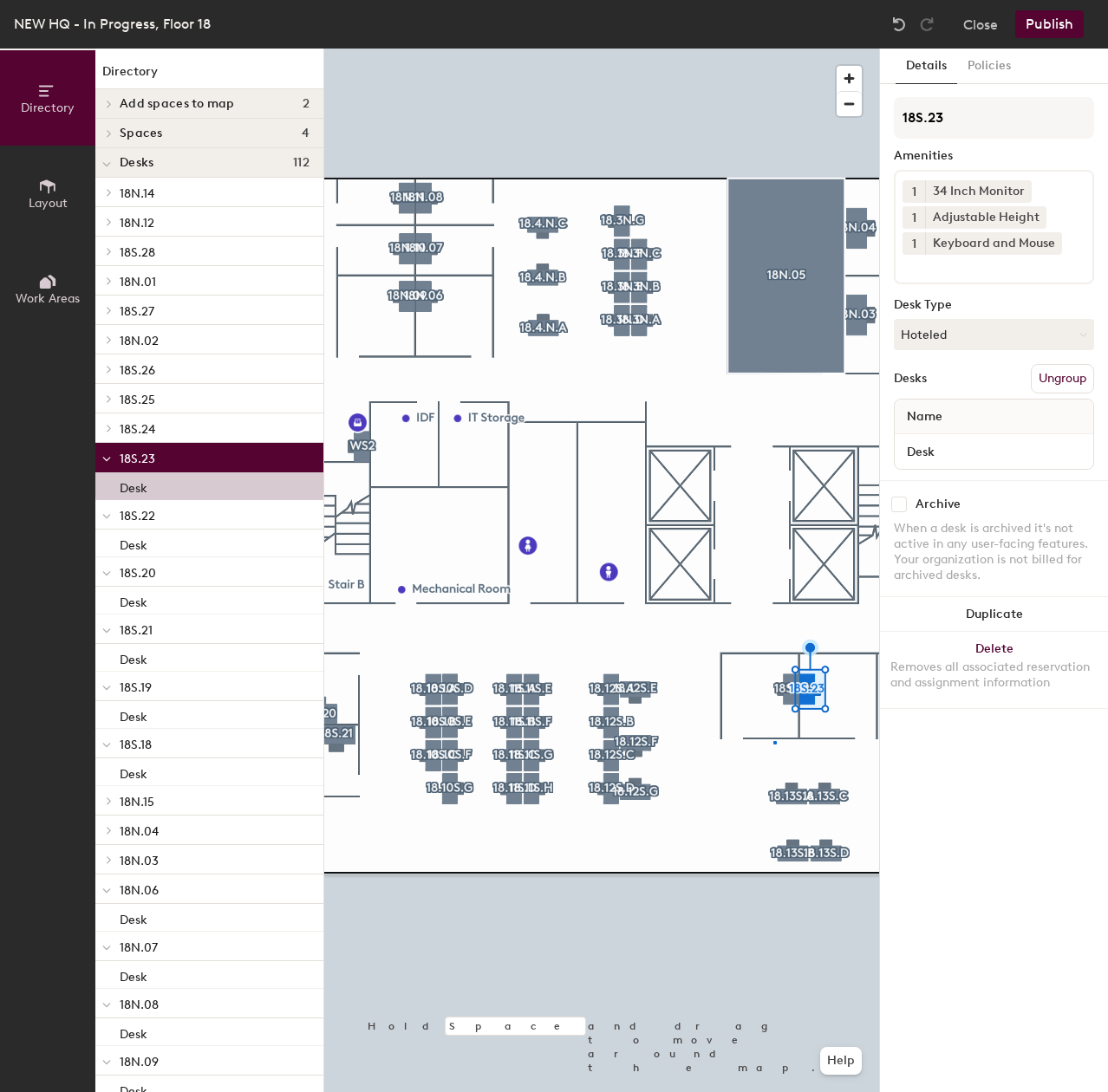
click at [773, 49] on div at bounding box center [601, 49] width 554 height 0
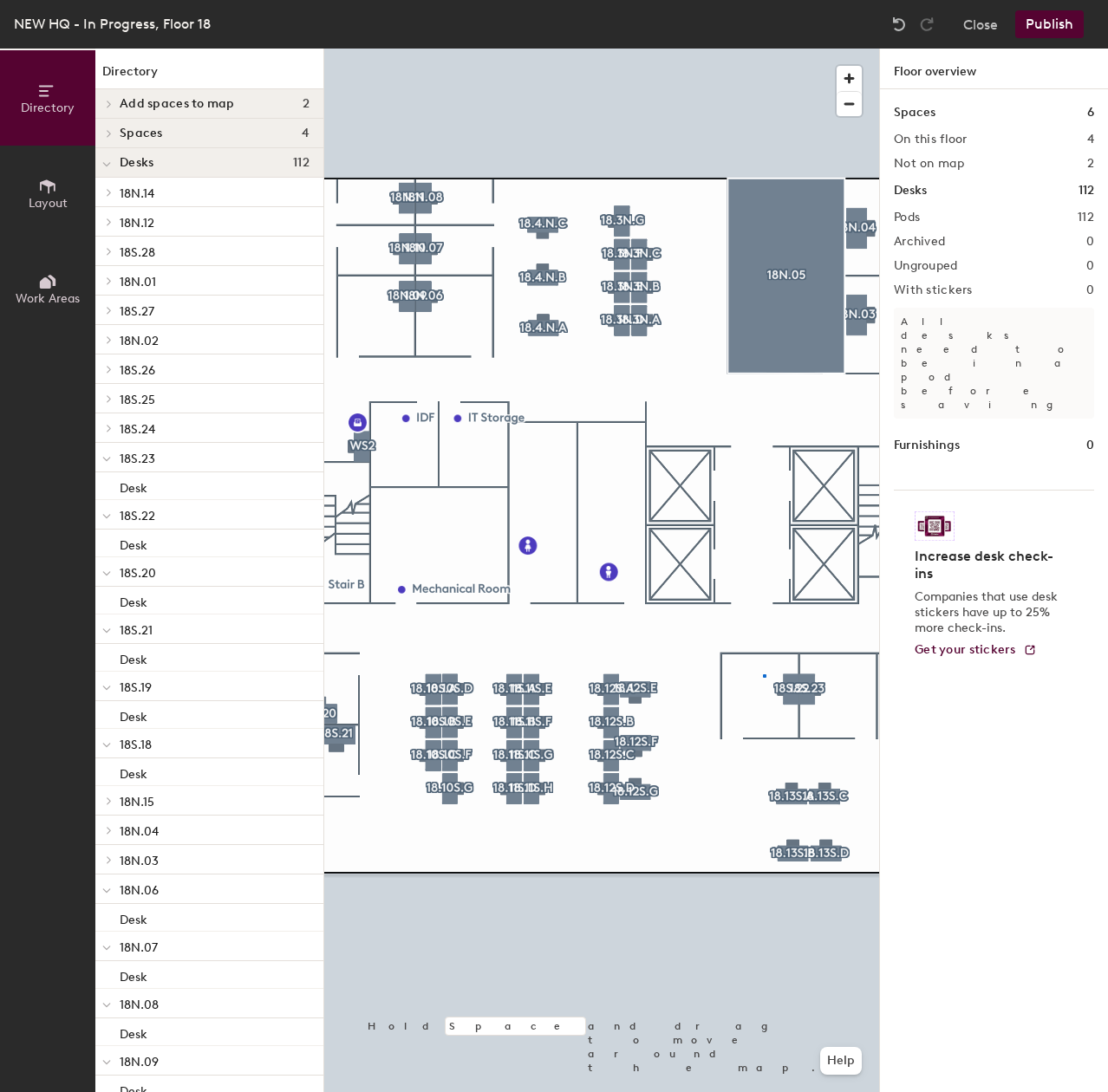
click at [764, 49] on div at bounding box center [601, 49] width 554 height 0
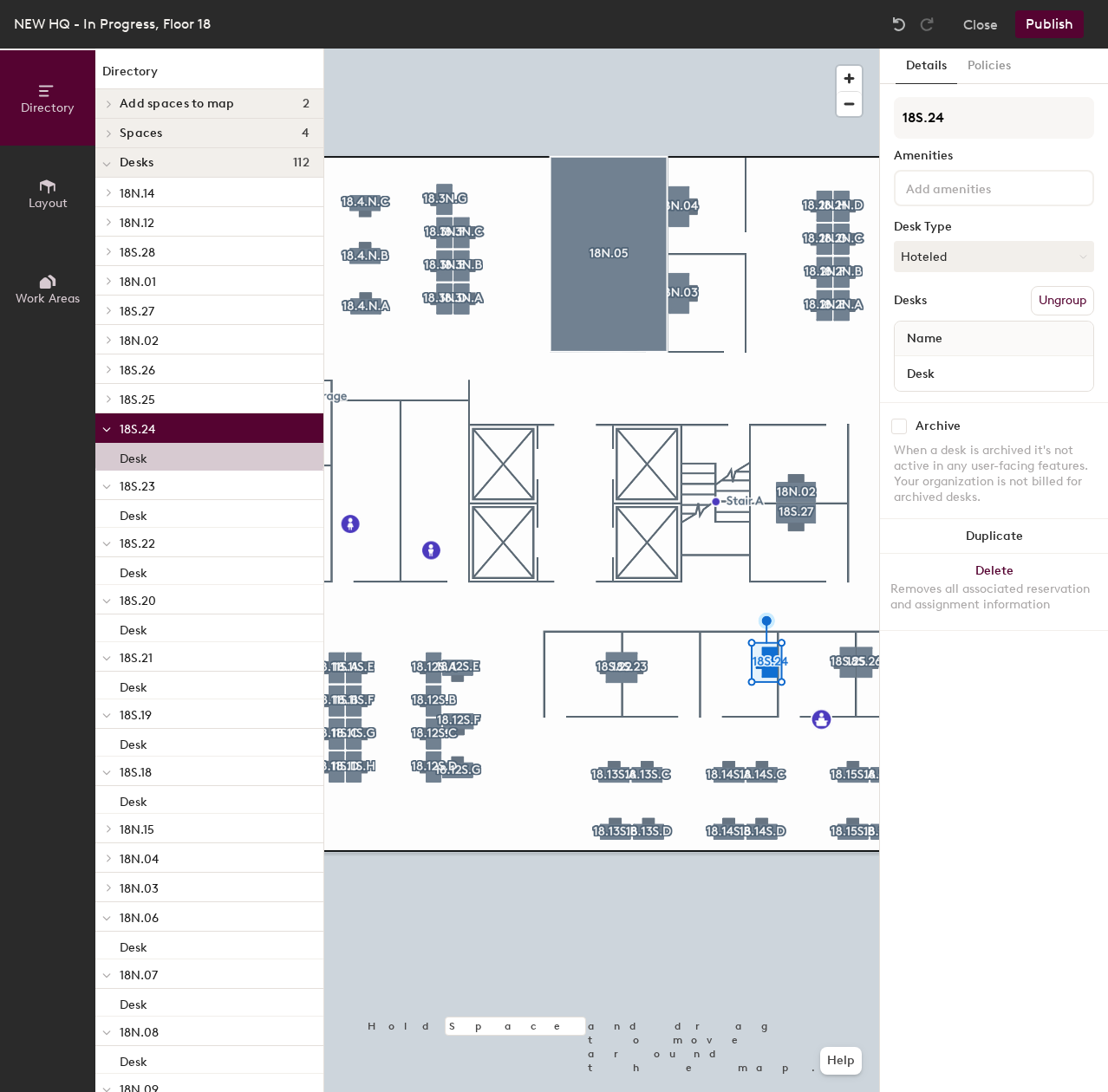
click at [944, 198] on div at bounding box center [993, 187] width 200 height 36
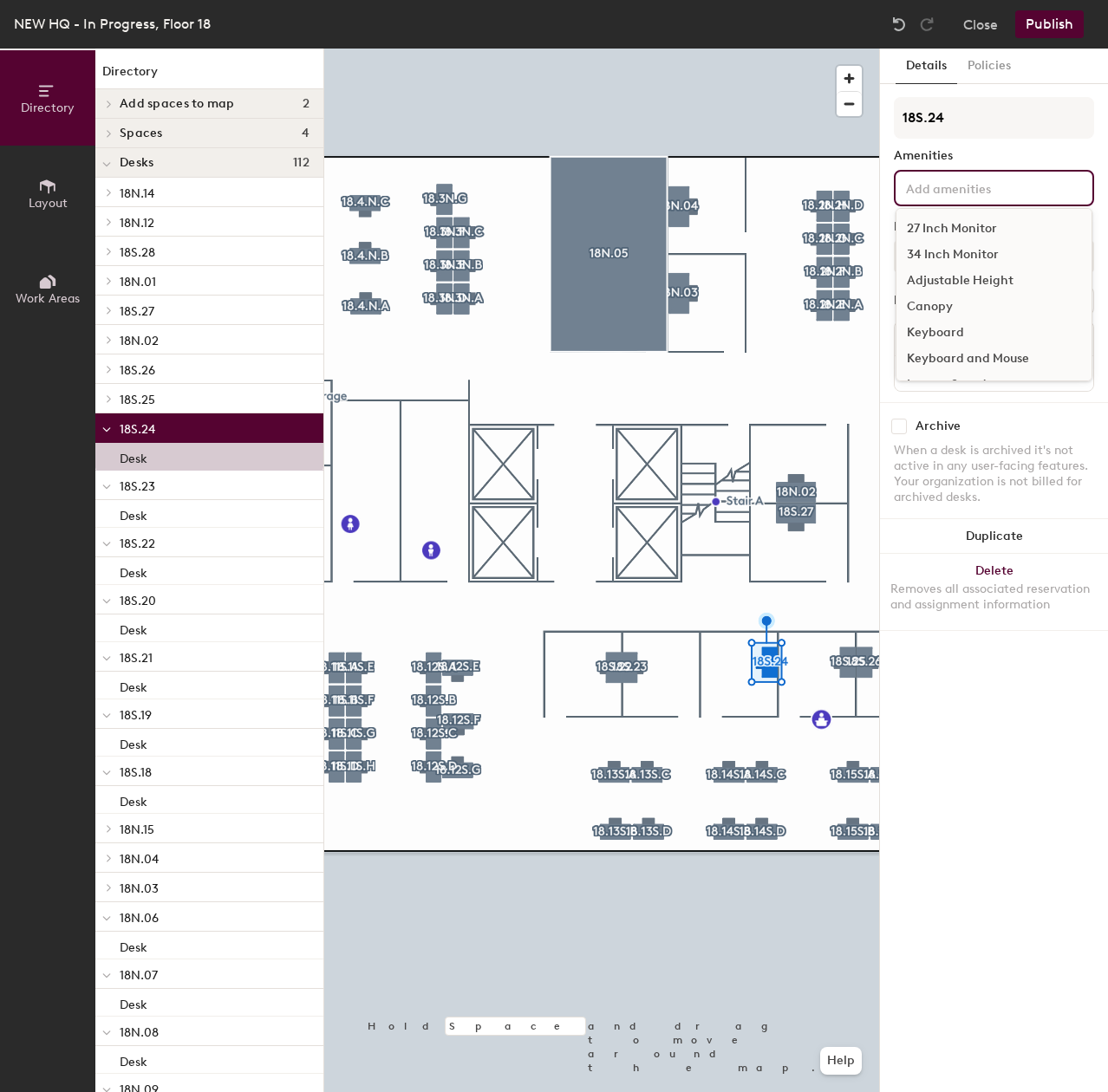
click at [959, 245] on div "34 Inch Monitor" at bounding box center [994, 254] width 195 height 26
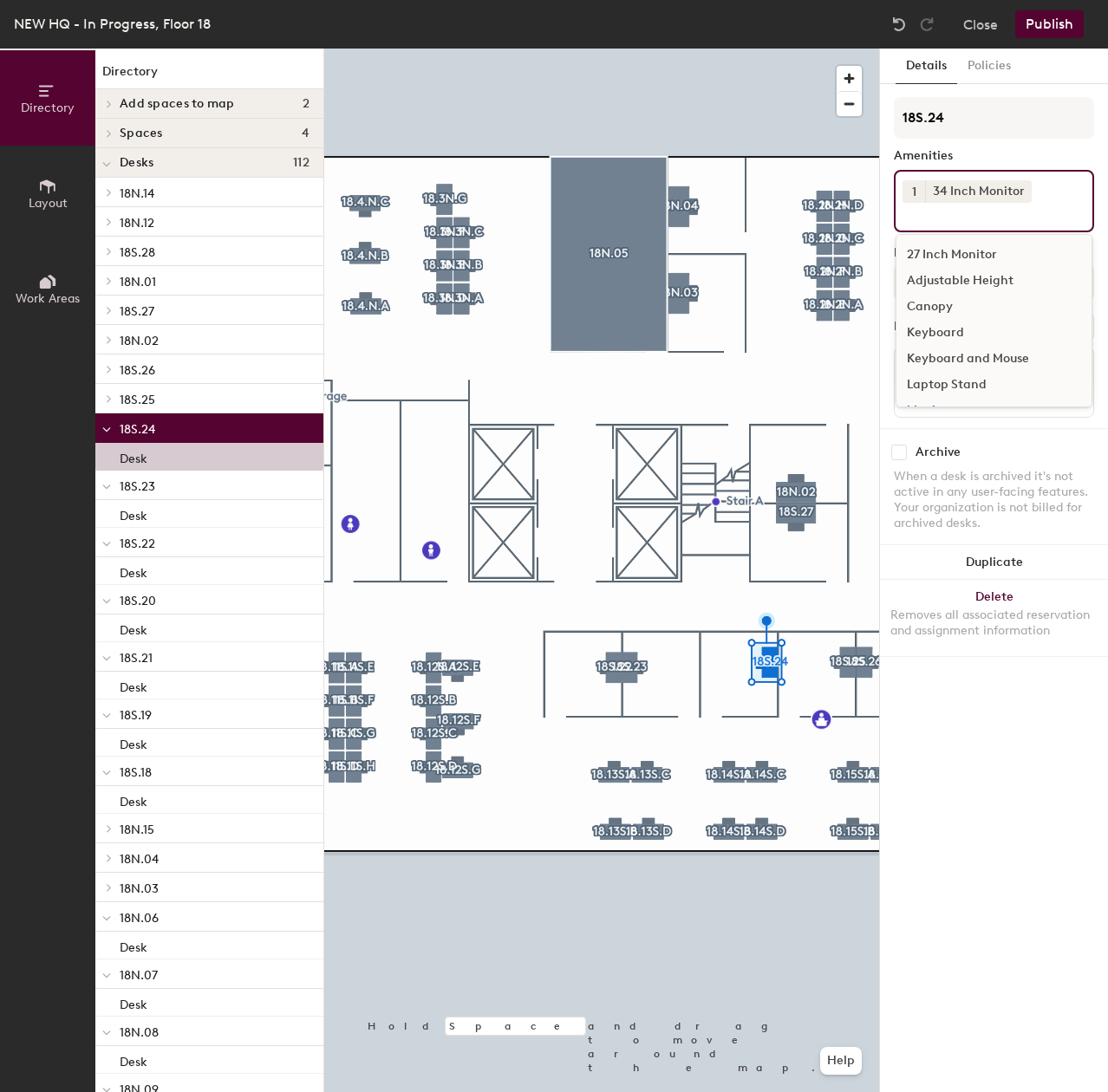
click at [964, 282] on div "Adjustable Height" at bounding box center [994, 281] width 195 height 26
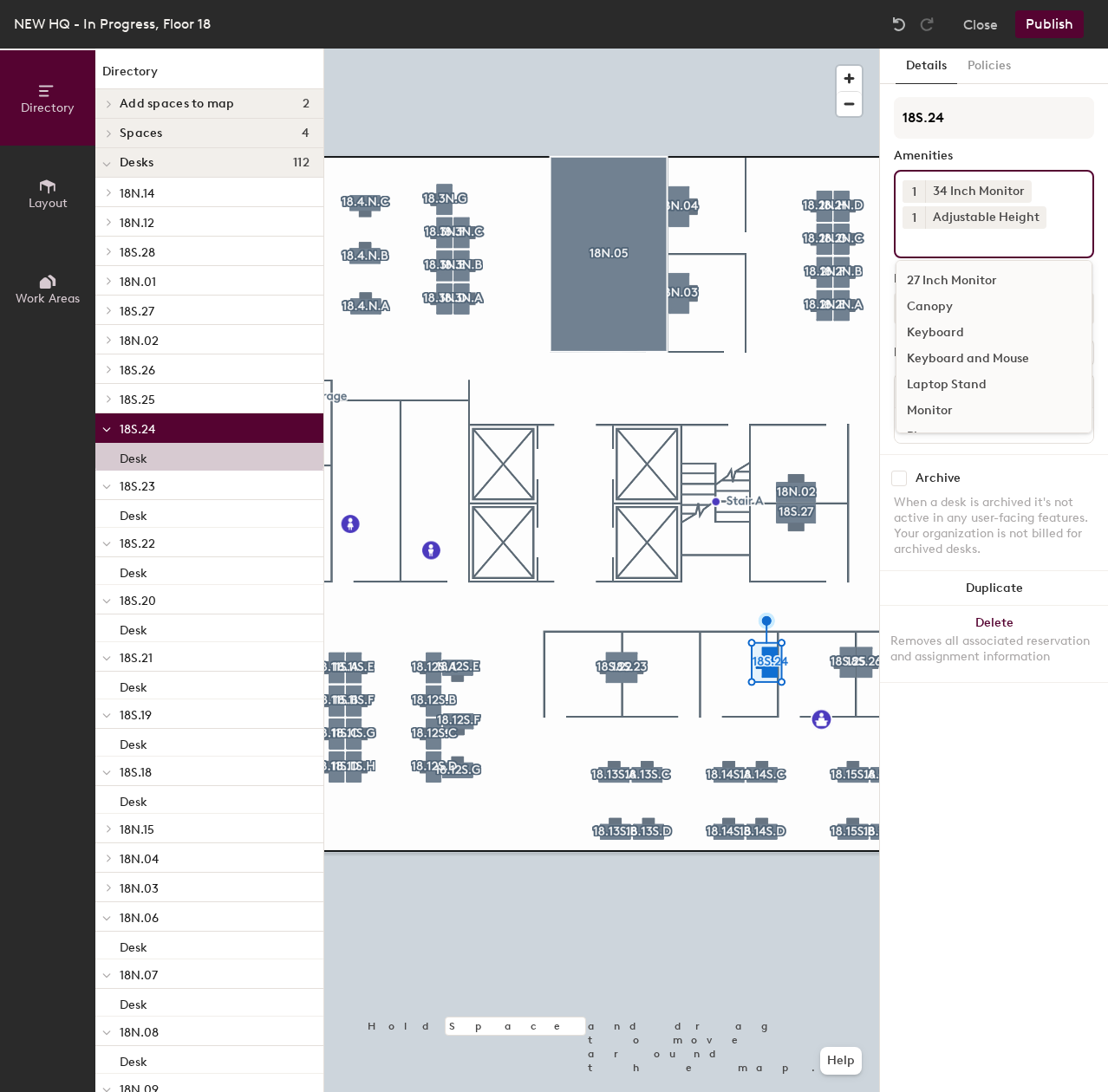
click at [963, 354] on div "Keyboard and Mouse" at bounding box center [994, 358] width 195 height 26
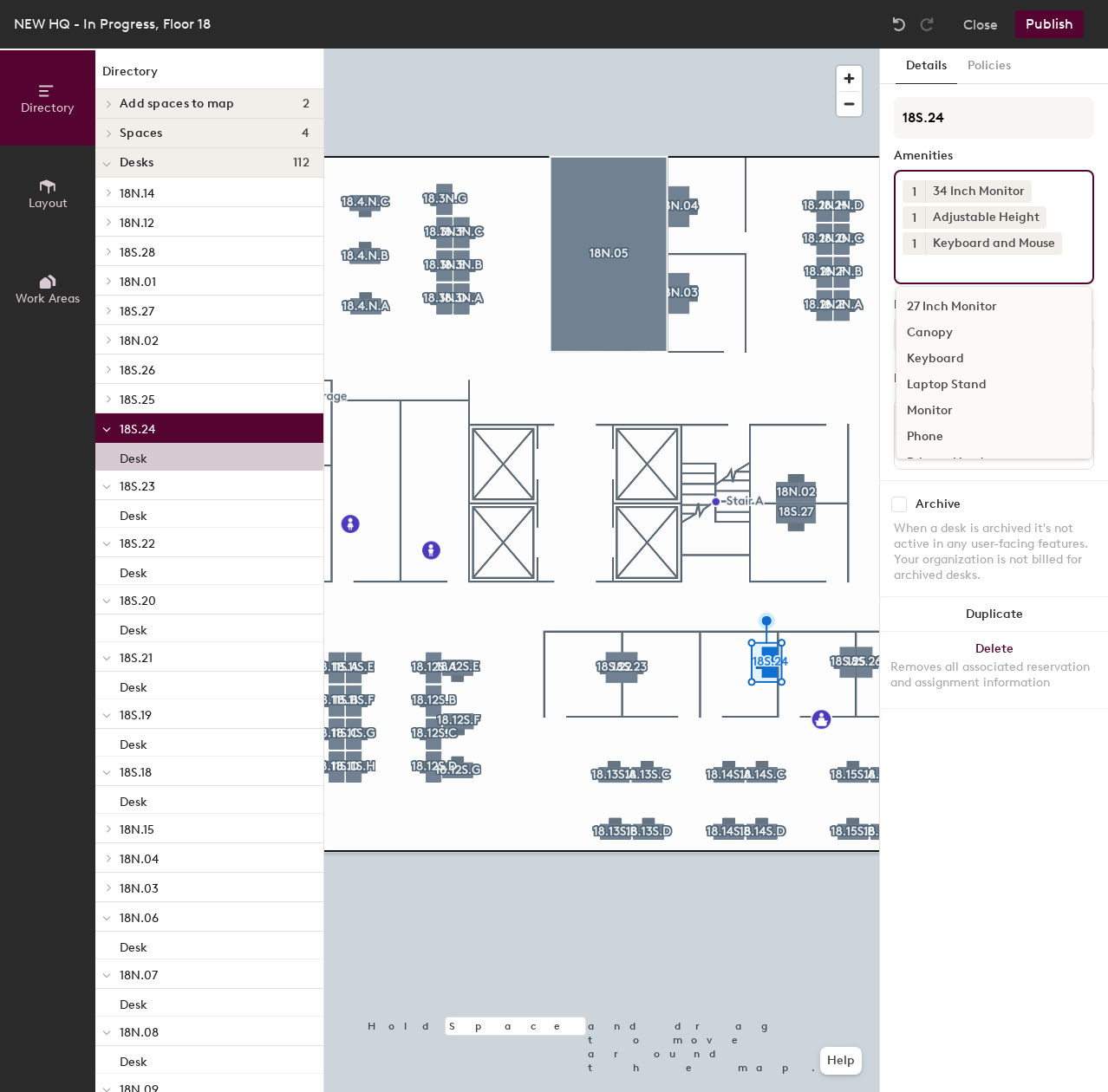
click at [849, 49] on div at bounding box center [601, 49] width 554 height 0
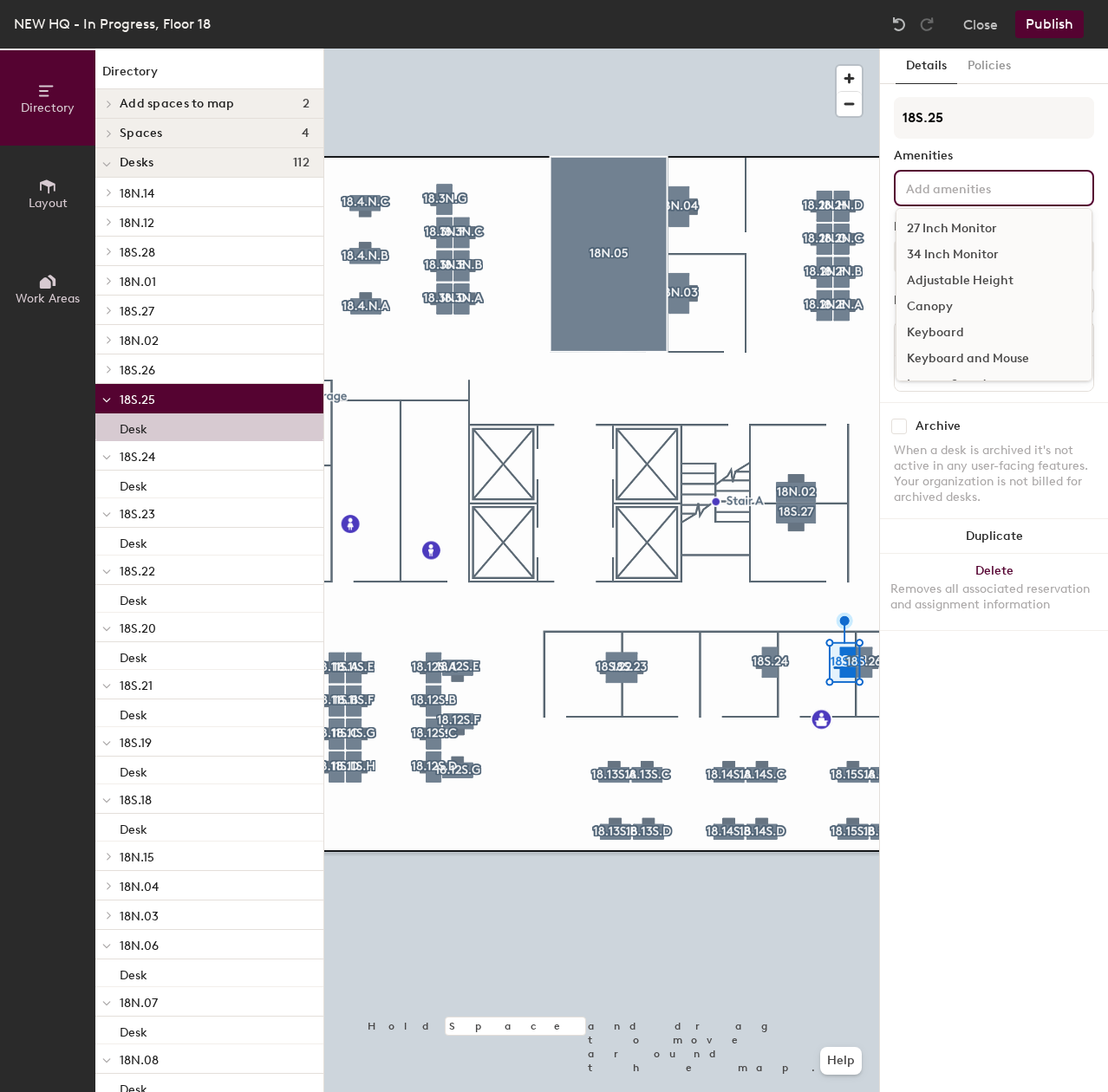
click at [996, 192] on input at bounding box center [980, 186] width 156 height 20
click at [973, 255] on div "34 Inch Monitor" at bounding box center [994, 254] width 195 height 26
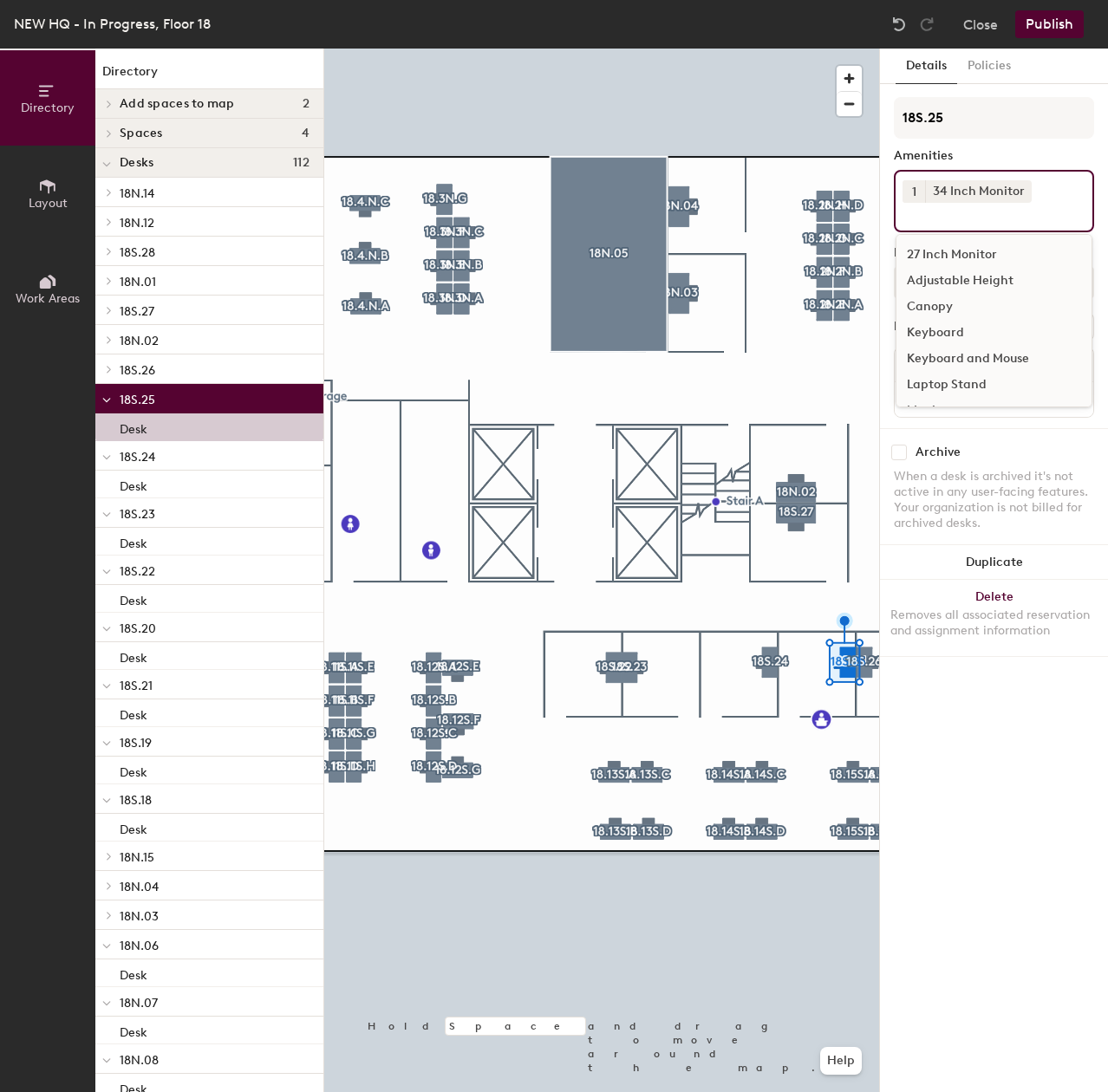
click at [975, 265] on div "27 Inch Monitor" at bounding box center [994, 254] width 195 height 26
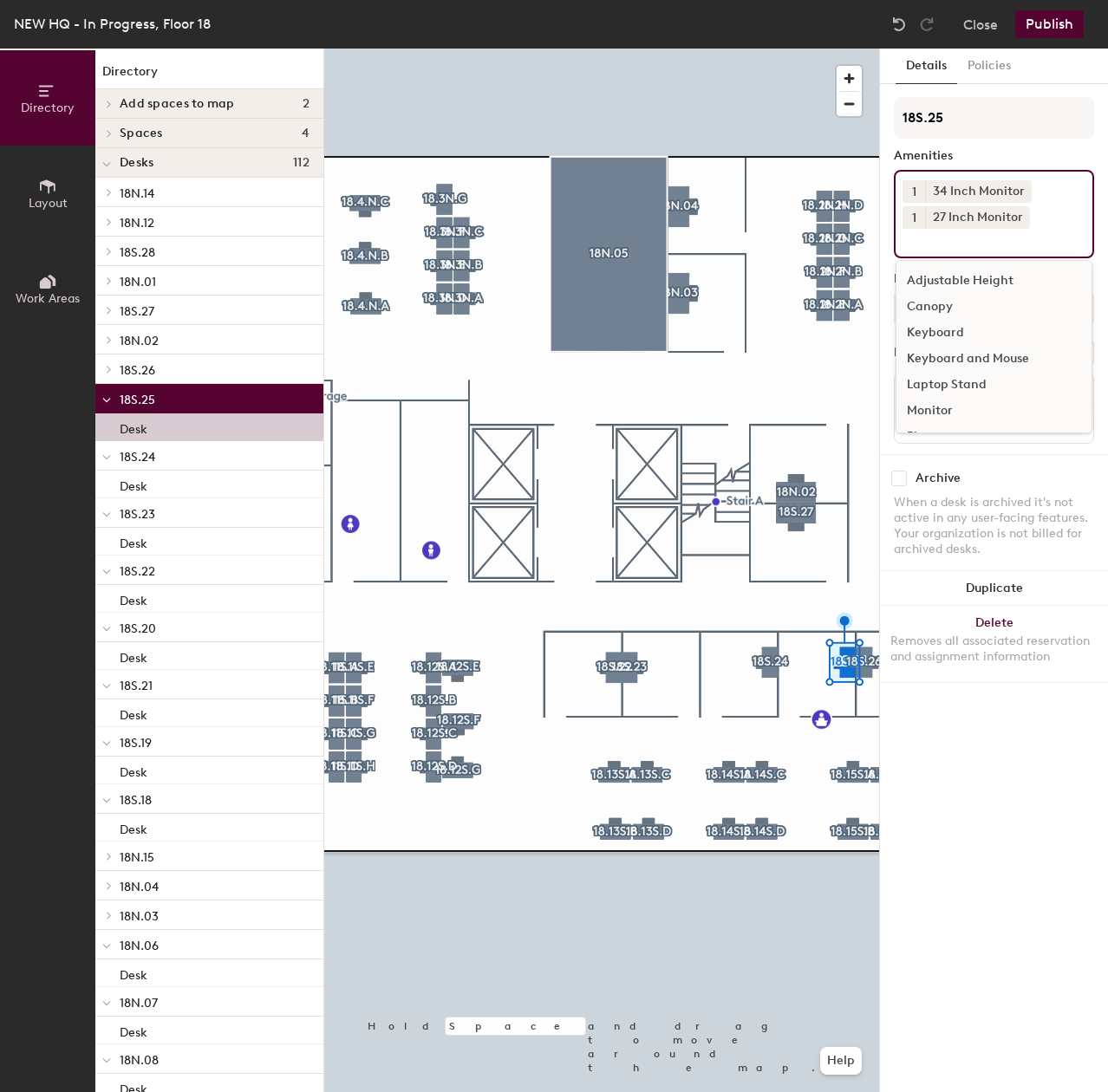
click at [965, 355] on div "Keyboard and Mouse" at bounding box center [994, 358] width 195 height 26
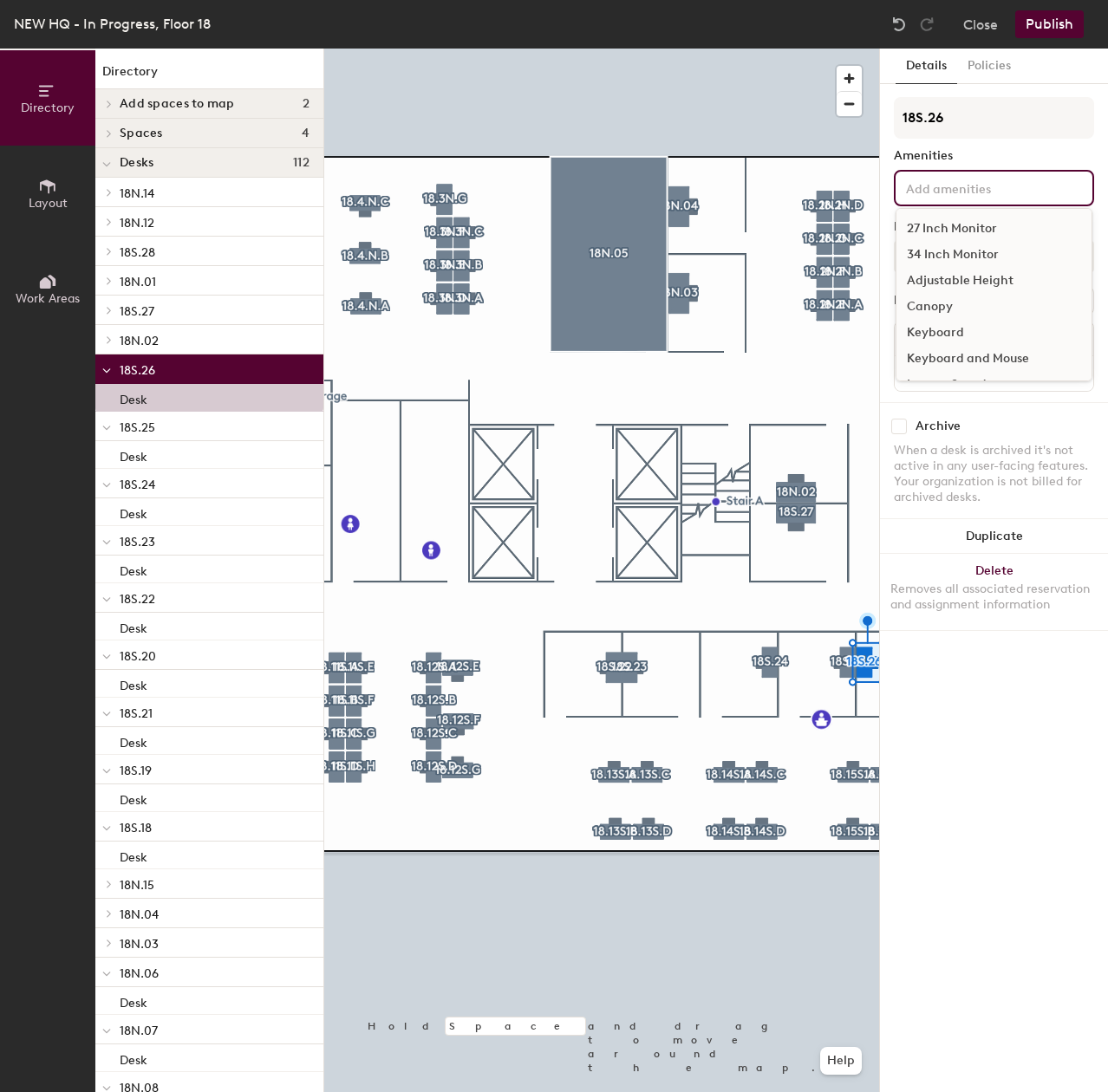
click at [929, 195] on input at bounding box center [980, 186] width 156 height 20
click at [935, 247] on div "34 Inch Monitor" at bounding box center [994, 254] width 195 height 26
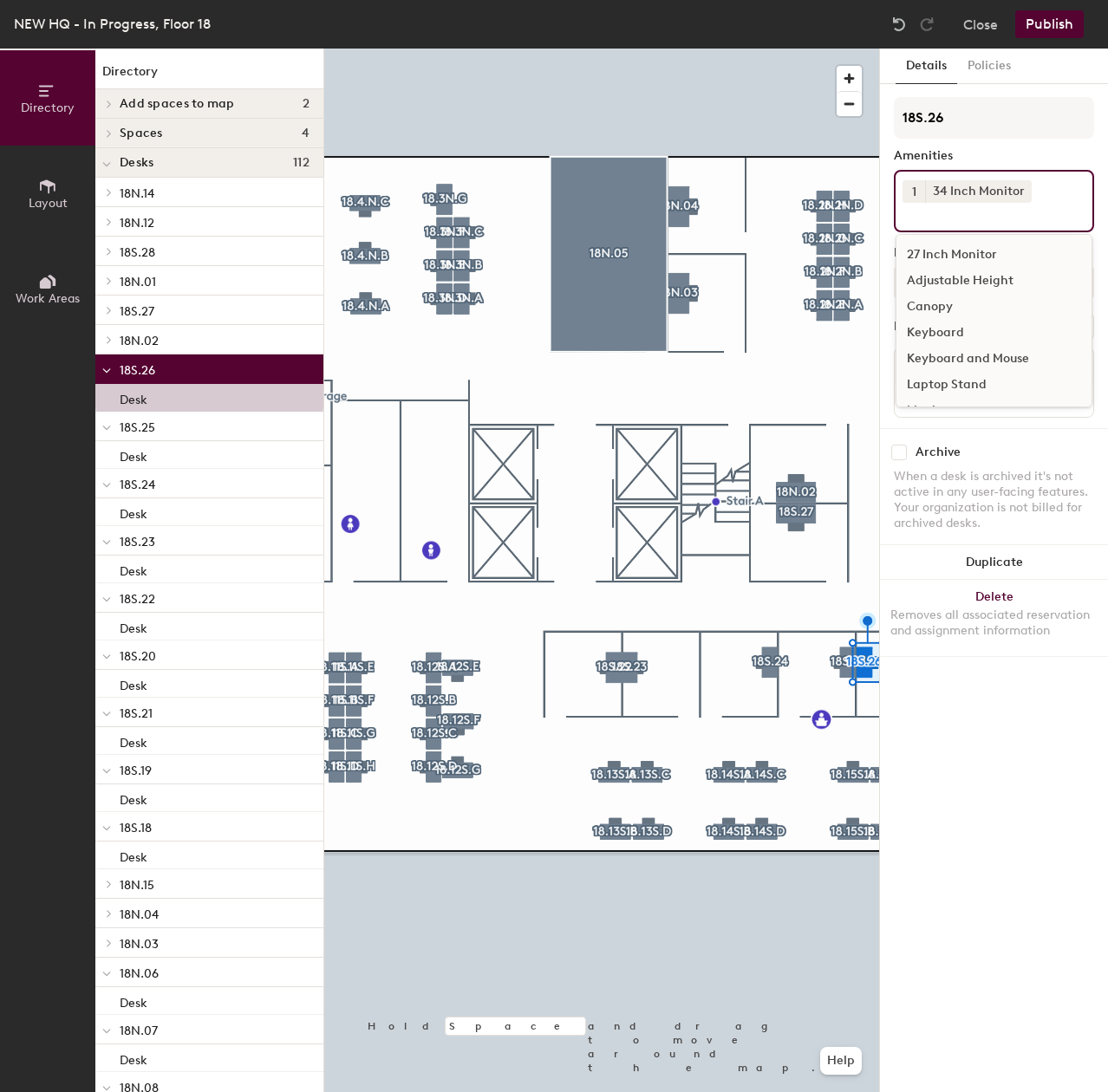
click at [941, 272] on div "Adjustable Height" at bounding box center [994, 281] width 195 height 26
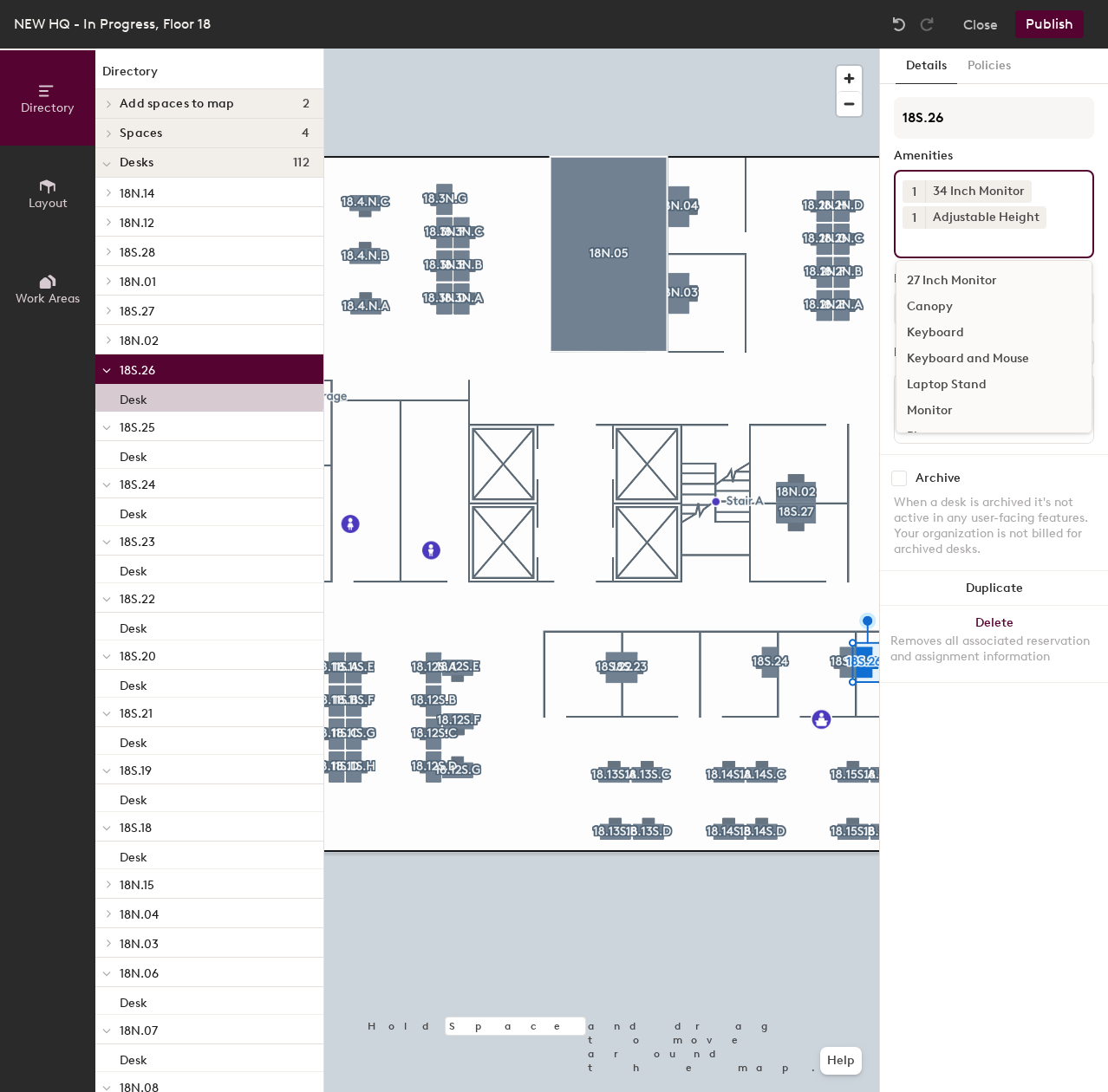
click at [937, 357] on div "Keyboard and Mouse" at bounding box center [994, 358] width 195 height 26
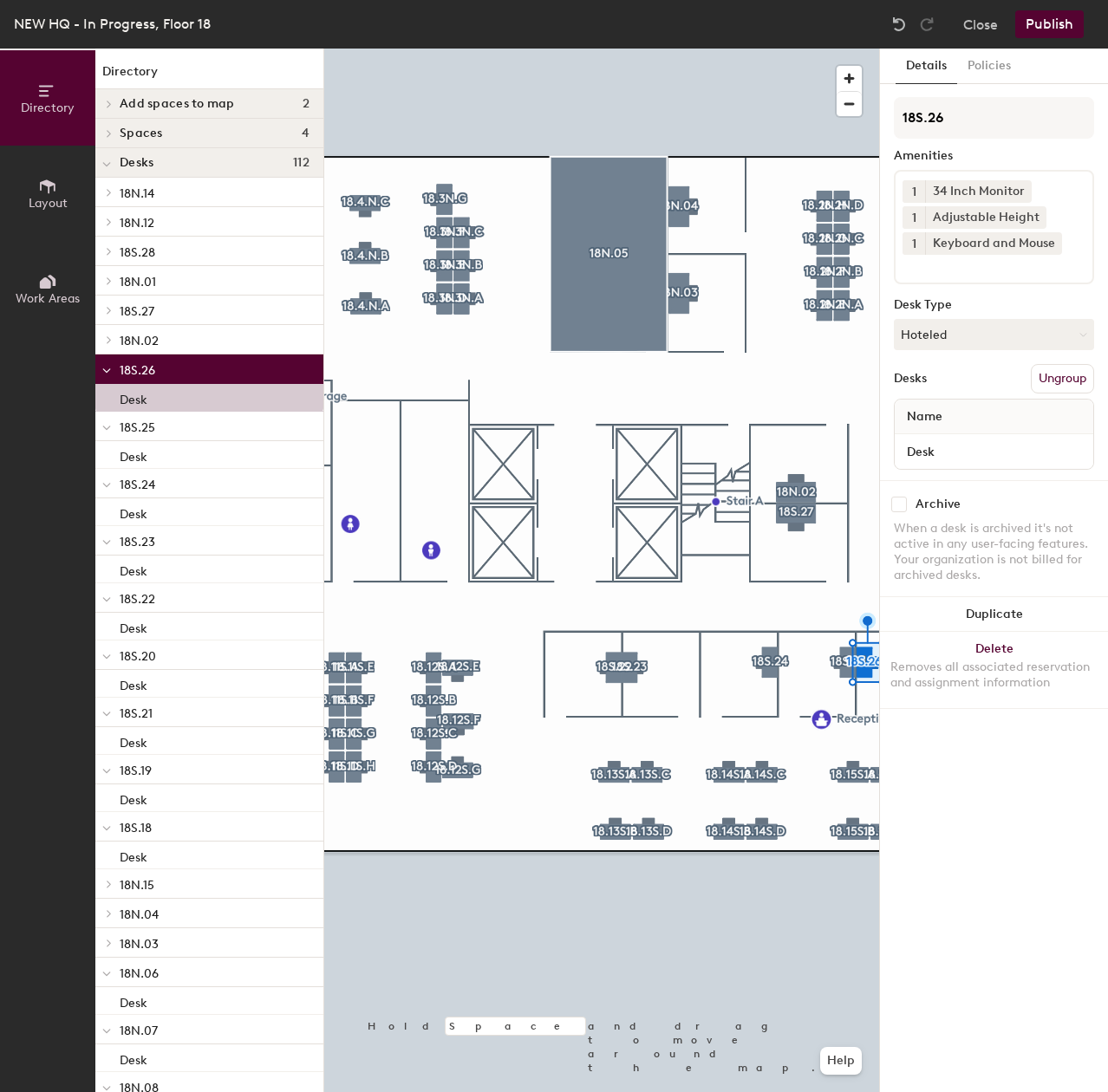
click at [810, 49] on div at bounding box center [601, 49] width 554 height 0
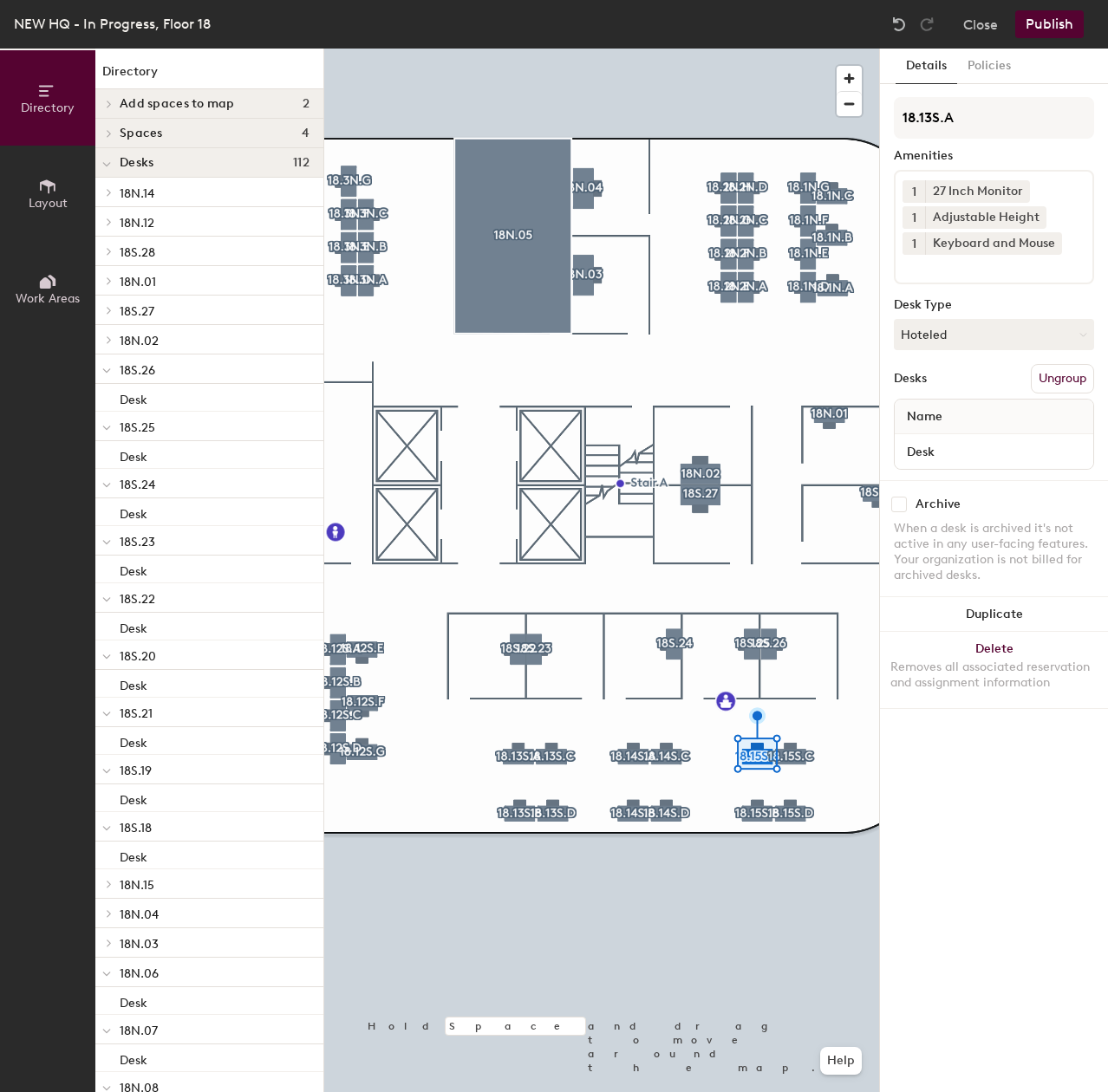
click at [561, 49] on div at bounding box center [601, 49] width 554 height 0
click at [512, 49] on div at bounding box center [601, 49] width 554 height 0
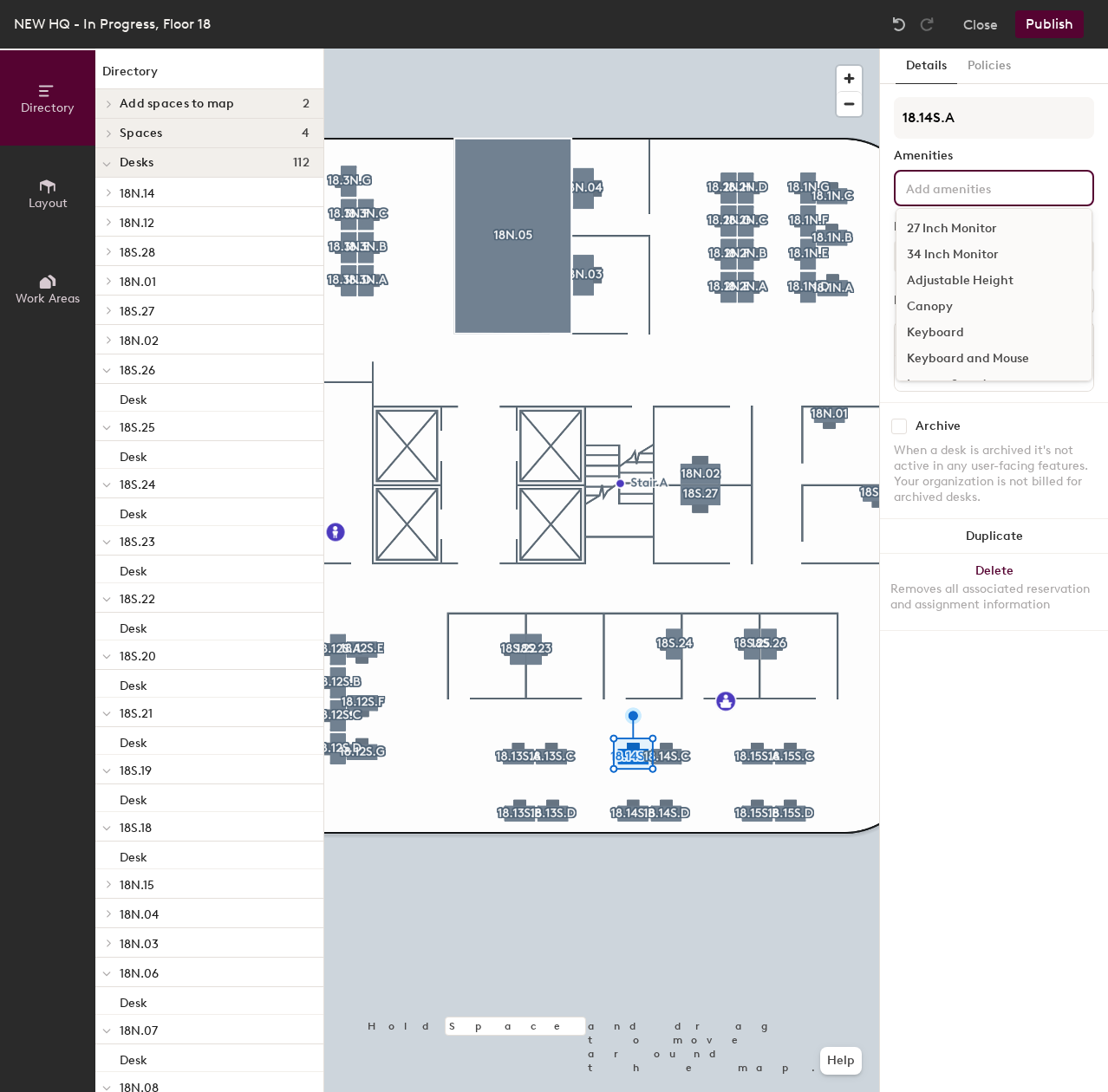
drag, startPoint x: 942, startPoint y: 185, endPoint x: 942, endPoint y: 202, distance: 17.0
click at [942, 201] on div "27 Inch Monitor 34 Inch Monitor Adjustable Height Canopy Keyboard Keyboard and …" at bounding box center [993, 187] width 200 height 36
click at [936, 213] on div "27 Inch Monitor 34 Inch Monitor Adjustable Height Canopy Keyboard Keyboard and …" at bounding box center [994, 294] width 197 height 173
click at [936, 225] on div "27 Inch Monitor" at bounding box center [994, 228] width 195 height 26
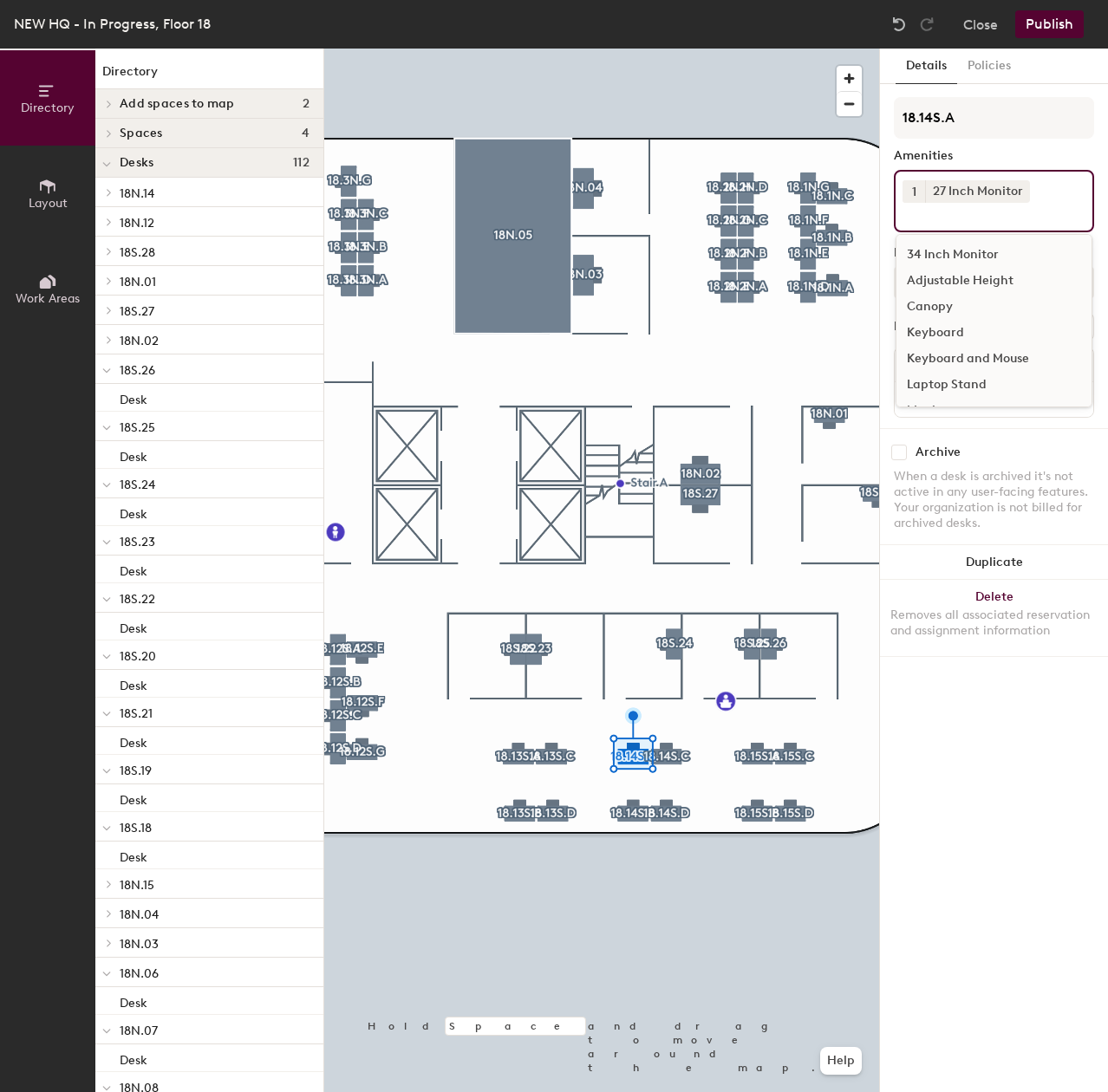
click at [944, 275] on div "Adjustable Height" at bounding box center [994, 281] width 195 height 26
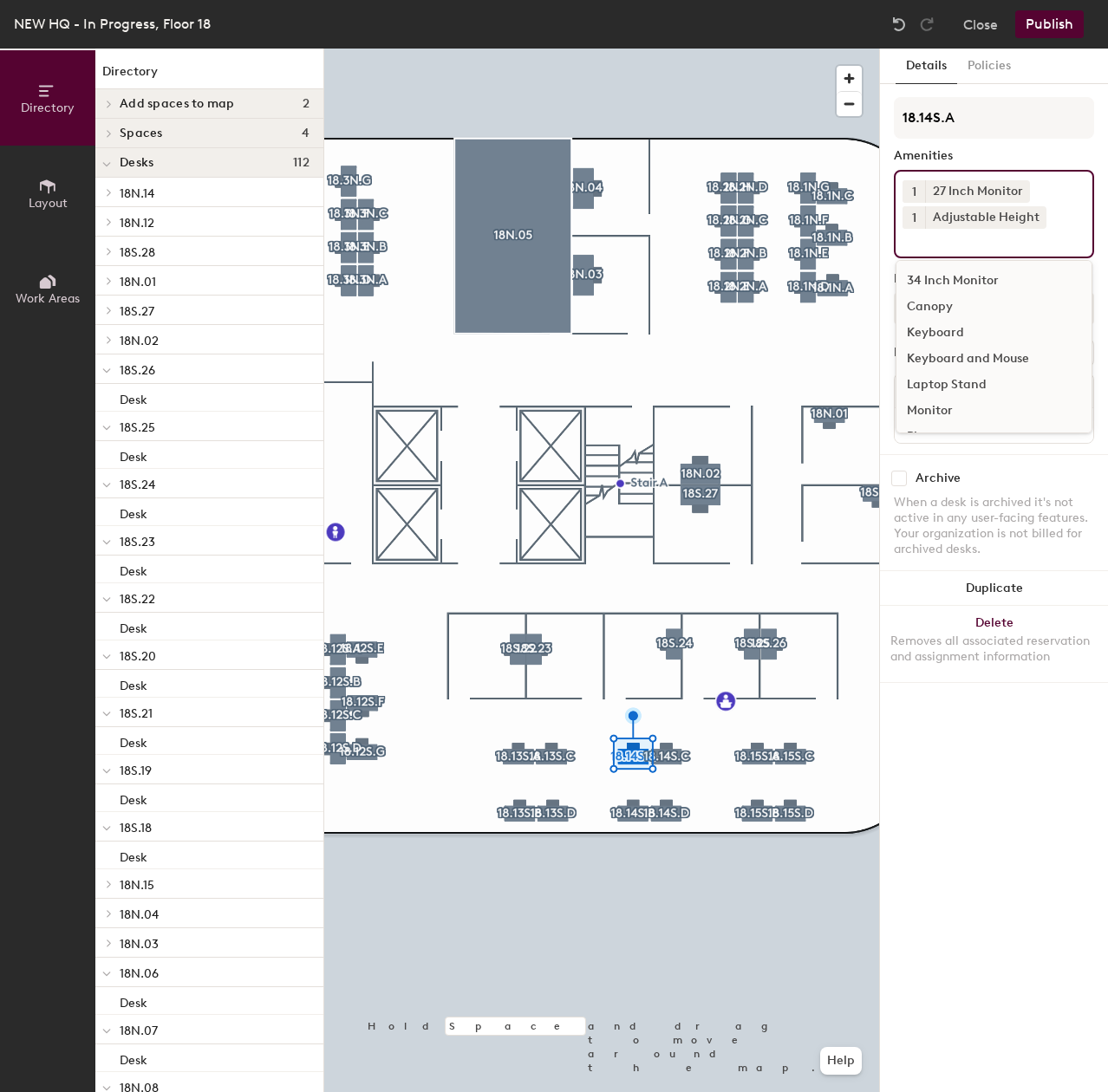
click at [947, 358] on div "Keyboard and Mouse" at bounding box center [994, 358] width 195 height 26
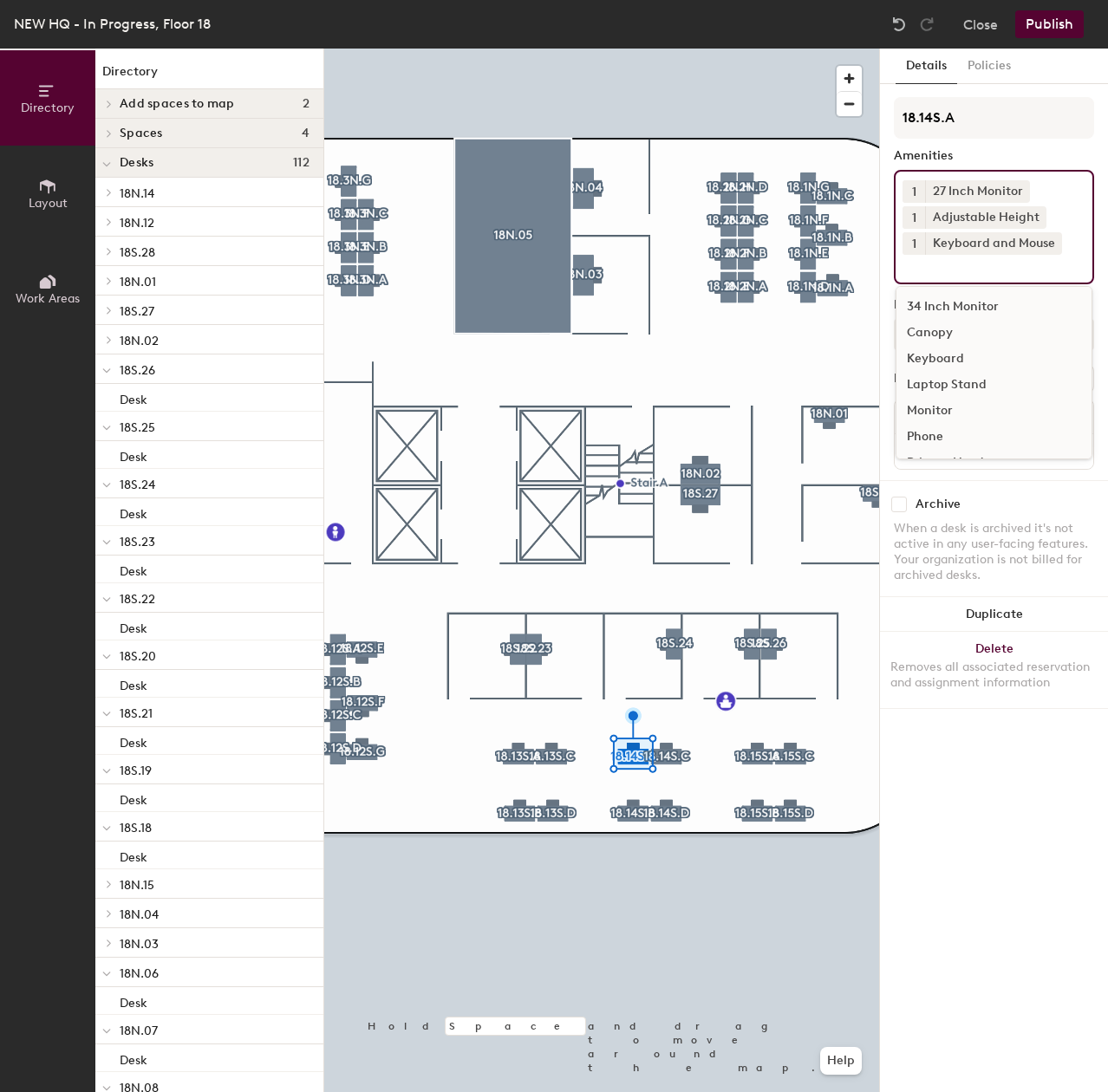
click at [669, 49] on div at bounding box center [601, 49] width 554 height 0
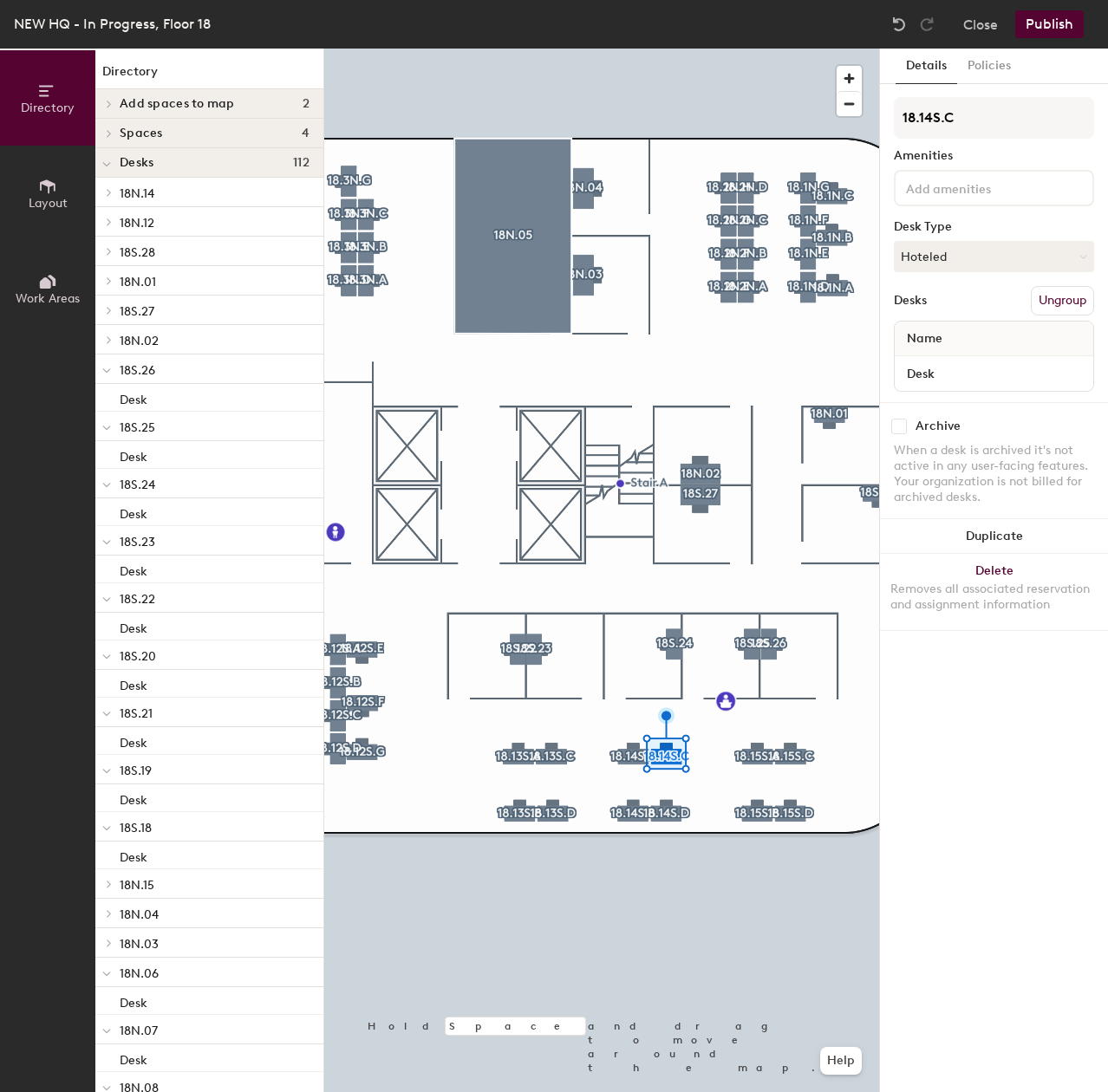
click at [913, 196] on input at bounding box center [980, 186] width 156 height 20
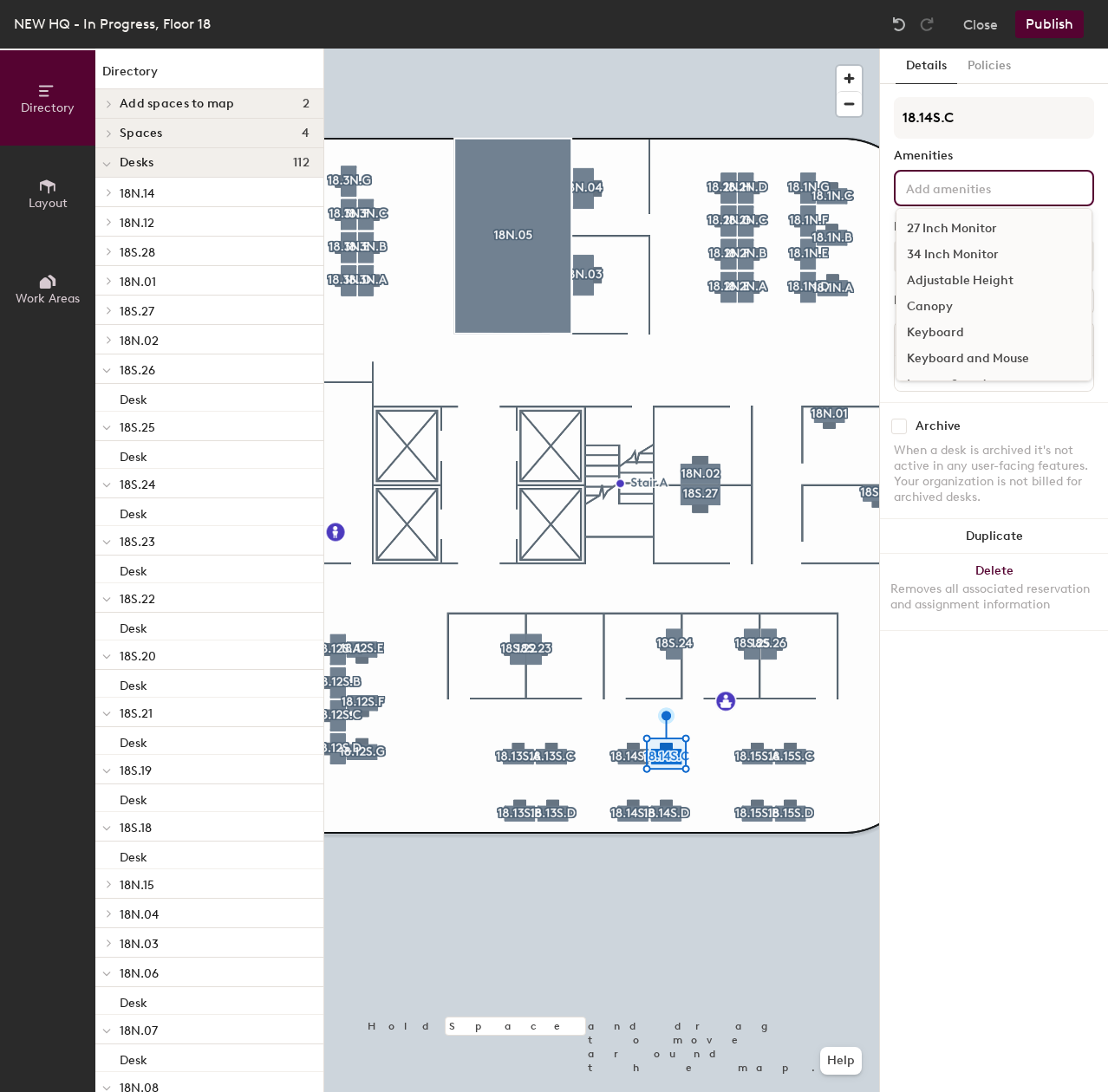
click at [925, 220] on div "27 Inch Monitor" at bounding box center [994, 228] width 195 height 26
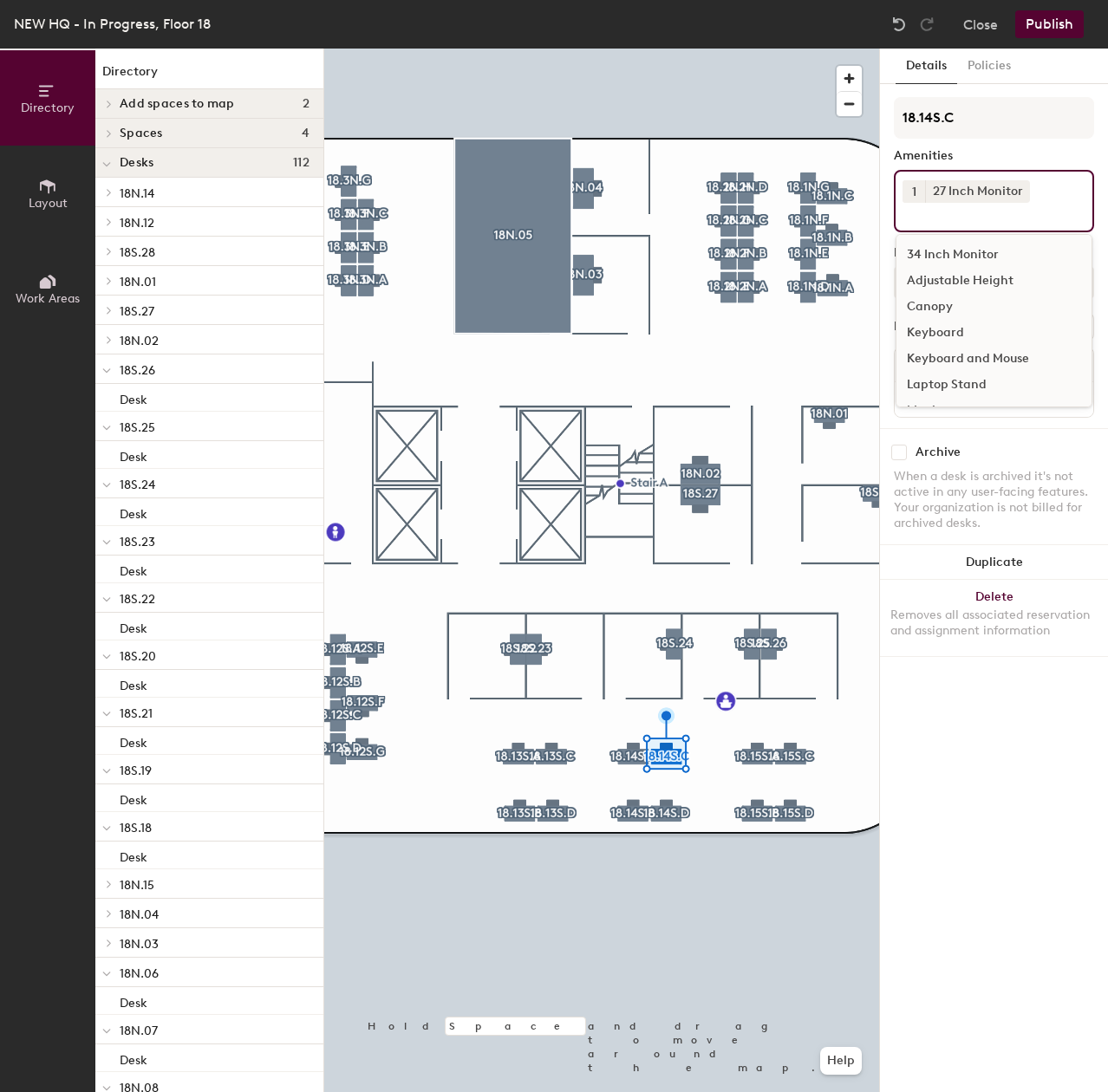
click at [942, 282] on div "Adjustable Height" at bounding box center [994, 281] width 195 height 26
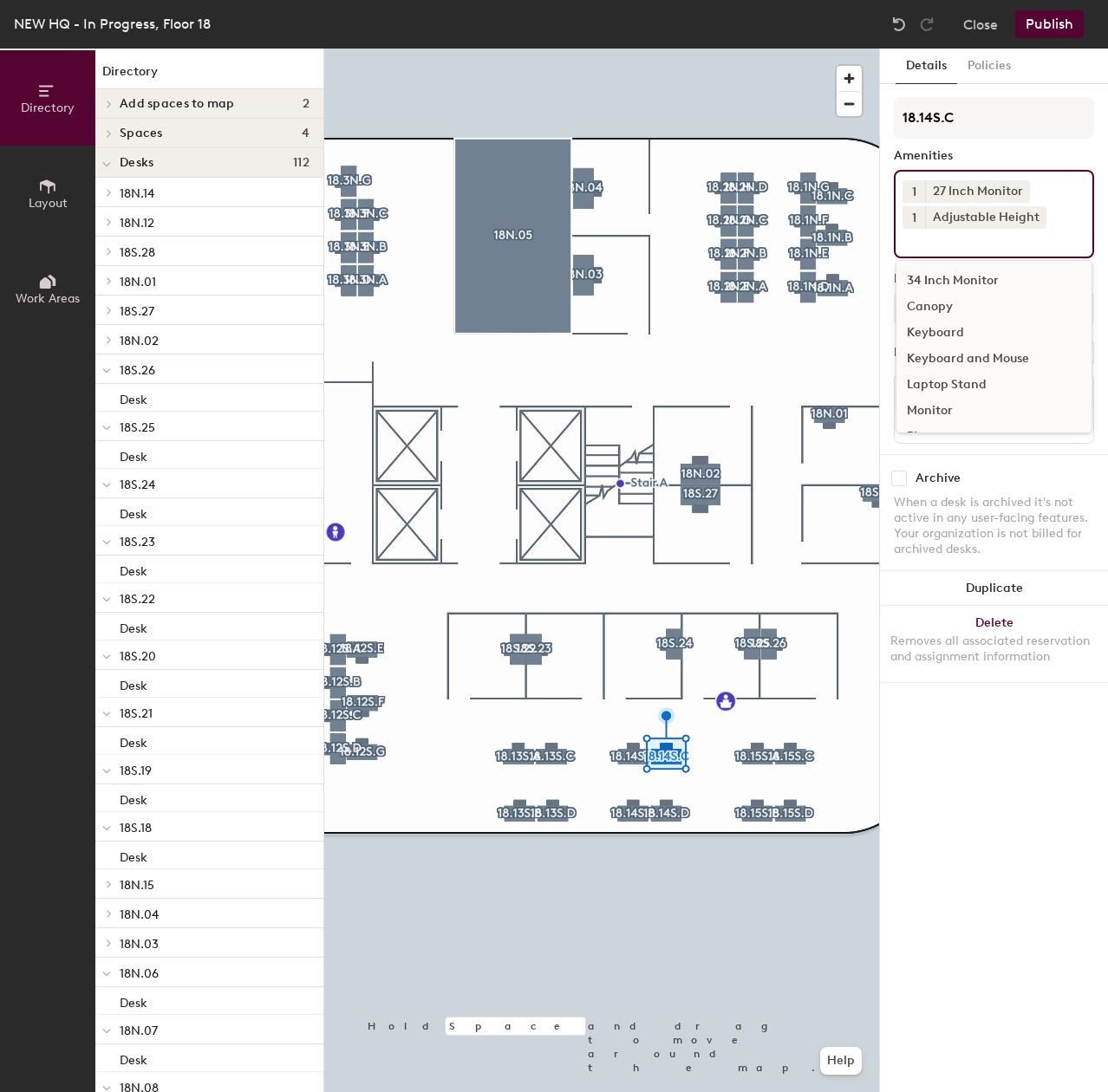
drag, startPoint x: 936, startPoint y: 356, endPoint x: 891, endPoint y: 383, distance: 52.5
click at [932, 358] on div "Keyboard and Mouse" at bounding box center [994, 358] width 195 height 26
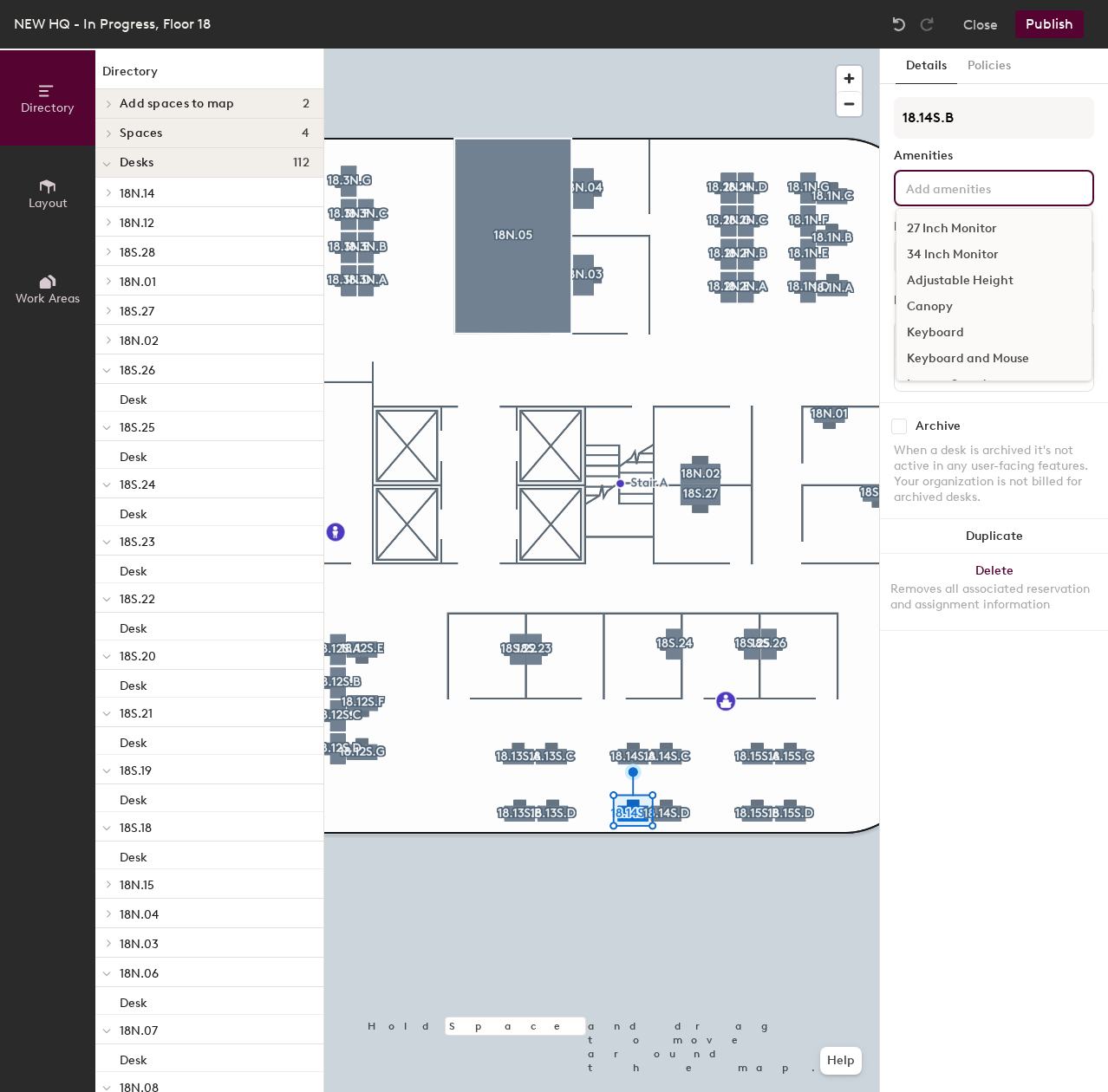
drag, startPoint x: 986, startPoint y: 184, endPoint x: 993, endPoint y: 201, distance: 18.4
click at [989, 186] on input at bounding box center [980, 186] width 156 height 20
click at [991, 216] on div "27 Inch Monitor" at bounding box center [994, 228] width 195 height 26
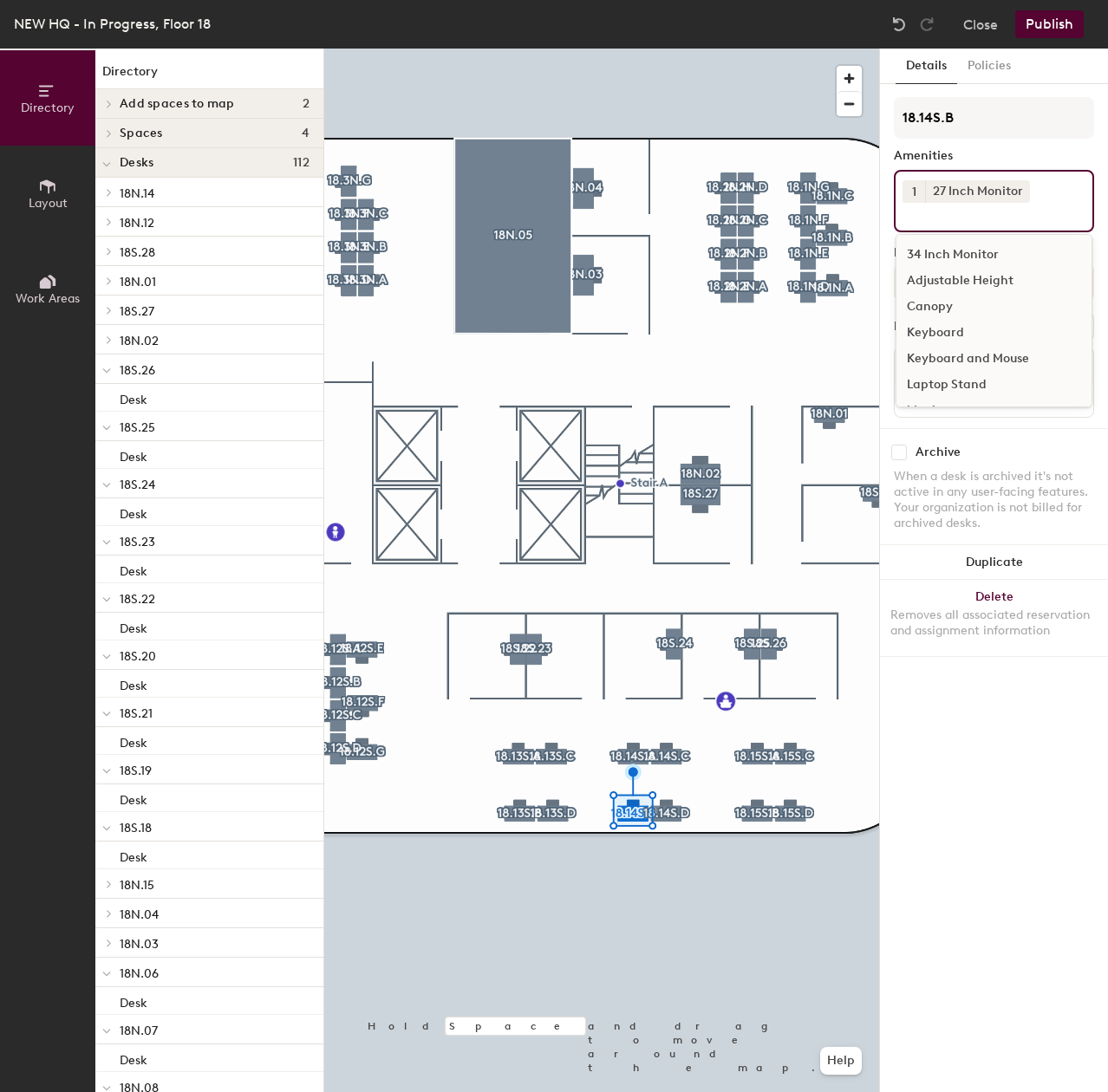
drag, startPoint x: 968, startPoint y: 281, endPoint x: 960, endPoint y: 293, distance: 14.4
click at [968, 284] on div "Adjustable Height" at bounding box center [994, 281] width 195 height 26
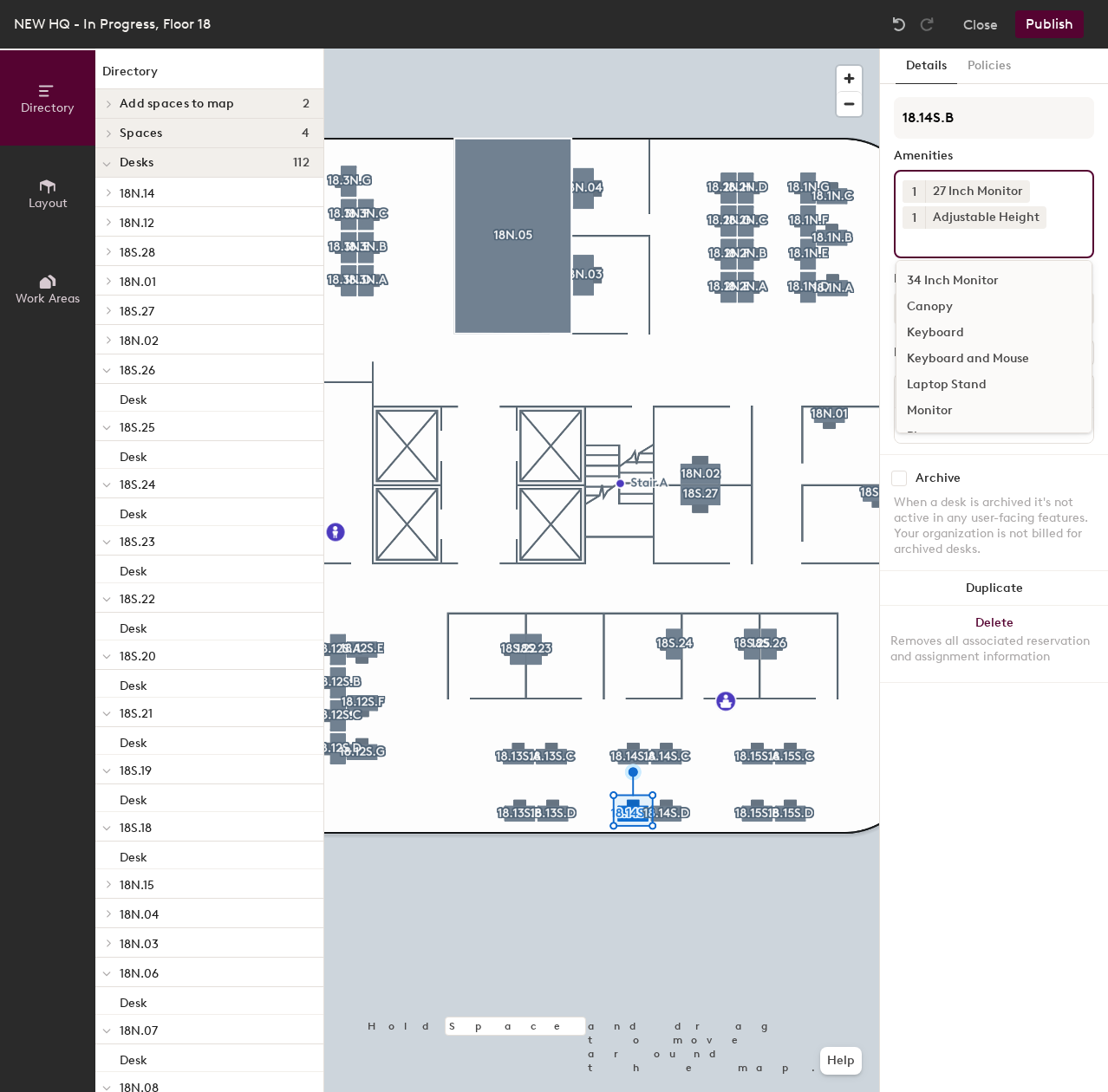
click at [957, 352] on div "Keyboard and Mouse" at bounding box center [994, 358] width 195 height 26
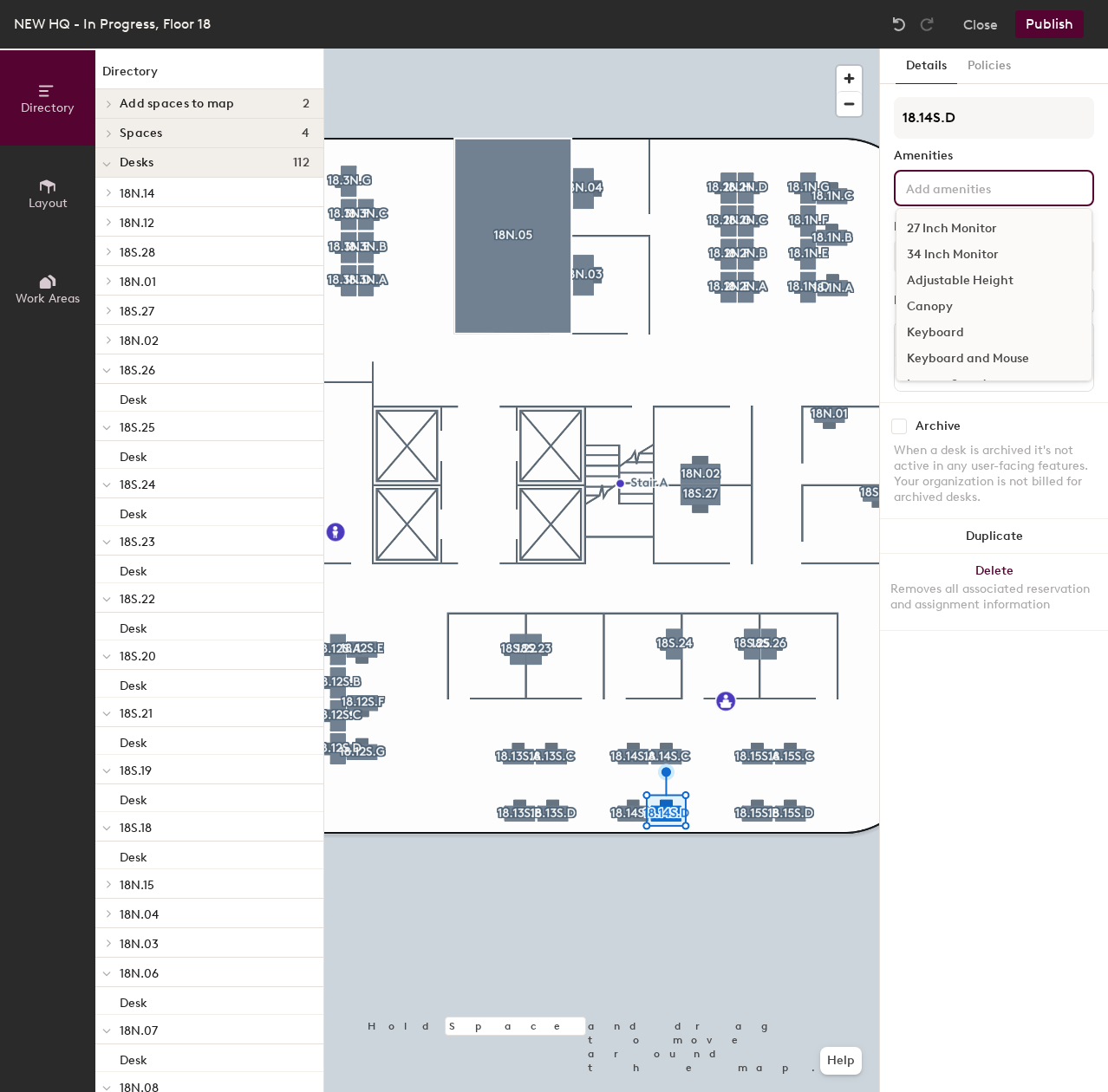
click at [956, 187] on input at bounding box center [980, 186] width 156 height 20
click at [952, 215] on div "27 Inch Monitor" at bounding box center [994, 228] width 195 height 26
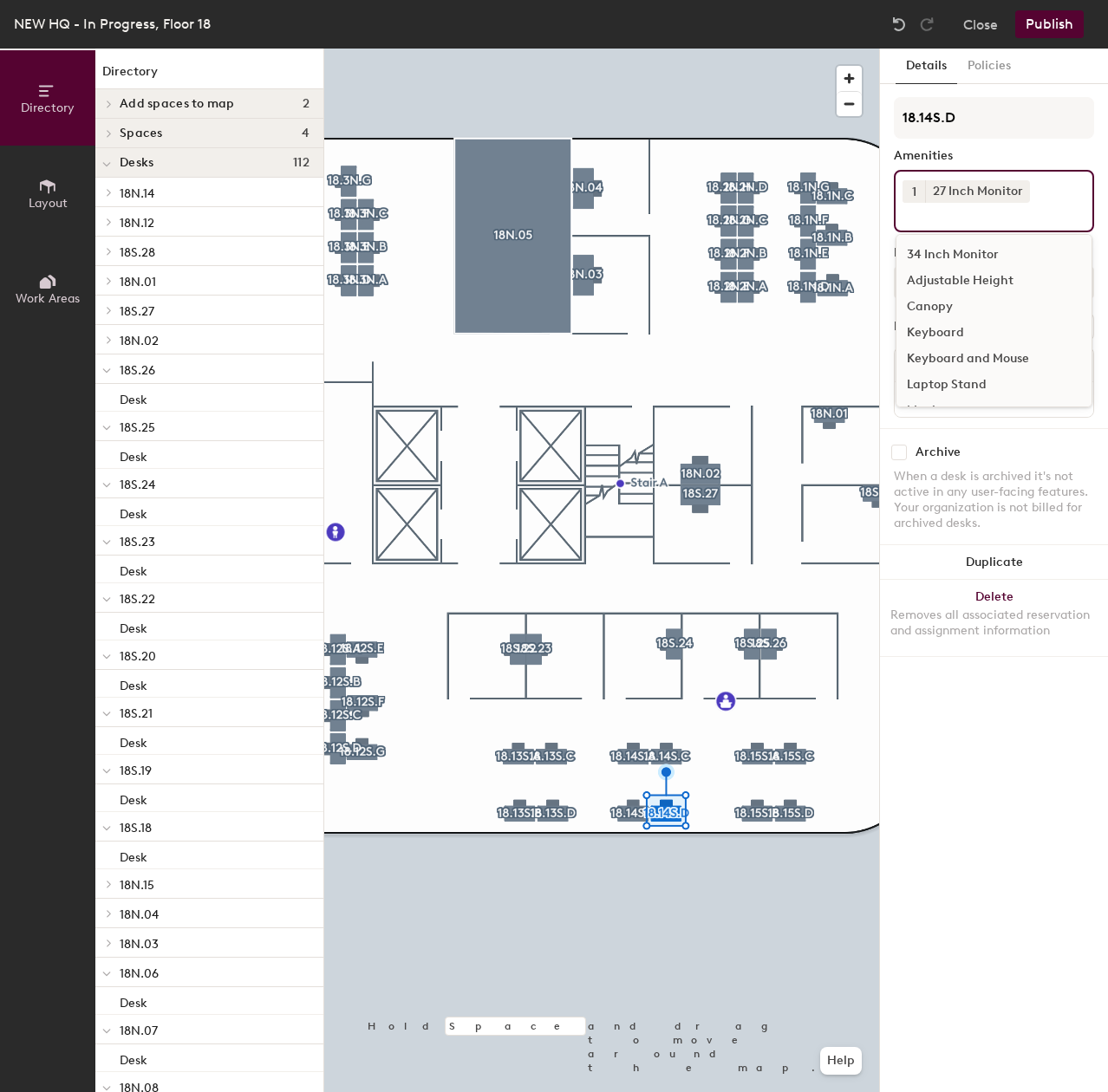
click at [951, 278] on div "Adjustable Height" at bounding box center [994, 281] width 195 height 26
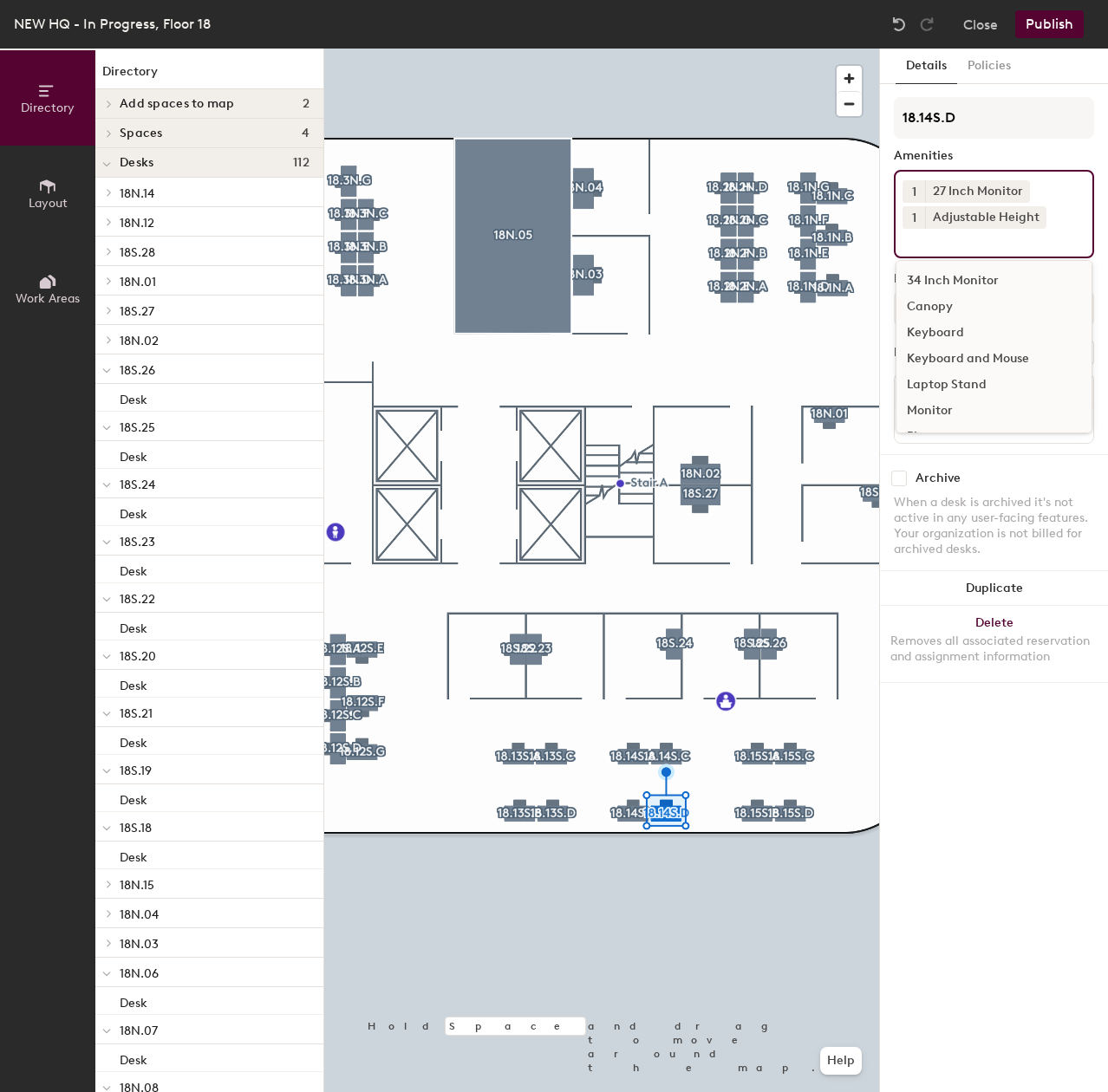
click at [944, 356] on div "Keyboard and Mouse" at bounding box center [994, 358] width 195 height 26
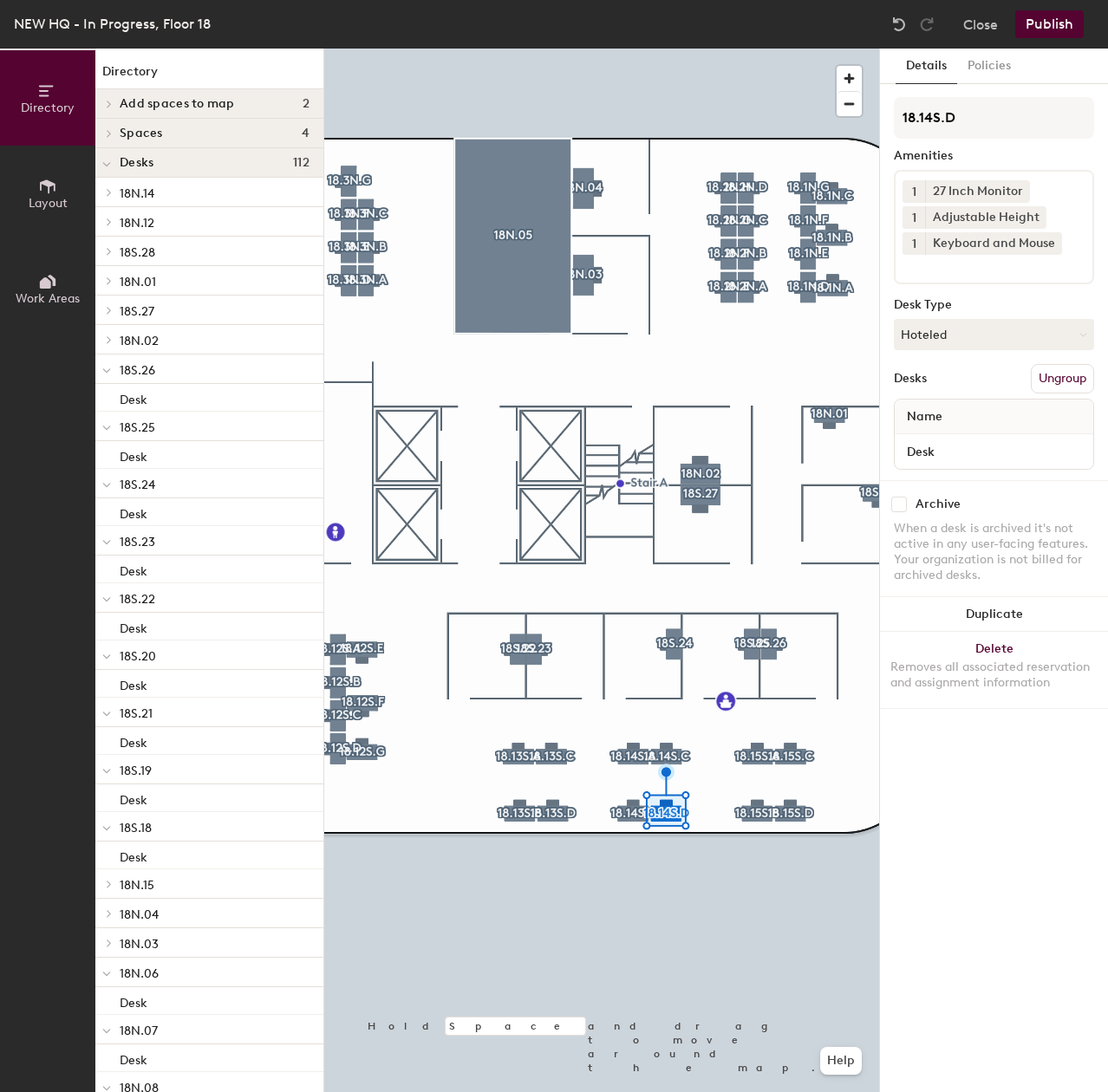
click at [741, 49] on div at bounding box center [601, 49] width 554 height 0
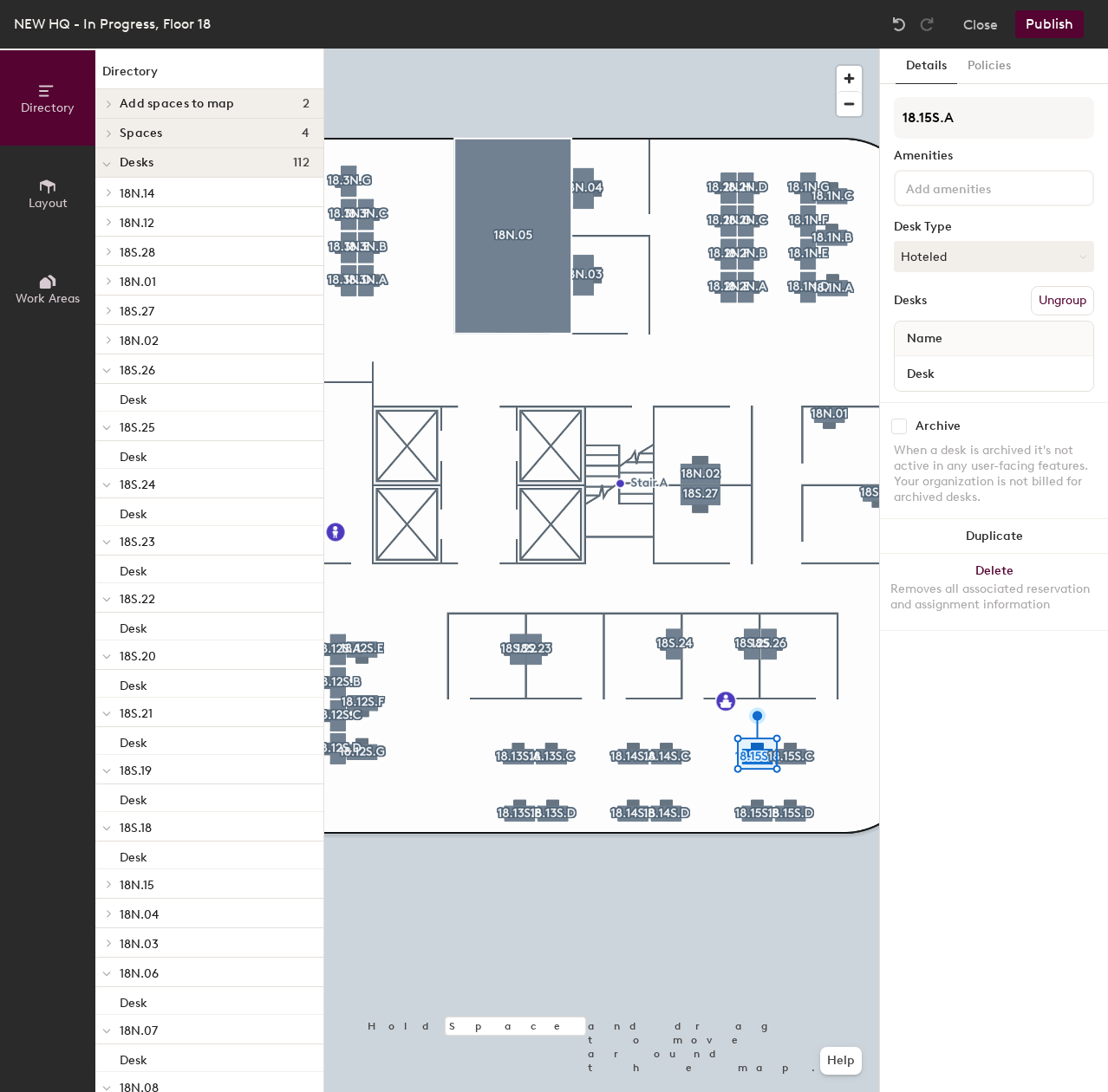
click at [940, 201] on div at bounding box center [993, 187] width 200 height 36
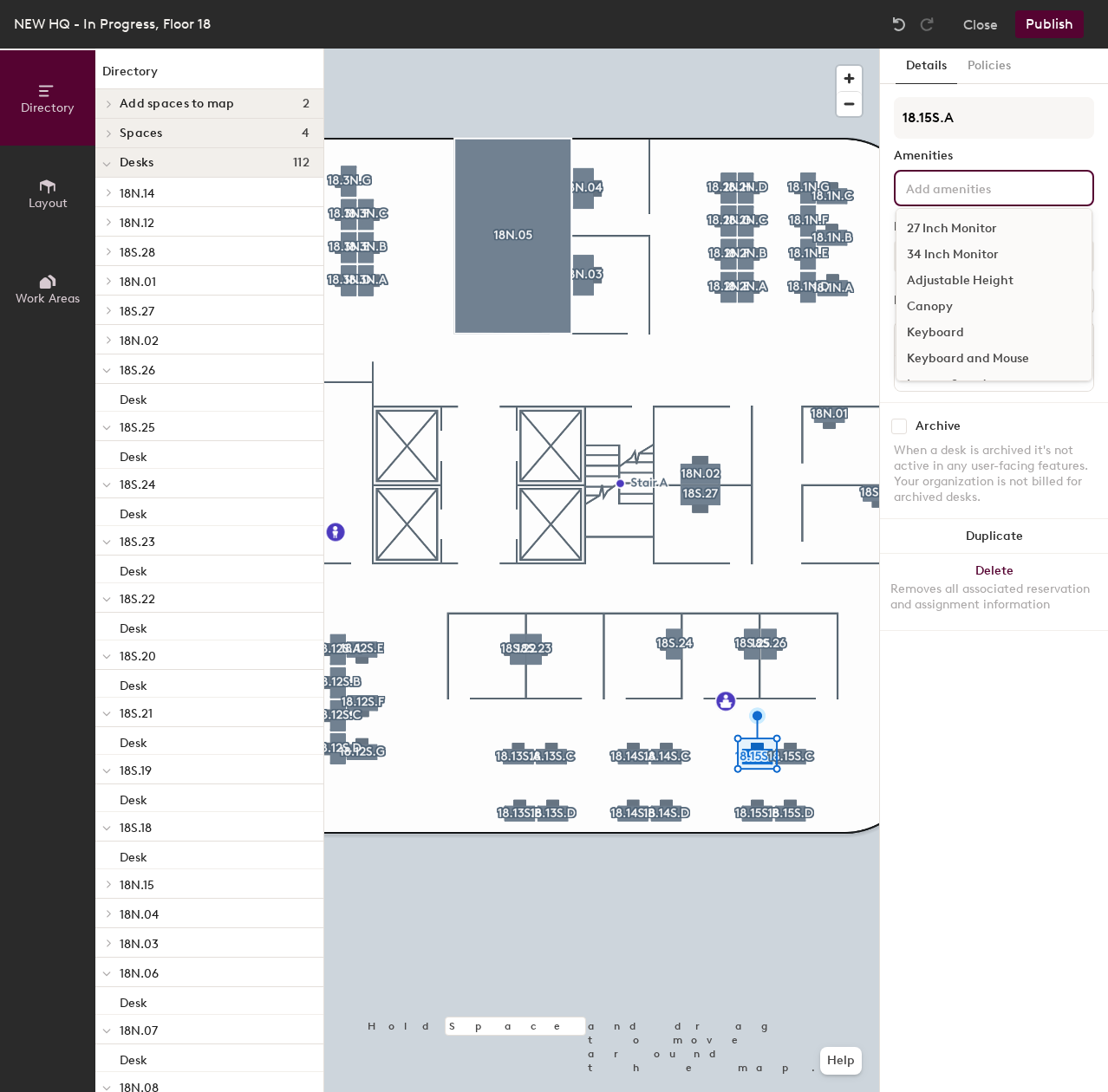
click at [943, 218] on div "27 Inch Monitor" at bounding box center [994, 228] width 195 height 26
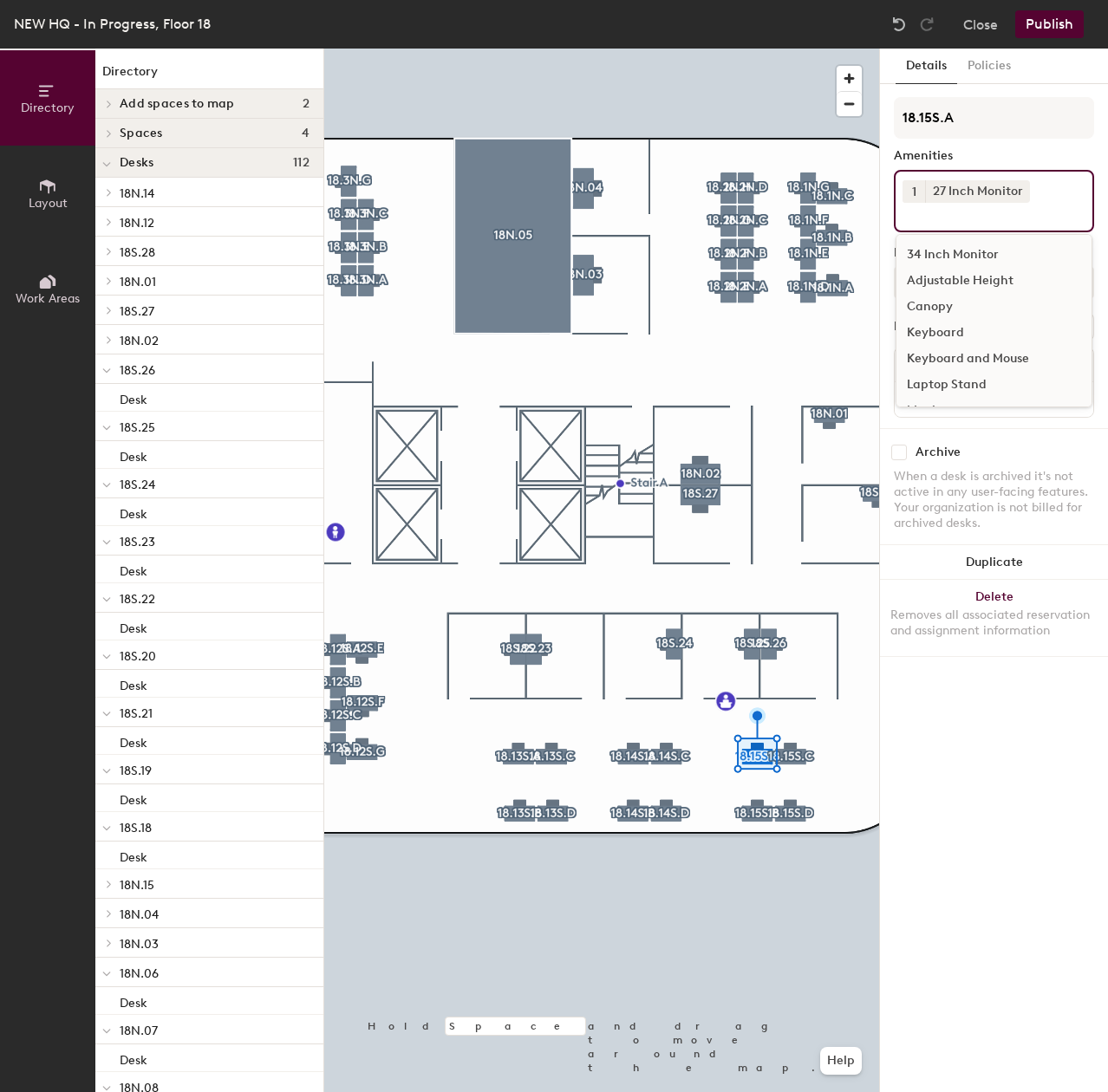
click at [965, 273] on div "Adjustable Height" at bounding box center [994, 281] width 195 height 26
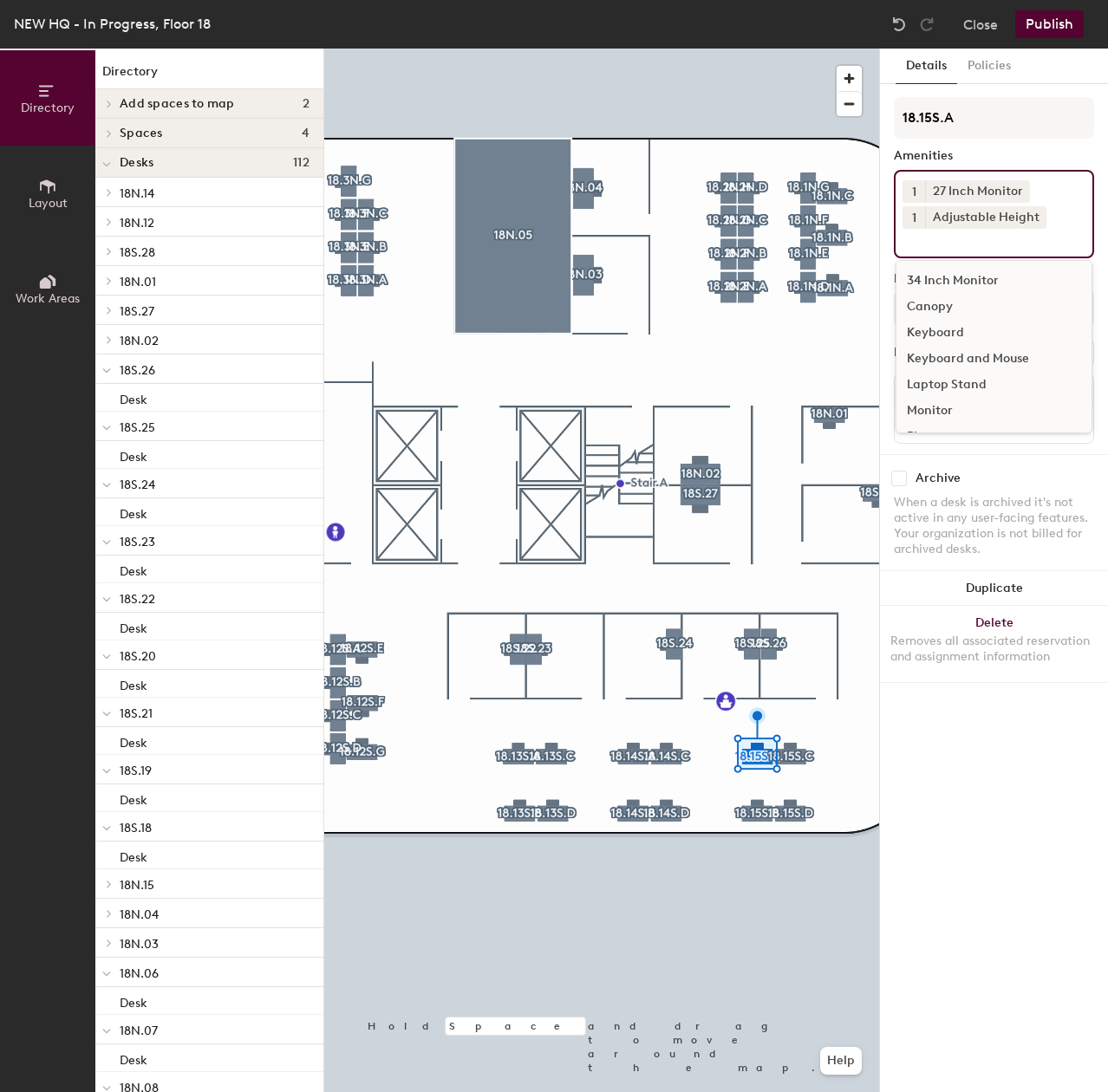
click at [955, 346] on div "Keyboard and Mouse" at bounding box center [994, 358] width 195 height 26
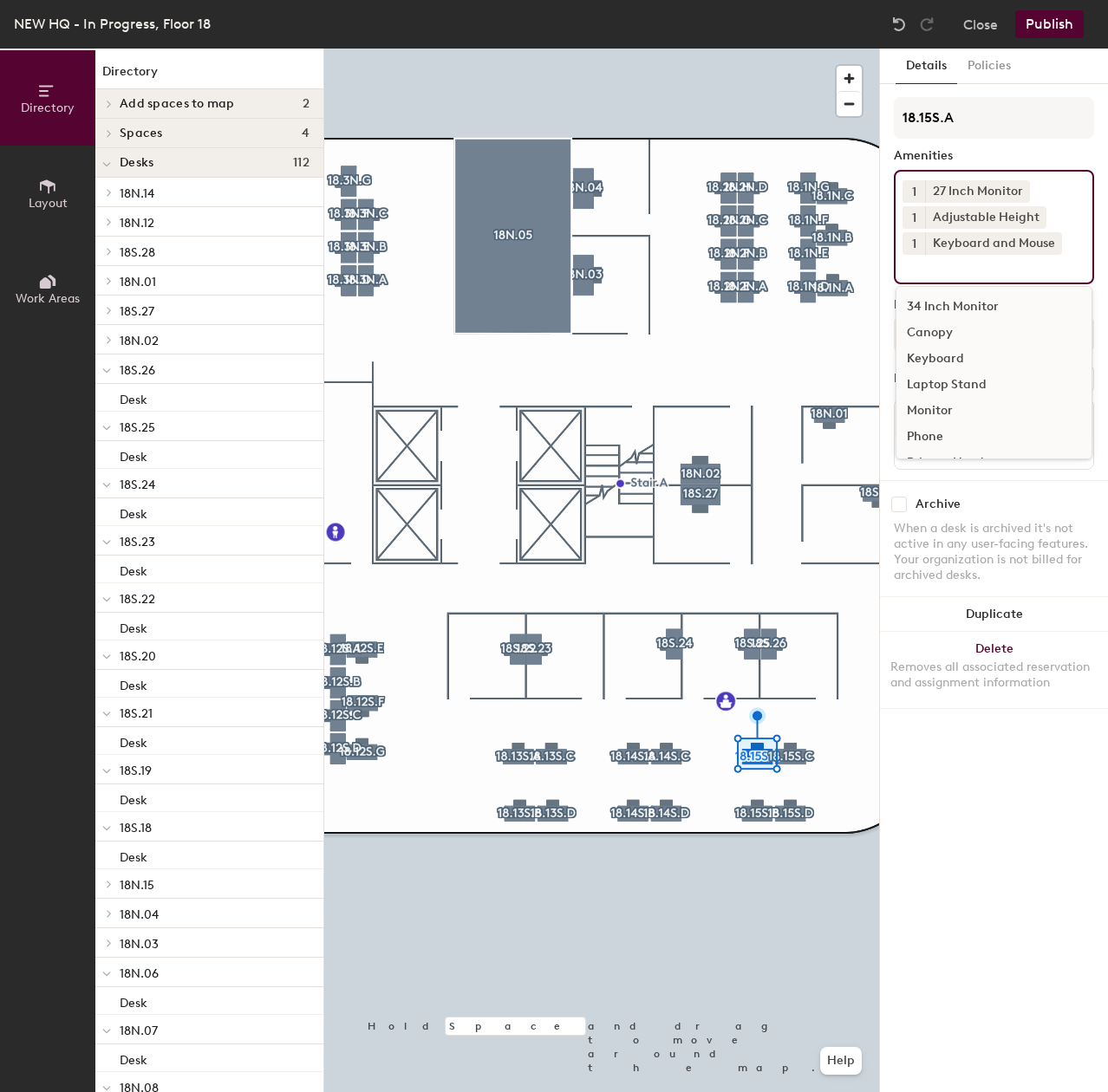
click at [803, 49] on div at bounding box center [601, 49] width 554 height 0
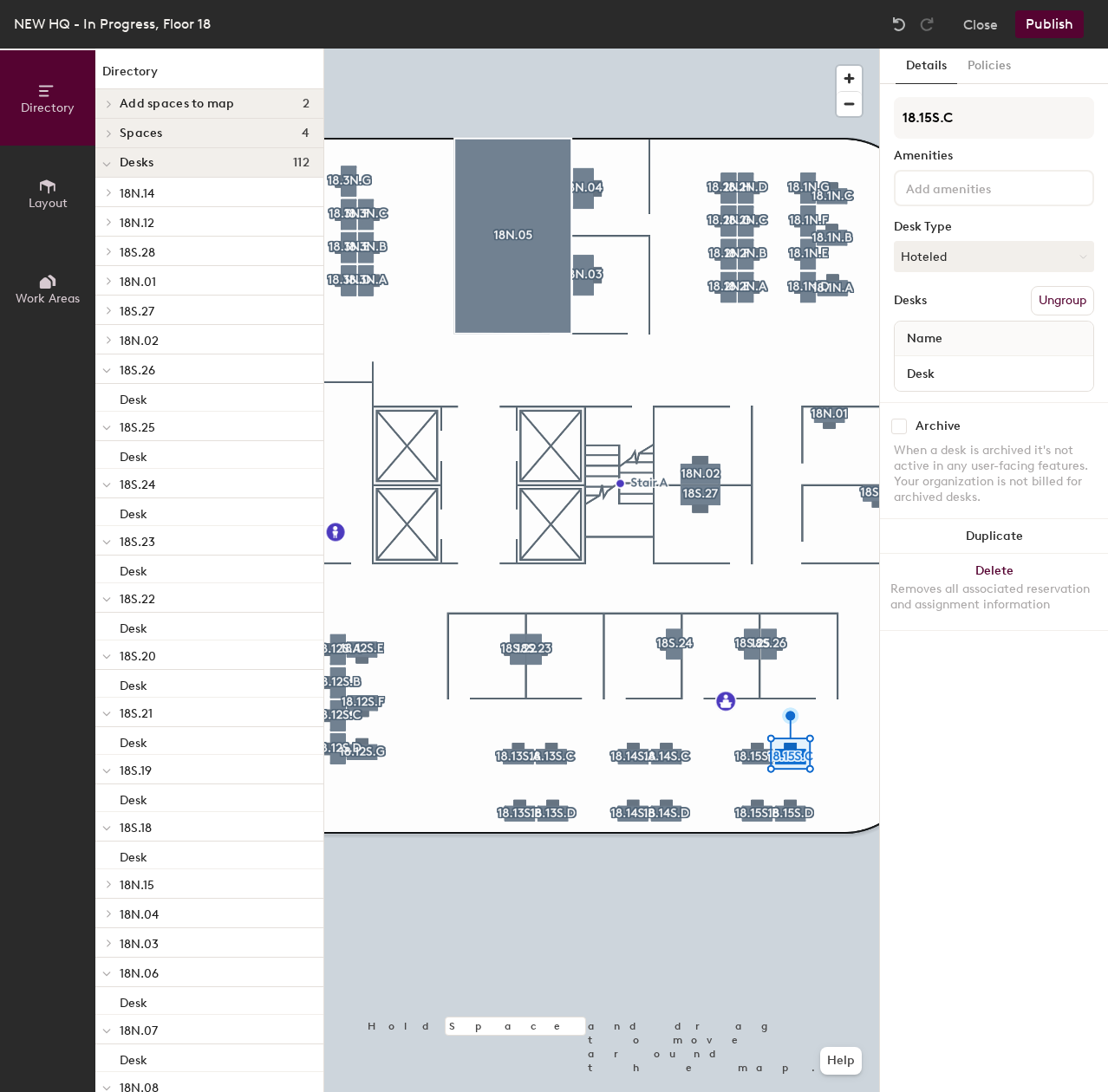
click at [909, 196] on input at bounding box center [980, 186] width 156 height 20
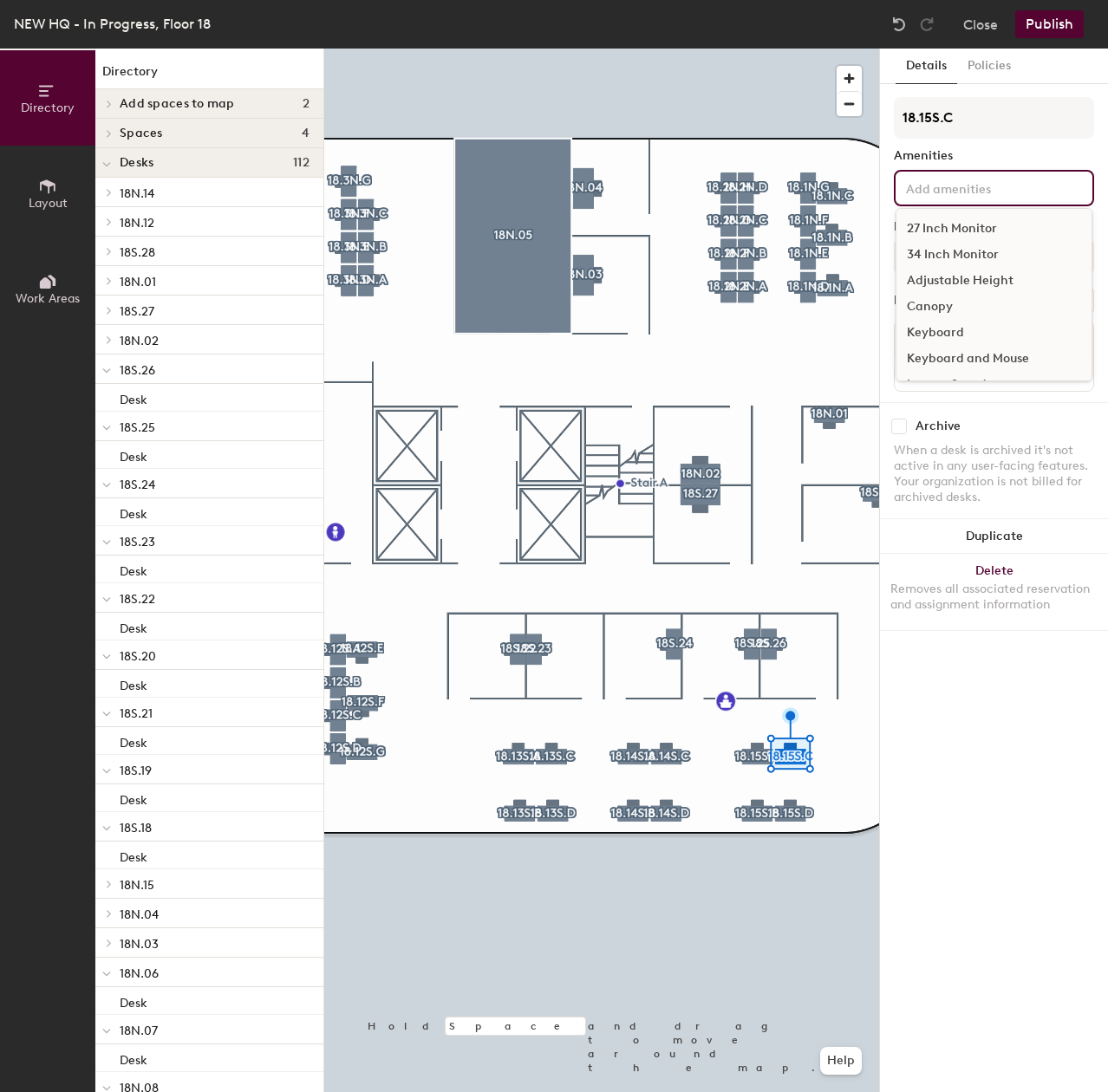
click at [938, 233] on div "27 Inch Monitor" at bounding box center [994, 228] width 195 height 26
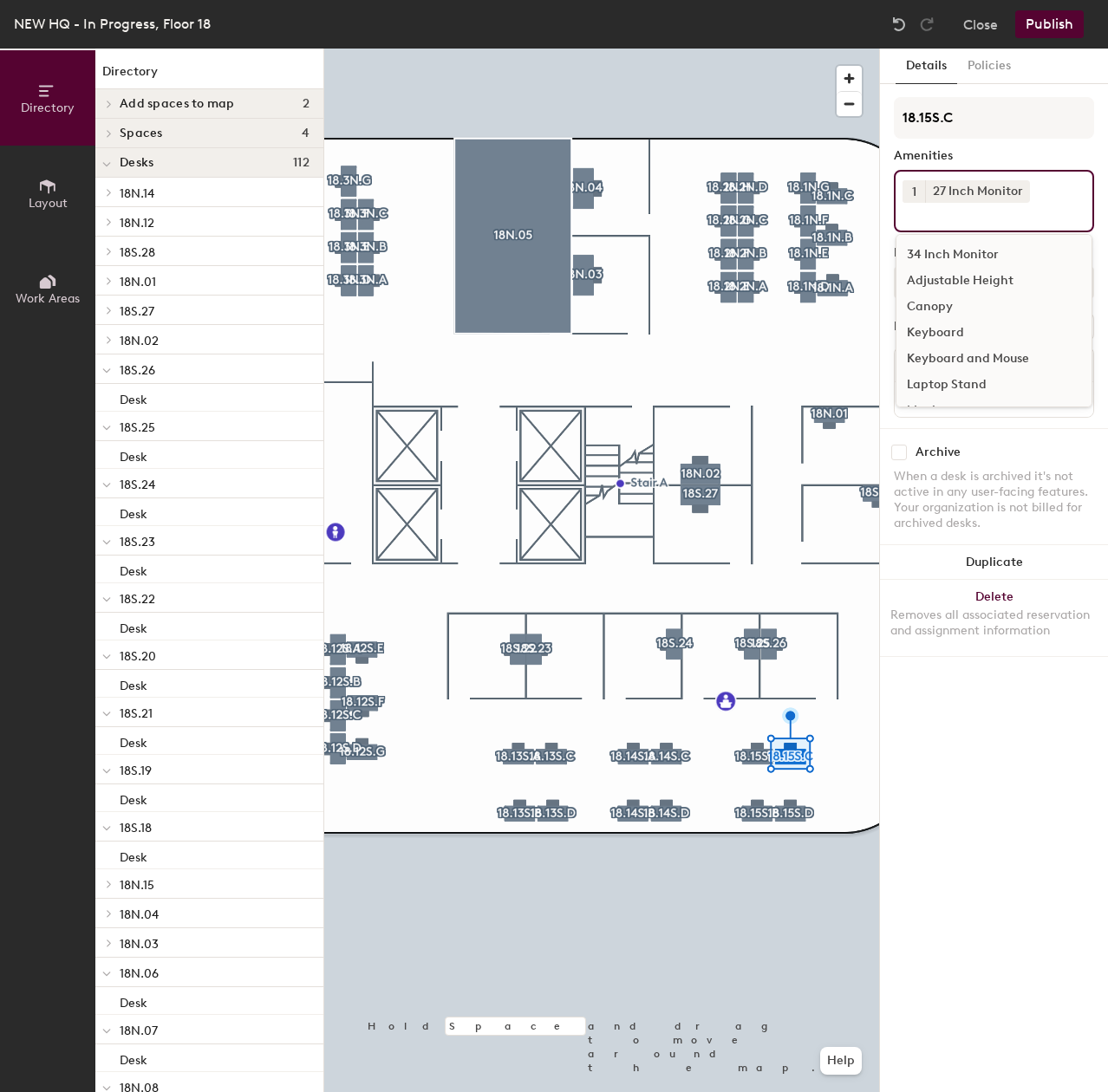
click at [945, 279] on div "Adjustable Height" at bounding box center [994, 281] width 195 height 26
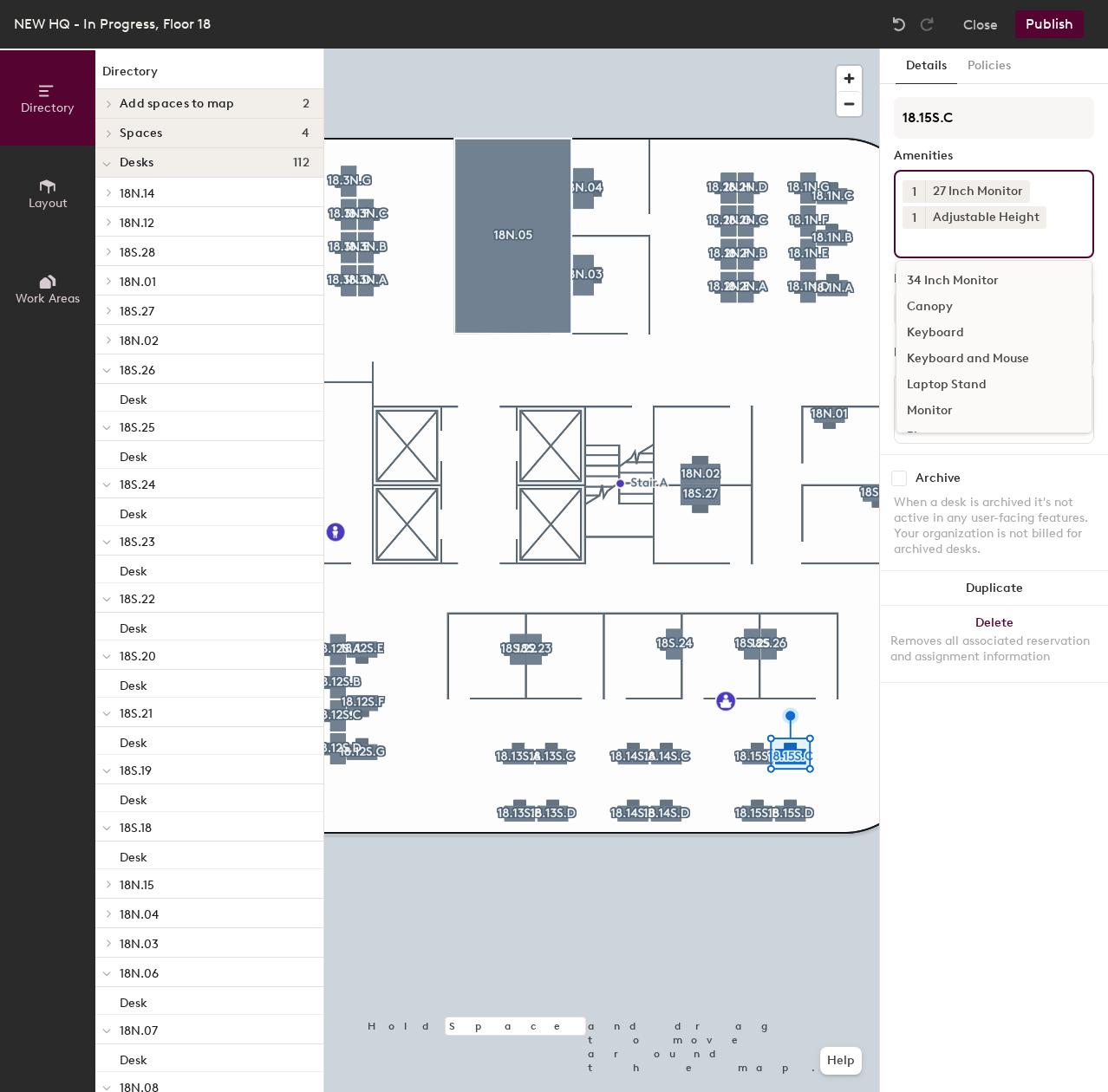
click at [945, 349] on div "Keyboard and Mouse" at bounding box center [994, 358] width 195 height 26
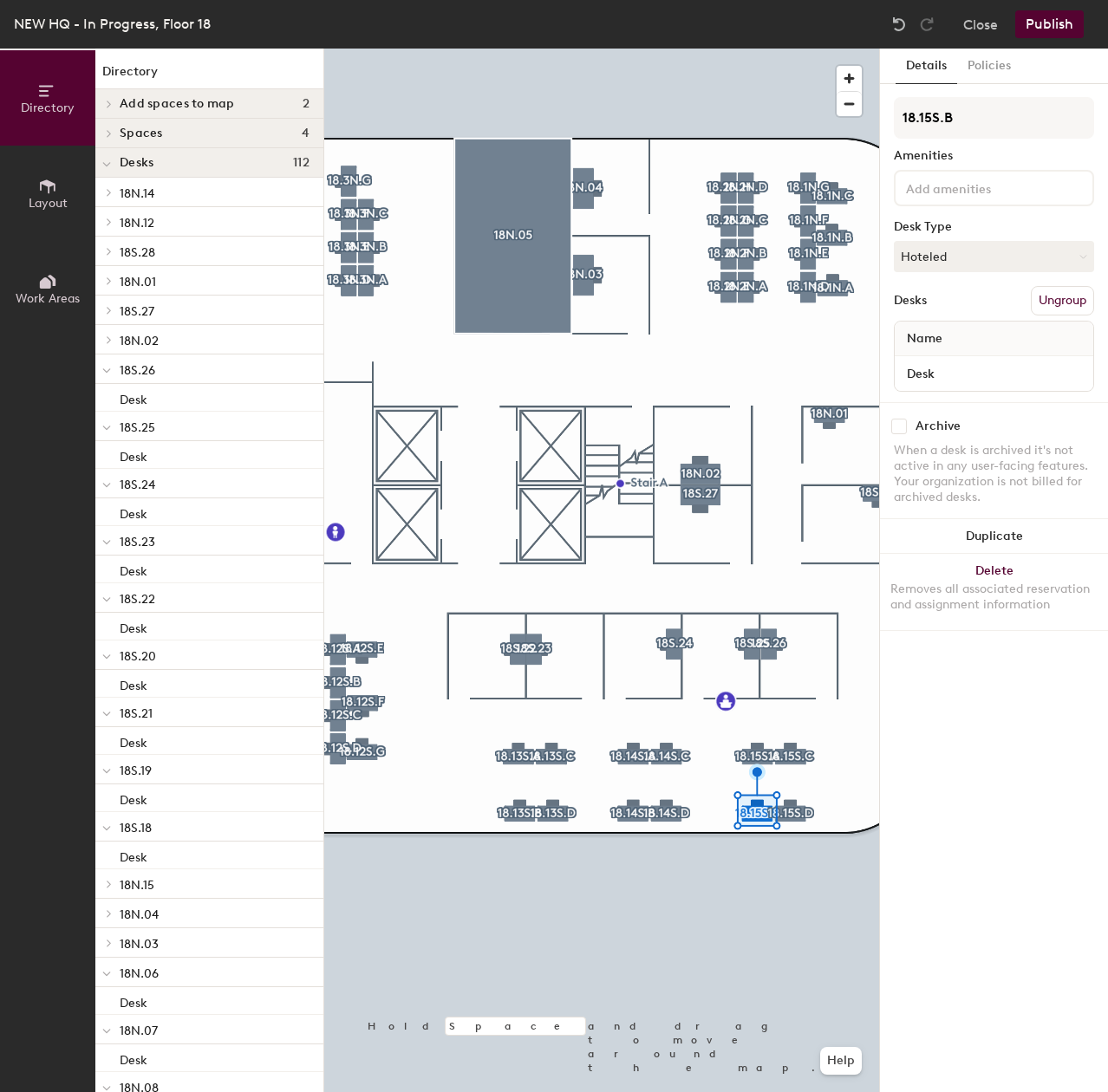
click at [959, 190] on input at bounding box center [980, 186] width 156 height 20
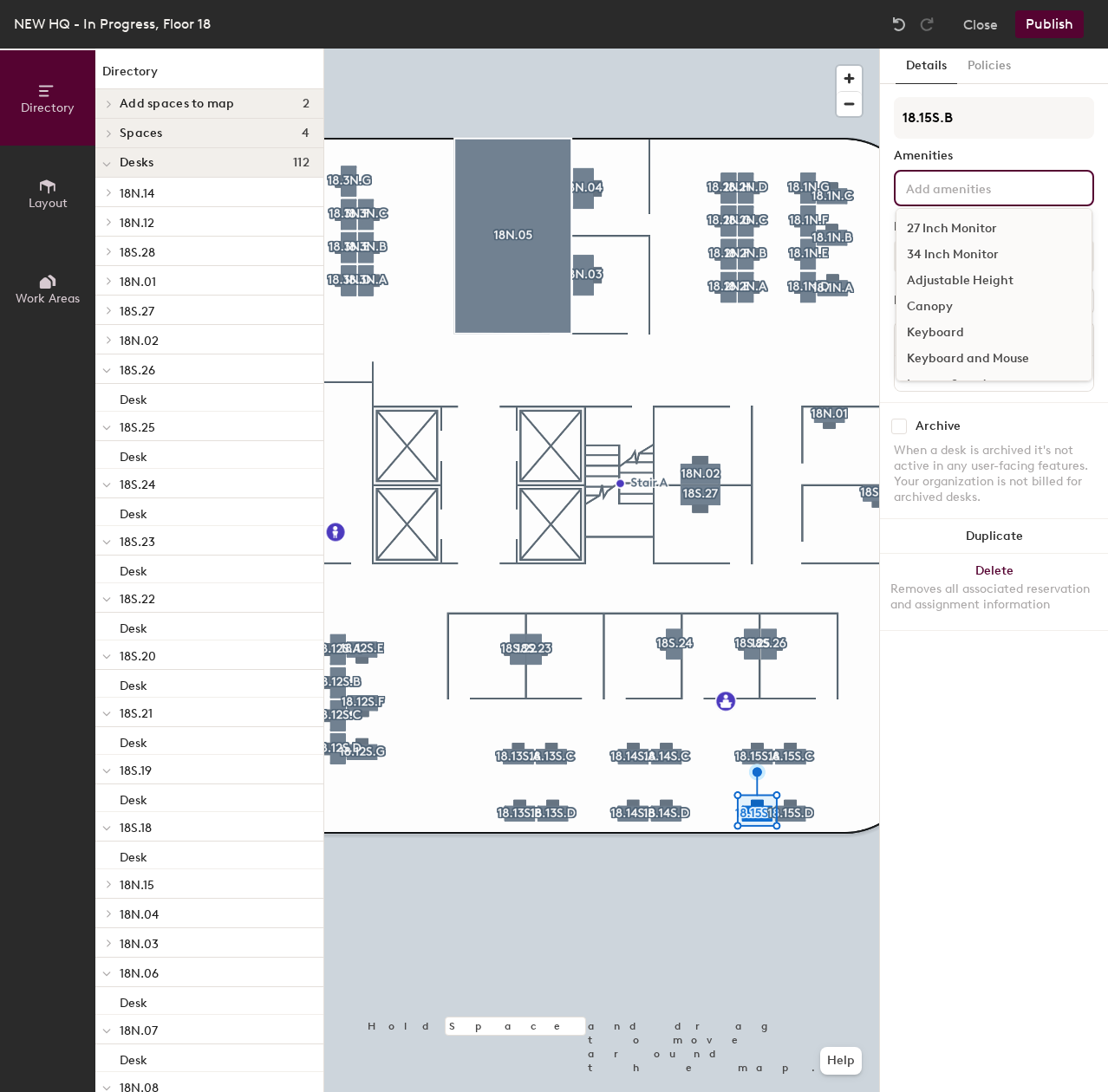
drag, startPoint x: 960, startPoint y: 234, endPoint x: 962, endPoint y: 245, distance: 11.2
click at [960, 237] on div "27 Inch Monitor" at bounding box center [994, 228] width 195 height 26
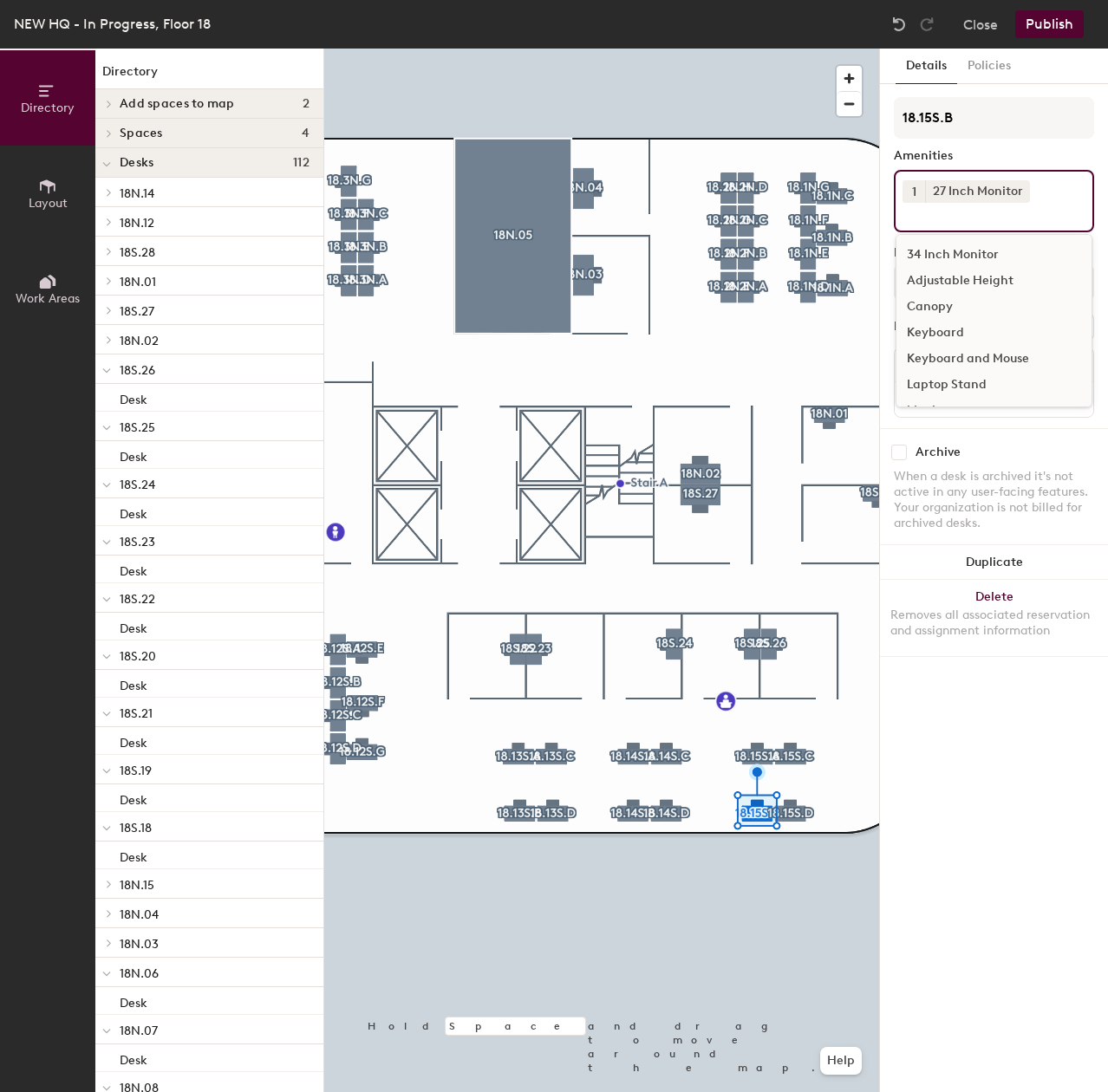
click at [965, 261] on div "34 Inch Monitor" at bounding box center [994, 254] width 195 height 26
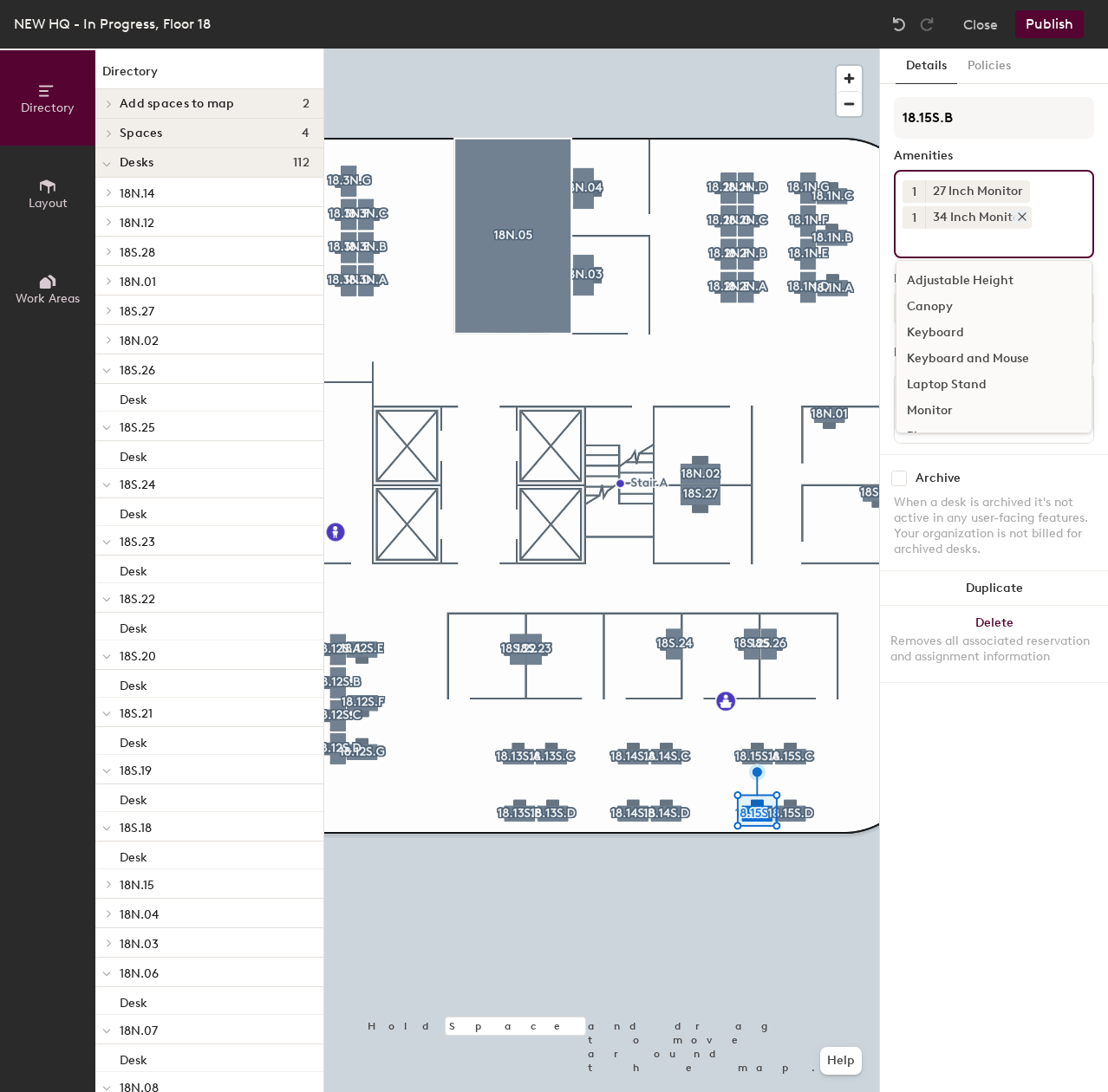
click at [1018, 214] on icon at bounding box center [1021, 216] width 7 height 7
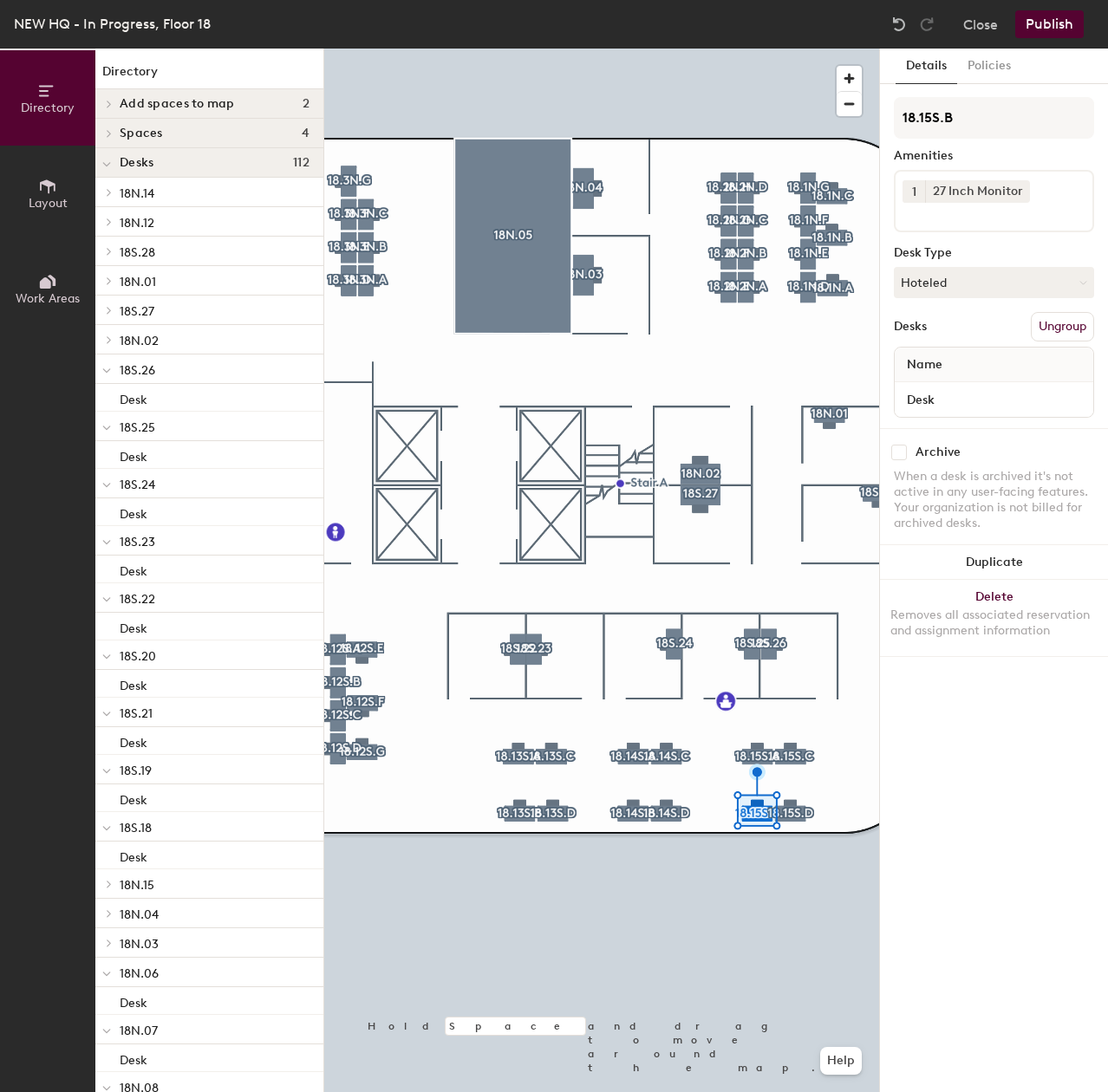
click at [983, 214] on input at bounding box center [980, 212] width 156 height 20
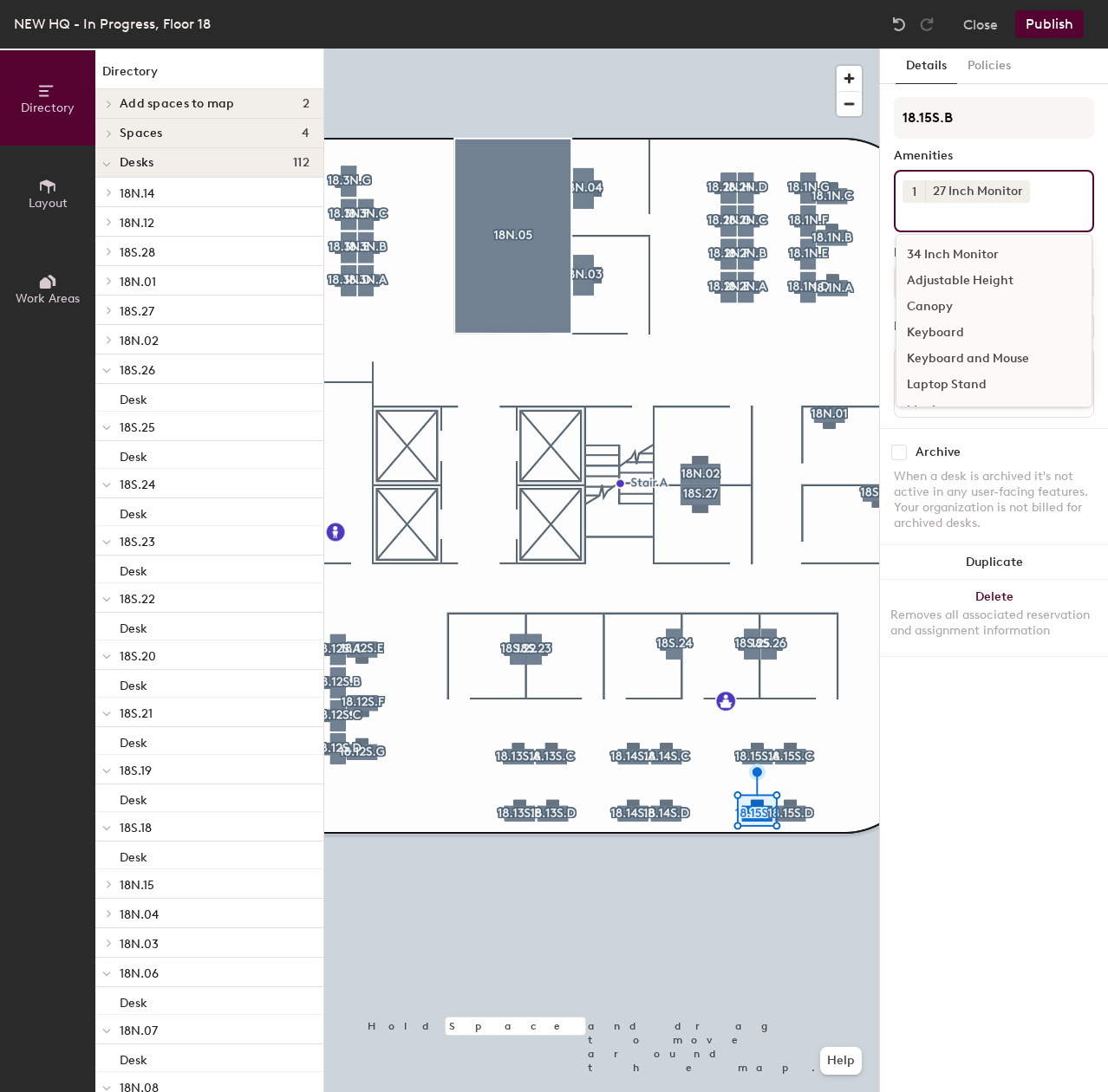
click at [964, 353] on div "Keyboard and Mouse" at bounding box center [994, 358] width 195 height 26
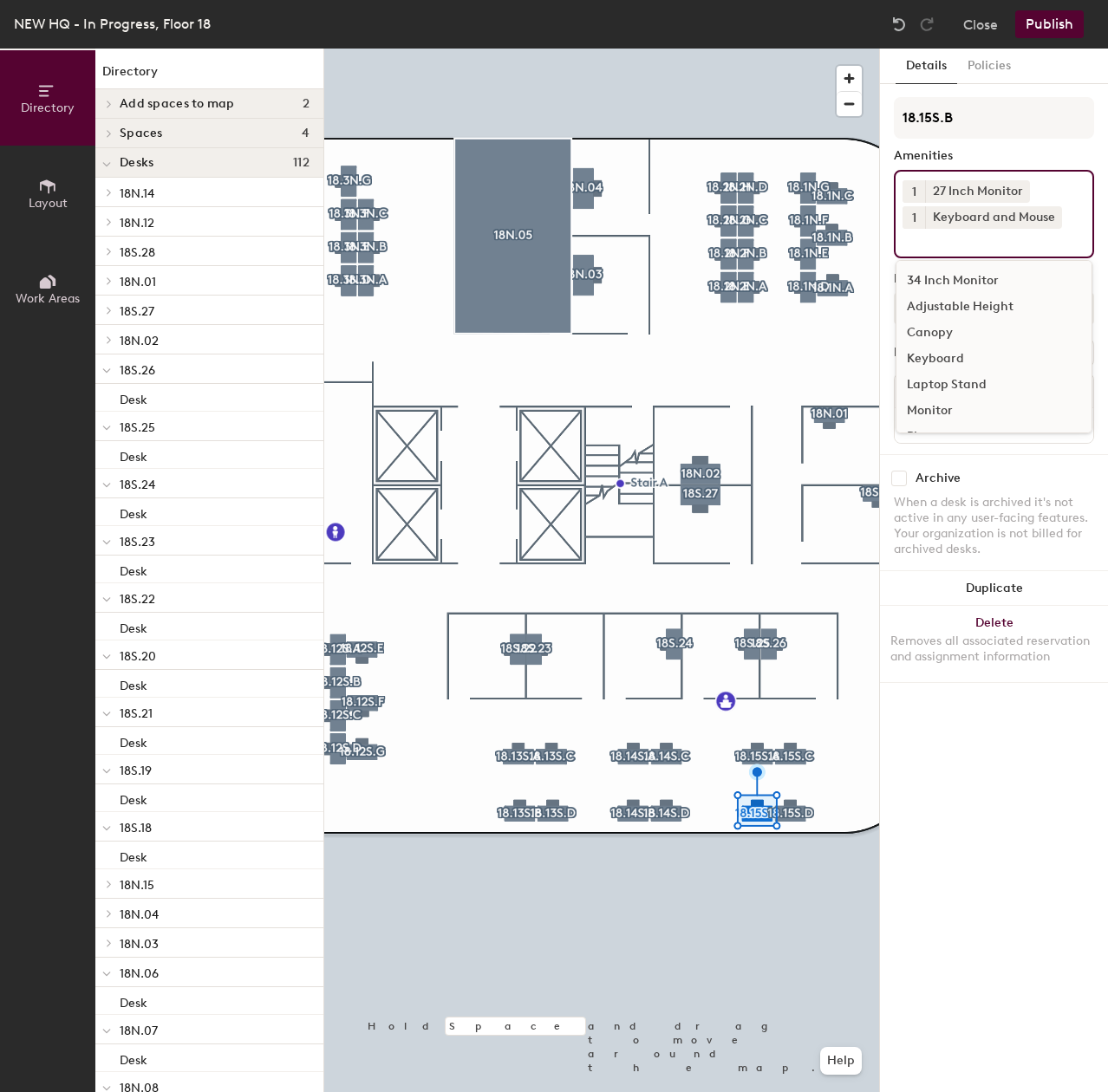
click at [954, 304] on div "Adjustable Height" at bounding box center [994, 306] width 195 height 26
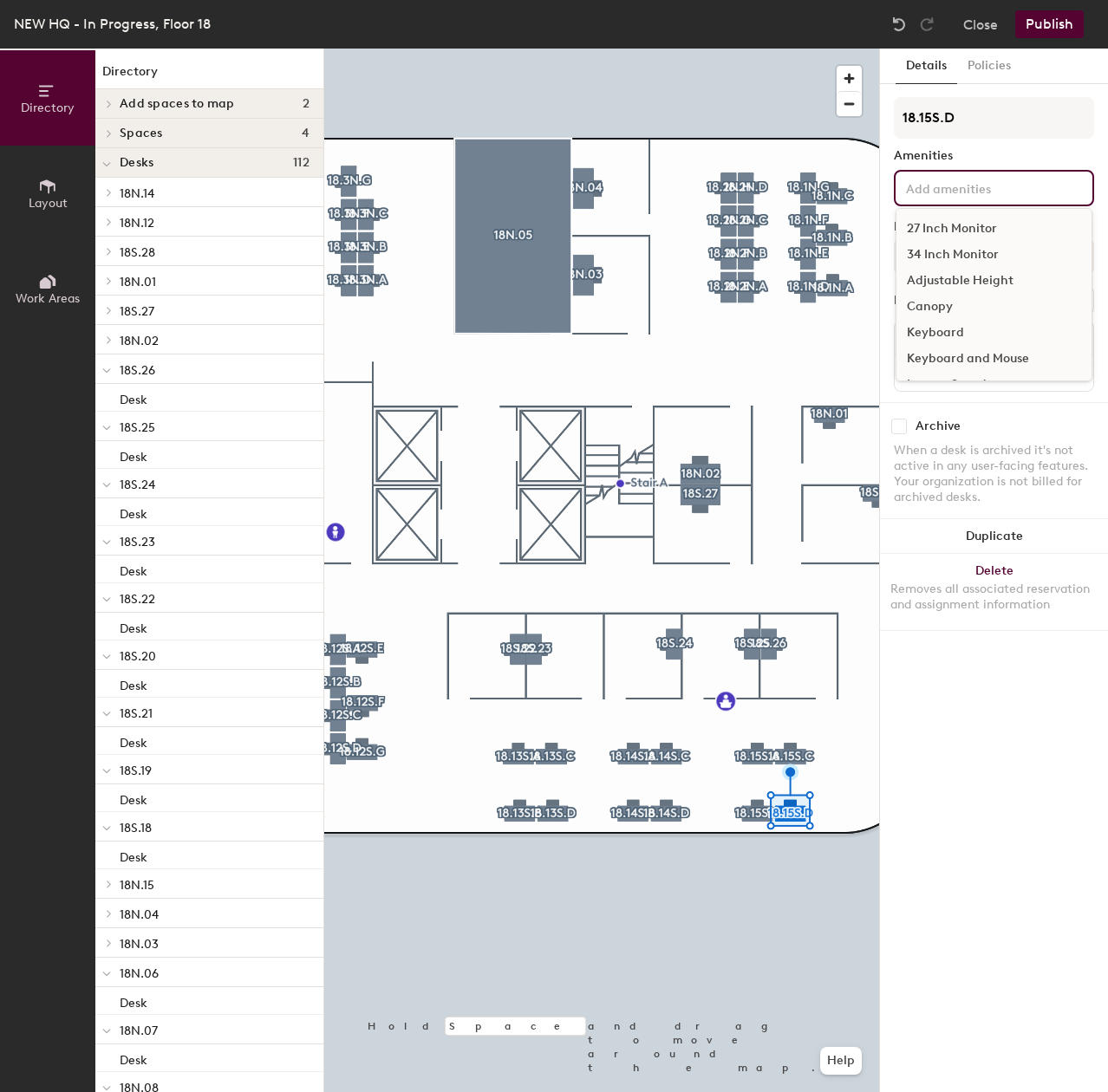
click at [1005, 200] on div "27 Inch Monitor 34 Inch Monitor Adjustable Height Canopy Keyboard Keyboard and …" at bounding box center [993, 187] width 200 height 36
click at [975, 227] on div "27 Inch Monitor" at bounding box center [994, 228] width 195 height 26
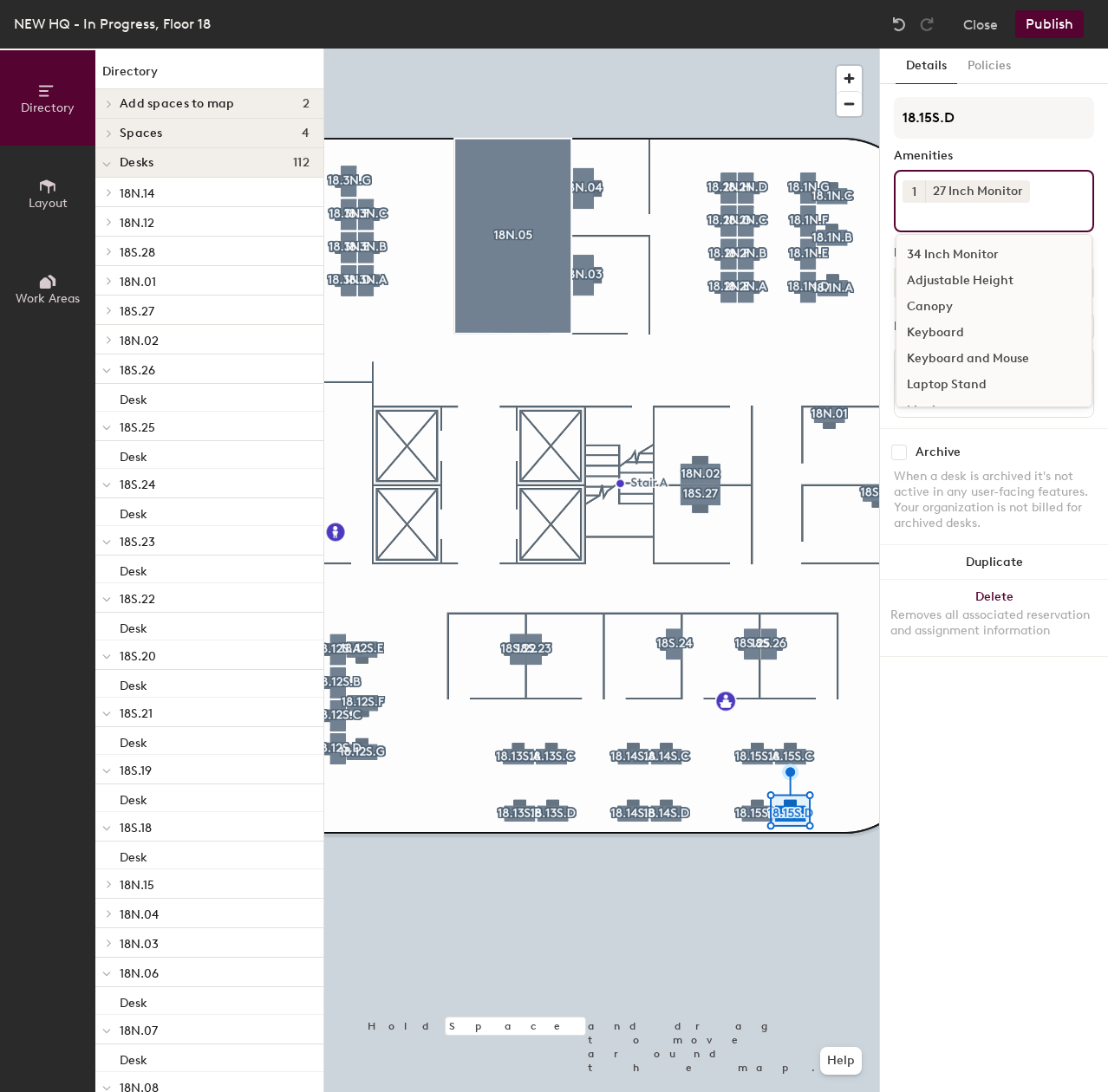
click at [979, 273] on div "Adjustable Height" at bounding box center [994, 281] width 195 height 26
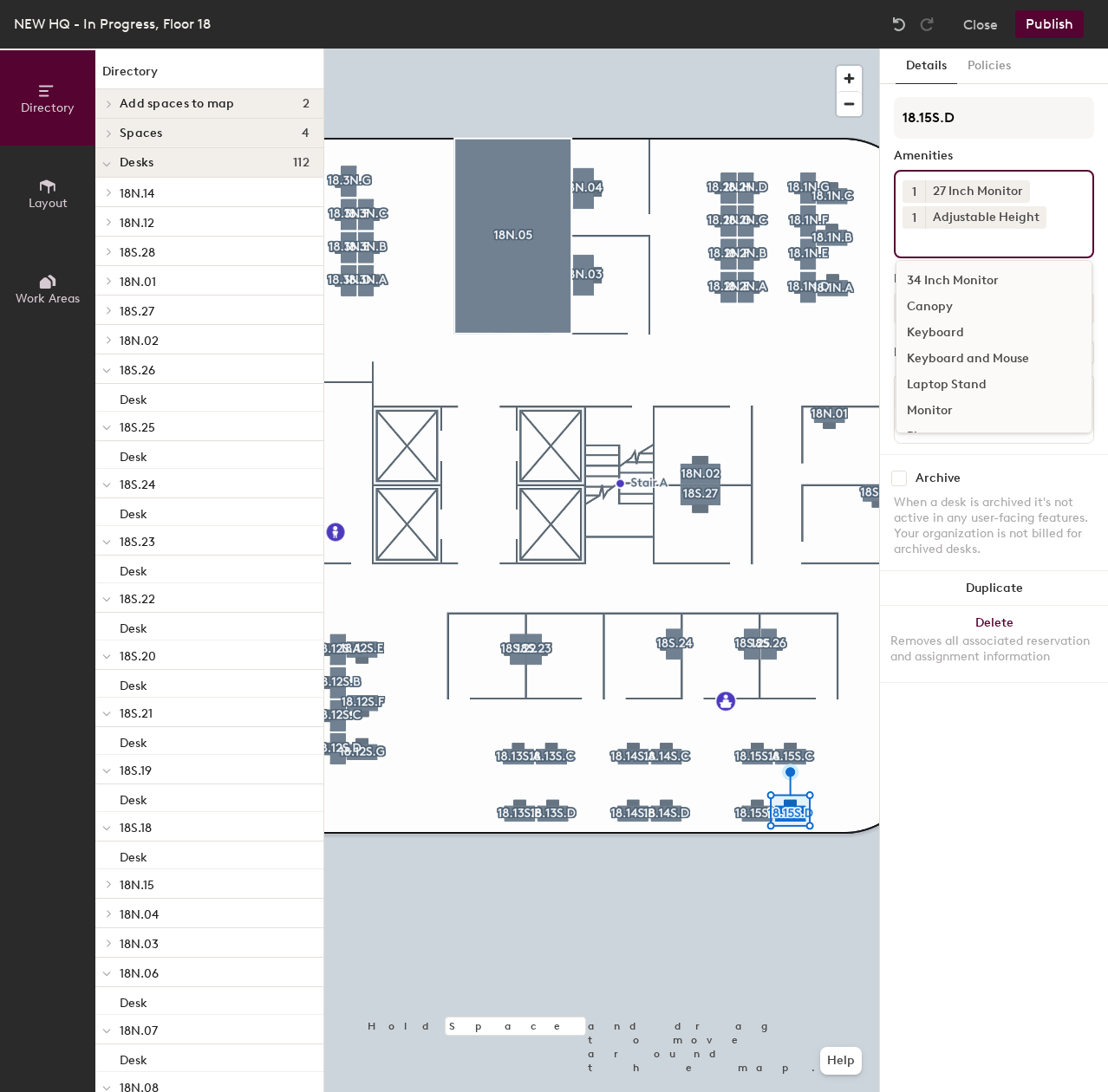
click at [983, 349] on div "Keyboard and Mouse" at bounding box center [994, 358] width 195 height 26
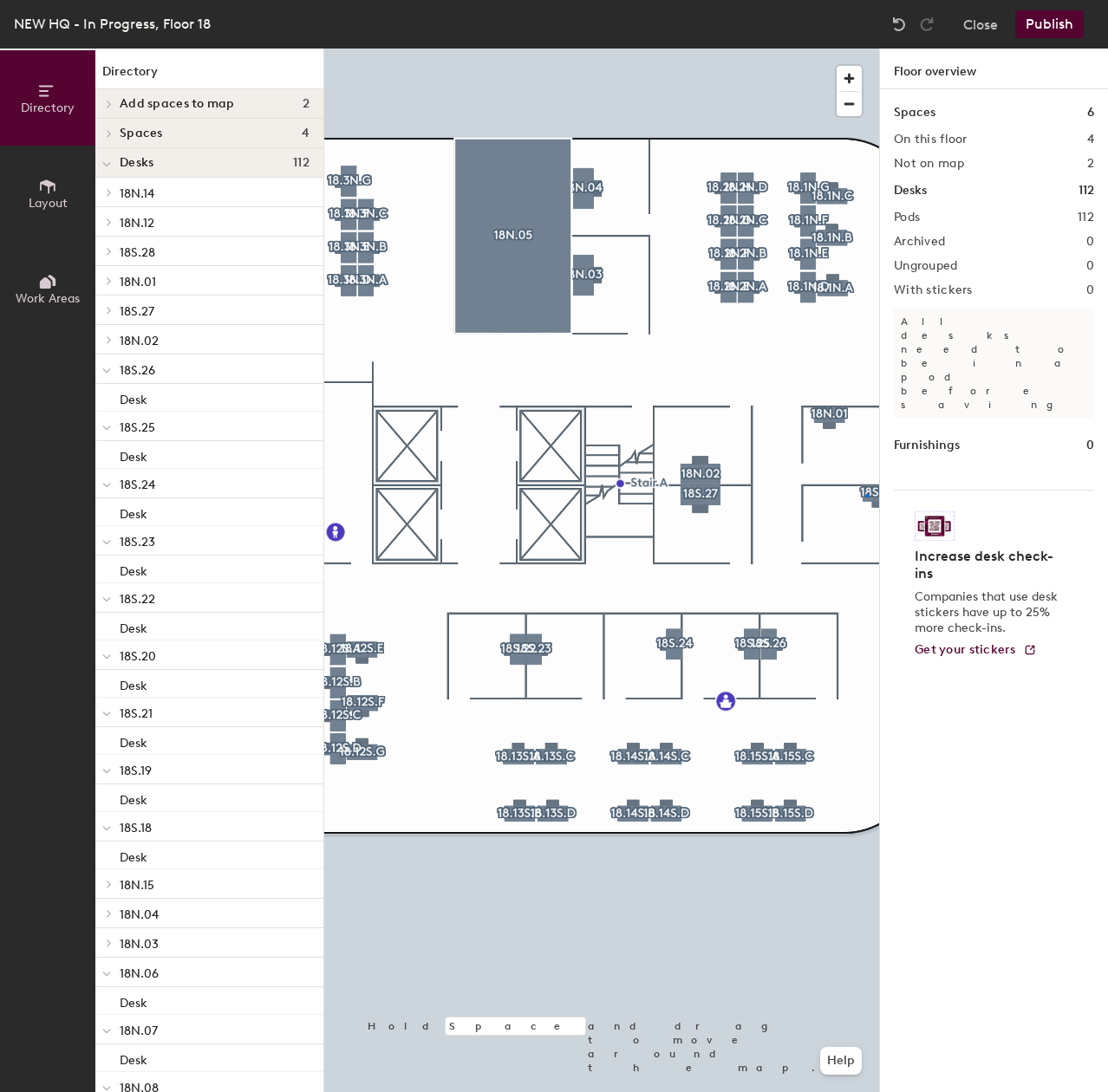
click at [866, 49] on div at bounding box center [601, 49] width 554 height 0
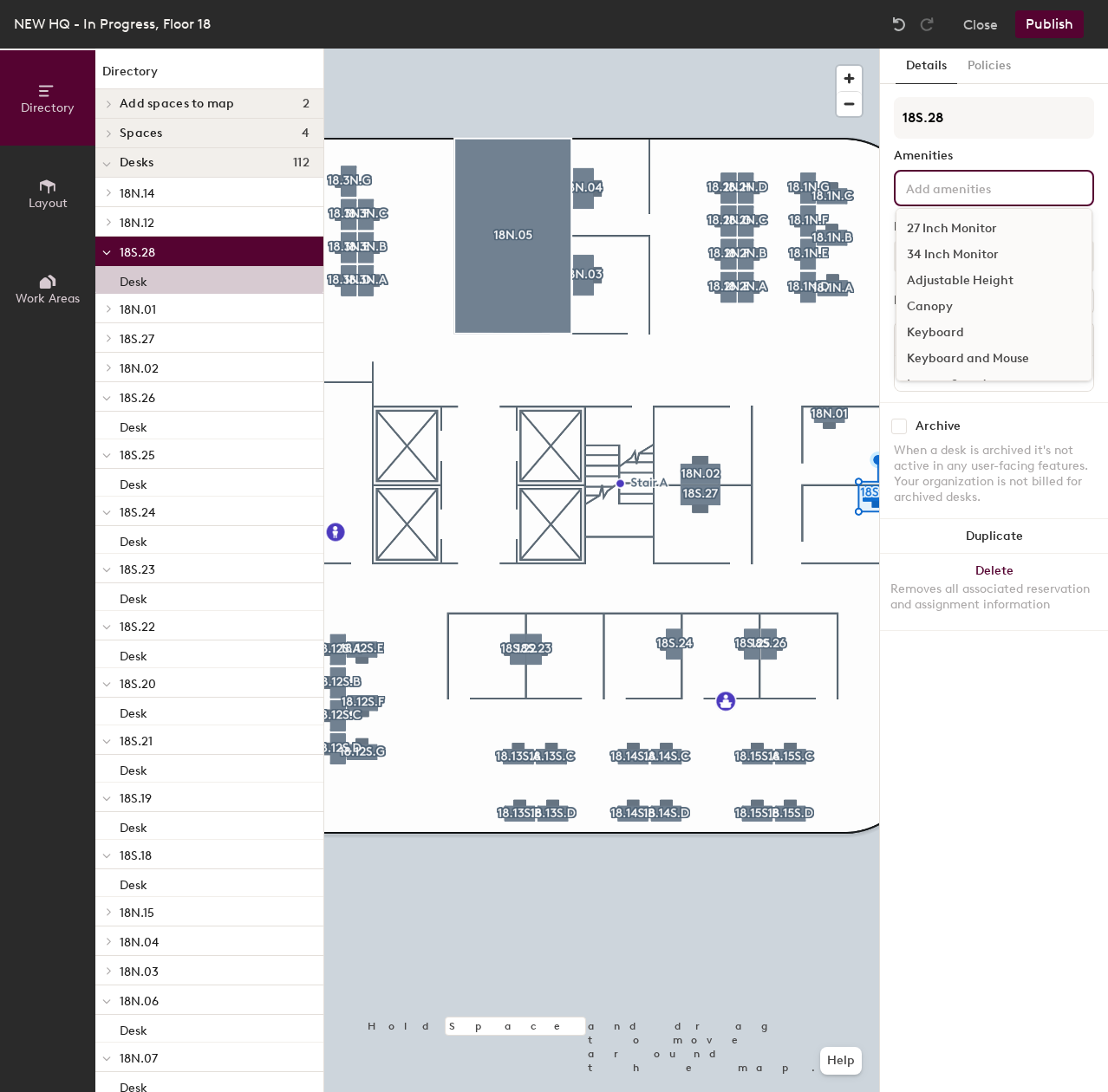
click at [940, 198] on div "27 Inch Monitor 34 Inch Monitor Adjustable Height Canopy Keyboard Keyboard and …" at bounding box center [993, 187] width 200 height 36
click at [937, 255] on div "34 Inch Monitor" at bounding box center [994, 254] width 195 height 26
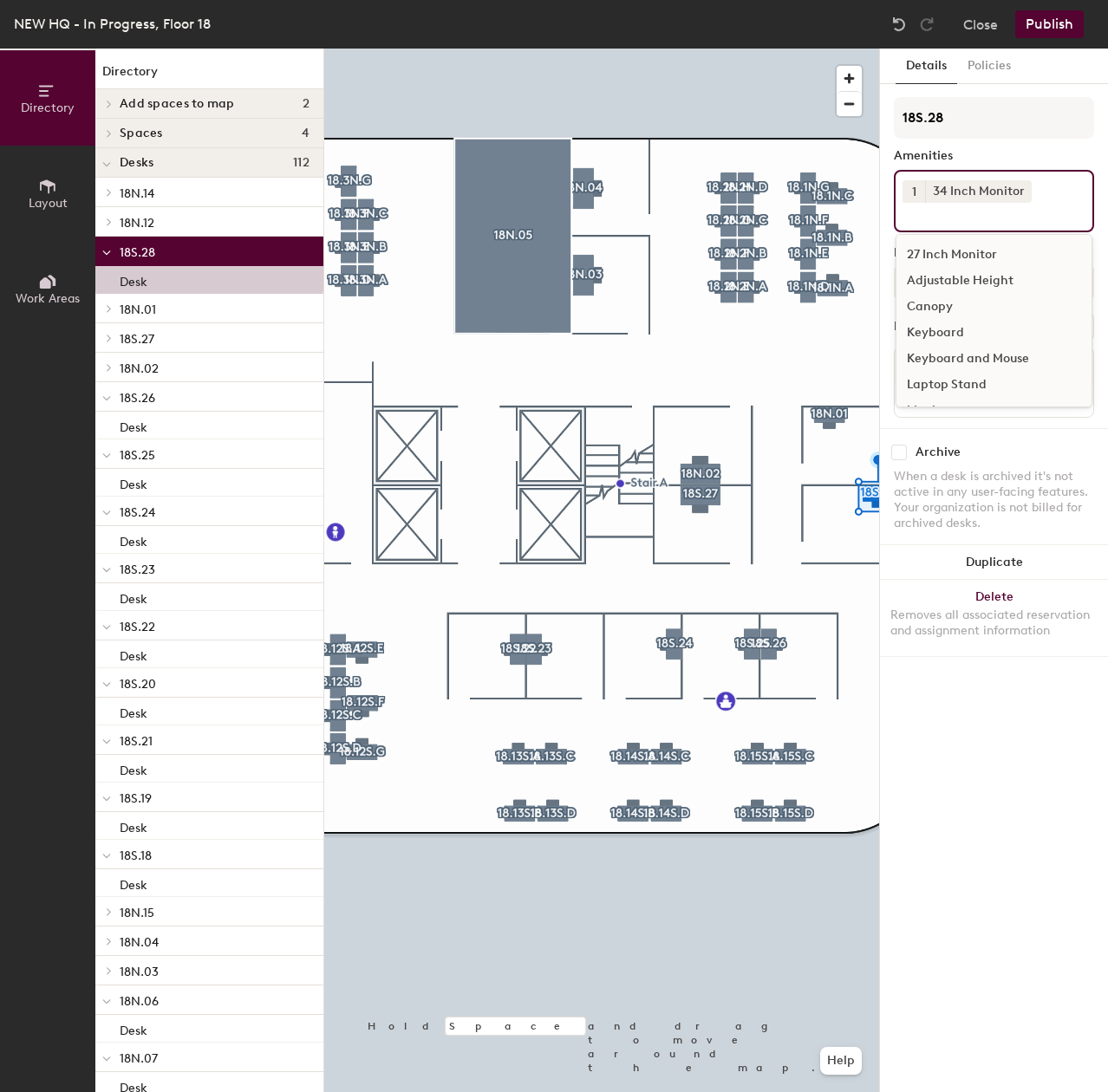
click at [946, 282] on div "Adjustable Height" at bounding box center [994, 281] width 195 height 26
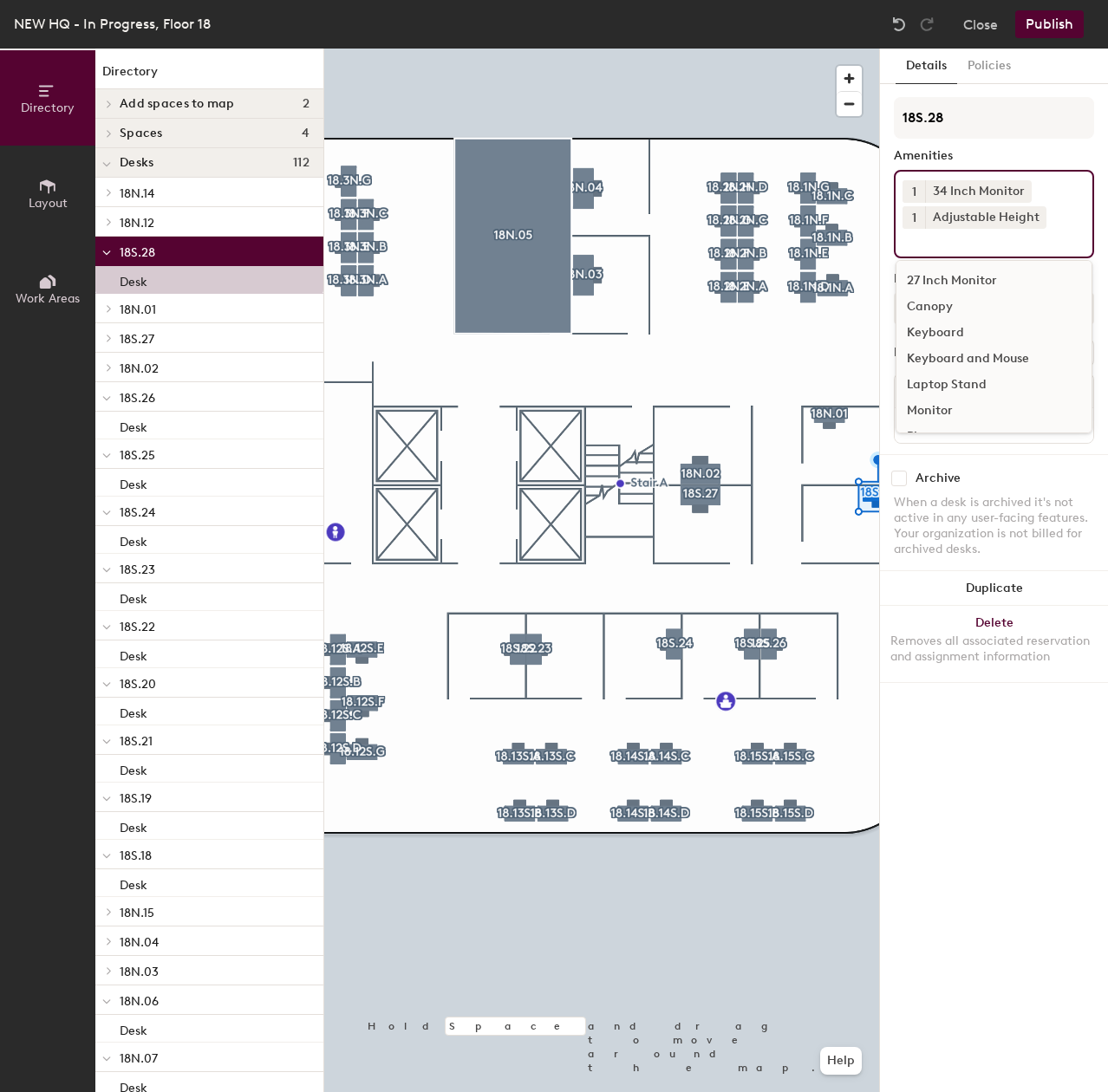
click at [970, 359] on div "Keyboard and Mouse" at bounding box center [994, 358] width 195 height 26
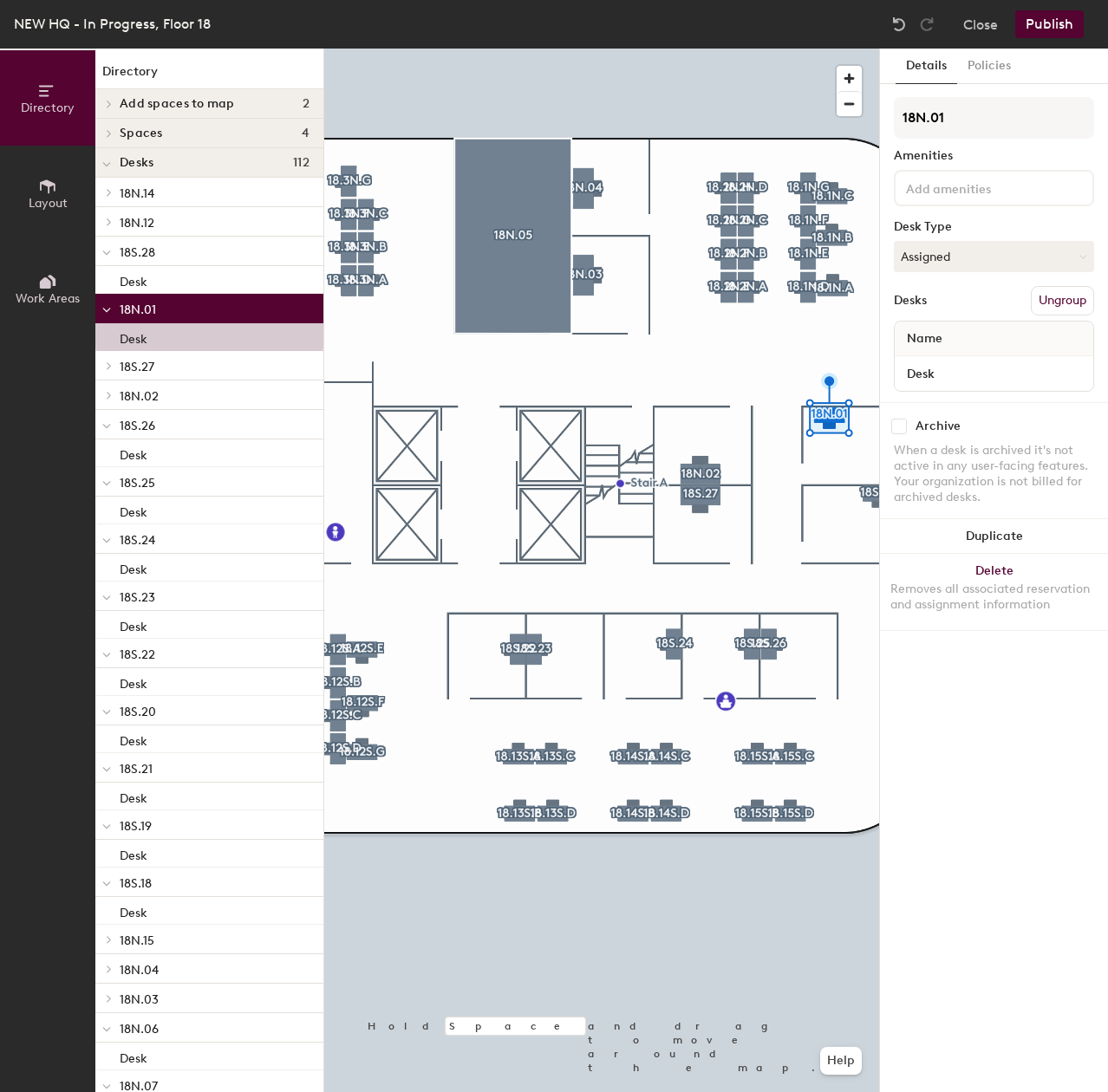
click at [954, 200] on div at bounding box center [993, 187] width 200 height 36
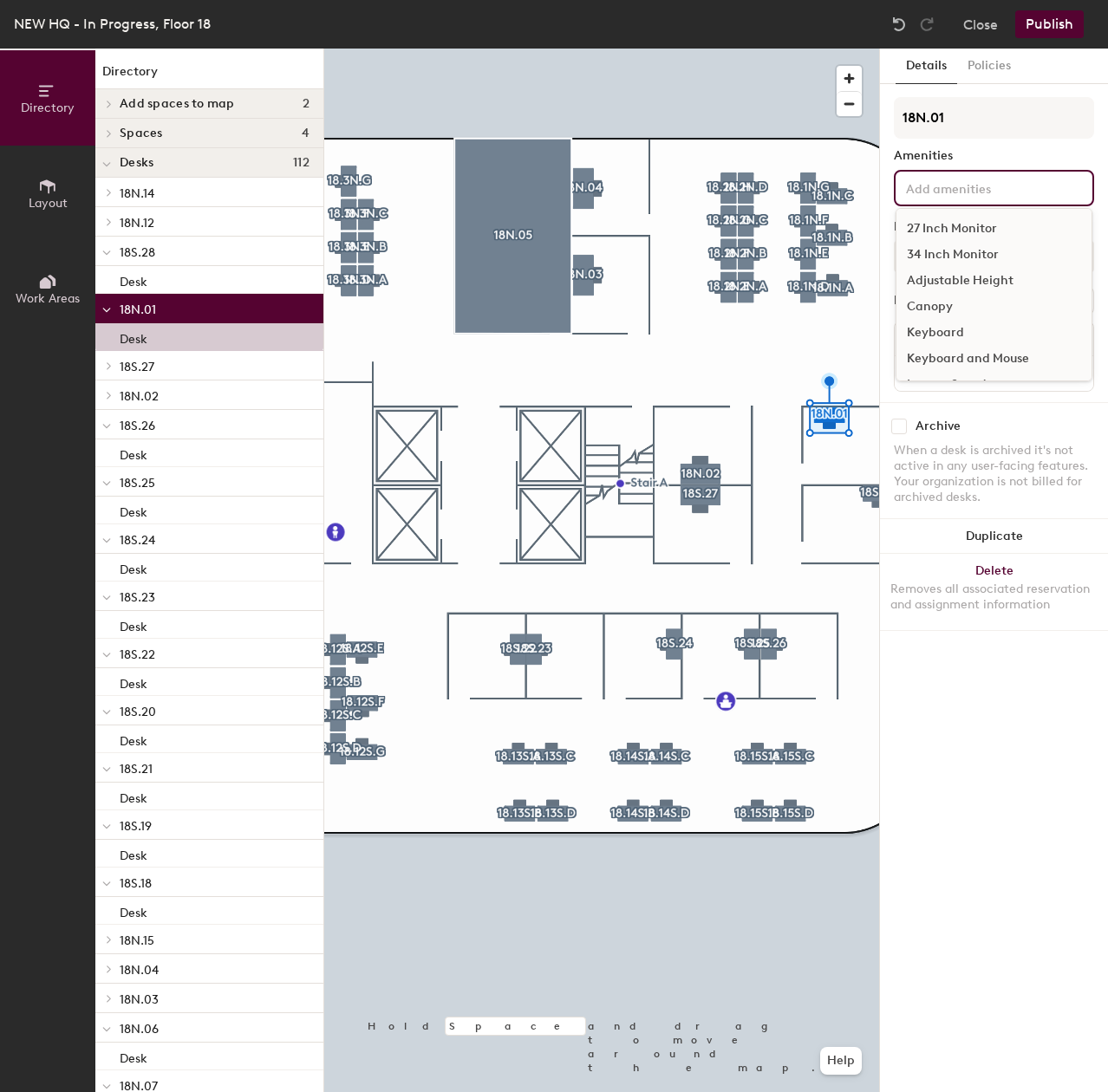
click at [978, 245] on div "34 Inch Monitor" at bounding box center [994, 254] width 195 height 26
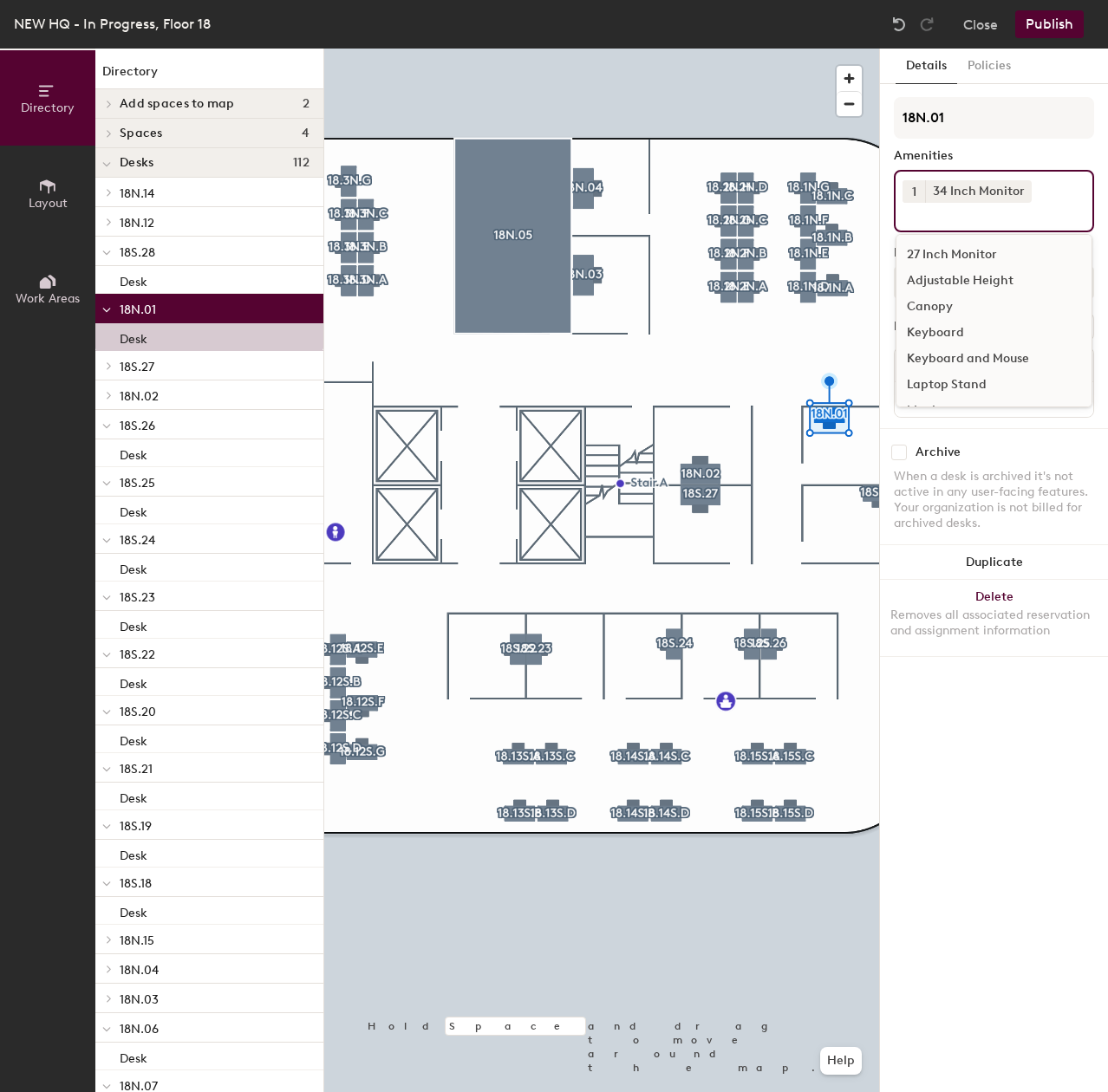
click at [978, 277] on div "Adjustable Height" at bounding box center [994, 281] width 195 height 26
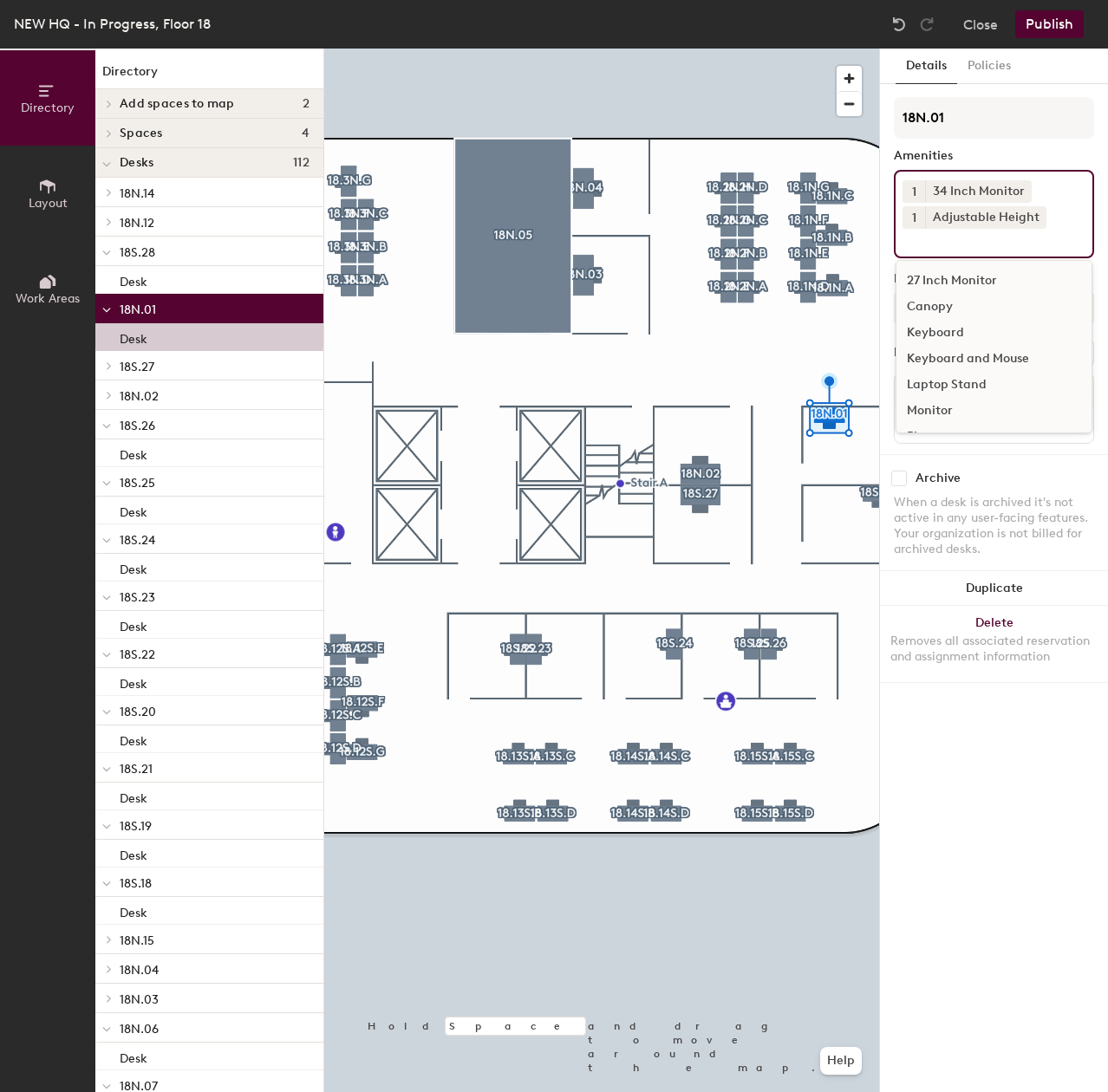
click at [958, 356] on div "Keyboard and Mouse" at bounding box center [994, 358] width 195 height 26
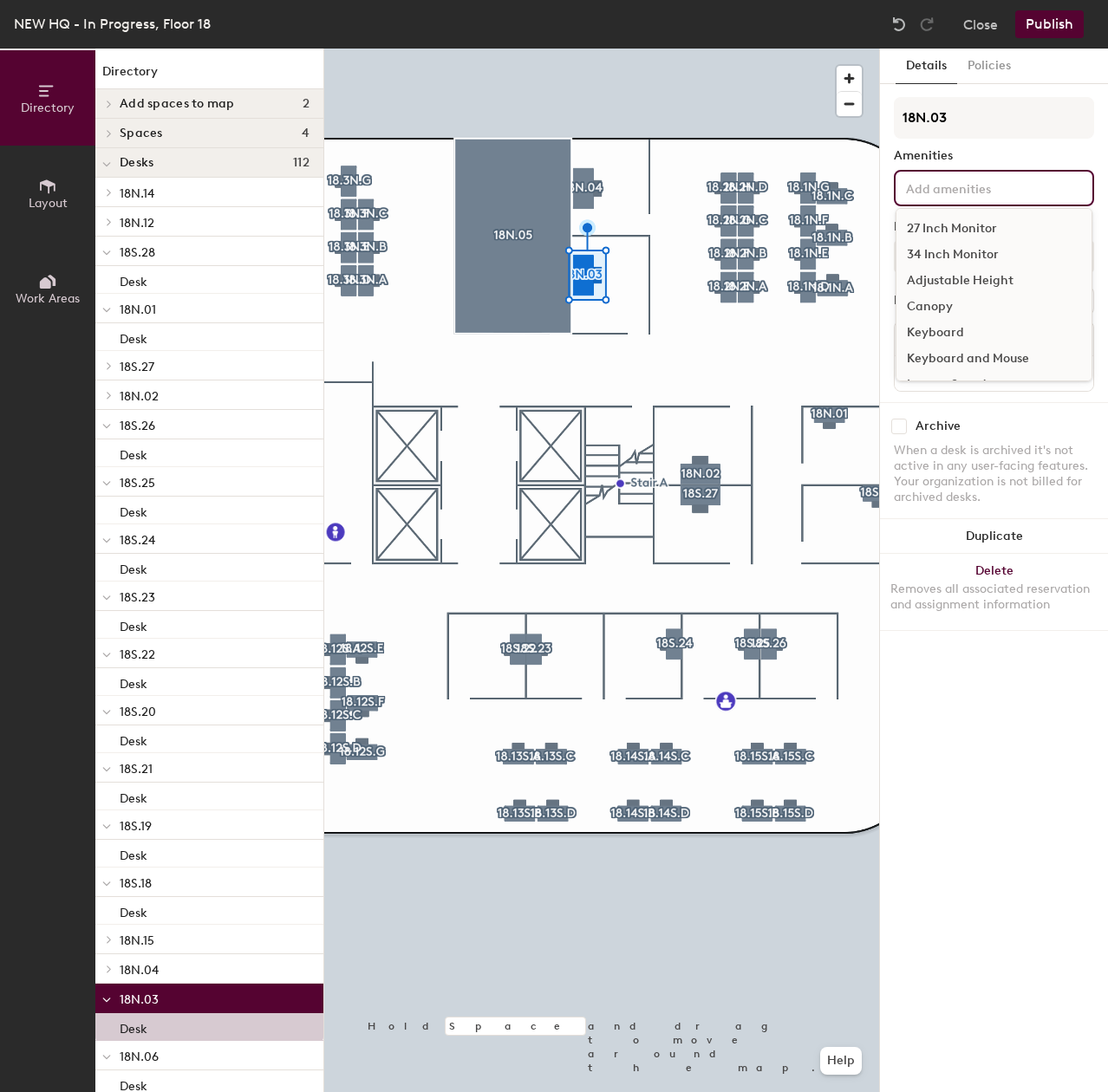
click at [991, 189] on input at bounding box center [980, 186] width 156 height 20
click at [946, 248] on div "34 Inch Monitor" at bounding box center [994, 254] width 195 height 26
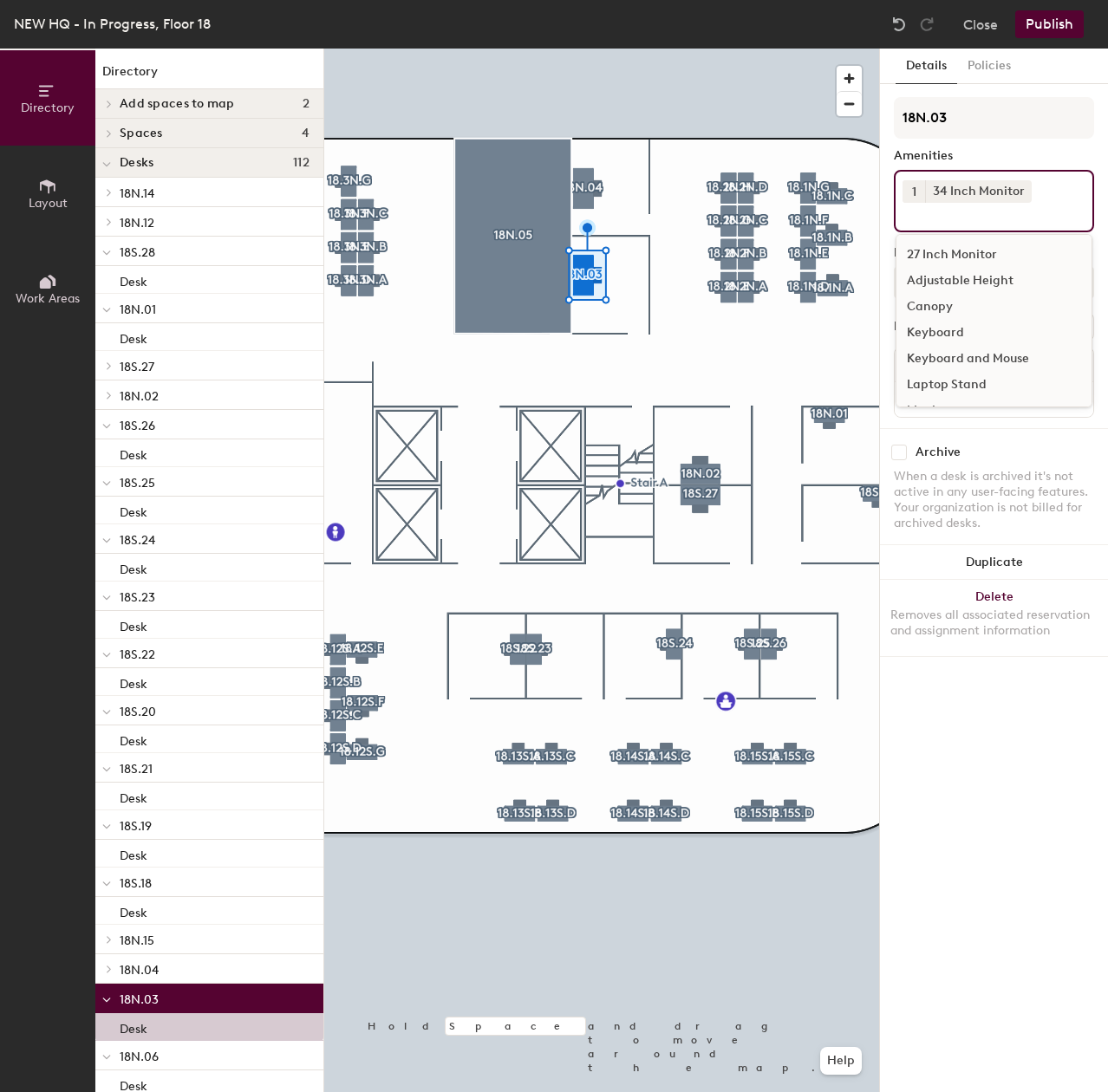
click at [949, 278] on div "Adjustable Height" at bounding box center [994, 281] width 195 height 26
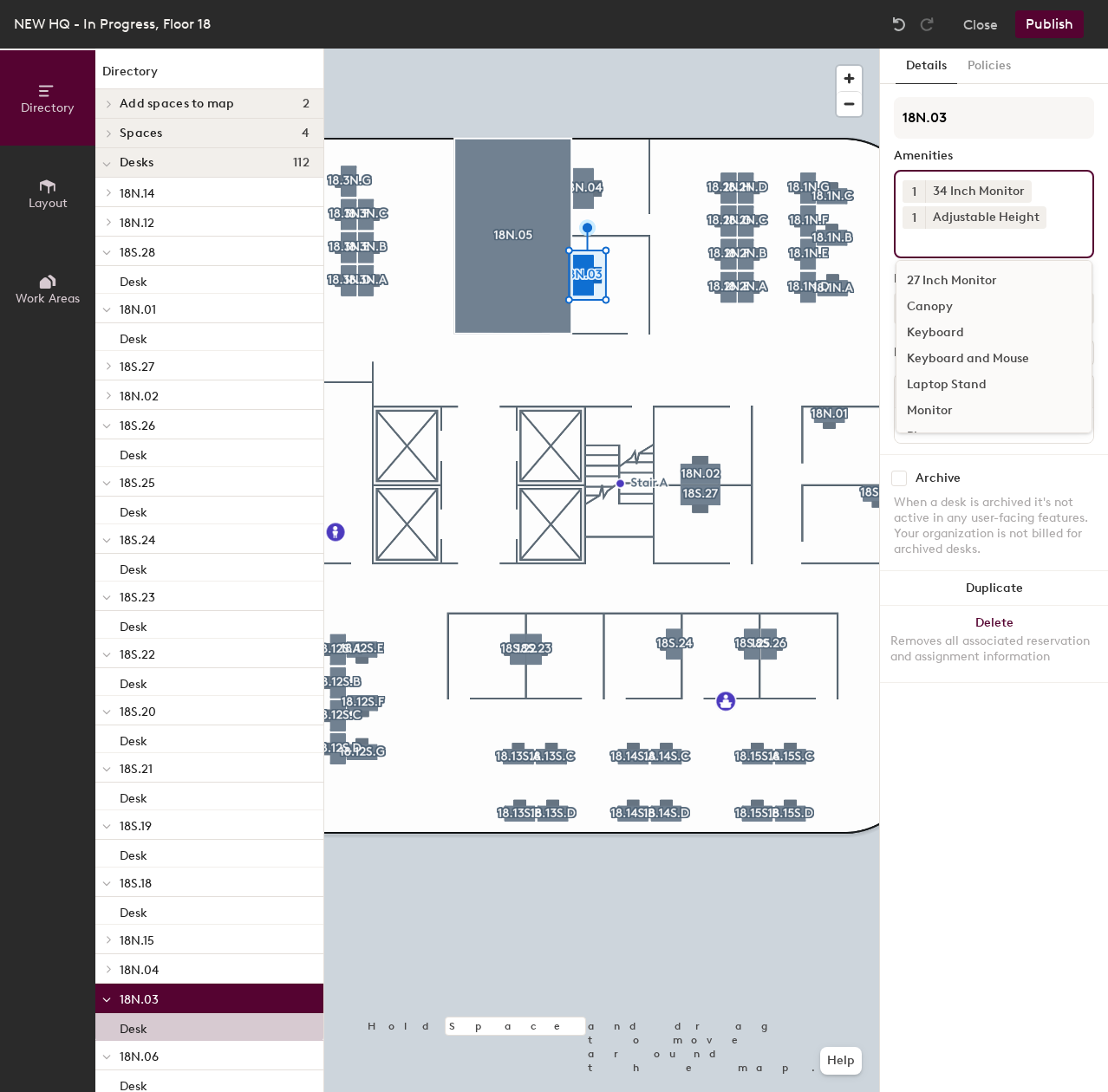
click at [972, 357] on div "Keyboard and Mouse" at bounding box center [994, 358] width 195 height 26
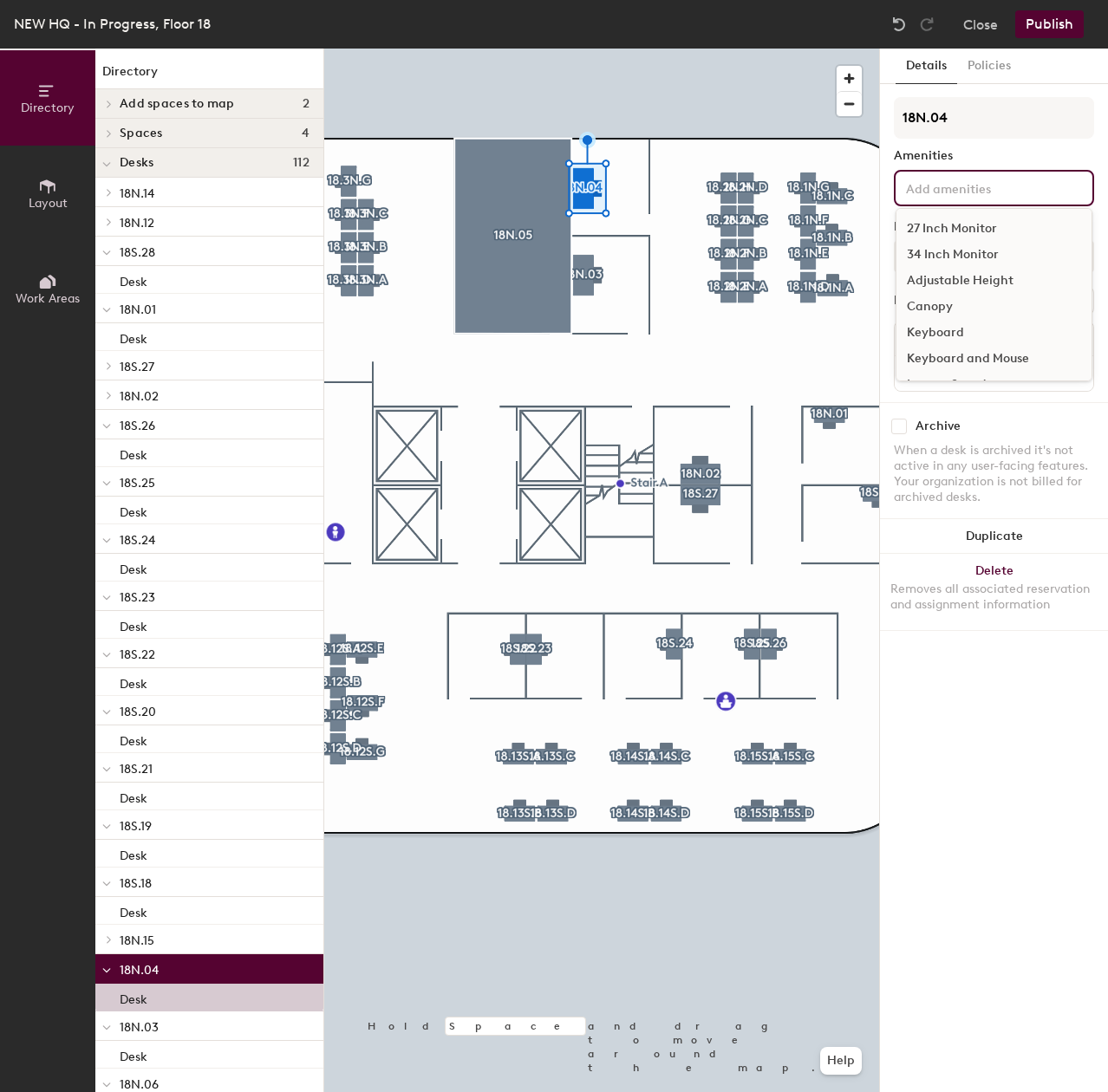
click at [925, 183] on input at bounding box center [980, 186] width 156 height 20
click at [940, 230] on div "27 Inch Monitor" at bounding box center [994, 228] width 195 height 26
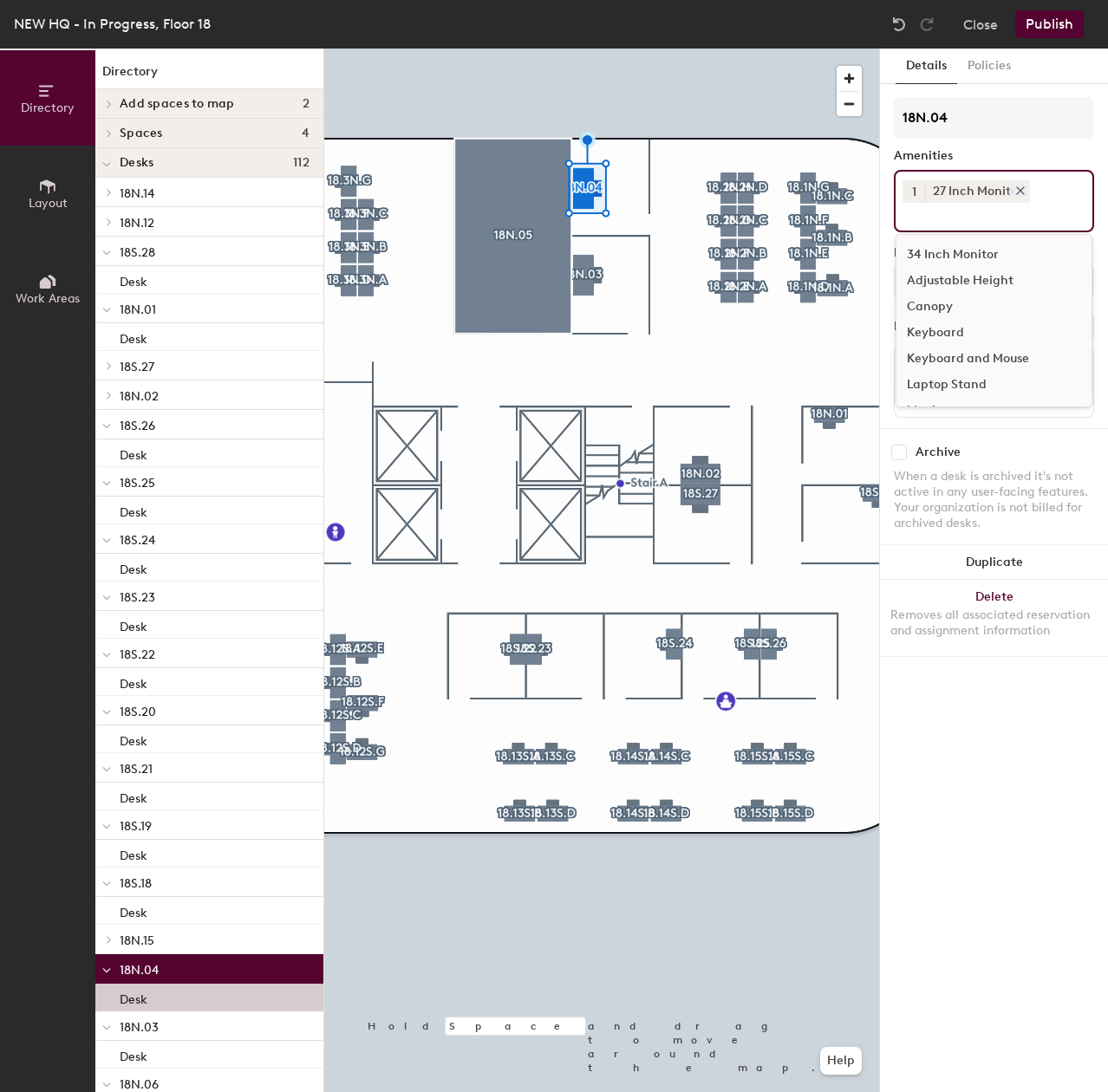
click at [1018, 187] on icon at bounding box center [1020, 190] width 12 height 12
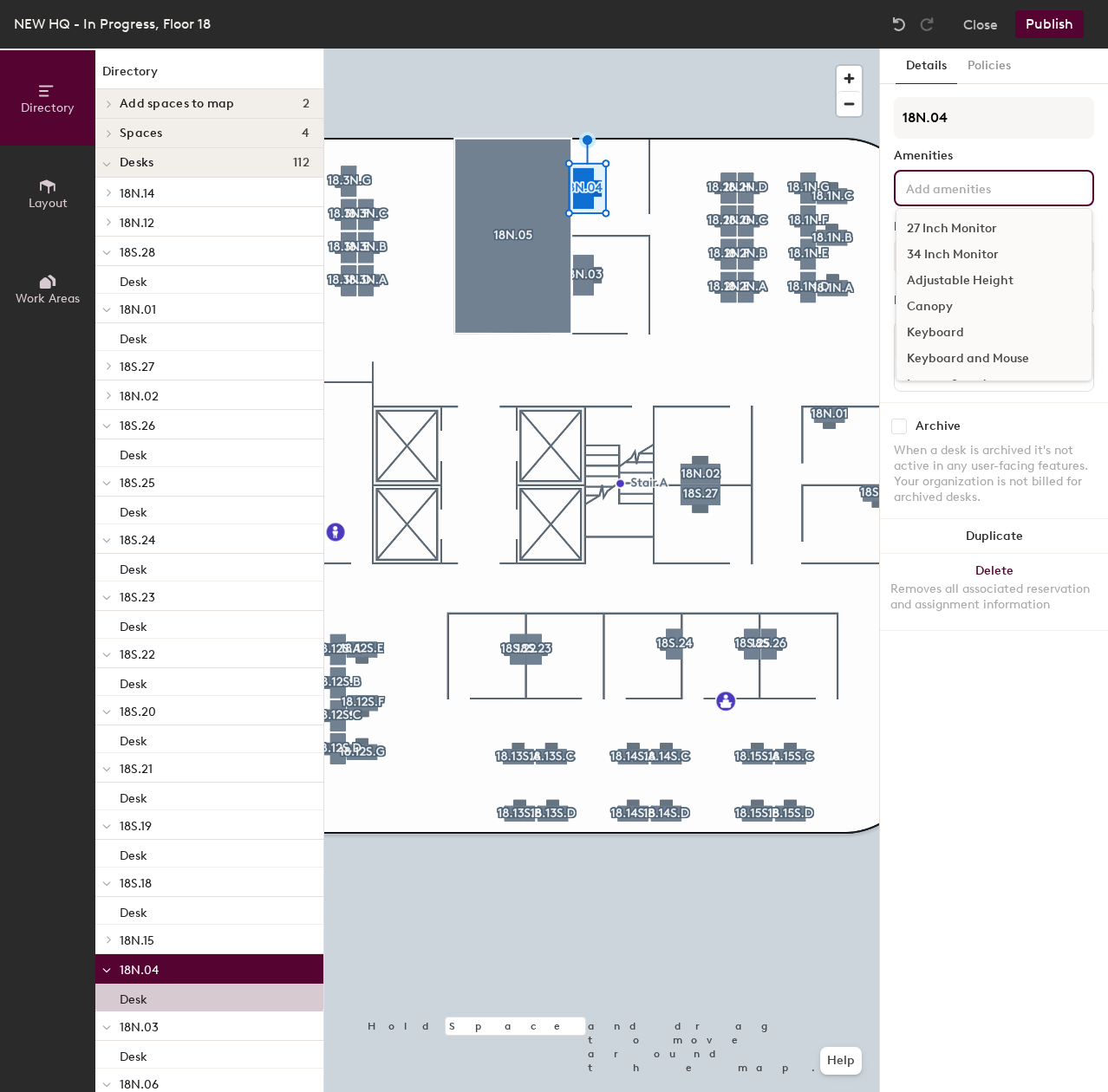
click at [952, 186] on input at bounding box center [980, 186] width 156 height 20
click at [955, 242] on div "34 Inch Monitor" at bounding box center [994, 254] width 195 height 26
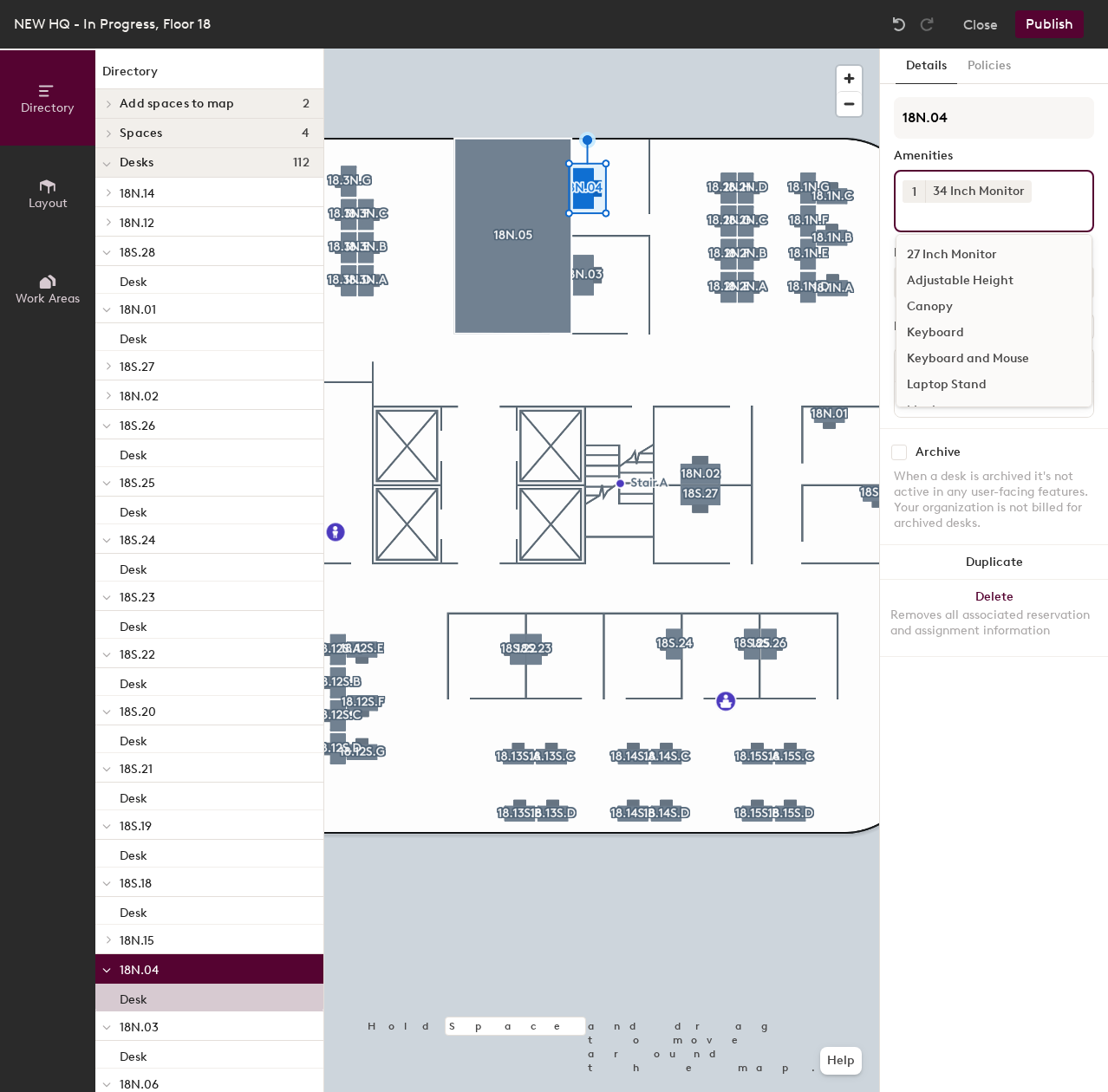
click at [968, 284] on div "Adjustable Height" at bounding box center [994, 281] width 195 height 26
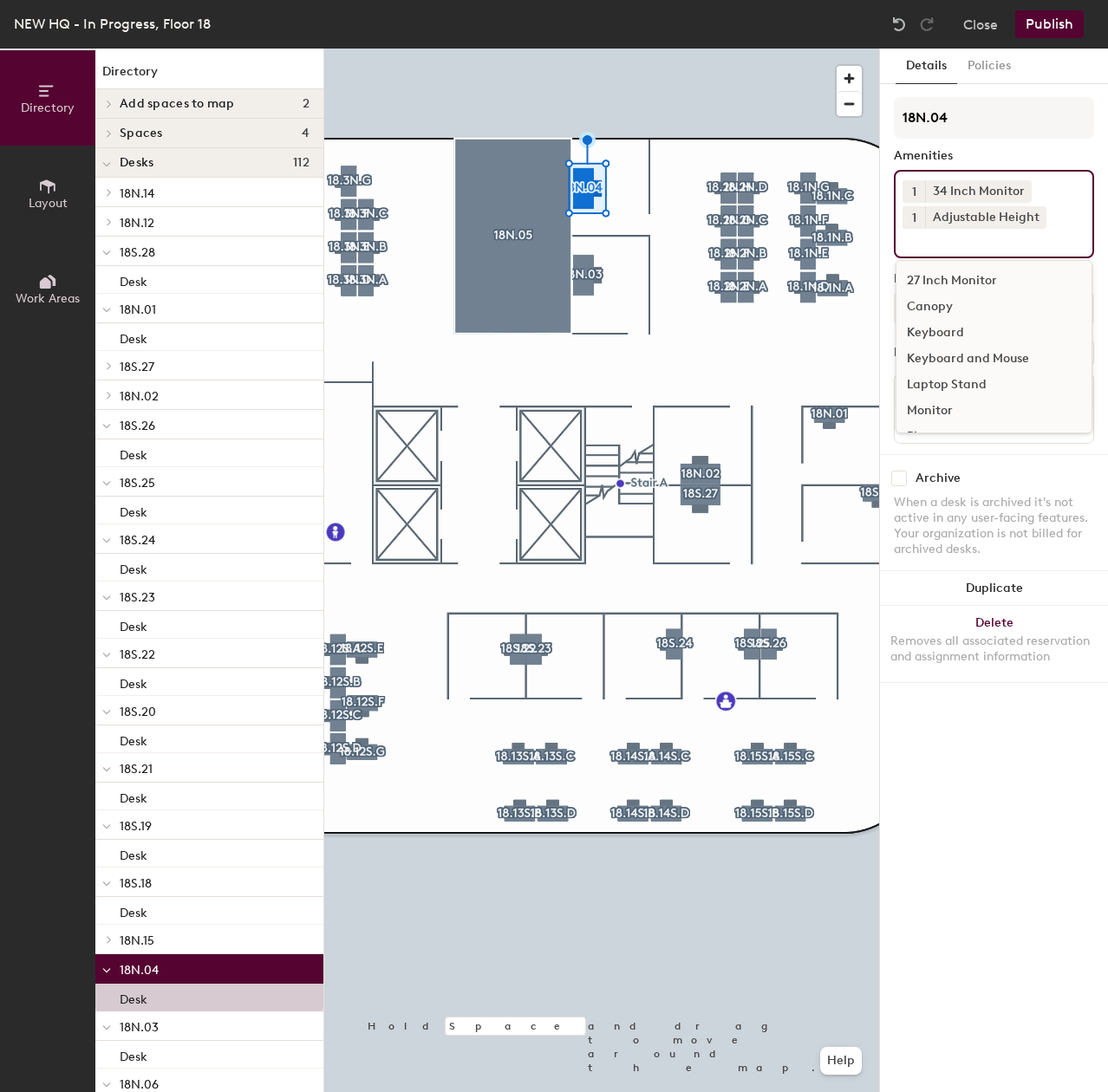
click at [975, 357] on div "Keyboard and Mouse" at bounding box center [994, 358] width 195 height 26
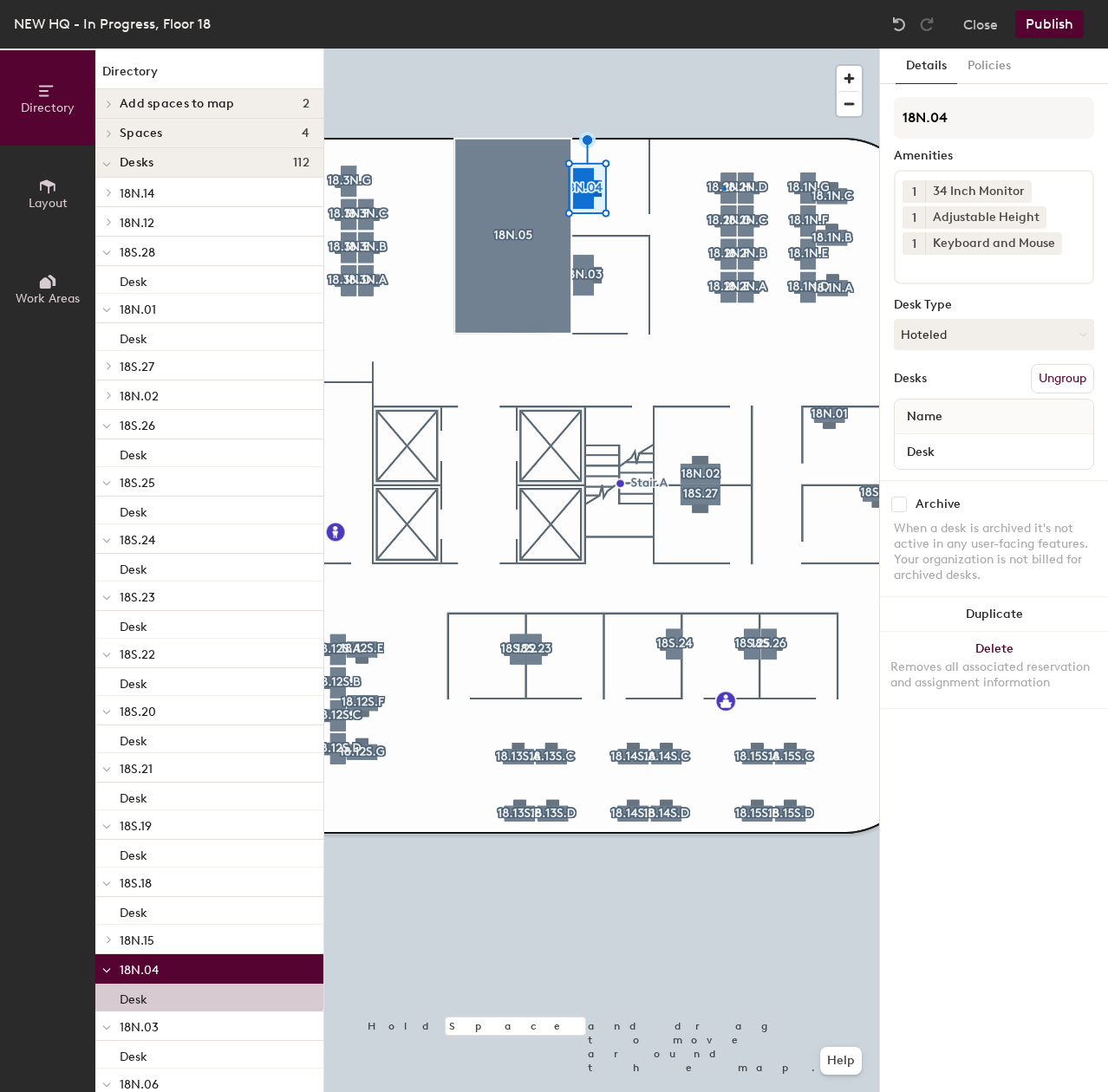
click at [724, 49] on div at bounding box center [601, 49] width 554 height 0
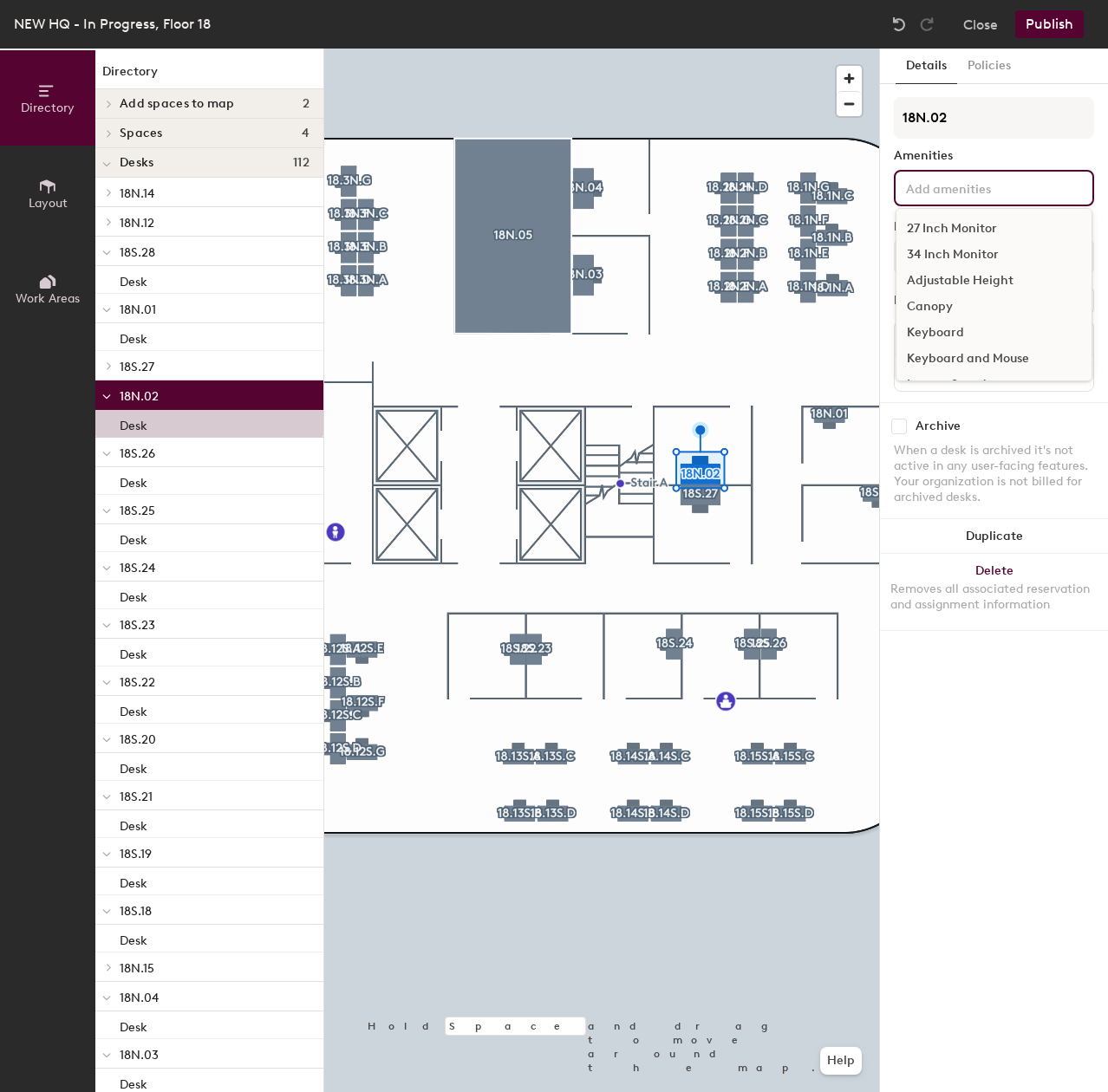
click at [937, 189] on input at bounding box center [980, 186] width 156 height 20
click at [954, 246] on div "34 Inch Monitor" at bounding box center [994, 254] width 195 height 26
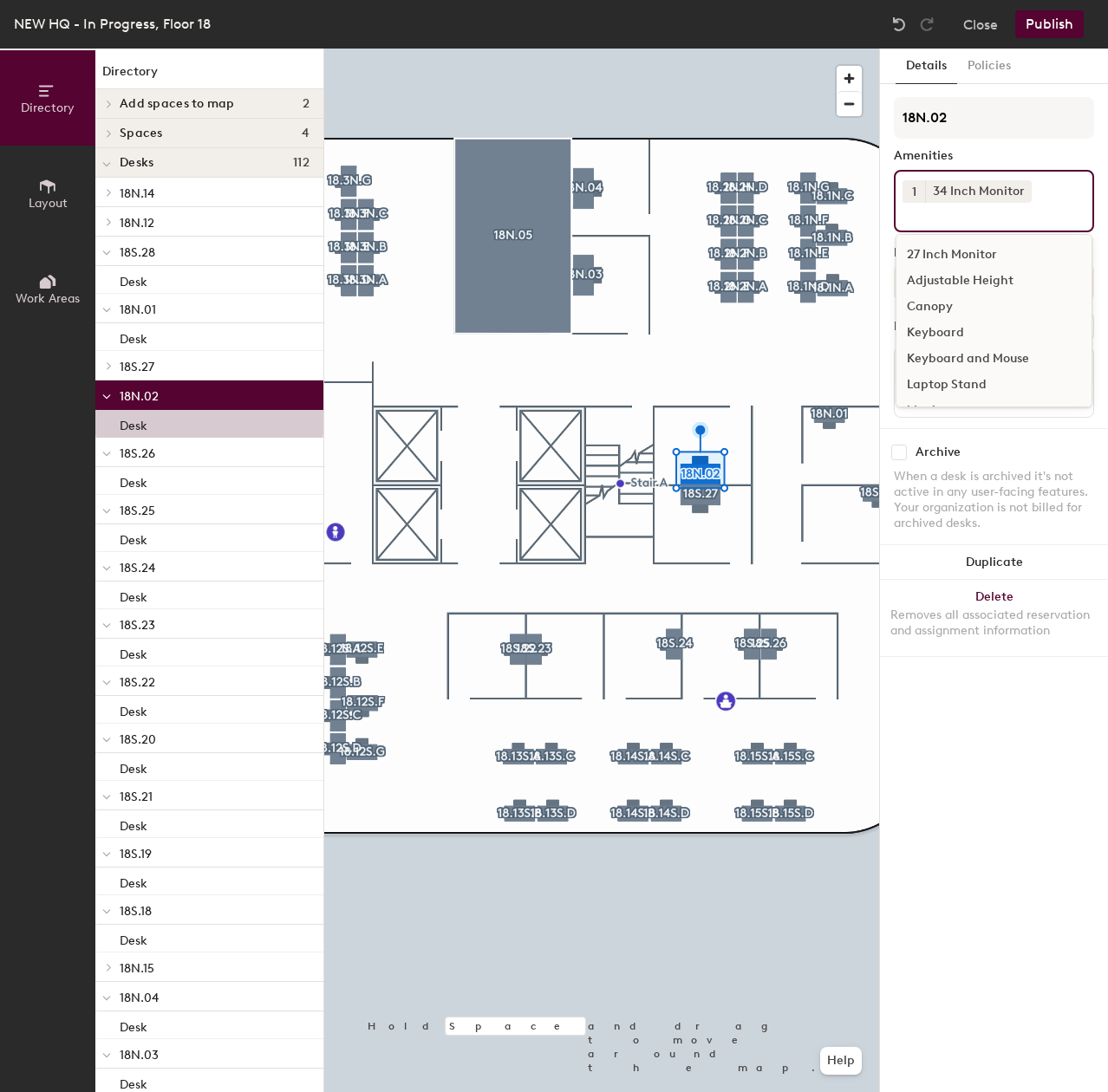
click at [954, 278] on div "Adjustable Height" at bounding box center [994, 281] width 195 height 26
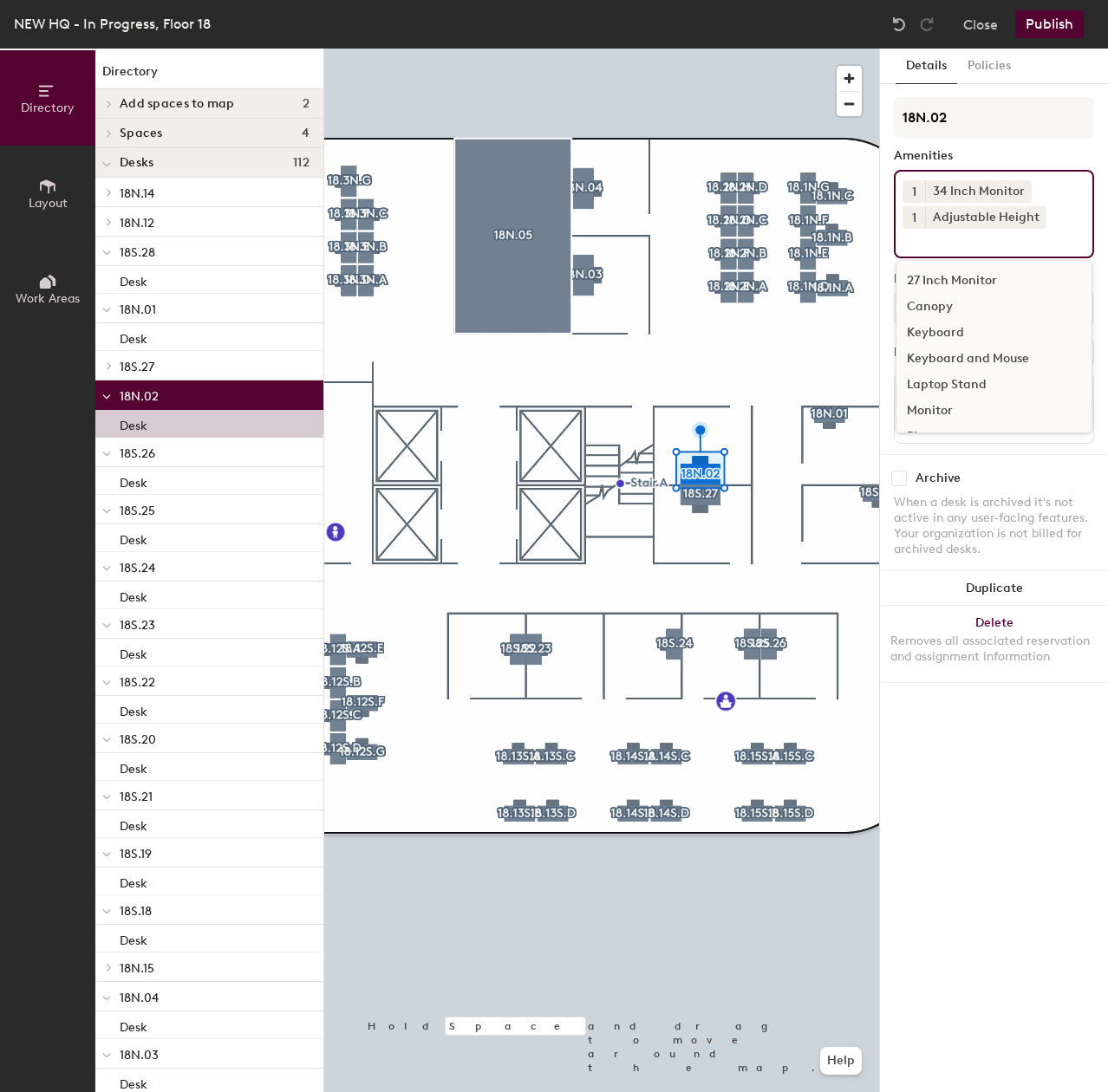
click at [949, 358] on div "Keyboard and Mouse" at bounding box center [994, 358] width 195 height 26
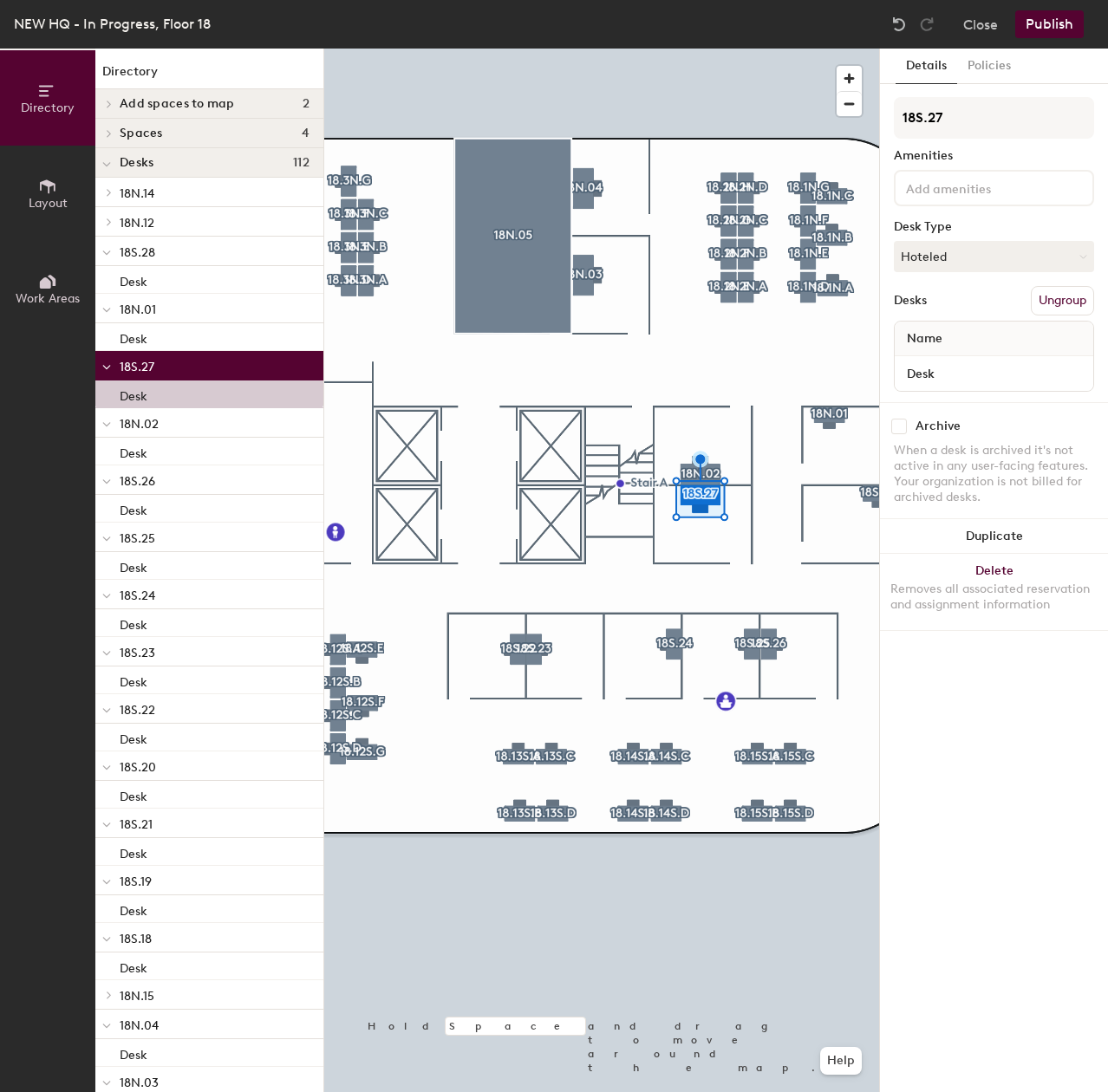
click at [990, 206] on div at bounding box center [993, 187] width 200 height 36
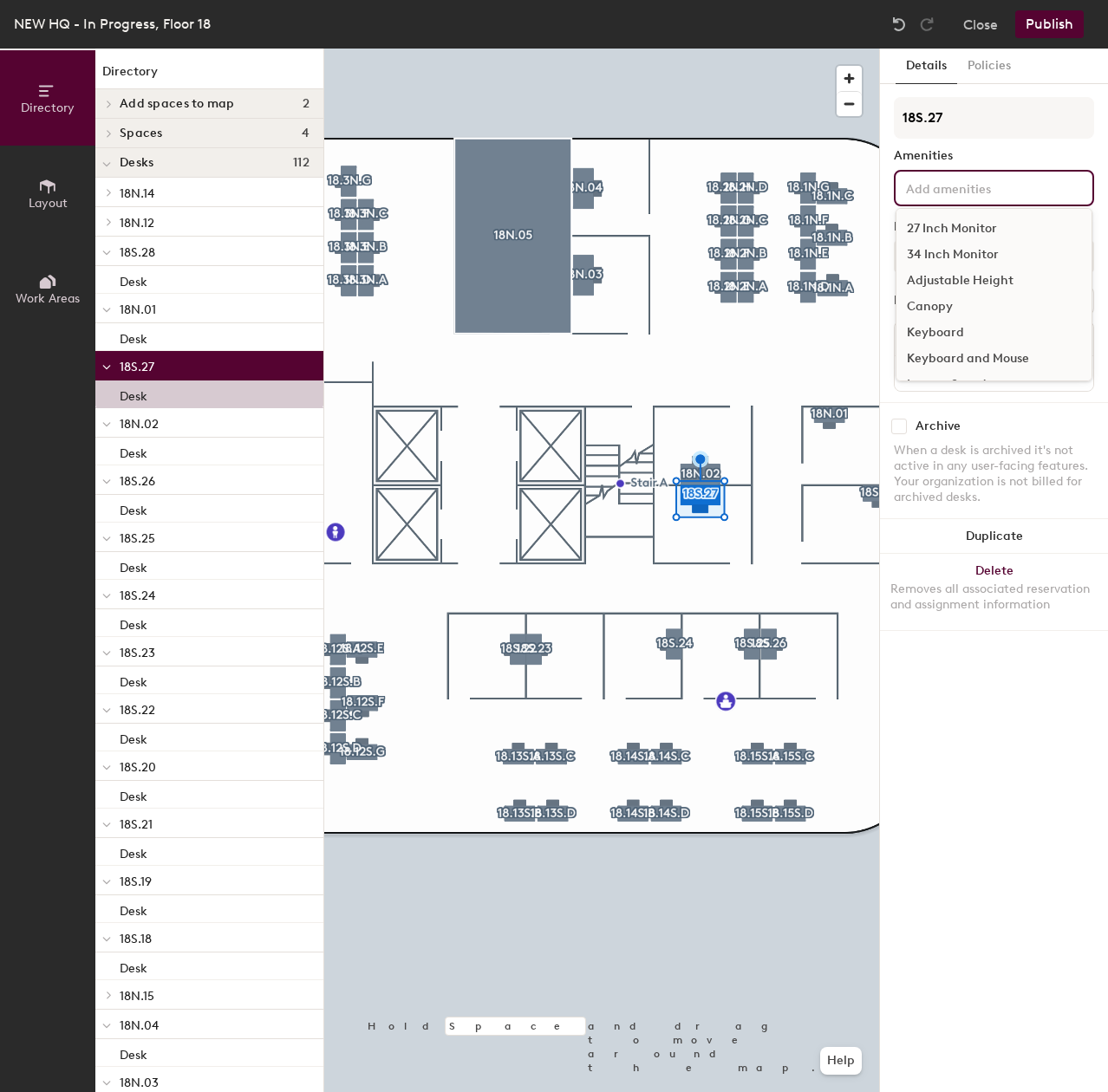
click at [989, 246] on div "34 Inch Monitor" at bounding box center [994, 254] width 195 height 26
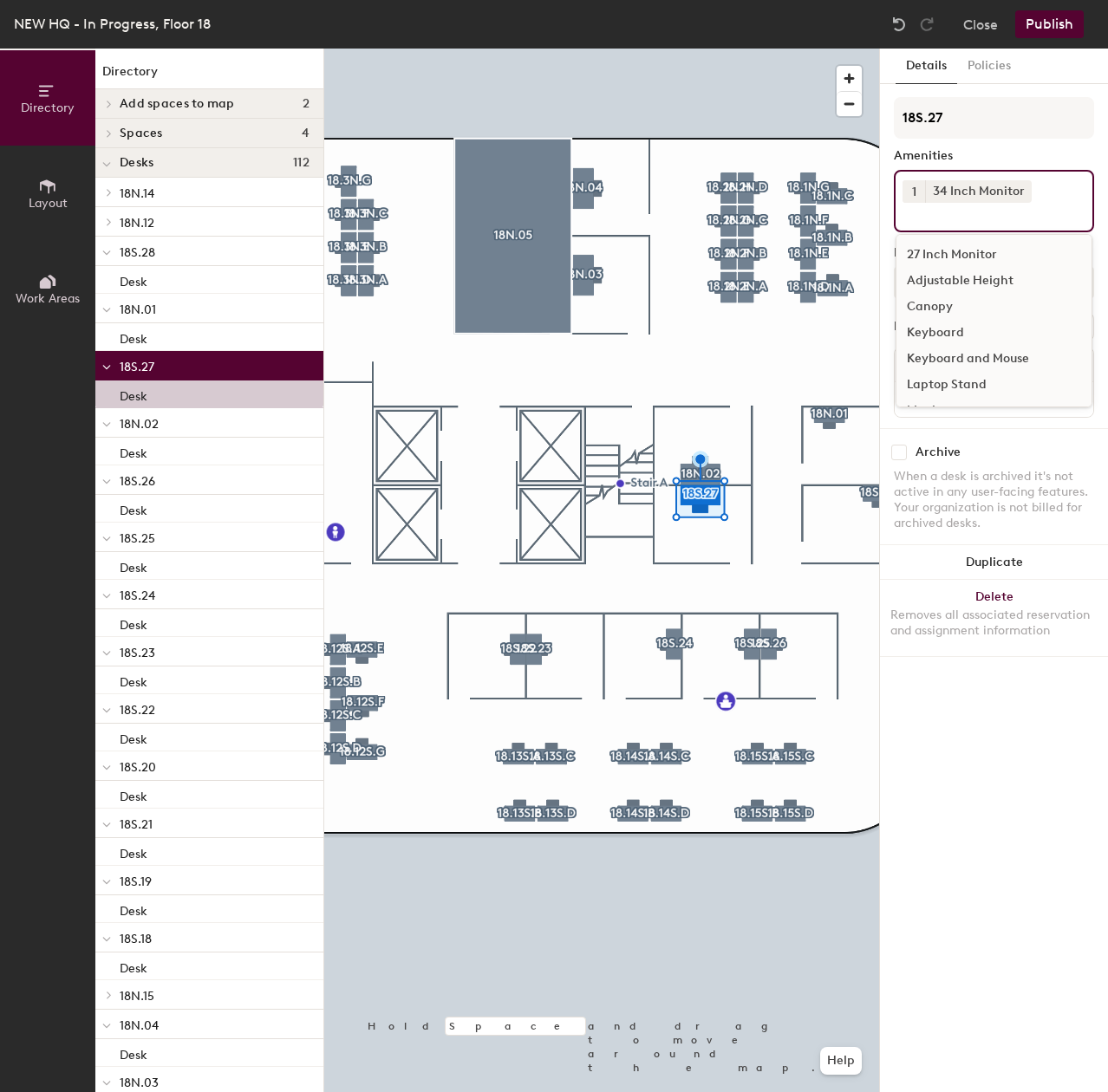
click at [983, 285] on div "Adjustable Height" at bounding box center [994, 281] width 195 height 26
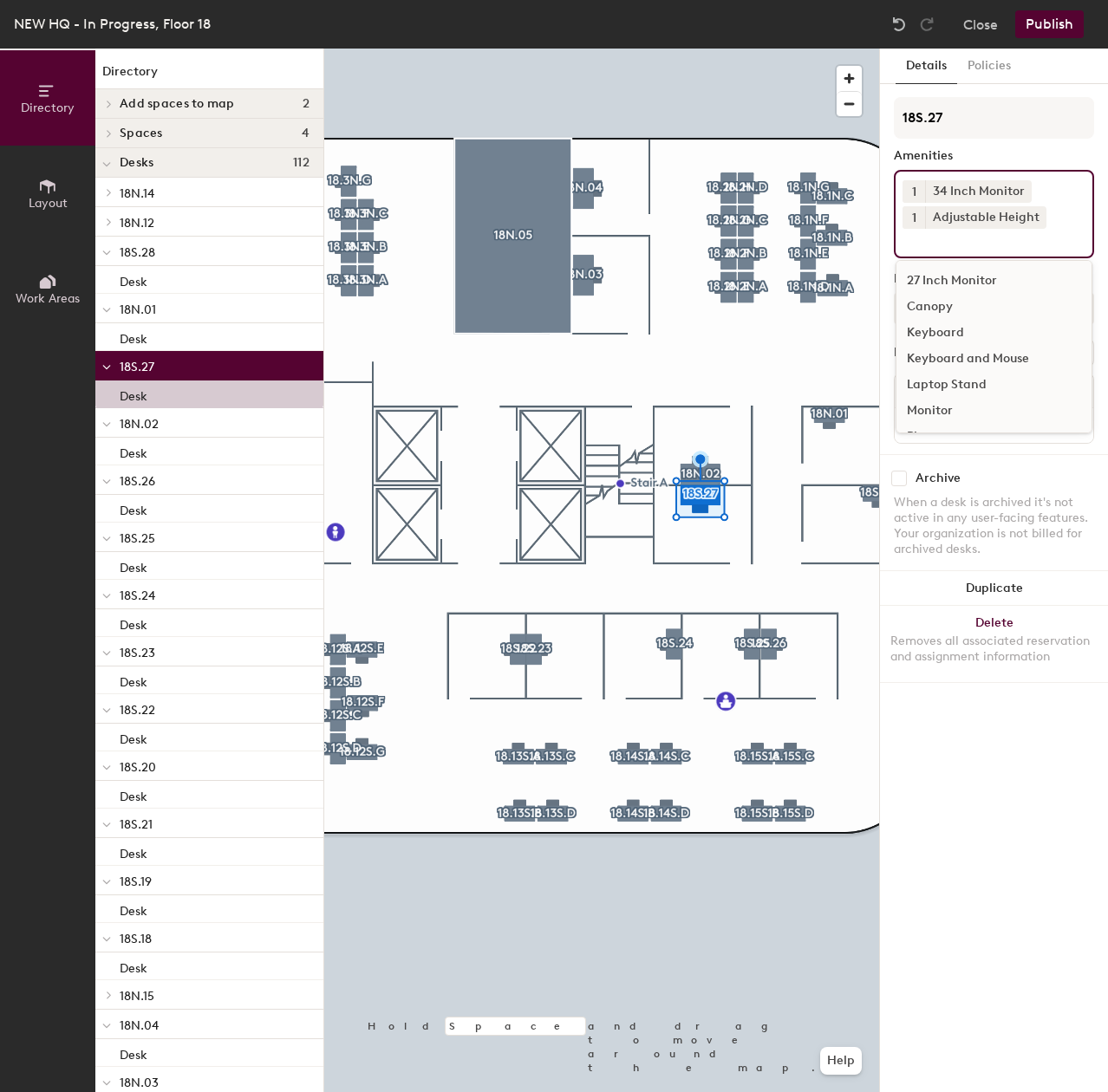
click at [971, 350] on div "Keyboard and Mouse" at bounding box center [994, 358] width 195 height 26
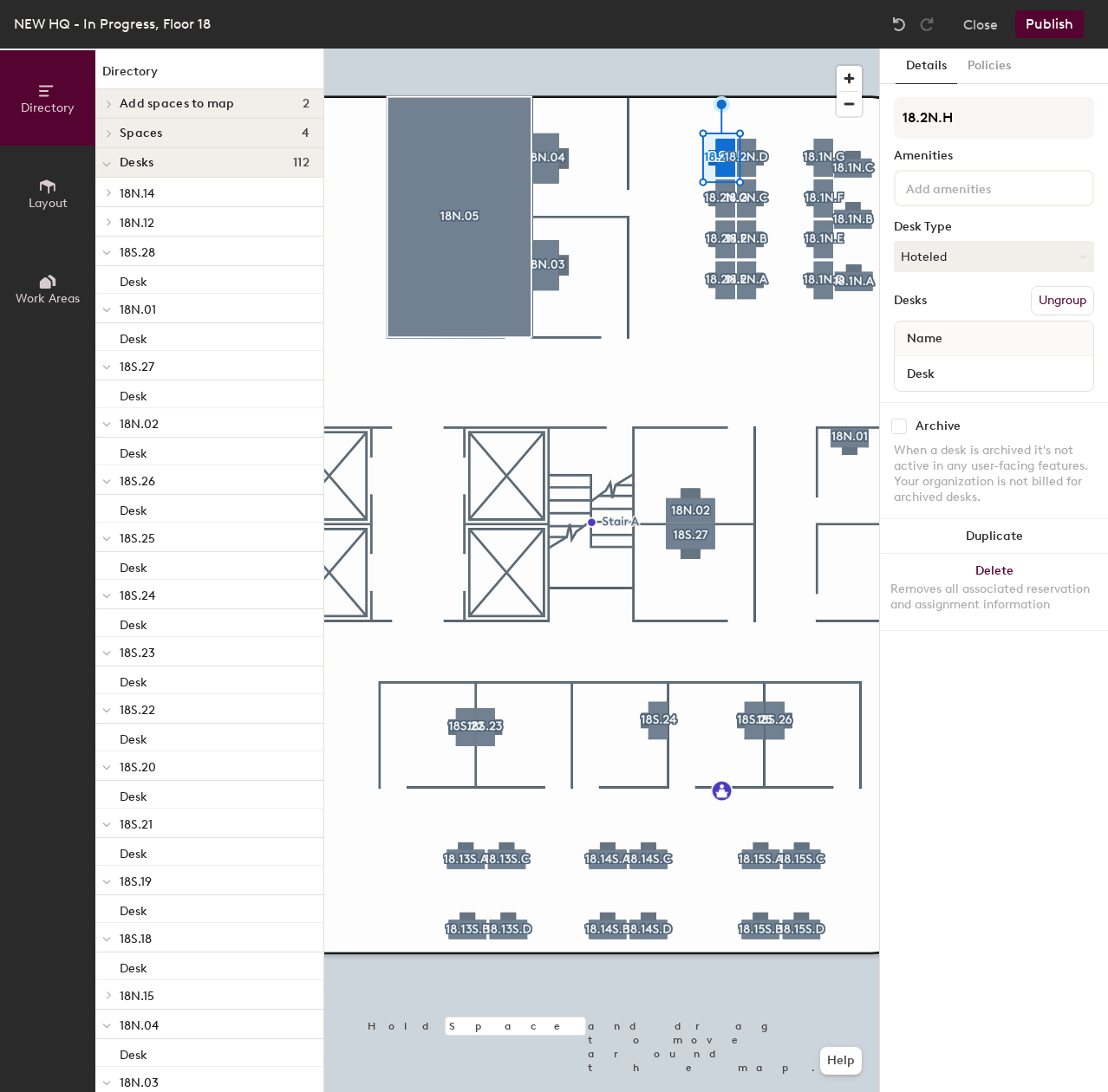
click at [941, 190] on input at bounding box center [980, 186] width 156 height 20
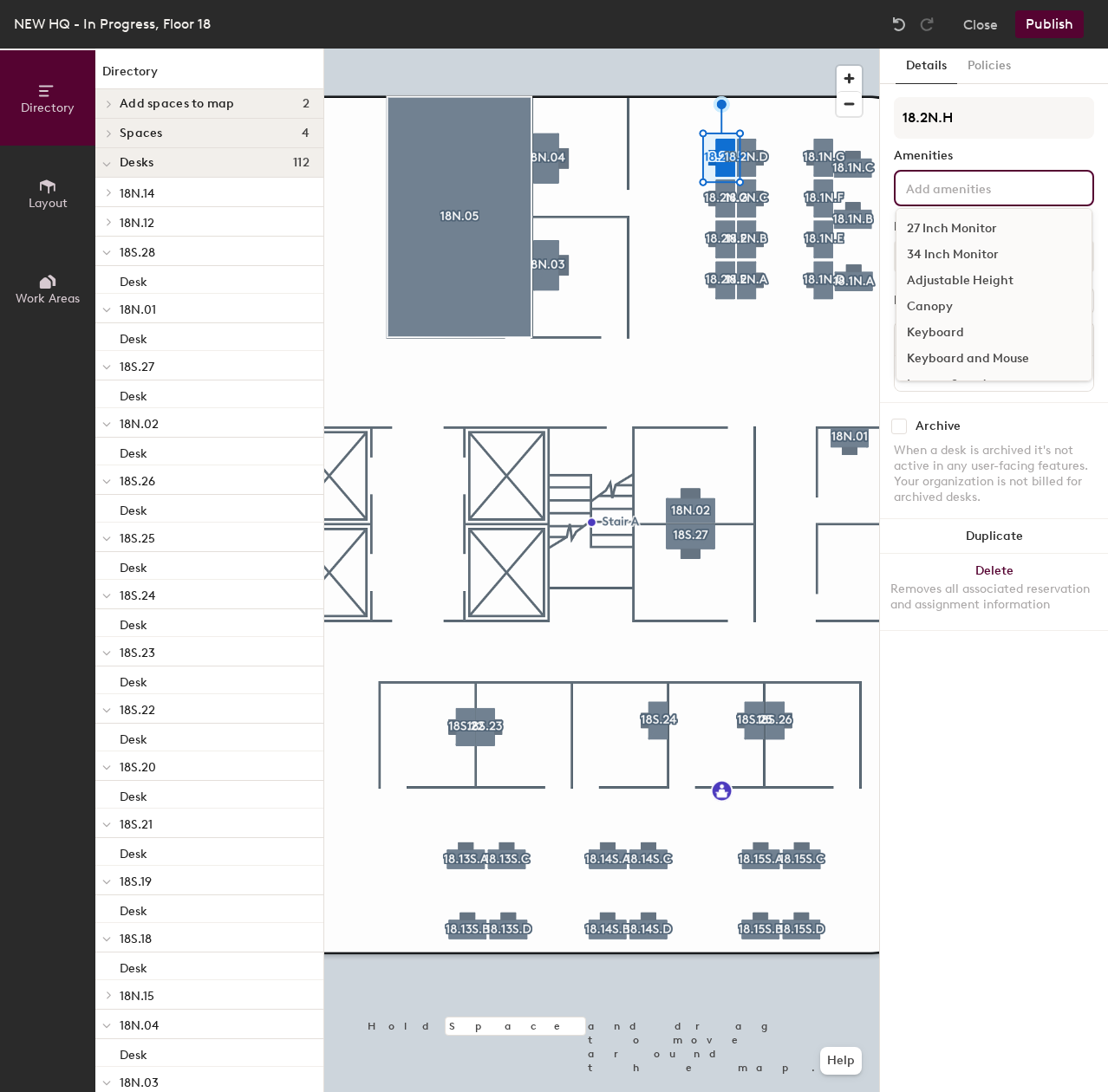
click at [937, 223] on div "27 Inch Monitor" at bounding box center [994, 228] width 195 height 26
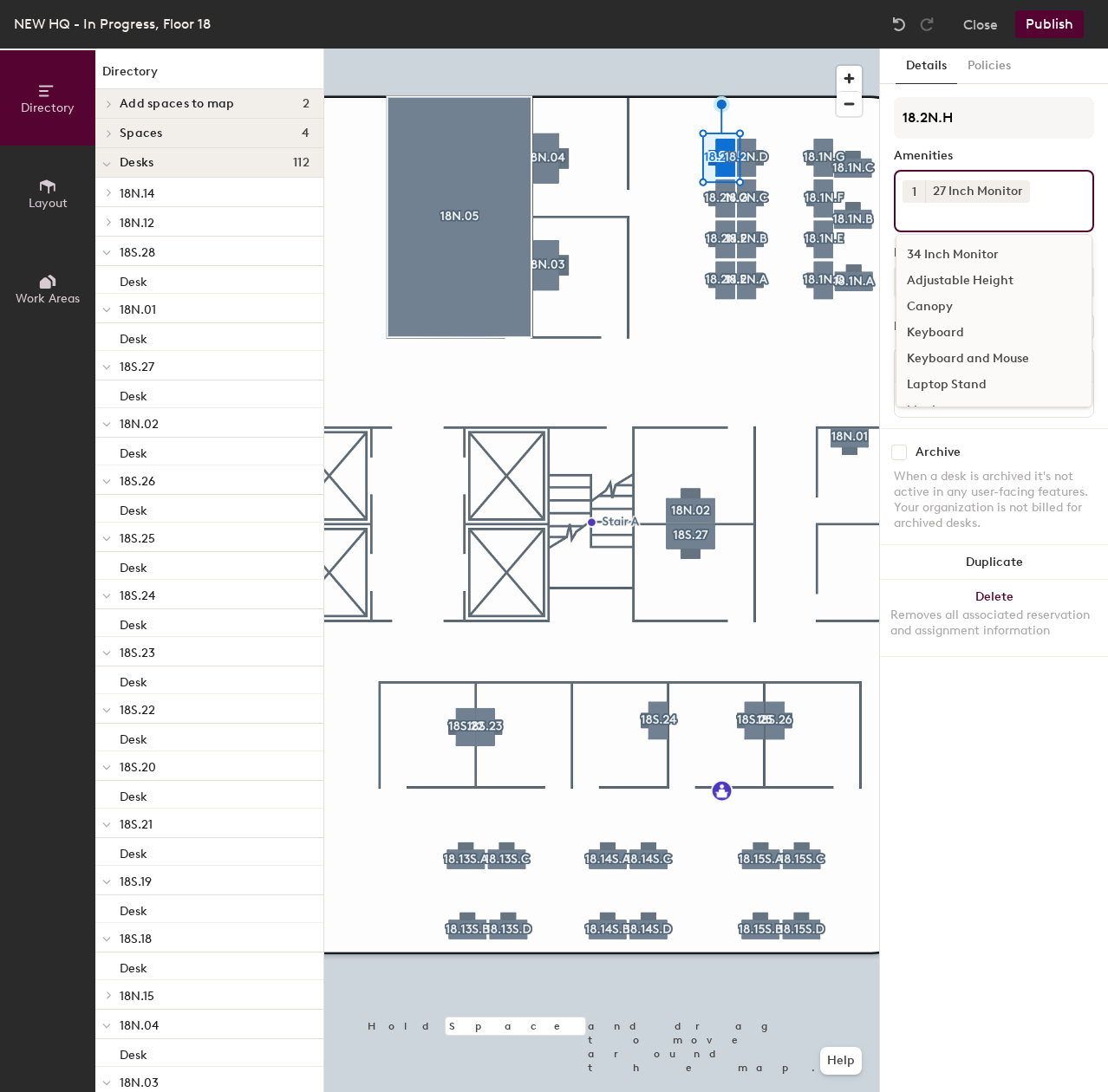
click at [1008, 280] on div "Adjustable Height" at bounding box center [994, 281] width 195 height 26
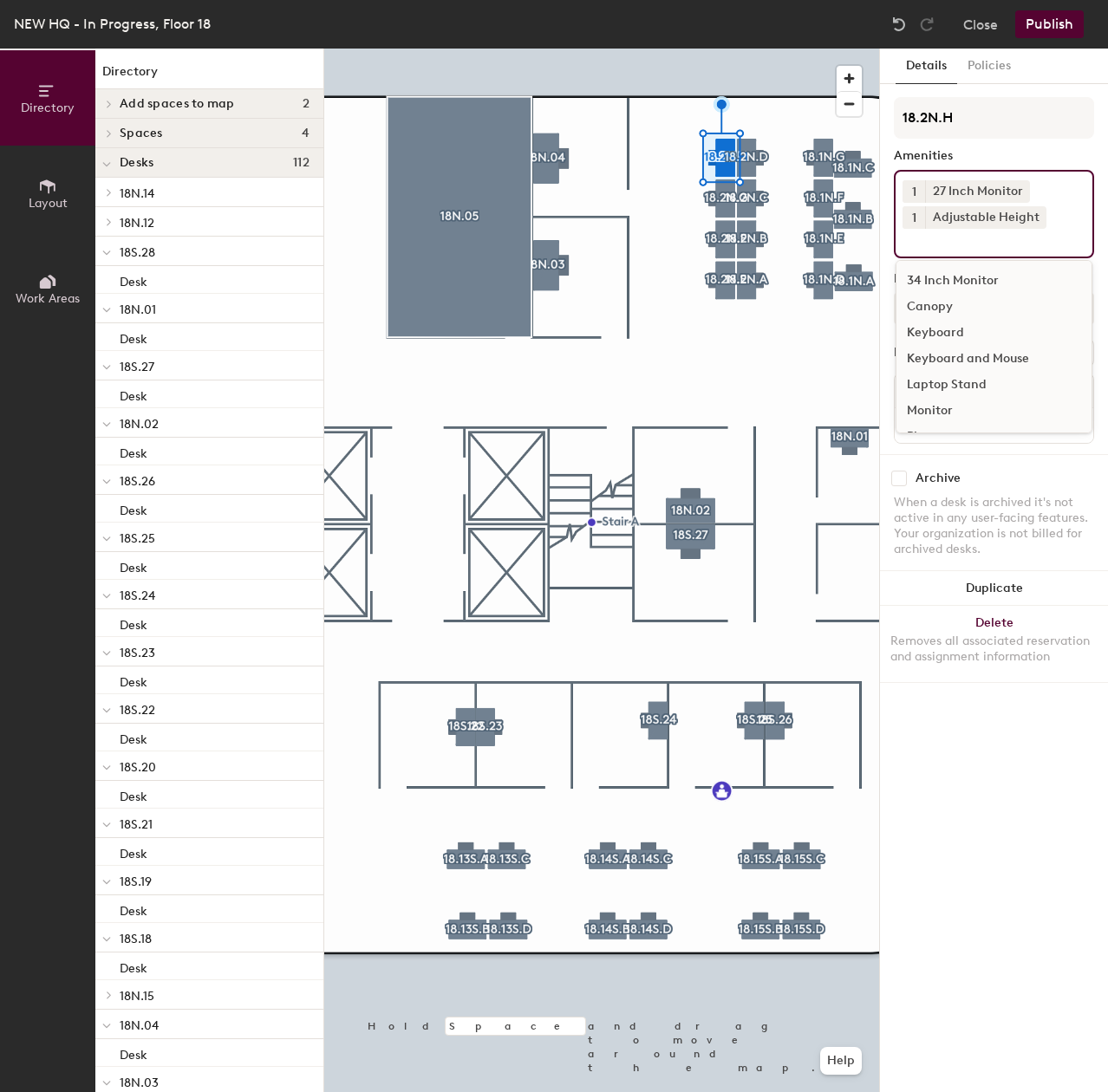
click at [993, 349] on div "Keyboard and Mouse" at bounding box center [994, 358] width 195 height 26
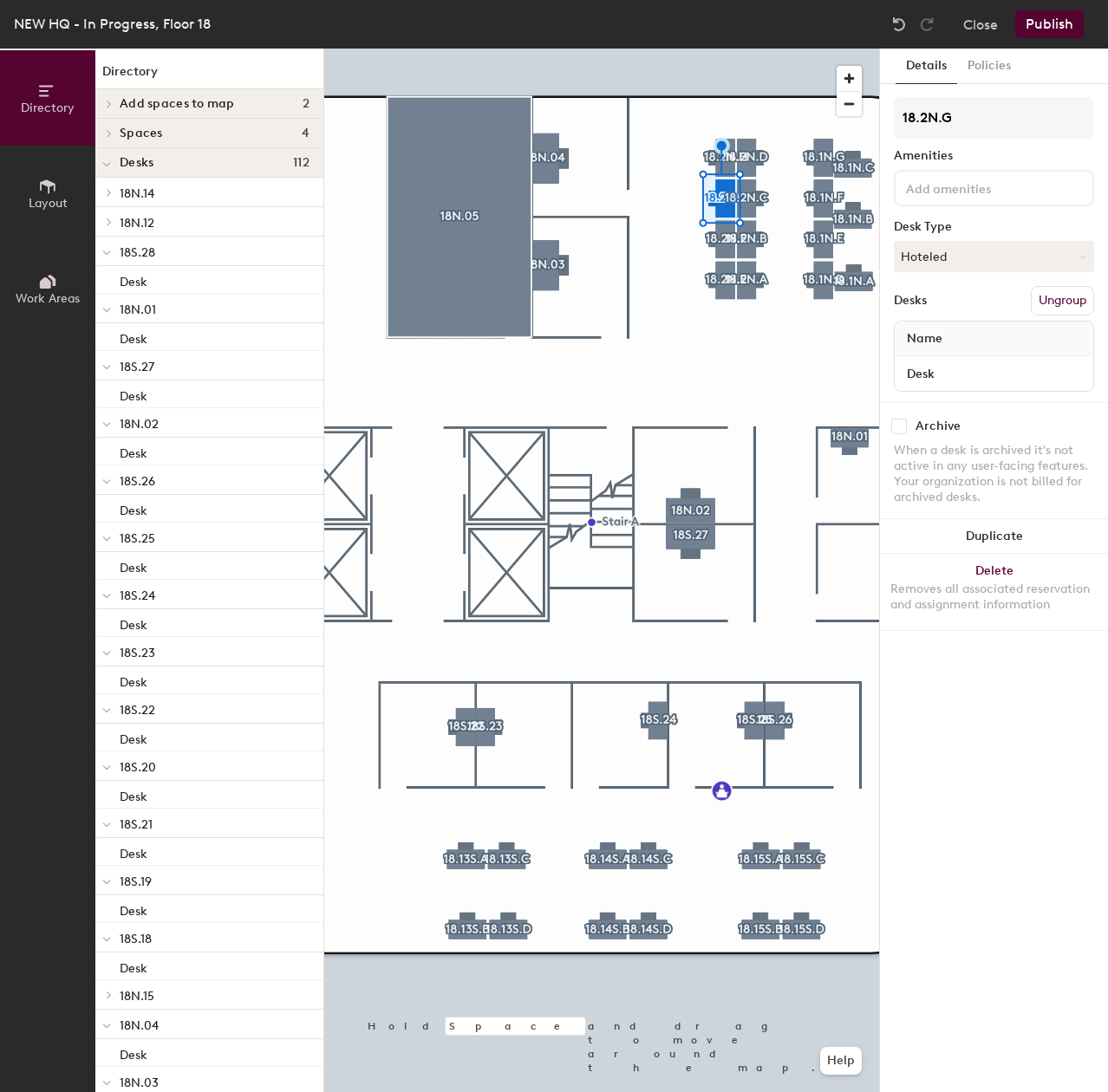
click at [949, 195] on input at bounding box center [980, 186] width 156 height 20
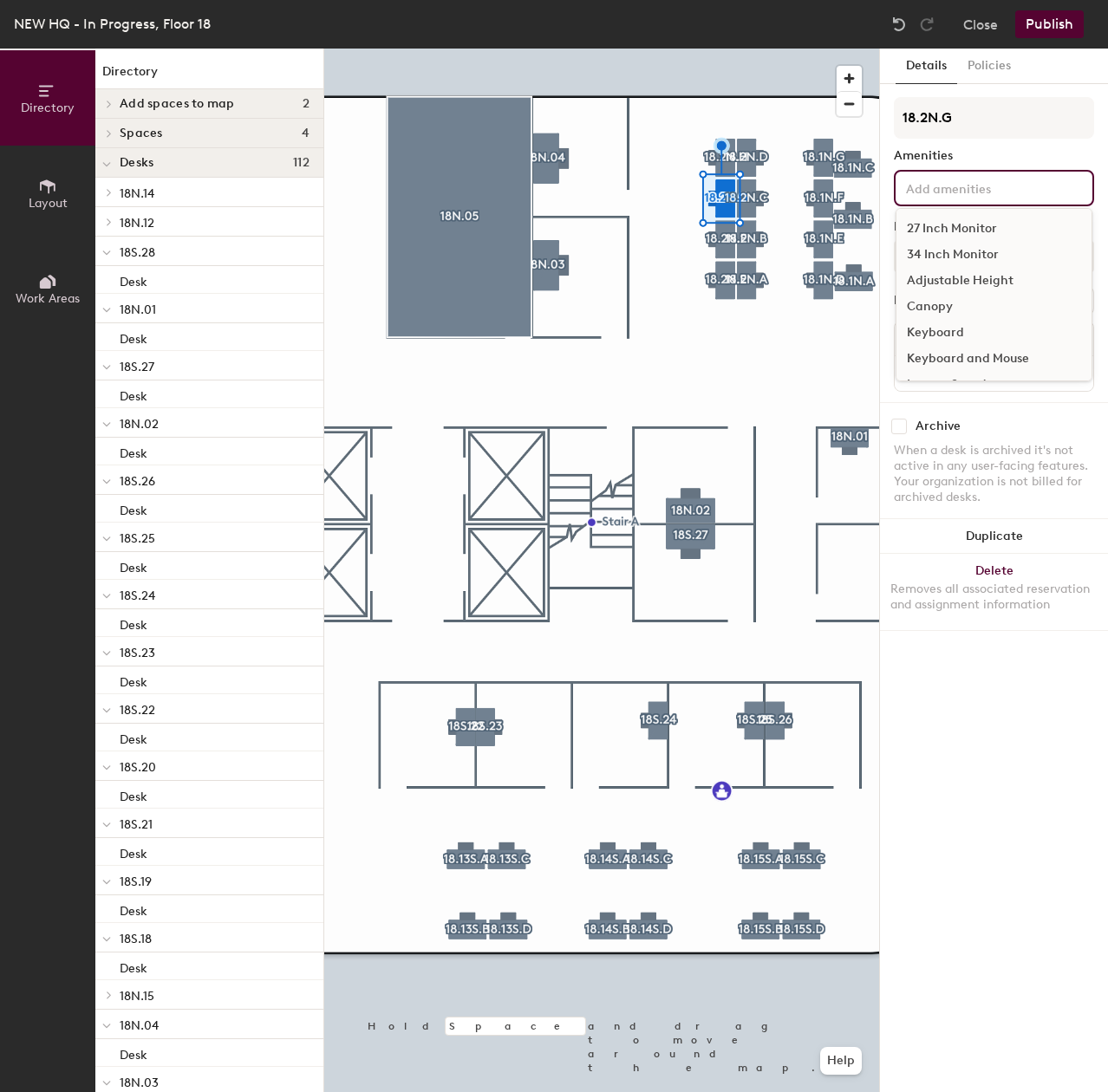
click at [958, 227] on div "27 Inch Monitor" at bounding box center [994, 228] width 195 height 26
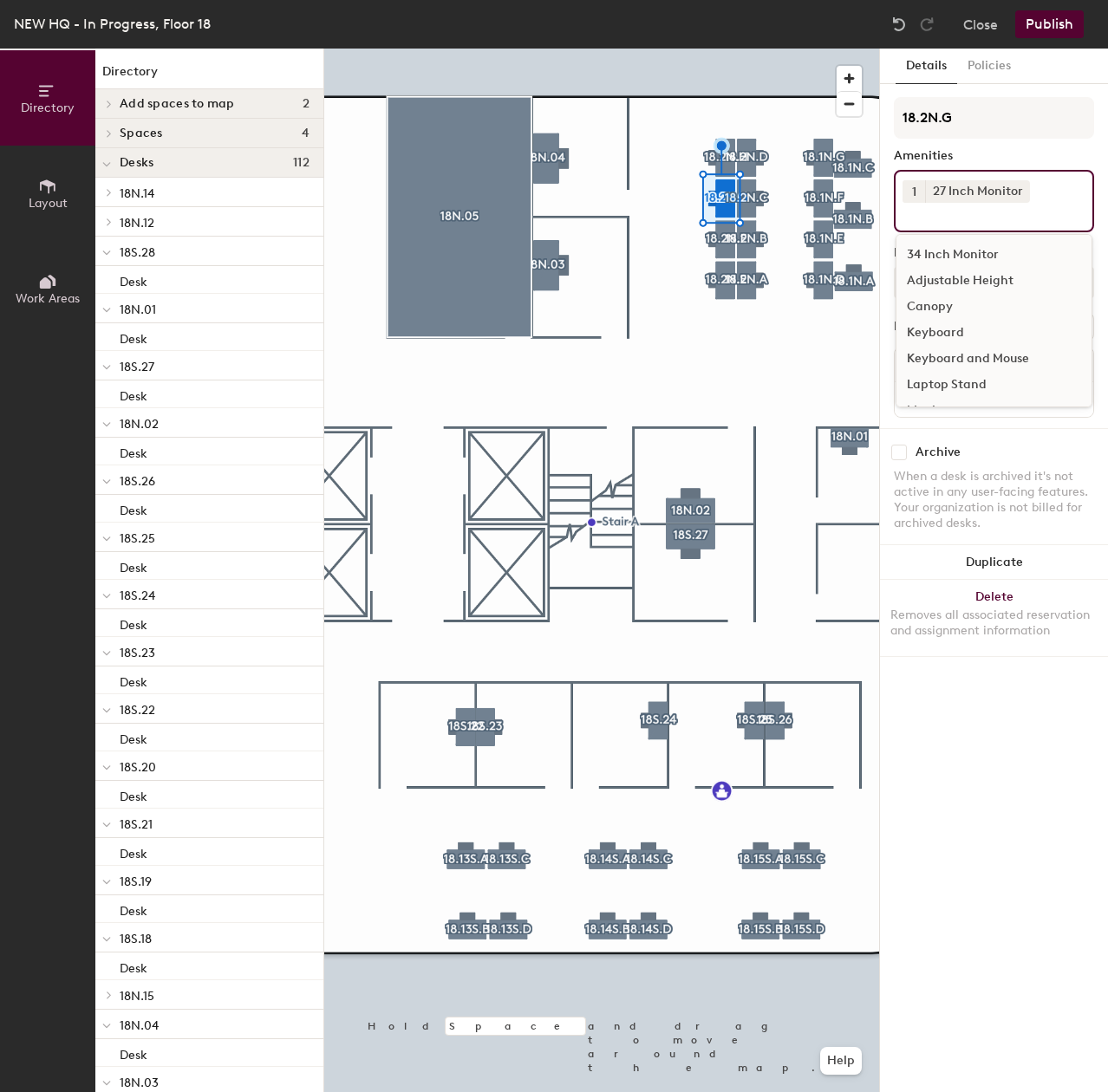
click at [965, 279] on div "Adjustable Height" at bounding box center [994, 281] width 195 height 26
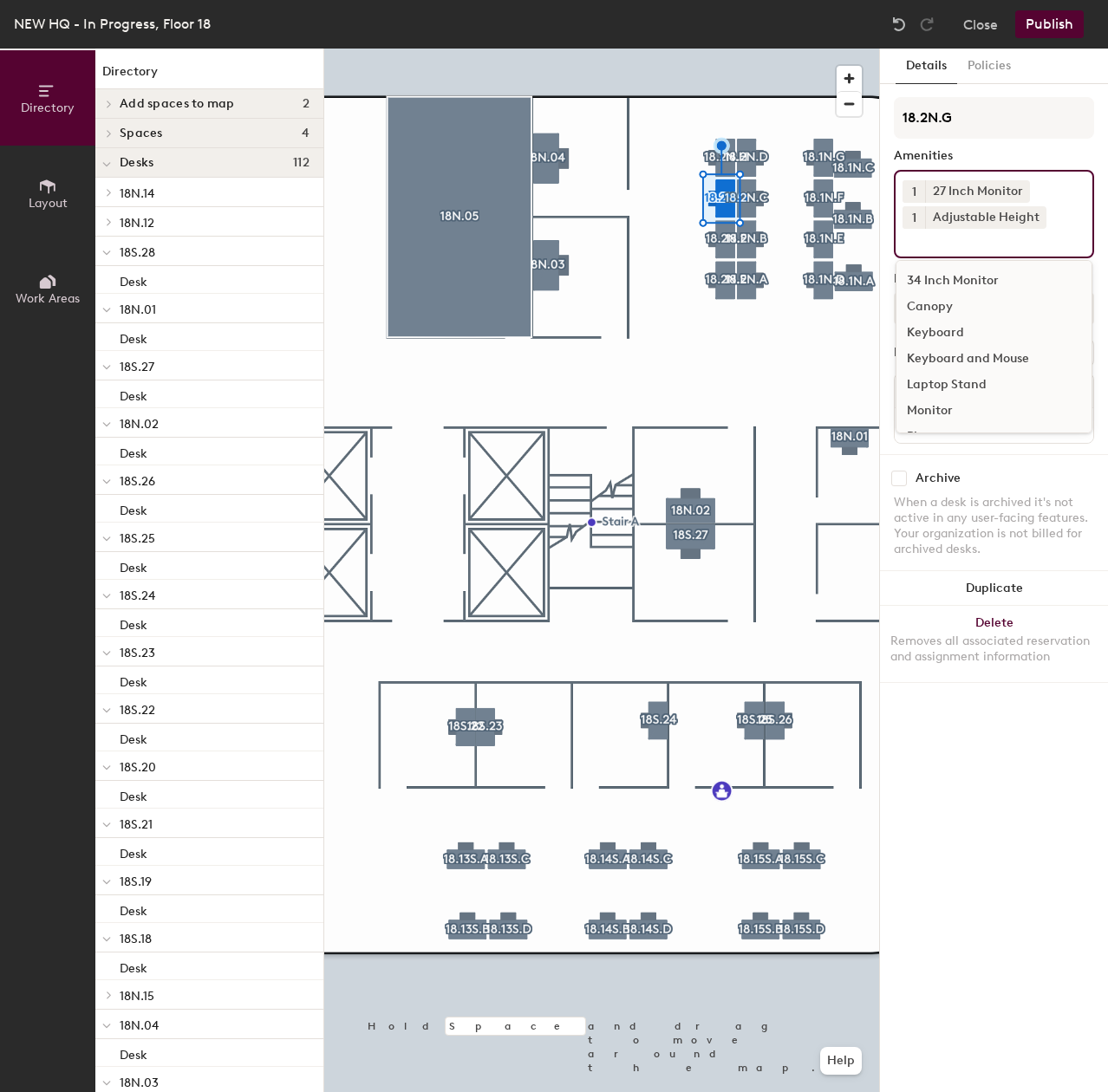
click at [983, 349] on div "Keyboard and Mouse" at bounding box center [994, 358] width 195 height 26
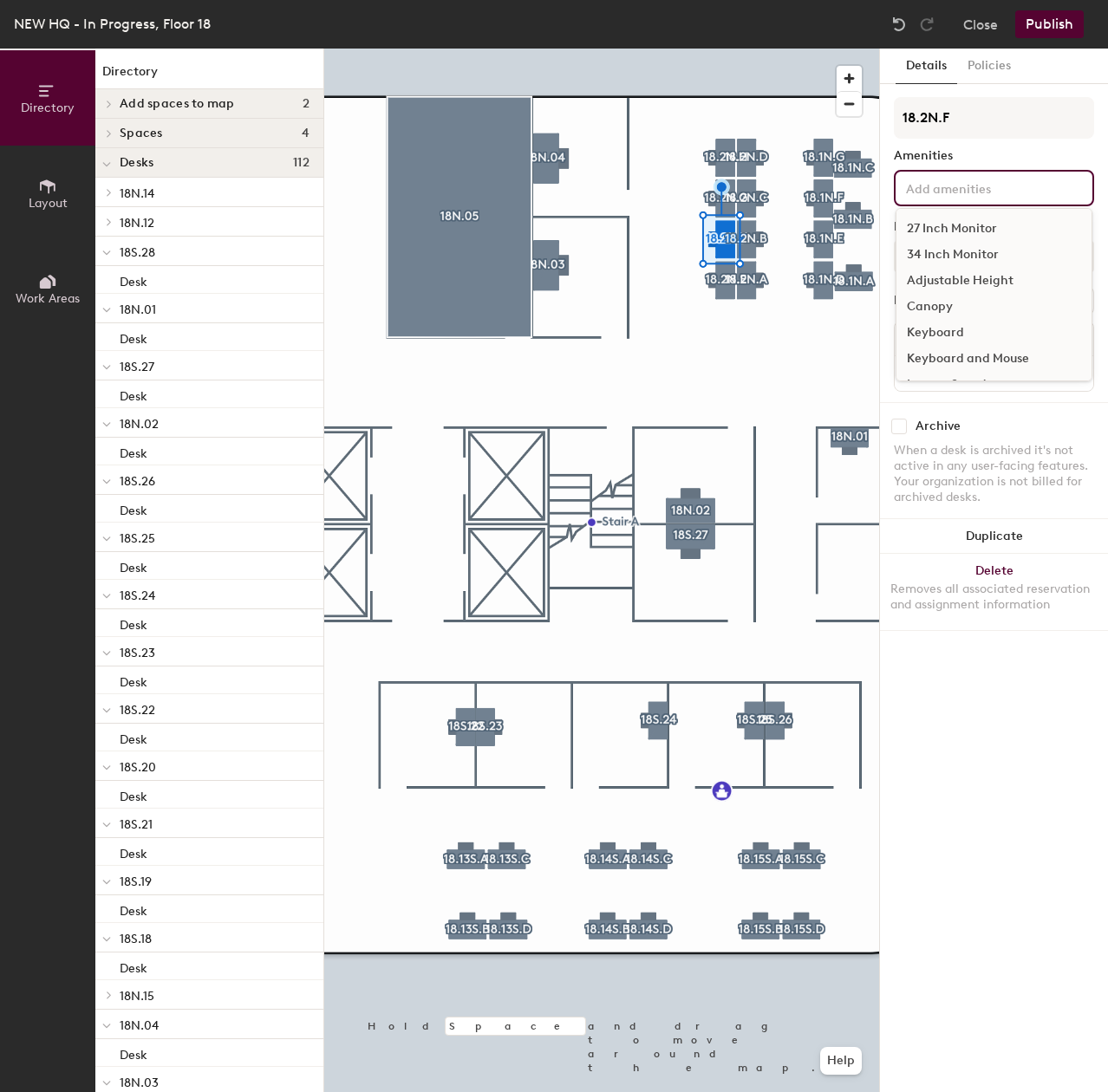
click at [999, 188] on input at bounding box center [980, 186] width 156 height 20
click at [989, 226] on div "27 Inch Monitor" at bounding box center [994, 228] width 195 height 26
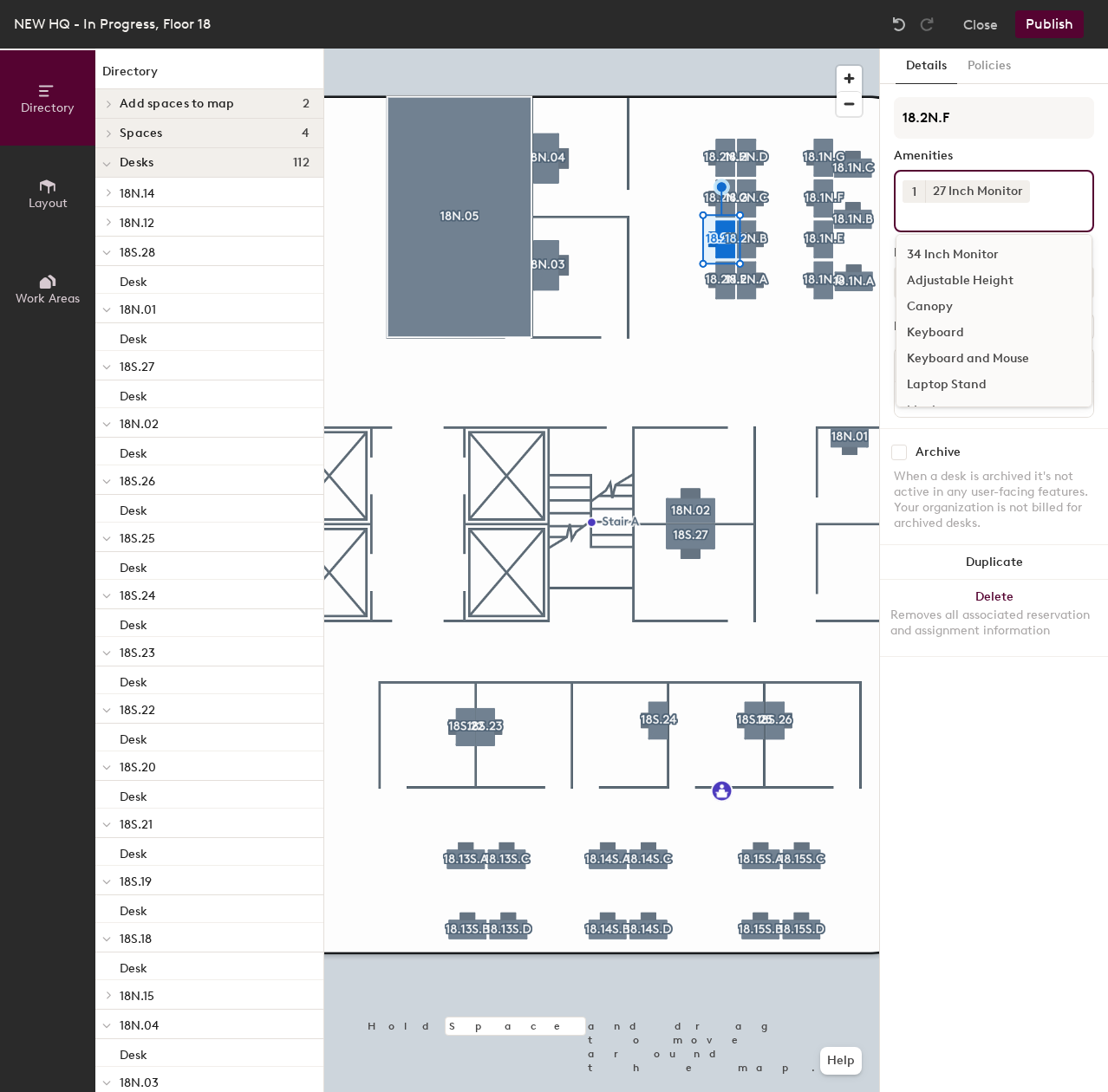
click at [990, 278] on div "Adjustable Height" at bounding box center [994, 281] width 195 height 26
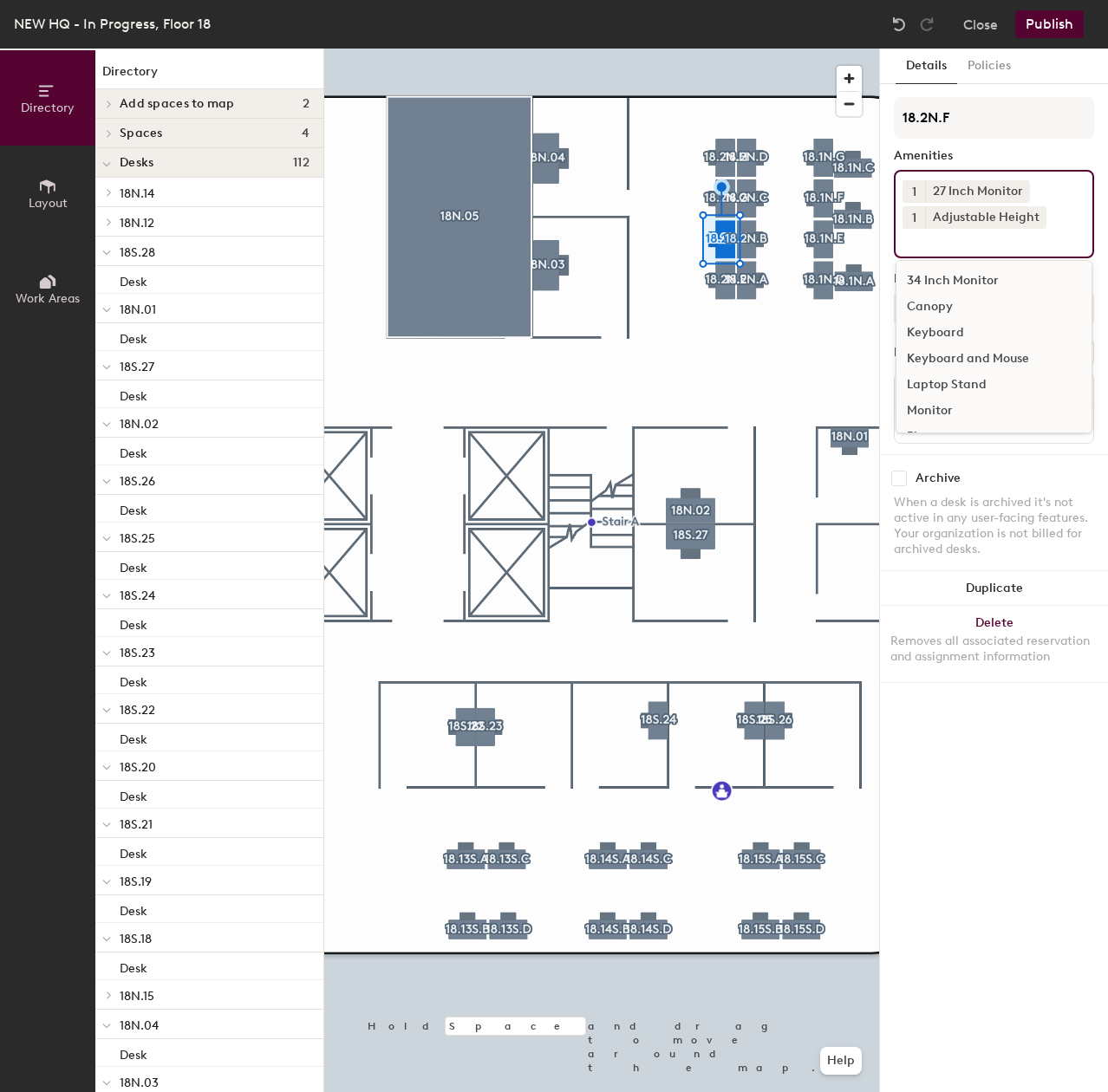
click at [981, 353] on div "Keyboard and Mouse" at bounding box center [994, 358] width 195 height 26
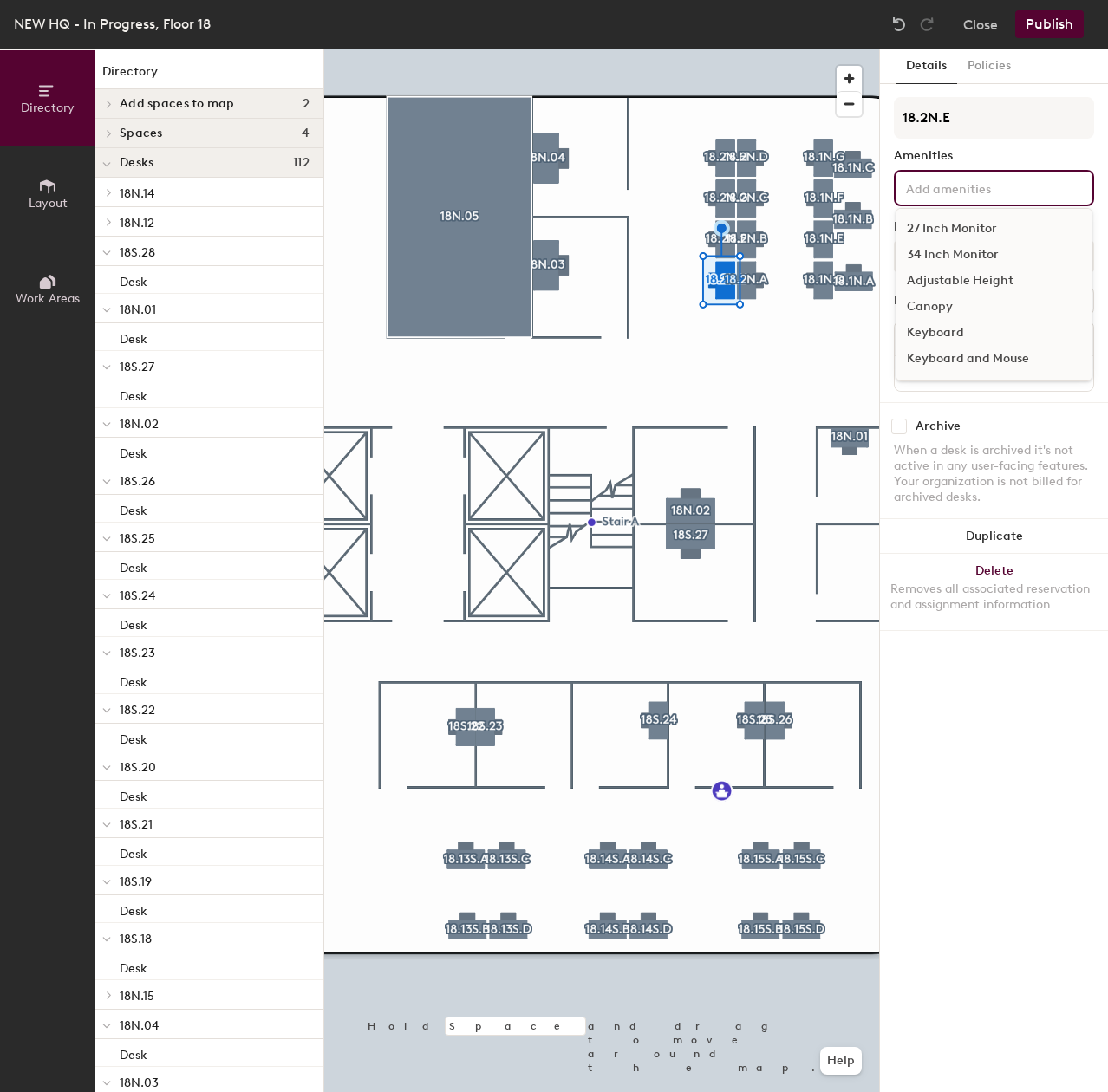
drag, startPoint x: 970, startPoint y: 187, endPoint x: 972, endPoint y: 207, distance: 20.1
click at [970, 188] on input at bounding box center [980, 186] width 156 height 20
click at [973, 231] on div "27 Inch Monitor" at bounding box center [994, 228] width 195 height 26
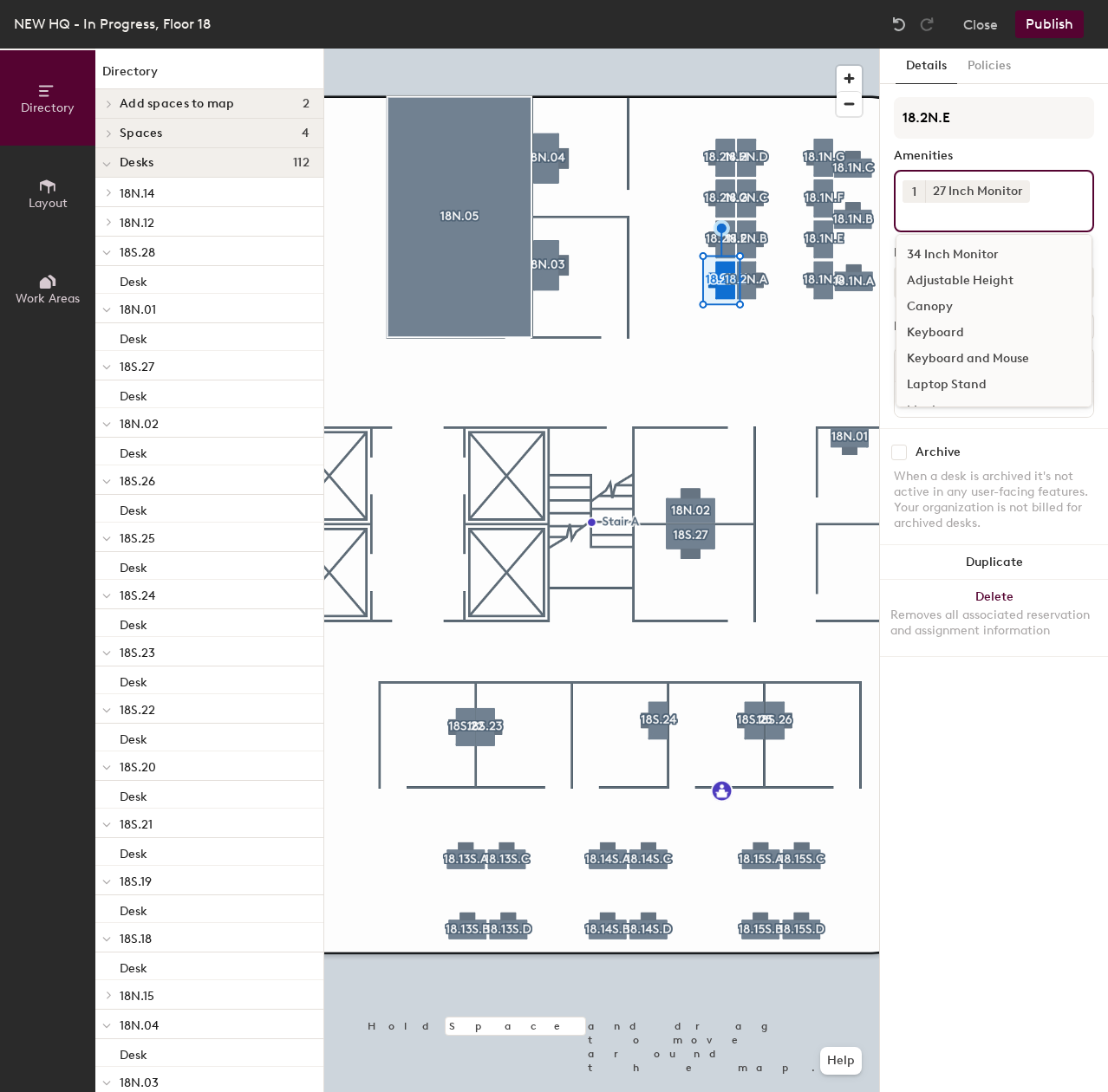
click at [976, 270] on div "Adjustable Height" at bounding box center [994, 281] width 195 height 26
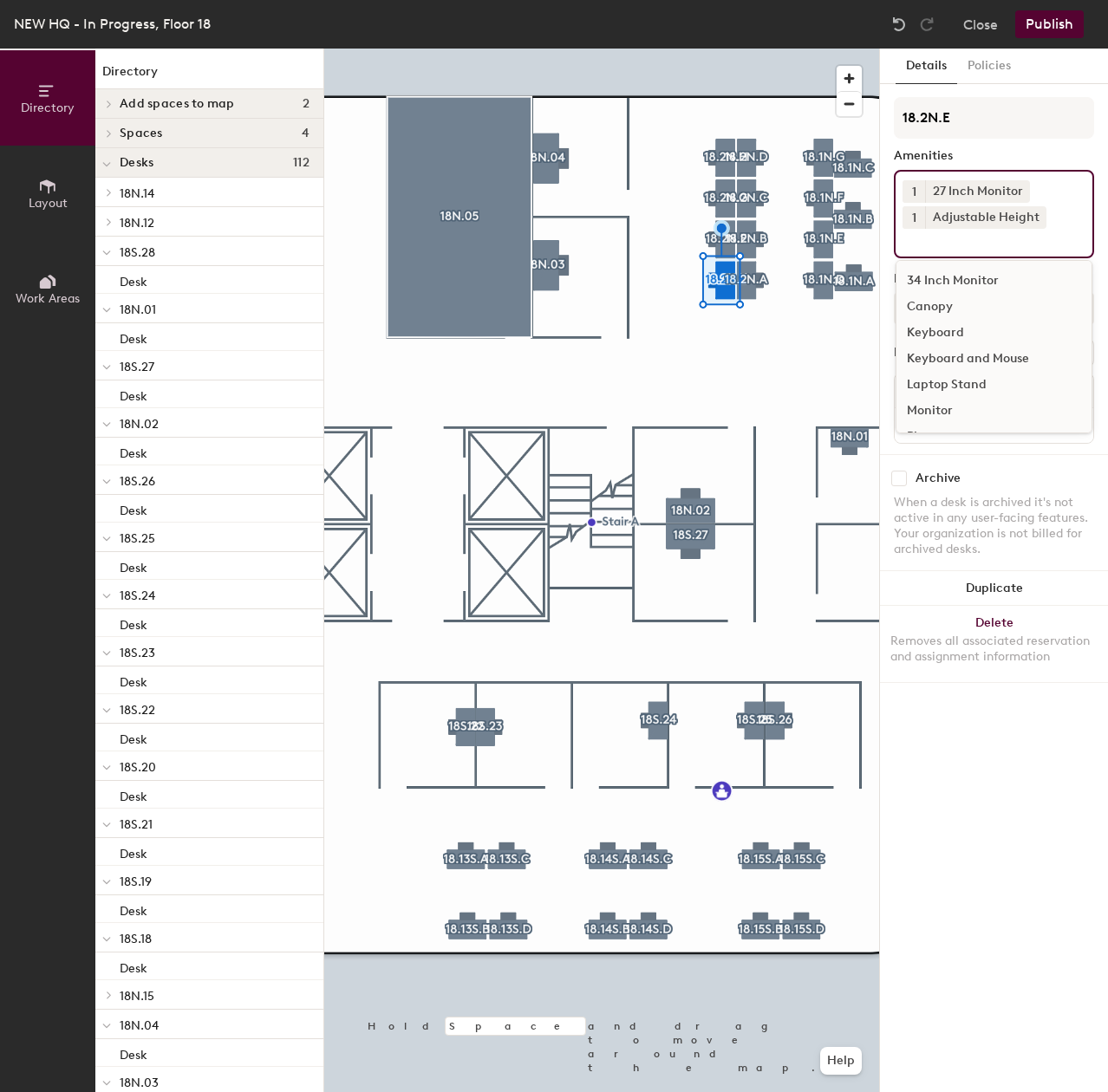
click at [973, 354] on div "Keyboard and Mouse" at bounding box center [994, 358] width 195 height 26
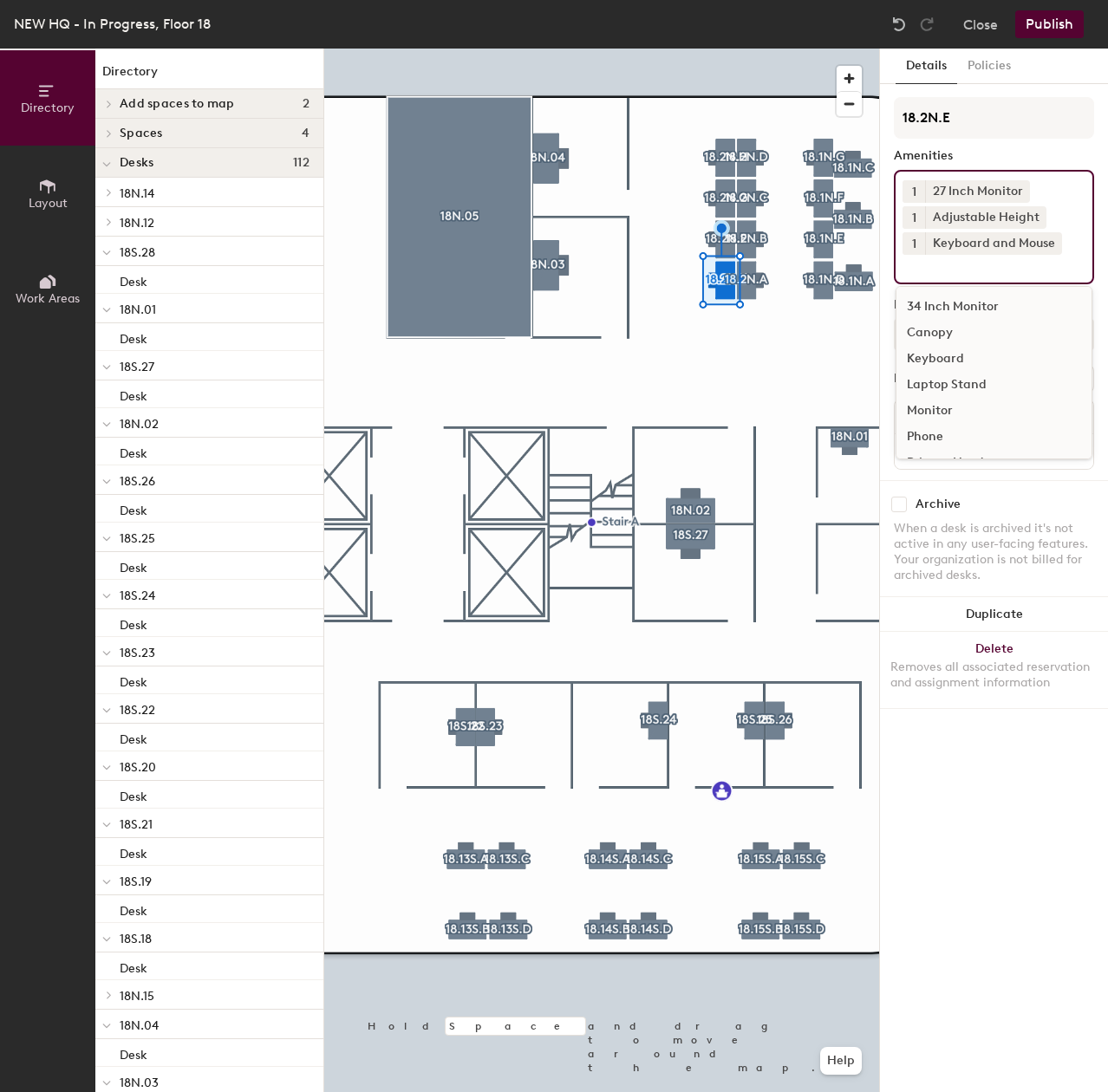
click at [939, 325] on div "Canopy" at bounding box center [994, 332] width 195 height 26
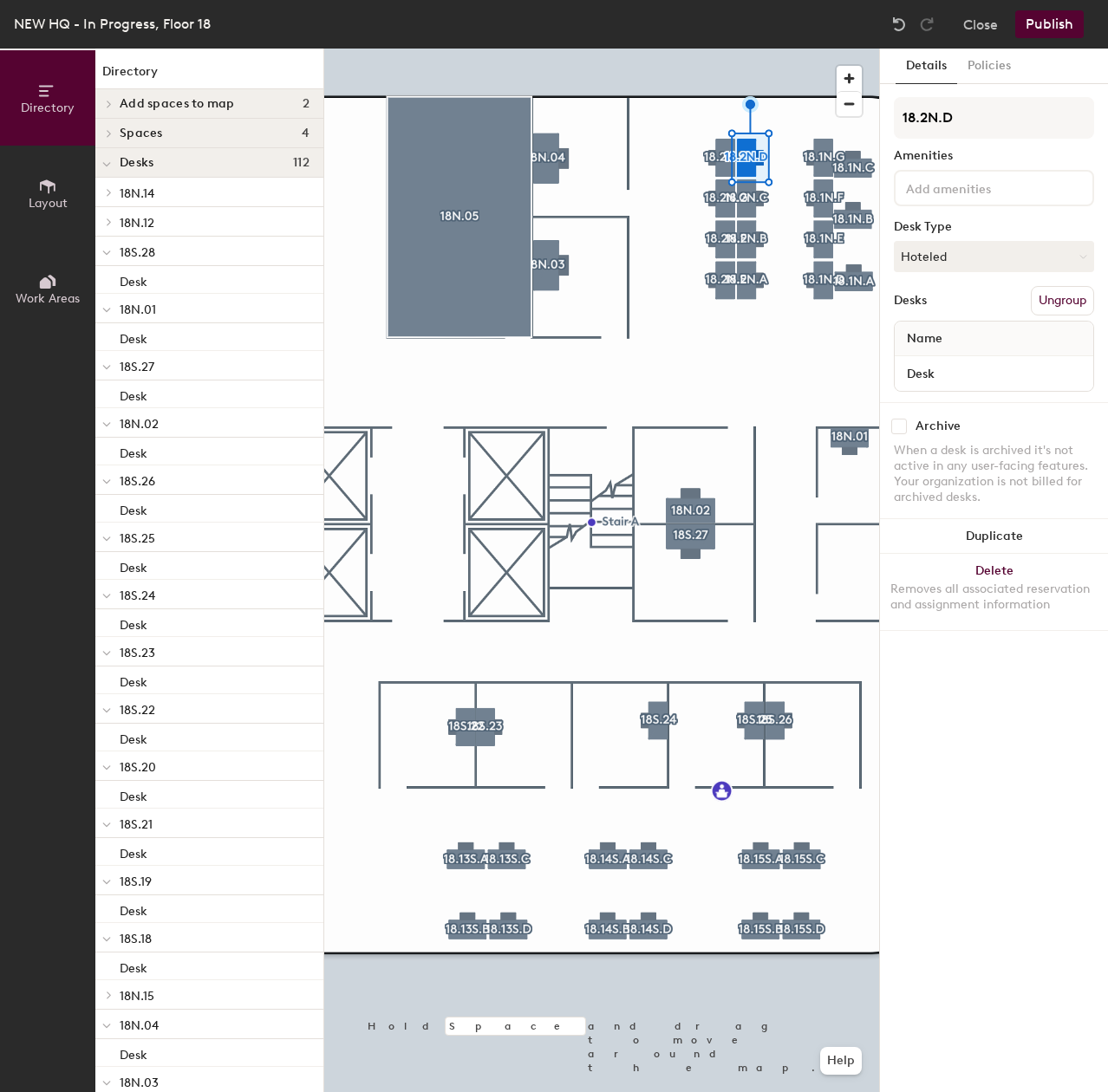
click at [908, 193] on input at bounding box center [980, 186] width 156 height 20
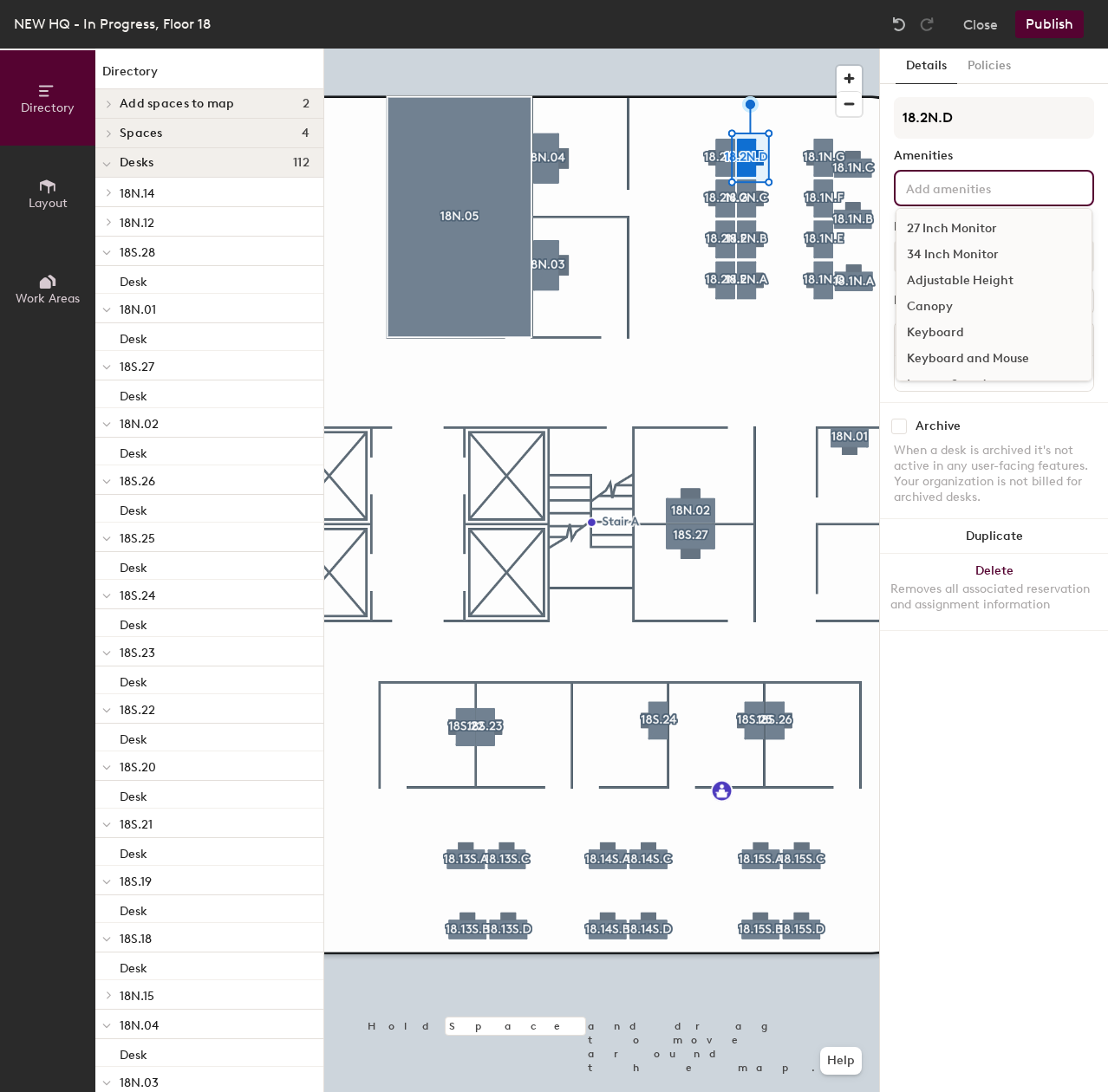
click at [936, 228] on div "27 Inch Monitor" at bounding box center [994, 228] width 195 height 26
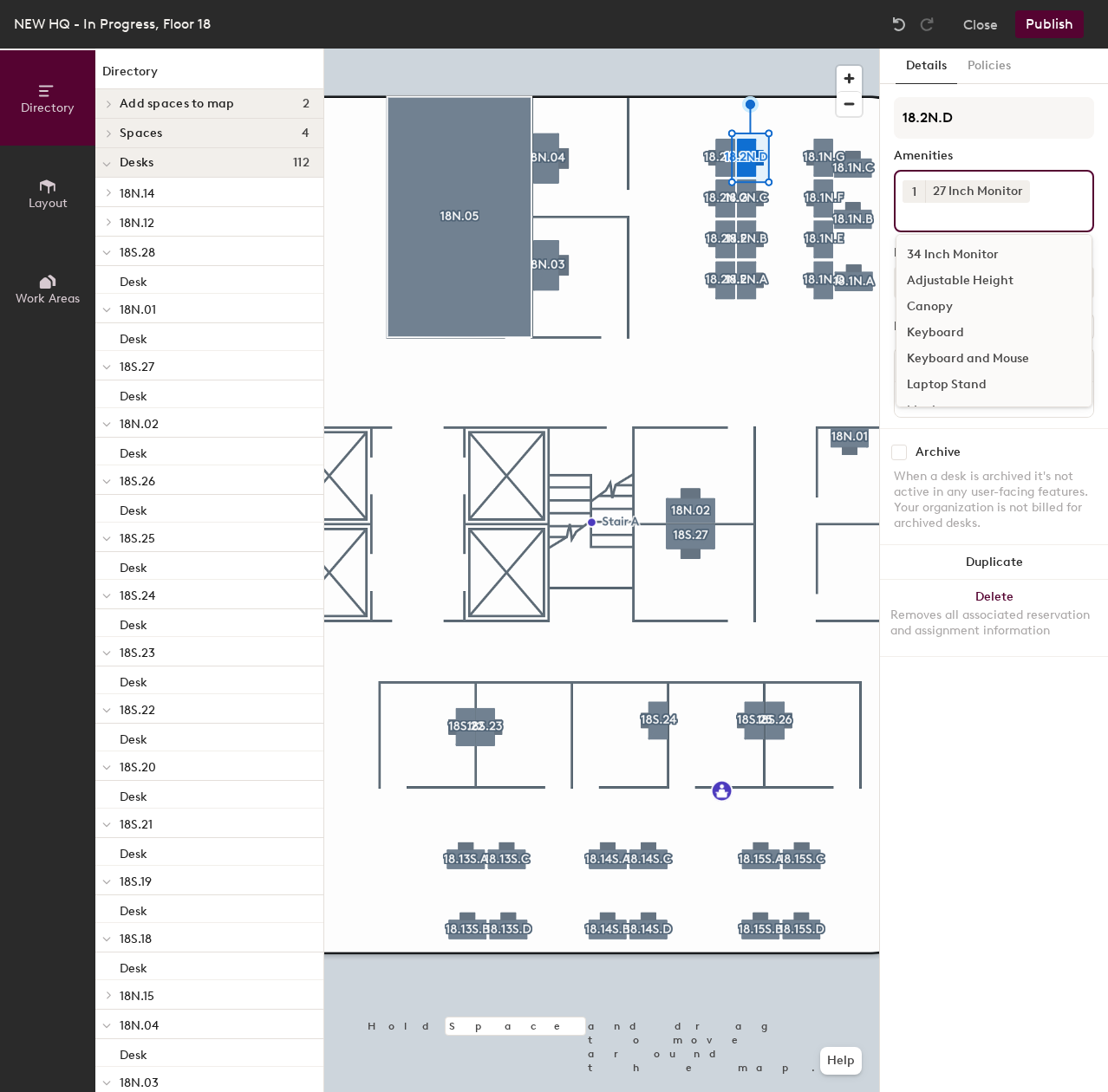
click at [943, 283] on div "Adjustable Height" at bounding box center [994, 281] width 195 height 26
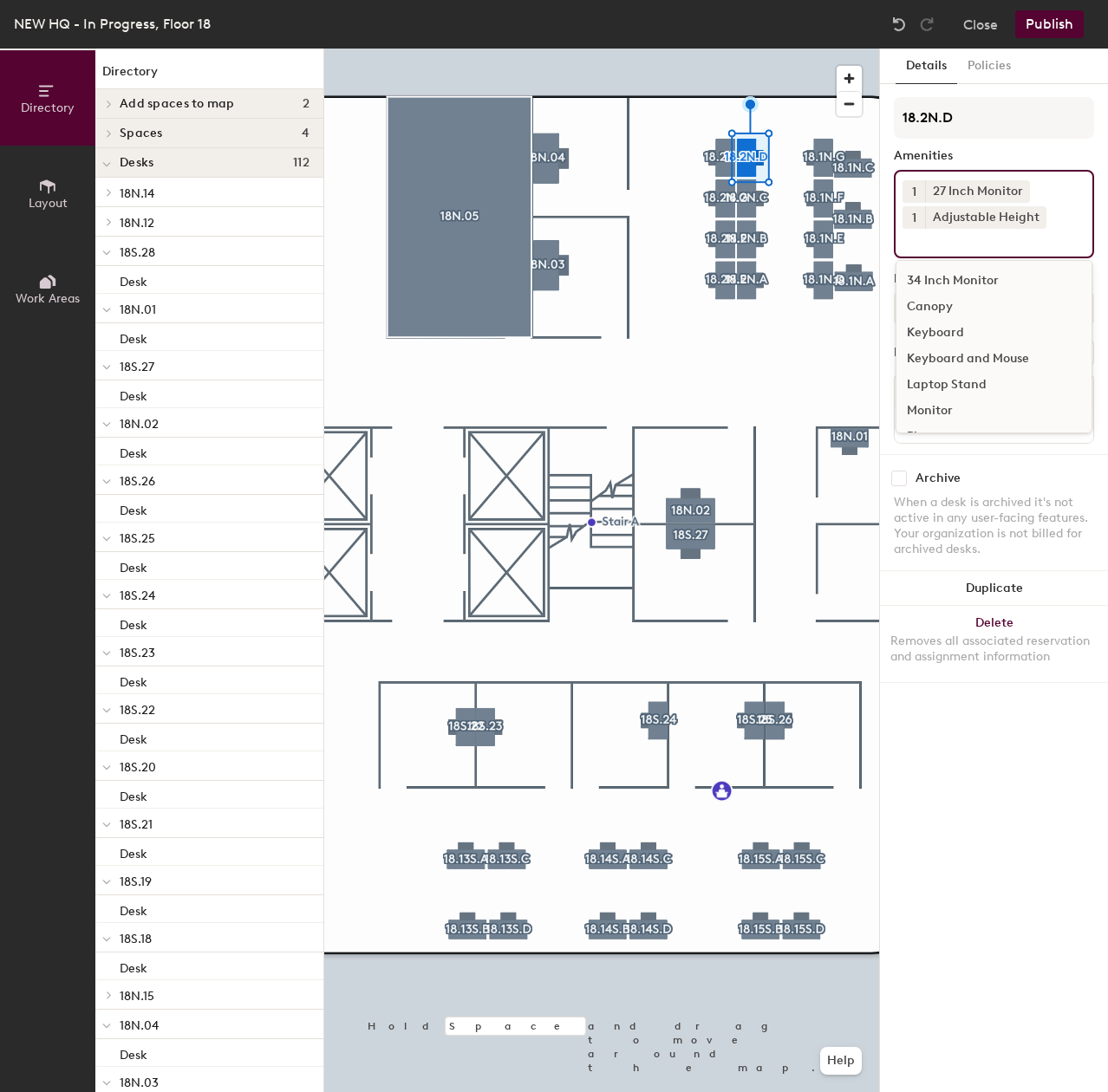
click at [952, 330] on div "Keyboard" at bounding box center [994, 332] width 195 height 26
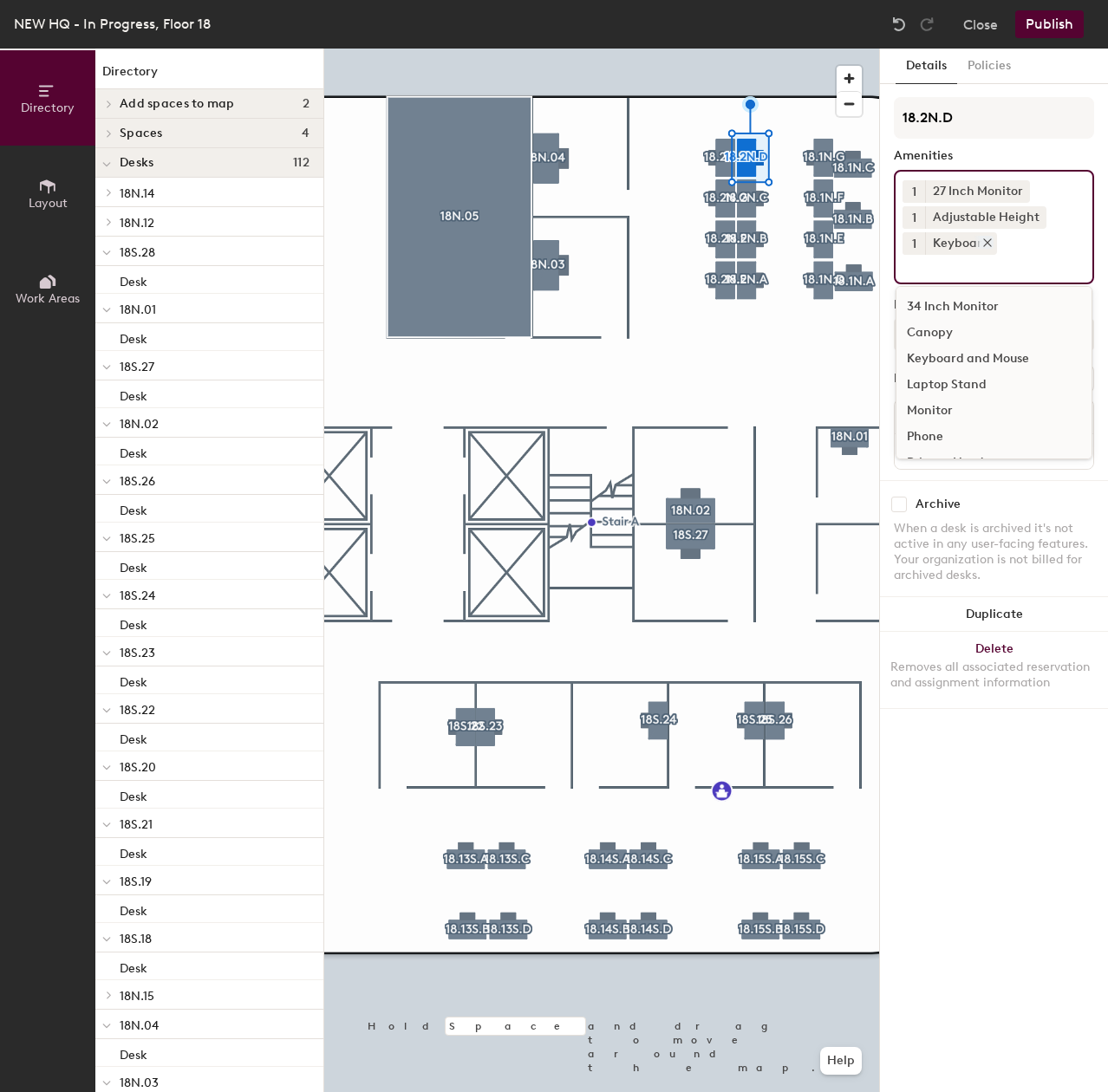
click at [983, 243] on icon at bounding box center [987, 243] width 12 height 12
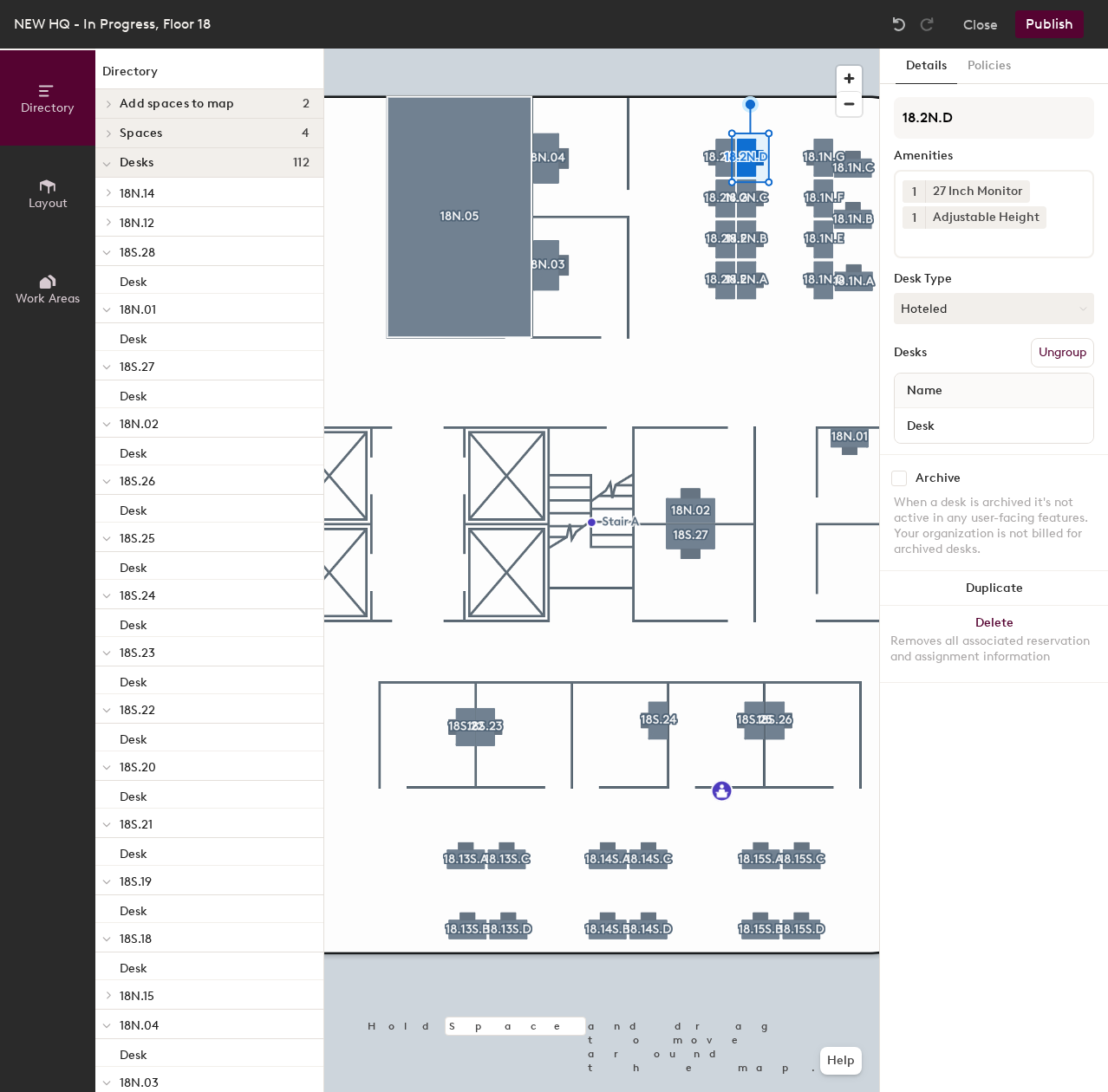
click at [941, 246] on input at bounding box center [980, 239] width 156 height 20
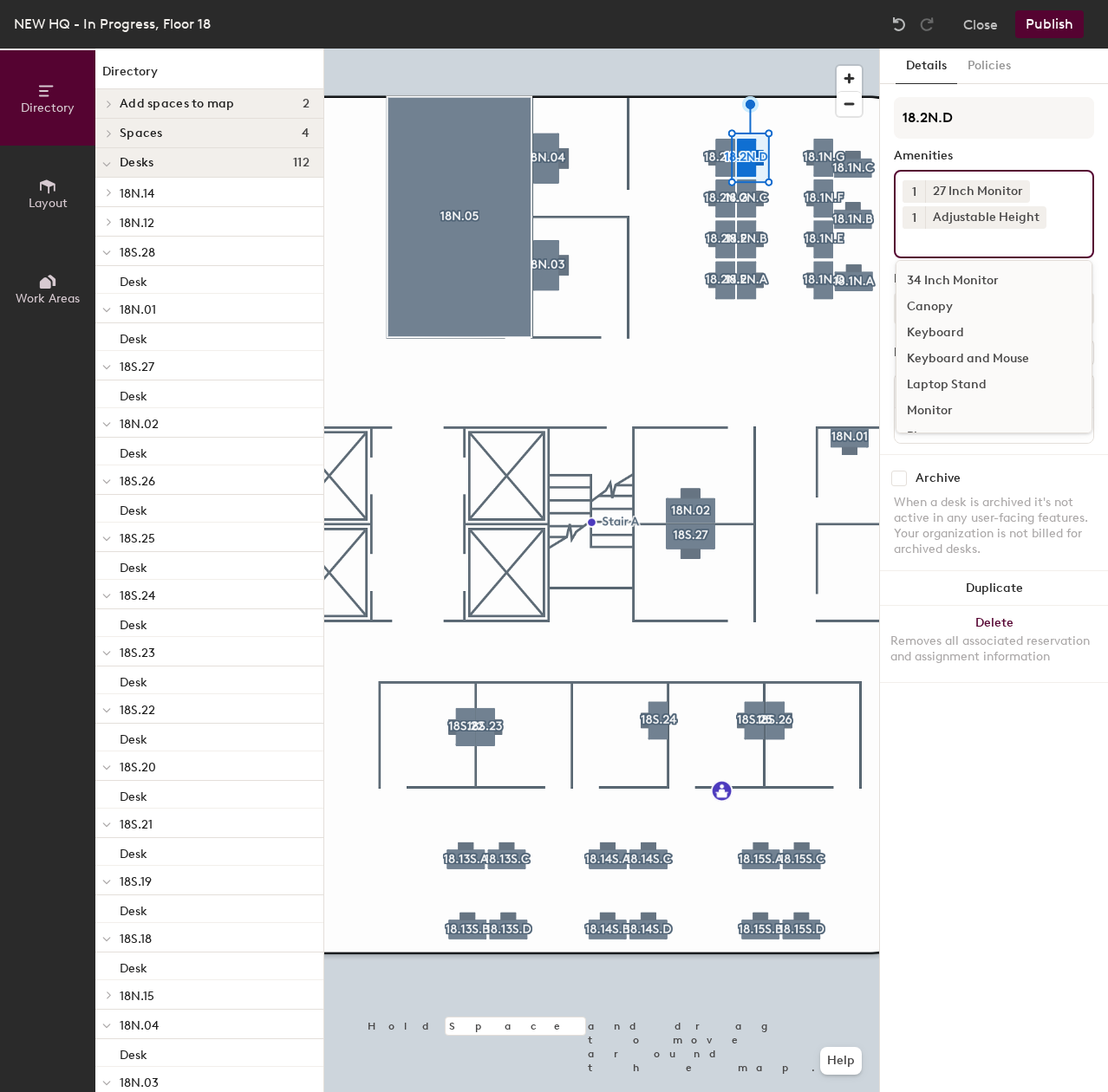
click at [958, 349] on div "Keyboard and Mouse" at bounding box center [994, 358] width 195 height 26
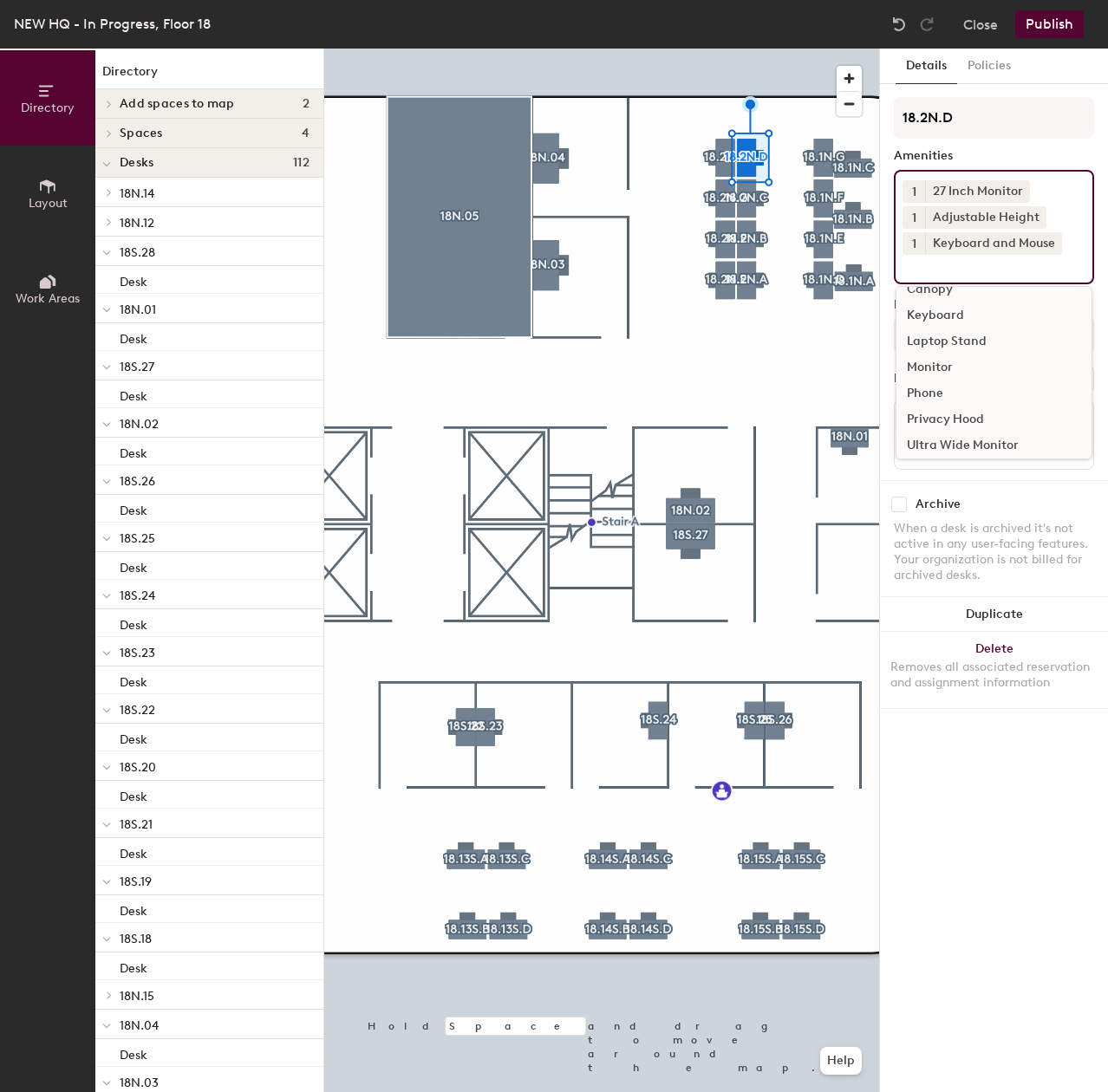
scroll to position [51, 0]
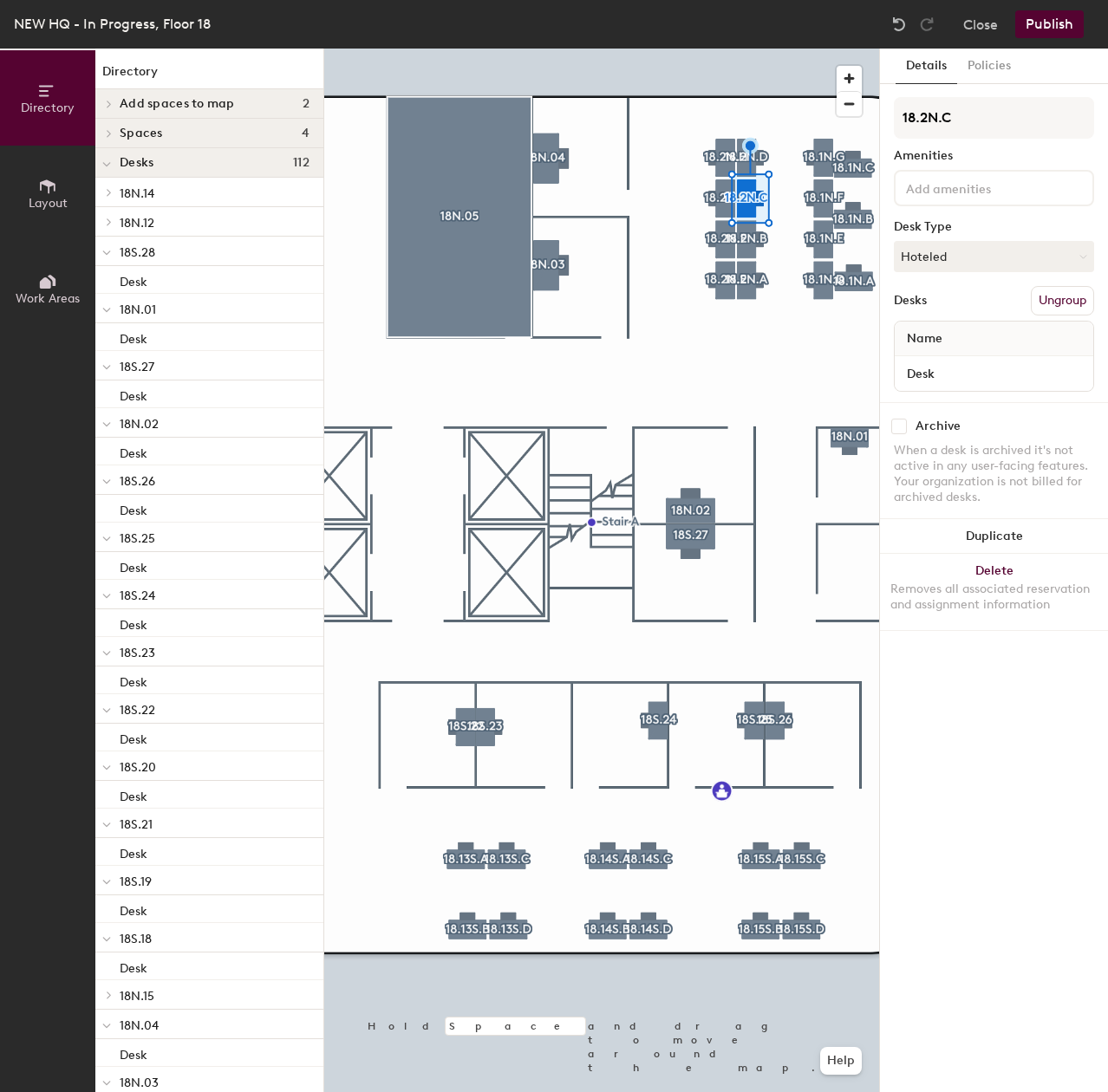
click at [968, 199] on div at bounding box center [993, 187] width 200 height 36
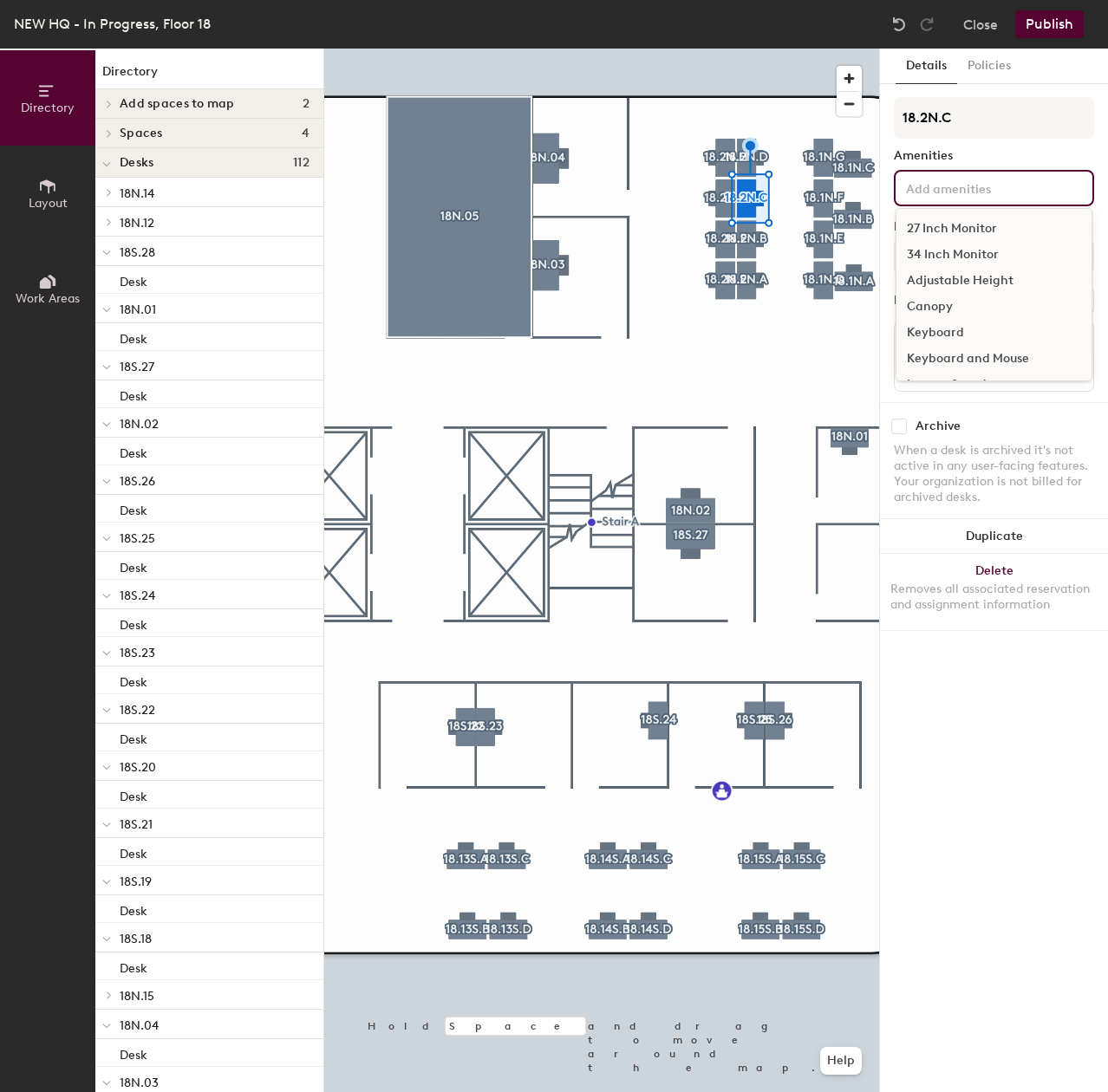
click at [968, 223] on div "27 Inch Monitor" at bounding box center [994, 228] width 195 height 26
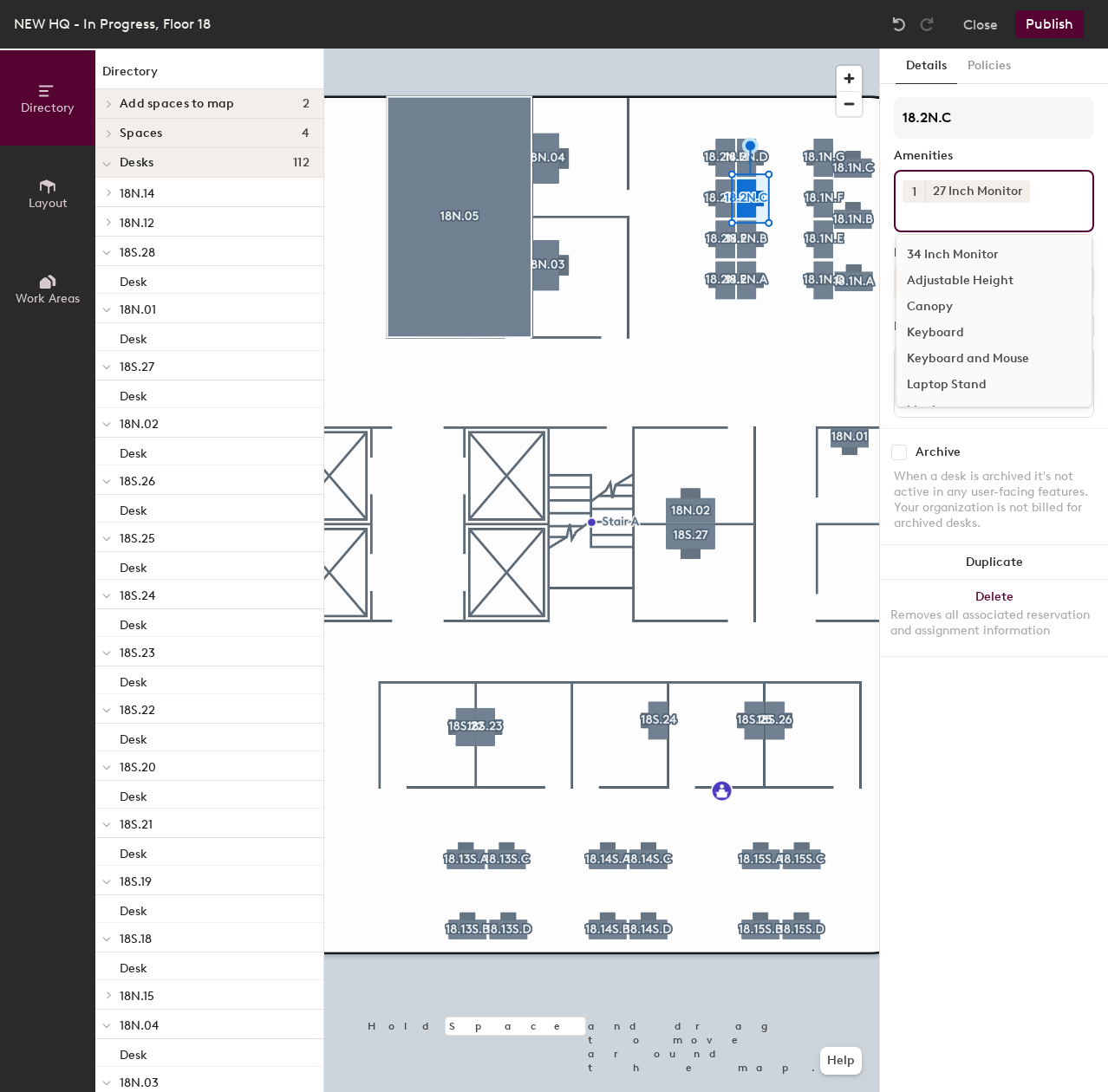
click at [967, 271] on div "Adjustable Height" at bounding box center [994, 281] width 195 height 26
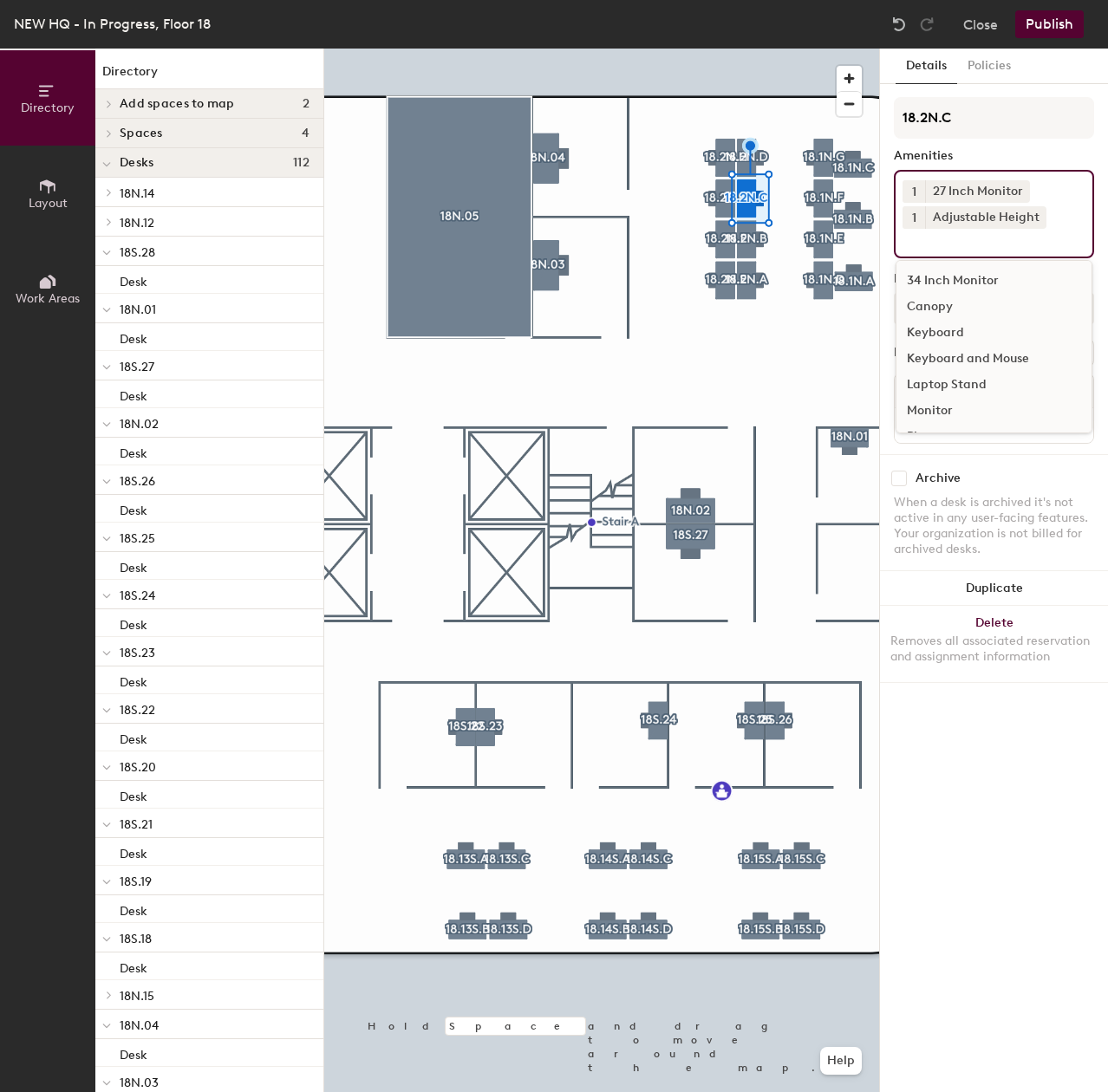
click at [960, 357] on div "Keyboard and Mouse" at bounding box center [994, 358] width 195 height 26
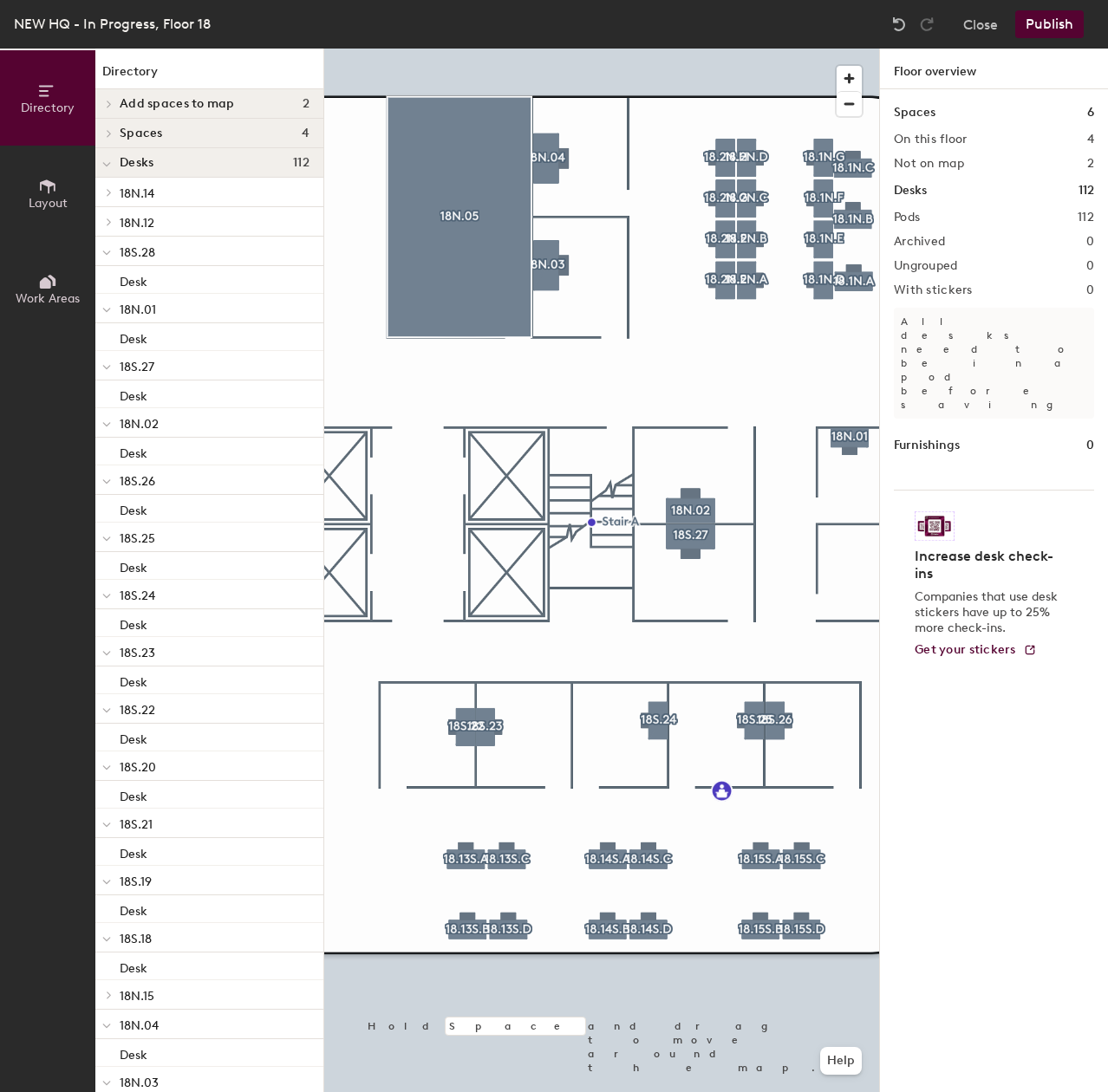
click at [765, 49] on div at bounding box center [601, 49] width 554 height 0
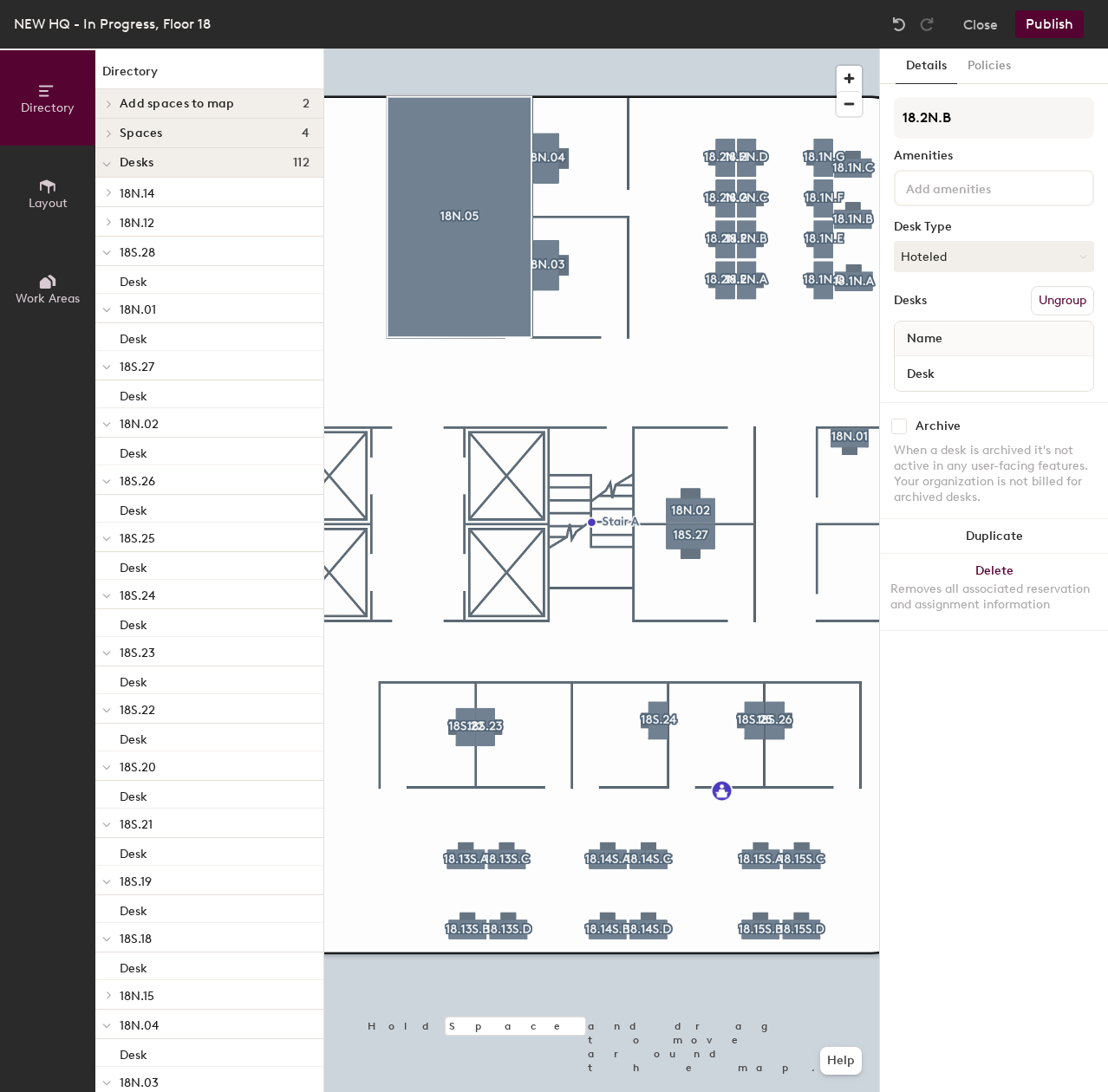
click at [936, 183] on input at bounding box center [980, 186] width 156 height 20
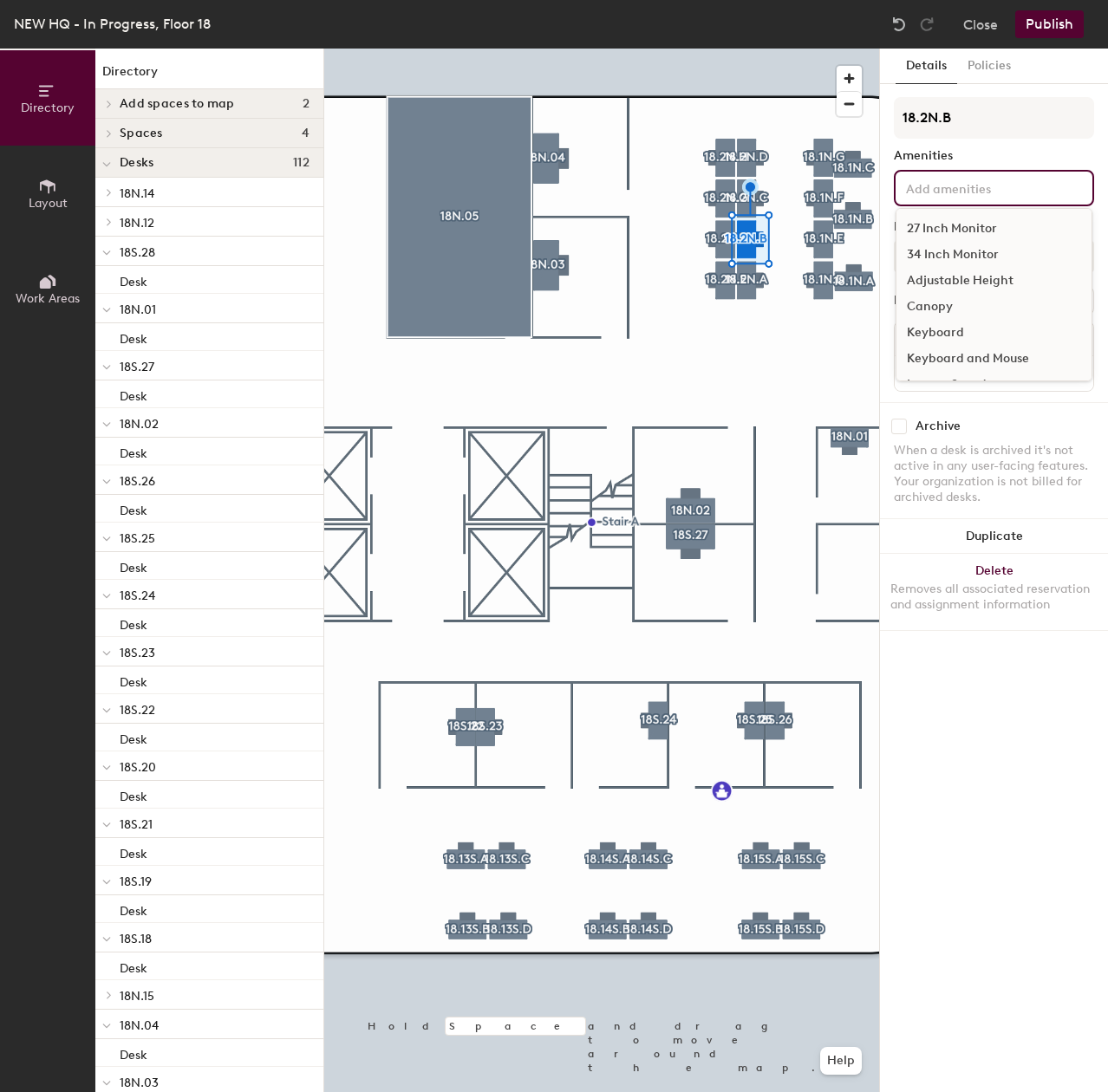
click at [953, 227] on div "27 Inch Monitor" at bounding box center [994, 228] width 195 height 26
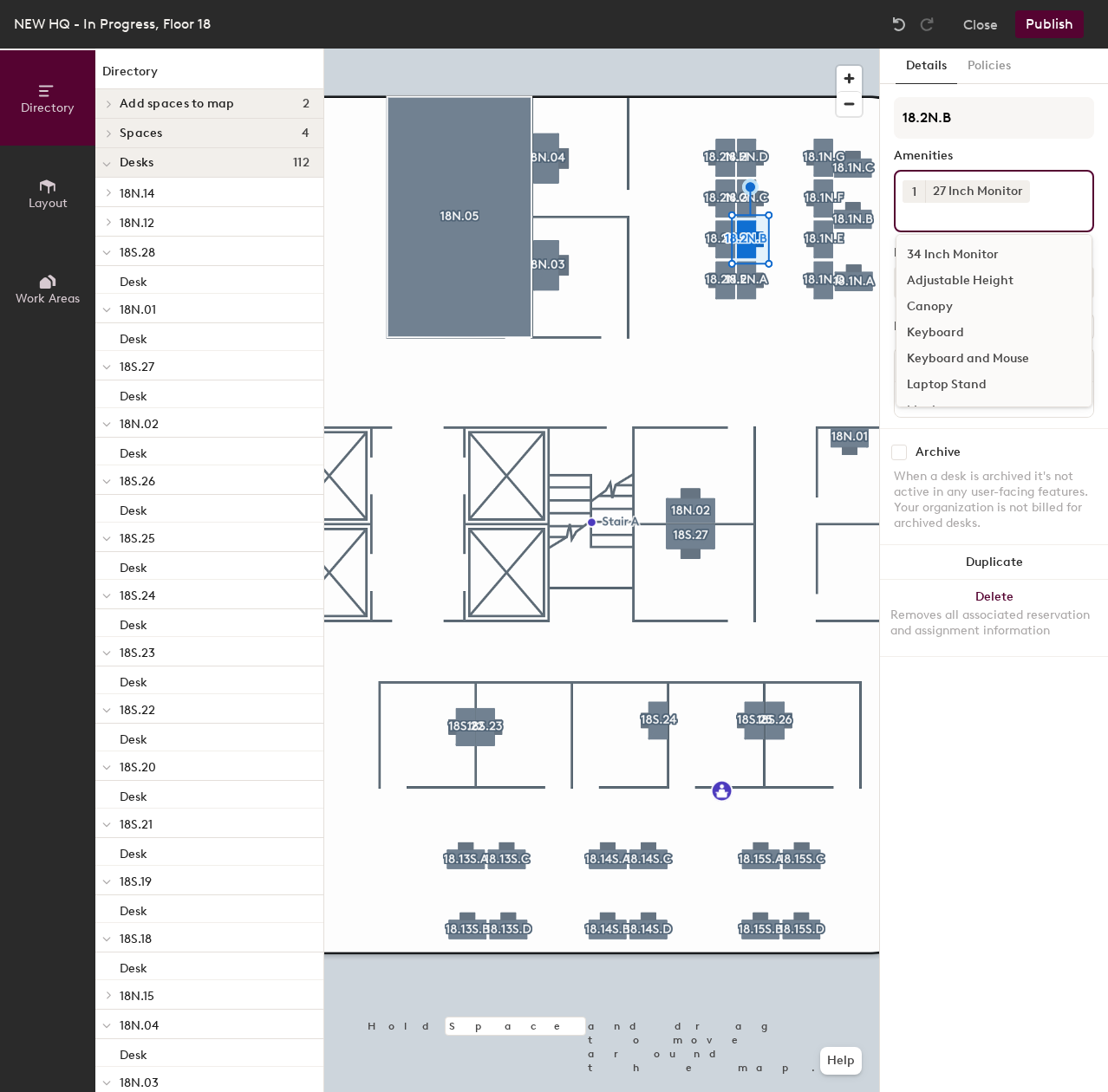
click at [969, 276] on div "Adjustable Height" at bounding box center [994, 281] width 195 height 26
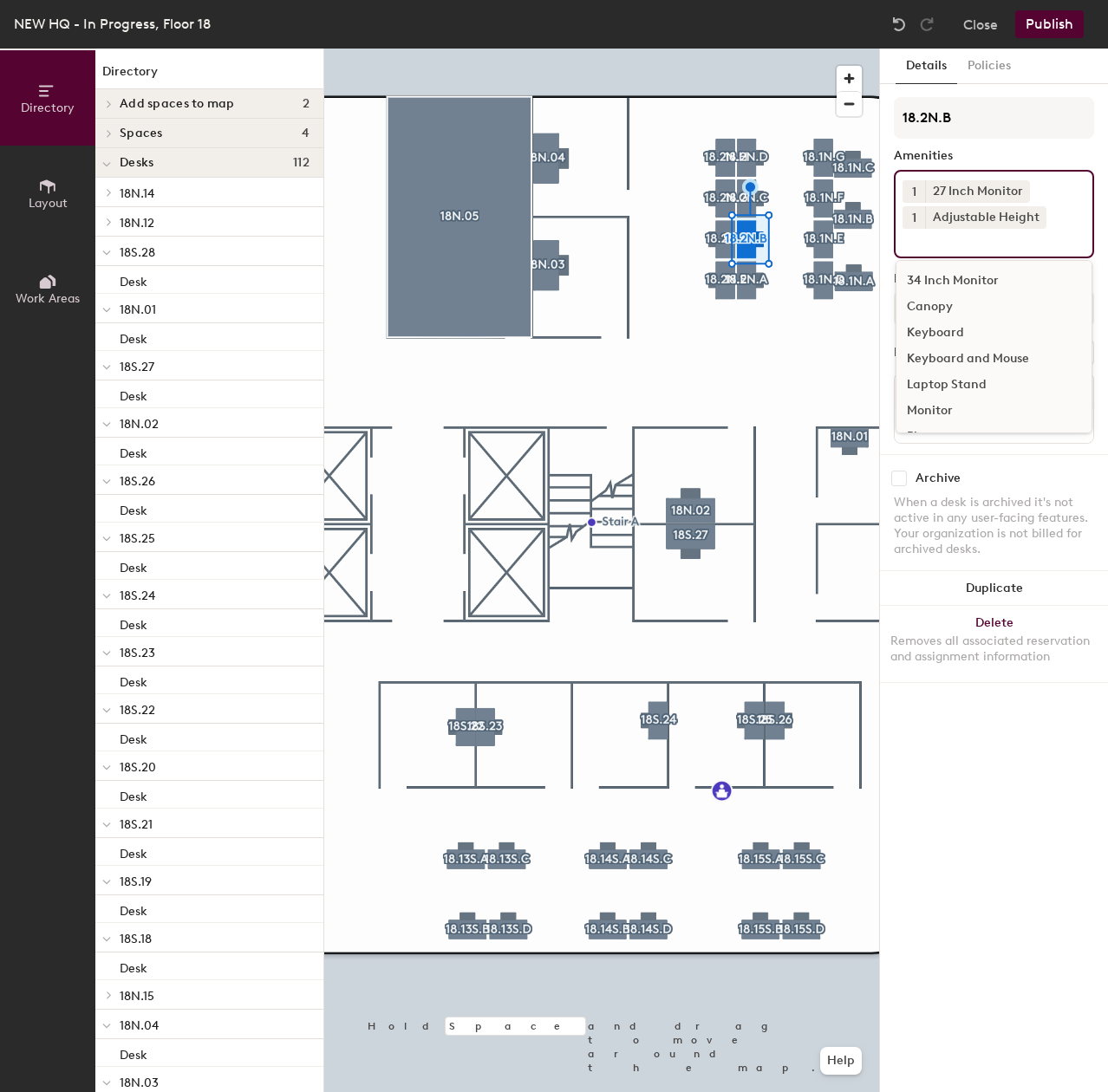
click at [969, 353] on div "Keyboard and Mouse" at bounding box center [994, 358] width 195 height 26
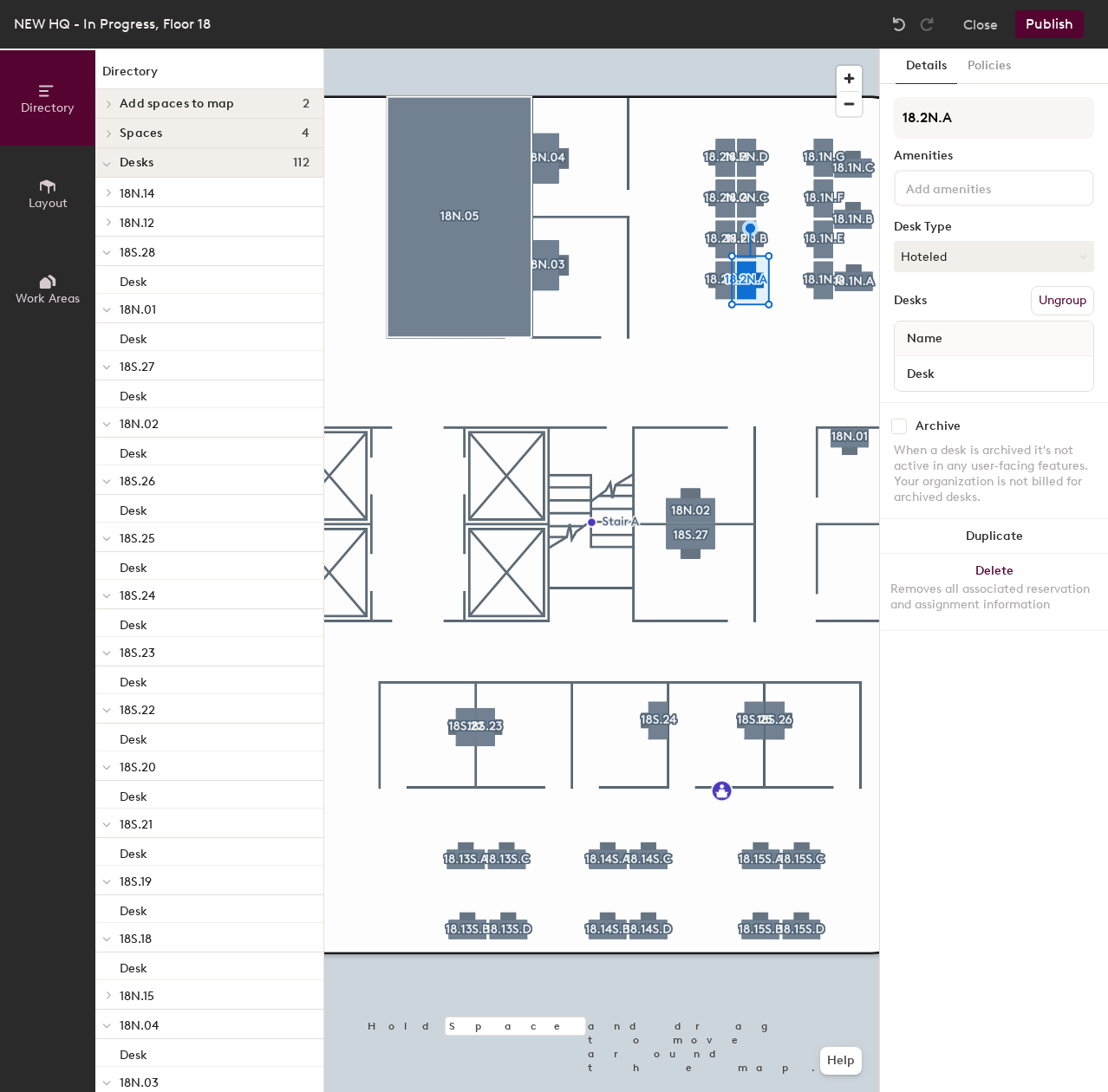
click at [983, 209] on div "18.2N.A Amenities Desk Type Hoteled Desks Ungroup Name Desk" at bounding box center [993, 249] width 200 height 305
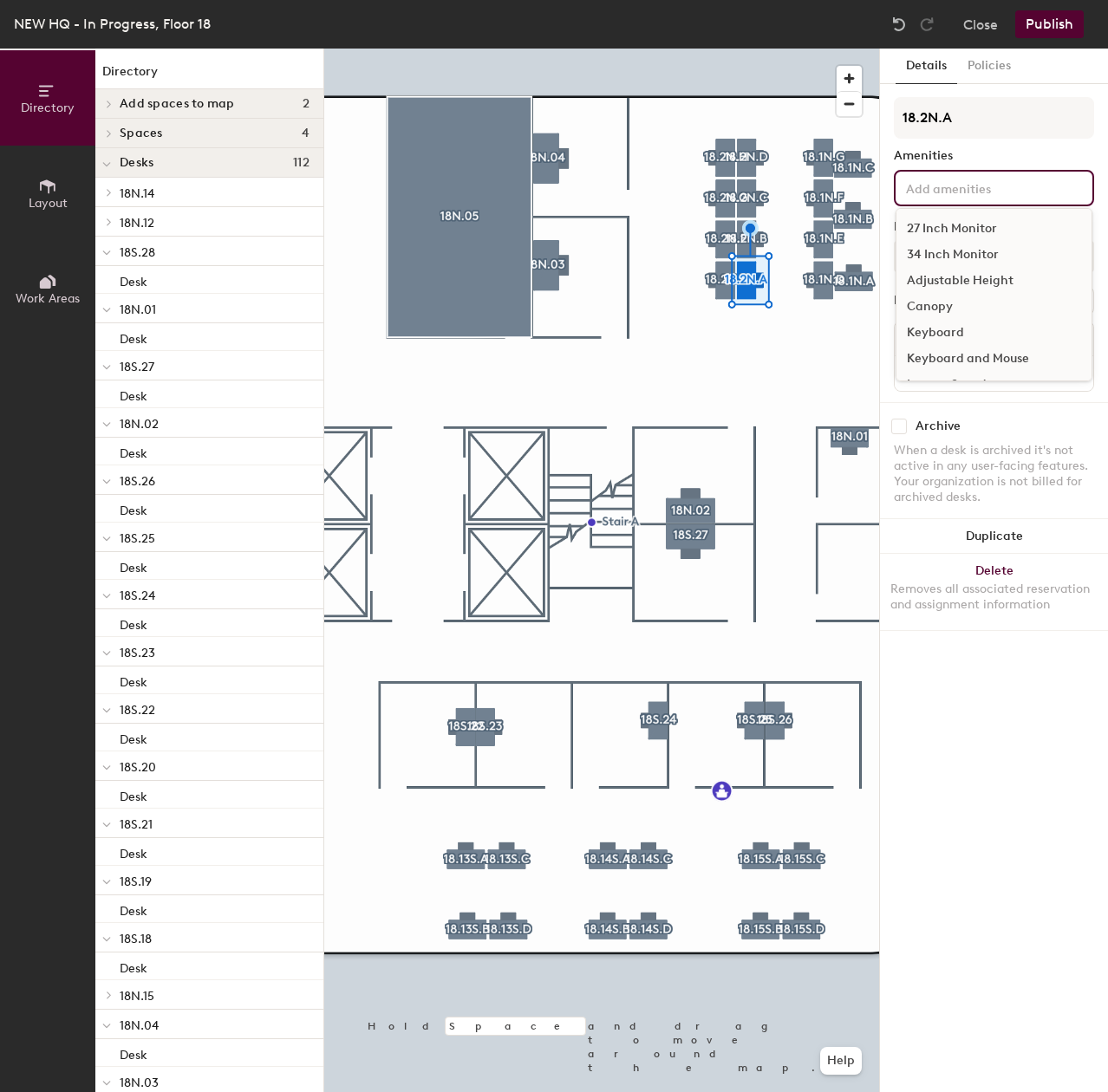
click at [983, 200] on div "27 Inch Monitor 34 Inch Monitor Adjustable Height Canopy Keyboard Keyboard and …" at bounding box center [993, 187] width 200 height 36
click at [974, 232] on div "27 Inch Monitor" at bounding box center [994, 228] width 195 height 26
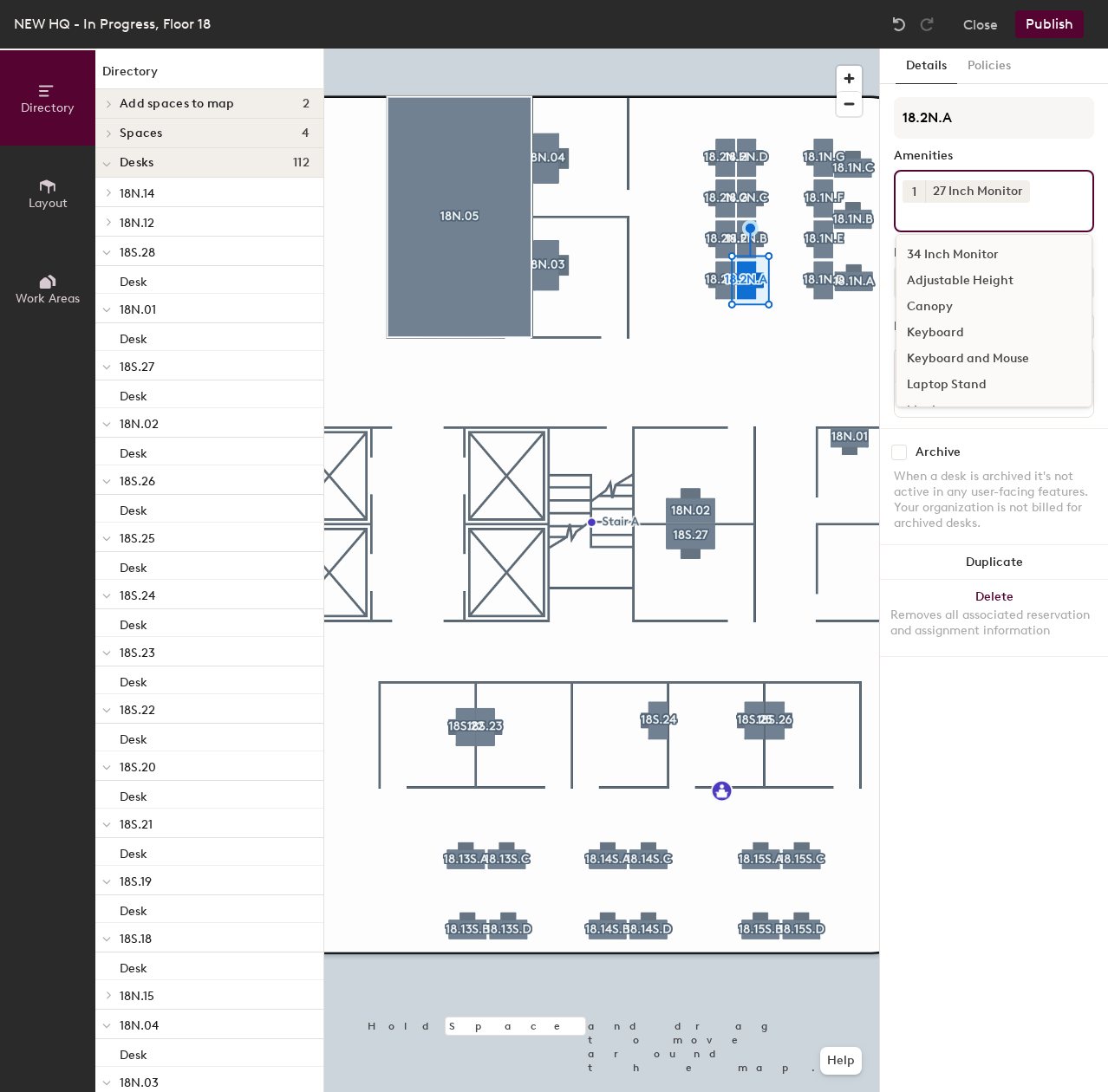
click at [983, 277] on div "Adjustable Height" at bounding box center [994, 281] width 195 height 26
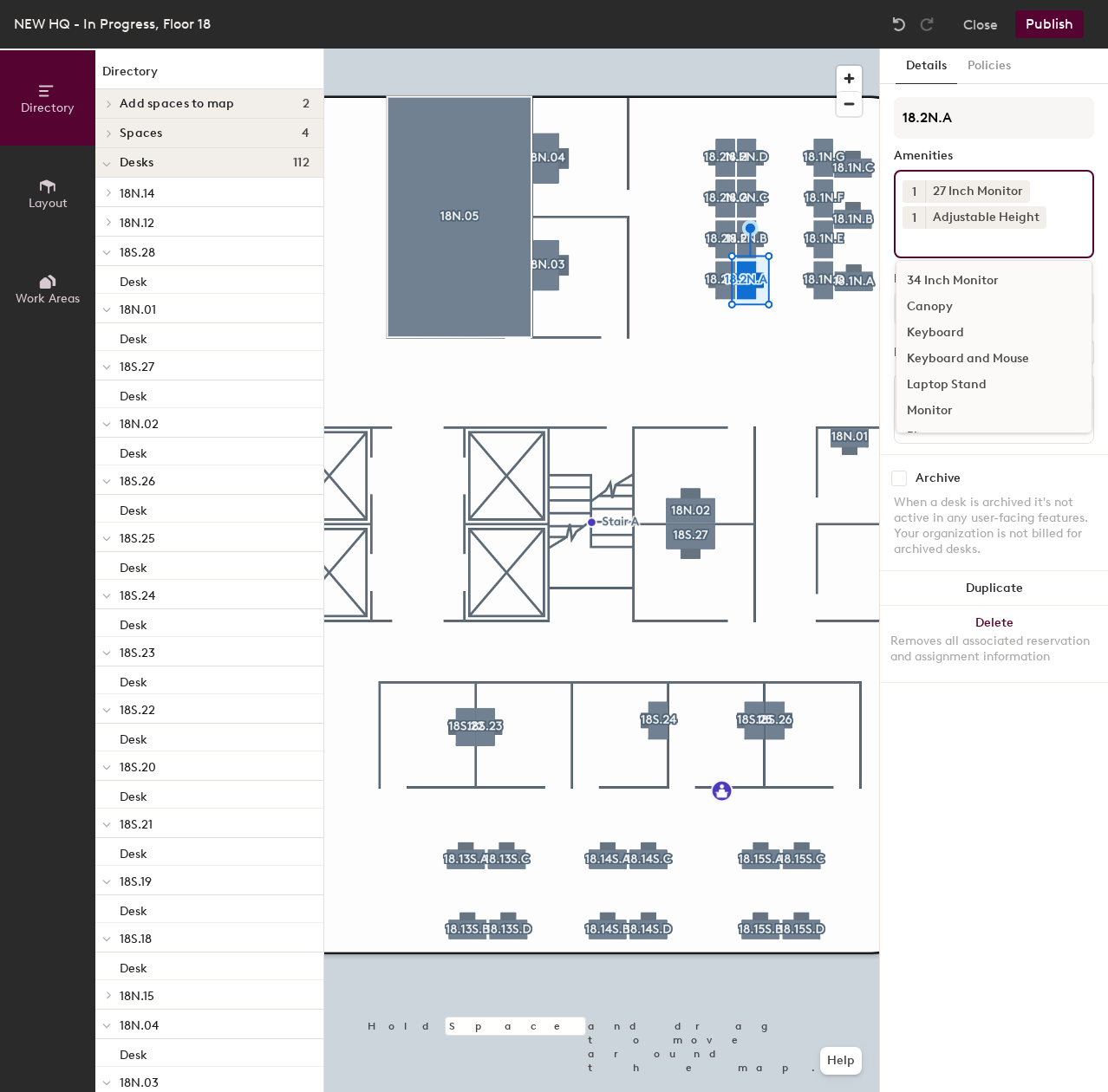
click at [976, 354] on div "Keyboard and Mouse" at bounding box center [994, 358] width 195 height 26
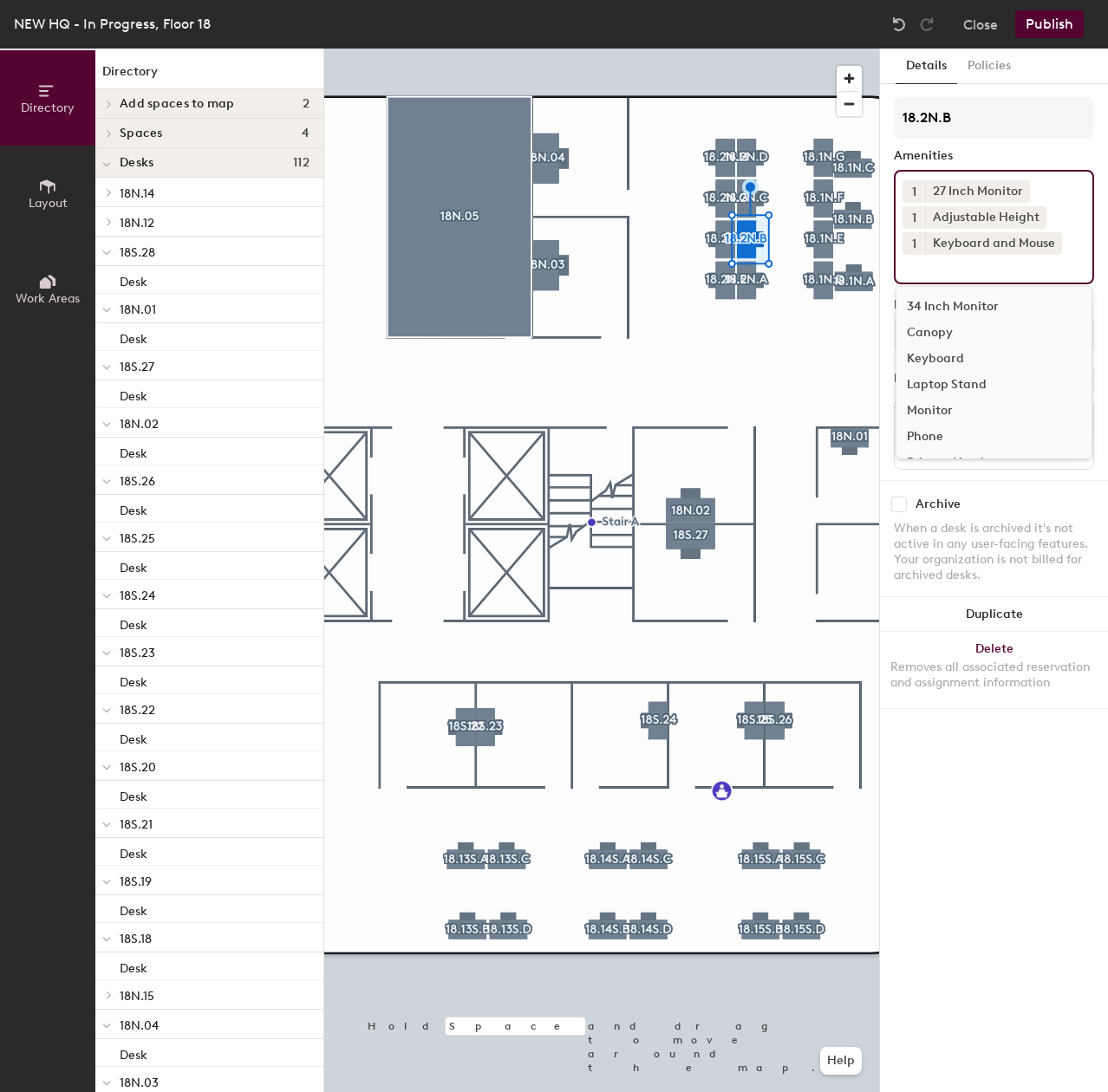
click at [935, 258] on input at bounding box center [980, 264] width 156 height 20
click at [922, 330] on div "Canopy" at bounding box center [994, 332] width 195 height 26
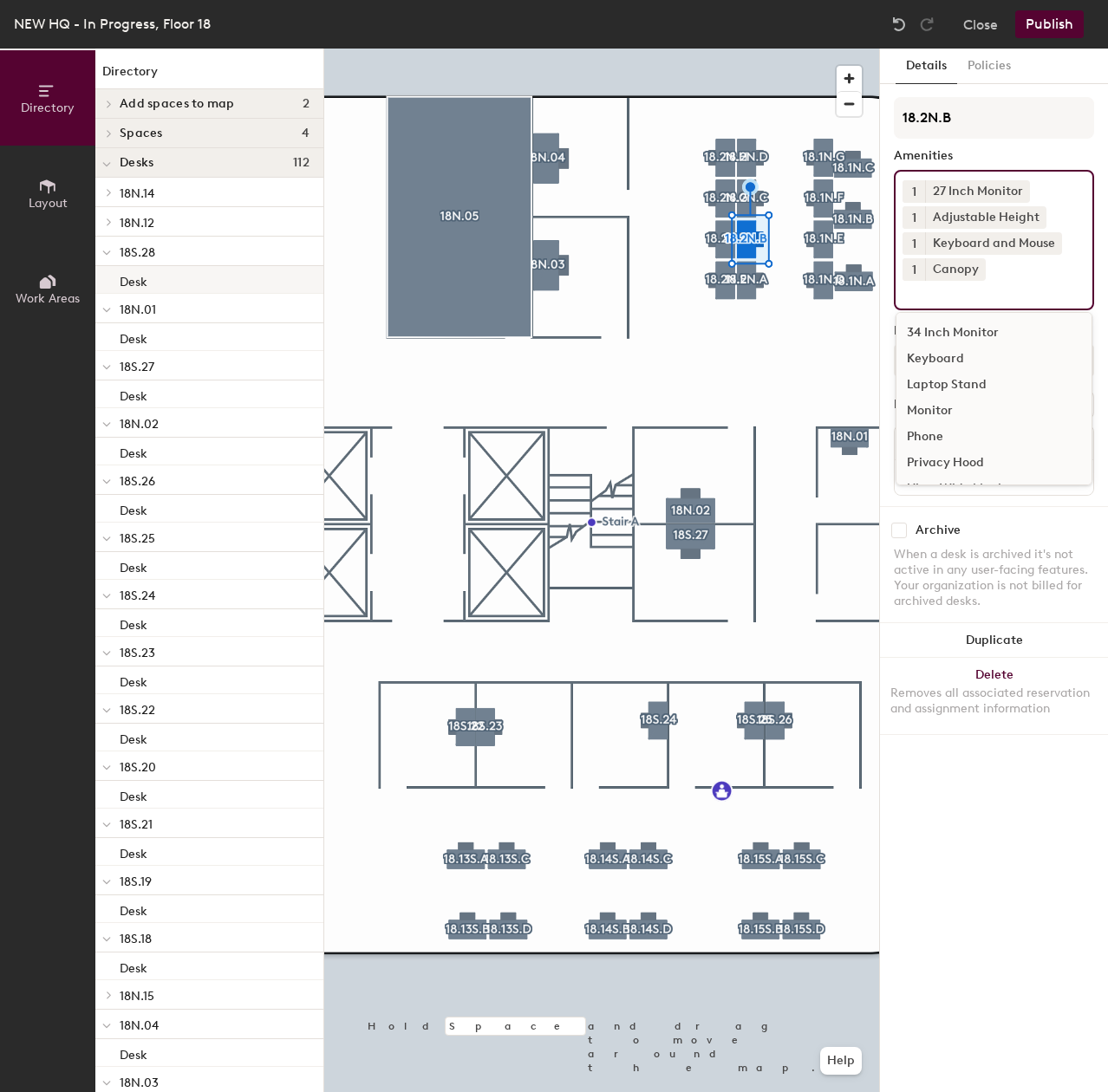
click at [776, 49] on div at bounding box center [601, 49] width 554 height 0
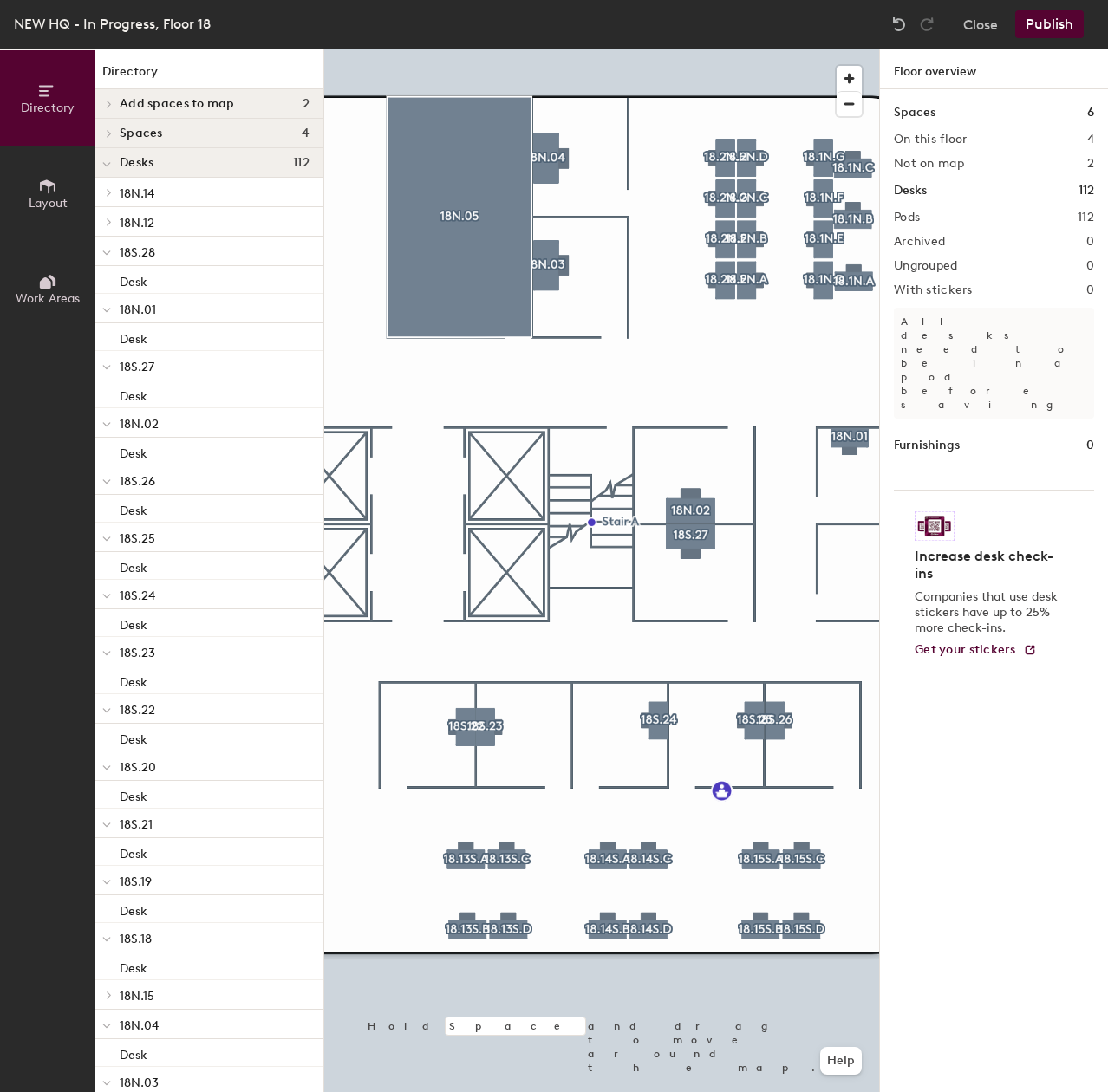
click at [747, 49] on div at bounding box center [601, 49] width 554 height 0
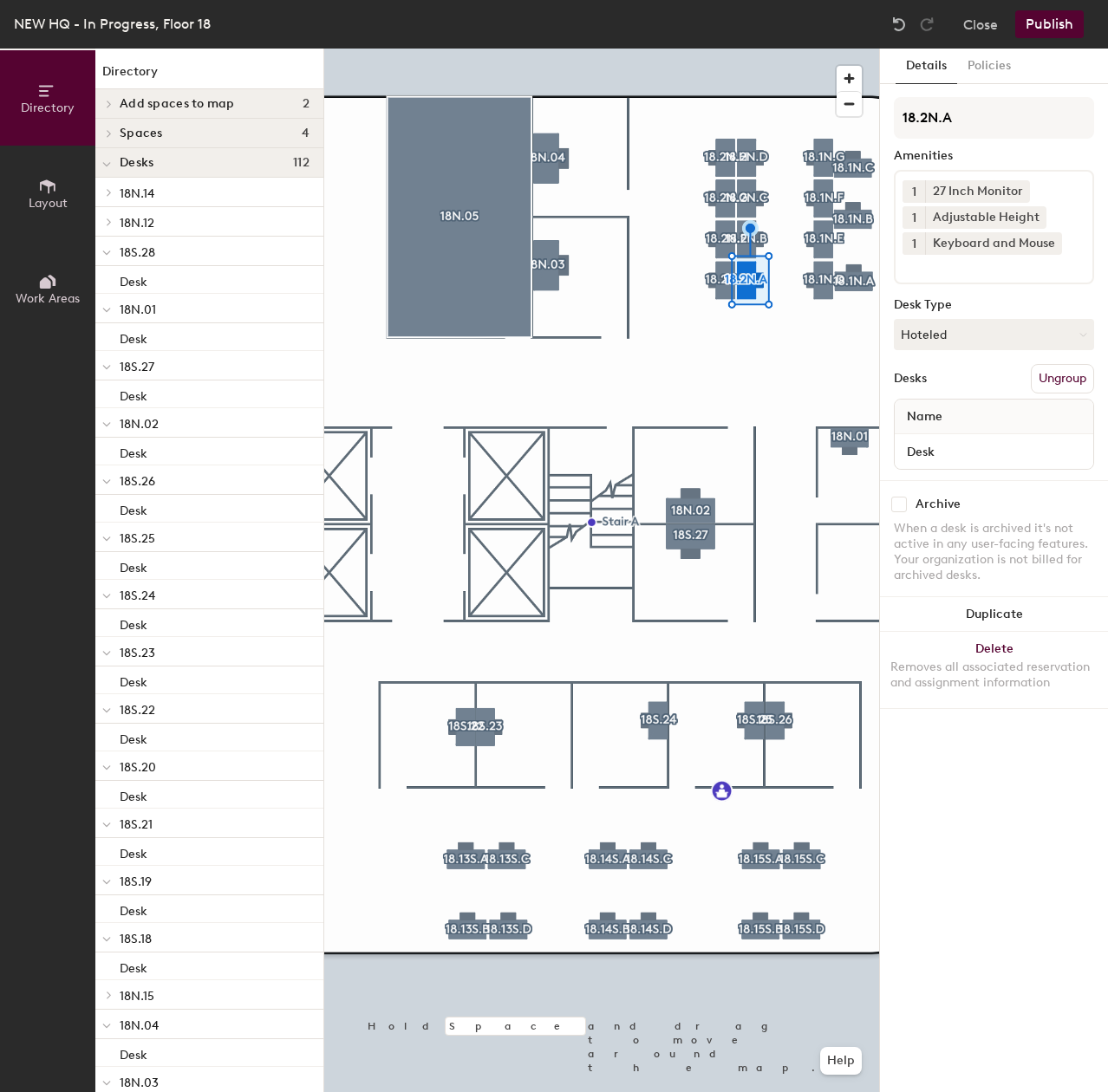
click at [748, 49] on div at bounding box center [601, 49] width 554 height 0
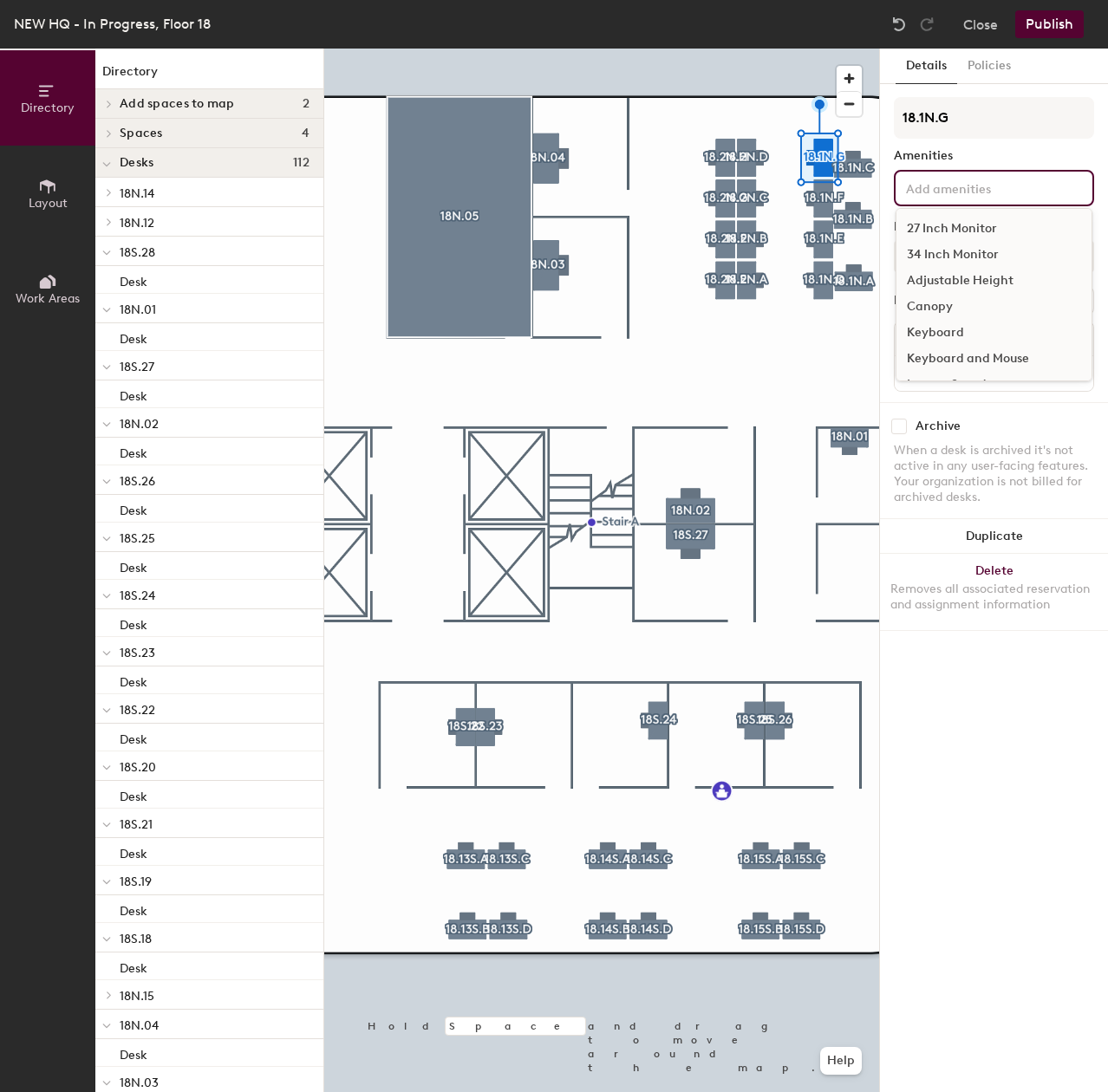
click at [939, 188] on input at bounding box center [980, 186] width 156 height 20
click at [936, 223] on div "27 Inch Monitor" at bounding box center [994, 228] width 195 height 26
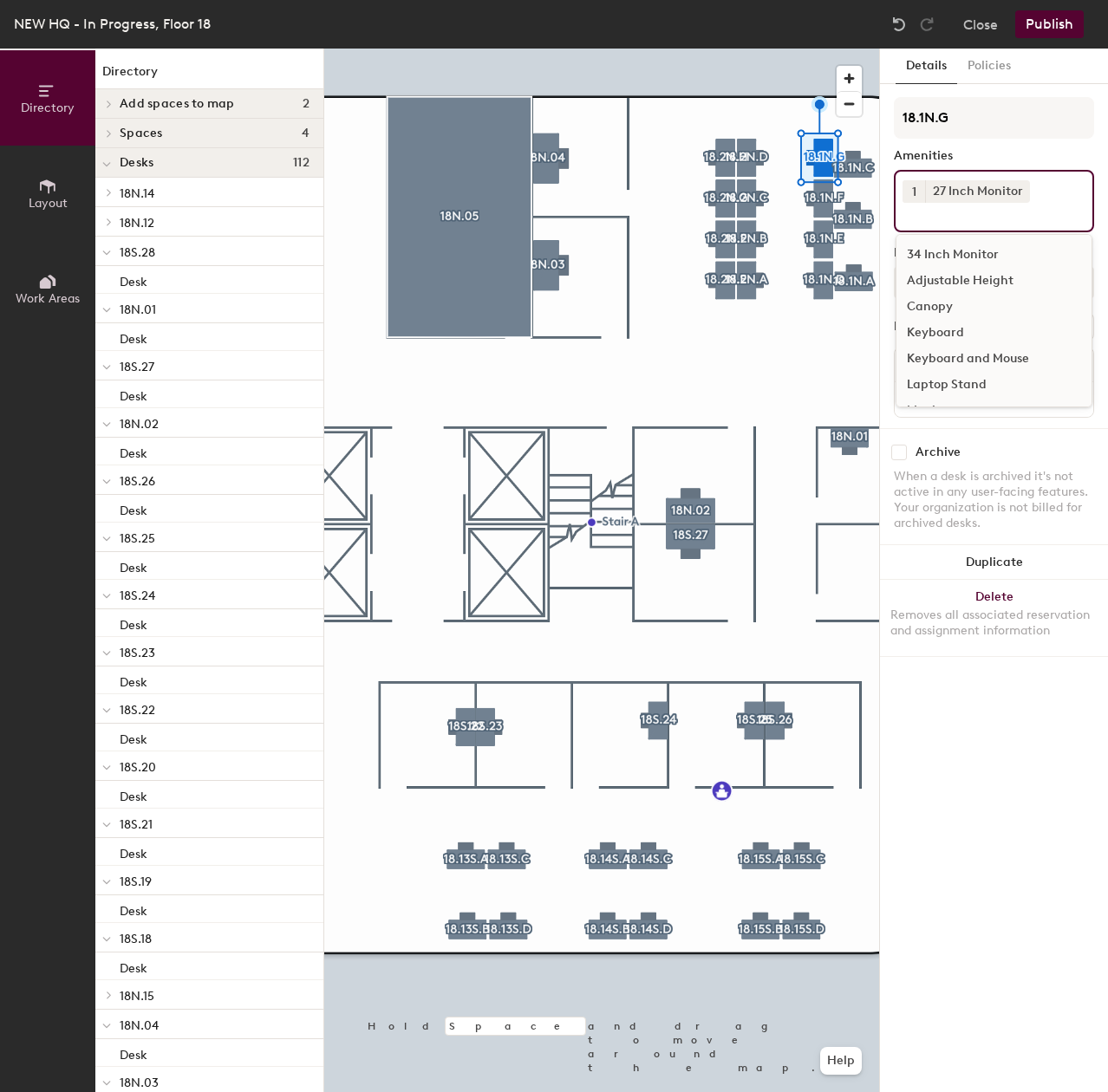
click at [938, 276] on div "Adjustable Height" at bounding box center [994, 281] width 195 height 26
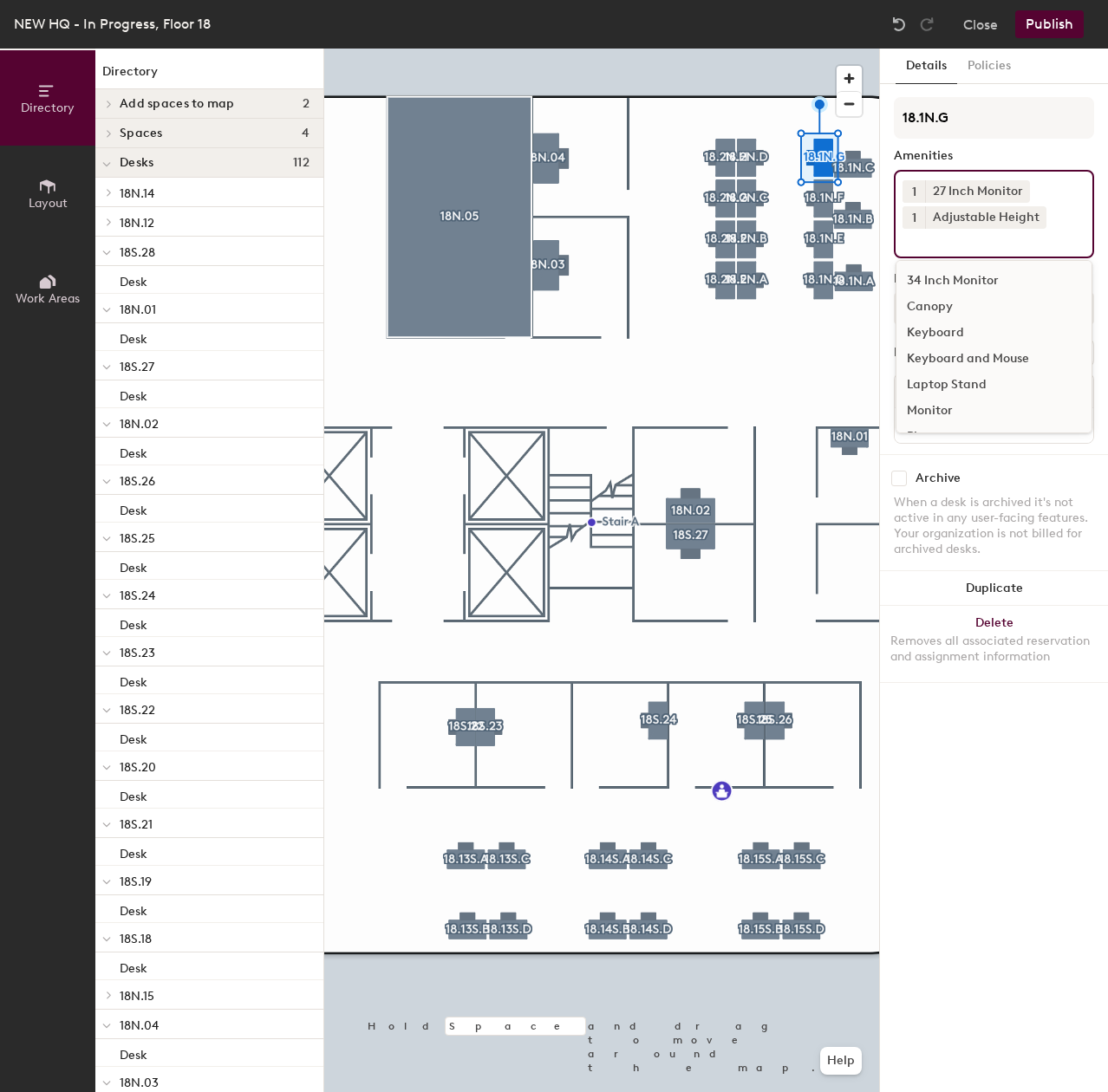
click at [935, 352] on div "Keyboard and Mouse" at bounding box center [994, 358] width 195 height 26
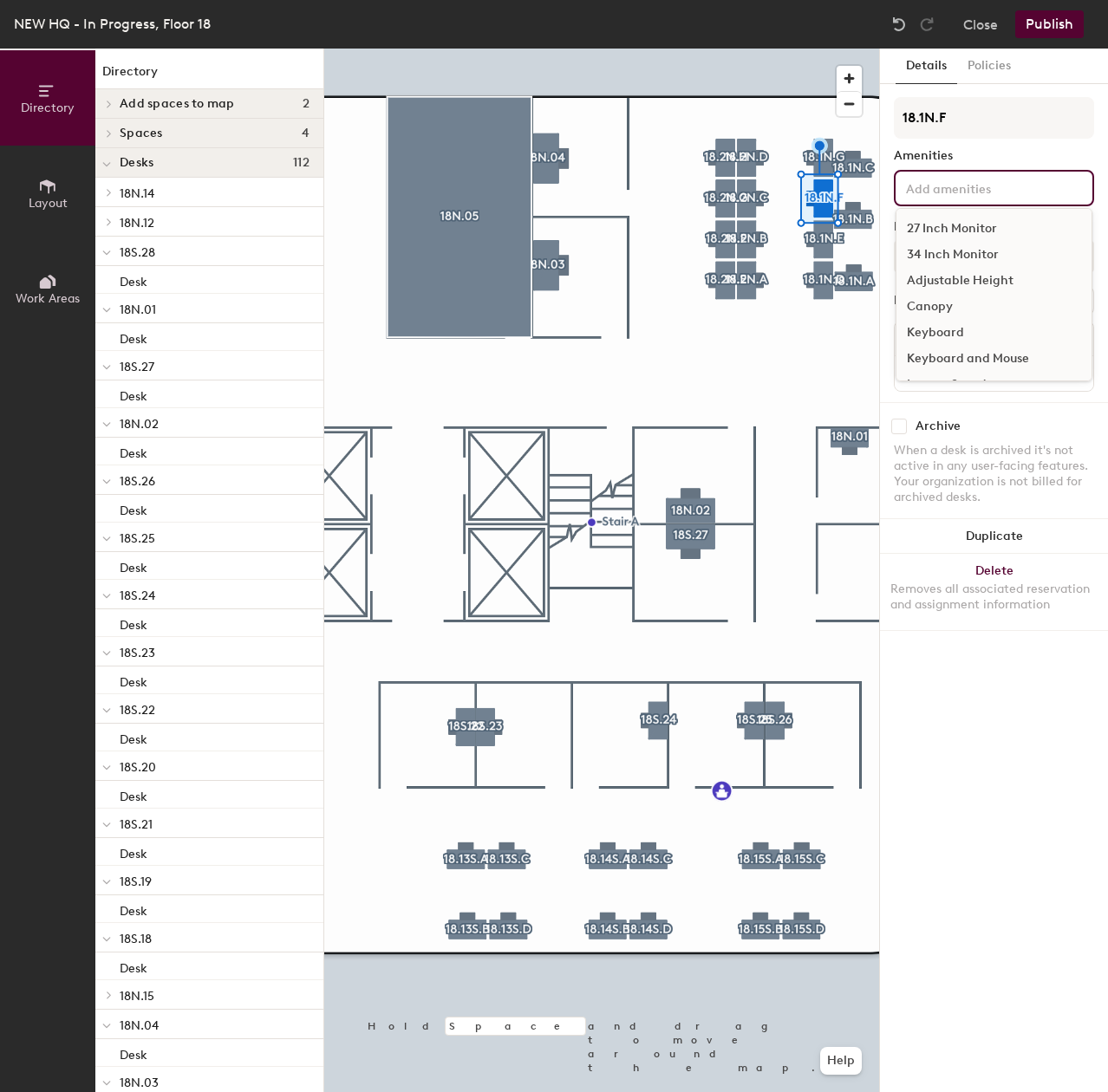
click at [926, 205] on div "27 Inch Monitor 34 Inch Monitor Adjustable Height Canopy Keyboard Keyboard and …" at bounding box center [993, 187] width 200 height 36
click at [926, 231] on div "27 Inch Monitor" at bounding box center [994, 228] width 195 height 26
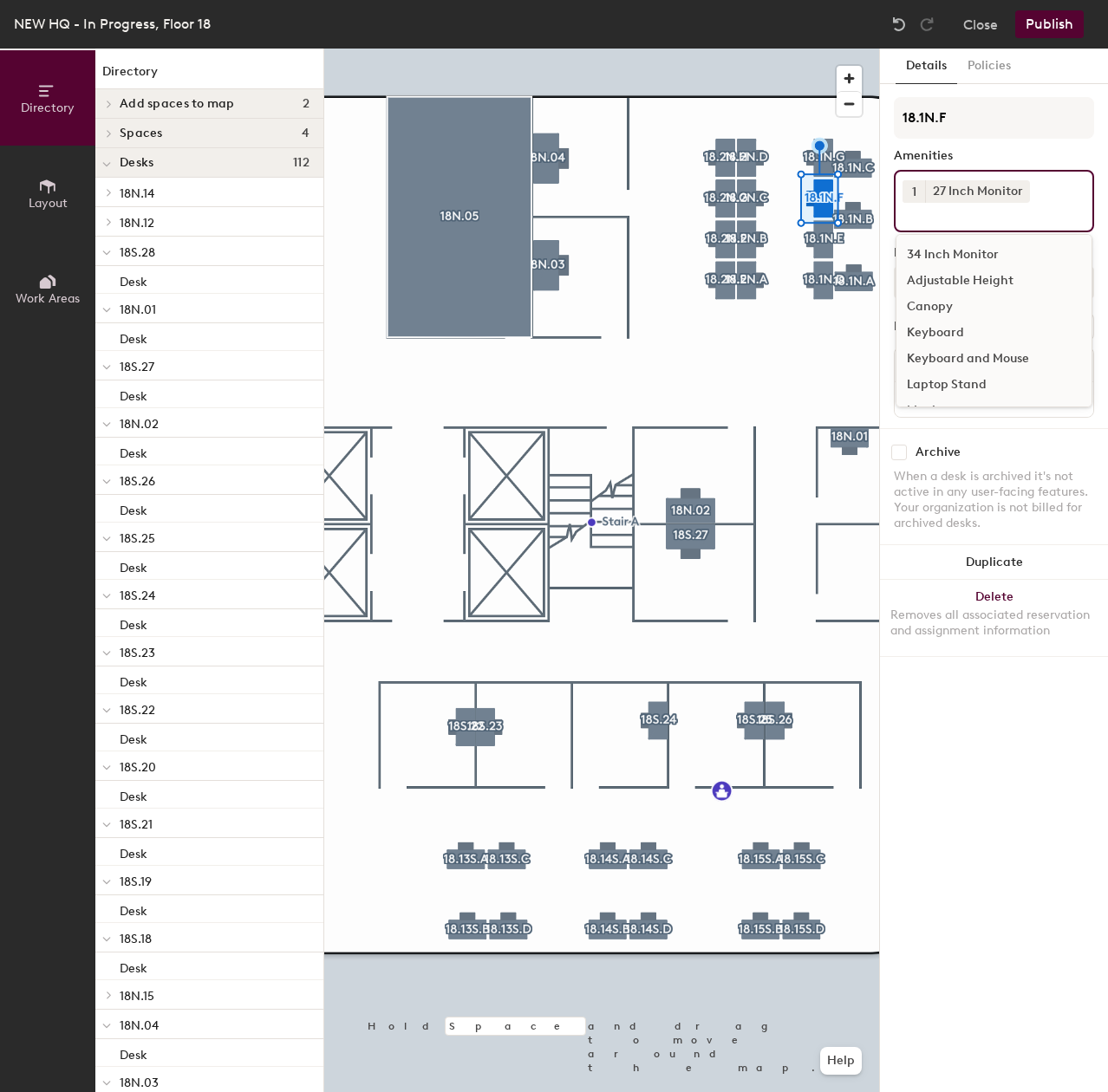
click at [952, 280] on div "Adjustable Height" at bounding box center [994, 281] width 195 height 26
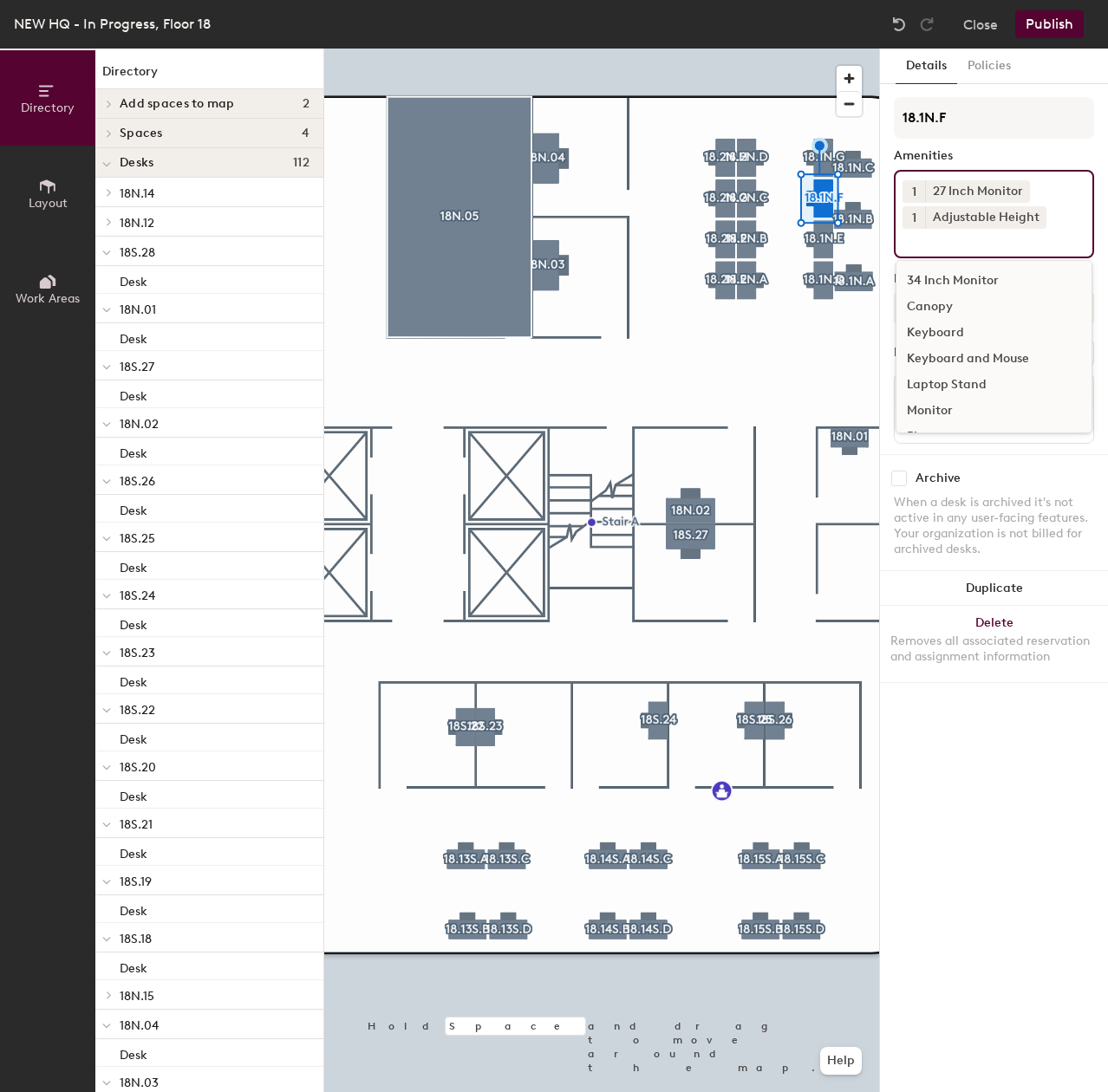
click at [951, 349] on div "Keyboard and Mouse" at bounding box center [994, 358] width 195 height 26
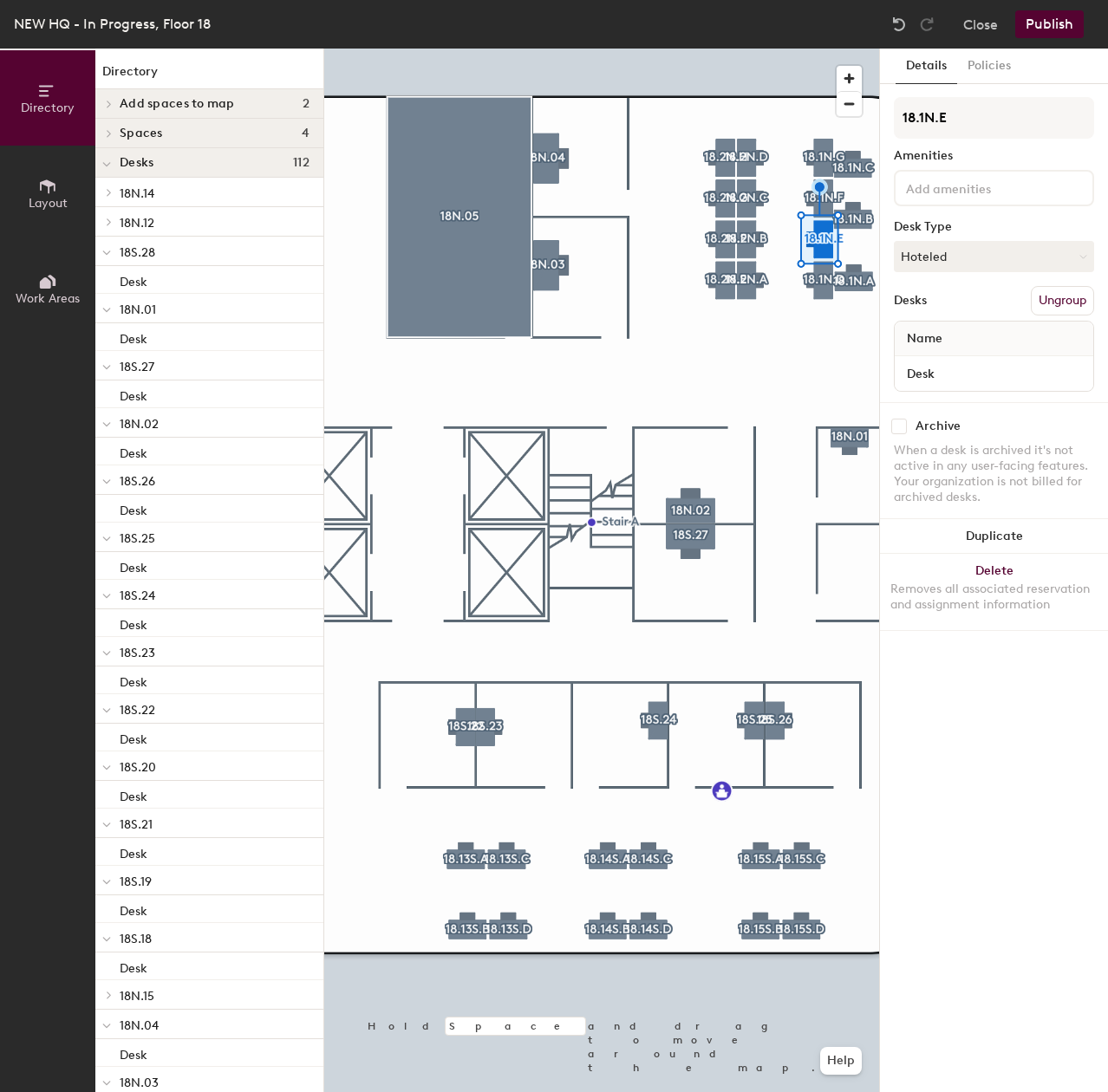
click at [971, 200] on div at bounding box center [993, 187] width 200 height 36
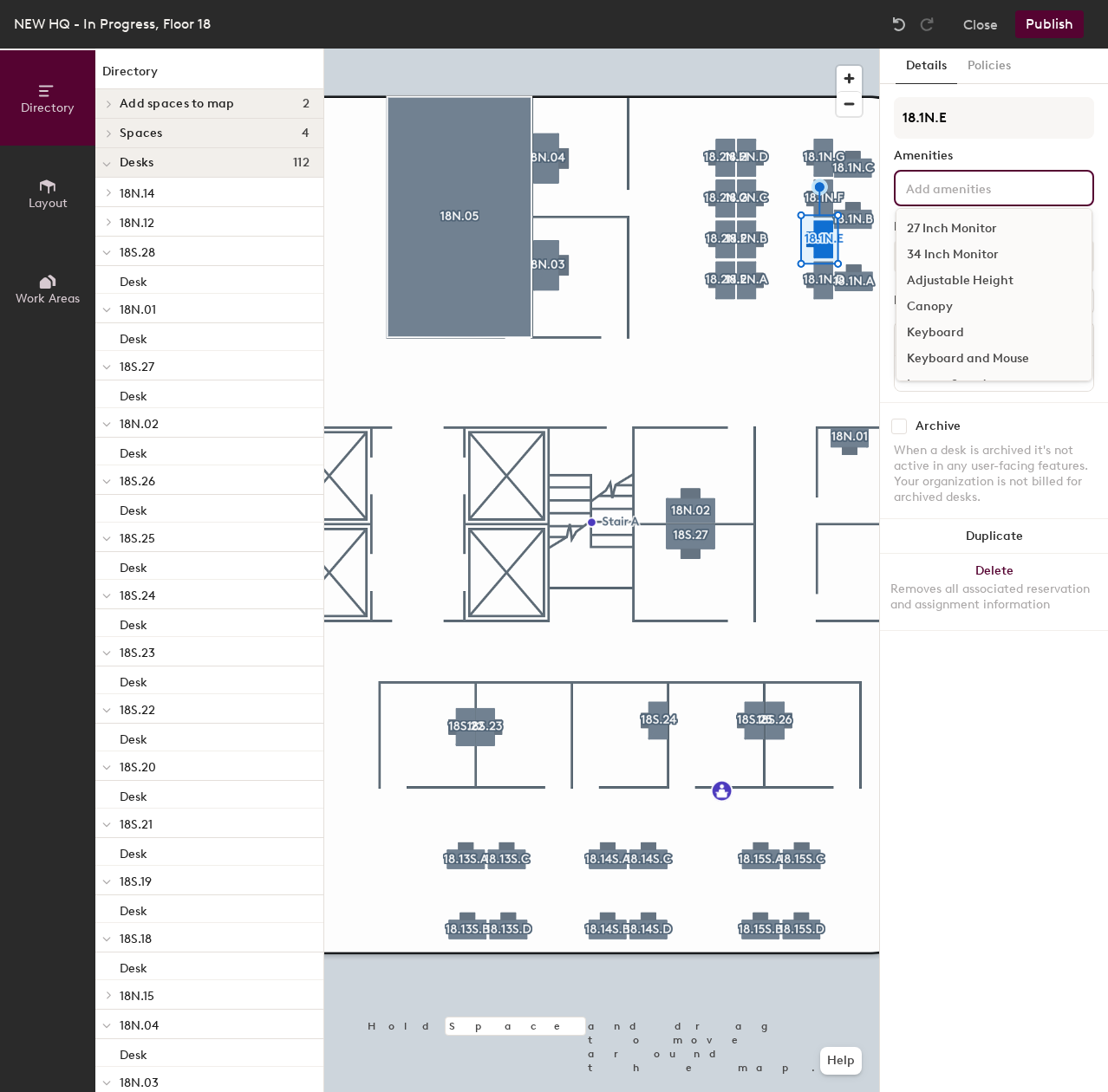
click at [960, 230] on div "27 Inch Monitor" at bounding box center [994, 228] width 195 height 26
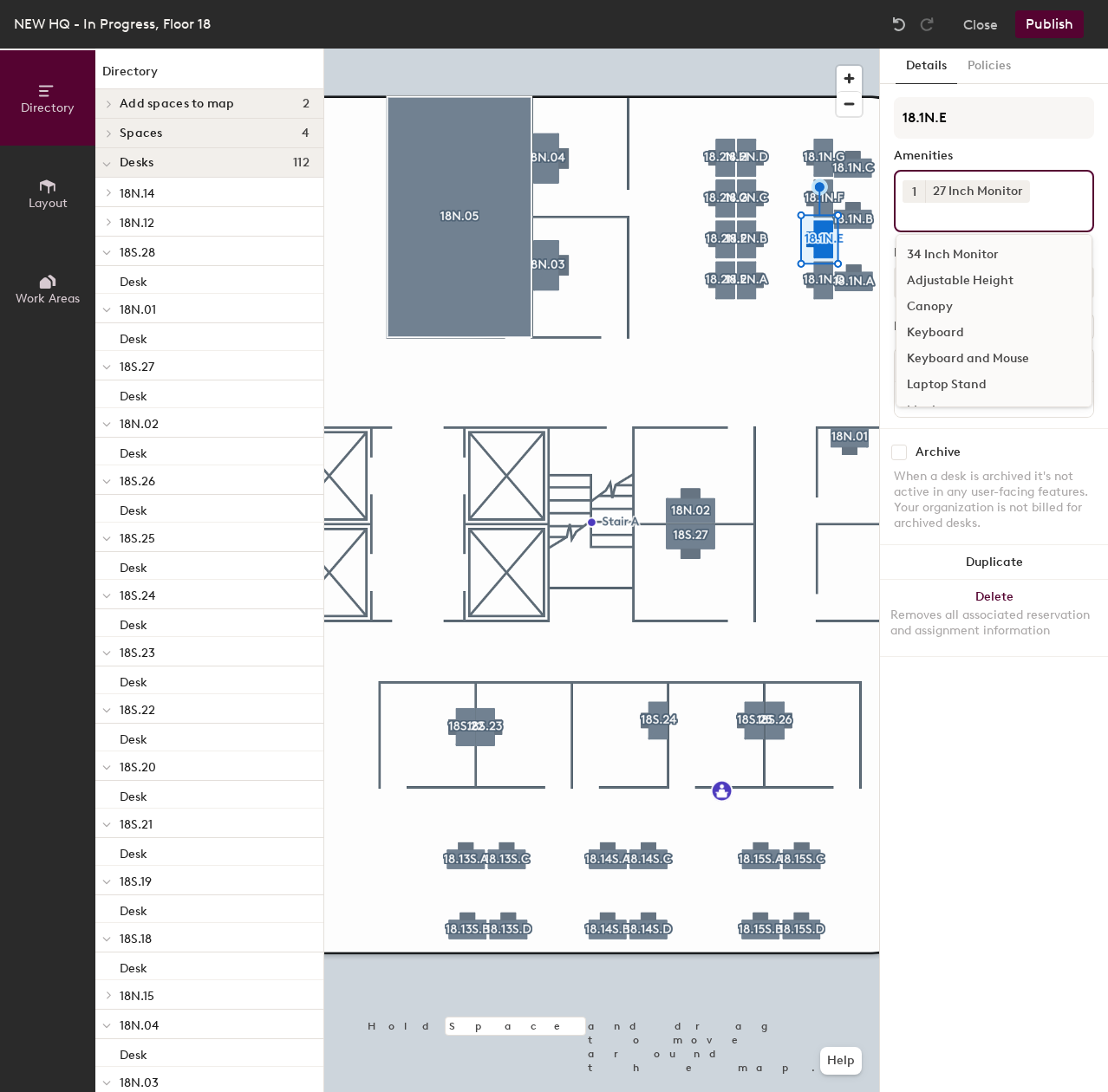
click at [965, 276] on div "Adjustable Height" at bounding box center [994, 281] width 195 height 26
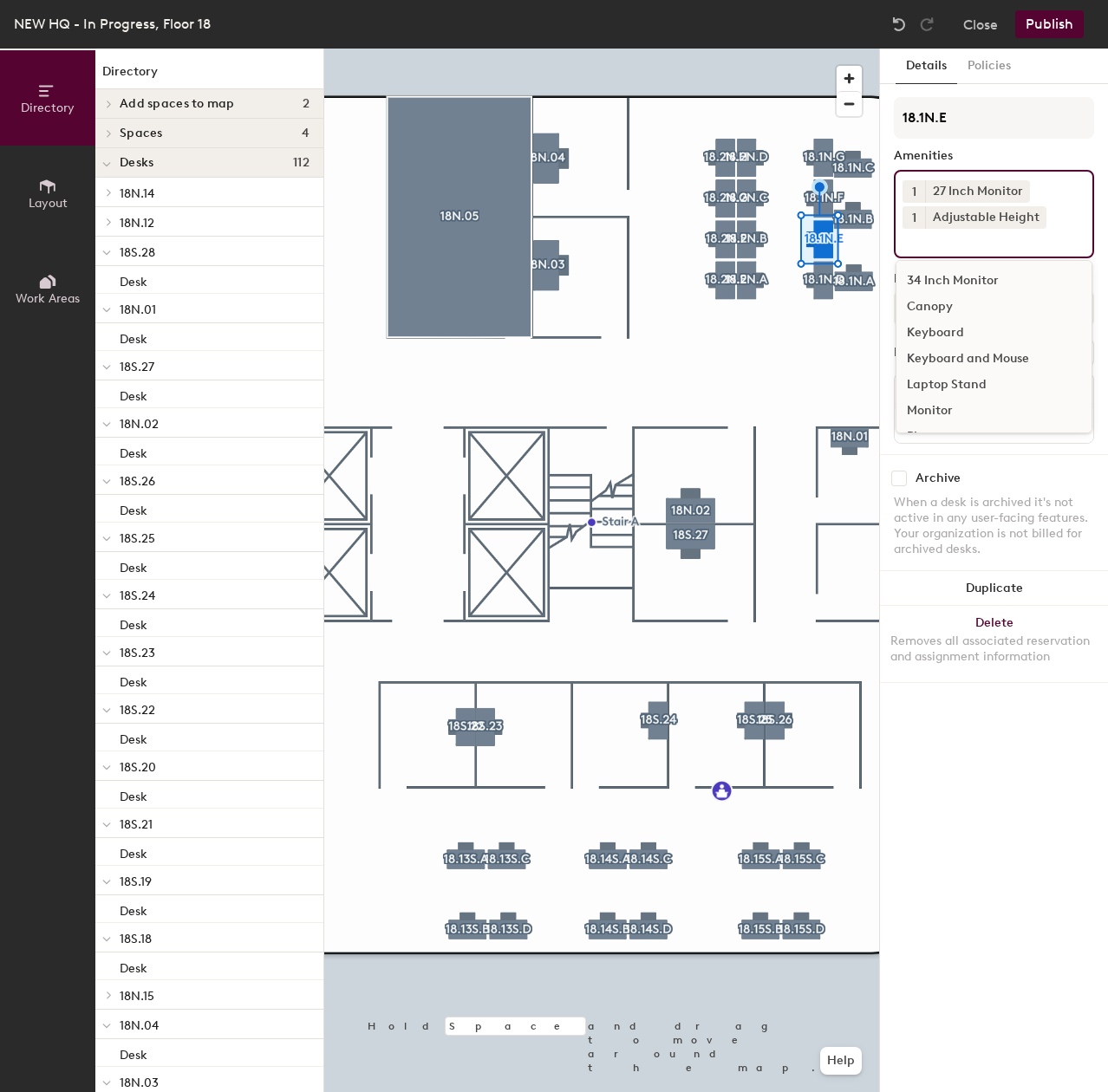
click at [972, 348] on div "Keyboard and Mouse" at bounding box center [994, 358] width 195 height 26
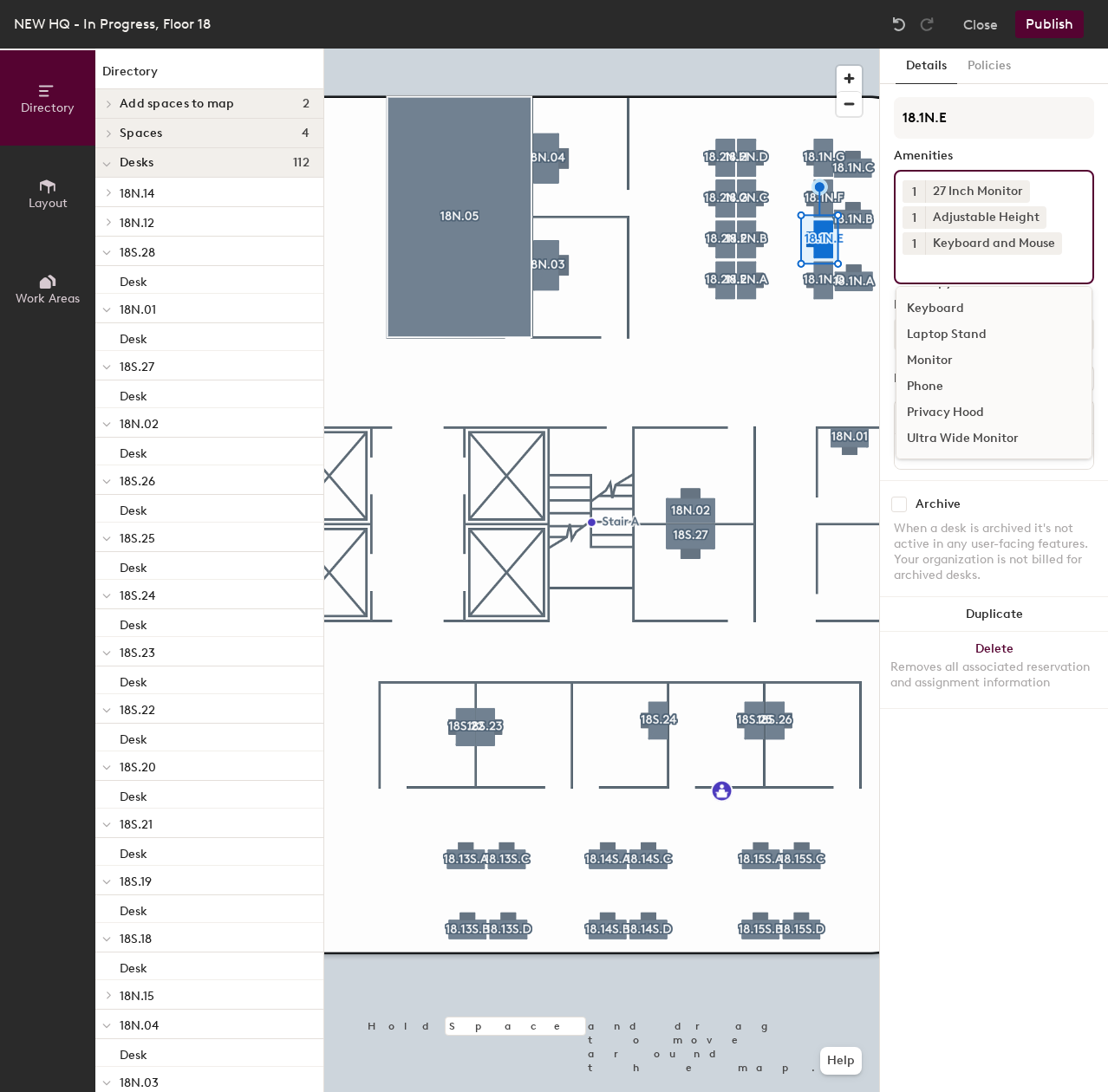
scroll to position [0, 0]
click at [929, 335] on div "Canopy" at bounding box center [994, 332] width 195 height 26
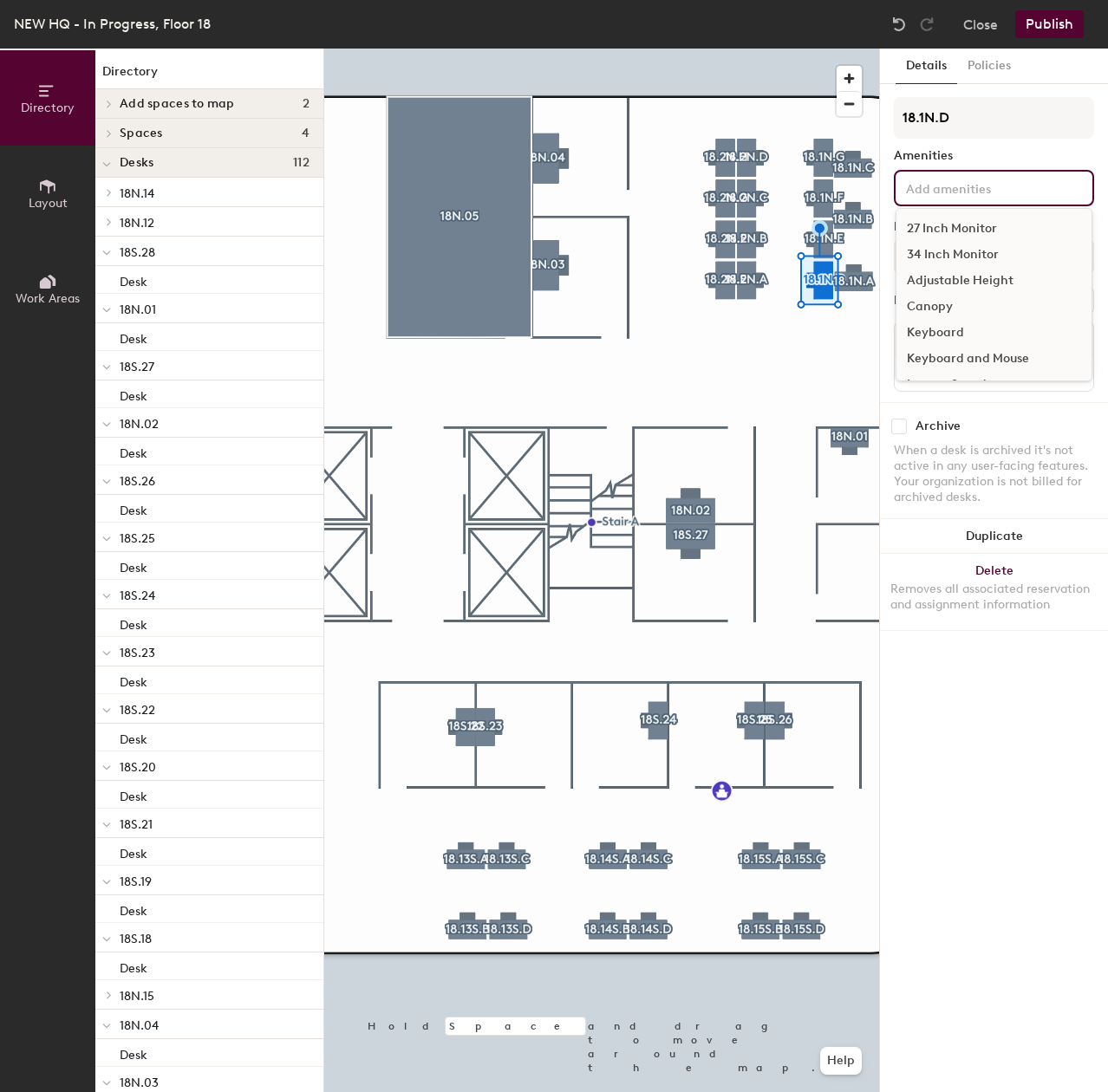
click at [989, 192] on input at bounding box center [980, 186] width 156 height 20
click at [985, 227] on div "27 Inch Monitor" at bounding box center [994, 228] width 195 height 26
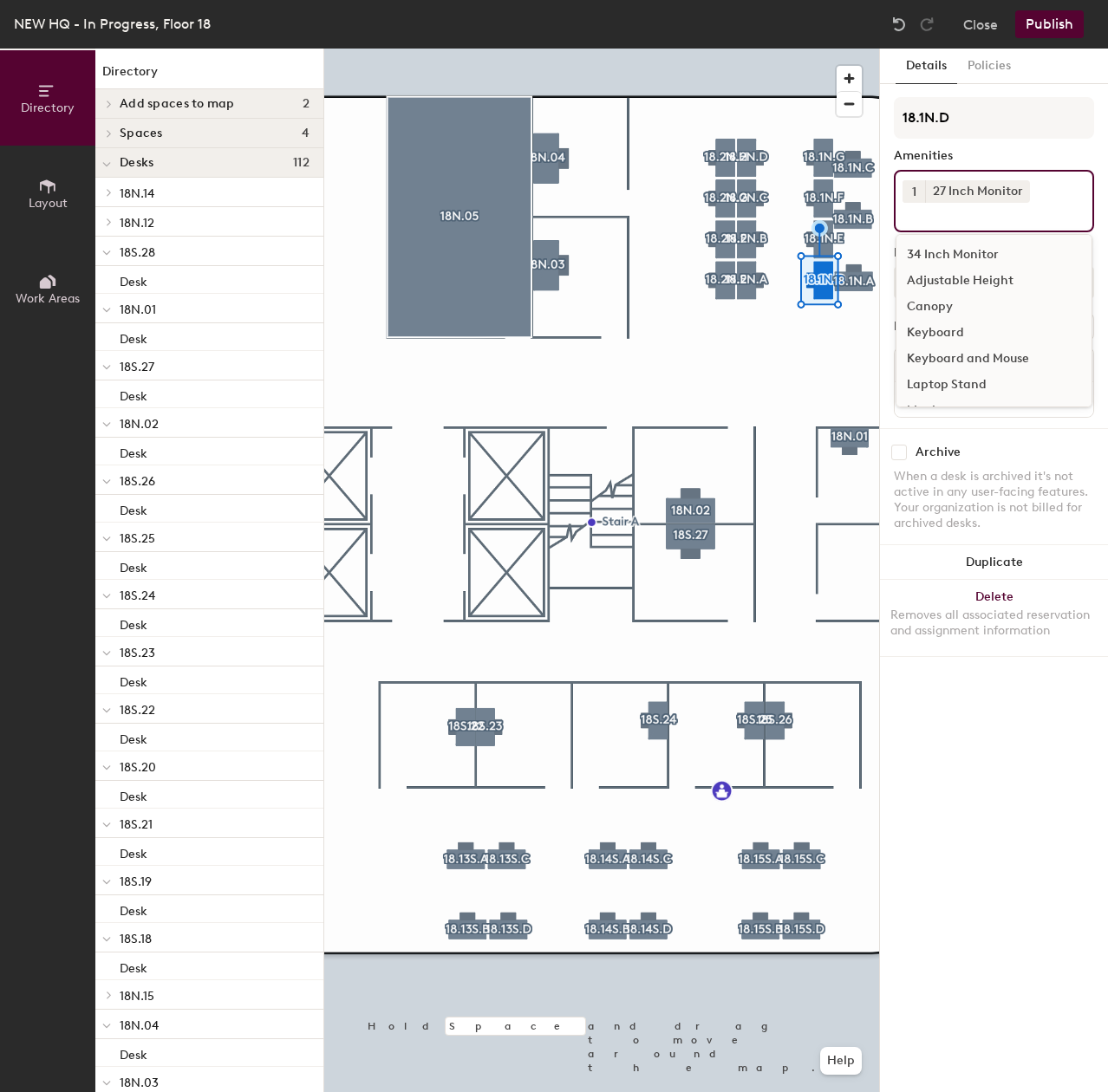
click at [974, 253] on div "34 Inch Monitor" at bounding box center [994, 254] width 195 height 26
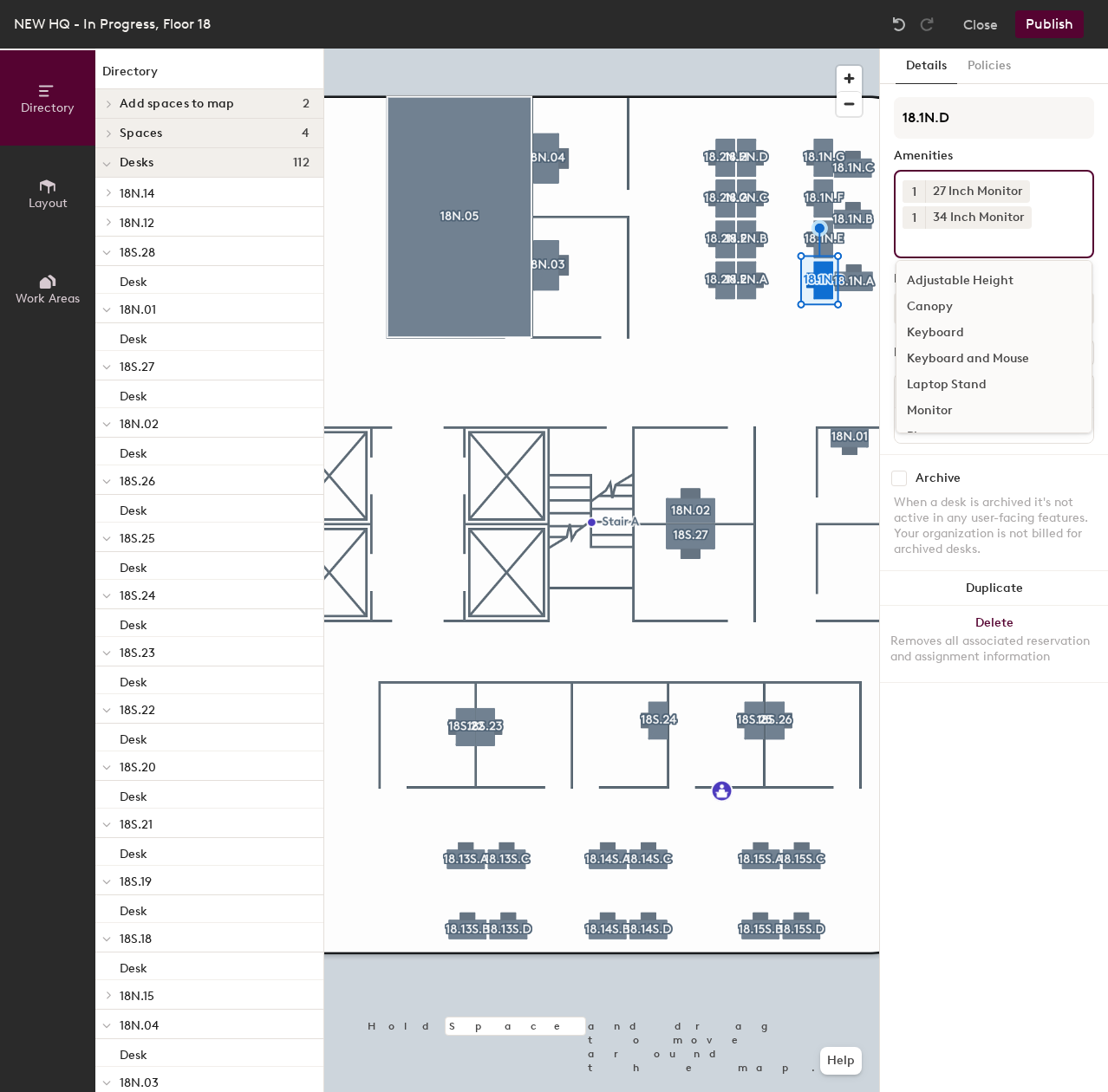
click at [966, 281] on div "Adjustable Height" at bounding box center [994, 281] width 195 height 26
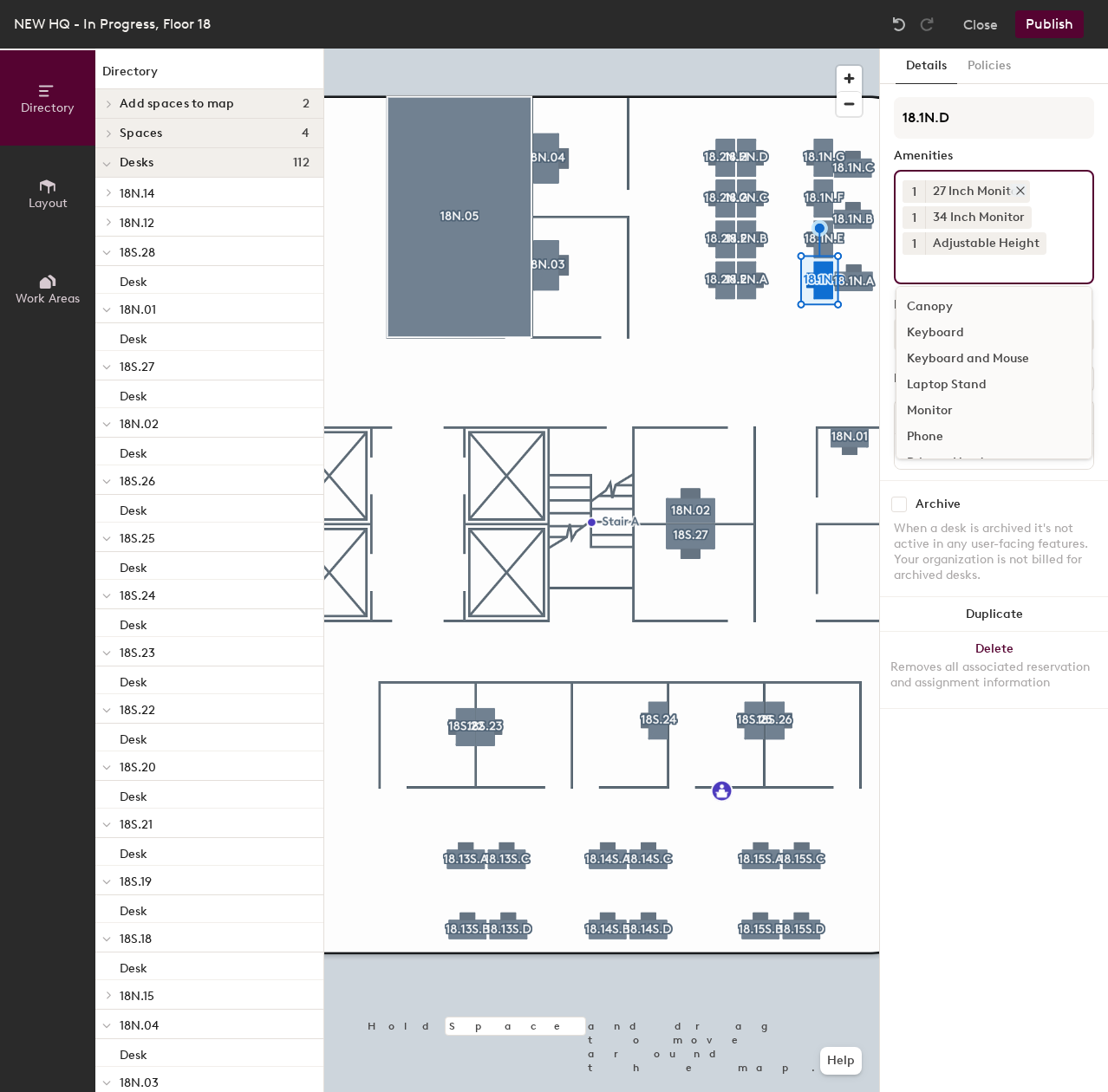
click at [1019, 192] on icon at bounding box center [1019, 190] width 7 height 7
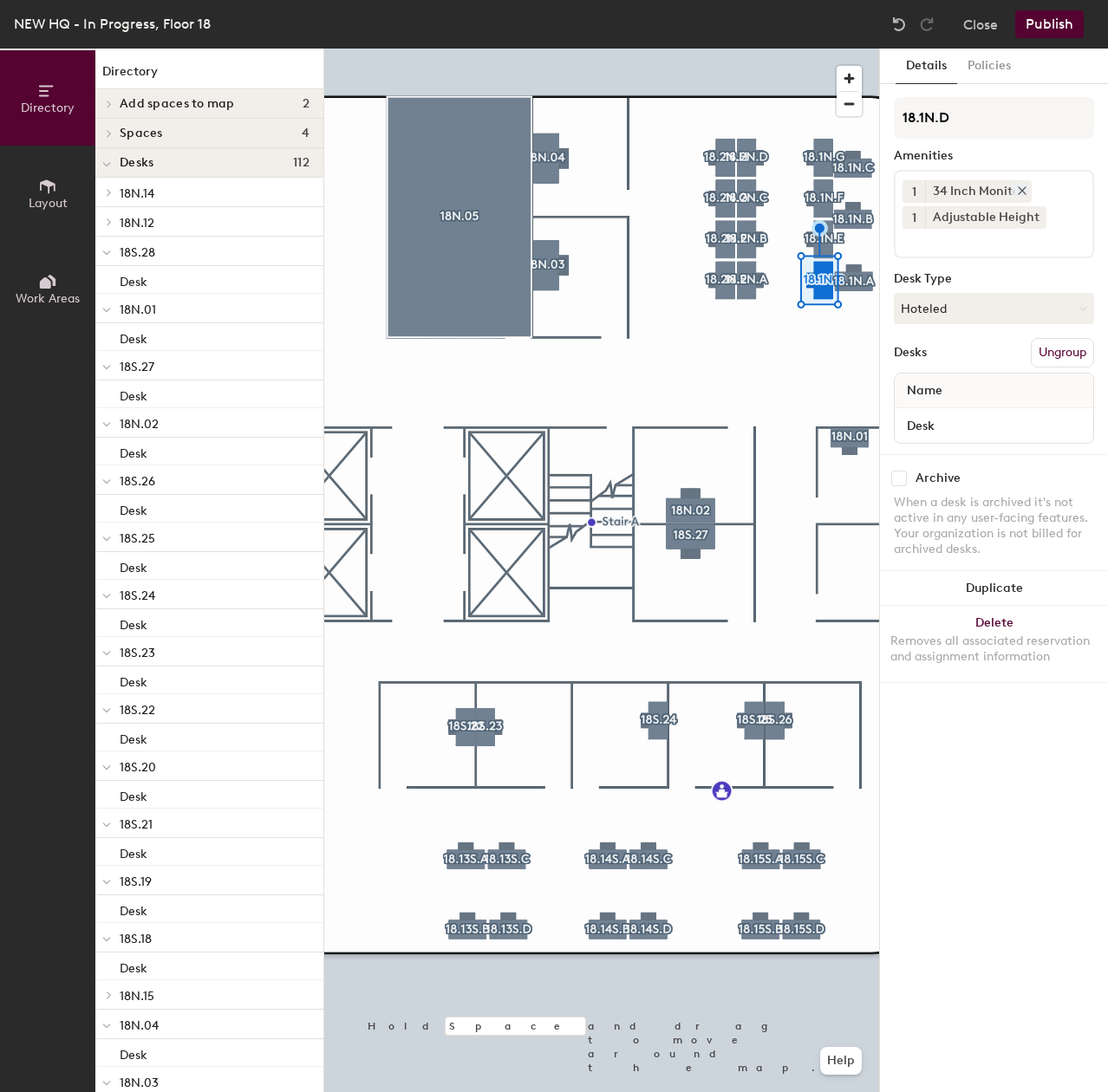
click at [1020, 192] on icon at bounding box center [1021, 190] width 12 height 12
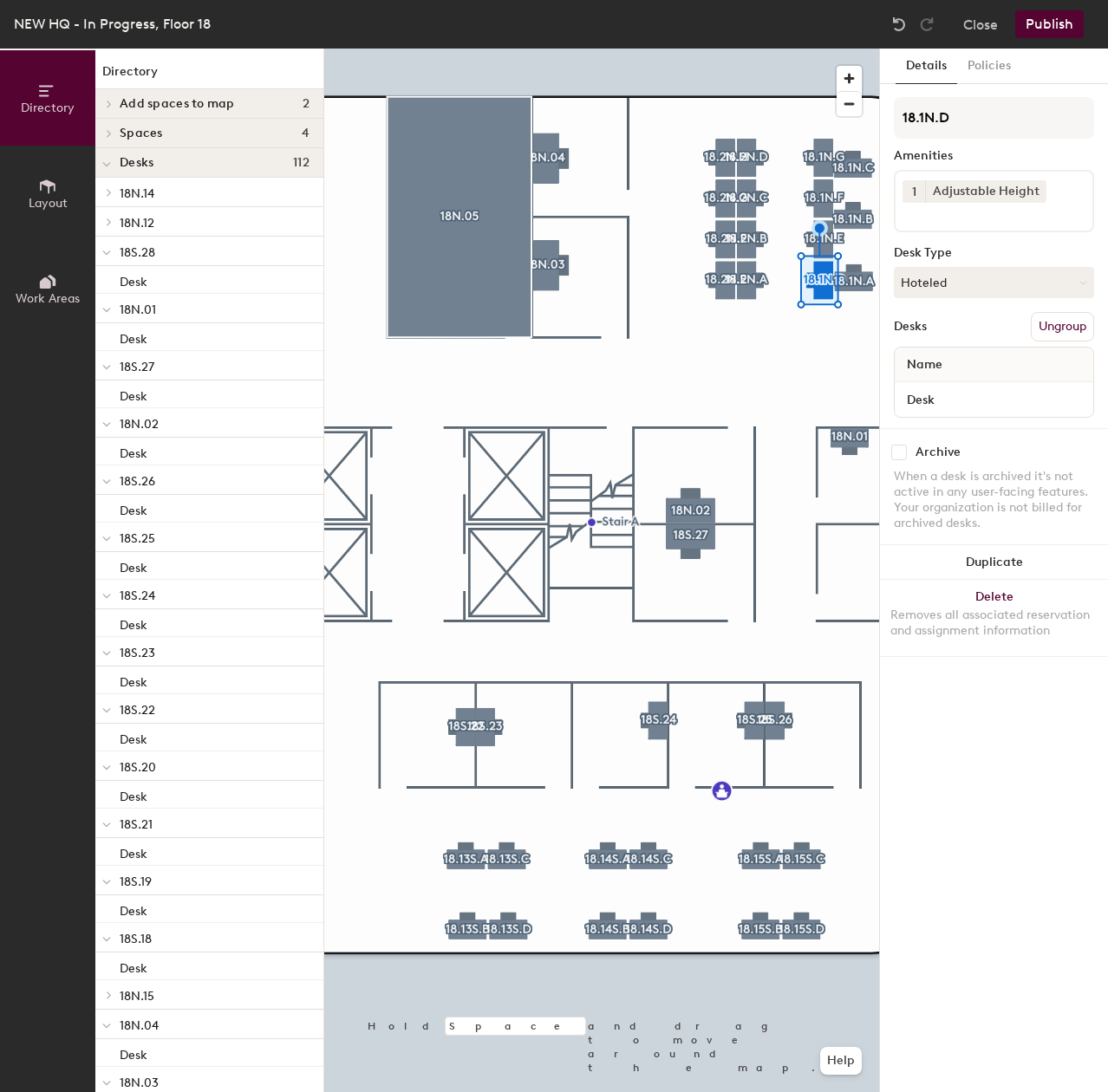
click at [1010, 220] on input at bounding box center [980, 212] width 156 height 20
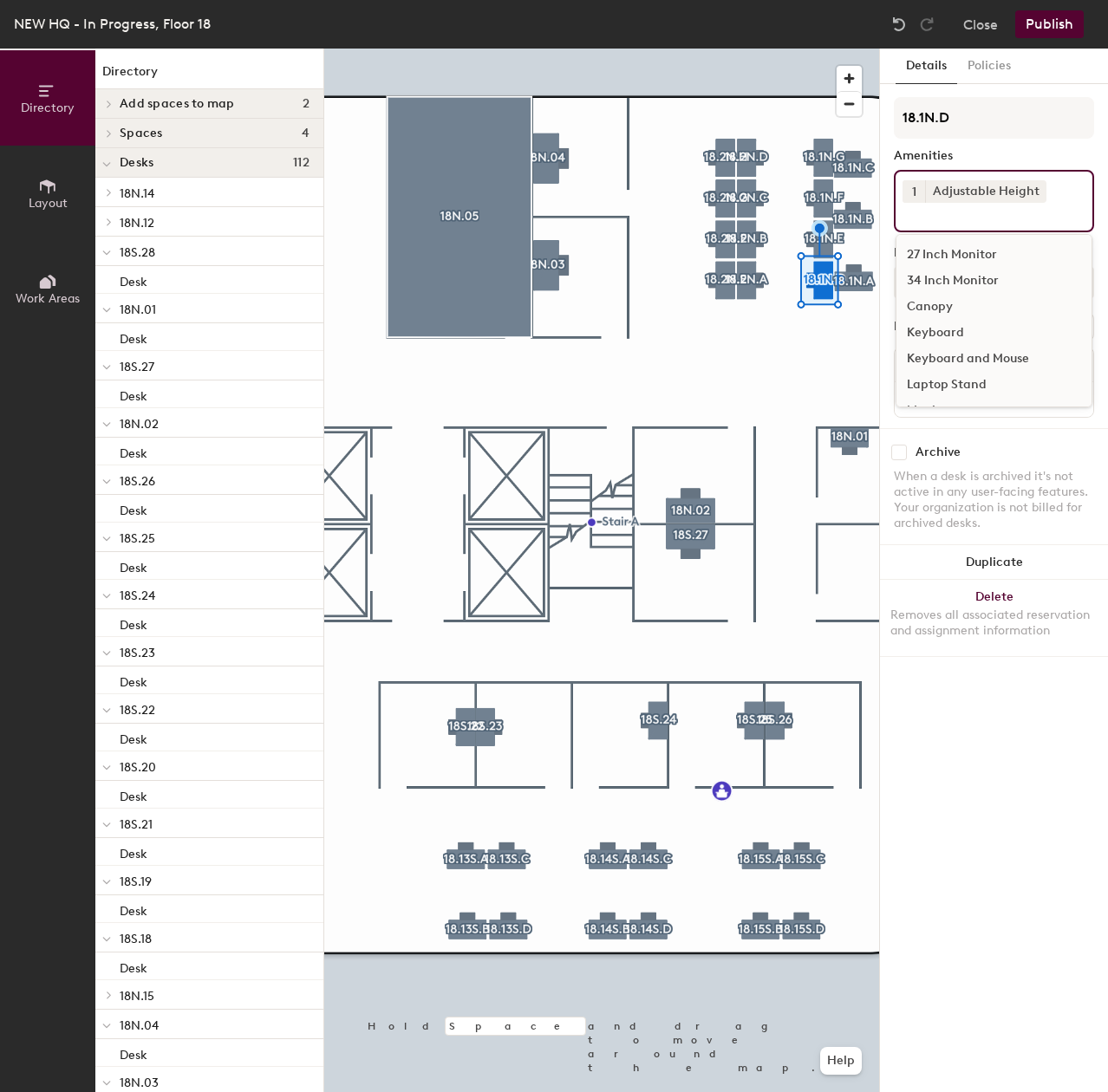
click at [973, 257] on div "27 Inch Monitor" at bounding box center [994, 254] width 195 height 26
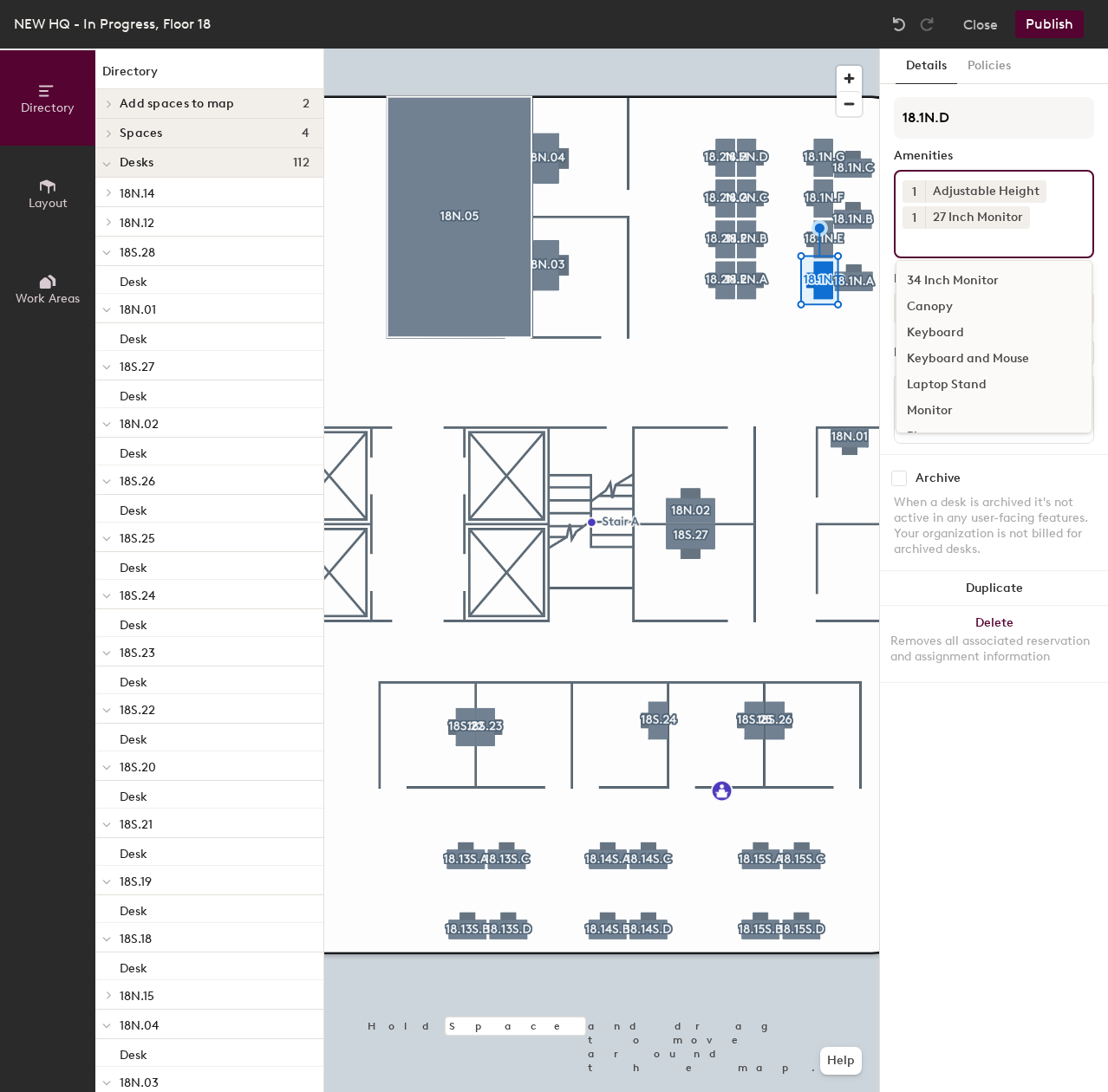
click at [958, 351] on div "Keyboard and Mouse" at bounding box center [994, 358] width 195 height 26
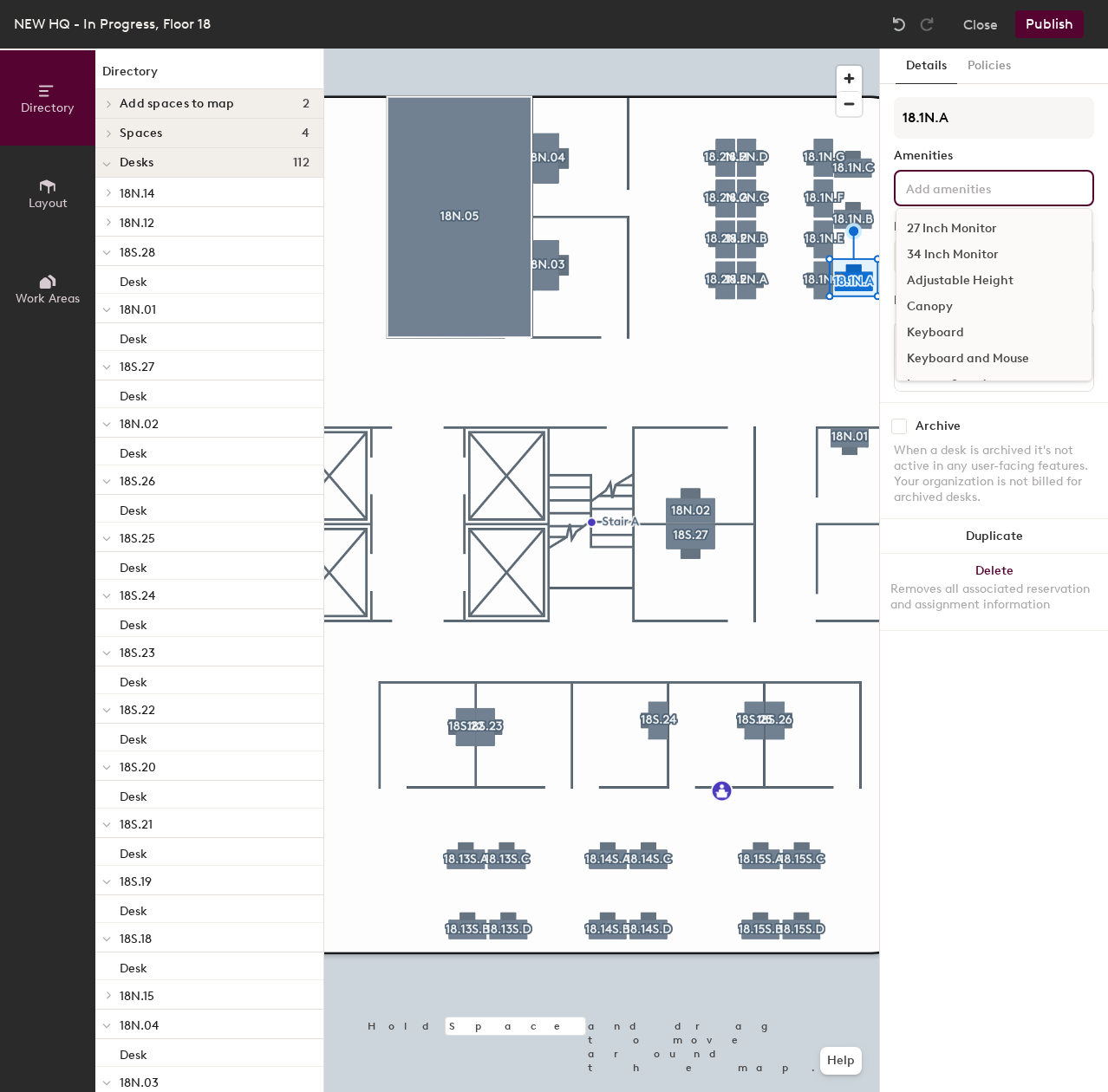
click at [943, 200] on div "27 Inch Monitor 34 Inch Monitor Adjustable Height Canopy Keyboard Keyboard and …" at bounding box center [993, 187] width 200 height 36
click at [943, 231] on div "27 Inch Monitor" at bounding box center [994, 228] width 195 height 26
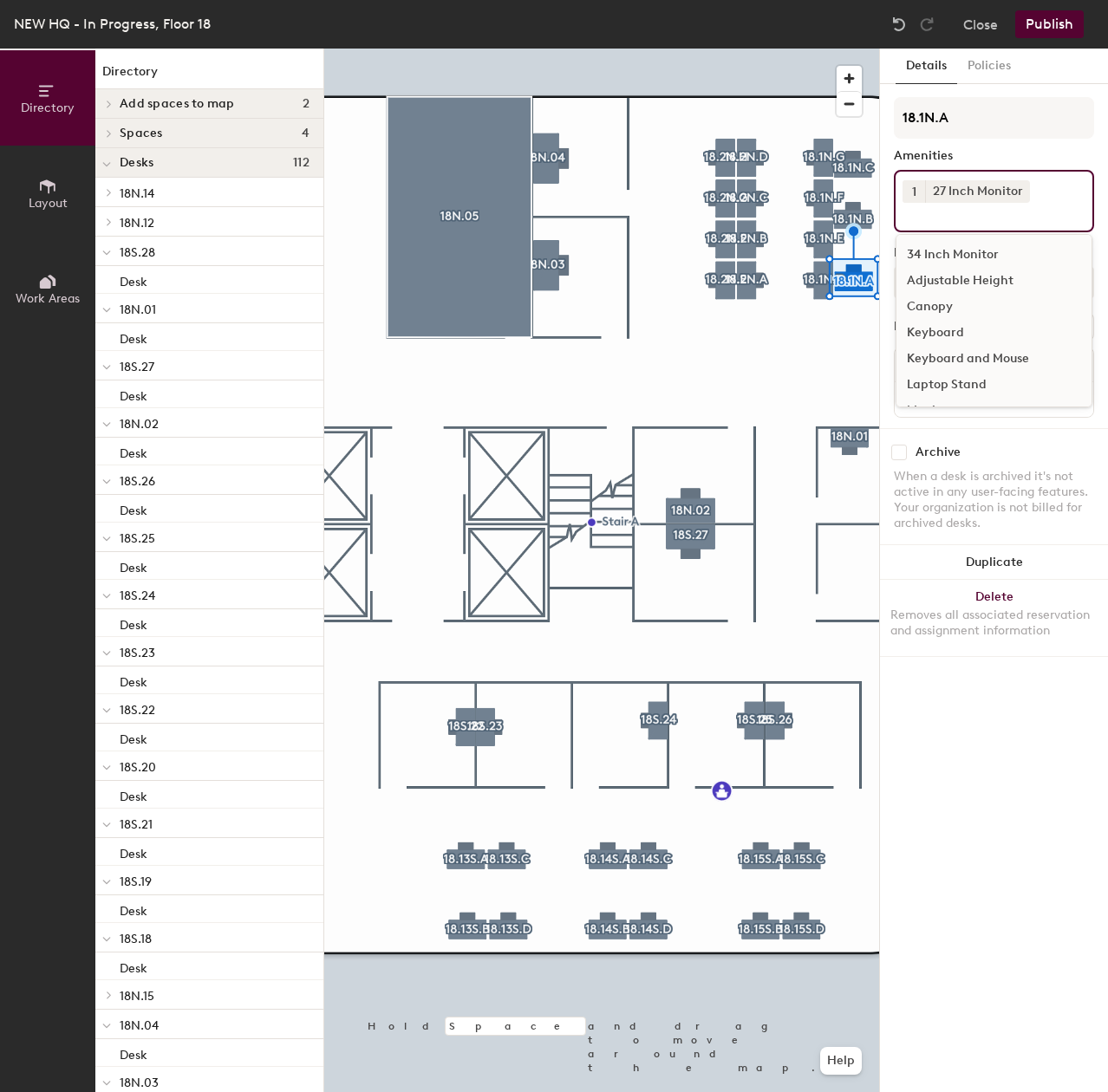
click at [955, 275] on div "Adjustable Height" at bounding box center [994, 281] width 195 height 26
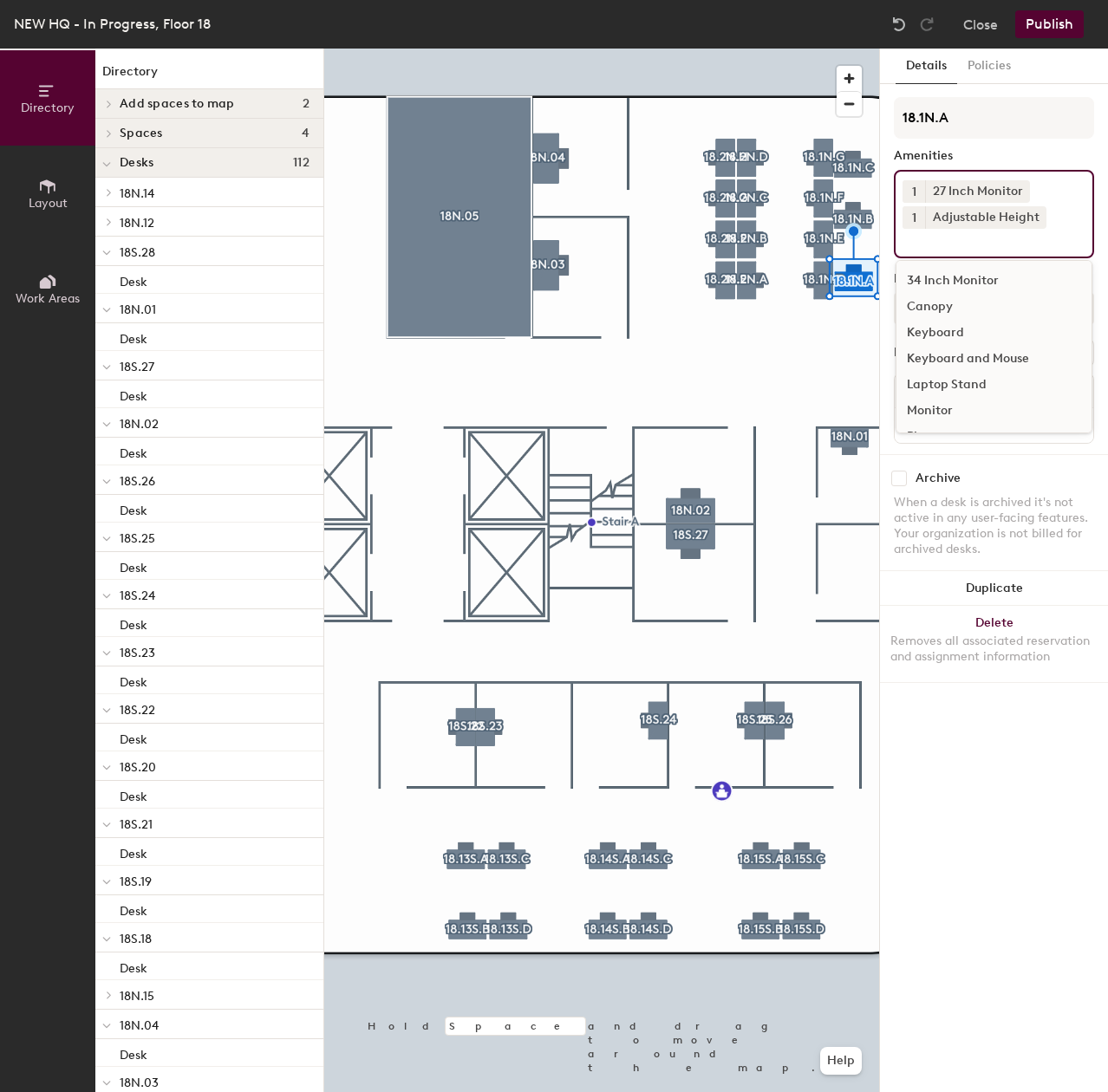
click at [956, 355] on div "Keyboard and Mouse" at bounding box center [994, 358] width 195 height 26
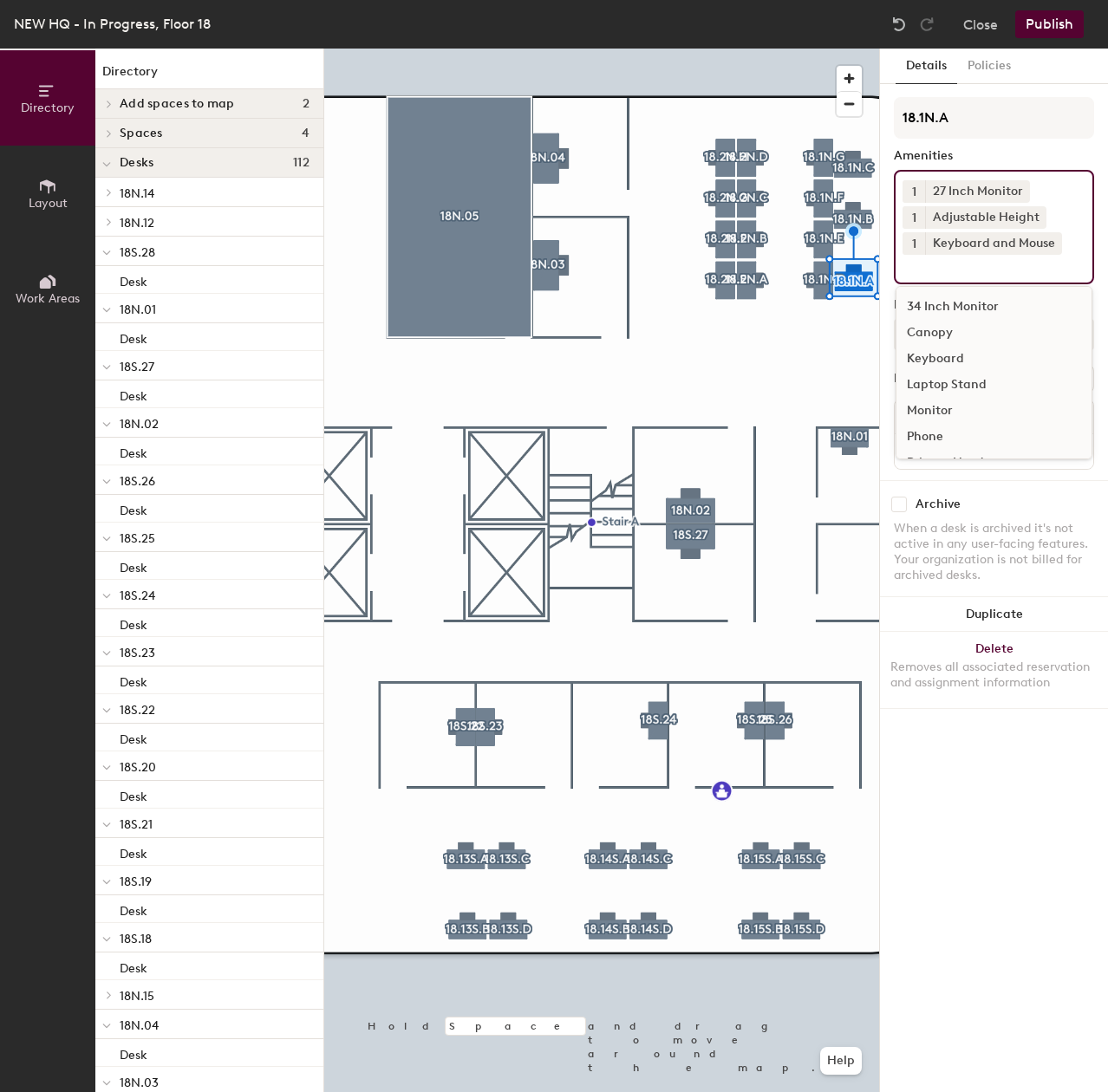
click at [929, 338] on div "Canopy" at bounding box center [994, 332] width 195 height 26
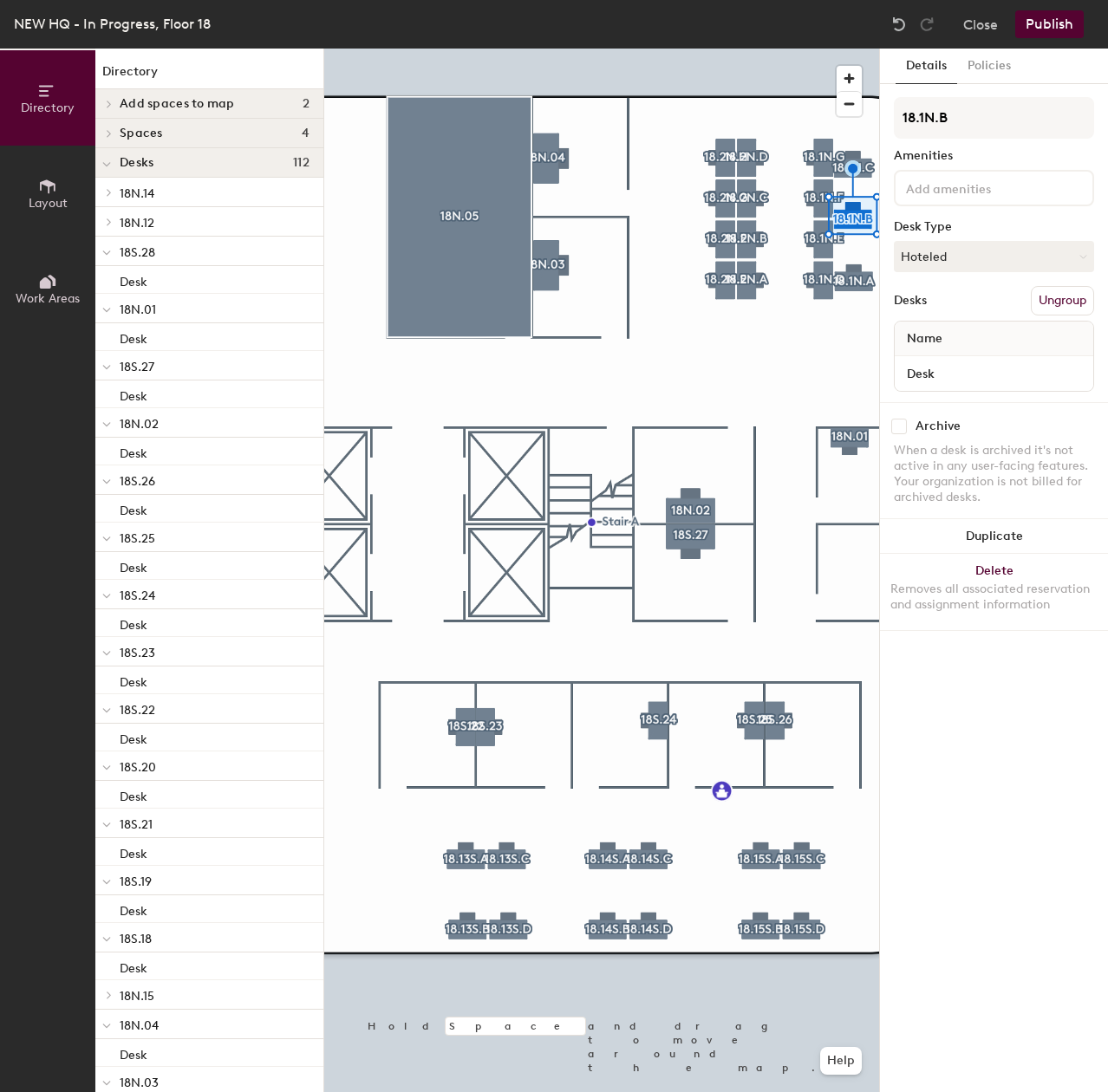
click at [941, 206] on div at bounding box center [993, 187] width 200 height 36
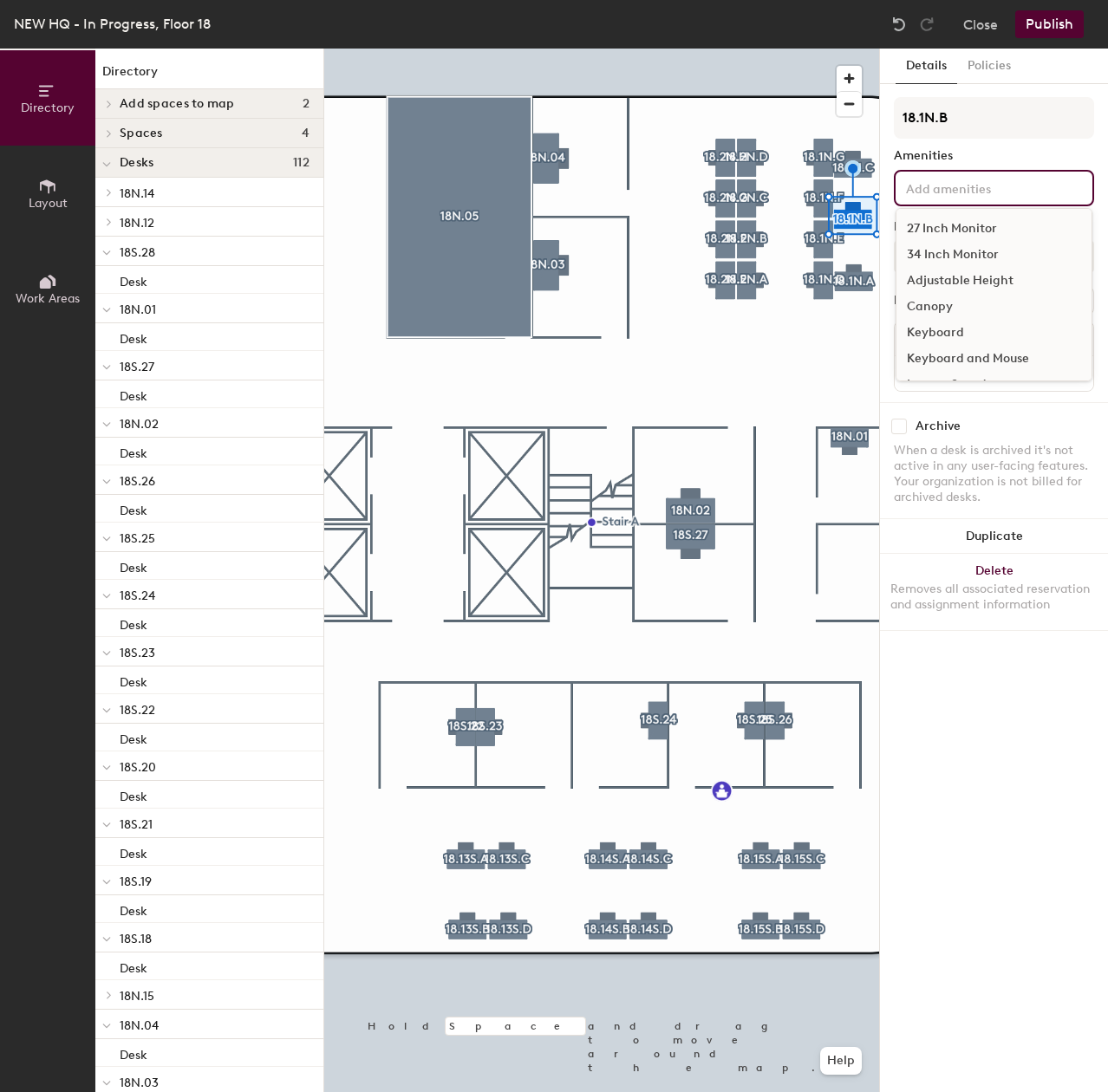
click at [945, 230] on div "27 Inch Monitor" at bounding box center [994, 228] width 195 height 26
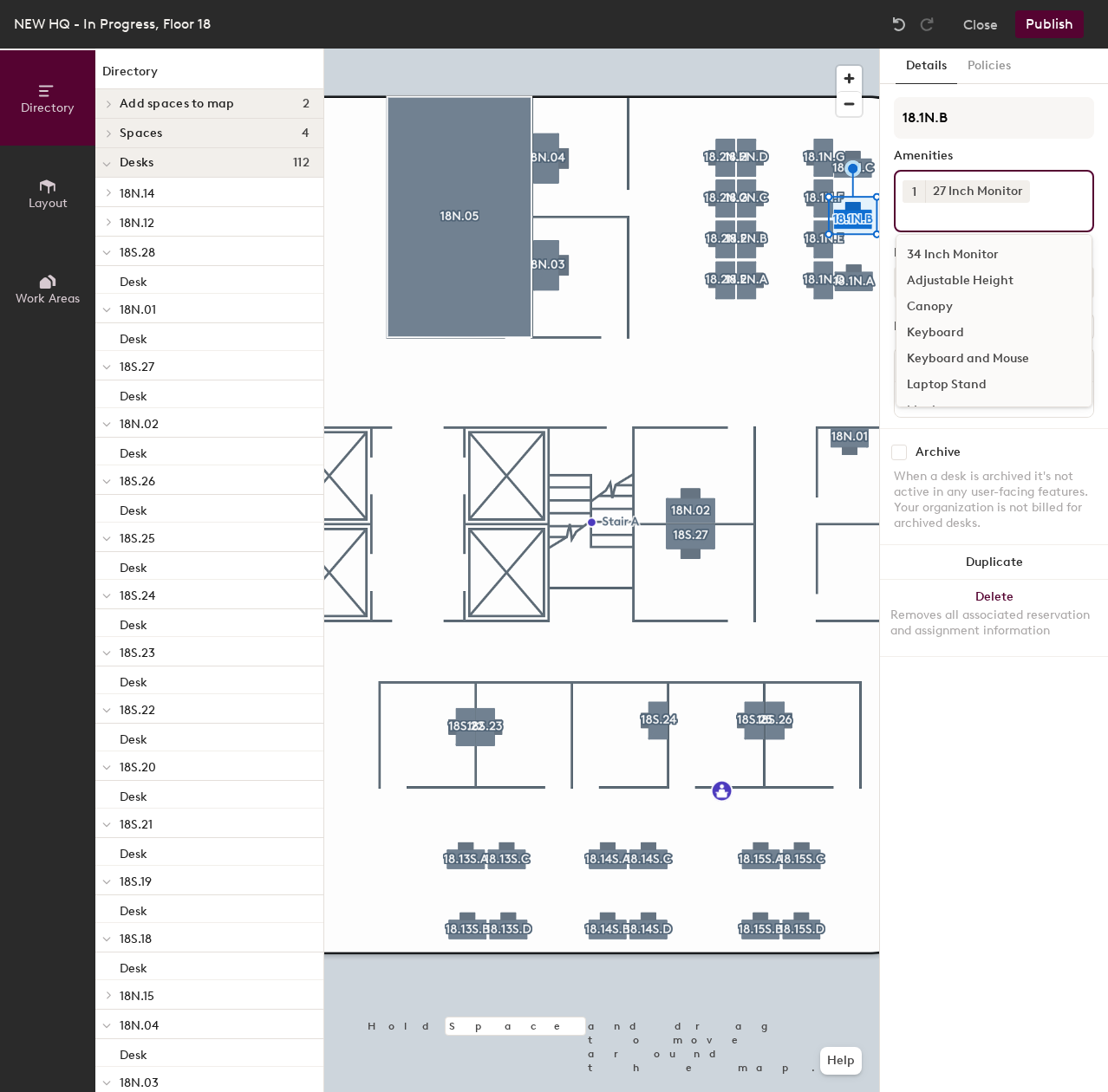
click at [954, 275] on div "Adjustable Height" at bounding box center [994, 281] width 195 height 26
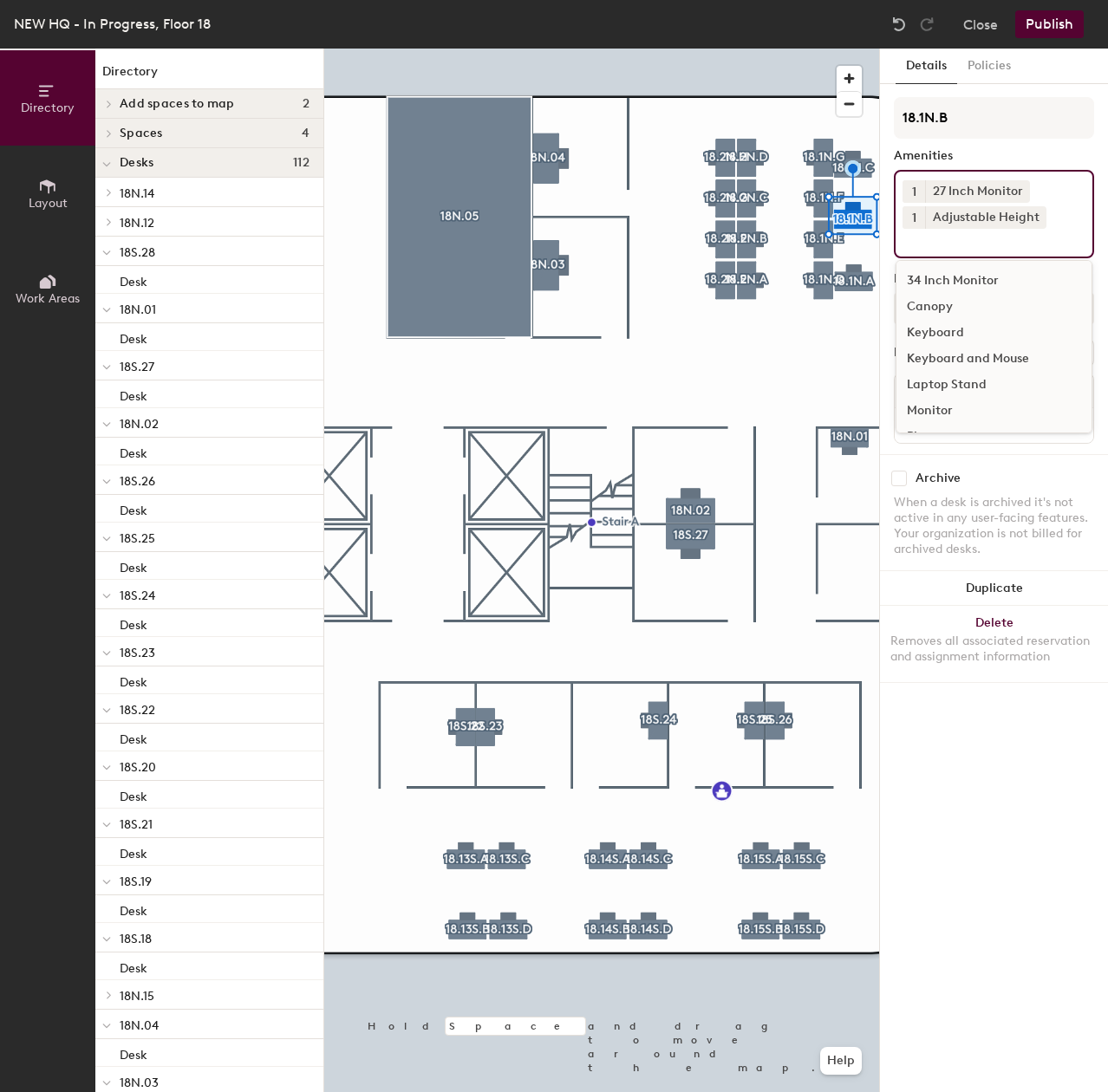
click at [954, 370] on div "Keyboard and Mouse" at bounding box center [994, 358] width 195 height 26
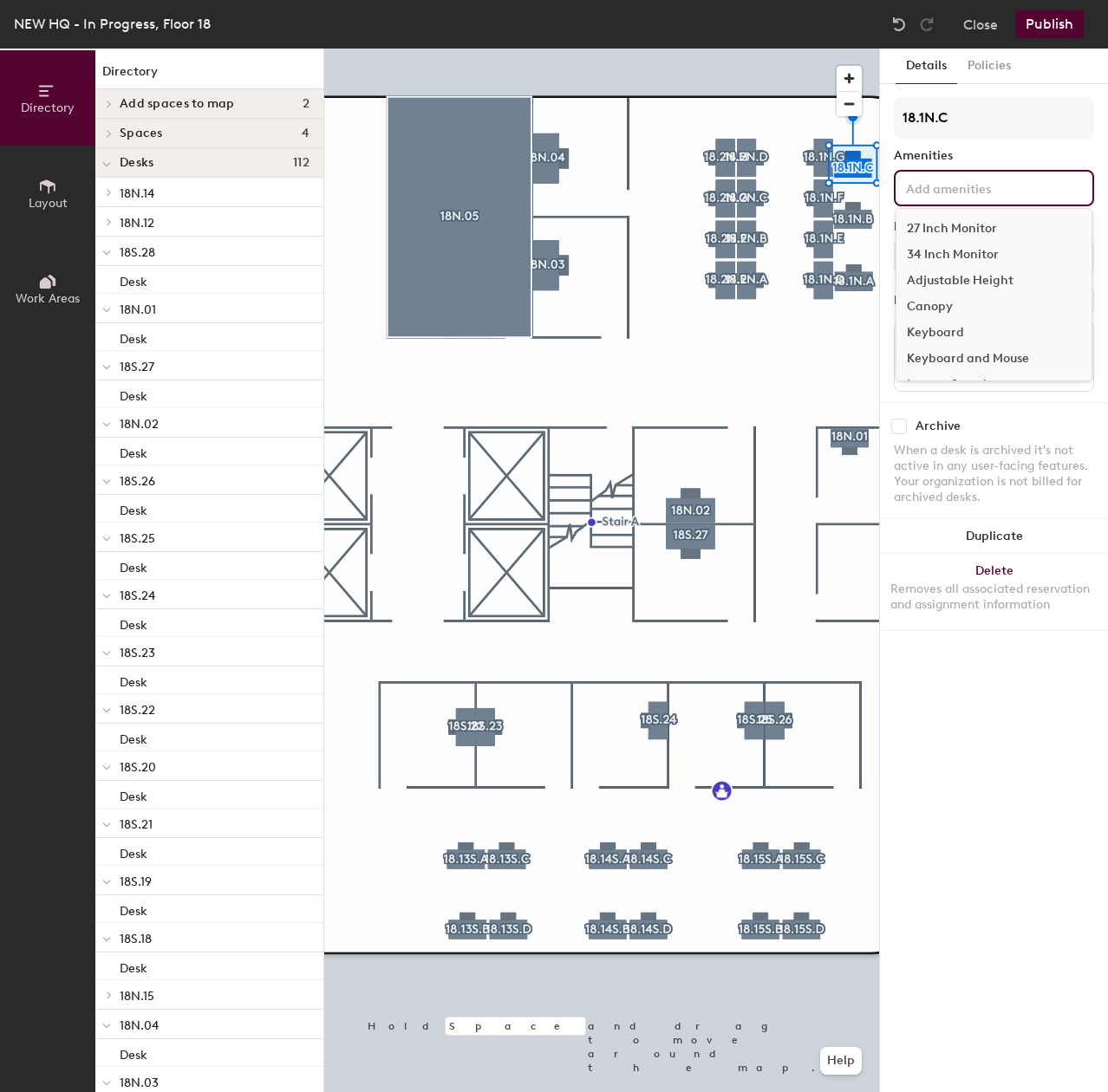
click at [925, 196] on input at bounding box center [980, 186] width 156 height 20
click at [935, 233] on div "27 Inch Monitor" at bounding box center [994, 228] width 195 height 26
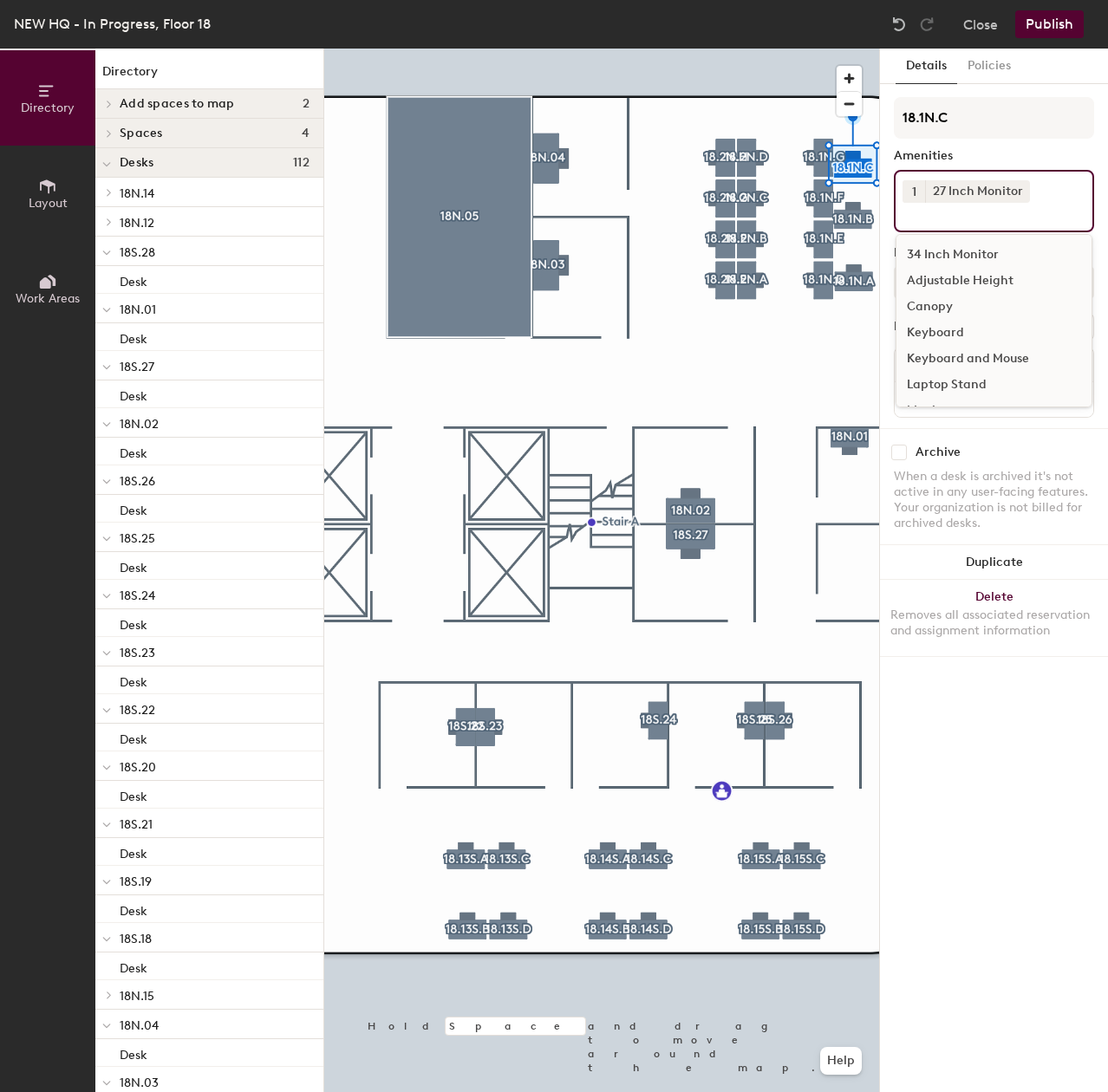
click at [947, 276] on div "Adjustable Height" at bounding box center [994, 281] width 195 height 26
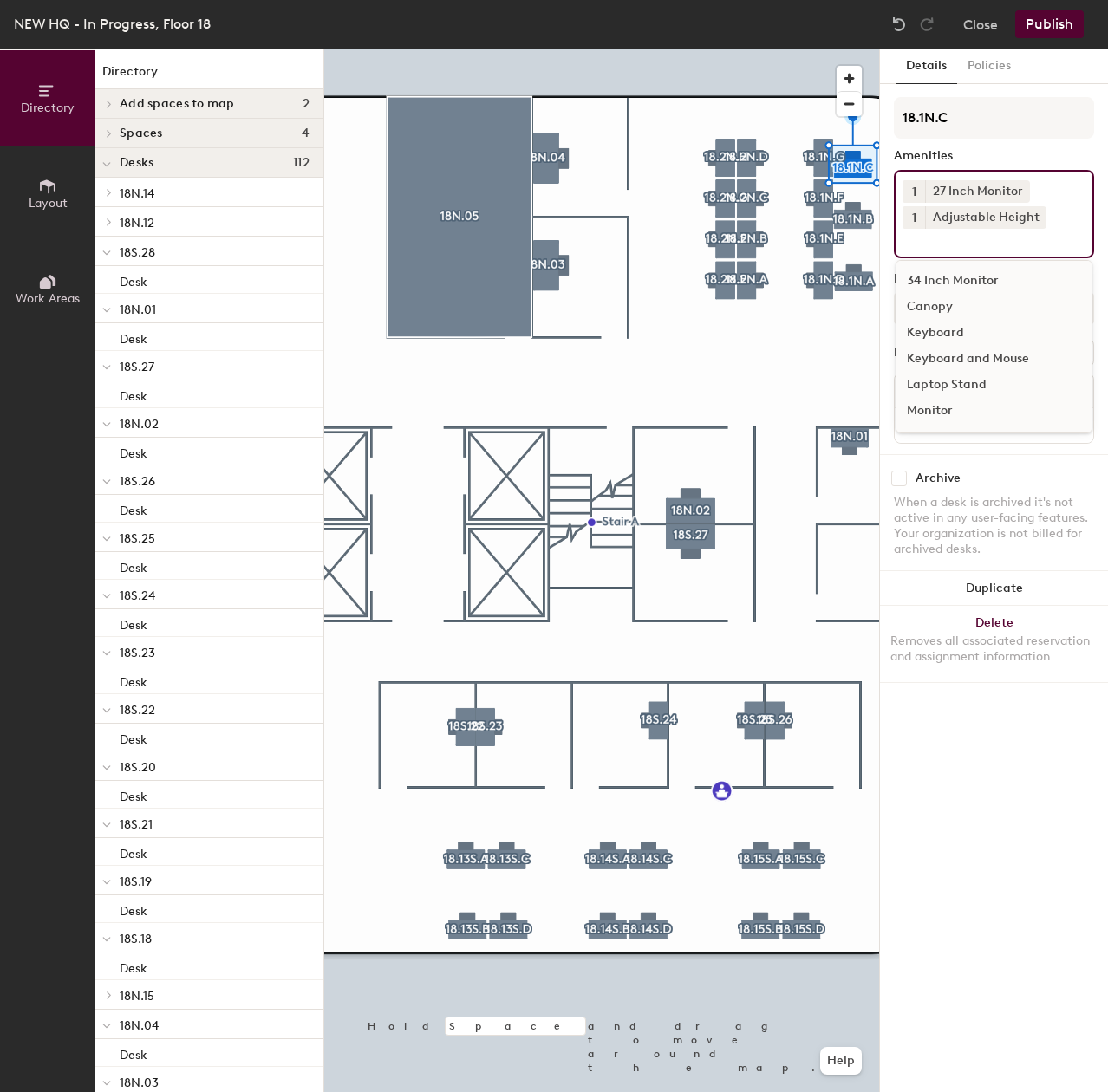
click at [954, 354] on div "Keyboard and Mouse" at bounding box center [994, 358] width 195 height 26
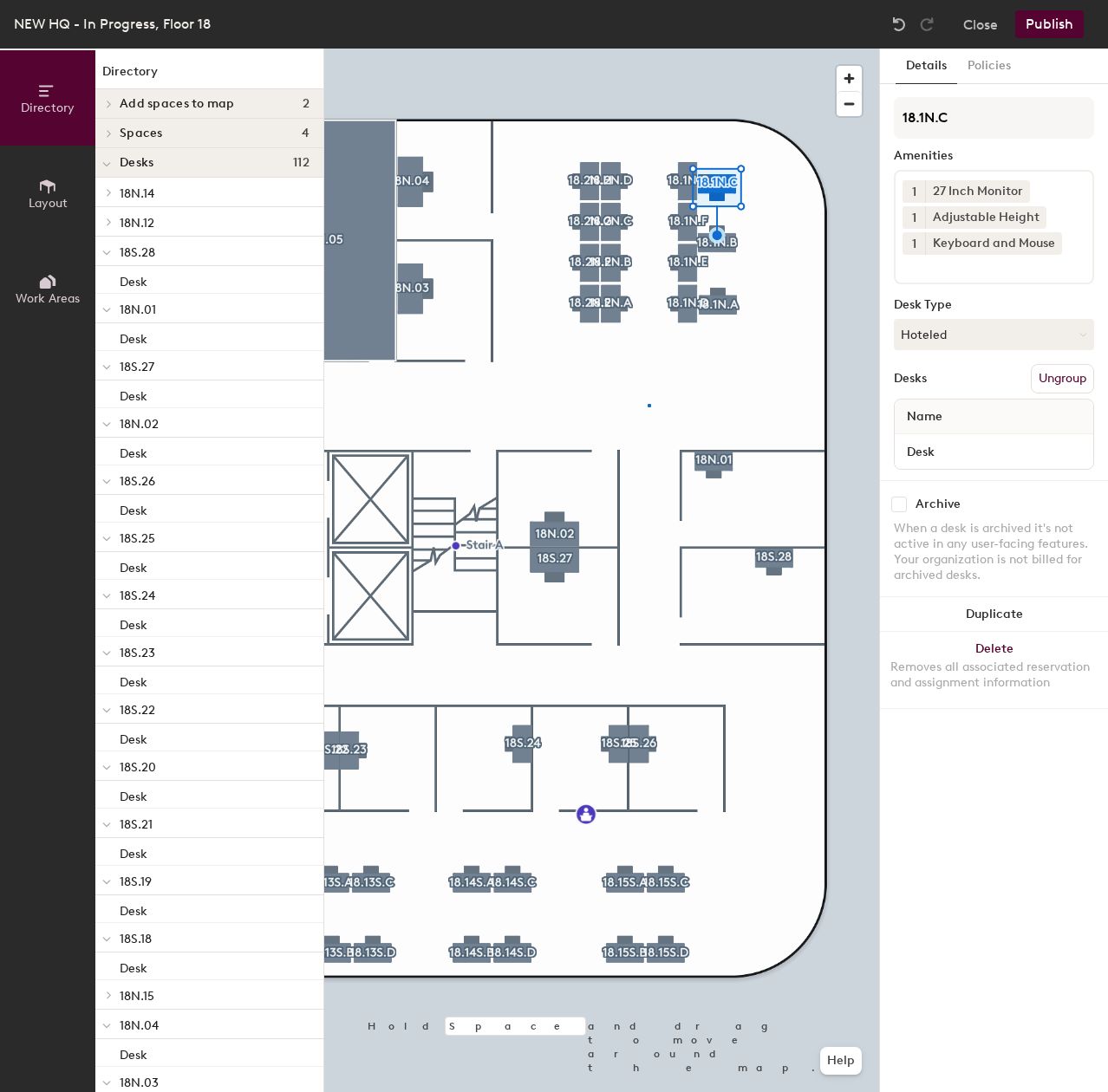
click at [648, 49] on div at bounding box center [601, 49] width 554 height 0
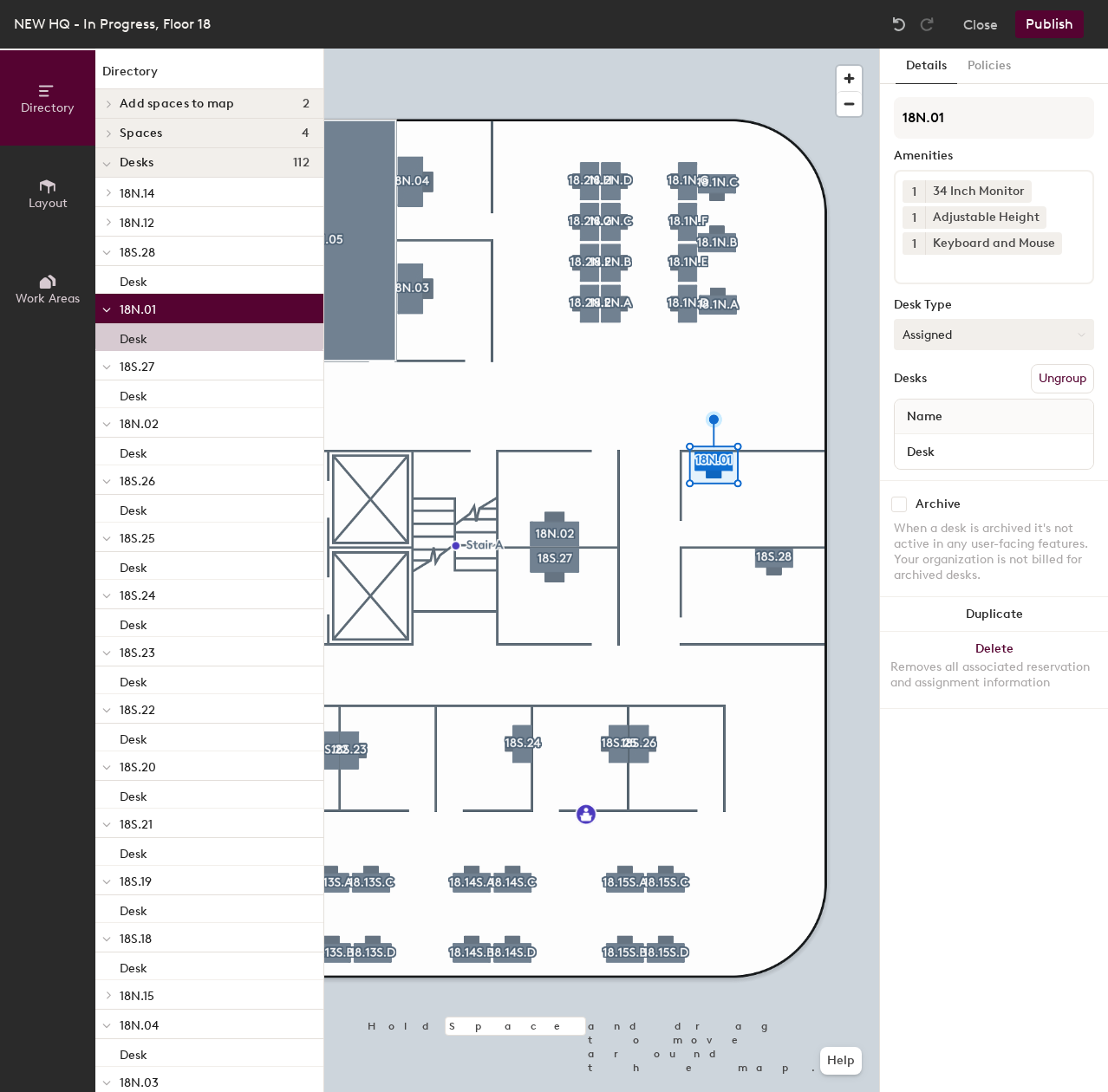
click at [1022, 325] on button "Assigned" at bounding box center [993, 334] width 200 height 31
click at [972, 441] on div "Hoteled" at bounding box center [981, 439] width 173 height 26
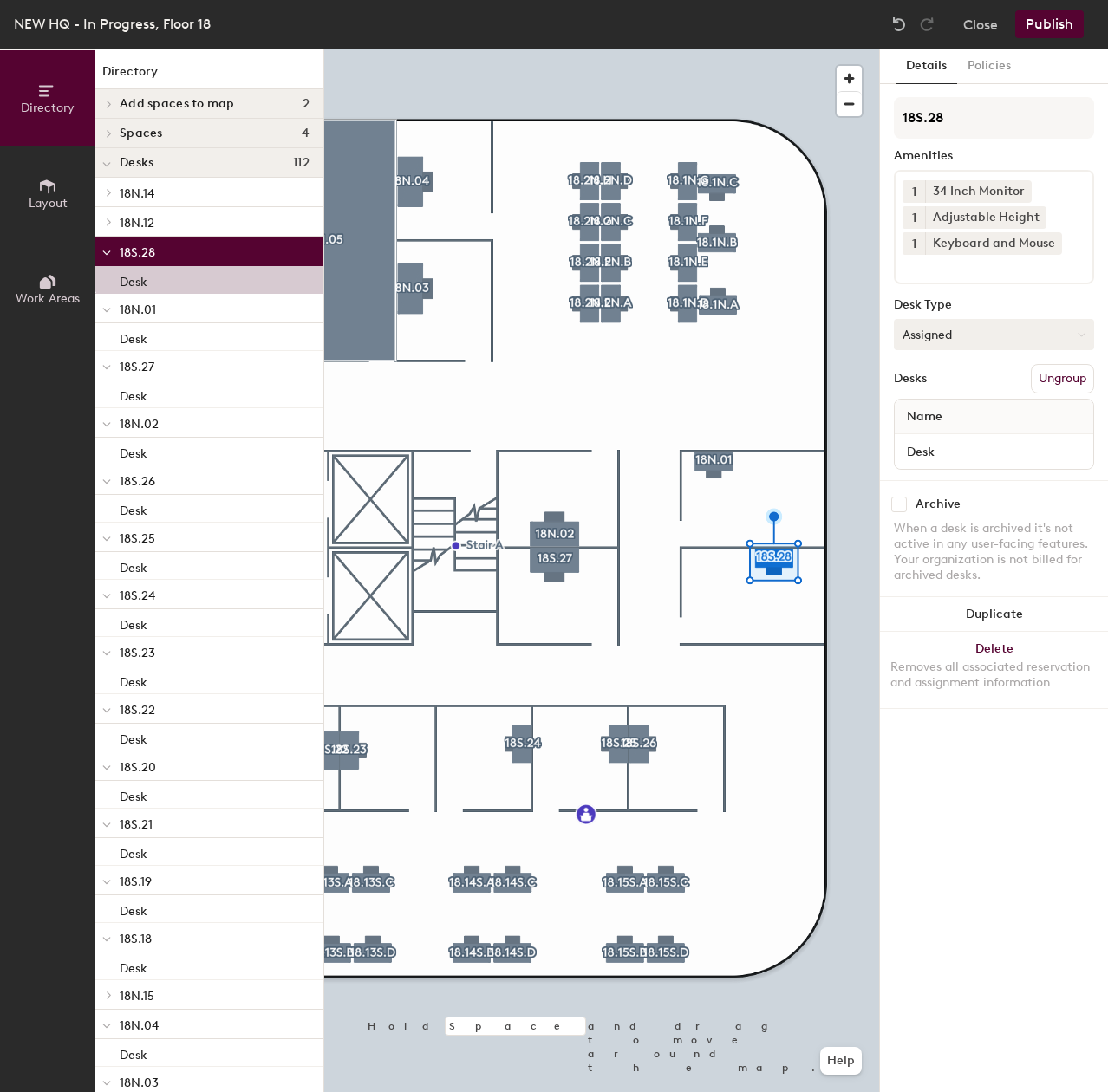
click at [956, 330] on button "Assigned" at bounding box center [993, 334] width 200 height 31
click at [931, 434] on div "Hoteled" at bounding box center [981, 439] width 173 height 26
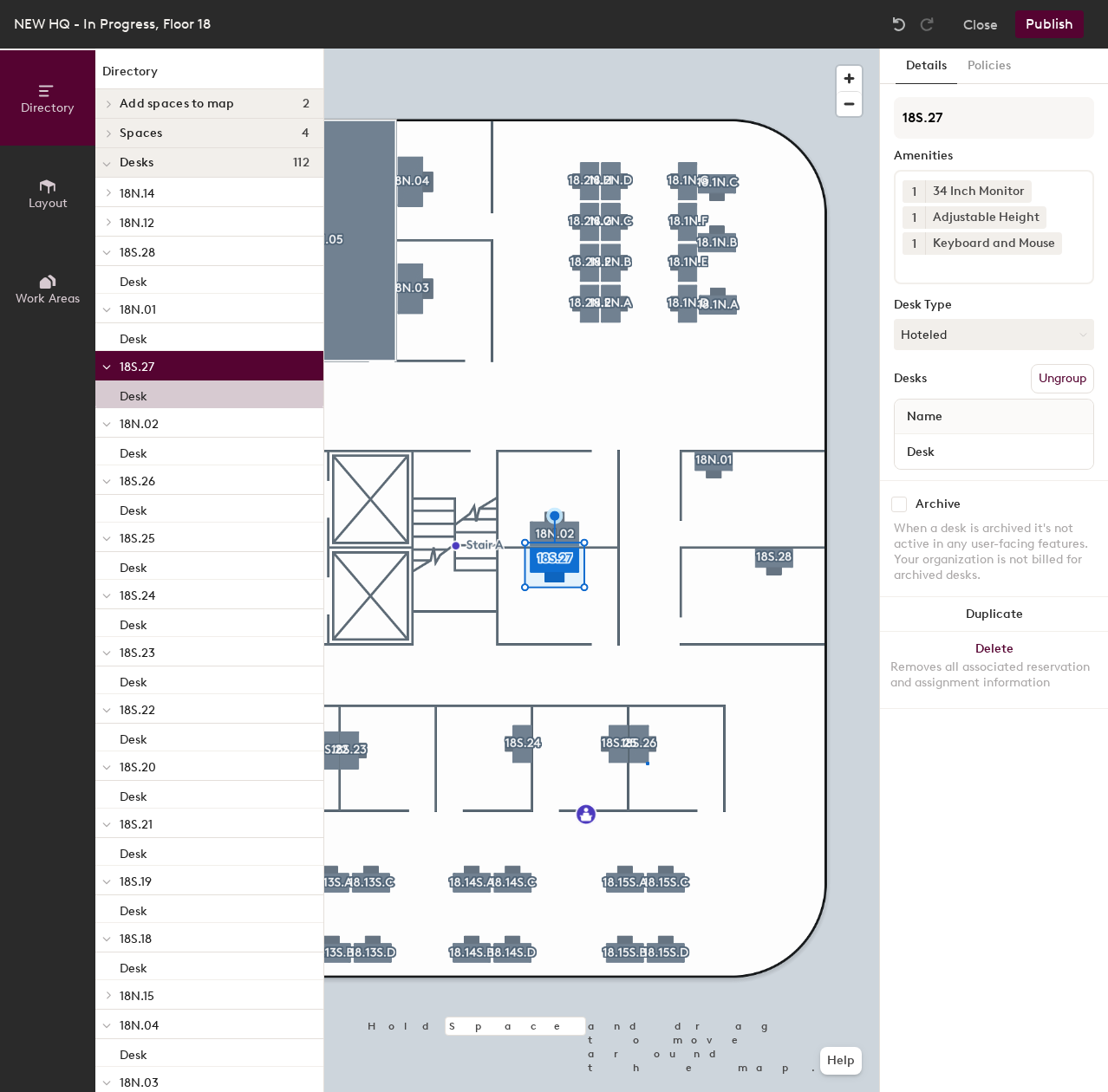
click at [646, 49] on div at bounding box center [601, 49] width 554 height 0
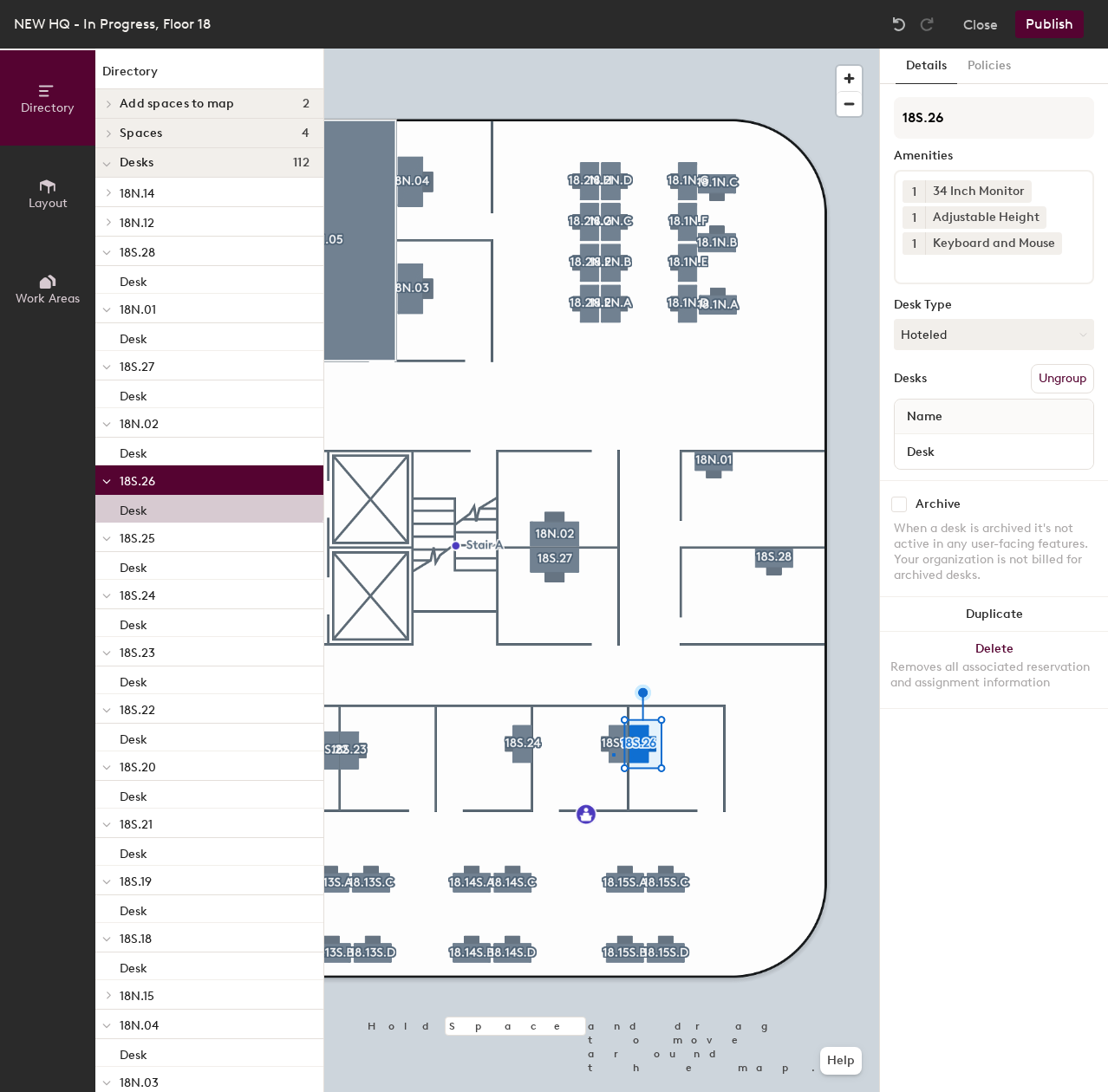
click at [612, 49] on div at bounding box center [601, 49] width 554 height 0
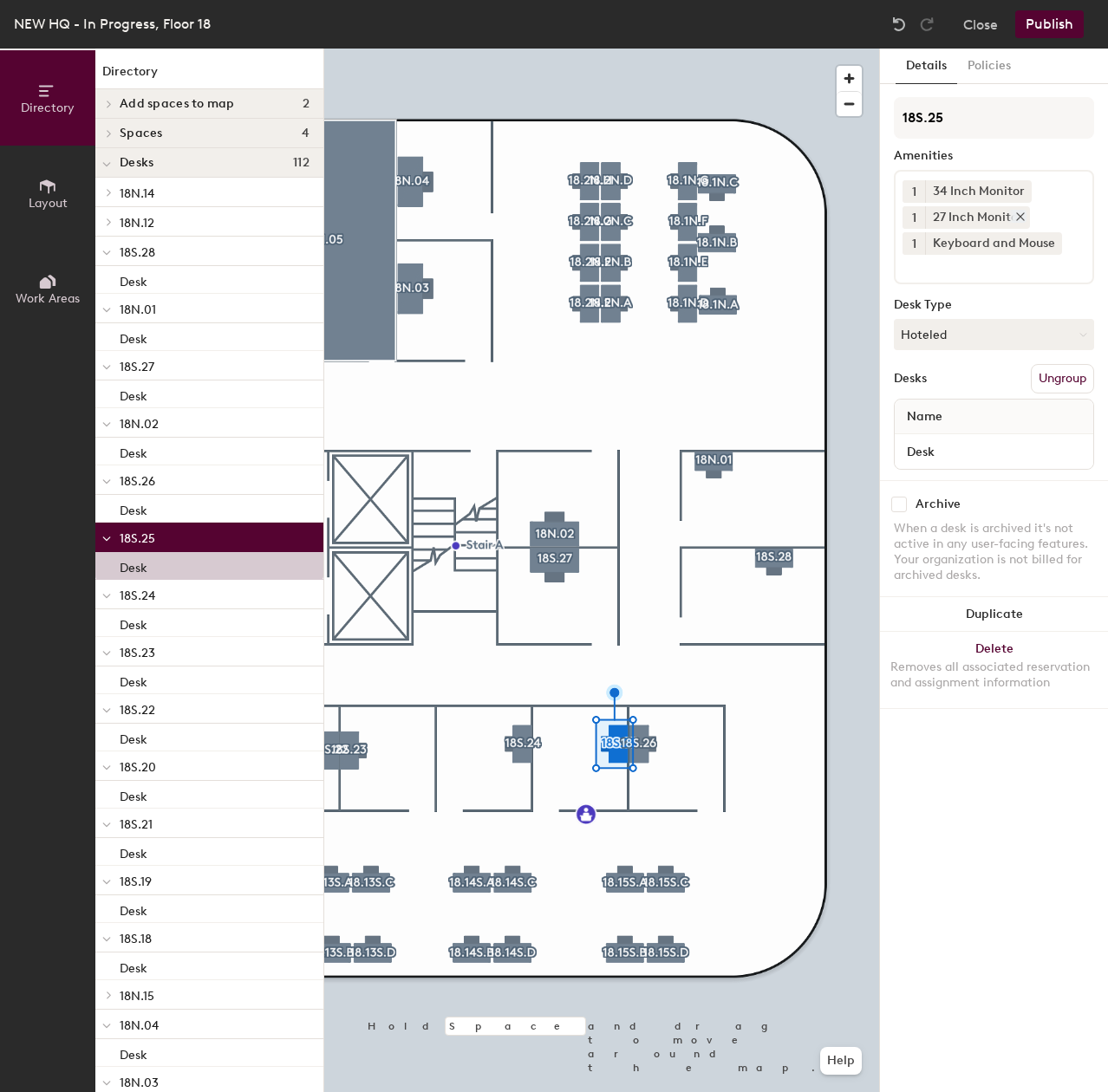
click at [1023, 210] on icon at bounding box center [1020, 216] width 12 height 12
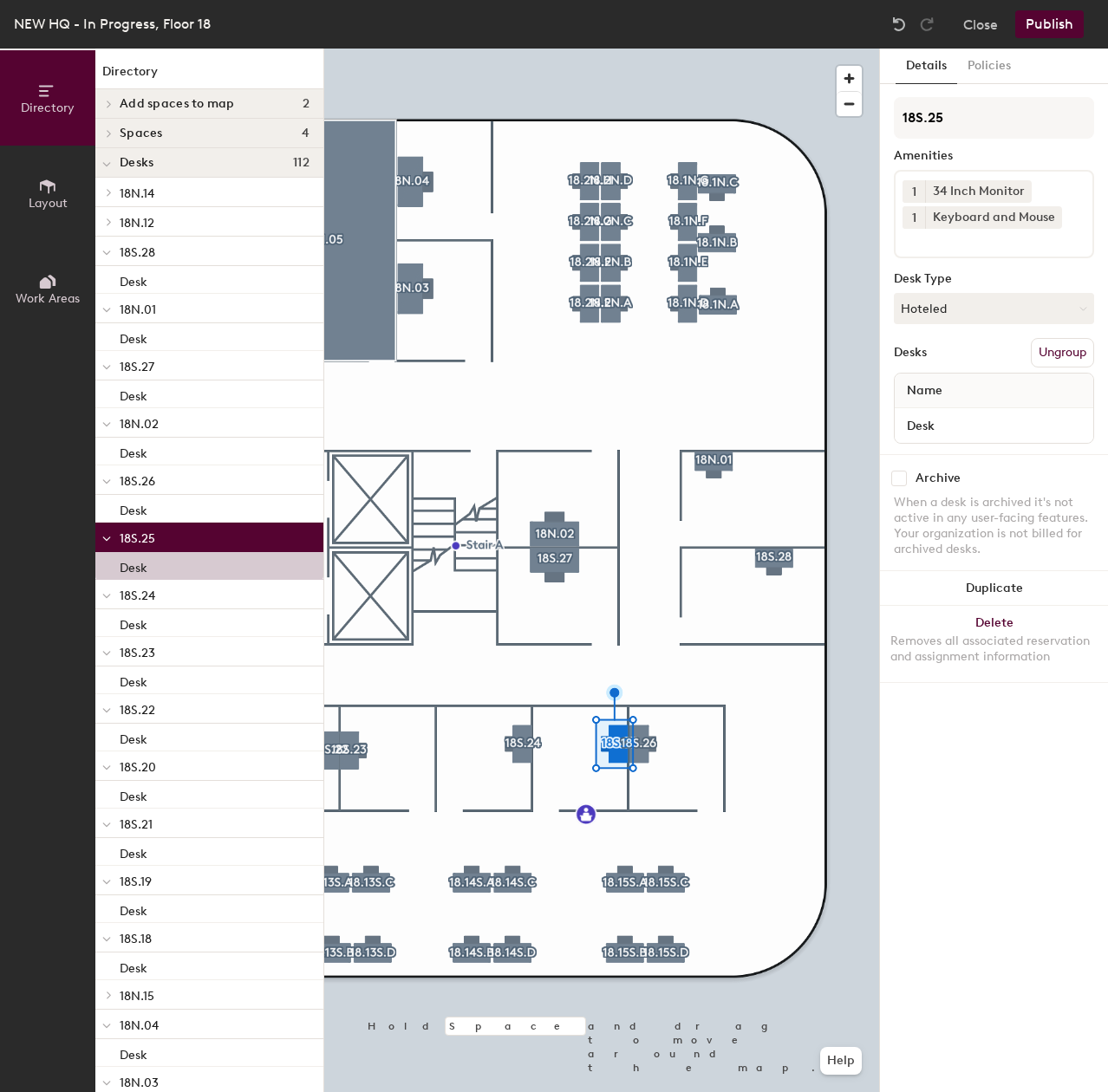
click at [1016, 236] on input at bounding box center [980, 239] width 156 height 20
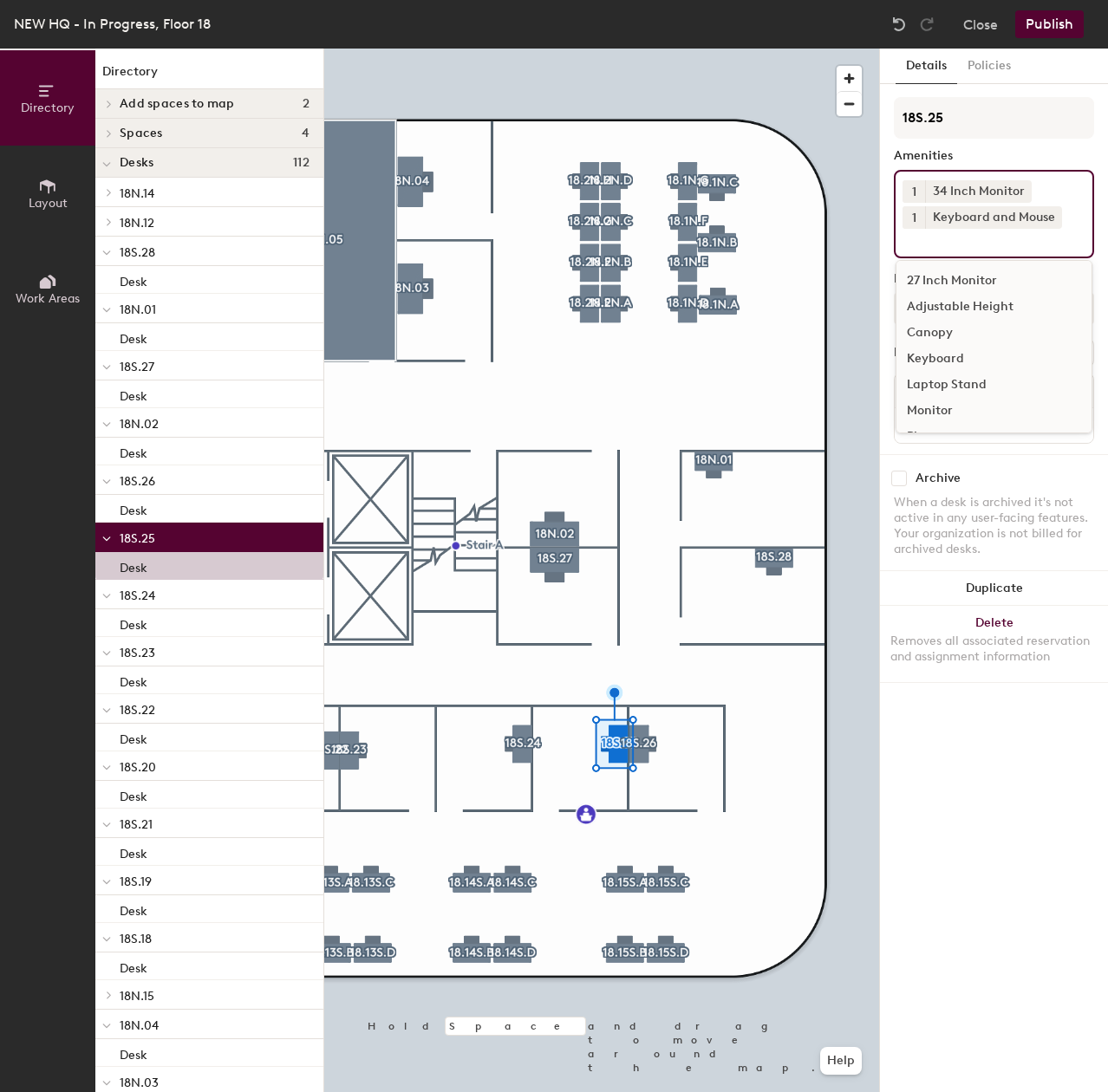
click at [982, 302] on div "Adjustable Height" at bounding box center [994, 306] width 195 height 26
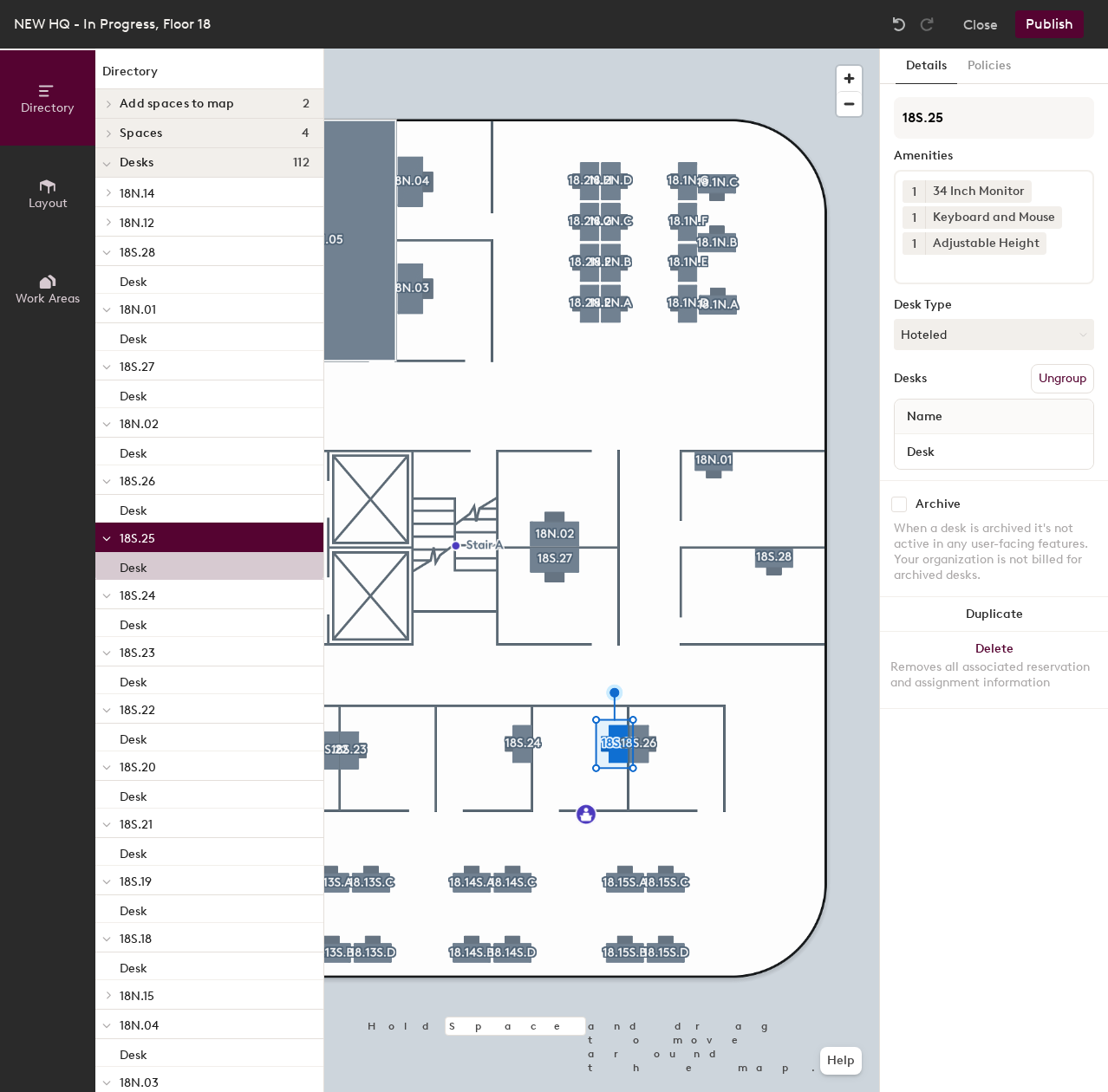
click at [647, 49] on div at bounding box center [601, 49] width 554 height 0
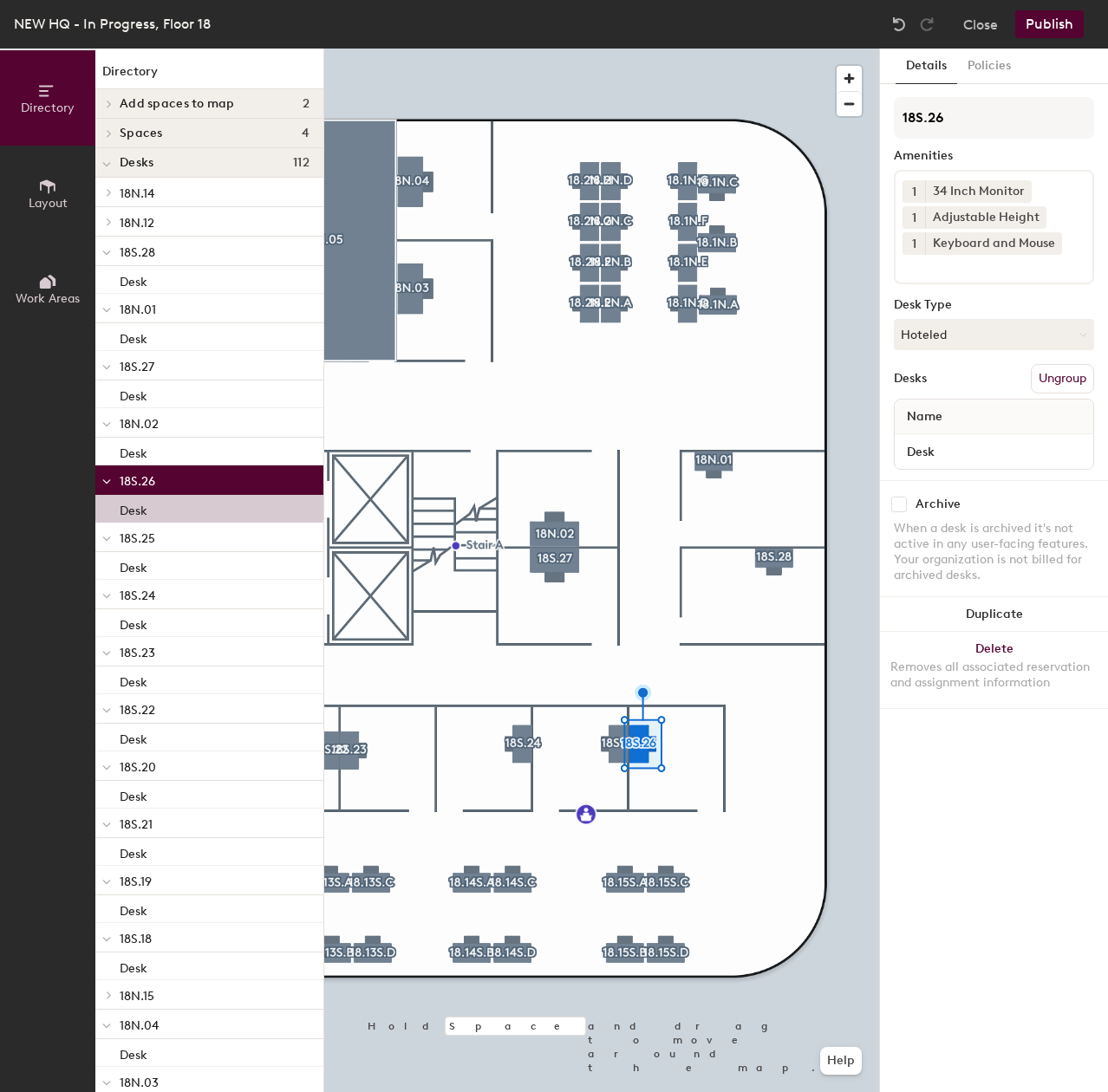
click at [518, 49] on div at bounding box center [601, 49] width 554 height 0
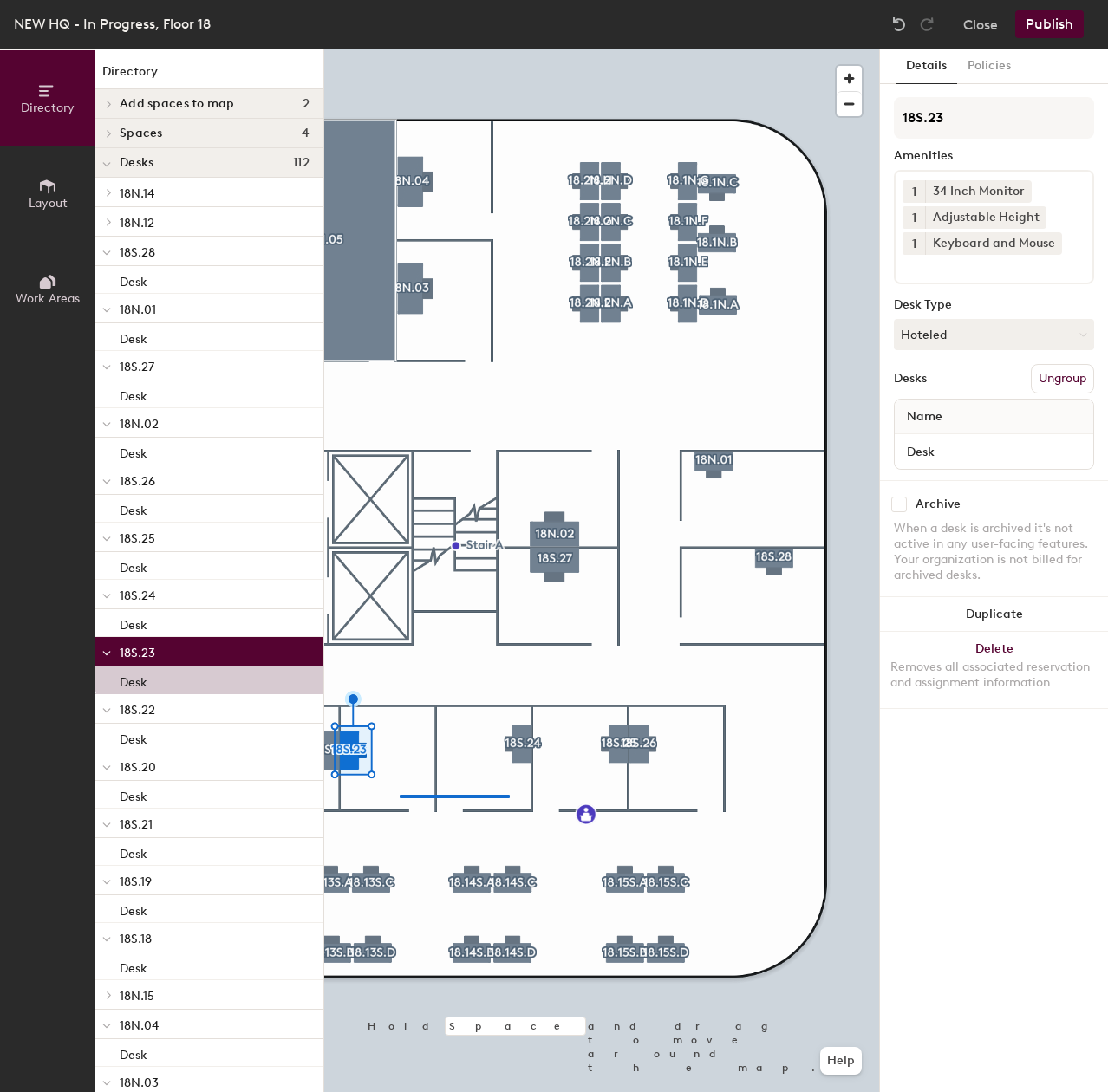
click at [506, 49] on div at bounding box center [601, 49] width 554 height 0
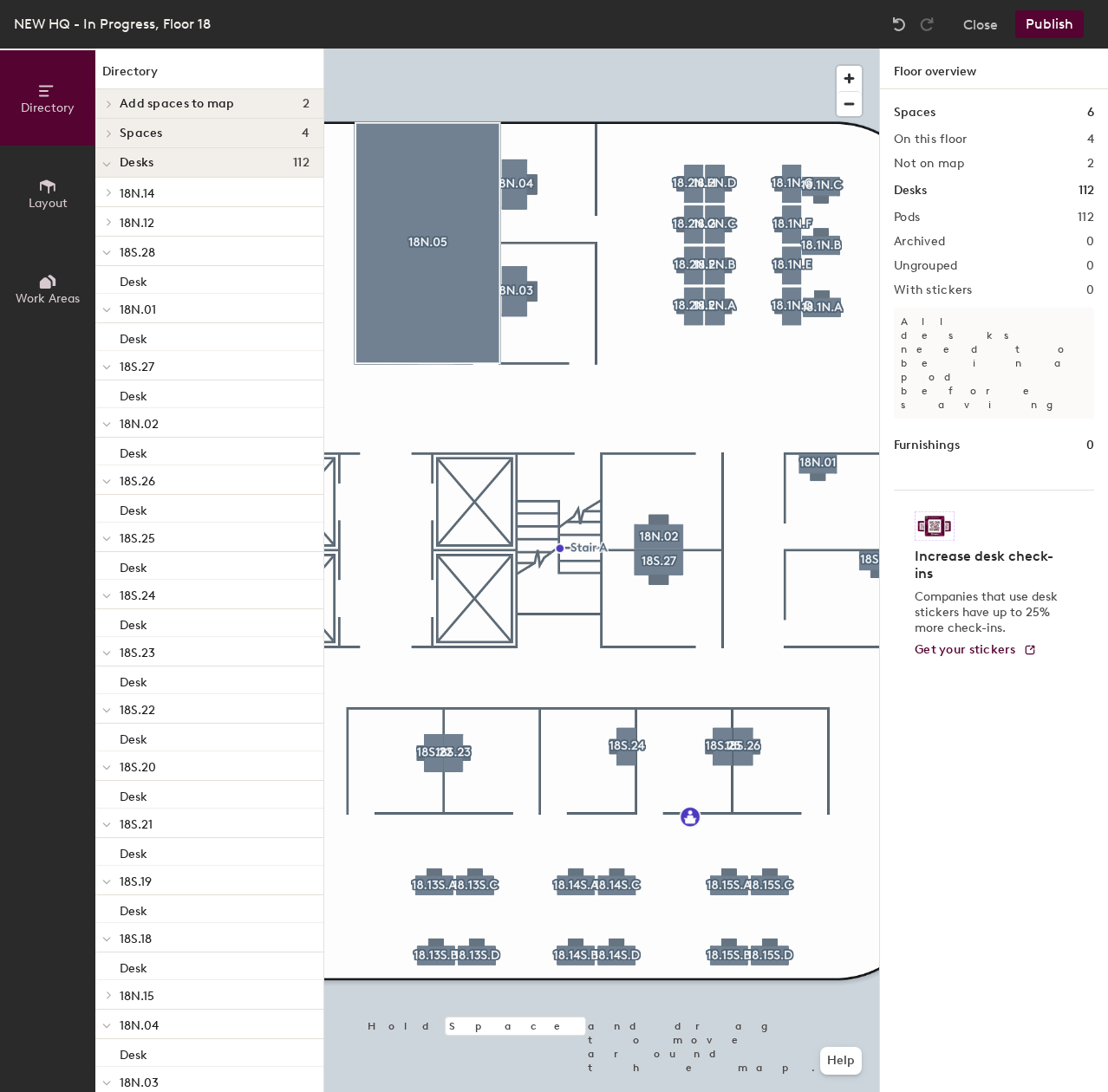
click at [438, 49] on div at bounding box center [601, 49] width 554 height 0
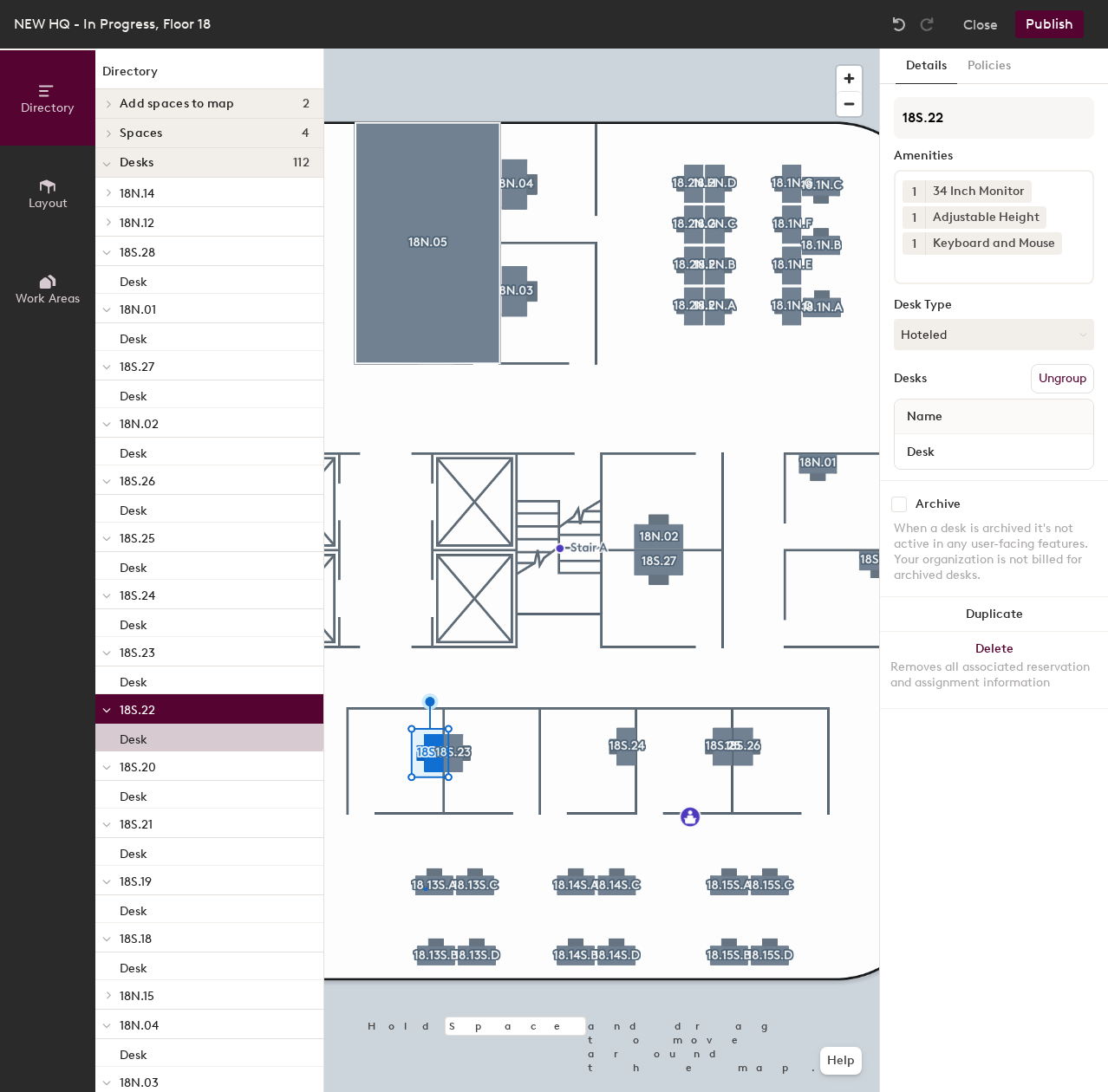
click at [425, 49] on div at bounding box center [601, 49] width 554 height 0
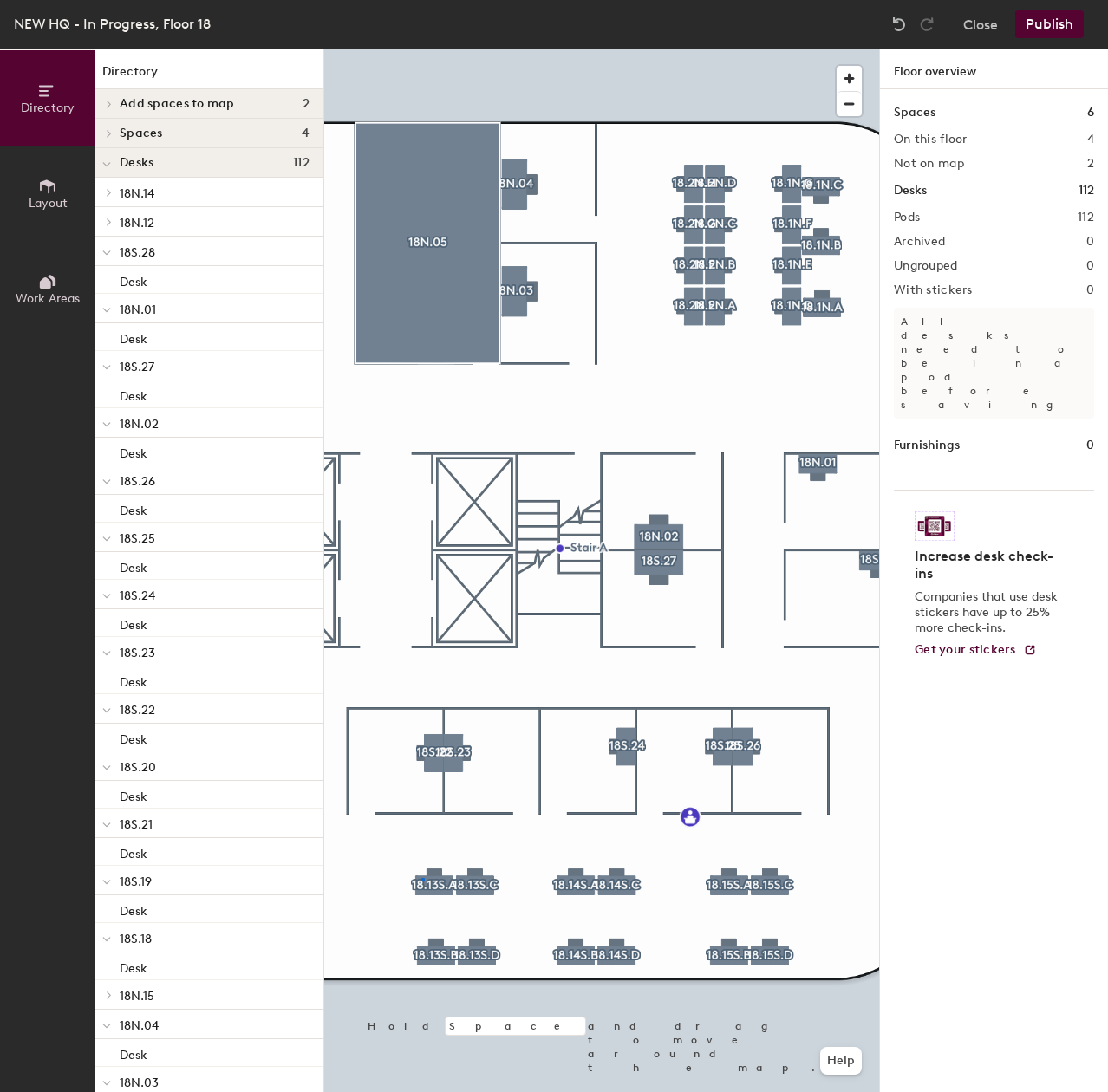
click at [421, 49] on div at bounding box center [601, 49] width 554 height 0
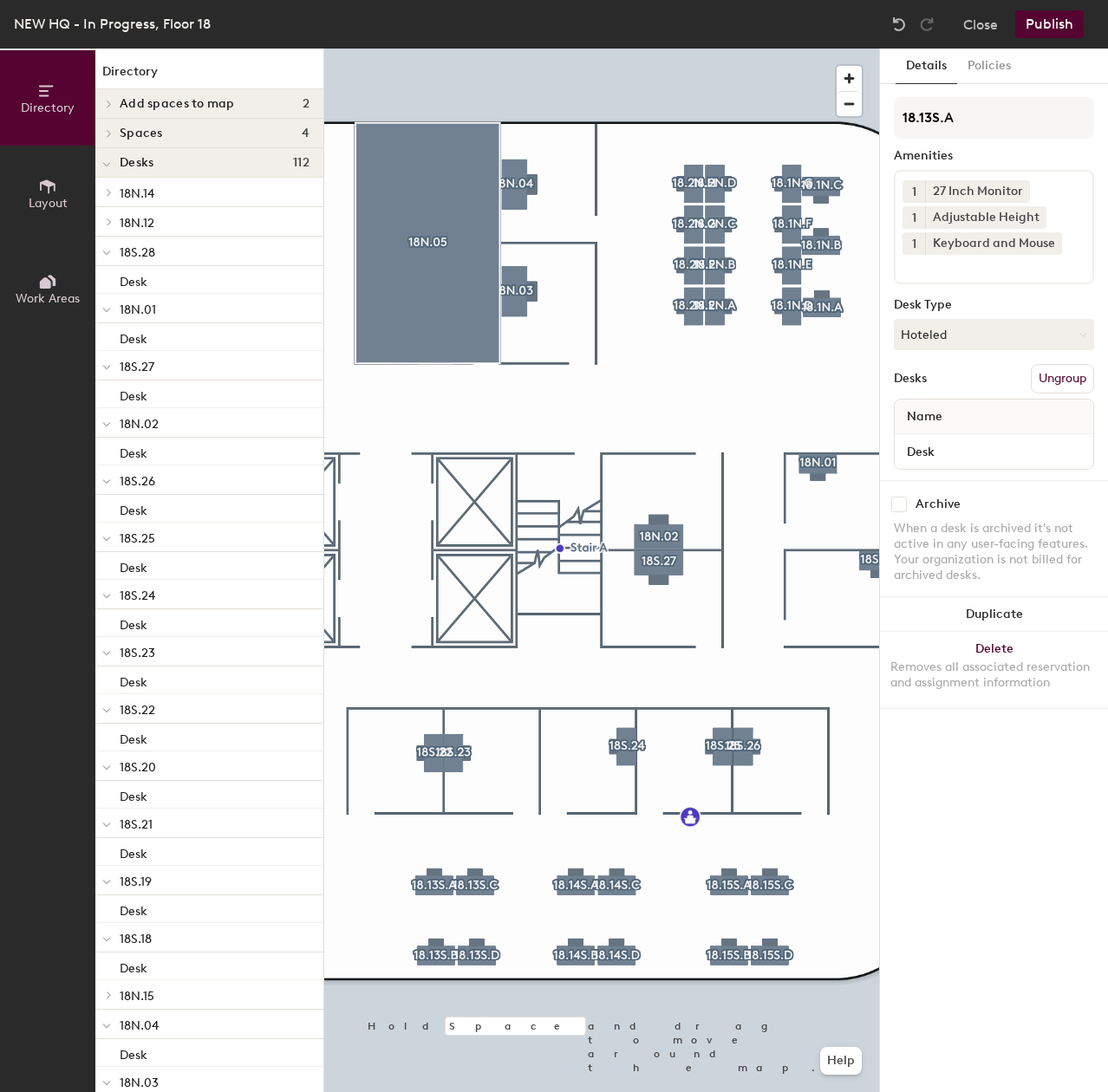
click at [489, 49] on div at bounding box center [601, 49] width 554 height 0
click at [487, 49] on div at bounding box center [601, 49] width 554 height 0
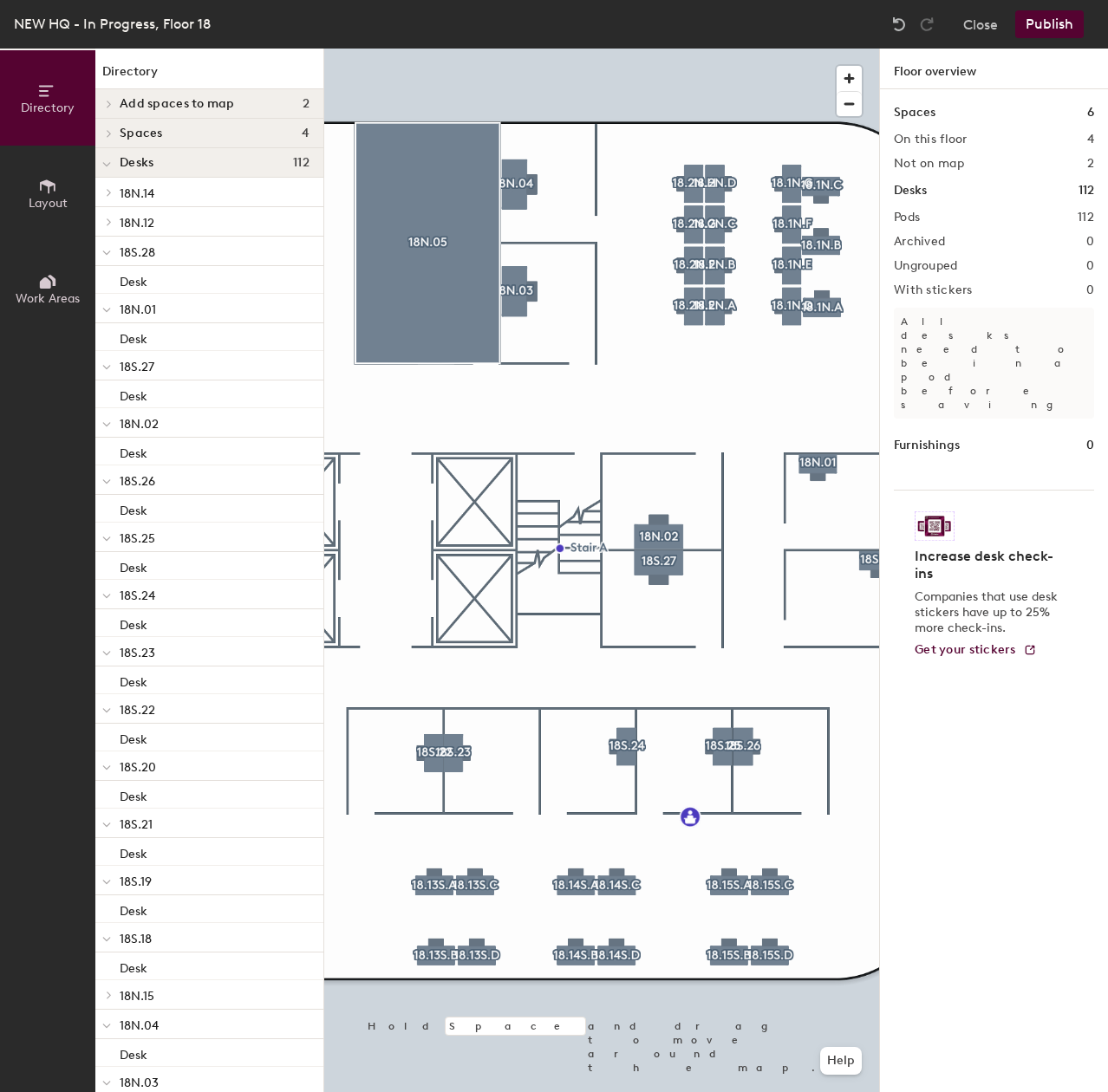
click at [617, 49] on div at bounding box center [601, 49] width 554 height 0
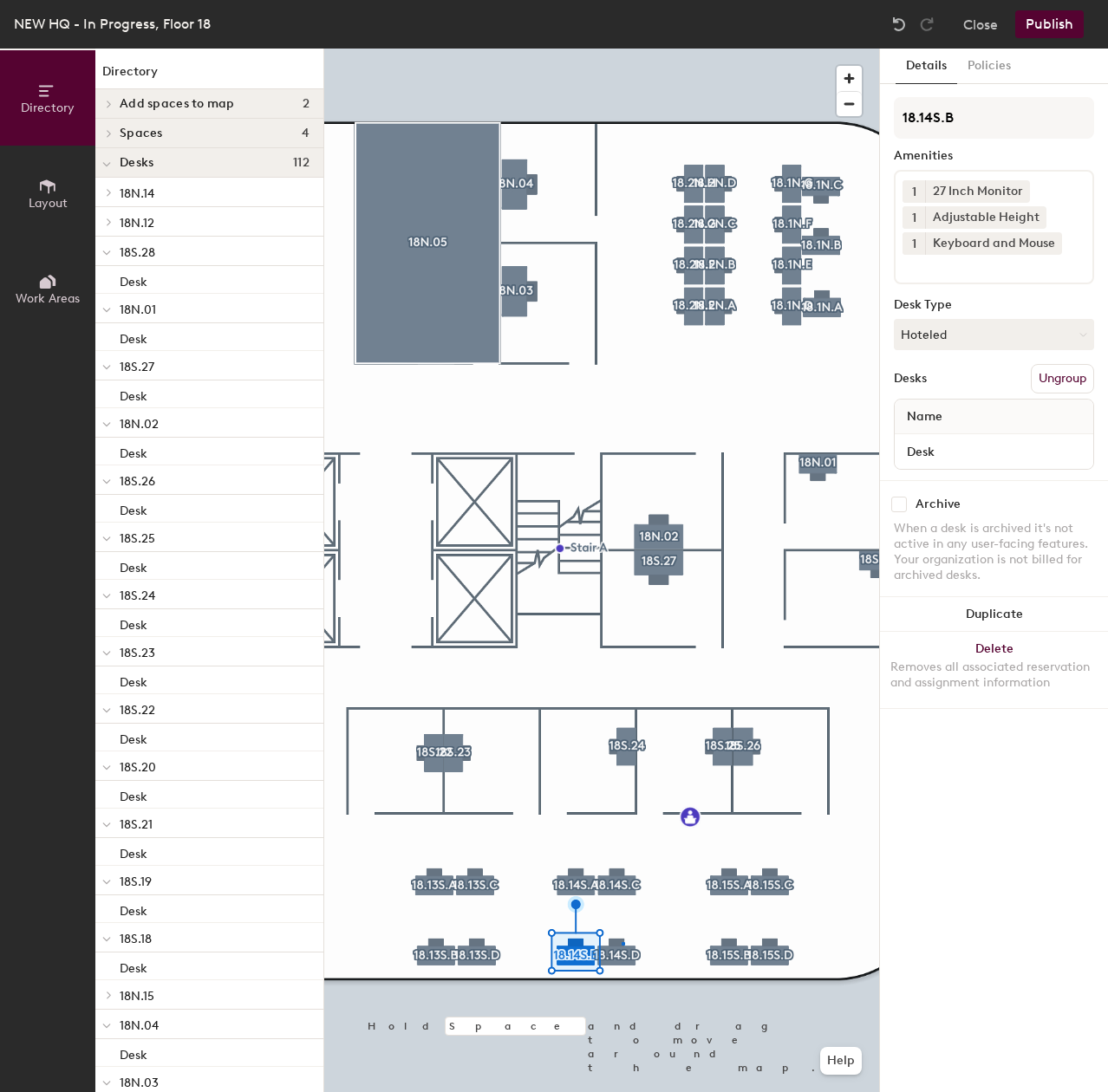
click at [621, 49] on div at bounding box center [601, 49] width 554 height 0
